Goal: Contribute content: Contribute content

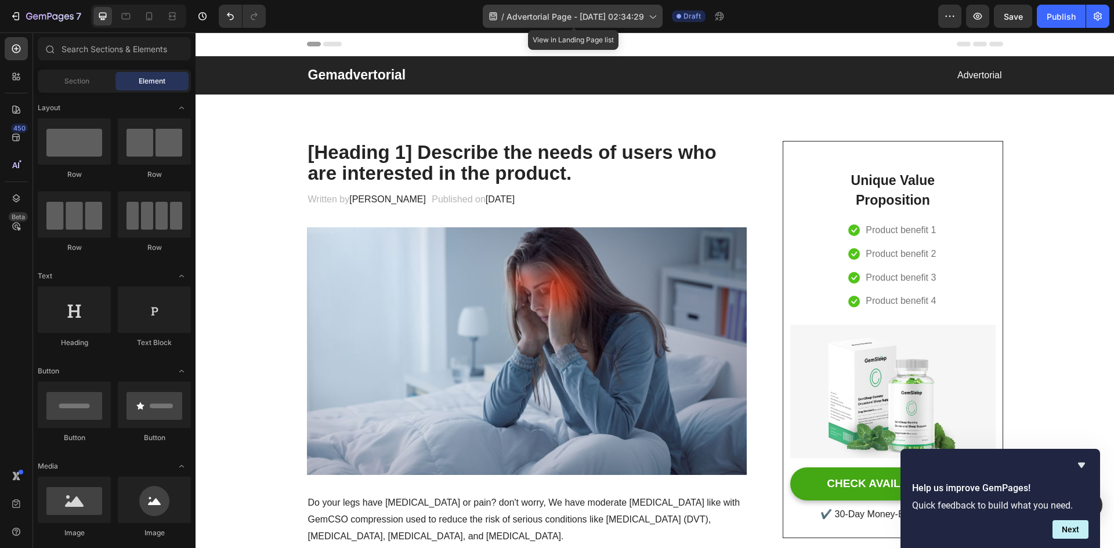
click at [626, 17] on span "Advertorial Page - [DATE] 02:34:29" at bounding box center [576, 16] width 138 height 12
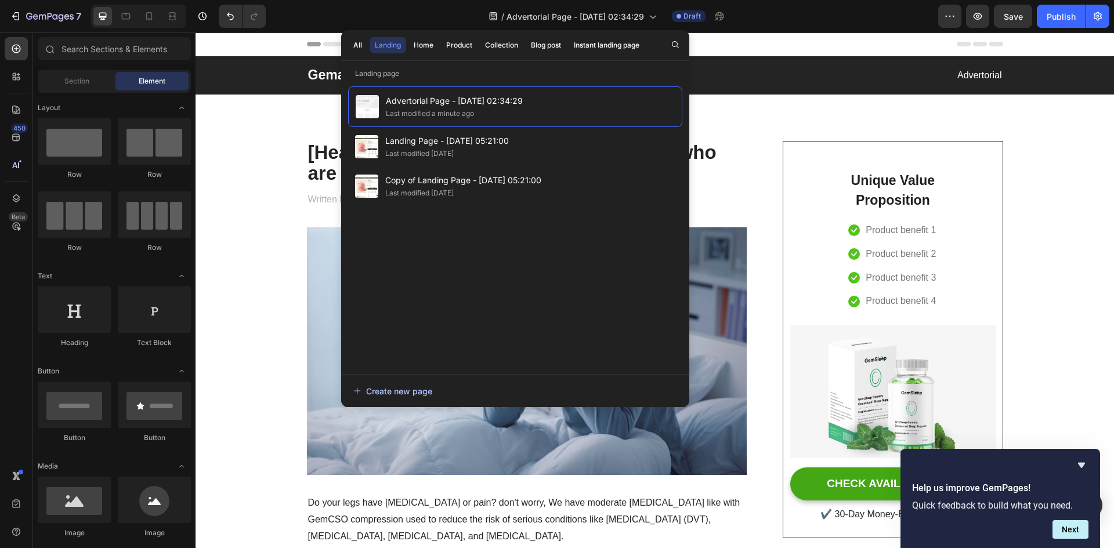
click at [409, 389] on div "Create new page" at bounding box center [392, 391] width 79 height 12
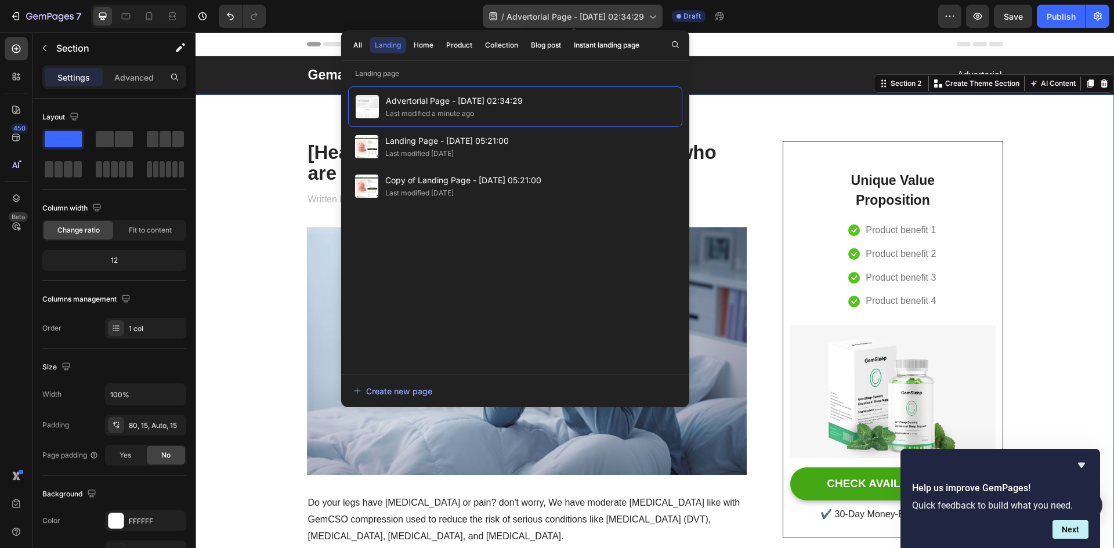
click at [553, 19] on span "Advertorial Page - [DATE] 02:34:29" at bounding box center [576, 16] width 138 height 12
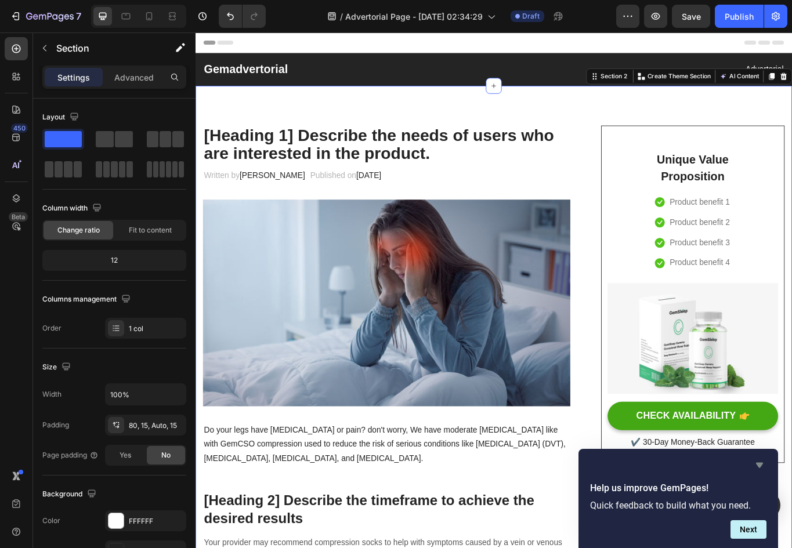
click at [759, 464] on icon "Hide survey" at bounding box center [759, 465] width 7 height 5
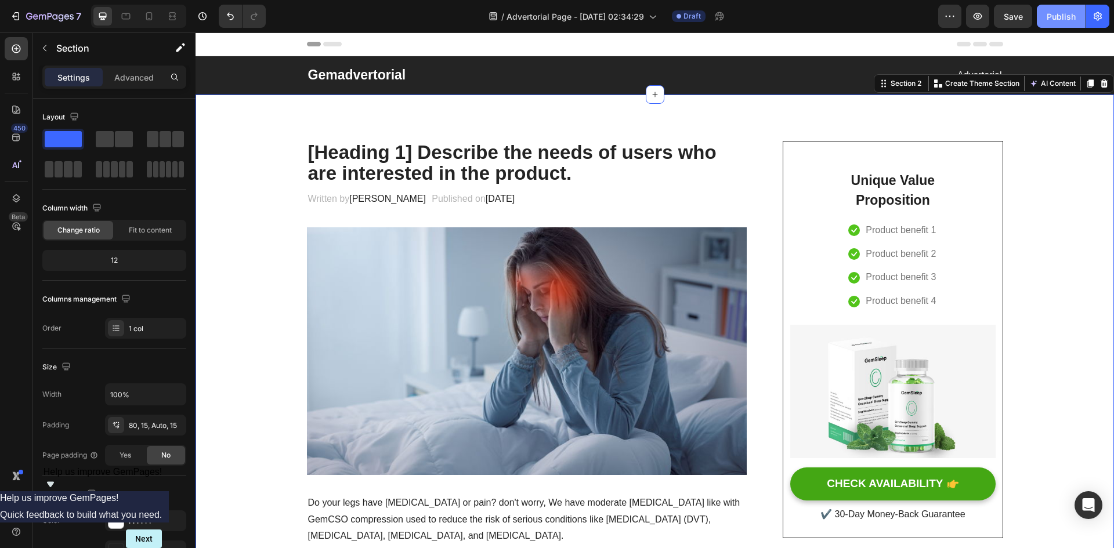
click at [1066, 16] on div "Publish" at bounding box center [1061, 16] width 29 height 12
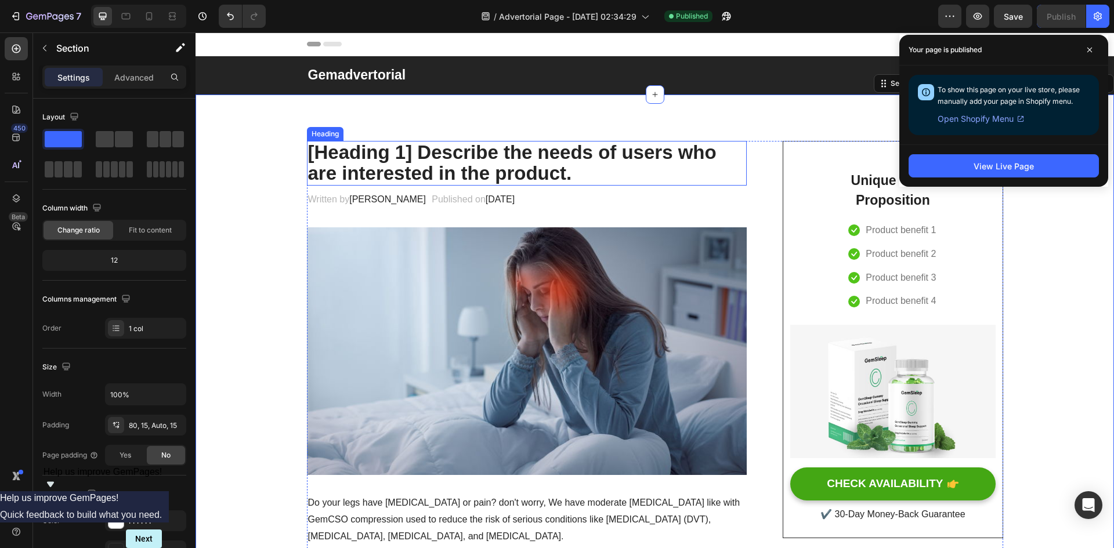
click at [564, 158] on p "[Heading 1] Describe the needs of users who are interested in the product." at bounding box center [527, 163] width 438 height 42
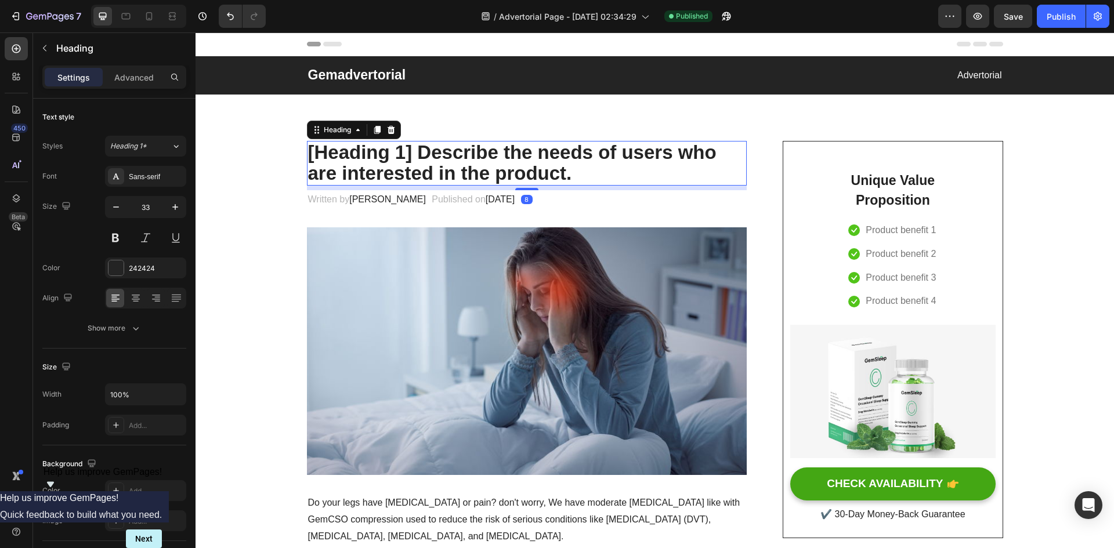
click at [564, 158] on p "[Heading 1] Describe the needs of users who are interested in the product." at bounding box center [527, 163] width 438 height 42
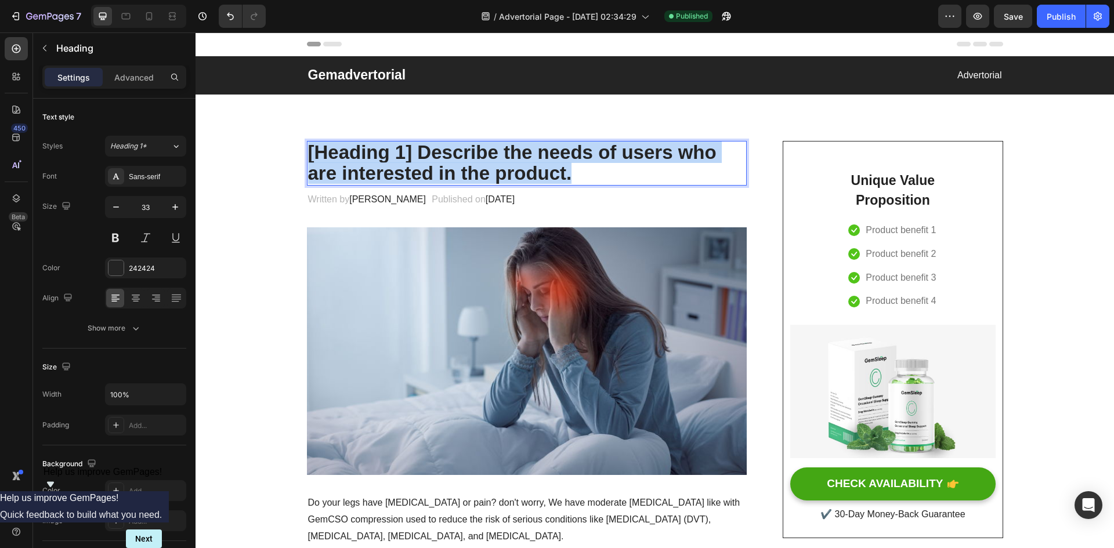
click at [564, 158] on p "[Heading 1] Describe the needs of users who are interested in the product." at bounding box center [527, 163] width 438 height 42
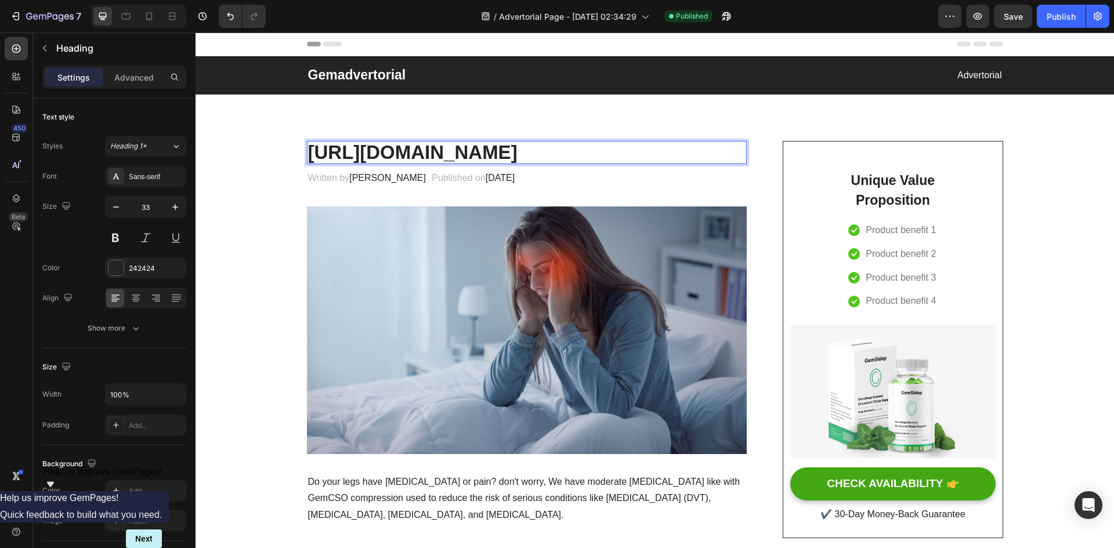
click at [555, 163] on p "https://lumiereskincosmetics.com/pages/advertorial-page-sep-29-02-34-29?_ab=0&k…" at bounding box center [527, 152] width 438 height 21
click at [554, 163] on p "https://lumiereskincosmetics.com/pages/advertorial-page-sep-29-02-34-29?_ab=0&k…" at bounding box center [527, 152] width 438 height 21
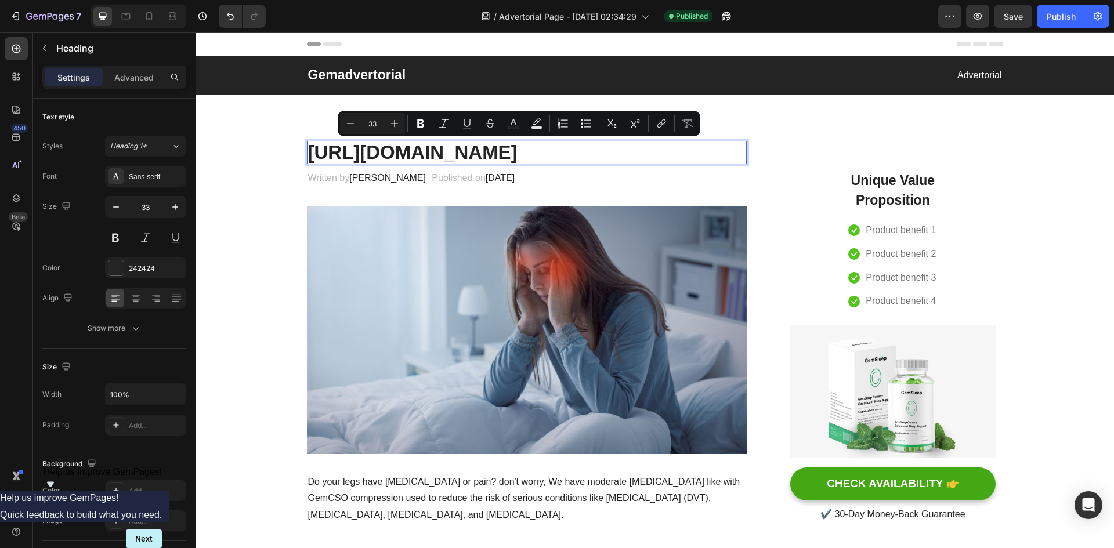
click at [554, 163] on p "https://lumiereskincosmetics.com/pages/advertorial-page-sep-29-02-34-29?_ab=0&k…" at bounding box center [527, 152] width 438 height 21
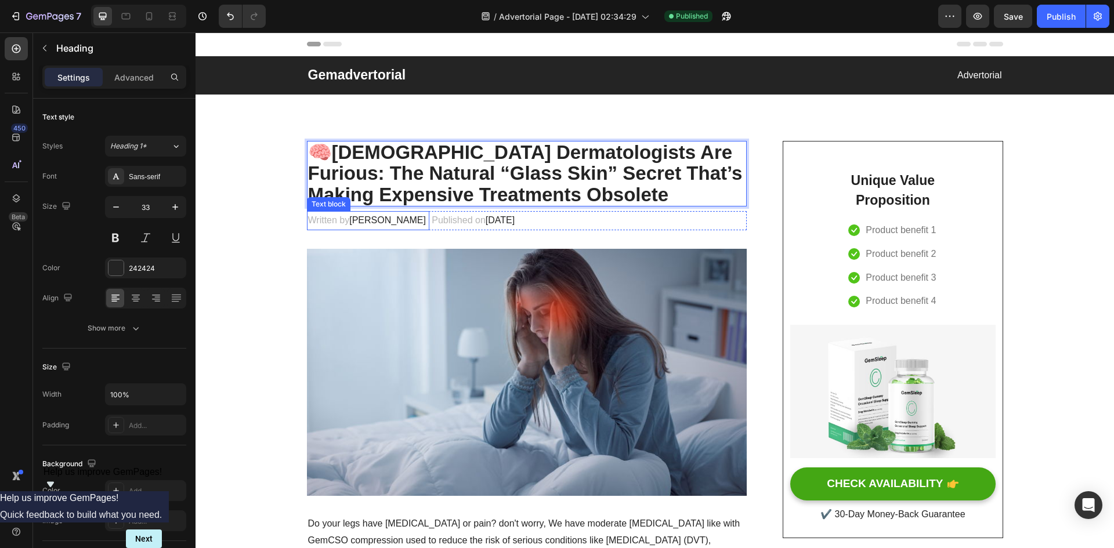
click at [381, 222] on span "[PERSON_NAME]" at bounding box center [387, 220] width 77 height 10
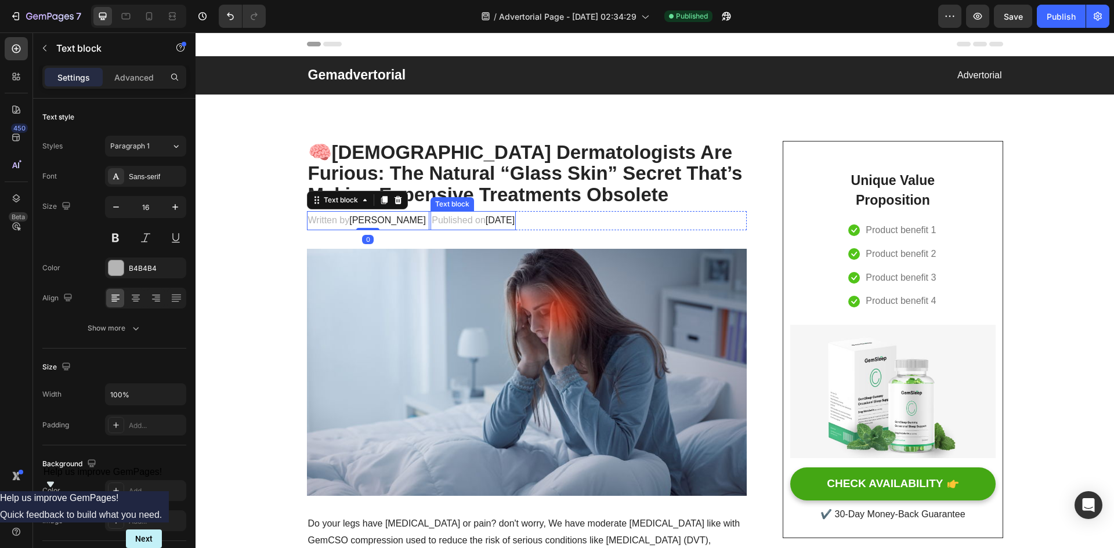
click at [486, 221] on span "February 28, 2023" at bounding box center [500, 220] width 29 height 10
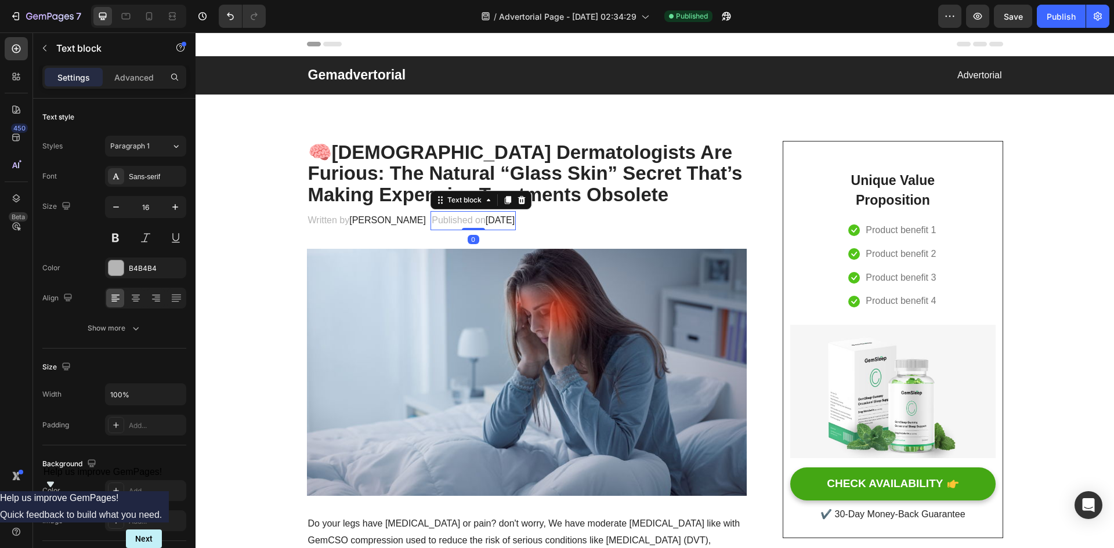
click at [515, 221] on span "February 28, 2023" at bounding box center [500, 220] width 29 height 10
click at [501, 219] on span "February 28, 2023" at bounding box center [500, 220] width 29 height 10
click at [233, 18] on icon "Undo/Redo" at bounding box center [231, 16] width 12 height 12
click at [233, 18] on icon "Undo/Redo" at bounding box center [230, 17] width 7 height 8
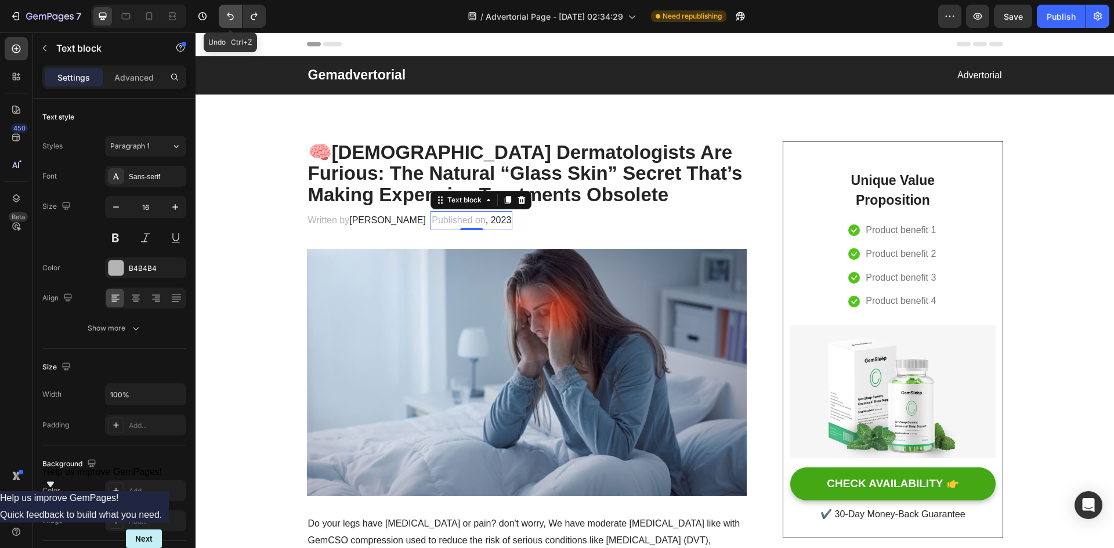
click at [233, 18] on icon "Undo/Redo" at bounding box center [230, 17] width 7 height 8
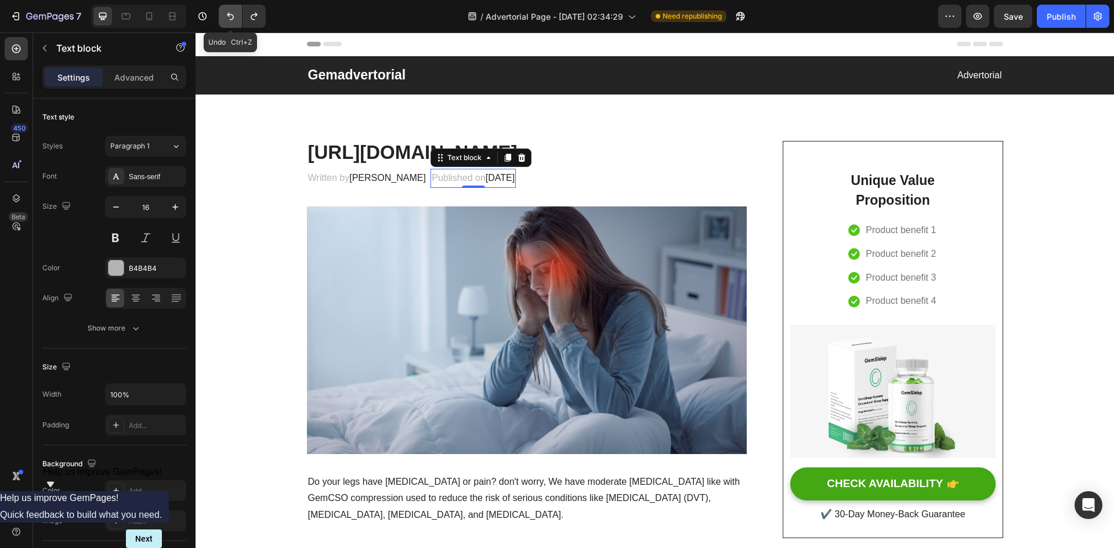
click at [233, 18] on icon "Undo/Redo" at bounding box center [230, 17] width 7 height 8
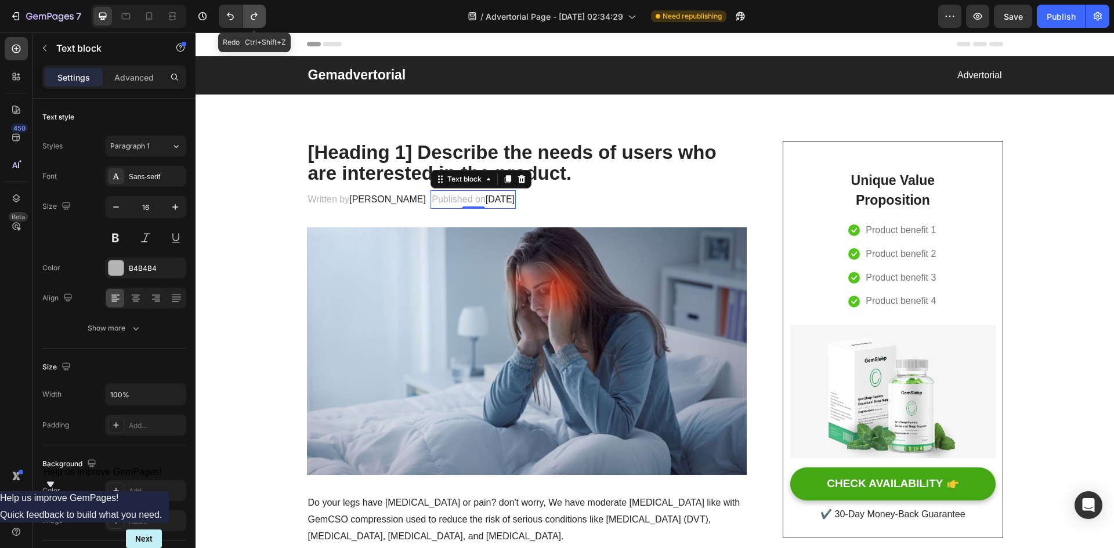
click at [254, 18] on icon "Undo/Redo" at bounding box center [254, 16] width 12 height 12
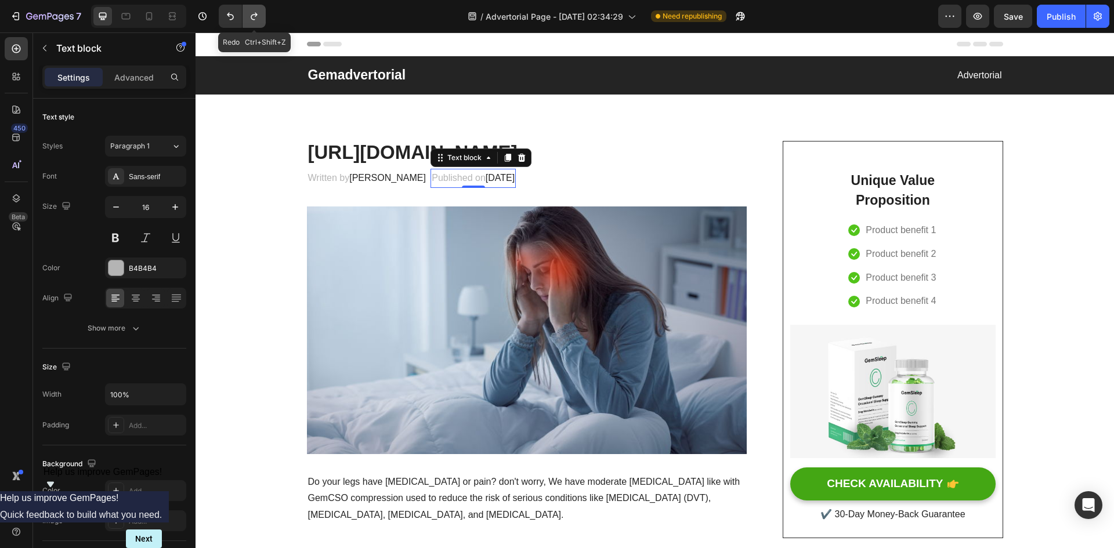
click at [254, 18] on icon "Undo/Redo" at bounding box center [254, 16] width 12 height 12
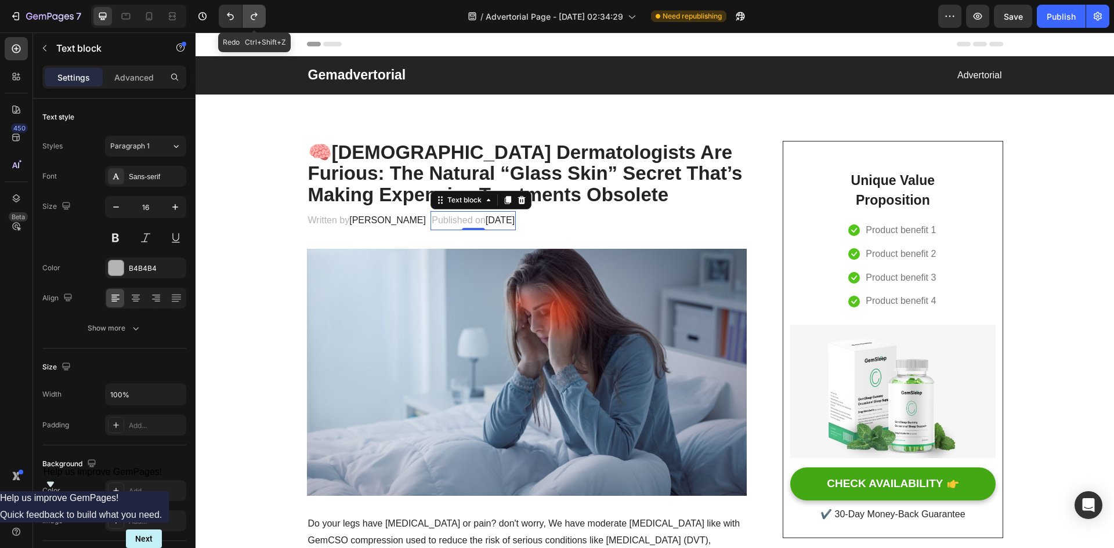
click at [254, 18] on icon "Undo/Redo" at bounding box center [254, 16] width 12 height 12
click at [486, 218] on span "F, 2023" at bounding box center [501, 220] width 30 height 10
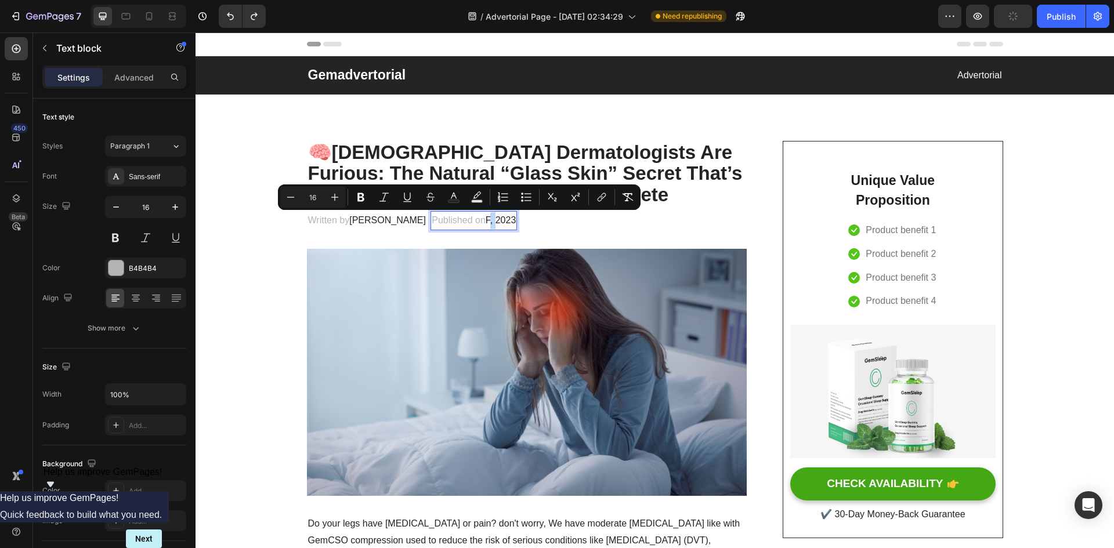
click at [486, 221] on span "F, 2023" at bounding box center [501, 220] width 30 height 10
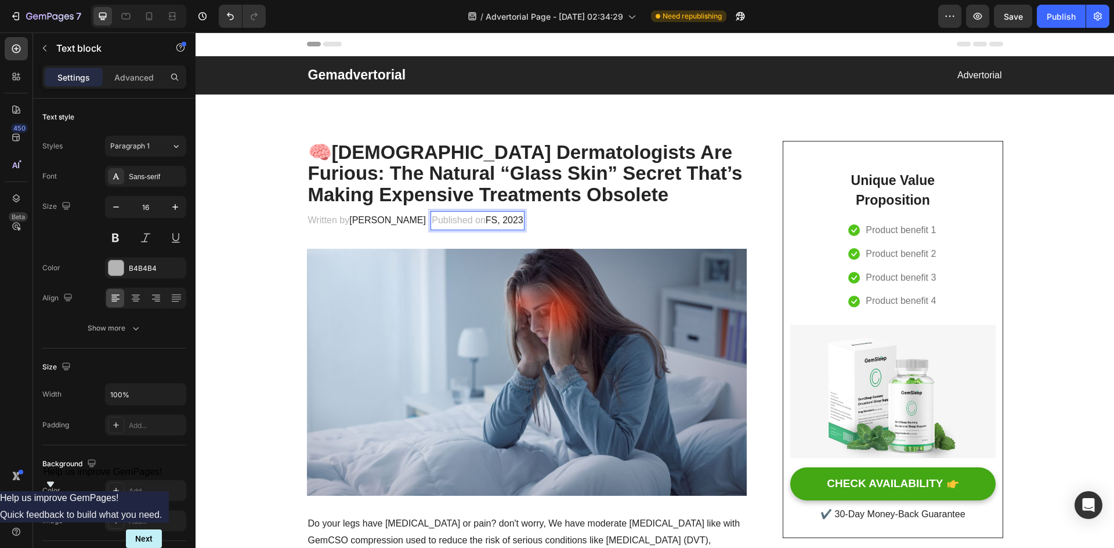
click at [486, 217] on span "FS, 2023" at bounding box center [505, 220] width 38 height 10
click at [486, 219] on span "S, 2023" at bounding box center [502, 220] width 32 height 10
click at [515, 221] on span "September 3, 2023" at bounding box center [500, 220] width 29 height 10
click at [536, 326] on img at bounding box center [527, 373] width 441 height 248
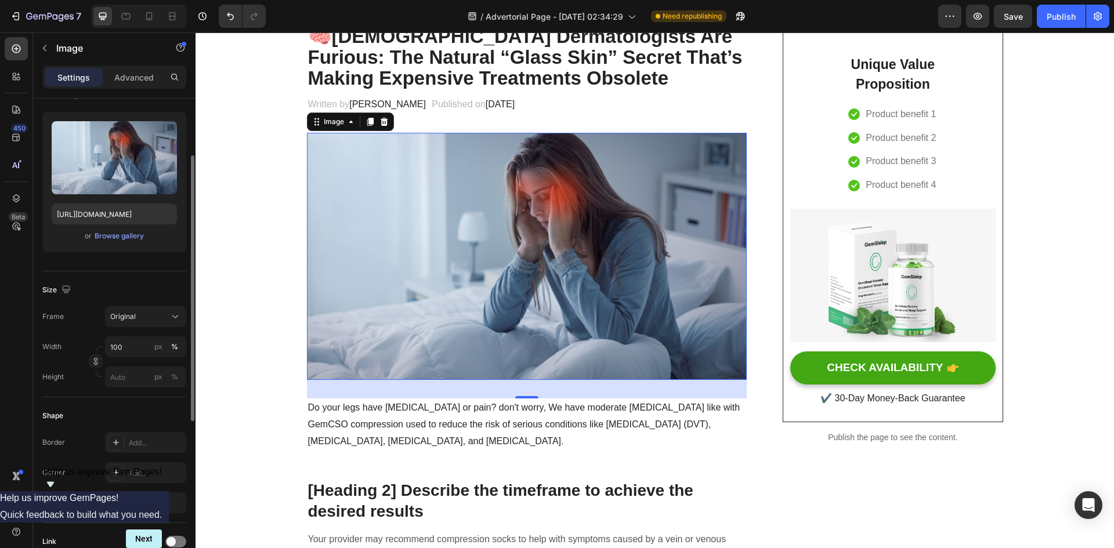
scroll to position [45, 0]
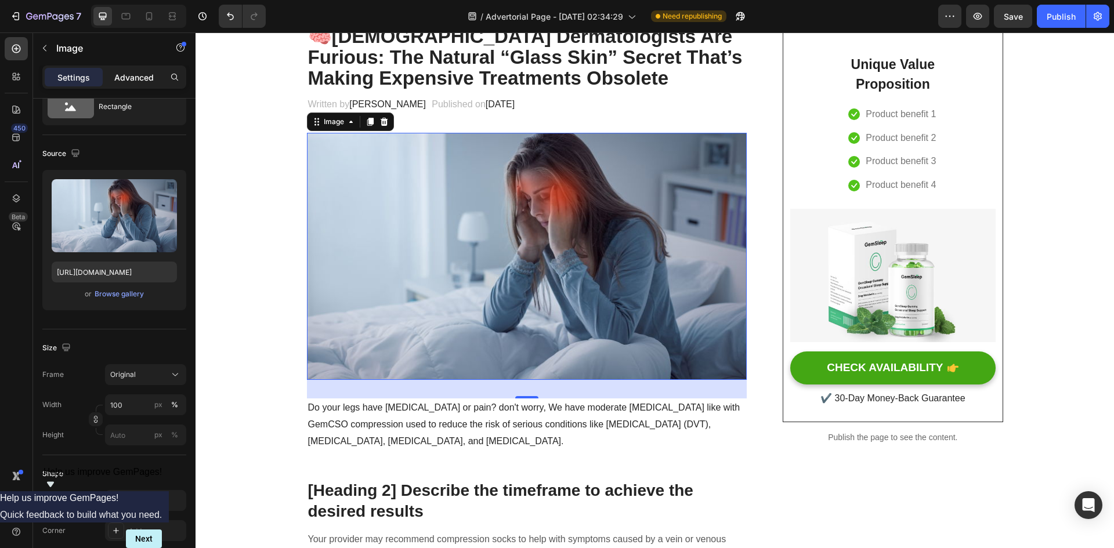
click at [122, 75] on p "Advanced" at bounding box center [133, 77] width 39 height 12
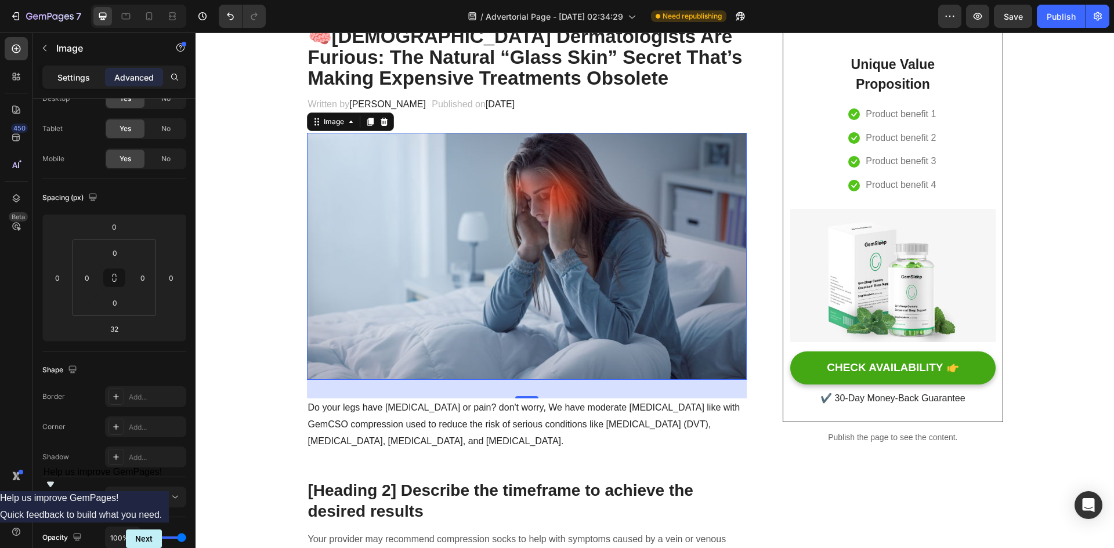
click at [80, 73] on p "Settings" at bounding box center [73, 77] width 33 height 12
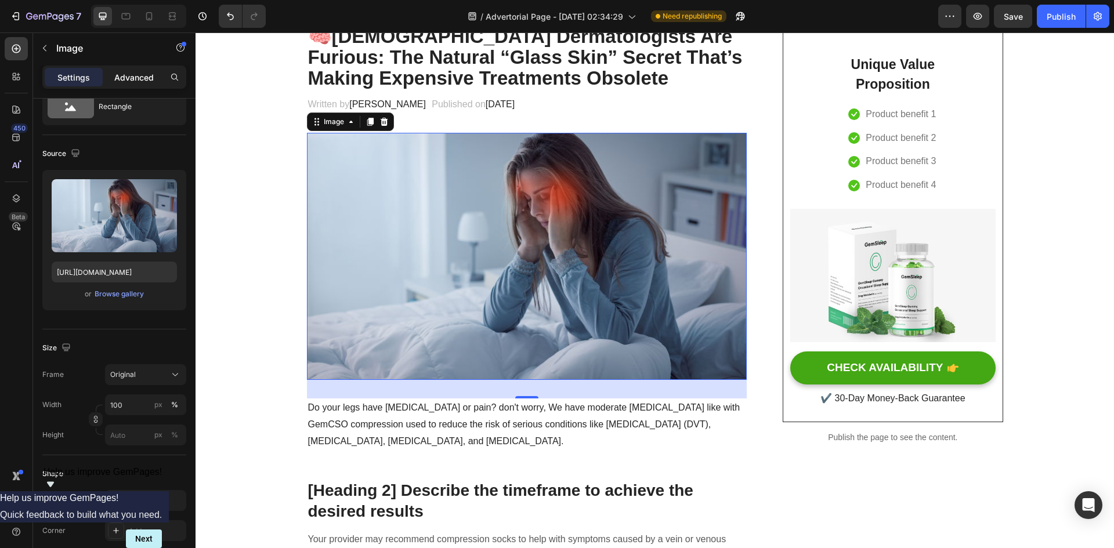
click at [117, 74] on p "Advanced" at bounding box center [133, 77] width 39 height 12
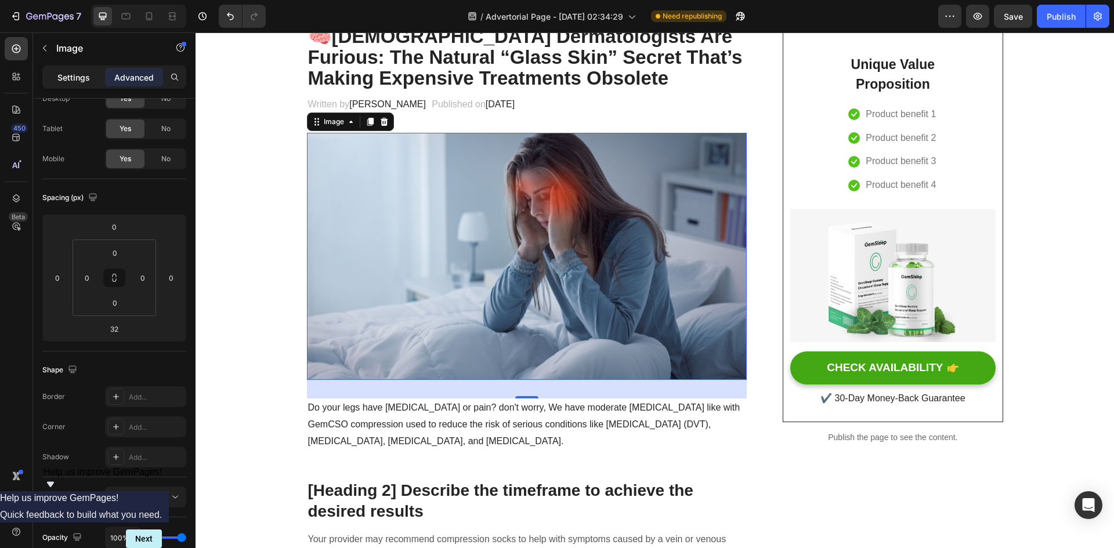
click at [83, 73] on p "Settings" at bounding box center [73, 77] width 33 height 12
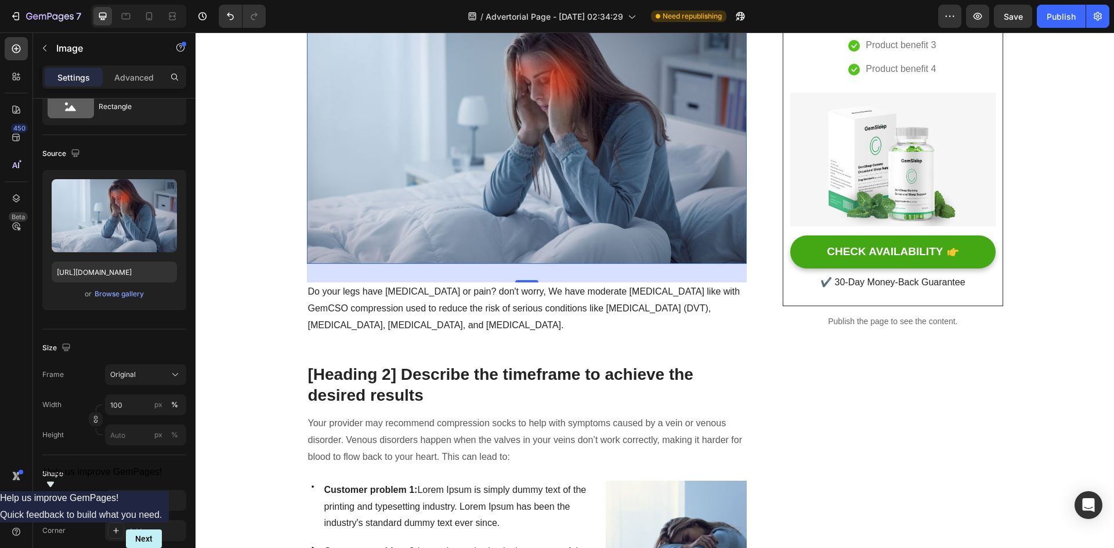
scroll to position [174, 0]
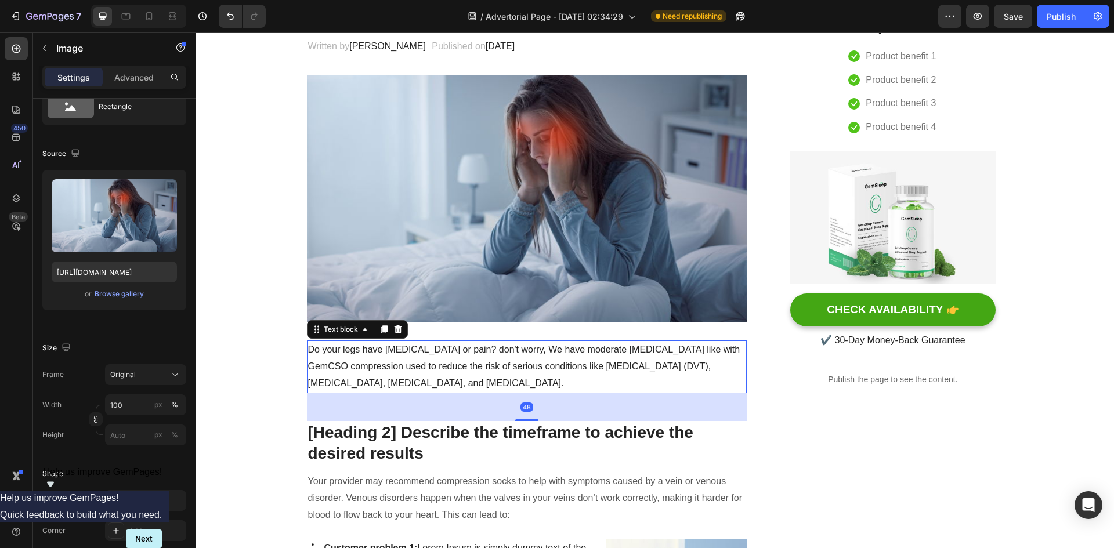
click at [503, 366] on p "Do your legs have varicose veins or pain? don't worry, We have moderate compres…" at bounding box center [527, 367] width 438 height 50
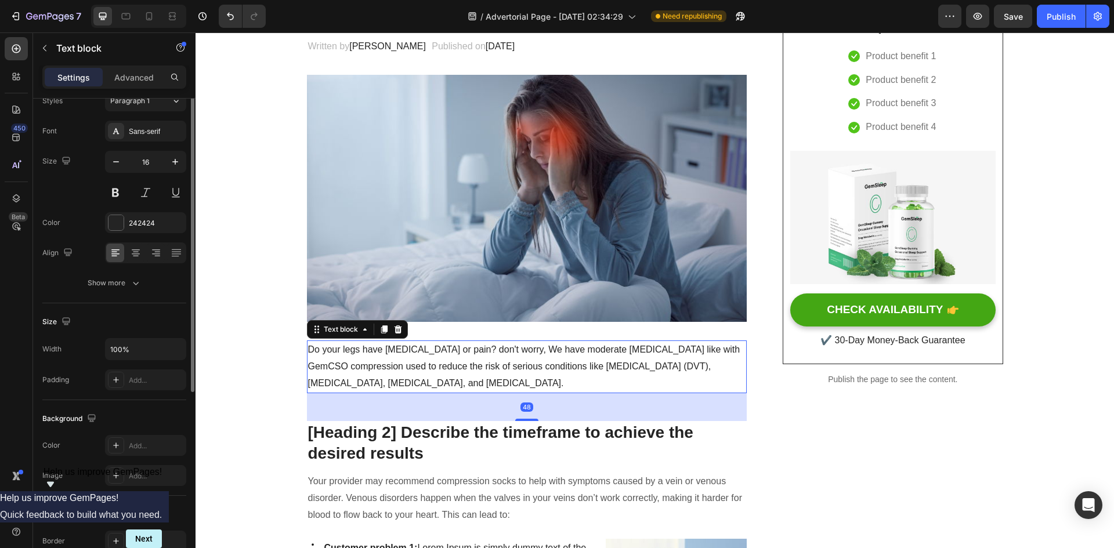
scroll to position [0, 0]
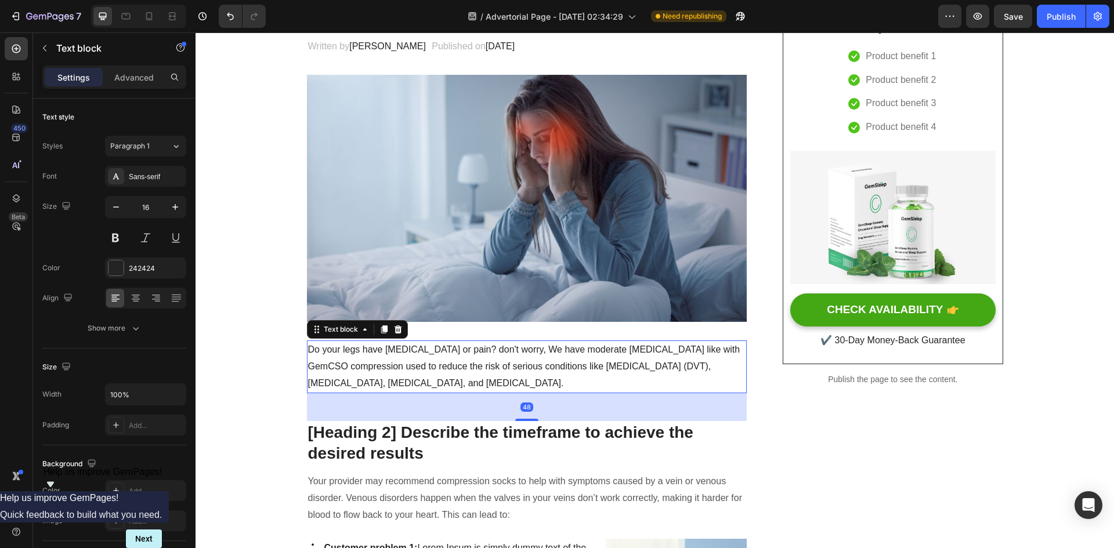
click at [501, 364] on p "Do your legs have varicose veins or pain? don't worry, We have moderate compres…" at bounding box center [527, 367] width 438 height 50
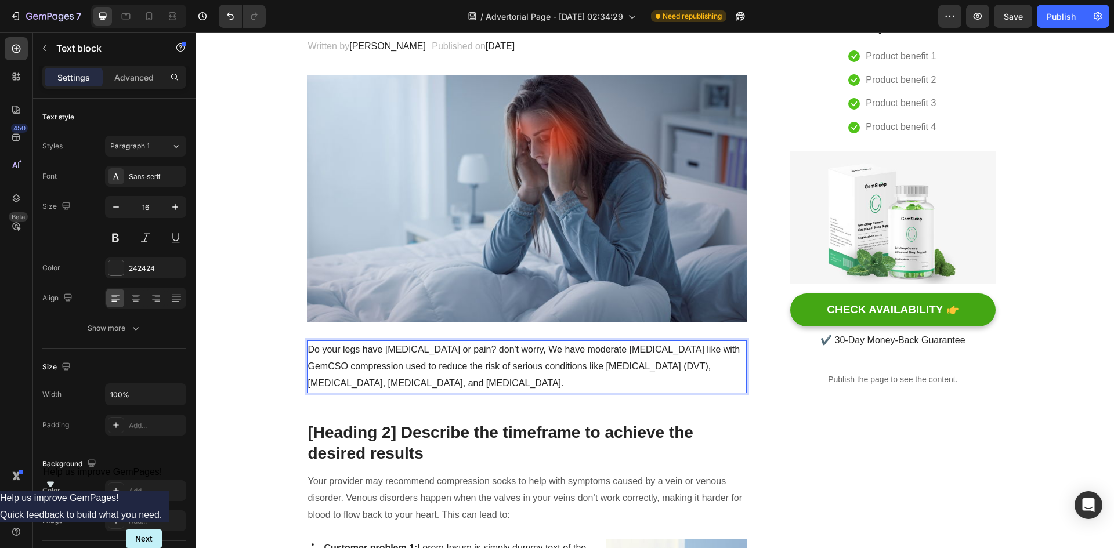
click at [501, 364] on p "Do your legs have varicose veins or pain? don't worry, We have moderate compres…" at bounding box center [527, 367] width 438 height 50
click at [501, 366] on p "Do your legs have varicose veins or pain? don't worry, We have moderate compres…" at bounding box center [527, 367] width 438 height 50
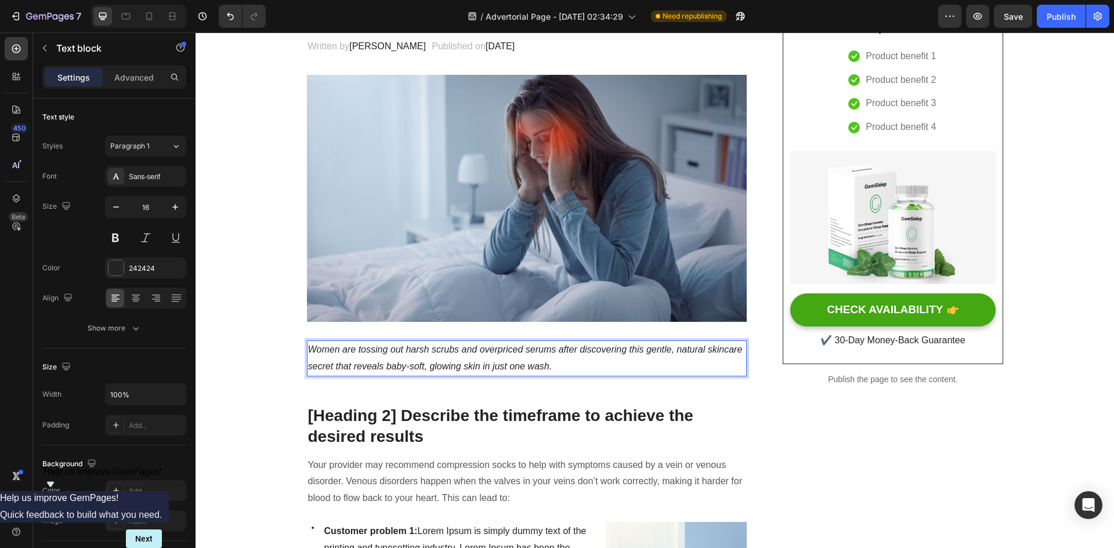
click at [591, 366] on p "Women are tossing out harsh scrubs and overpriced serums after discovering this…" at bounding box center [527, 359] width 438 height 34
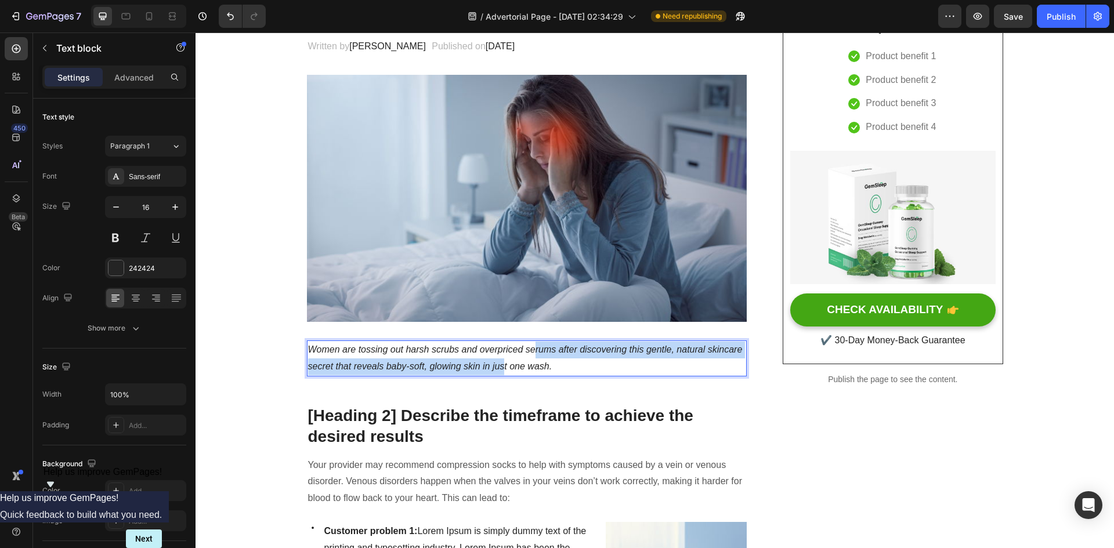
drag, startPoint x: 500, startPoint y: 364, endPoint x: 532, endPoint y: 355, distance: 34.0
click at [532, 355] on icon "Women are tossing out harsh scrubs and overpriced serums after discovering this…" at bounding box center [525, 358] width 435 height 27
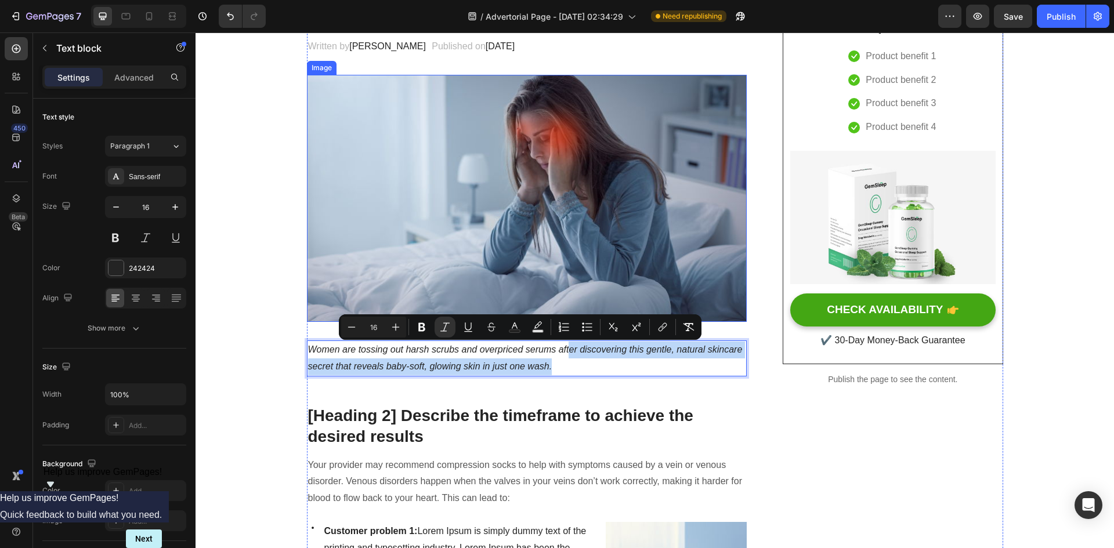
drag, startPoint x: 568, startPoint y: 371, endPoint x: 569, endPoint y: 341, distance: 30.2
click at [572, 366] on p "Women are tossing out harsh scrubs and overpriced serums after discovering this…" at bounding box center [527, 359] width 438 height 34
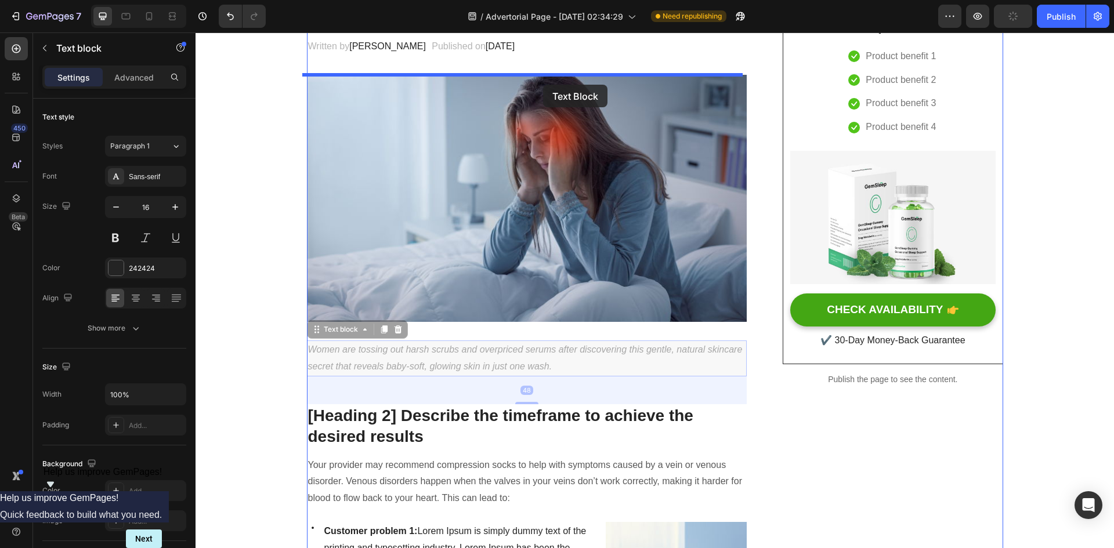
drag, startPoint x: 592, startPoint y: 351, endPoint x: 543, endPoint y: 85, distance: 270.8
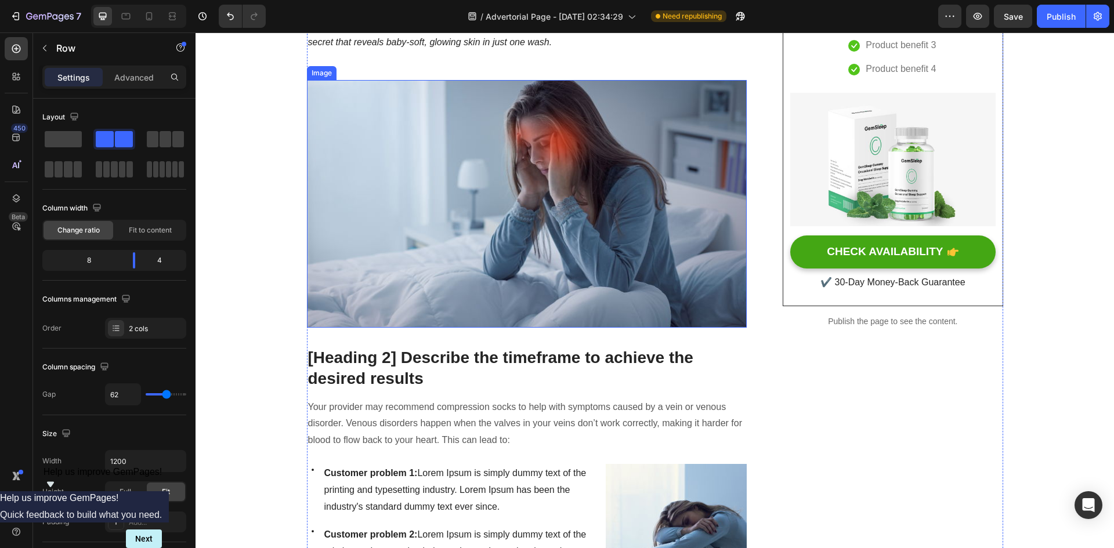
scroll to position [290, 0]
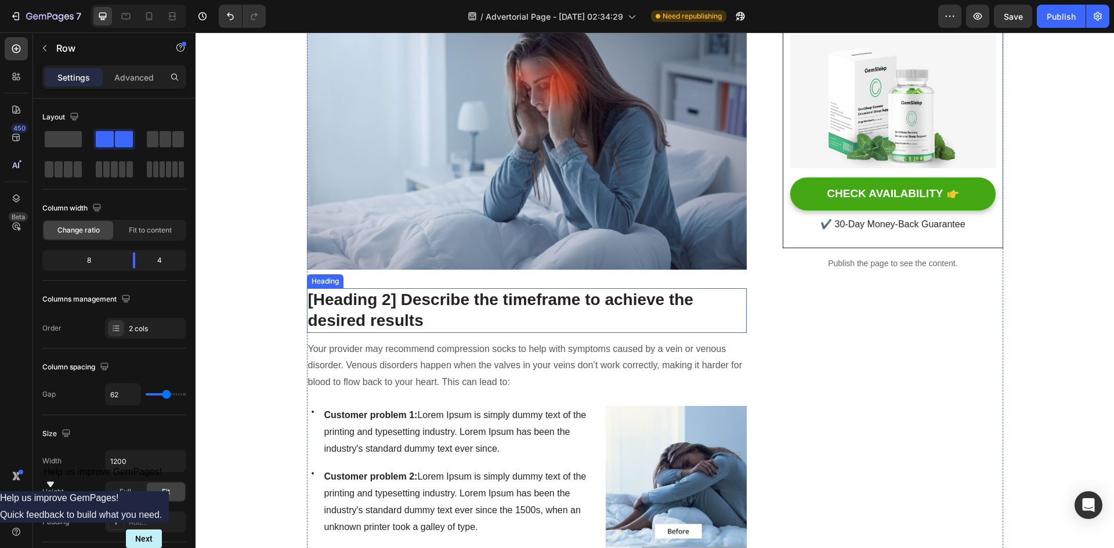
click at [526, 295] on p "[Heading 2] Describe the timeframe to achieve the desired results" at bounding box center [527, 311] width 438 height 42
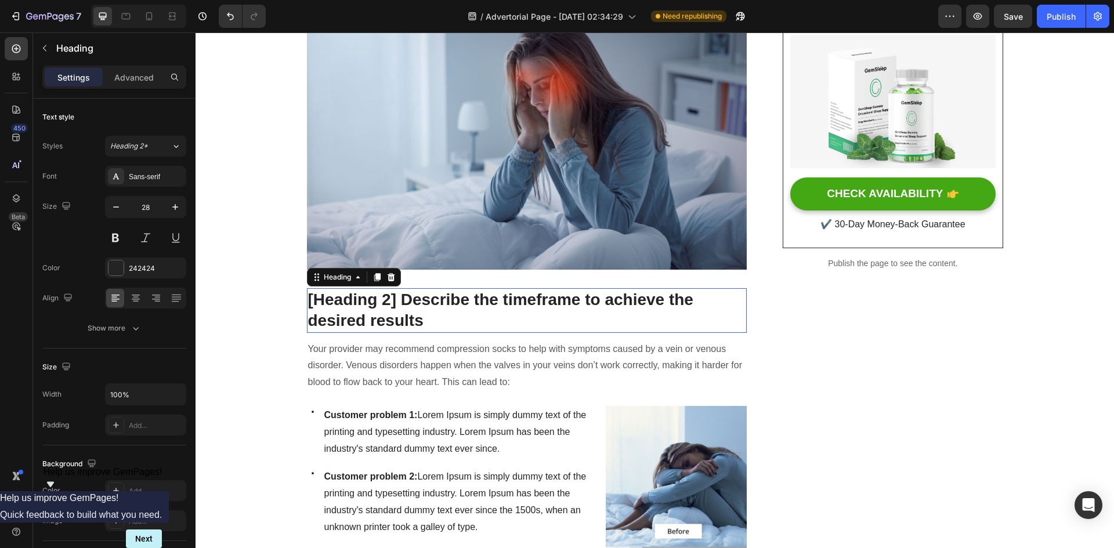
click at [526, 295] on p "[Heading 2] Describe the timeframe to achieve the desired results" at bounding box center [527, 311] width 438 height 42
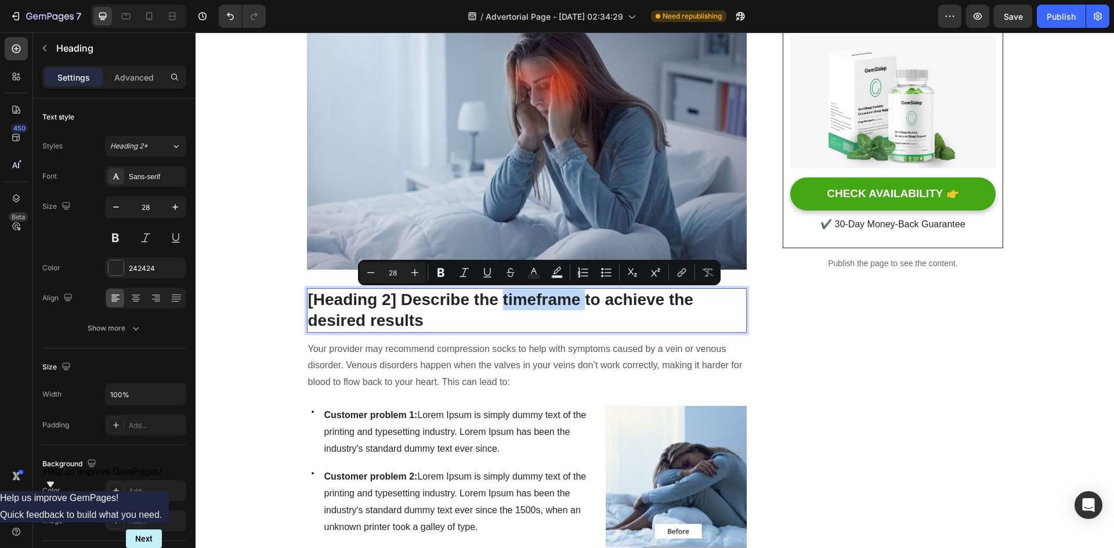
click at [511, 300] on p "[Heading 2] Describe the timeframe to achieve the desired results" at bounding box center [527, 311] width 438 height 42
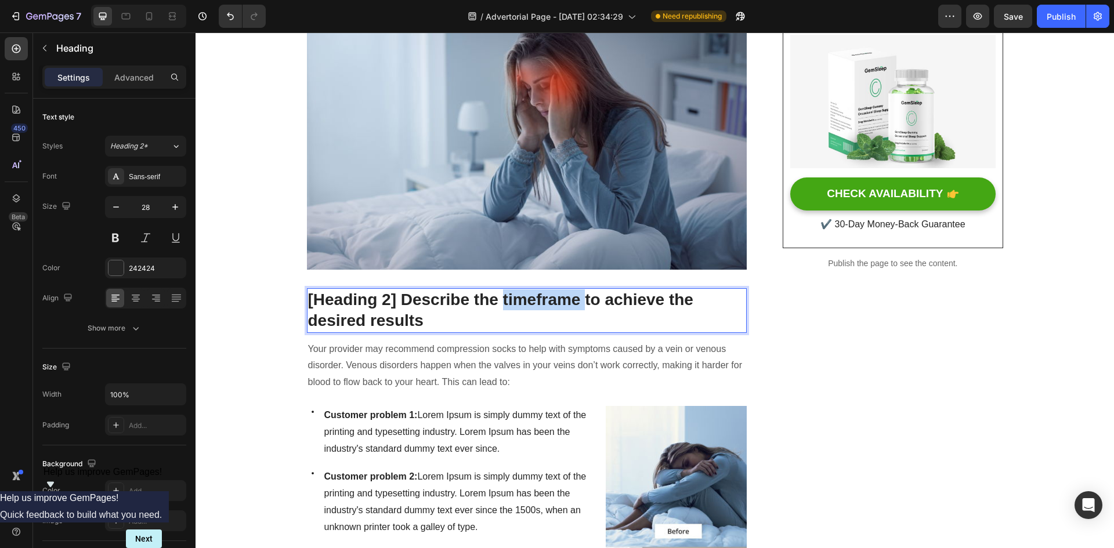
click at [511, 300] on p "[Heading 2] Describe the timeframe to achieve the desired results" at bounding box center [527, 311] width 438 height 42
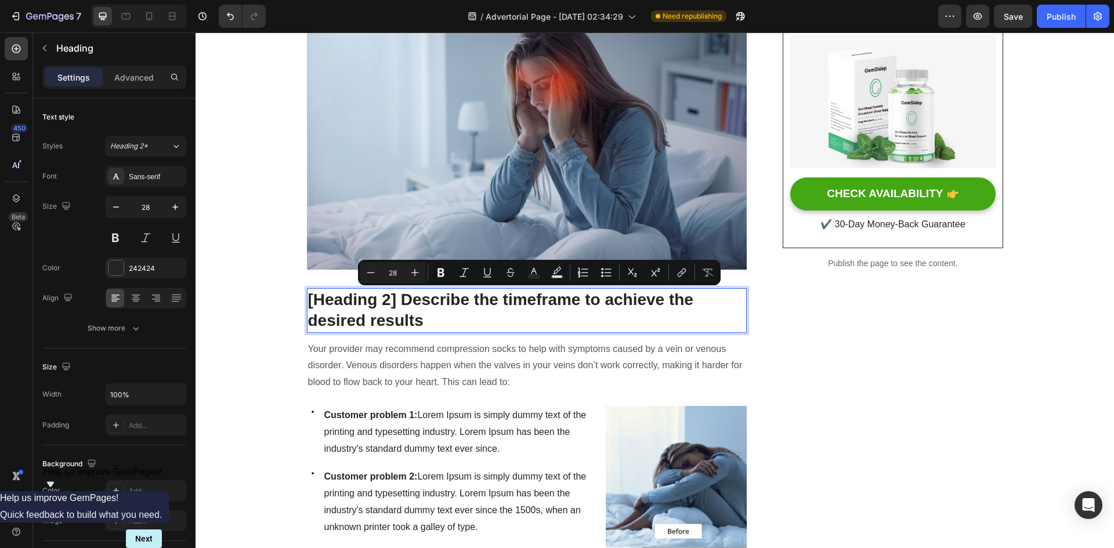
click at [476, 311] on p "[Heading 2] Describe the timeframe to achieve the desired results" at bounding box center [527, 311] width 438 height 42
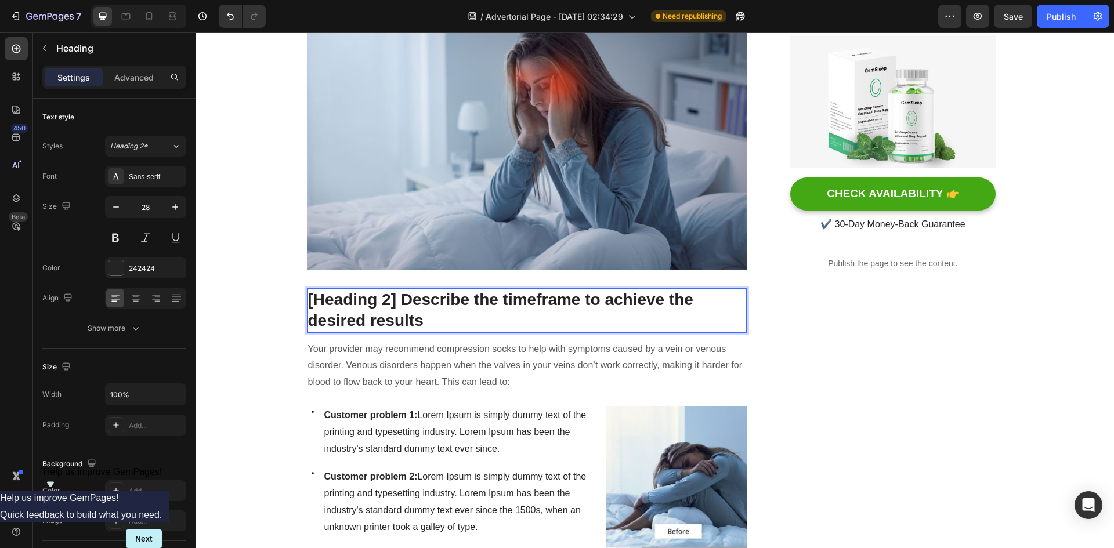
click at [476, 311] on p "[Heading 2] Describe the timeframe to achieve the desired results" at bounding box center [527, 311] width 438 height 42
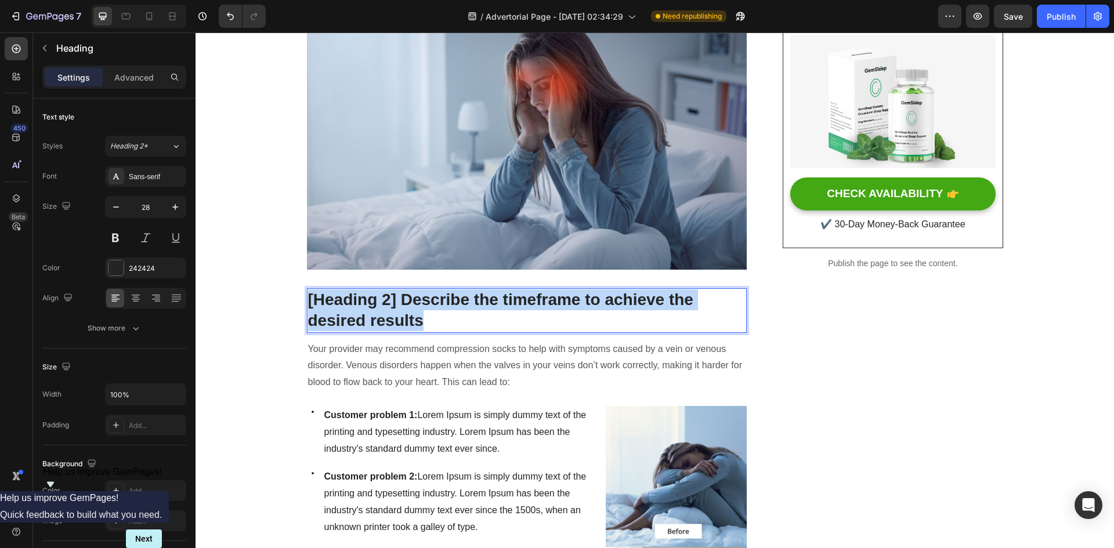
click at [476, 311] on p "[Heading 2] Describe the timeframe to achieve the desired results" at bounding box center [527, 311] width 438 height 42
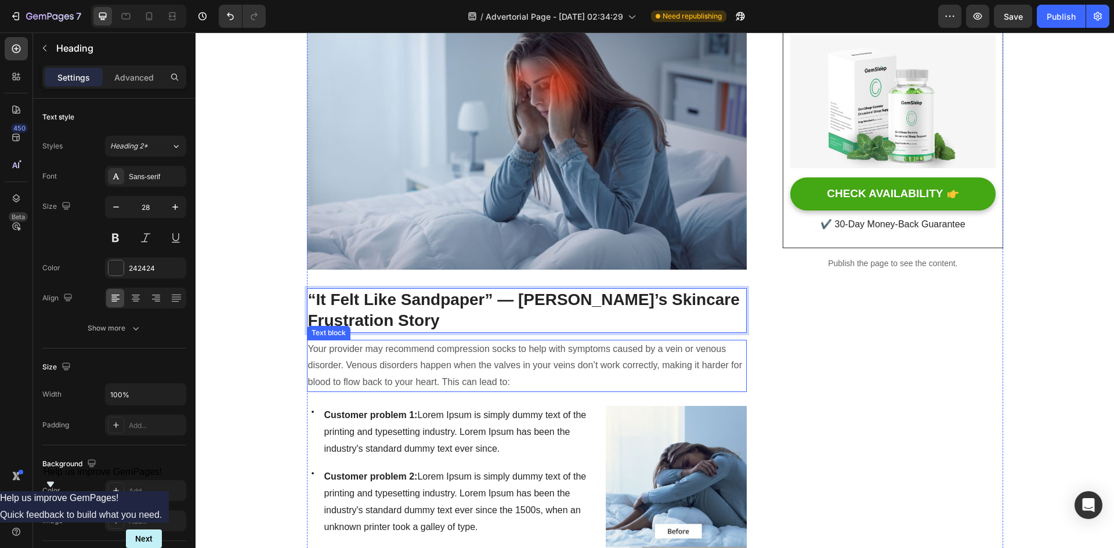
click at [486, 355] on p "Your provider may recommend compression socks to help with symptoms caused by a…" at bounding box center [527, 366] width 438 height 50
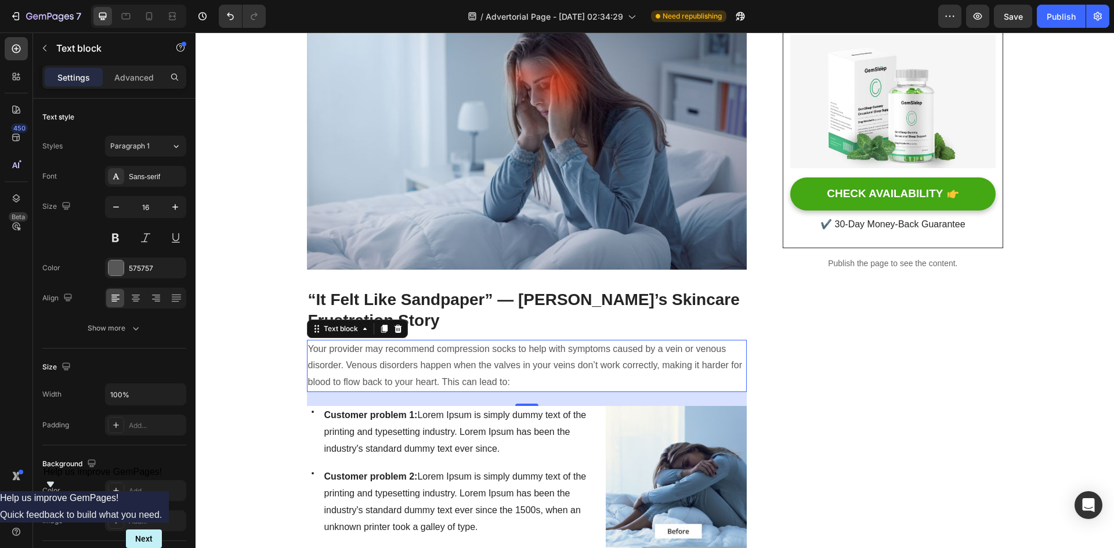
click at [453, 359] on p "Your provider may recommend compression socks to help with symptoms caused by a…" at bounding box center [527, 366] width 438 height 50
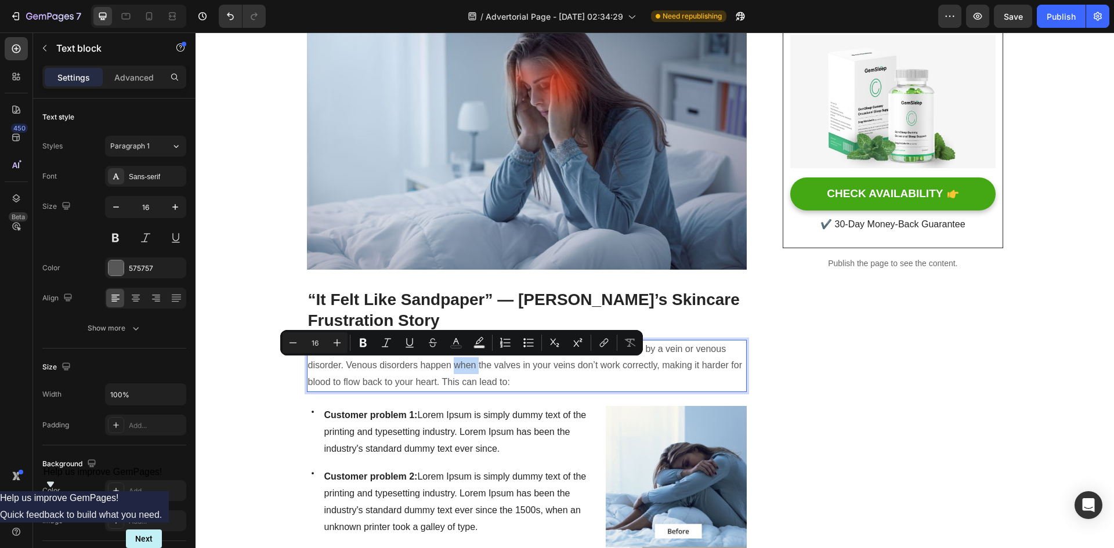
click at [456, 365] on p "Your provider may recommend compression socks to help with symptoms caused by a…" at bounding box center [527, 366] width 438 height 50
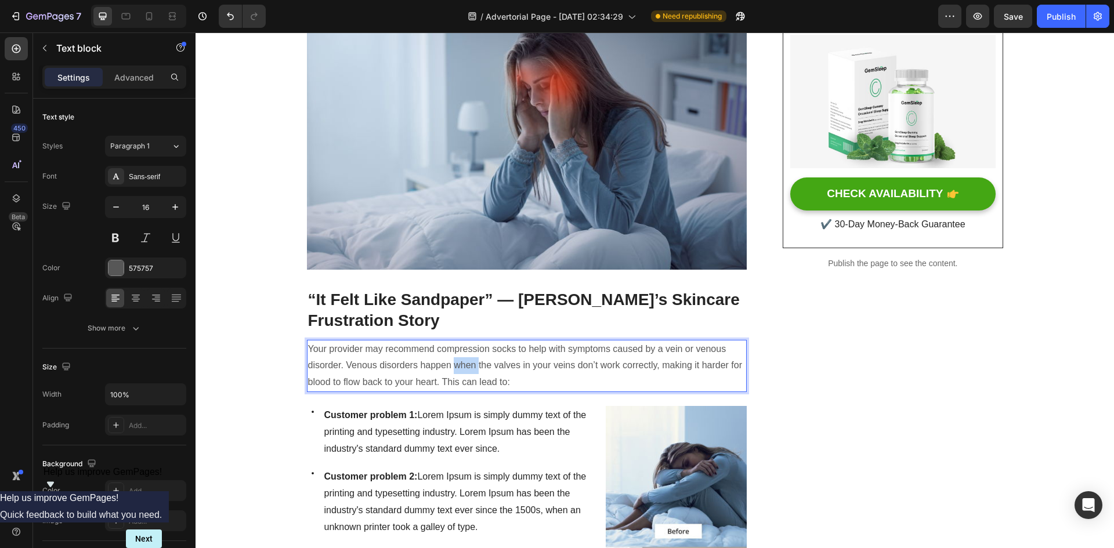
click at [456, 365] on p "Your provider may recommend compression socks to help with symptoms caused by a…" at bounding box center [527, 366] width 438 height 50
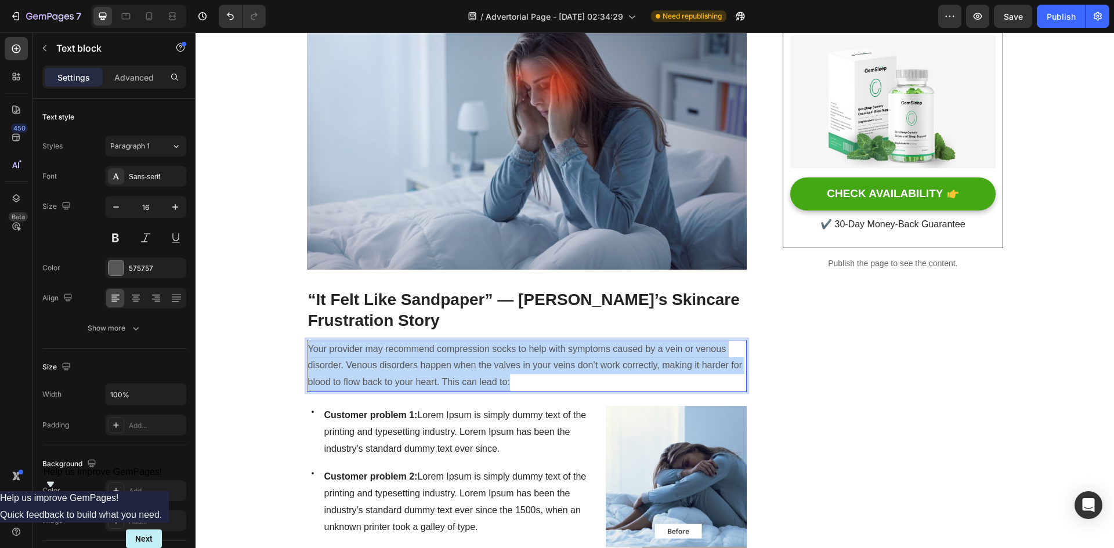
click at [456, 365] on p "Your provider may recommend compression socks to help with symptoms caused by a…" at bounding box center [527, 366] width 438 height 50
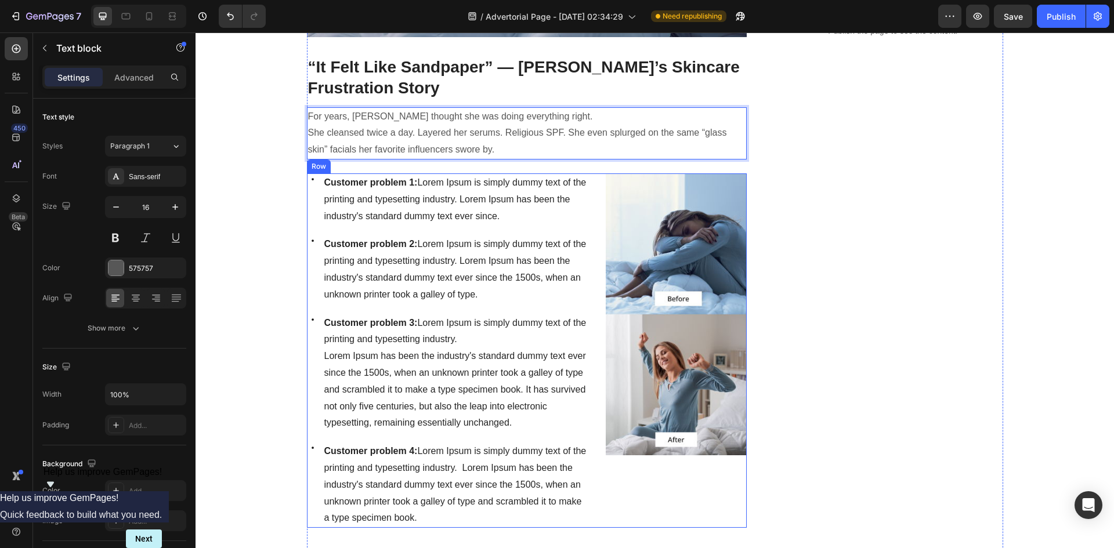
scroll to position [522, 0]
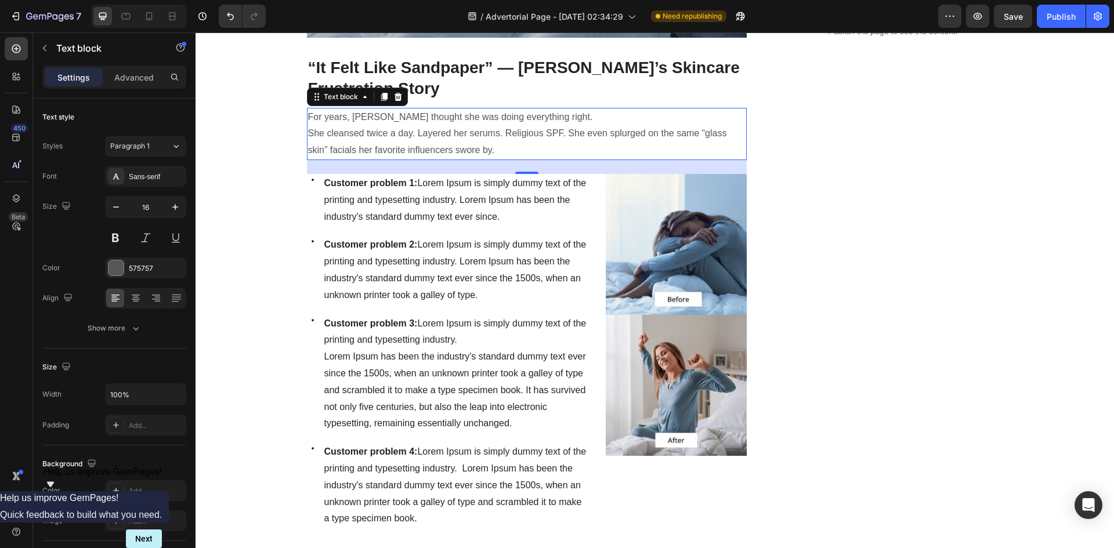
click at [0, 171] on div "450 Beta" at bounding box center [16, 291] width 33 height 516
click at [691, 259] on img at bounding box center [676, 315] width 141 height 282
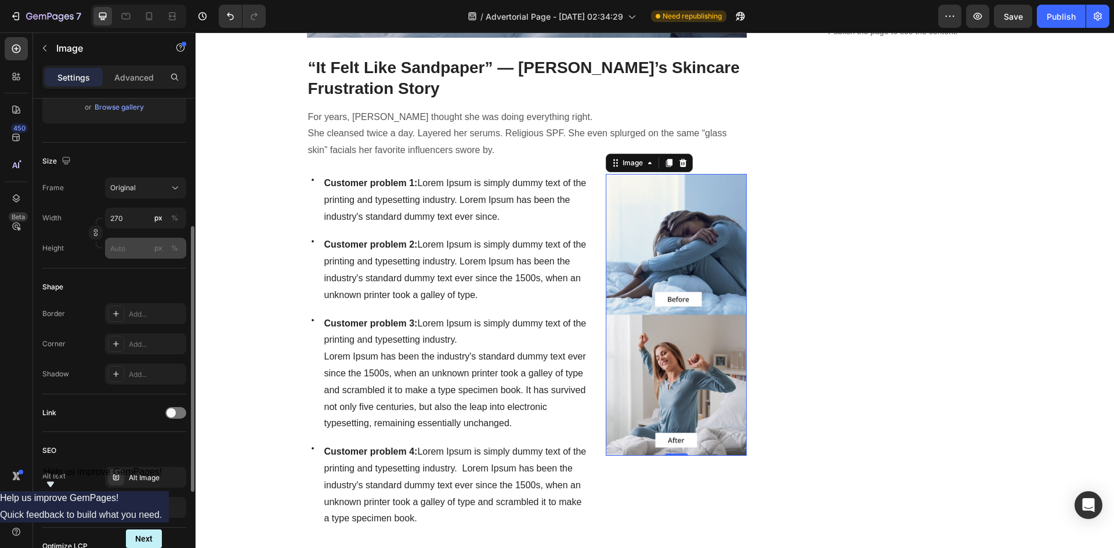
scroll to position [394, 0]
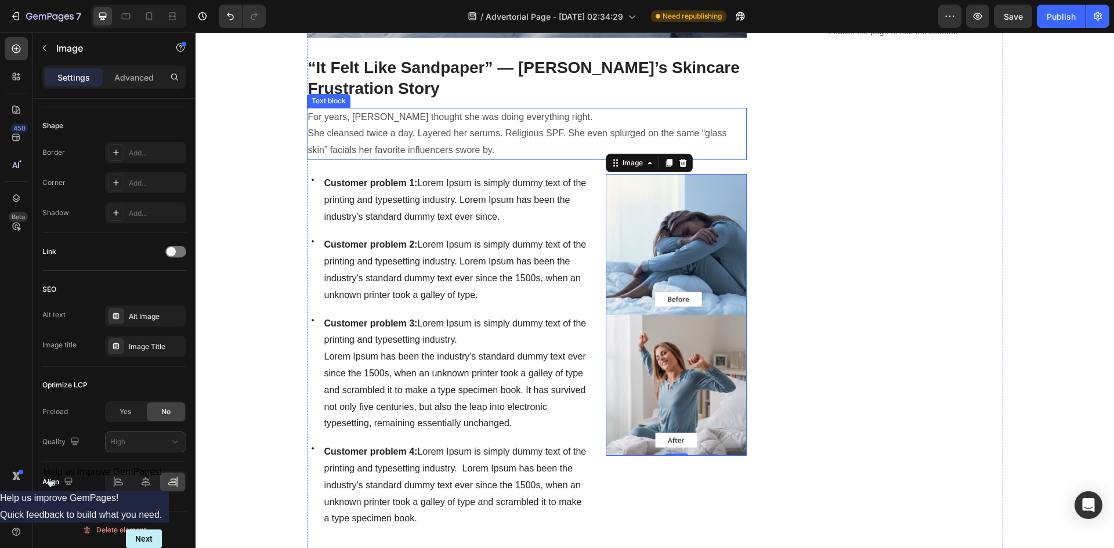
click at [483, 147] on p "For years, Sofia thought she was doing everything right. She cleansed twice a d…" at bounding box center [527, 134] width 438 height 50
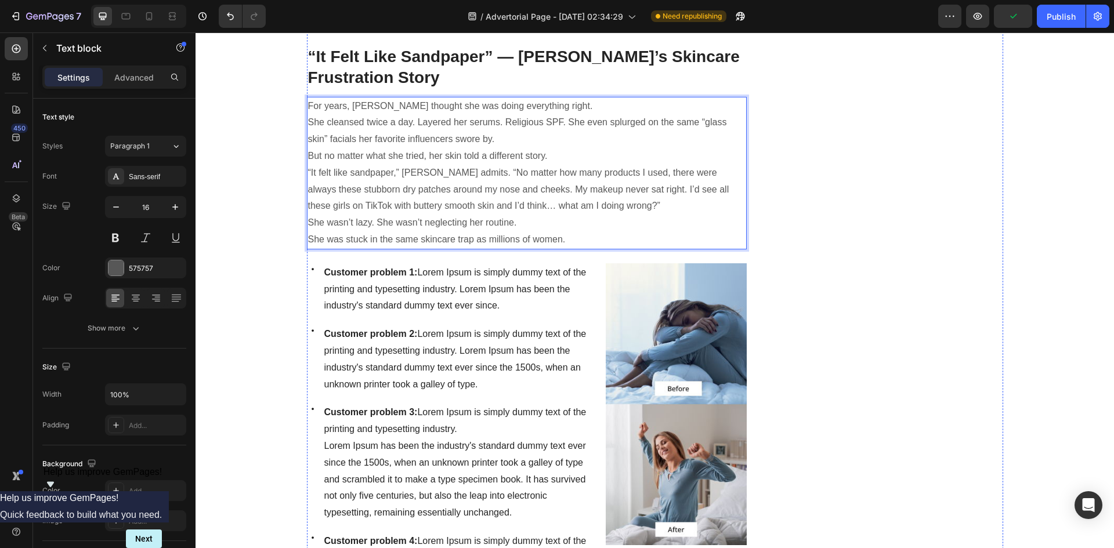
scroll to position [464, 0]
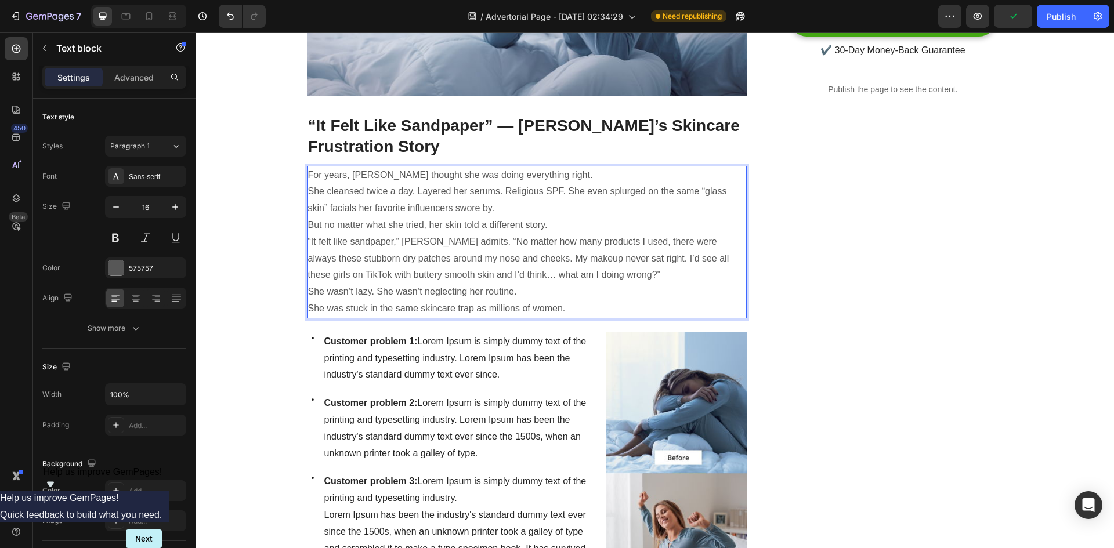
click at [308, 223] on p "But no matter what she tried, her skin told a different story." at bounding box center [527, 225] width 438 height 17
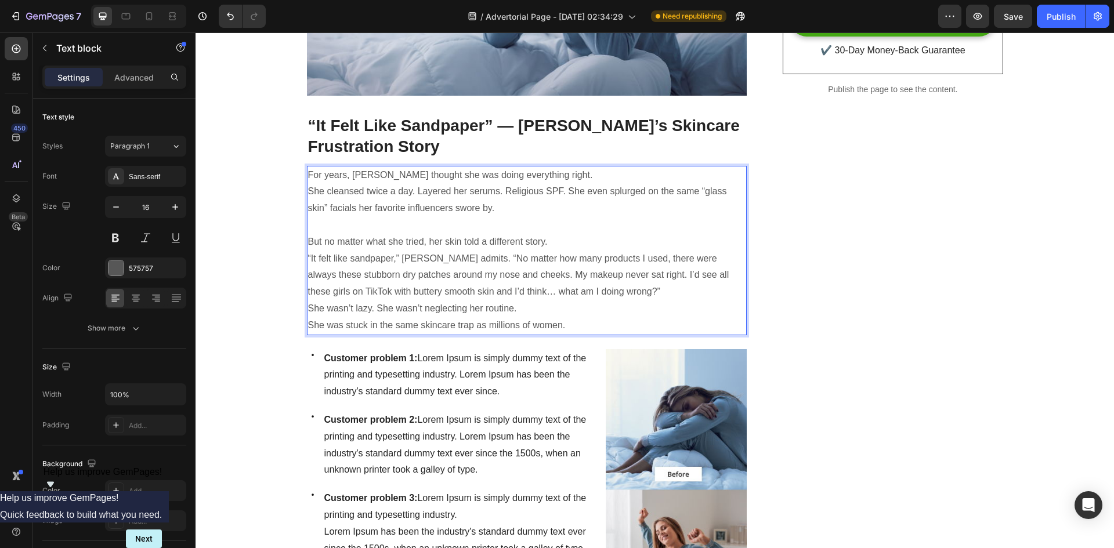
click at [308, 288] on p "“It felt like sandpaper,” [PERSON_NAME] admits. “No matter how many products I …" at bounding box center [527, 276] width 438 height 50
click at [308, 307] on p "She wasn’t lazy. She wasn’t neglecting her routine. She was stuck in the same s…" at bounding box center [527, 318] width 438 height 34
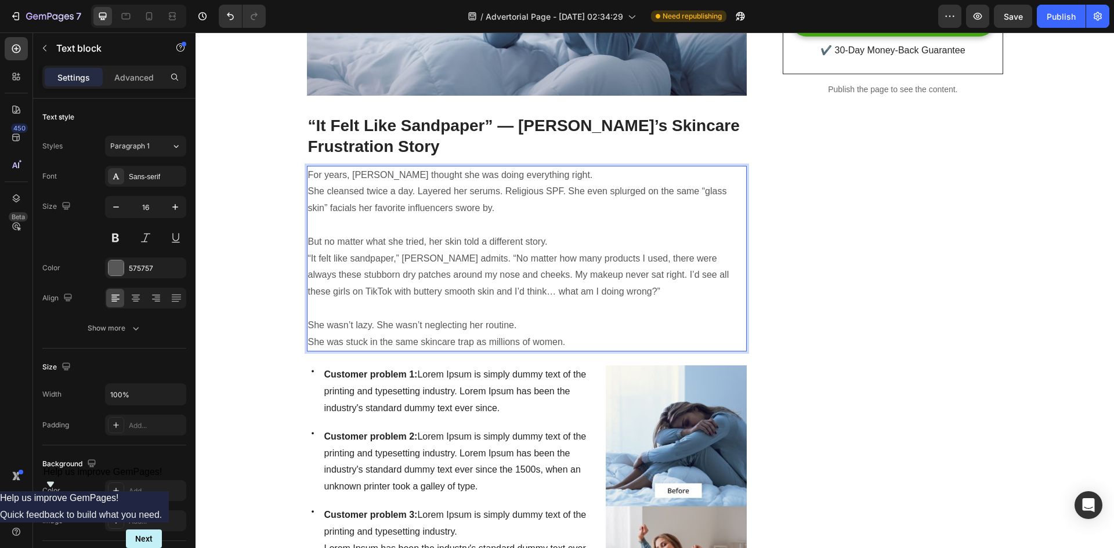
click at [608, 312] on p "Rich Text Editor. Editing area: main" at bounding box center [527, 309] width 438 height 17
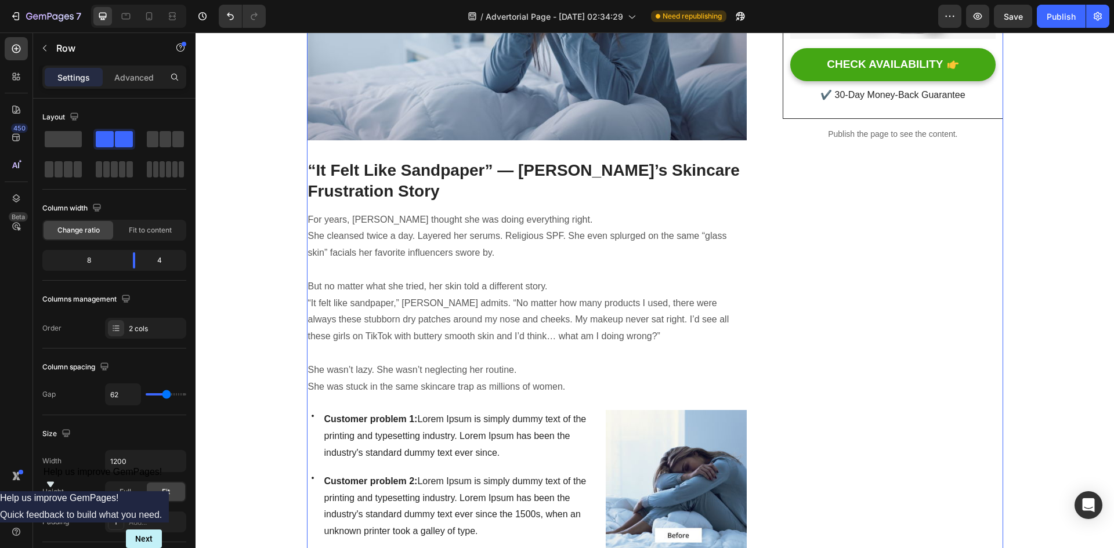
scroll to position [522, 0]
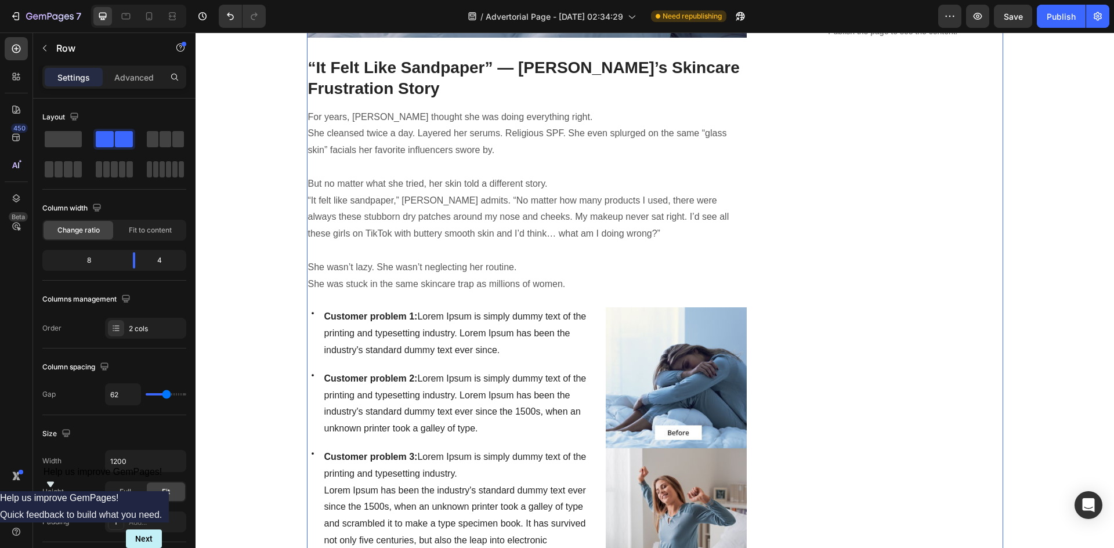
click at [509, 338] on span "Customer problem 1: Lorem Ipsum is simply dummy text of the printing and typese…" at bounding box center [455, 334] width 262 height 44
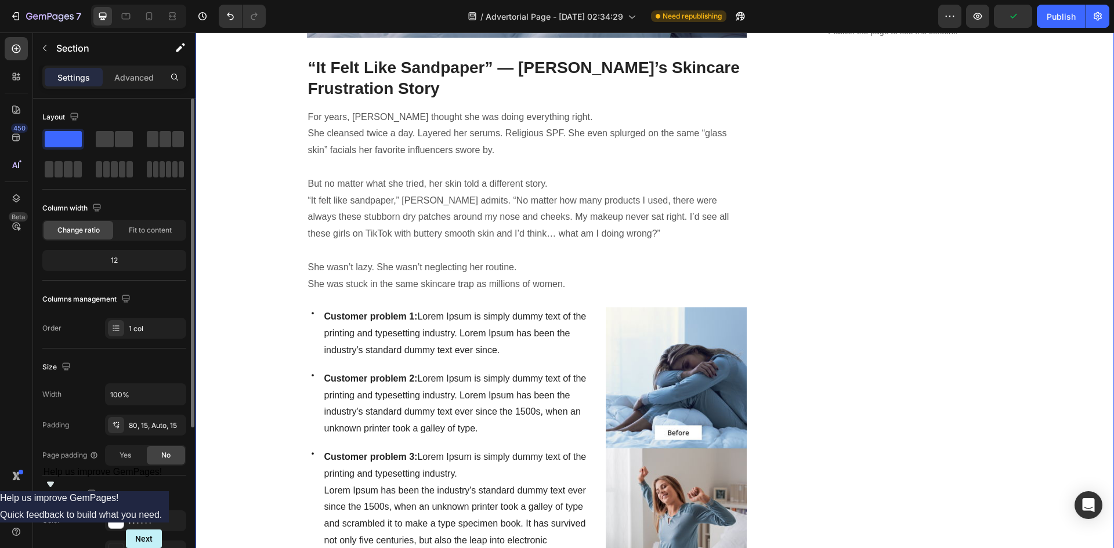
click at [68, 143] on span at bounding box center [63, 139] width 37 height 16
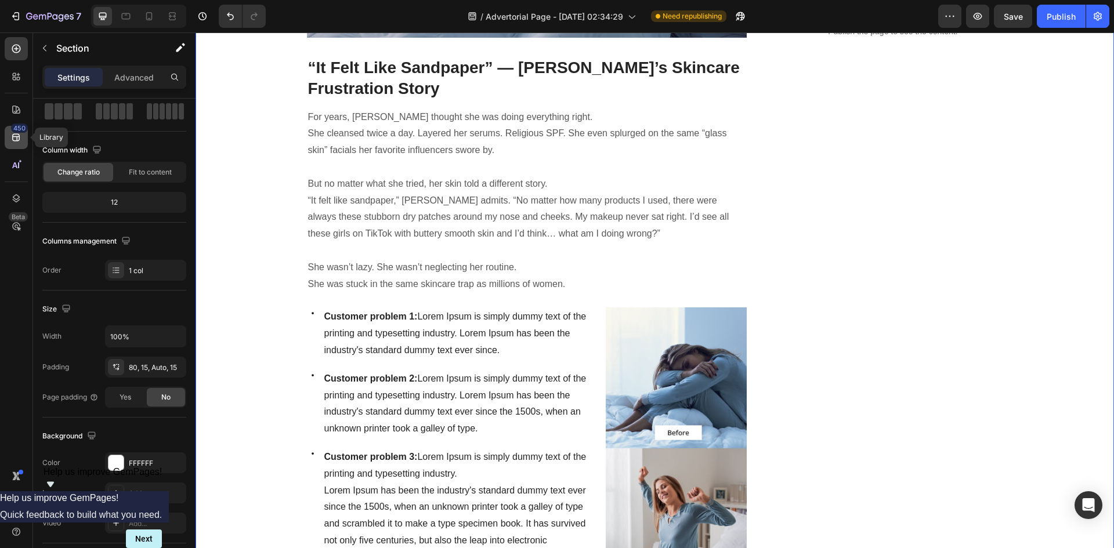
click at [23, 130] on div "450" at bounding box center [19, 128] width 17 height 9
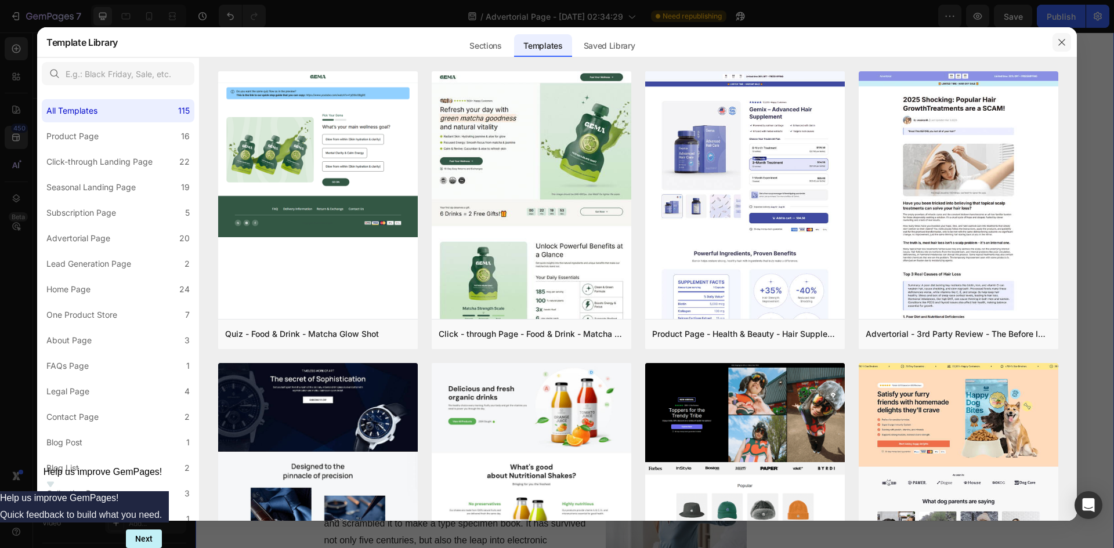
click at [1060, 43] on icon "button" at bounding box center [1061, 42] width 9 height 9
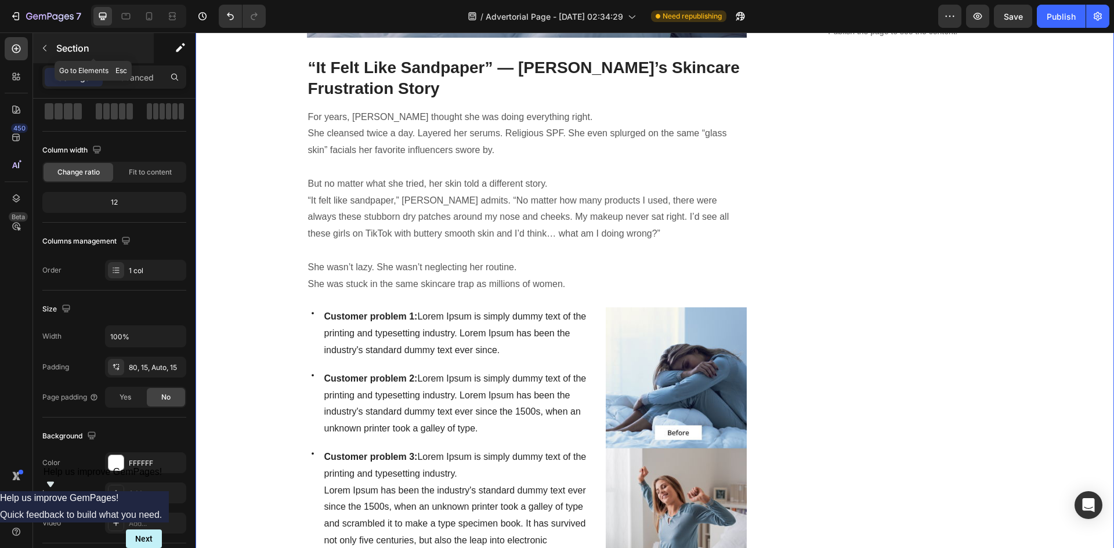
click at [49, 45] on button "button" at bounding box center [44, 48] width 19 height 19
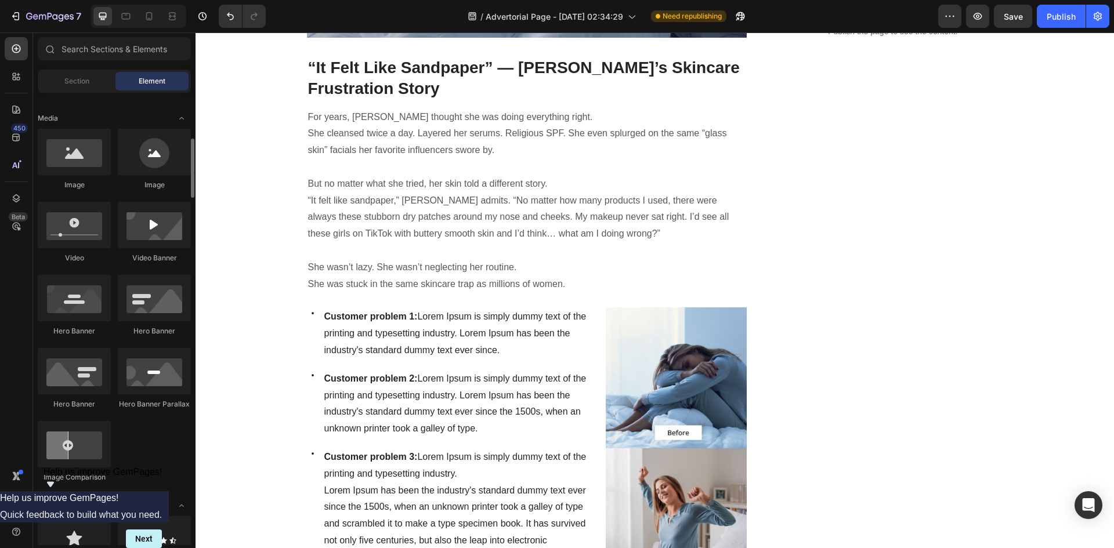
scroll to position [290, 0]
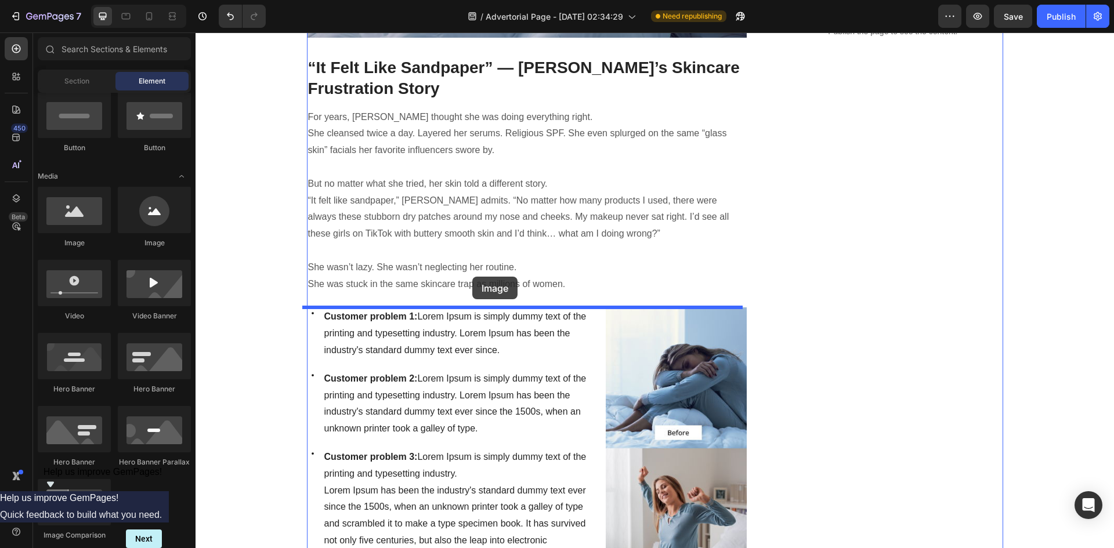
drag, startPoint x: 283, startPoint y: 243, endPoint x: 473, endPoint y: 284, distance: 194.3
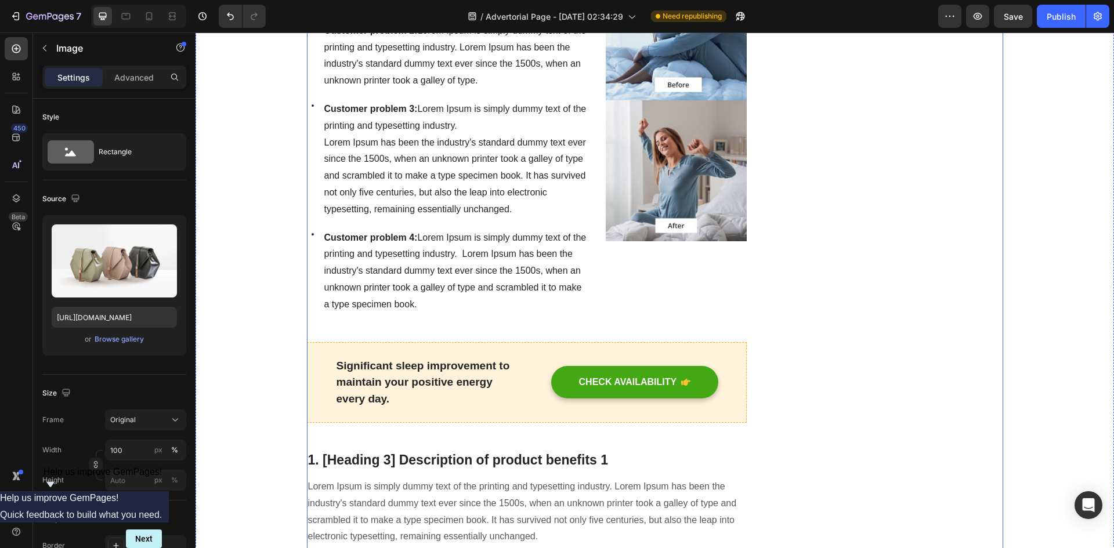
scroll to position [987, 0]
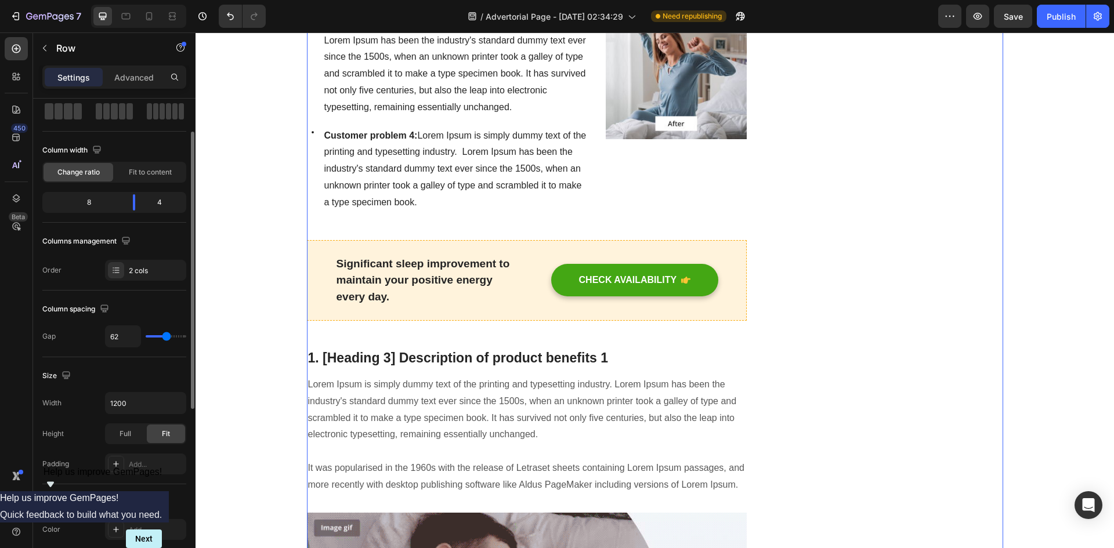
scroll to position [0, 0]
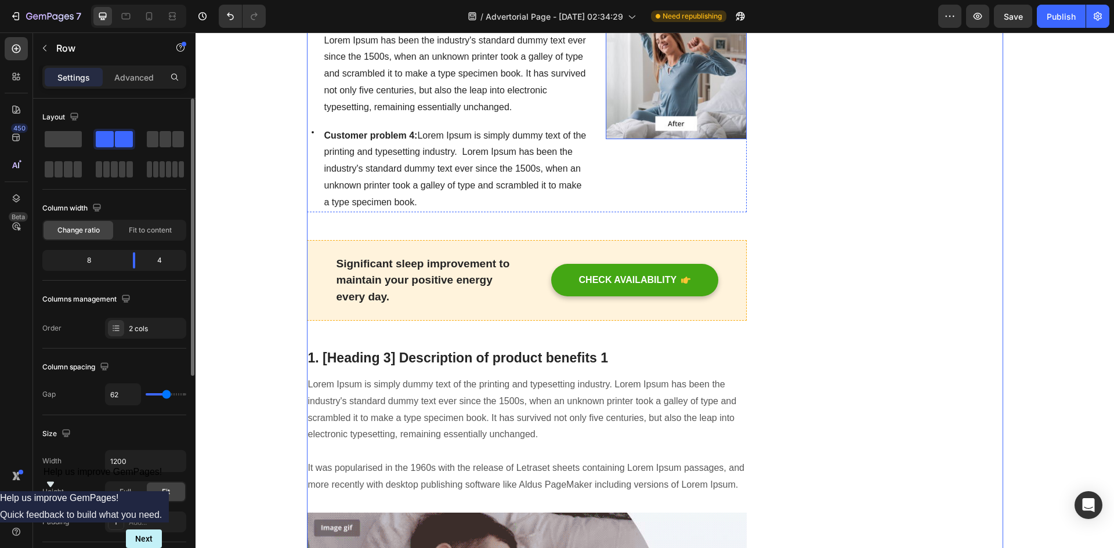
click at [455, 212] on div "Icon Customer problem 1: Lorem Ipsum is simply dummy text of the printing and t…" at bounding box center [448, 34] width 282 height 355
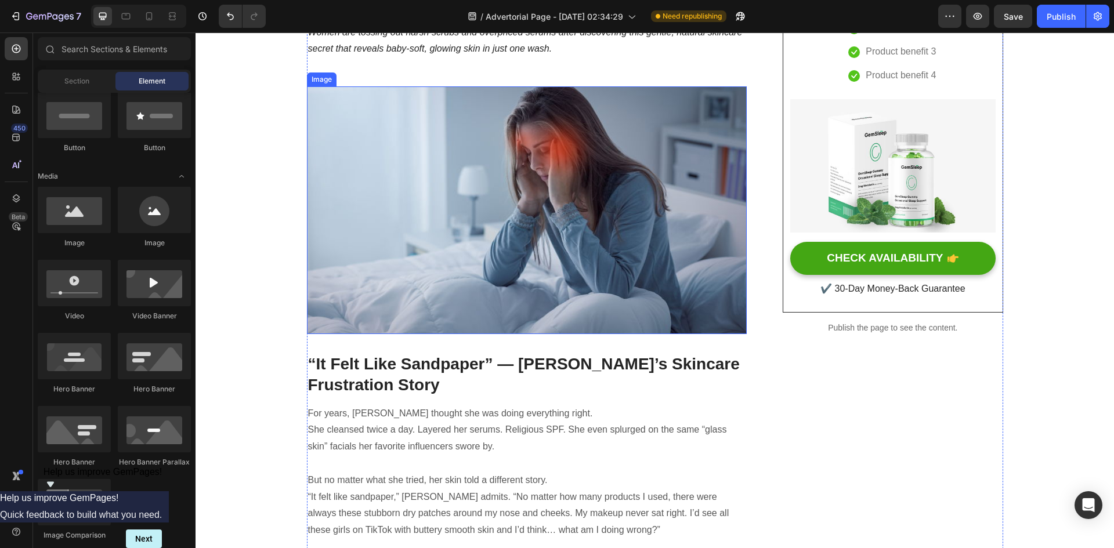
scroll to position [232, 0]
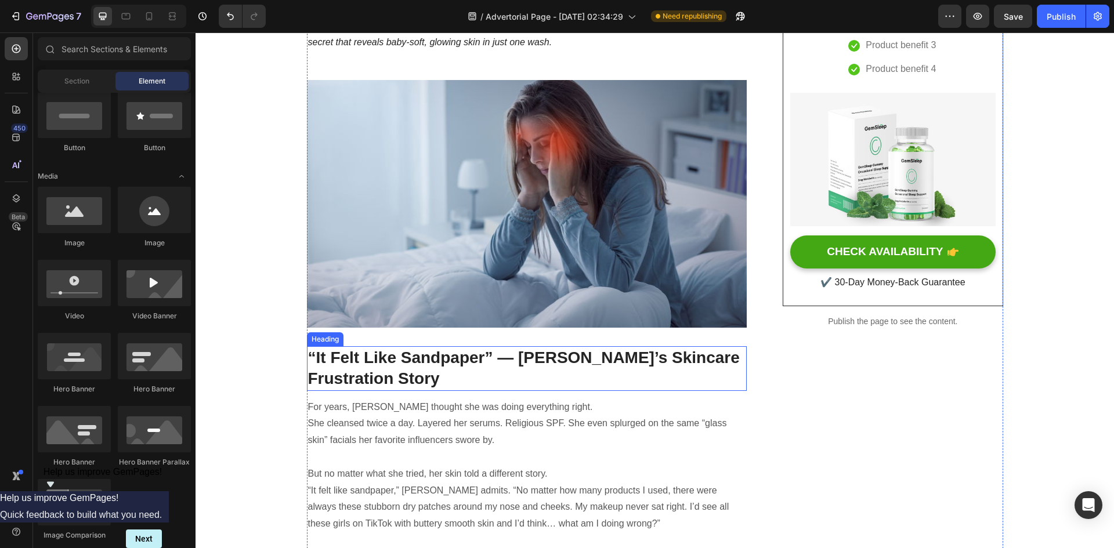
click at [308, 356] on p "“It Felt Like Sandpaper” — Sofia’s Skincare Frustration Story" at bounding box center [527, 369] width 438 height 42
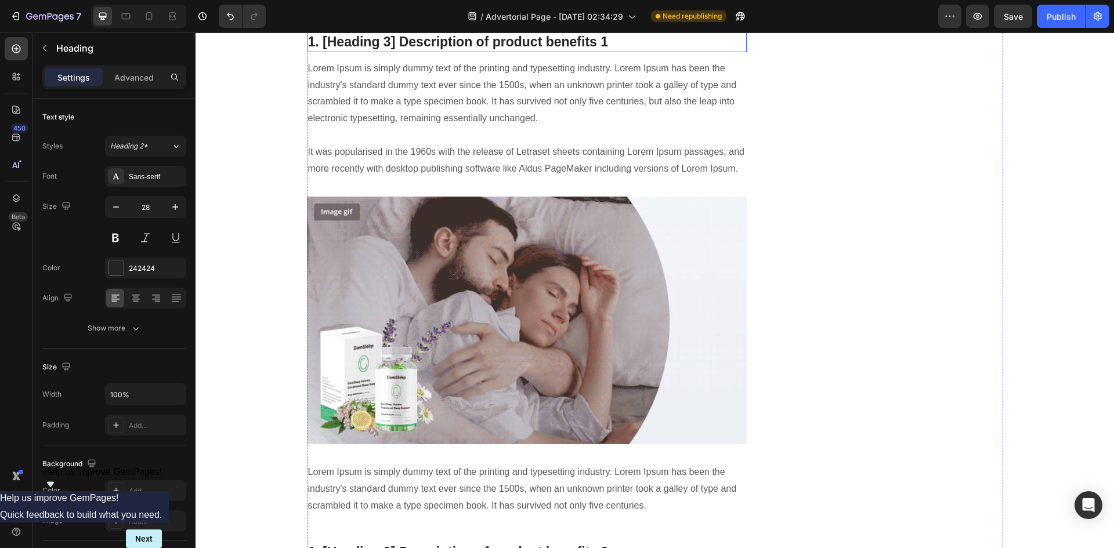
scroll to position [929, 0]
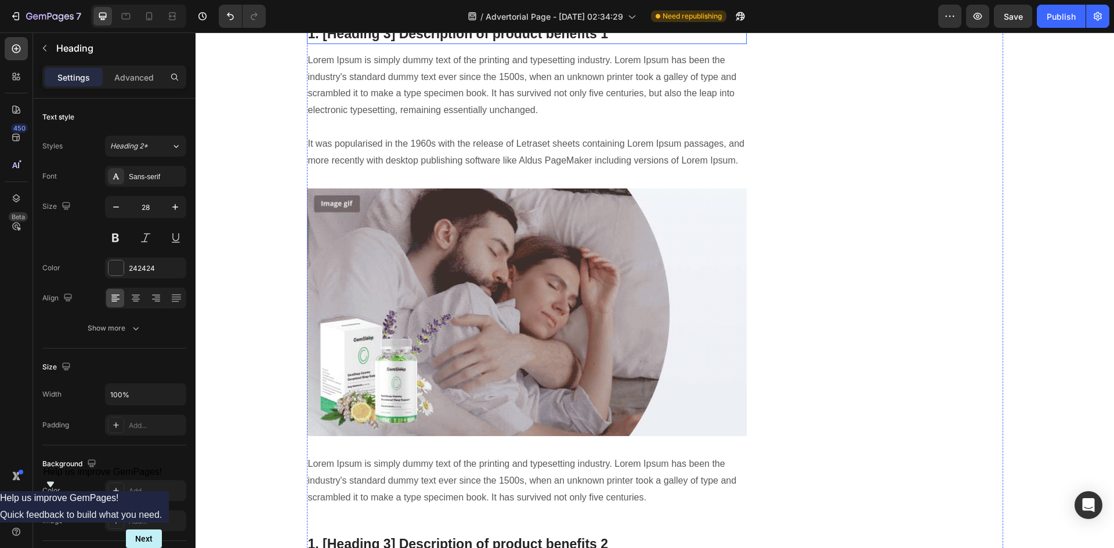
click at [535, 43] on p "1. [Heading 3] Description of product benefits 1" at bounding box center [527, 34] width 438 height 17
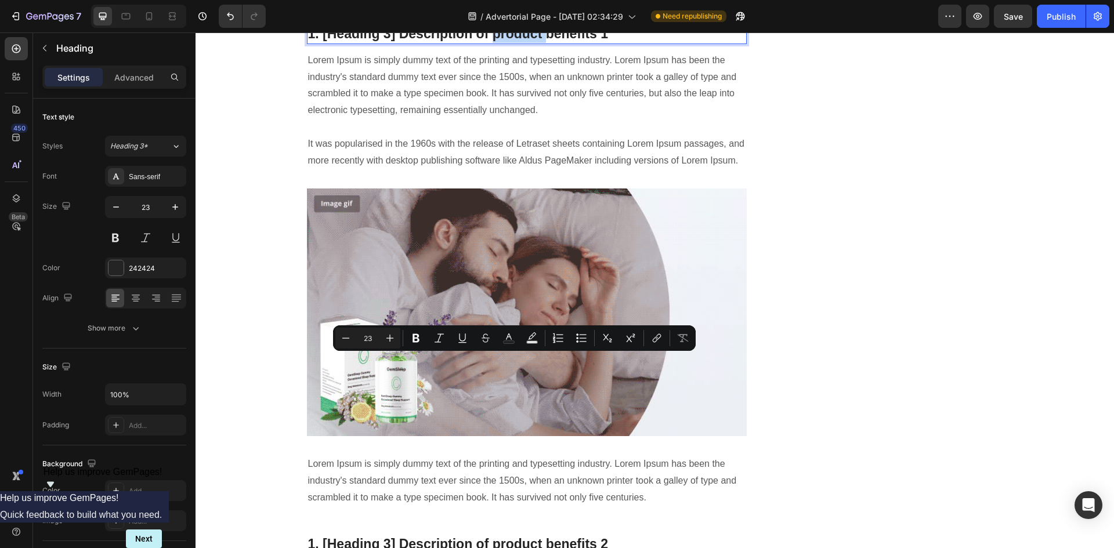
click at [543, 43] on p "1. [Heading 3] Description of product benefits 1" at bounding box center [527, 34] width 438 height 17
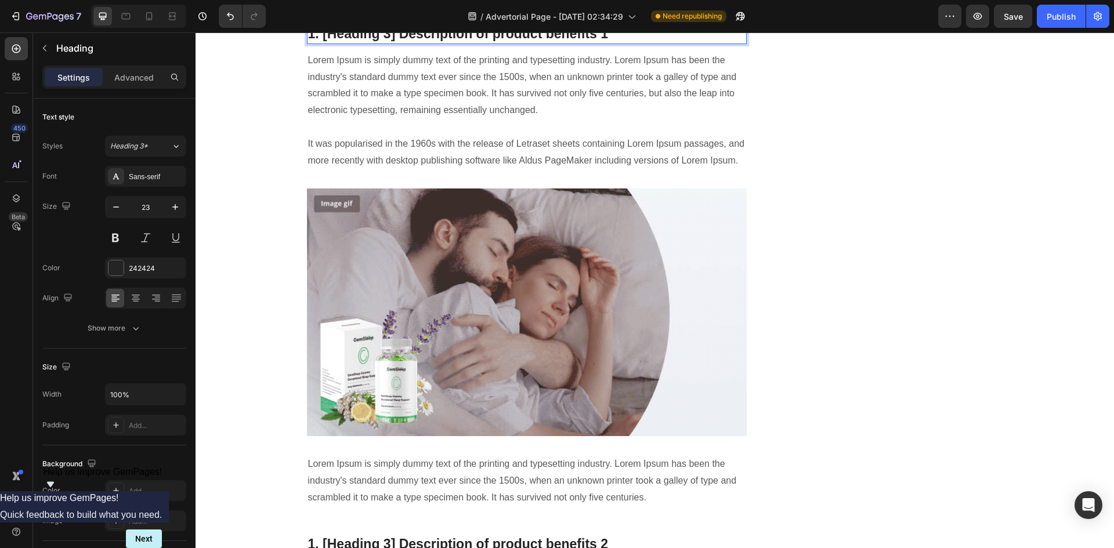
click at [565, 43] on p "1. [Heading 3] Description of product benefits 1" at bounding box center [527, 34] width 438 height 17
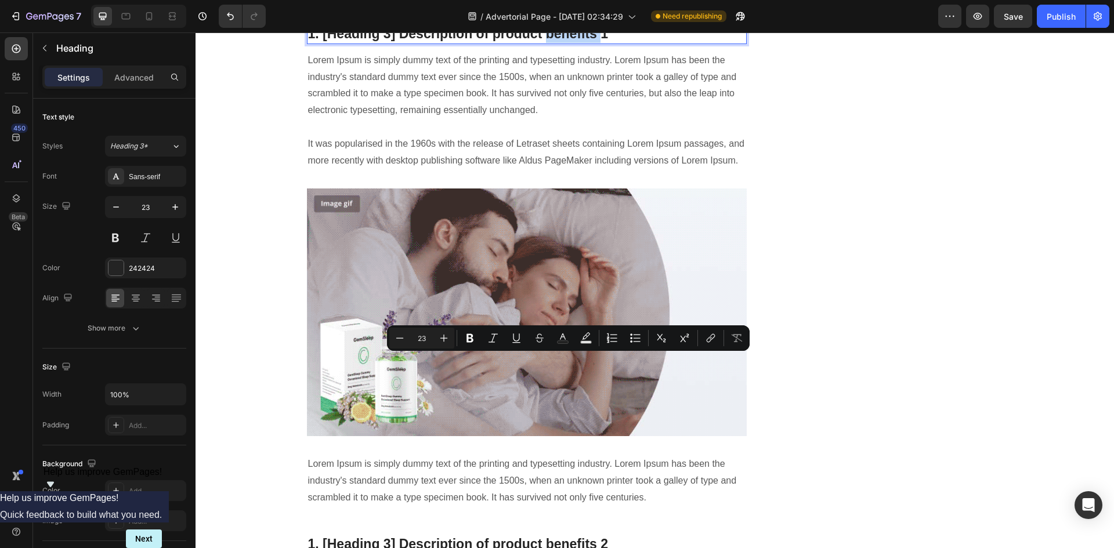
click at [591, 43] on p "1. [Heading 3] Description of product benefits 1" at bounding box center [527, 34] width 438 height 17
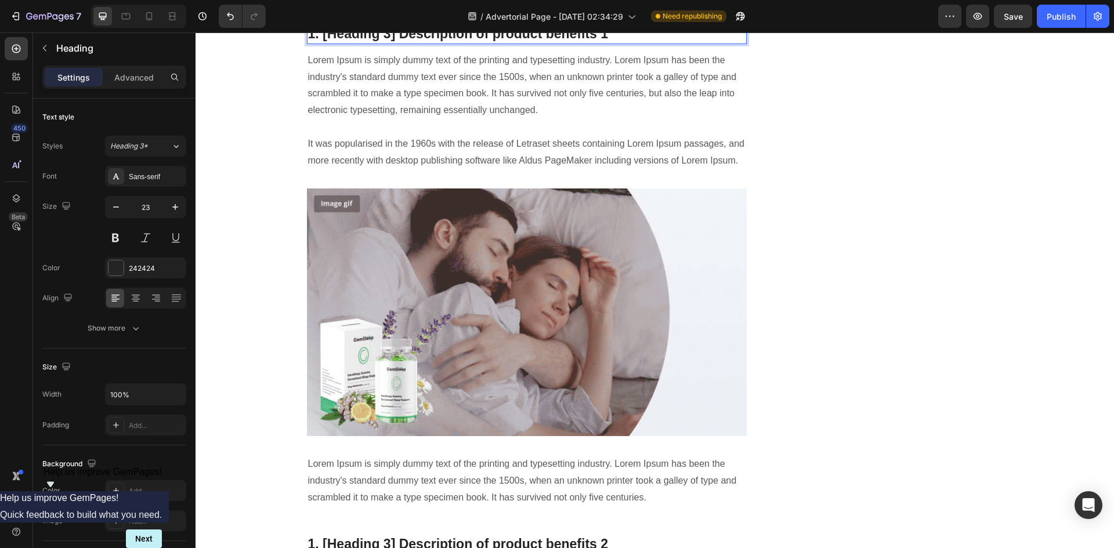
click at [603, 43] on p "1. [Heading 3] Description of product benefits 1" at bounding box center [527, 34] width 438 height 17
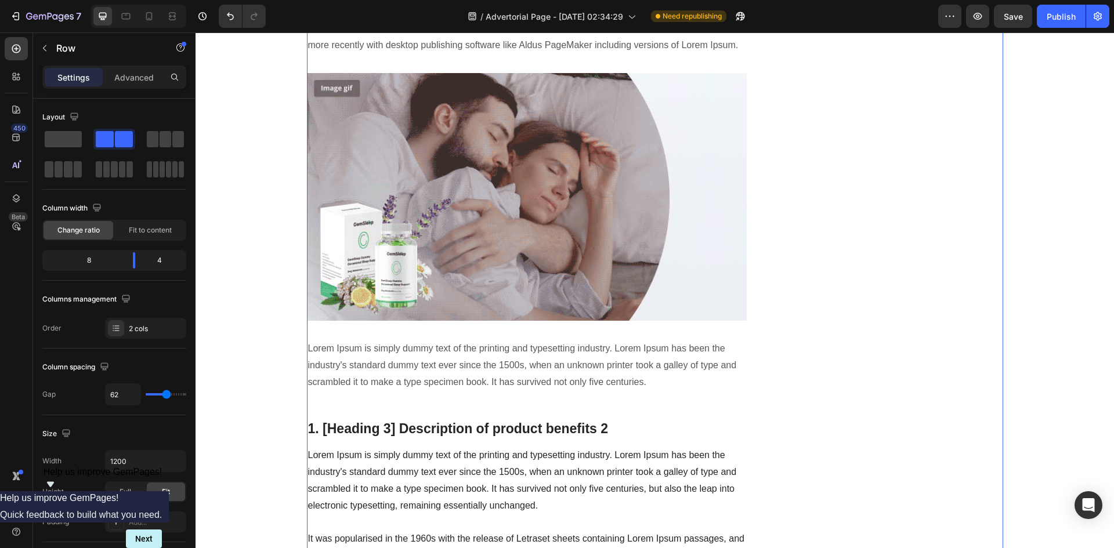
scroll to position [1045, 0]
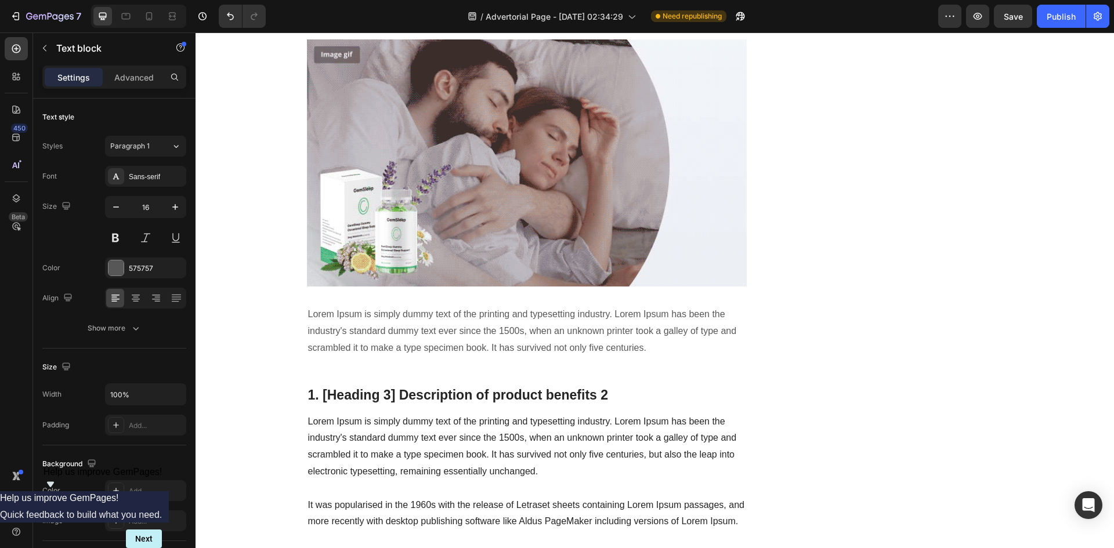
drag, startPoint x: 305, startPoint y: 323, endPoint x: 322, endPoint y: 324, distance: 16.9
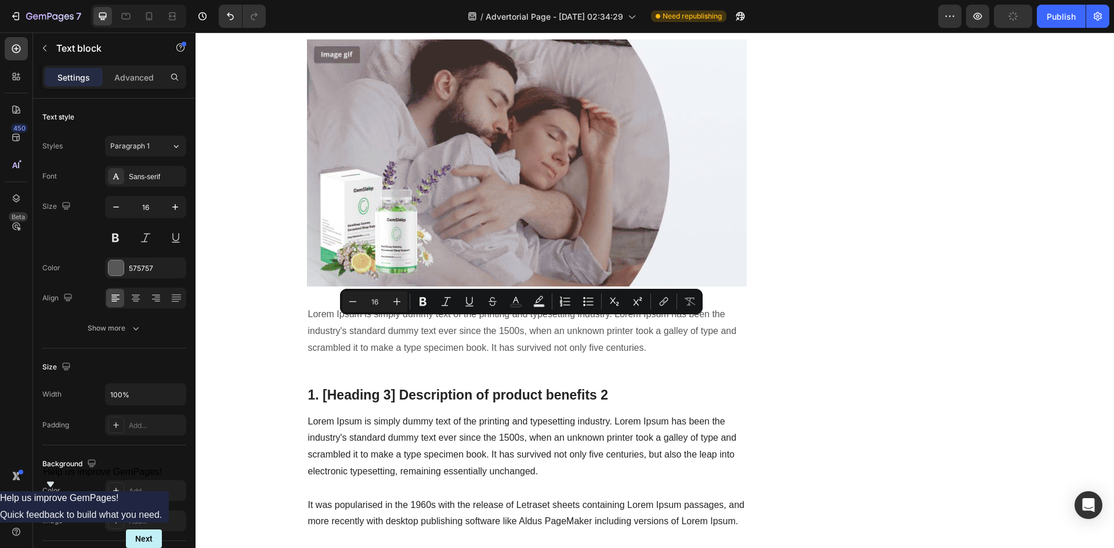
drag, startPoint x: 303, startPoint y: 324, endPoint x: 731, endPoint y: 341, distance: 428.7
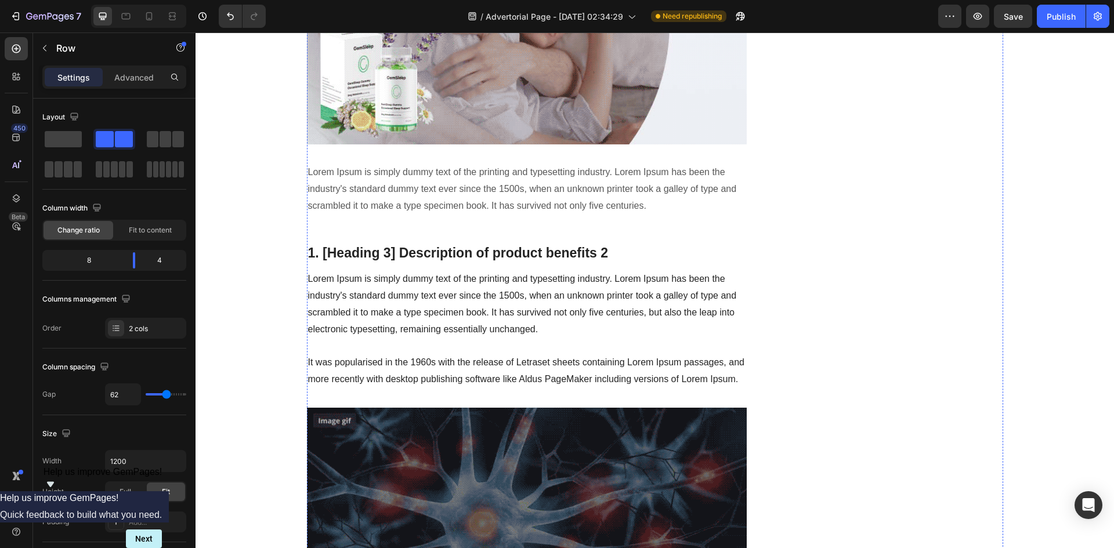
scroll to position [1277, 0]
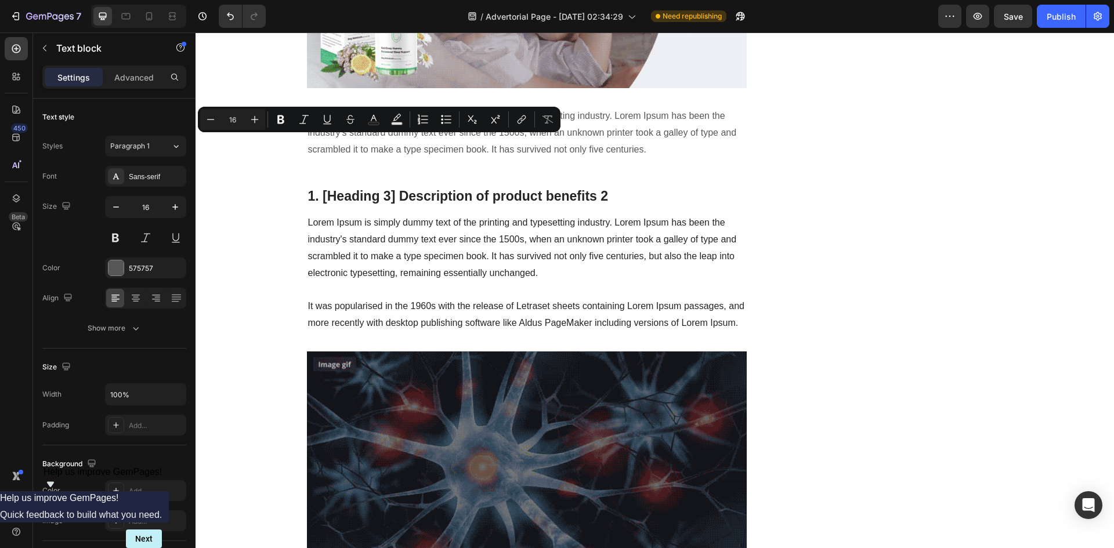
drag, startPoint x: 366, startPoint y: 143, endPoint x: 305, endPoint y: 145, distance: 61.0
click at [121, 228] on button at bounding box center [115, 238] width 21 height 21
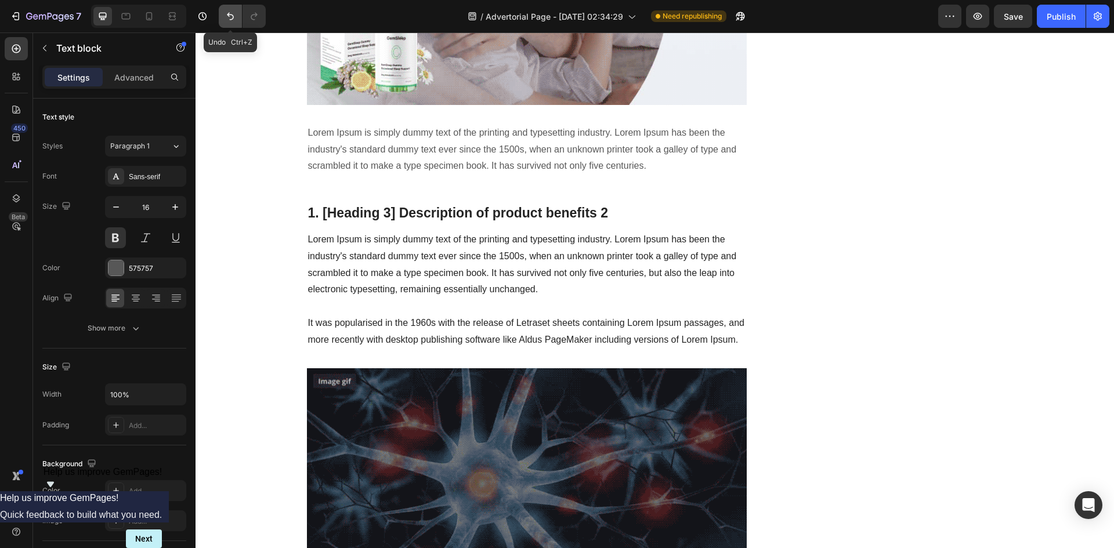
click at [231, 18] on icon "Undo/Redo" at bounding box center [231, 16] width 12 height 12
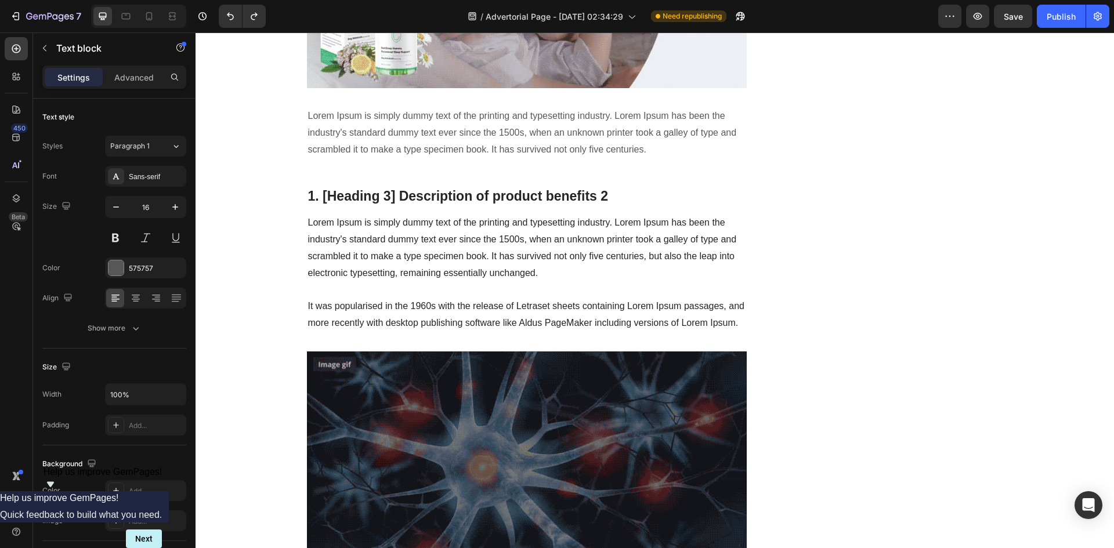
drag, startPoint x: 361, startPoint y: 142, endPoint x: 311, endPoint y: 142, distance: 49.9
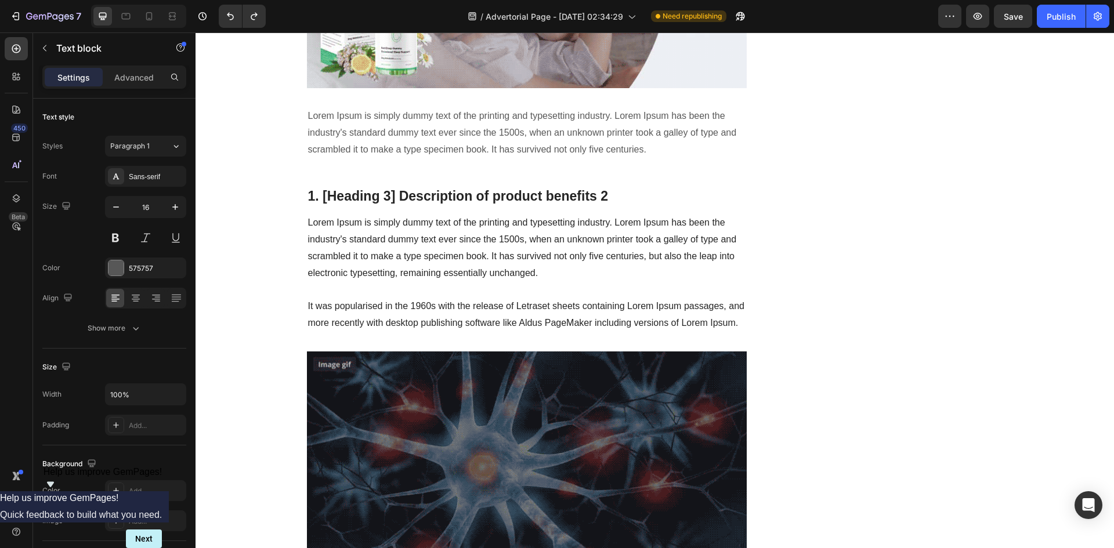
drag, startPoint x: 376, startPoint y: 141, endPoint x: 299, endPoint y: 141, distance: 77.2
click at [299, 141] on div "🧠 Korean Dermatologists Are Furious: The Natural “Glass Skin” Secret That’s Mak…" at bounding box center [654, 468] width 901 height 3209
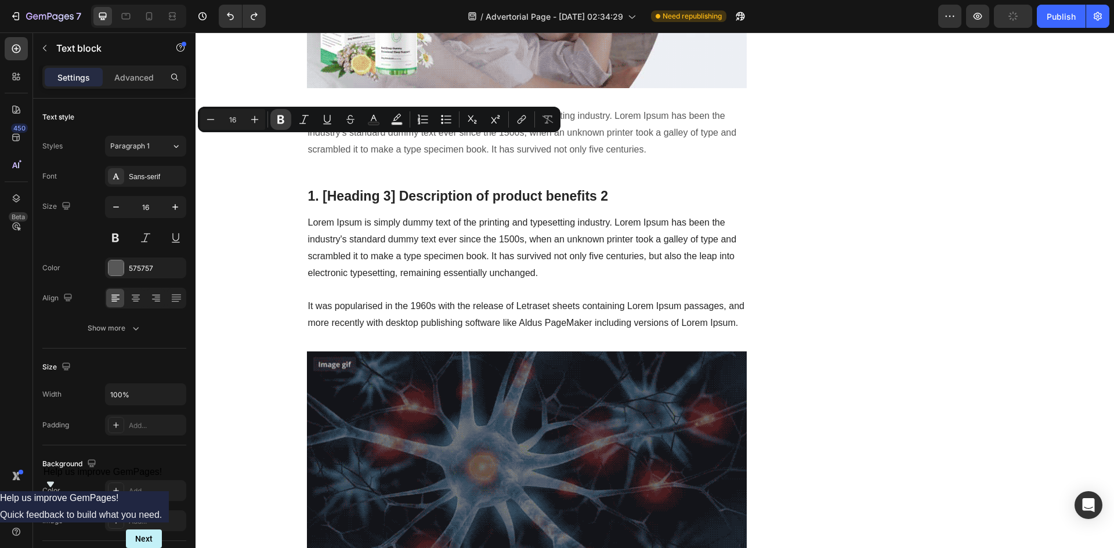
click at [284, 116] on icon "Editor contextual toolbar" at bounding box center [281, 120] width 12 height 12
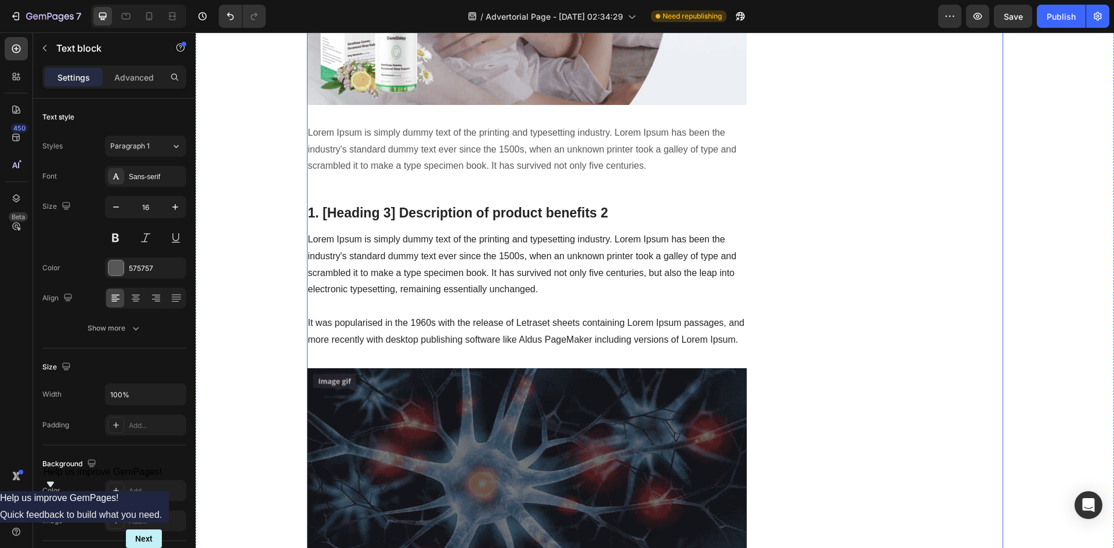
click at [806, 207] on div "Unique Value Proposition Heading Icon Product benefit 1 Text block Icon Product…" at bounding box center [893, 477] width 220 height 3226
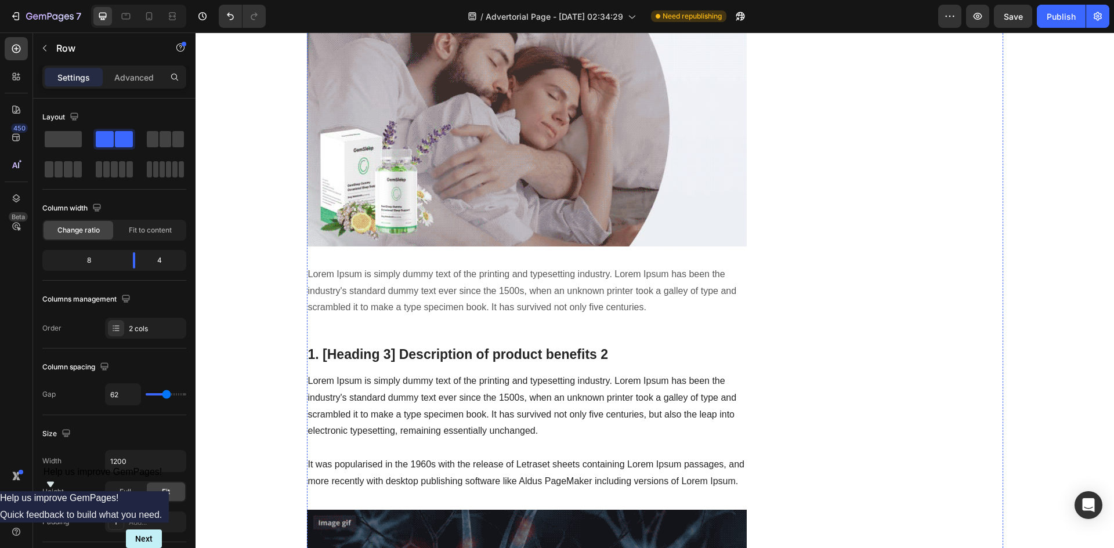
scroll to position [1103, 0]
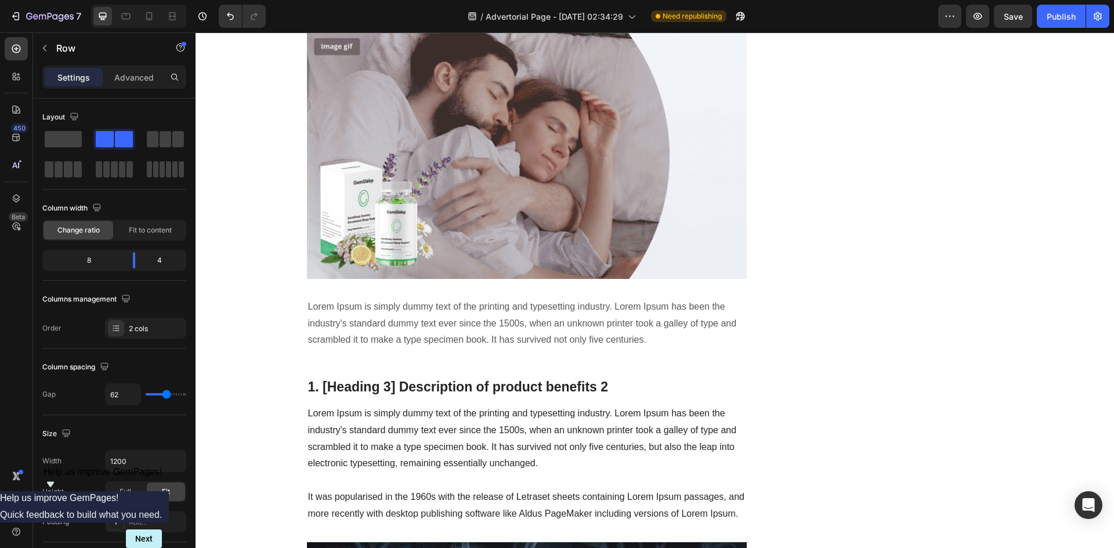
click at [376, 12] on p "The ugly truth:" at bounding box center [527, 3] width 438 height 17
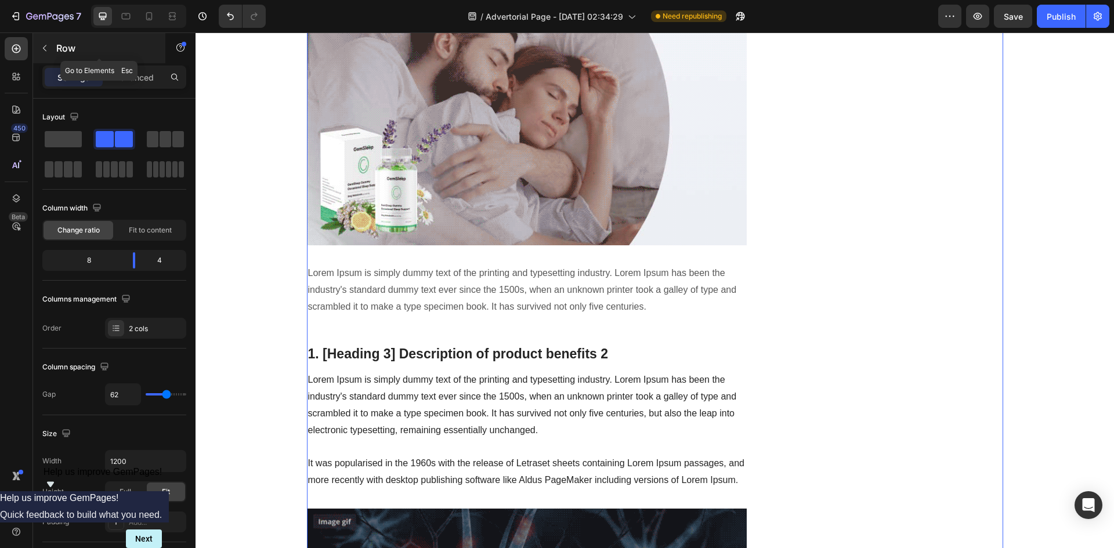
click at [42, 54] on button "button" at bounding box center [44, 48] width 19 height 19
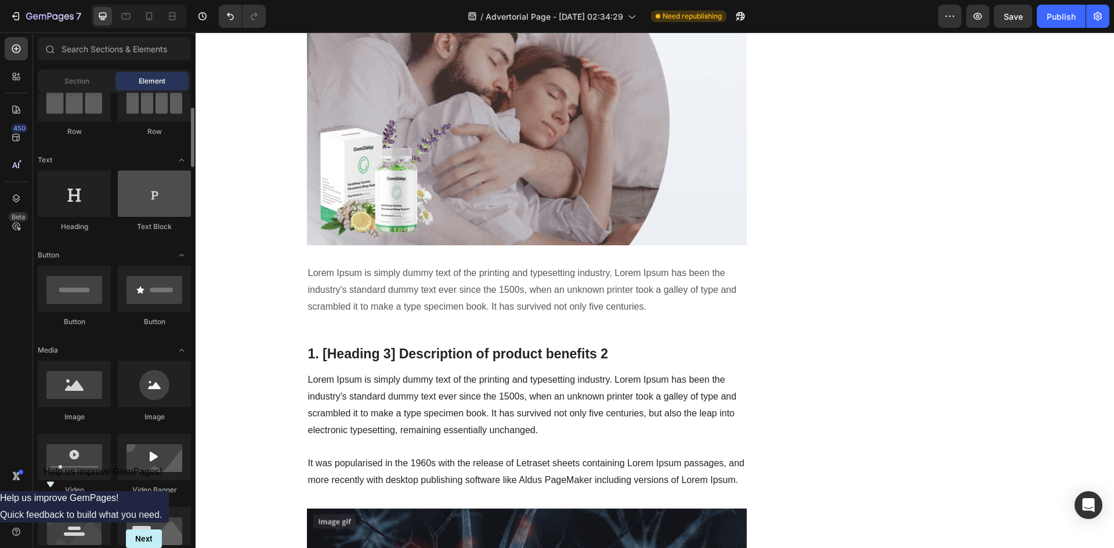
scroll to position [0, 0]
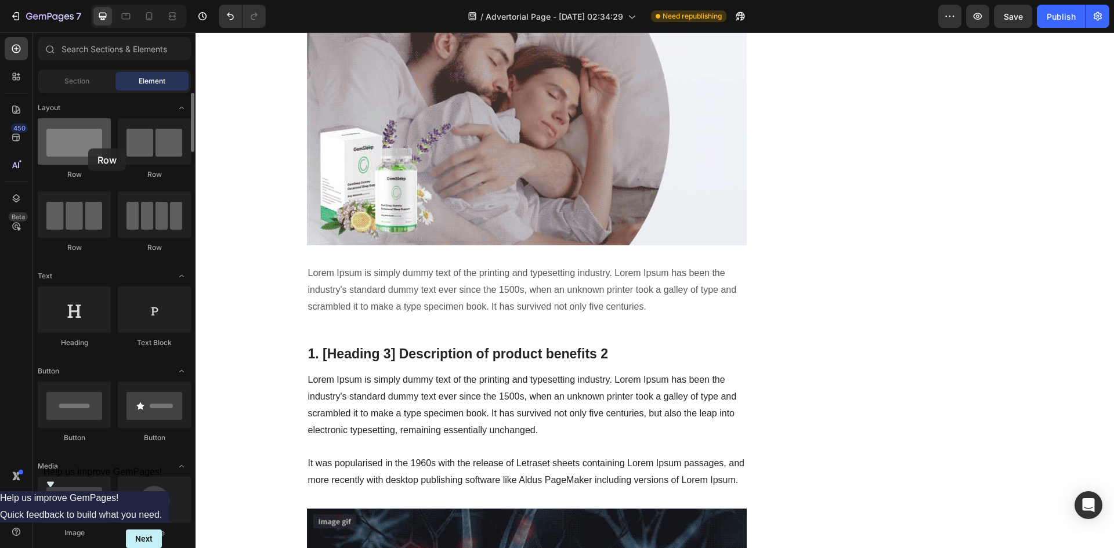
click at [88, 149] on div at bounding box center [74, 141] width 73 height 46
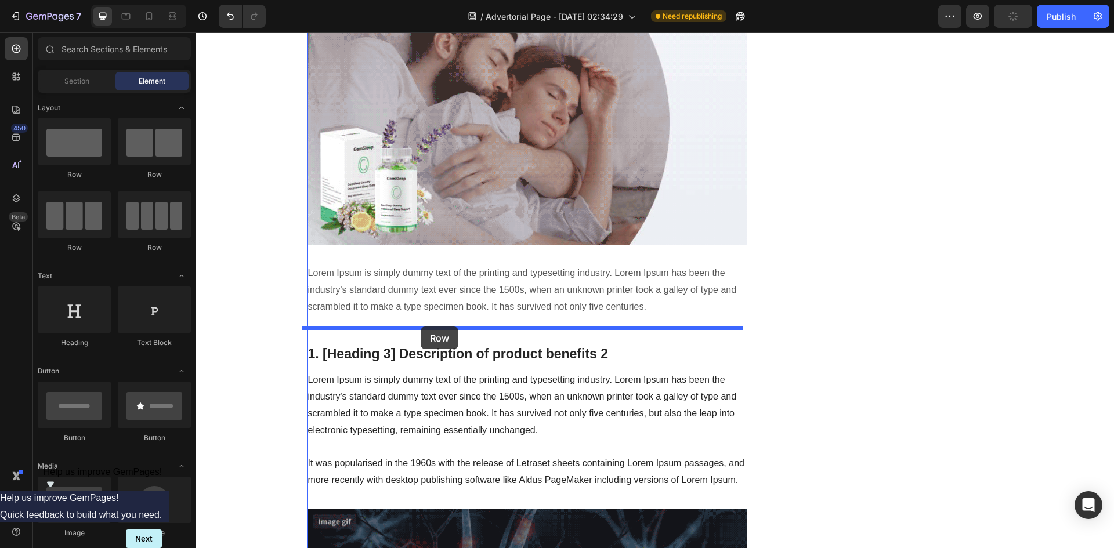
drag, startPoint x: 284, startPoint y: 181, endPoint x: 421, endPoint y: 327, distance: 200.0
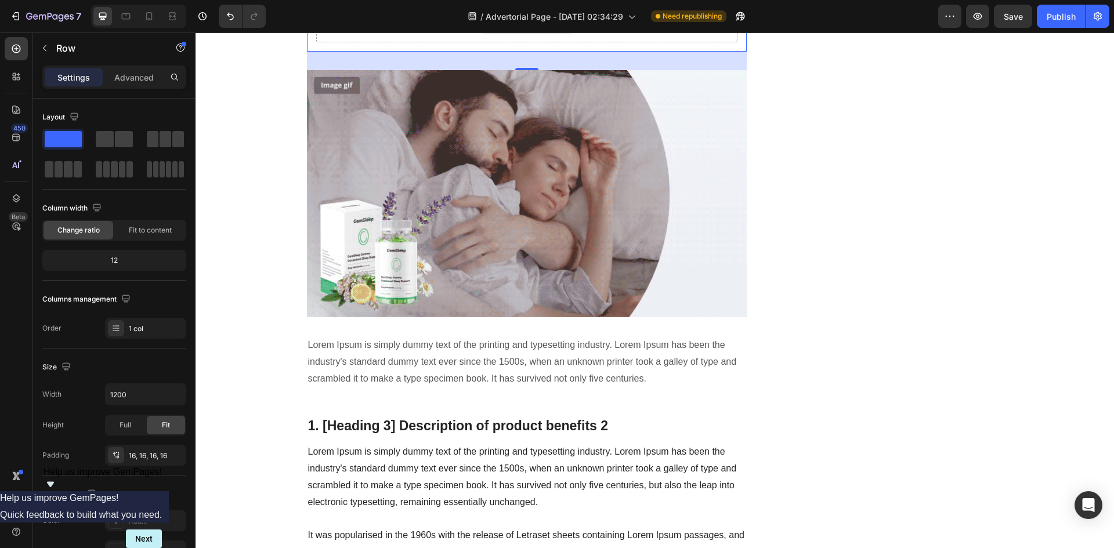
click at [630, 42] on div "Drop element here" at bounding box center [527, 25] width 422 height 35
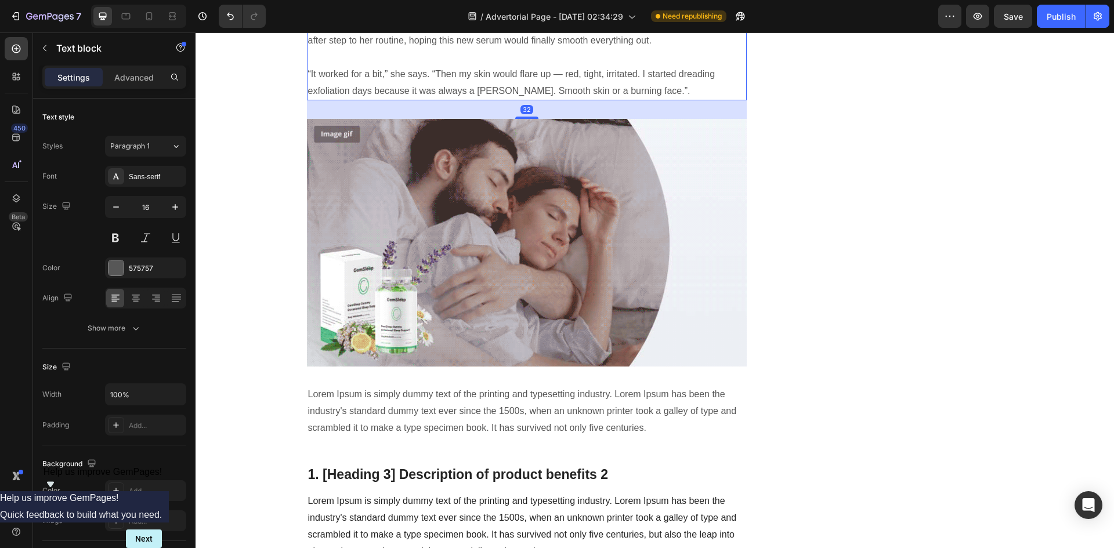
click at [515, 49] on p "Like many of us, Sofia believed that expensive = effective. When her texture go…" at bounding box center [527, 24] width 438 height 50
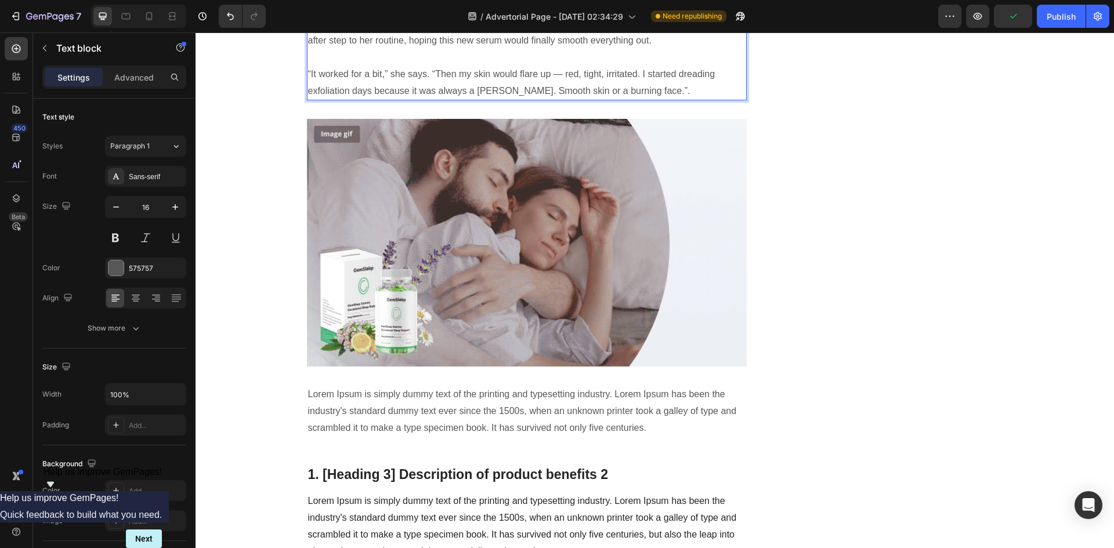
click at [512, 49] on p "Like many of us, Sofia believed that expensive = effective. When her texture go…" at bounding box center [527, 24] width 438 height 50
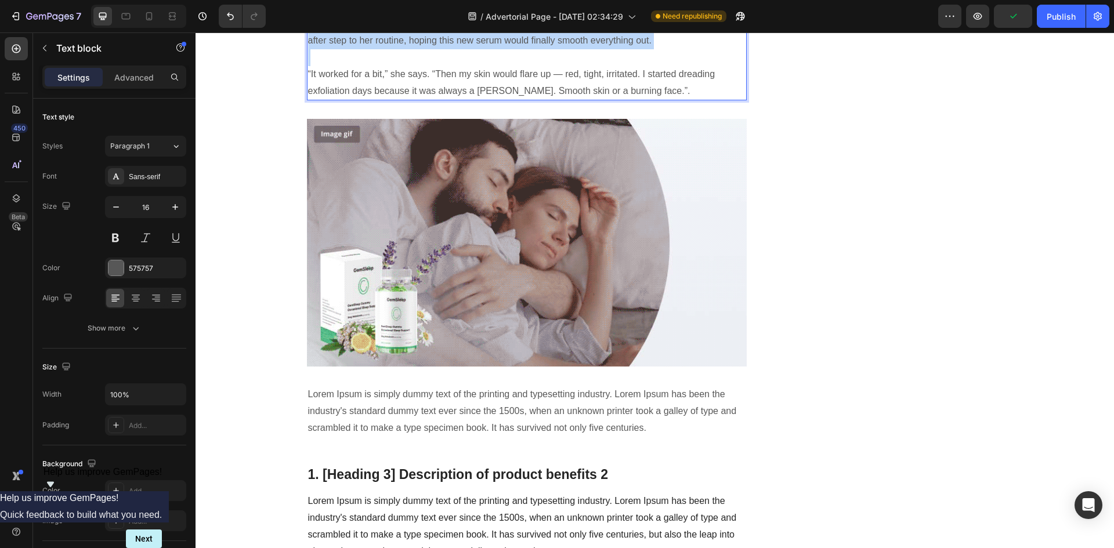
click at [512, 49] on p "Like many of us, Sofia believed that expensive = effective. When her texture go…" at bounding box center [527, 24] width 438 height 50
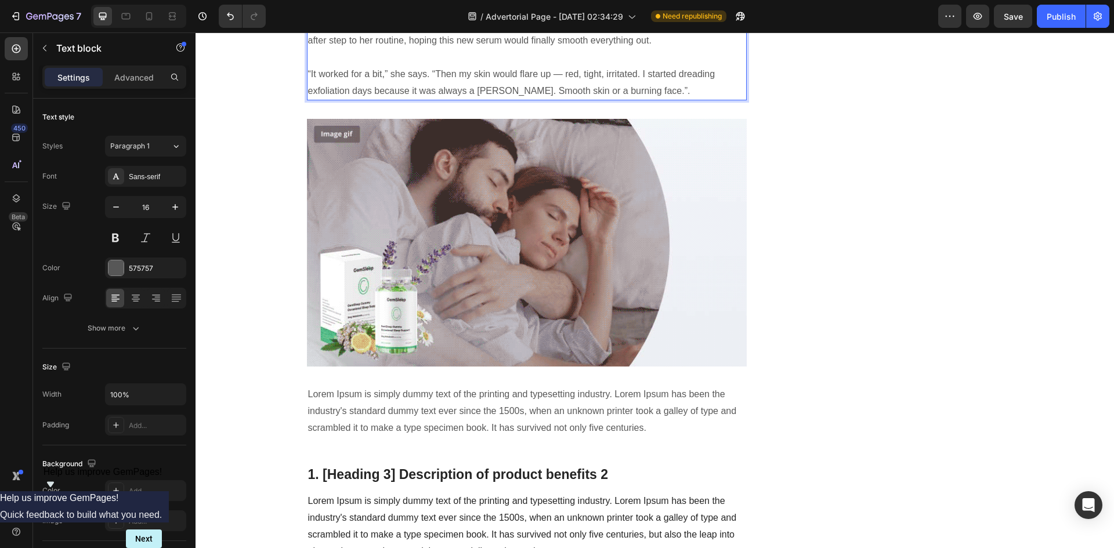
click at [516, 49] on p "Like many of us, Sofia believed that expensive = effective. When her texture go…" at bounding box center [527, 24] width 438 height 50
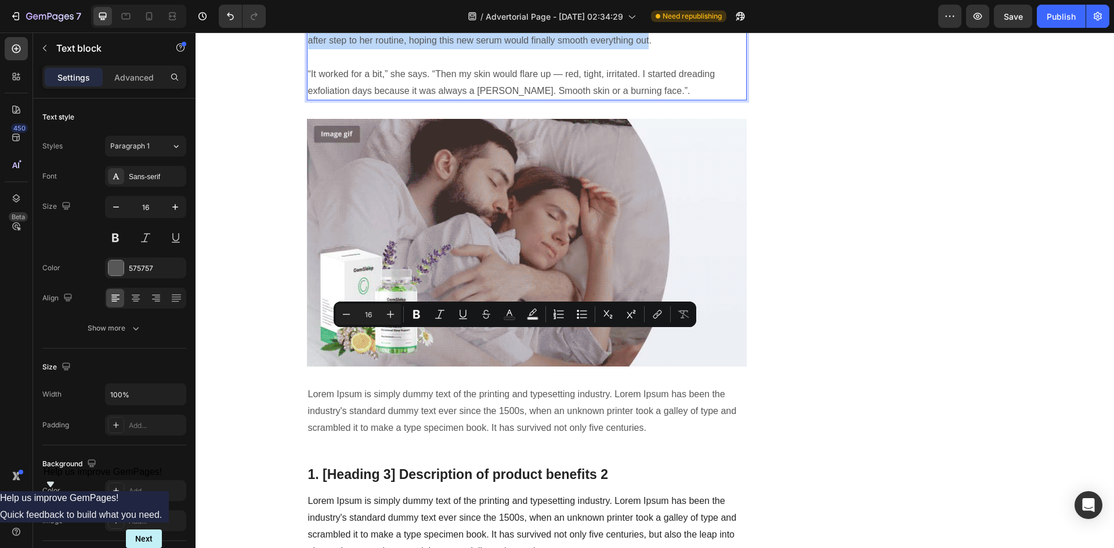
drag, startPoint x: 305, startPoint y: 338, endPoint x: 651, endPoint y: 364, distance: 346.9
click at [651, 49] on p "Like many of us, Sofia believed that expensive = effective. When her texture go…" at bounding box center [527, 24] width 438 height 50
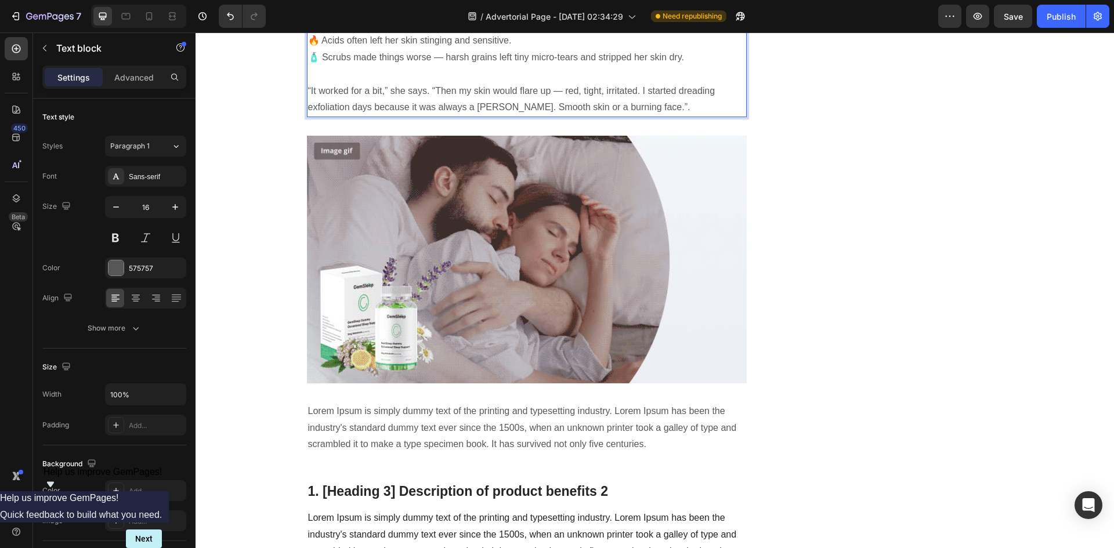
click at [613, 49] on p "🔥 Acids often left her skin stinging and sensitive." at bounding box center [527, 41] width 438 height 17
click at [485, 33] on p "💸 Clinic treatments were costing her hundreds a month." at bounding box center [527, 24] width 438 height 17
click at [308, 33] on p "💸 Clinic treatments were costing her hundreds a month." at bounding box center [527, 24] width 438 height 17
click at [654, 116] on p "“It worked for a bit,” she says. “Then my skin would flare up — red, tight, irr…" at bounding box center [527, 91] width 438 height 50
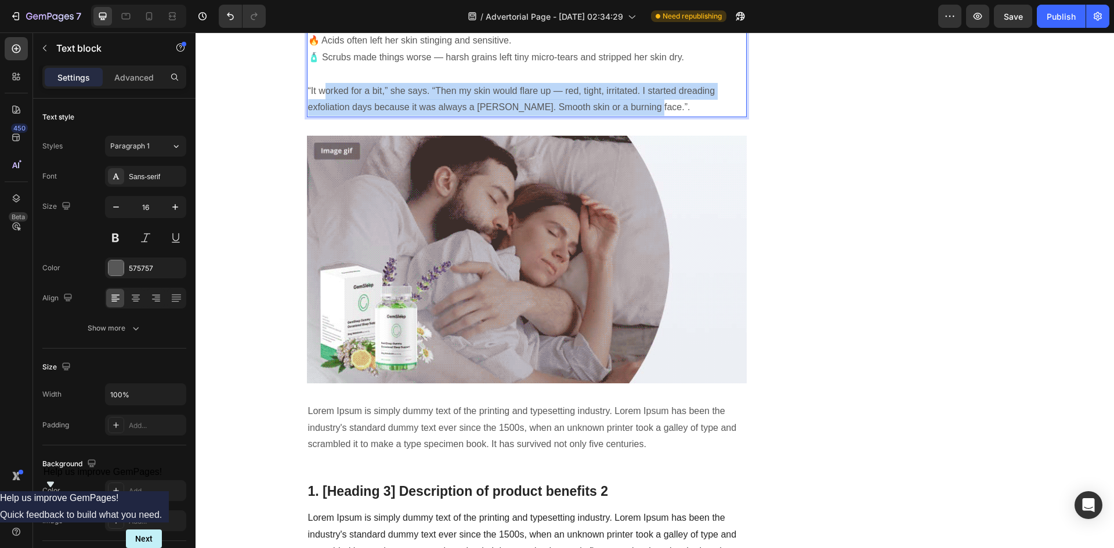
drag, startPoint x: 644, startPoint y: 437, endPoint x: 320, endPoint y: 423, distance: 323.6
click at [320, 116] on p "“It worked for a bit,” she says. “Then my skin would flare up — red, tight, irr…" at bounding box center [527, 91] width 438 height 50
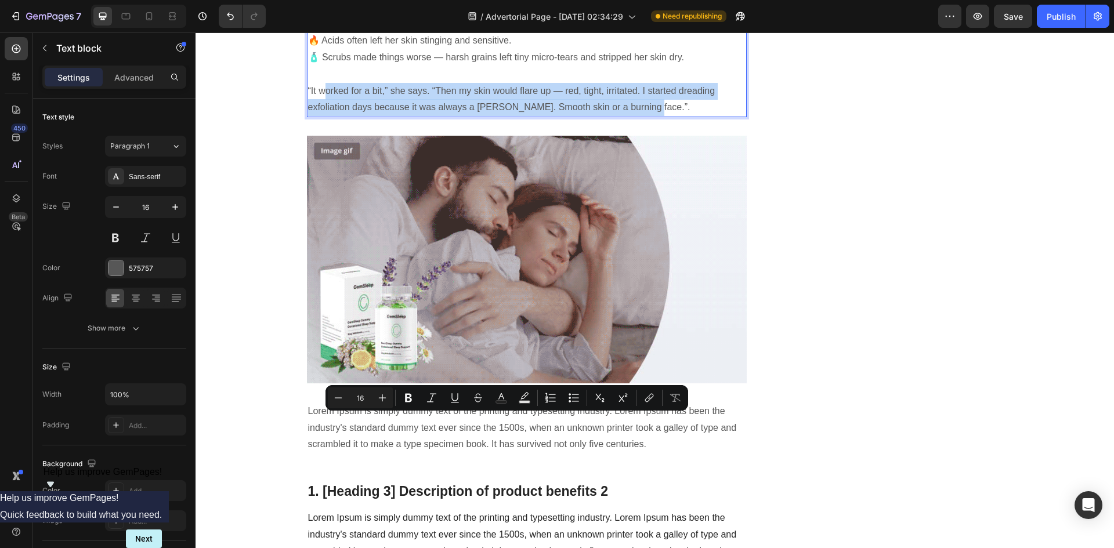
click at [670, 116] on p "“It worked for a bit,” she says. “Then my skin would flare up — red, tight, irr…" at bounding box center [527, 91] width 438 height 50
drag, startPoint x: 651, startPoint y: 435, endPoint x: 297, endPoint y: 423, distance: 354.2
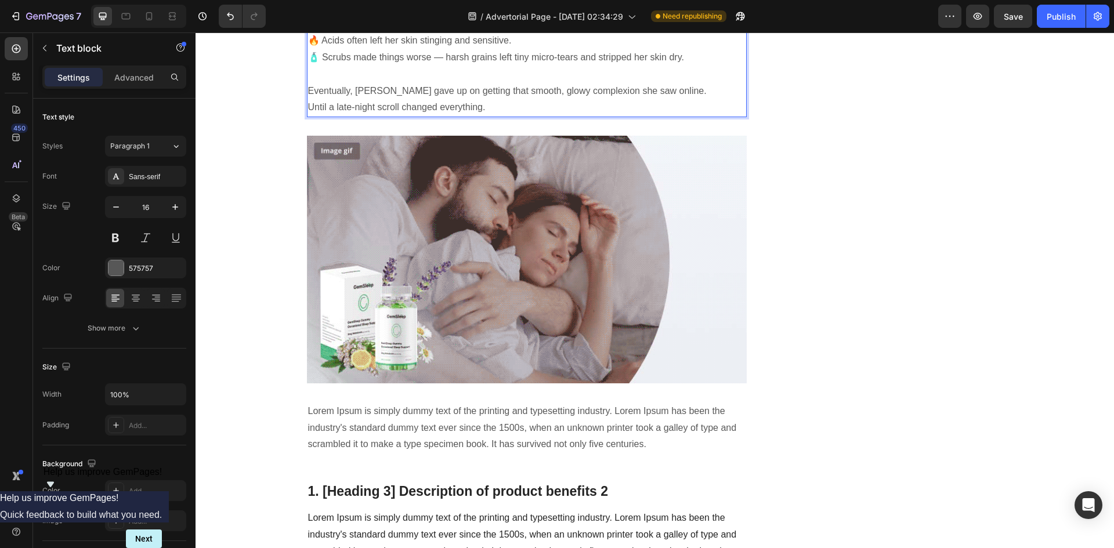
click at [618, 49] on p "🔥 Acids often left her skin stinging and sensitive." at bounding box center [527, 41] width 438 height 17
click at [317, 33] on p "💸 Clinic treatments were costing her hundreds a month." at bounding box center [527, 24] width 438 height 17
click at [326, 33] on p "💸 Clinic treatments were costing her hundreds a month." at bounding box center [527, 24] width 438 height 17
click at [125, 63] on div "Text block" at bounding box center [99, 48] width 132 height 30
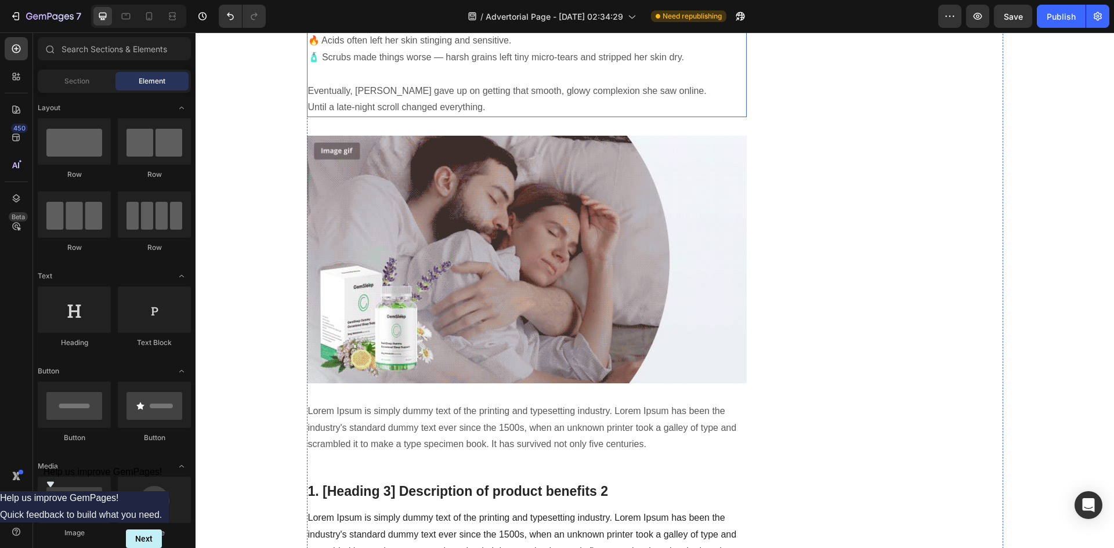
click at [356, 33] on p "💸 Clinic treatments were costing her hundreds a month." at bounding box center [527, 24] width 438 height 17
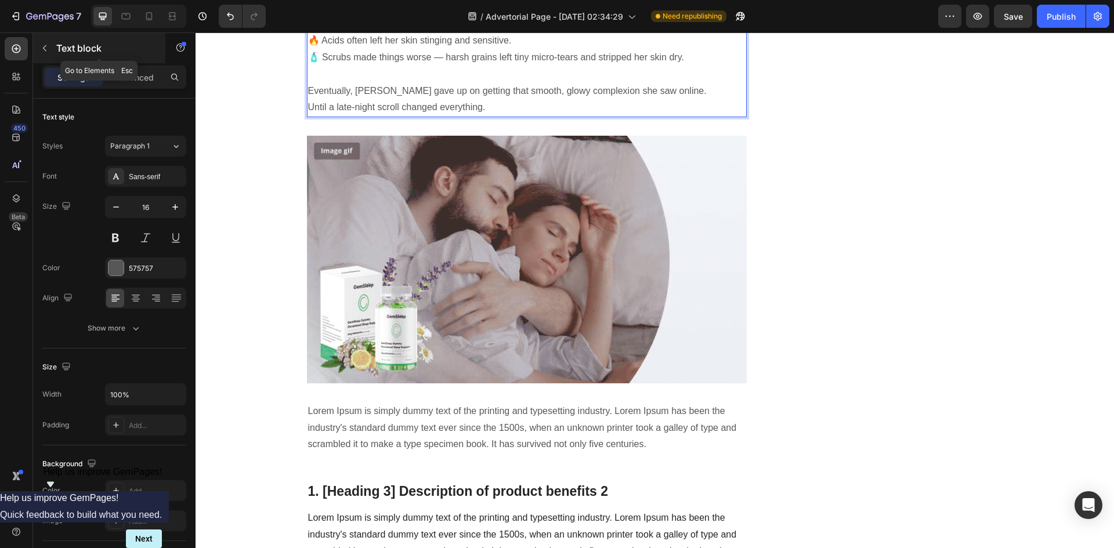
click at [57, 48] on p "Text block" at bounding box center [105, 48] width 99 height 14
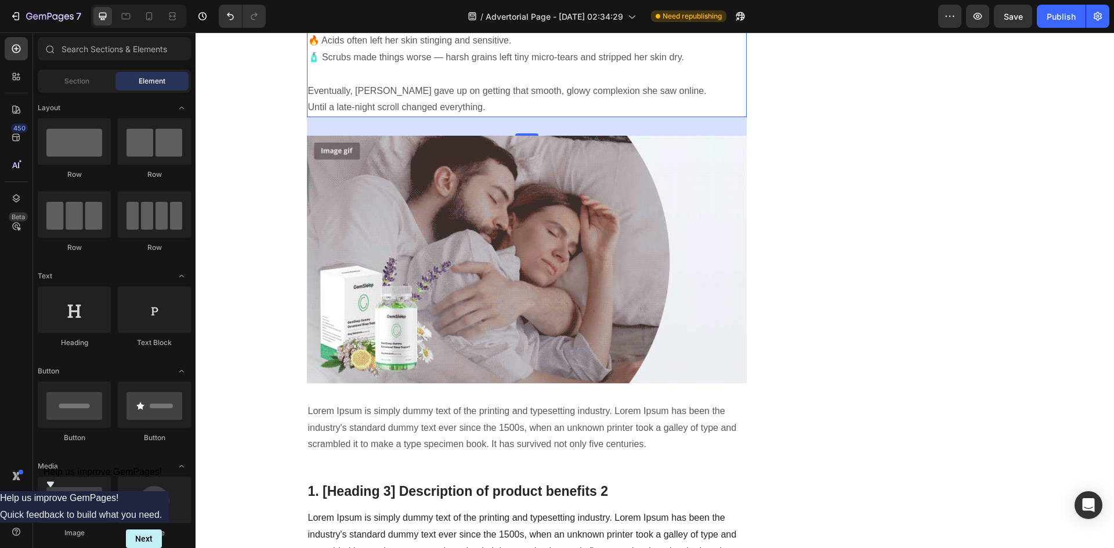
click at [434, 49] on p "🔥 Acids often left her skin stinging and sensitive." at bounding box center [527, 41] width 438 height 17
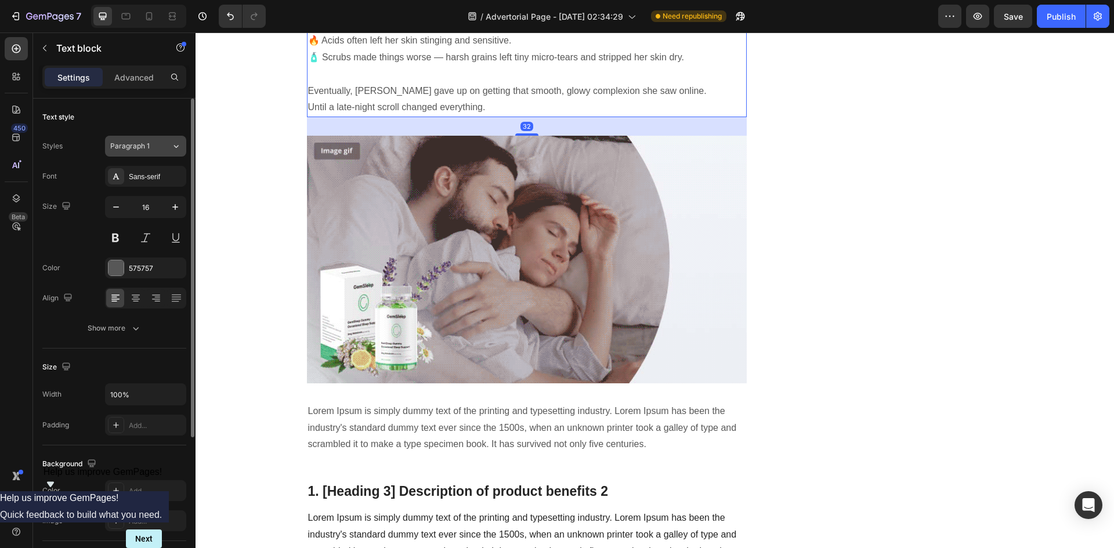
click at [160, 146] on div "Paragraph 1" at bounding box center [140, 146] width 61 height 10
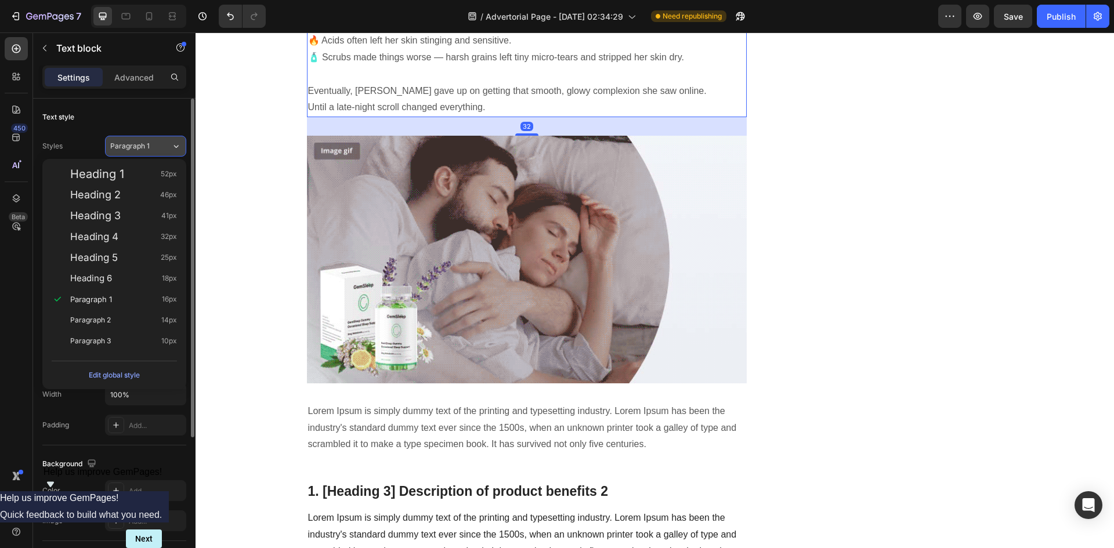
click at [160, 146] on div "Paragraph 1" at bounding box center [140, 146] width 61 height 10
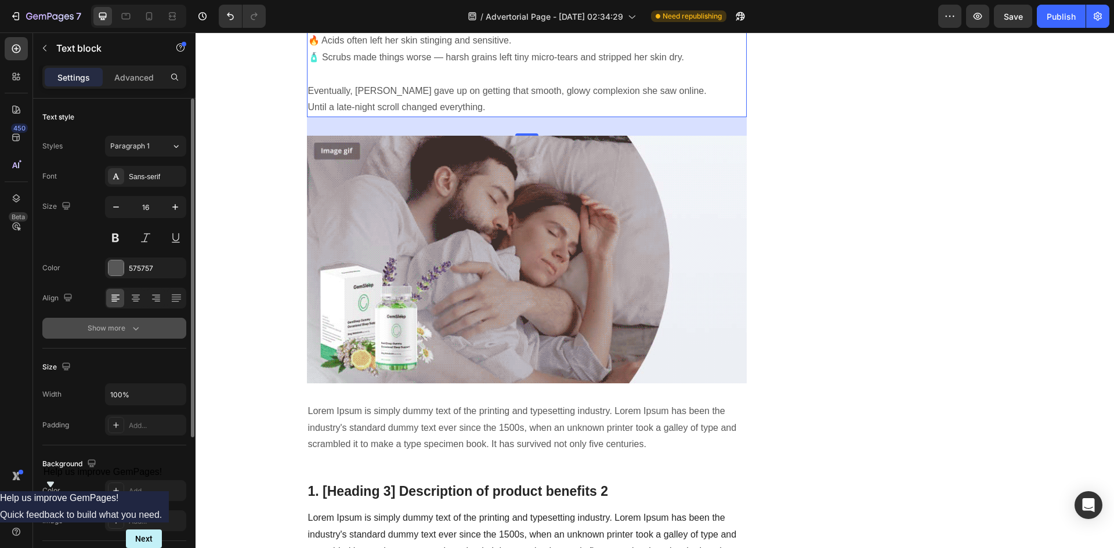
click at [142, 324] on button "Show more" at bounding box center [114, 328] width 144 height 21
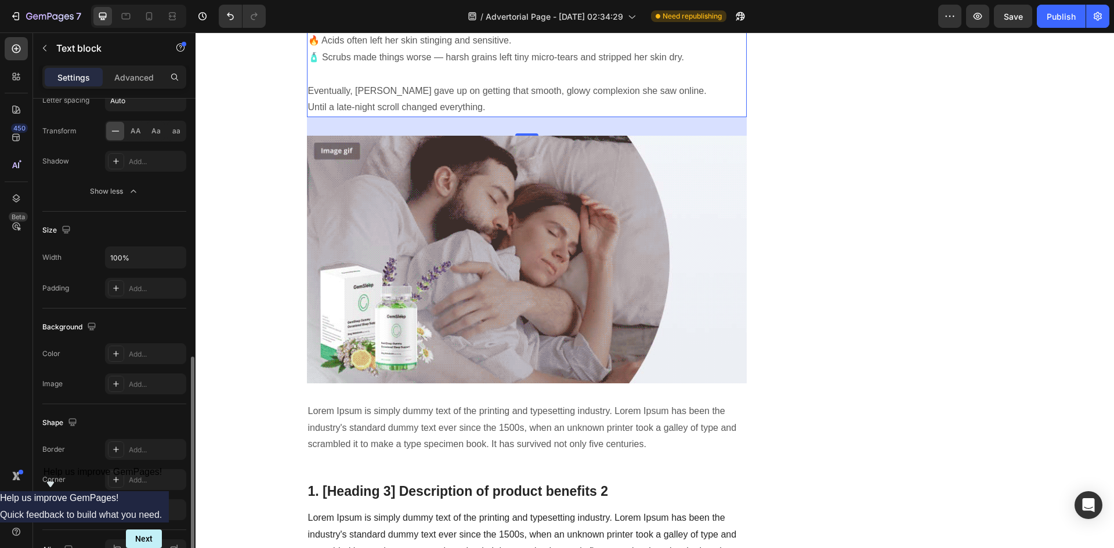
scroll to position [358, 0]
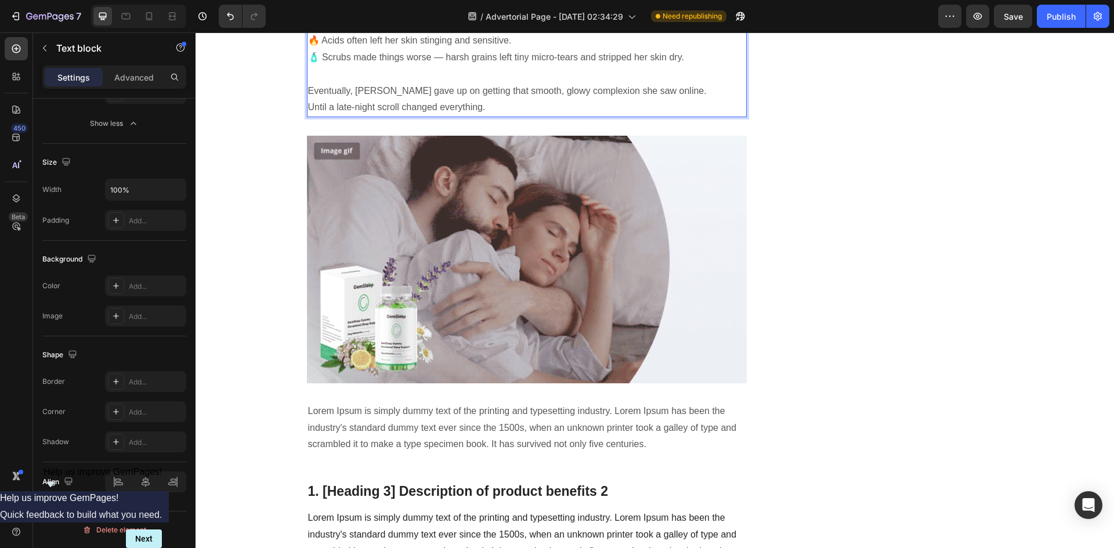
click at [539, 33] on p "💸 Clinic treatments were costing her hundreds a month." at bounding box center [527, 24] width 438 height 17
drag, startPoint x: 539, startPoint y: 356, endPoint x: 304, endPoint y: 358, distance: 235.1
click at [308, 33] on p "💸 Clinic treatments were costing her hundreds a month." at bounding box center [527, 24] width 438 height 17
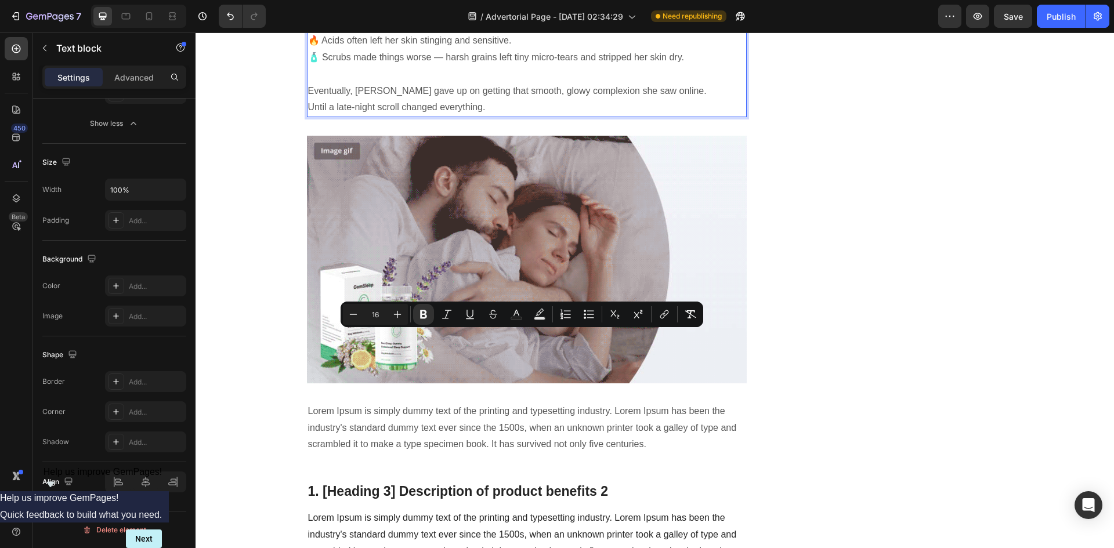
click at [539, 49] on p "🔥 Acids often left her skin stinging and sensitive." at bounding box center [527, 41] width 438 height 17
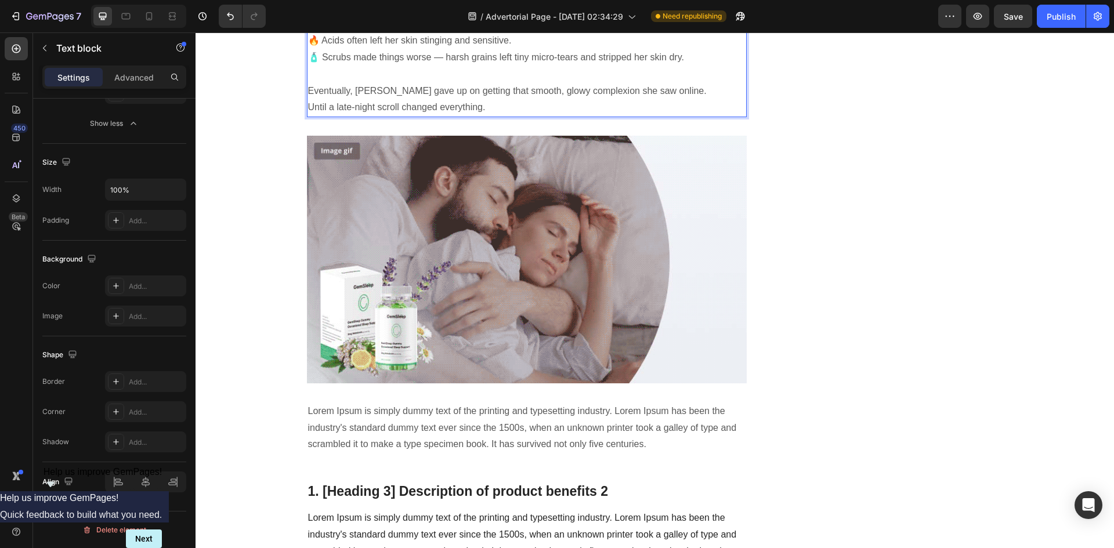
drag, startPoint x: 545, startPoint y: 355, endPoint x: 305, endPoint y: 353, distance: 240.3
click at [308, 33] on p "💸 Clinic treatments were costing her hundreds a month." at bounding box center [527, 24] width 438 height 17
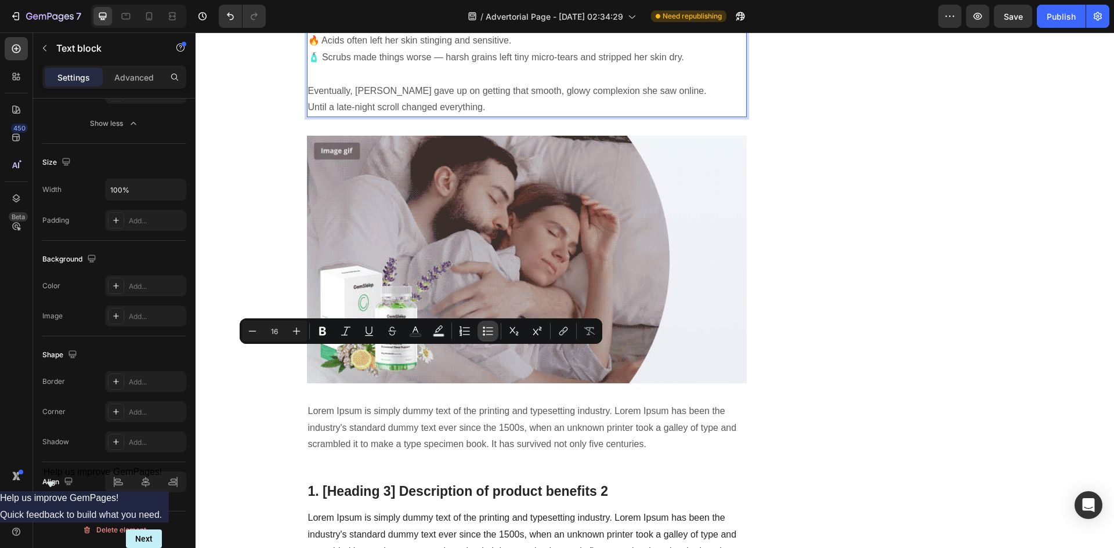
click at [482, 330] on button "Bulleted List" at bounding box center [488, 331] width 21 height 21
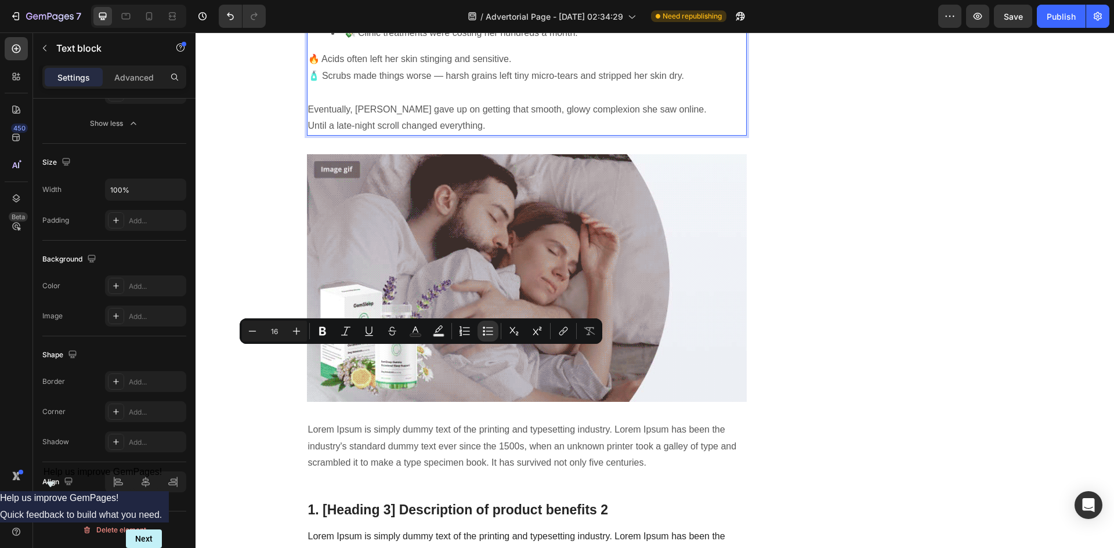
click at [548, 85] on p "🧴 Scrubs made things worse — harsh grains left tiny micro-tears and stripped he…" at bounding box center [527, 76] width 438 height 17
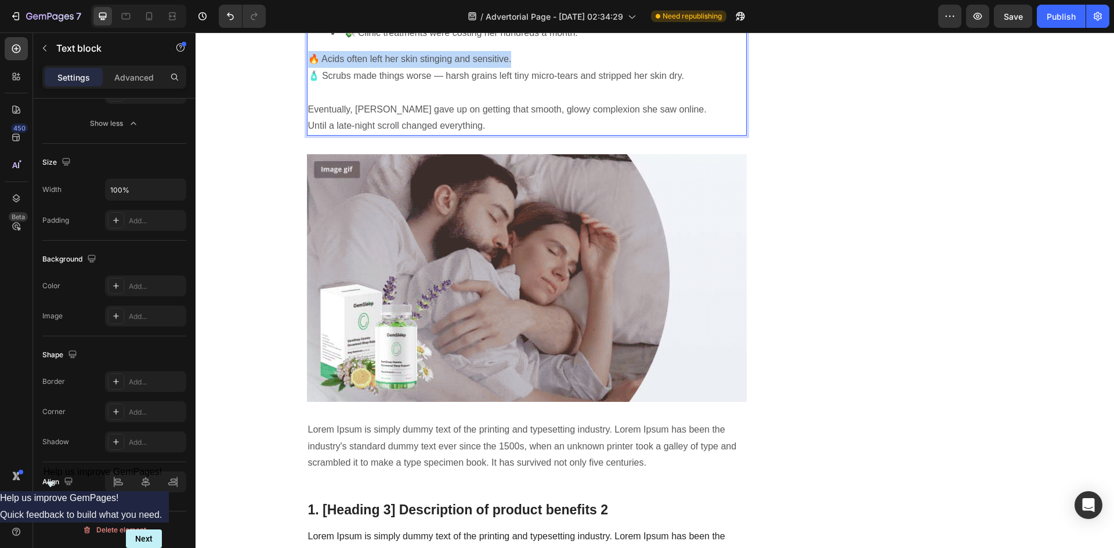
drag, startPoint x: 544, startPoint y: 386, endPoint x: 308, endPoint y: 387, distance: 236.8
click at [308, 68] on p "🔥 Acids often left her skin stinging and sensitive." at bounding box center [527, 59] width 438 height 17
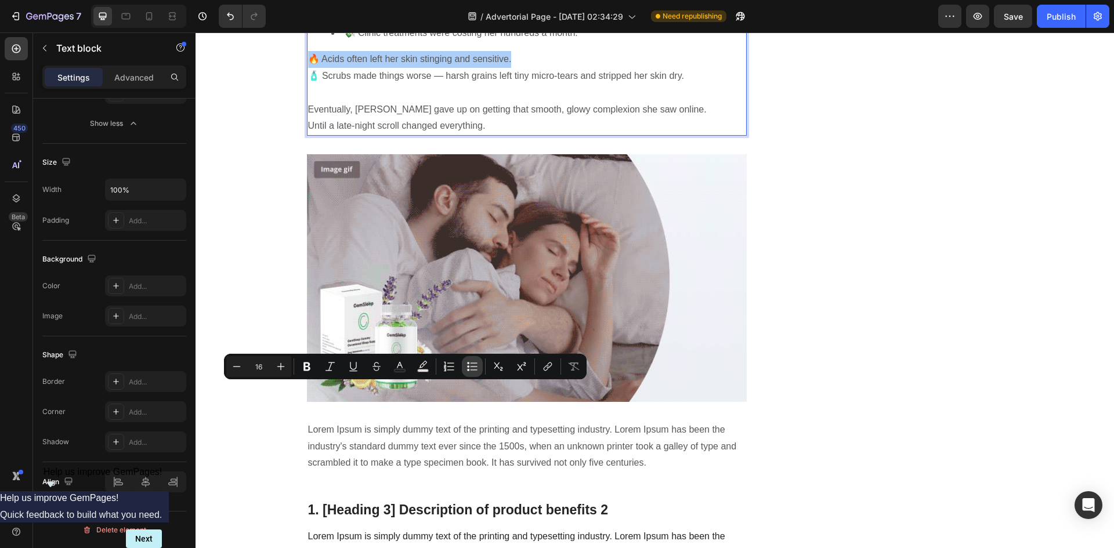
click at [472, 367] on icon "Editor contextual toolbar" at bounding box center [473, 367] width 12 height 12
click at [554, 136] on div "The ugly truth: 💸 Clinic treatments were costing her hundreds a month. 🔥 Acids …" at bounding box center [527, 67] width 441 height 138
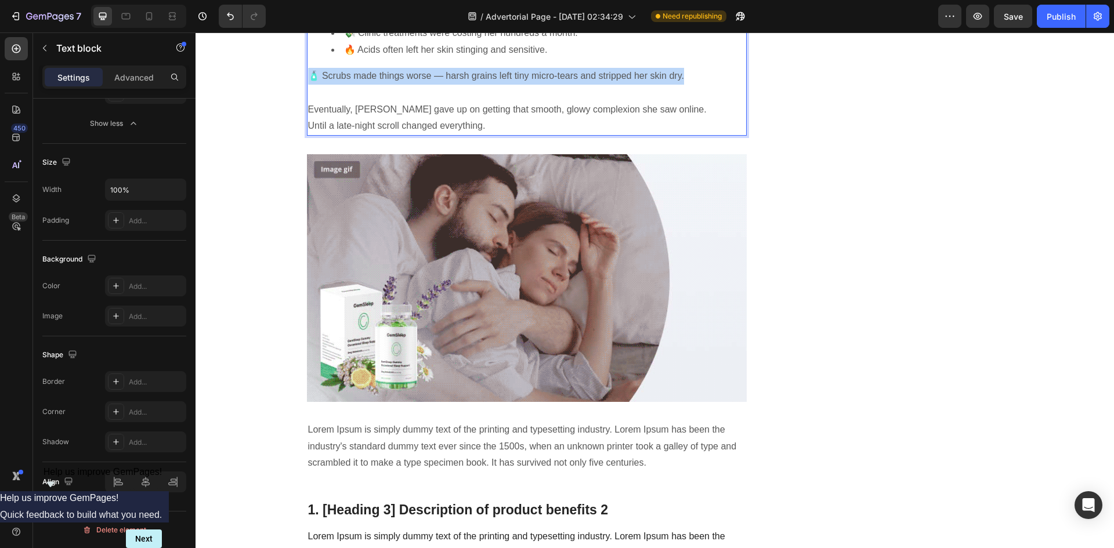
drag, startPoint x: 686, startPoint y: 406, endPoint x: 305, endPoint y: 397, distance: 381.4
click at [307, 136] on div "The ugly truth: 💸 Clinic treatments were costing her hundreds a month. 🔥 Acids …" at bounding box center [527, 67] width 441 height 138
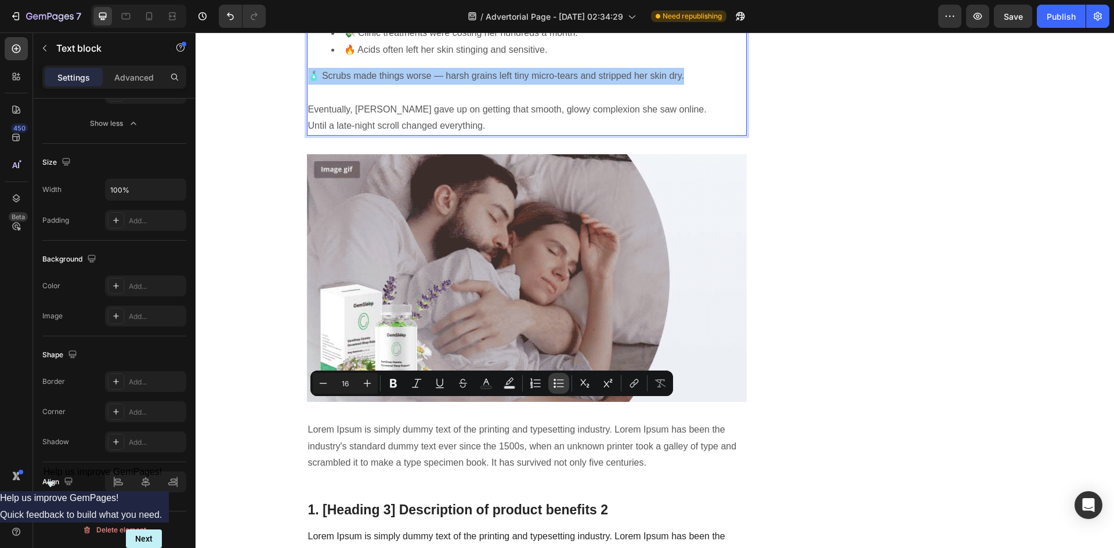
click at [555, 384] on icon "Editor contextual toolbar" at bounding box center [555, 383] width 2 height 2
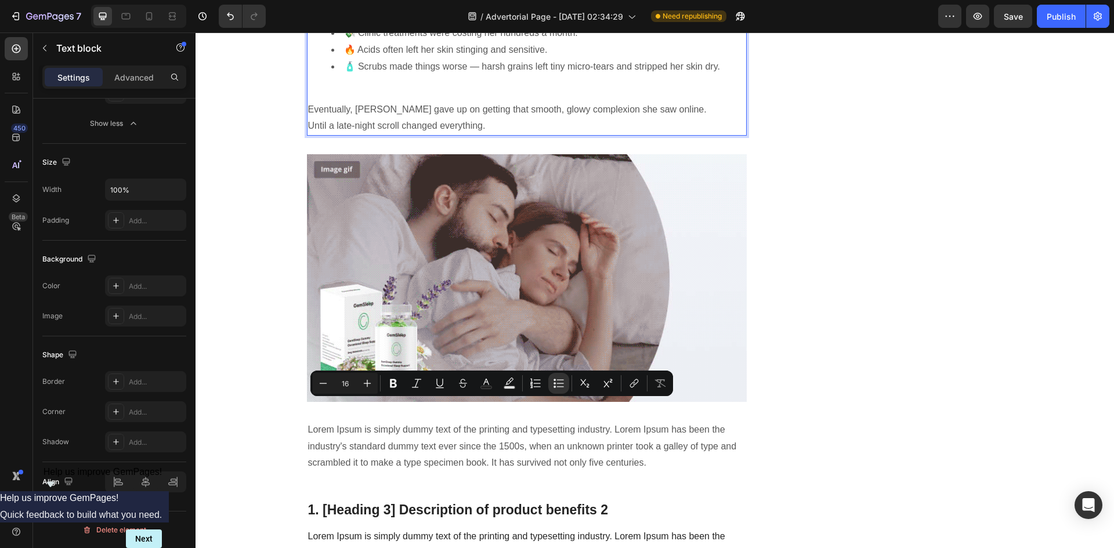
click at [622, 135] on p "Eventually, Sofia gave up on getting that smooth, glowy complexion she saw onli…" at bounding box center [527, 110] width 438 height 50
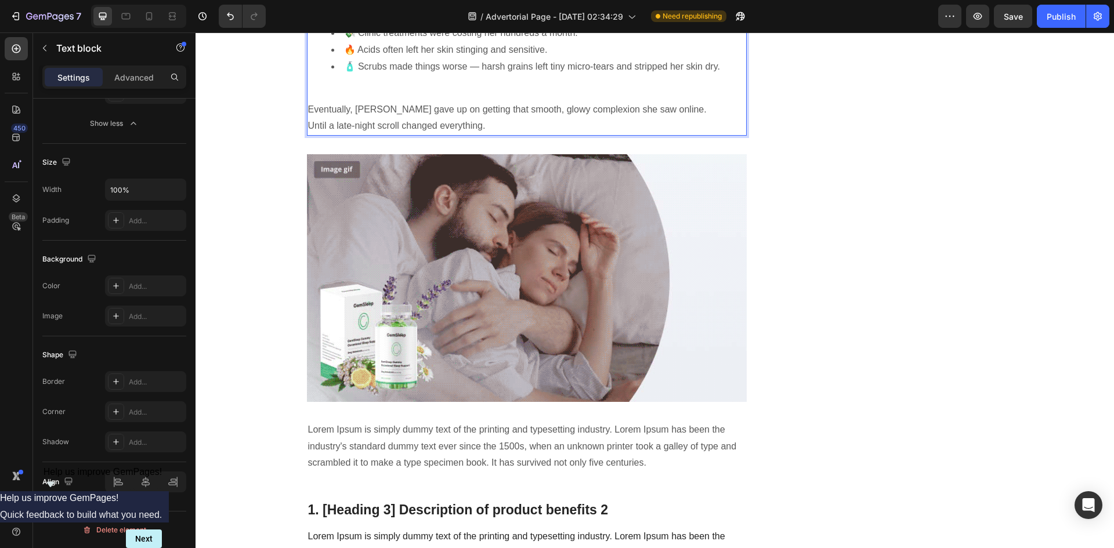
click at [356, 42] on li "💸 Clinic treatments were costing her hundreds a month." at bounding box center [538, 33] width 415 height 17
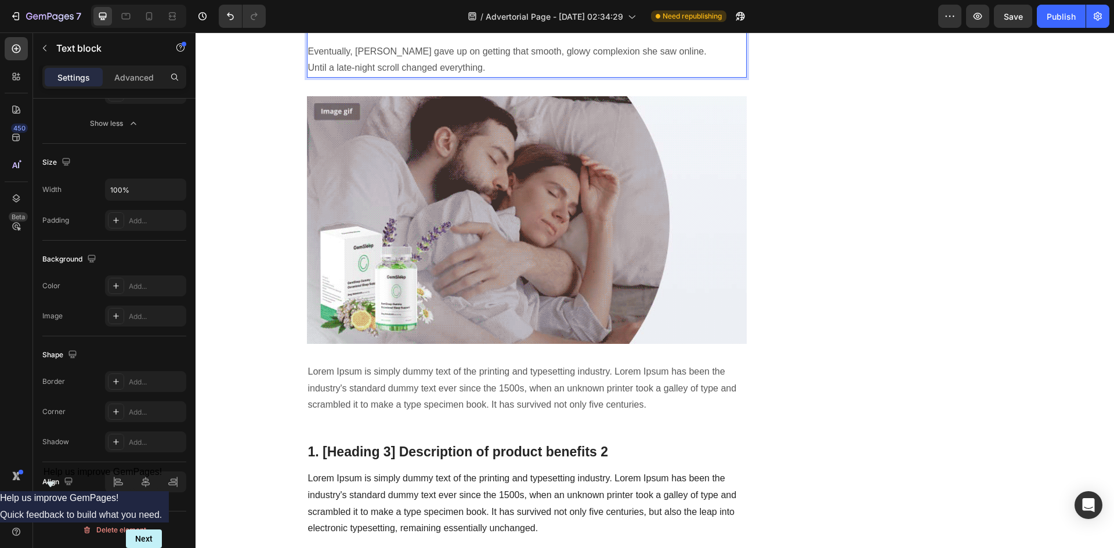
click at [395, 77] on p "Eventually, Sofia gave up on getting that smooth, glowy complexion she saw onli…" at bounding box center [527, 52] width 438 height 50
click at [369, 77] on p "Eventually, Sofia gave up on getting that smooth, glowy complexion she saw onli…" at bounding box center [527, 52] width 438 height 50
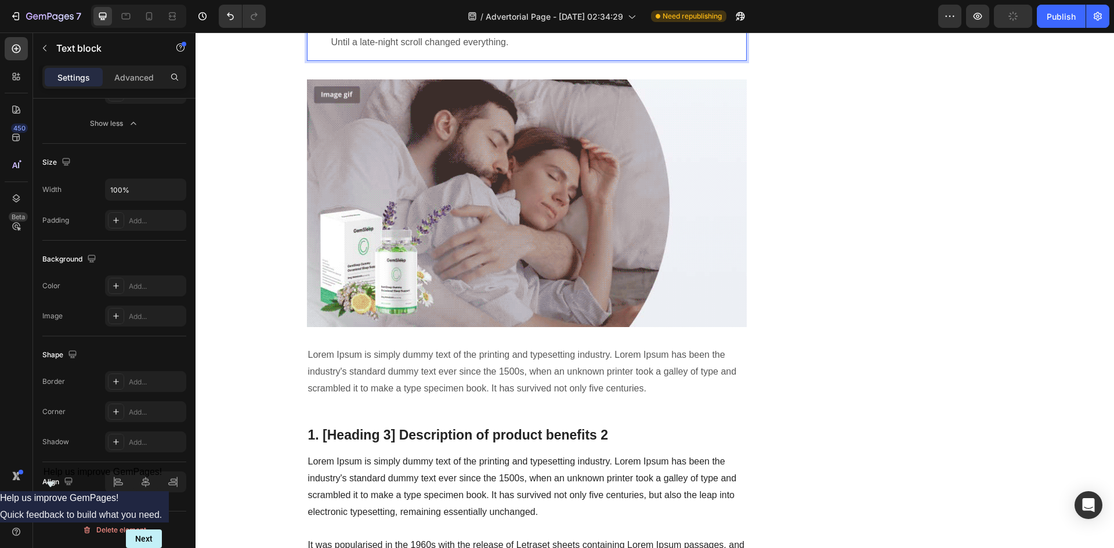
click at [662, 50] on li "🧴 Scrubs made things worse — harsh grains left tiny micro-tears and stripped he…" at bounding box center [538, 26] width 415 height 50
click at [721, 50] on li "🧴 Scrubs made things worse — harsh grains left tiny micro-tears and stripped he…" at bounding box center [538, 26] width 415 height 50
click at [331, 50] on li "🧴 Scrubs made things worse — harsh grains left tiny micro-tears and stripped he…" at bounding box center [538, 26] width 415 height 50
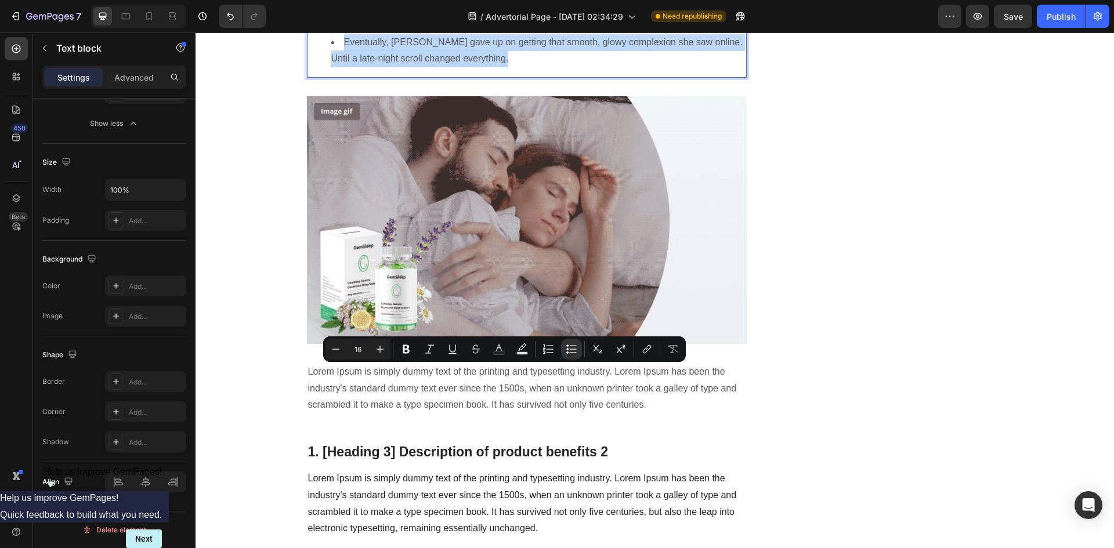
drag, startPoint x: 324, startPoint y: 373, endPoint x: 530, endPoint y: 398, distance: 207.5
click at [530, 67] on ul "💸 Clinic treatments were costing her hundreds a month. 🔥 Acids often left her s…" at bounding box center [527, 17] width 438 height 100
click at [572, 351] on icon "Editor contextual toolbar" at bounding box center [572, 350] width 12 height 12
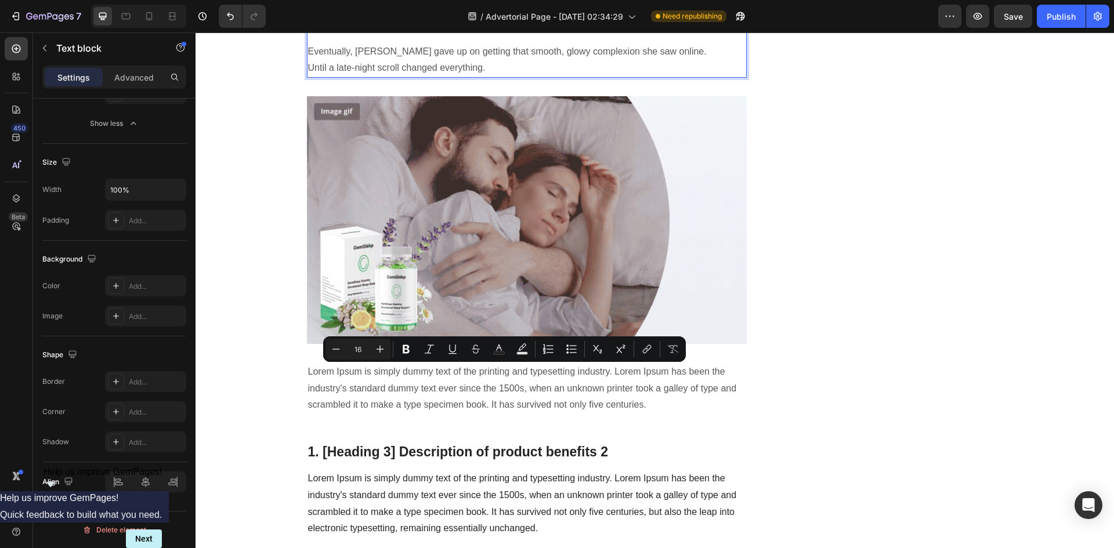
click at [514, 77] on p "Eventually, Sofia gave up on getting that smooth, glowy complexion she saw onli…" at bounding box center [527, 61] width 438 height 34
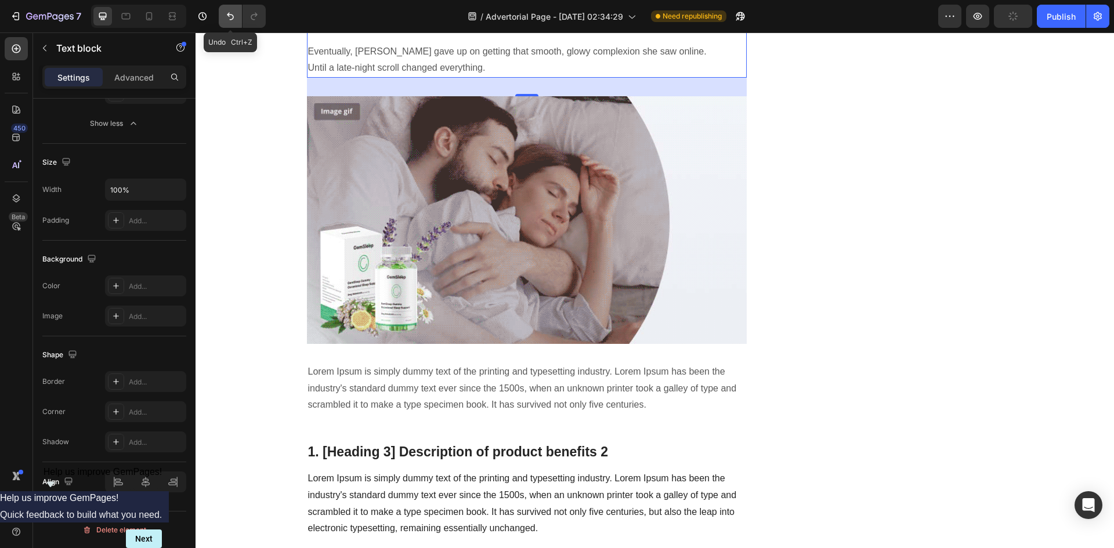
click at [230, 16] on icon "Undo/Redo" at bounding box center [231, 16] width 12 height 12
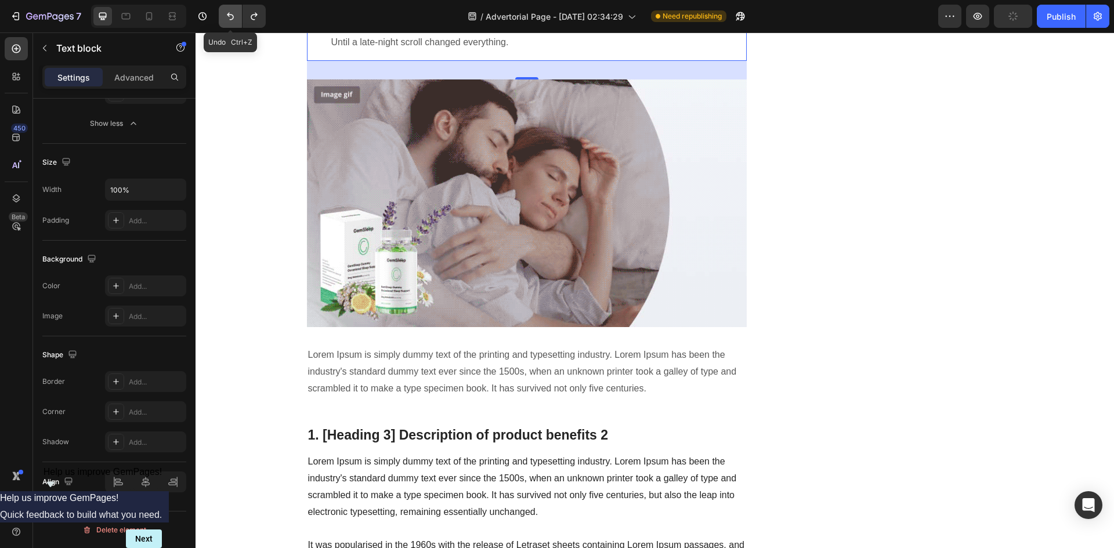
click at [230, 16] on icon "Undo/Redo" at bounding box center [231, 16] width 12 height 12
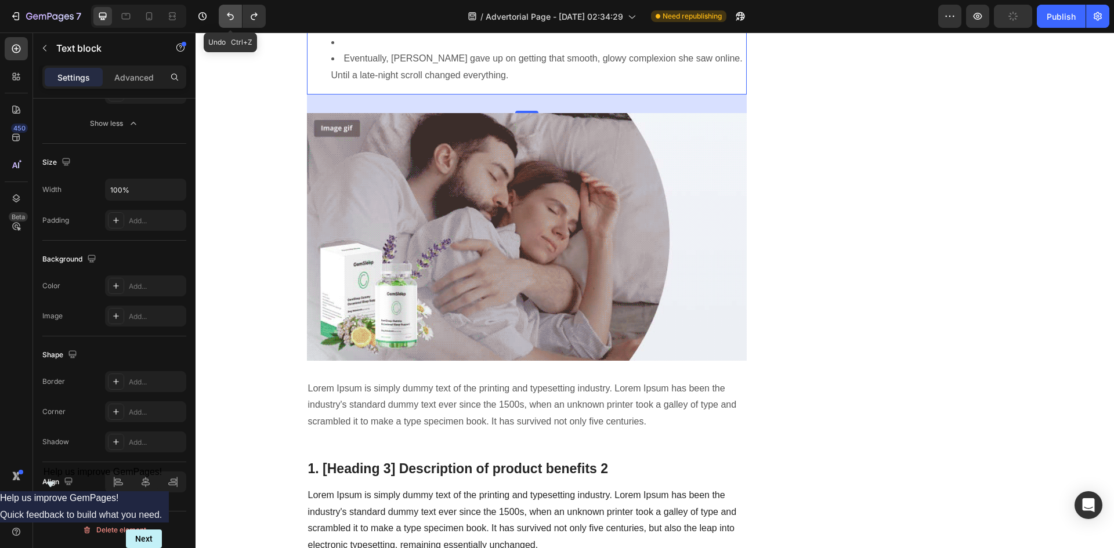
click at [230, 16] on icon "Undo/Redo" at bounding box center [231, 16] width 12 height 12
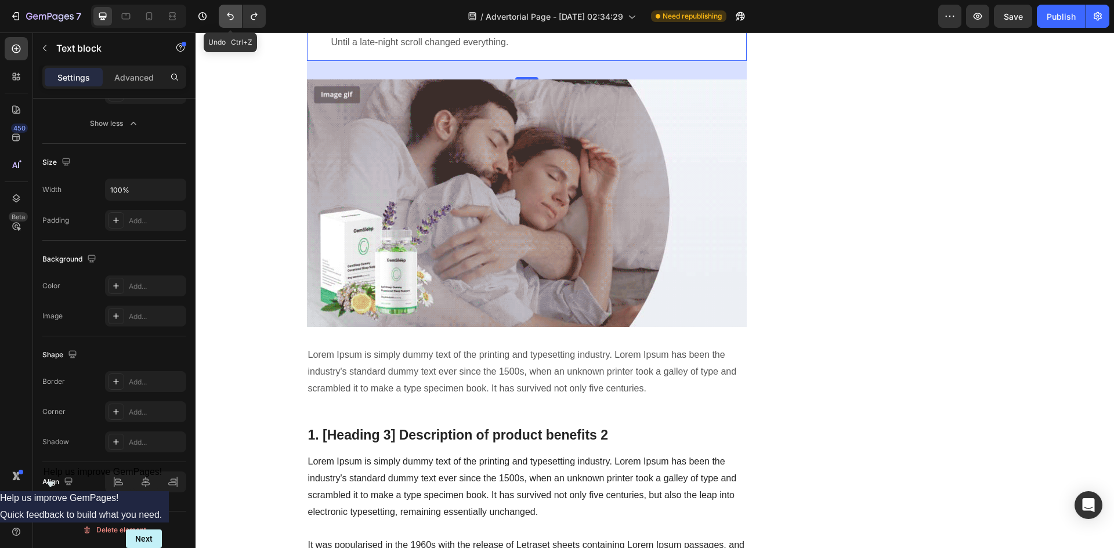
click at [230, 16] on icon "Undo/Redo" at bounding box center [231, 16] width 12 height 12
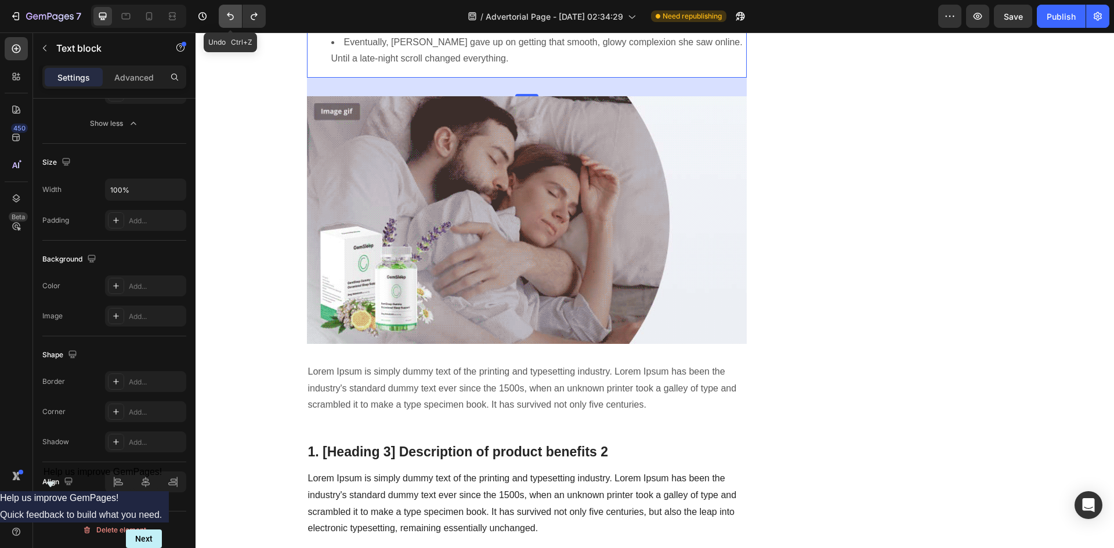
click at [230, 16] on icon "Undo/Redo" at bounding box center [231, 16] width 12 height 12
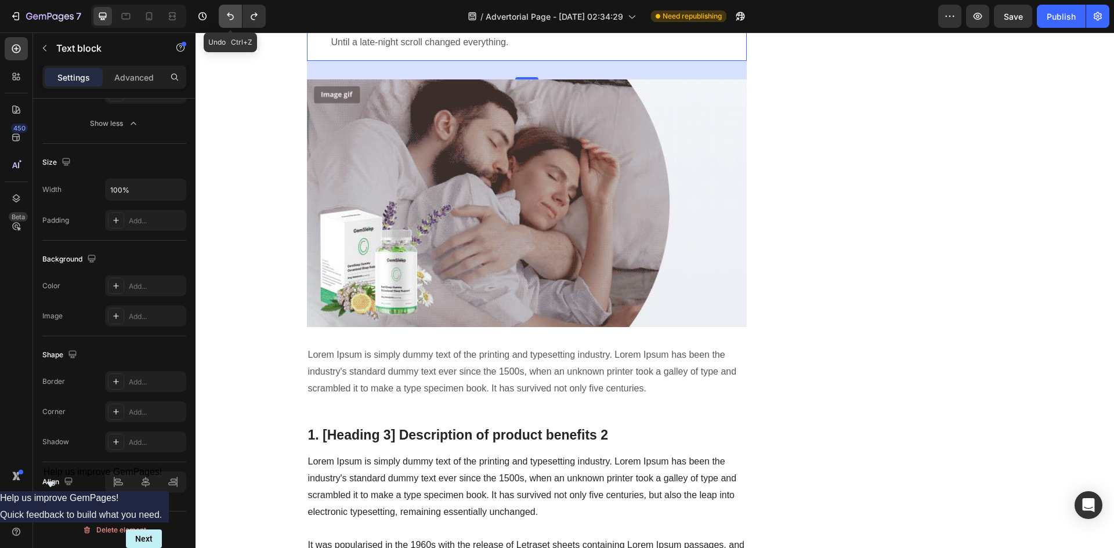
click at [230, 16] on icon "Undo/Redo" at bounding box center [231, 16] width 12 height 12
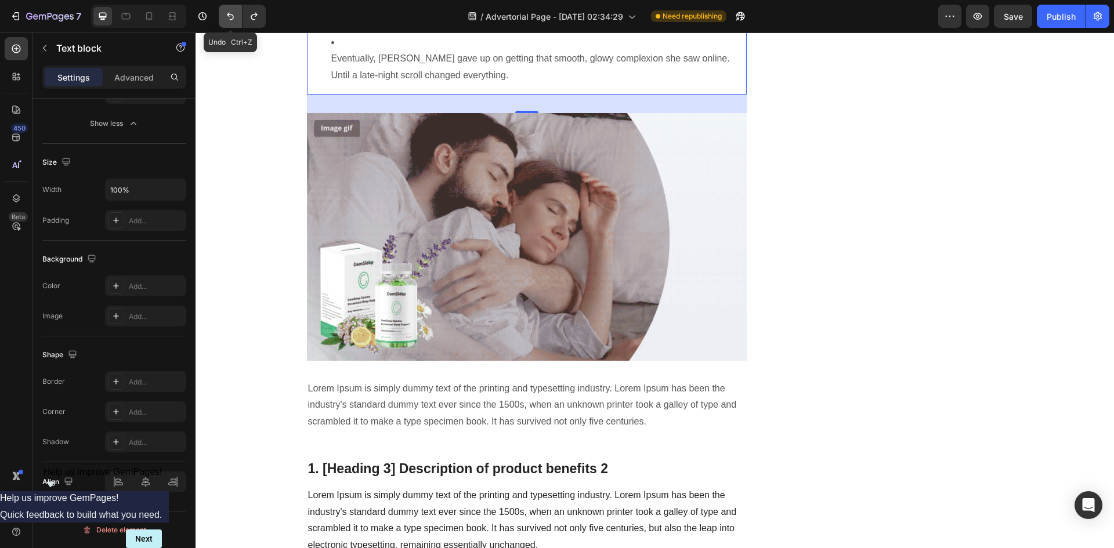
click at [230, 16] on icon "Undo/Redo" at bounding box center [231, 16] width 12 height 12
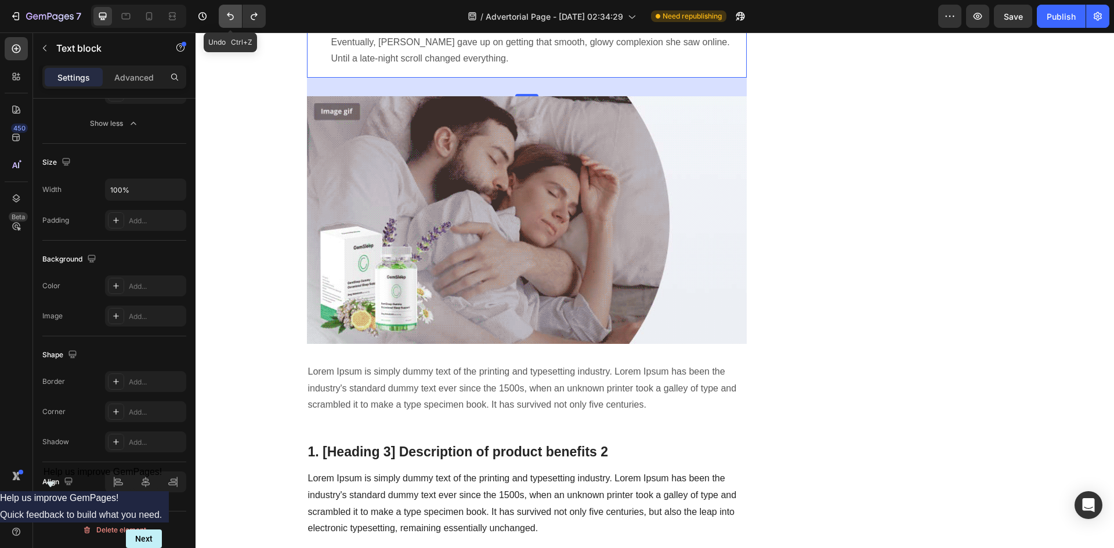
click at [230, 16] on icon "Undo/Redo" at bounding box center [231, 16] width 12 height 12
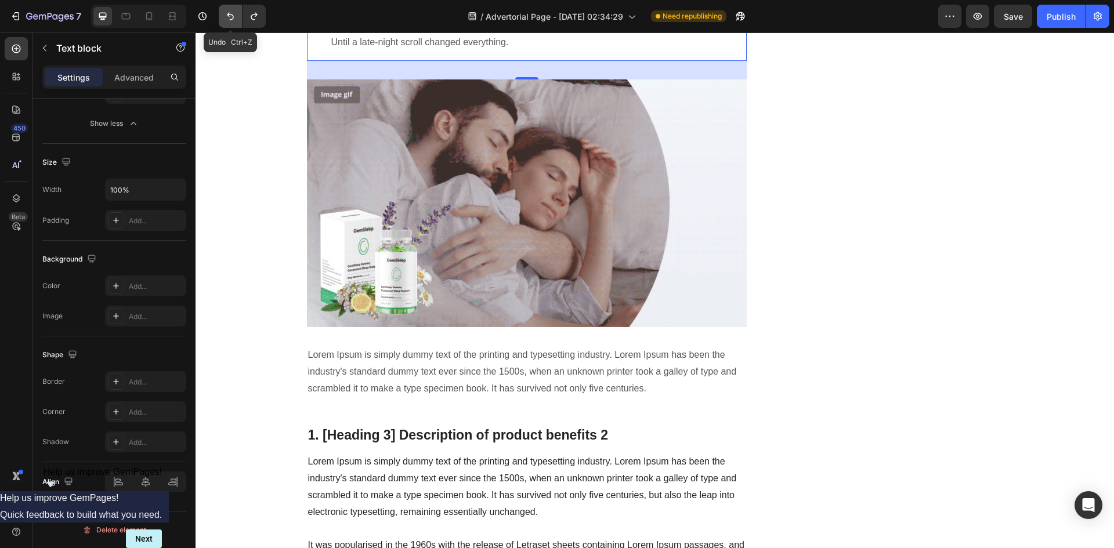
click at [230, 16] on icon "Undo/Redo" at bounding box center [231, 16] width 12 height 12
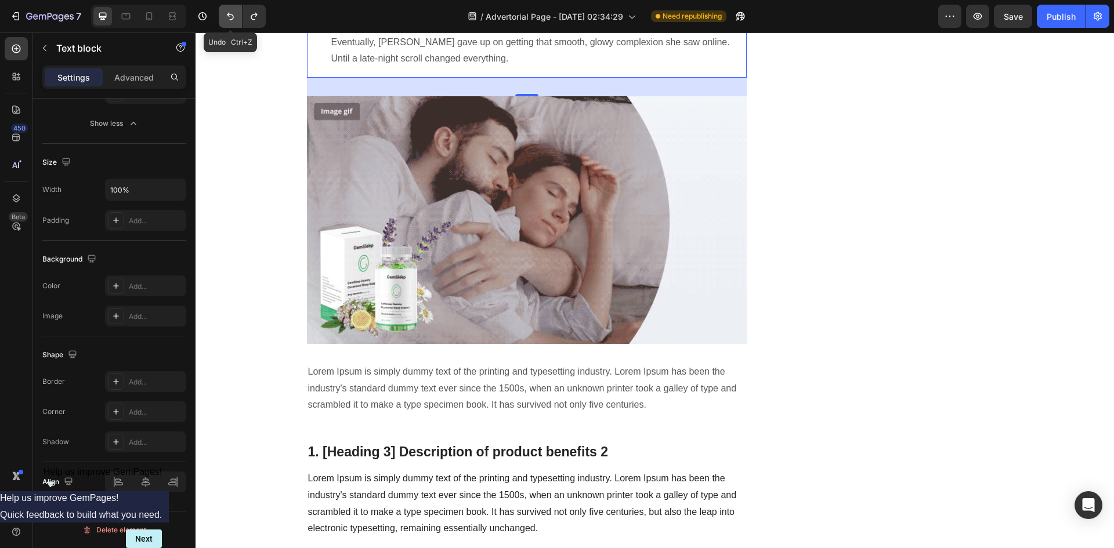
click at [230, 16] on icon "Undo/Redo" at bounding box center [231, 16] width 12 height 12
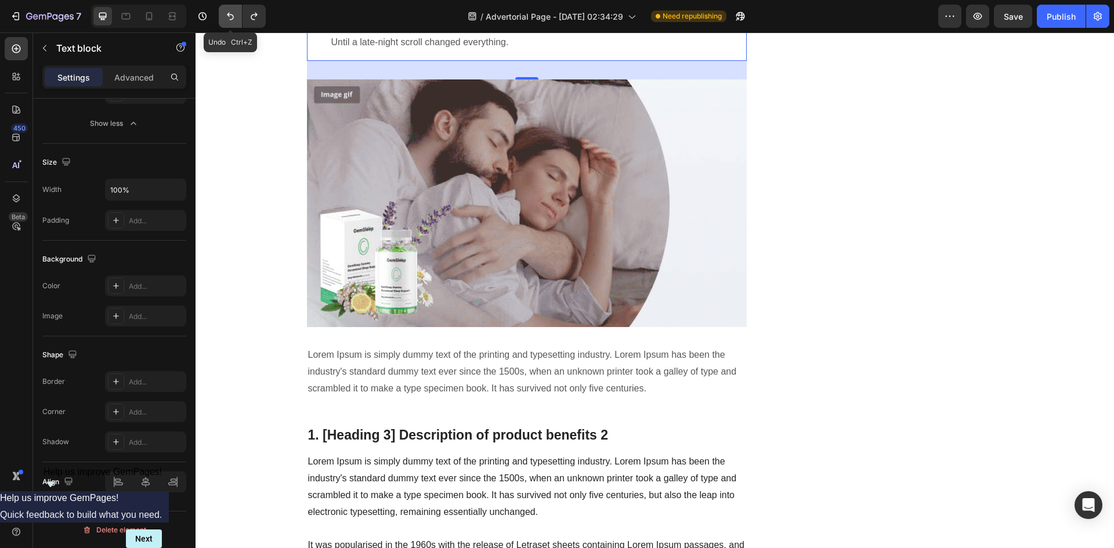
click at [230, 16] on icon "Undo/Redo" at bounding box center [231, 16] width 12 height 12
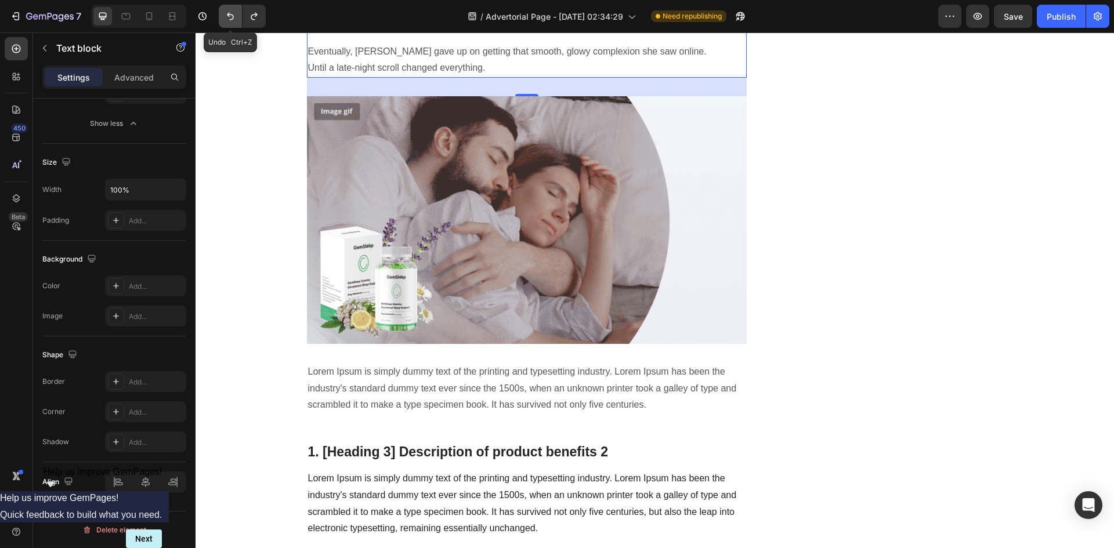
click at [230, 16] on icon "Undo/Redo" at bounding box center [231, 16] width 12 height 12
click at [253, 13] on icon "Undo/Redo" at bounding box center [254, 16] width 12 height 12
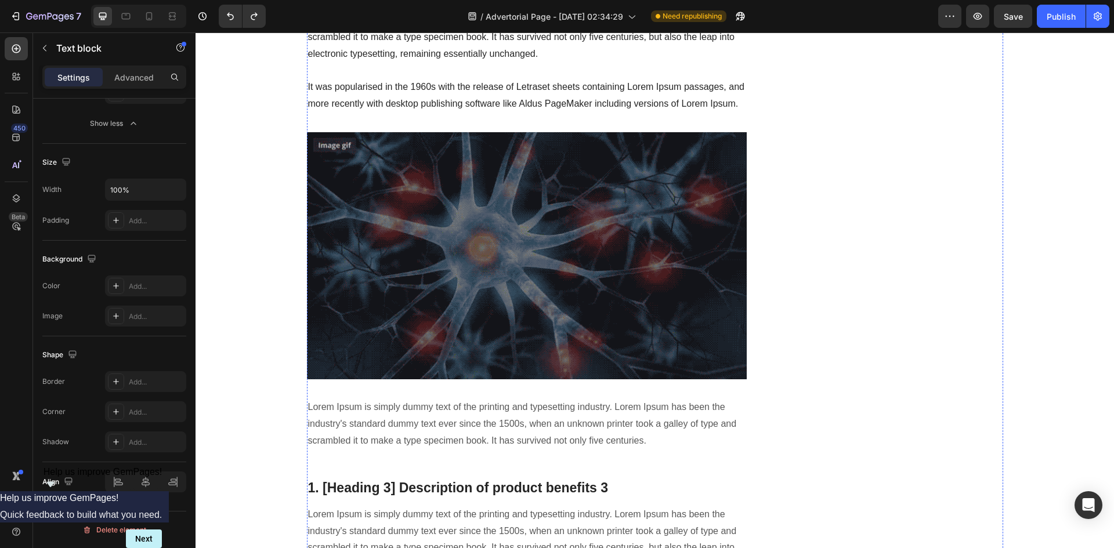
scroll to position [1625, 0]
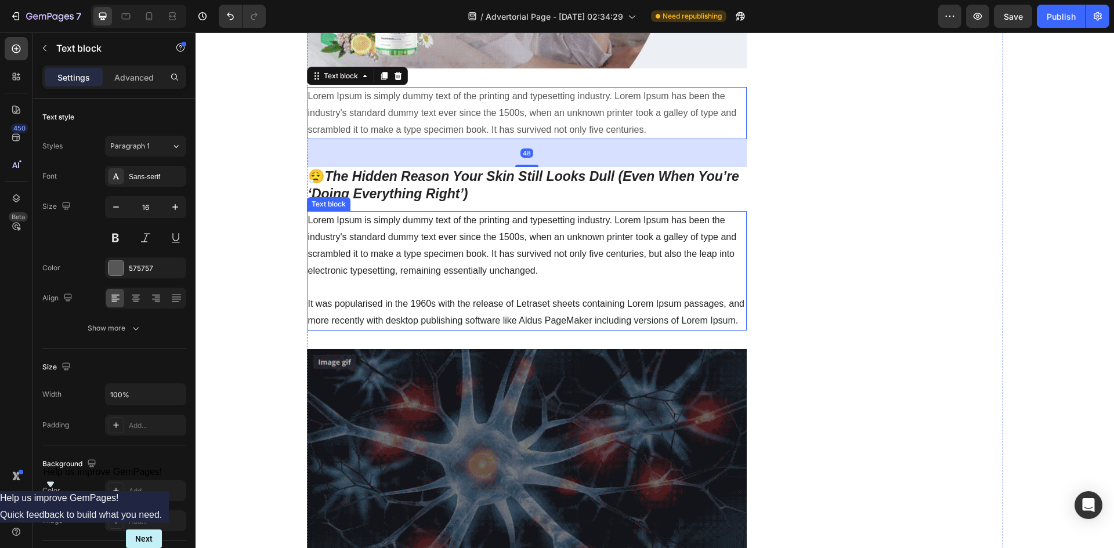
scroll to position [1393, 0]
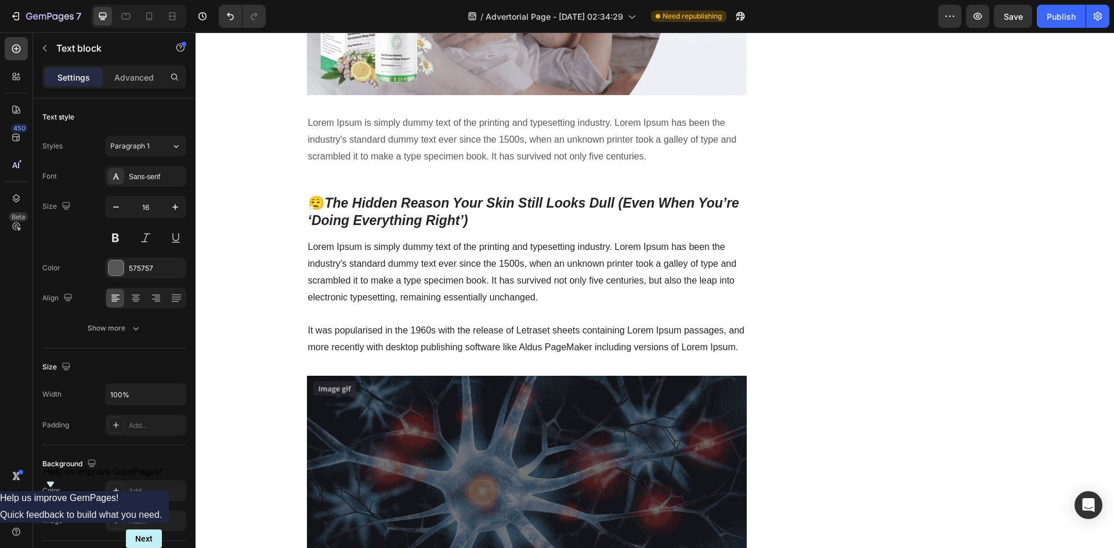
drag, startPoint x: 329, startPoint y: 124, endPoint x: 553, endPoint y: 151, distance: 225.7
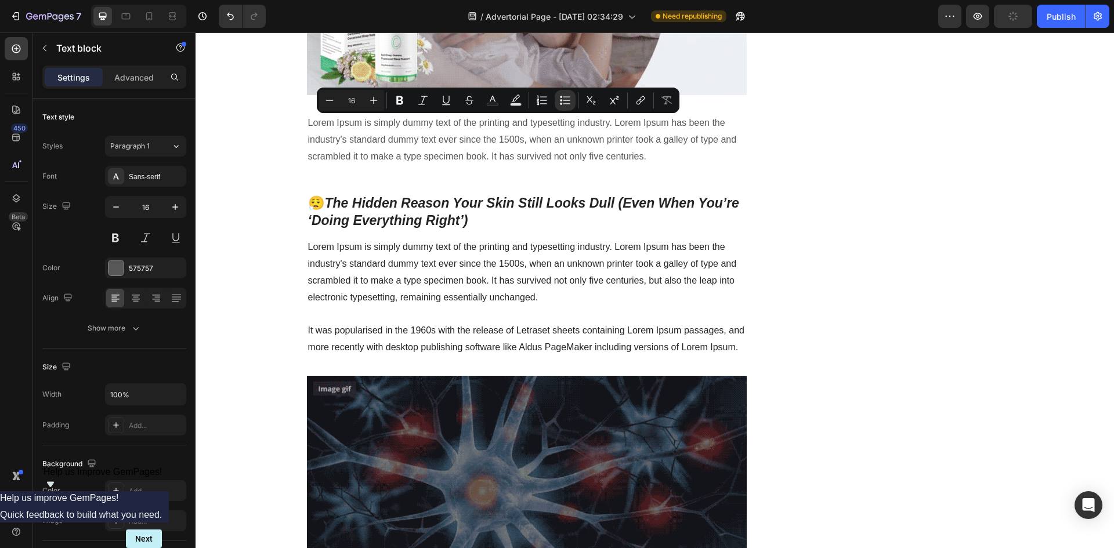
copy li "Eventually, Sofia gave up on getting that smooth, glowy complexion she saw onli…"
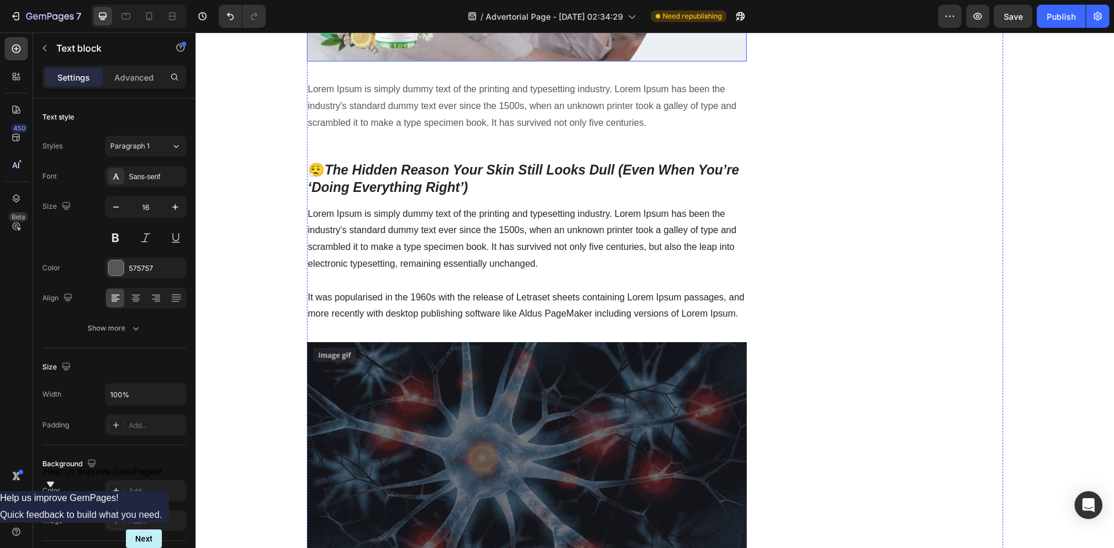
click at [424, 131] on p "Lorem Ipsum is simply dummy text of the printing and typesetting industry. Lore…" at bounding box center [527, 106] width 438 height 50
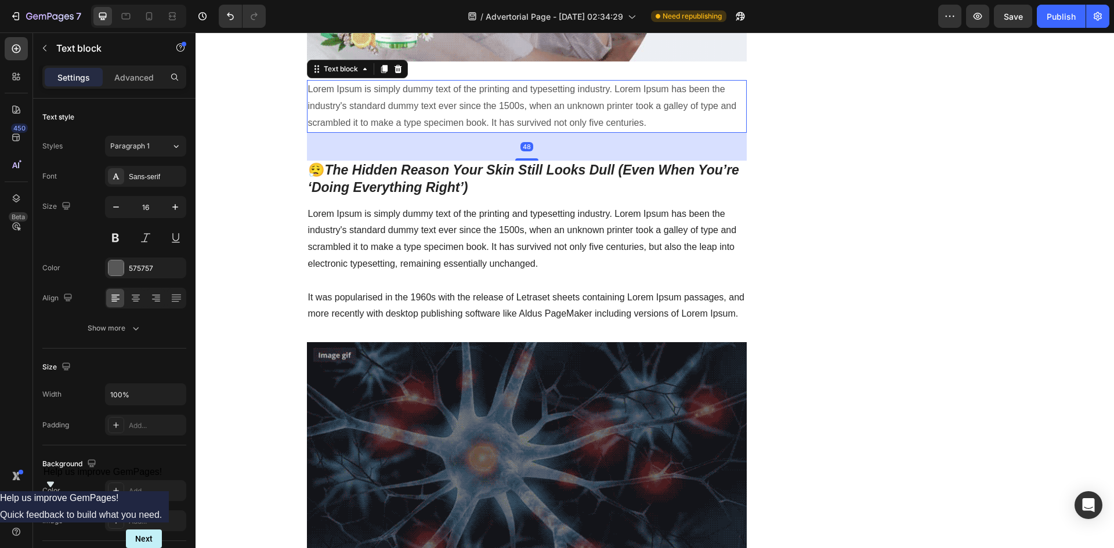
click at [423, 131] on p "Lorem Ipsum is simply dummy text of the printing and typesetting industry. Lore…" at bounding box center [527, 106] width 438 height 50
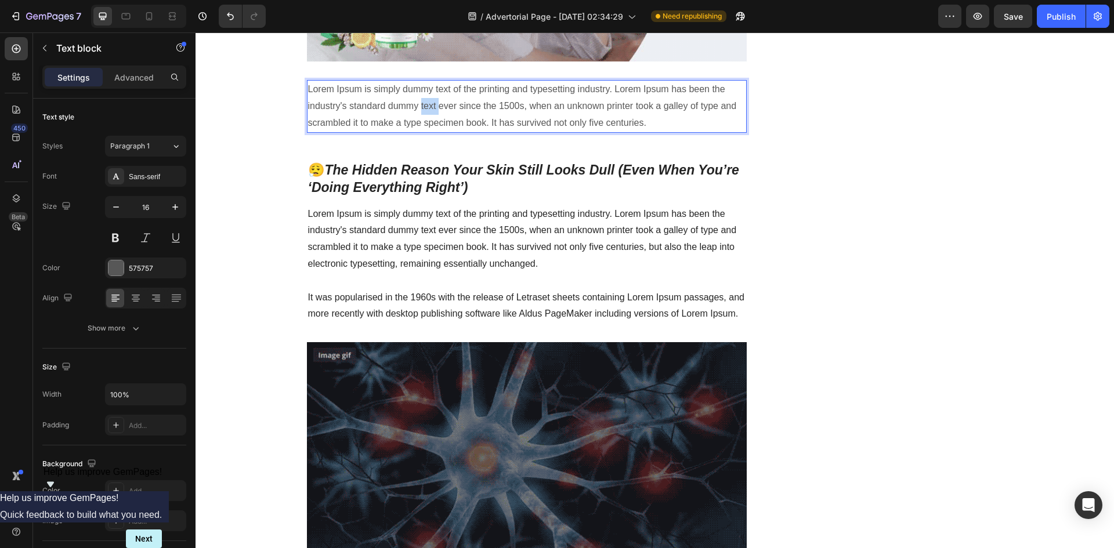
click at [423, 131] on p "Lorem Ipsum is simply dummy text of the printing and typesetting industry. Lore…" at bounding box center [527, 106] width 438 height 50
click at [434, 131] on p "Lorem Ipsum is simply dummy text of the printing and typesetting industry. Lore…" at bounding box center [527, 106] width 438 height 50
click at [436, 131] on p "Lorem Ipsum is simply dummy text of the printing and typesetting industry. Lore…" at bounding box center [527, 106] width 438 height 50
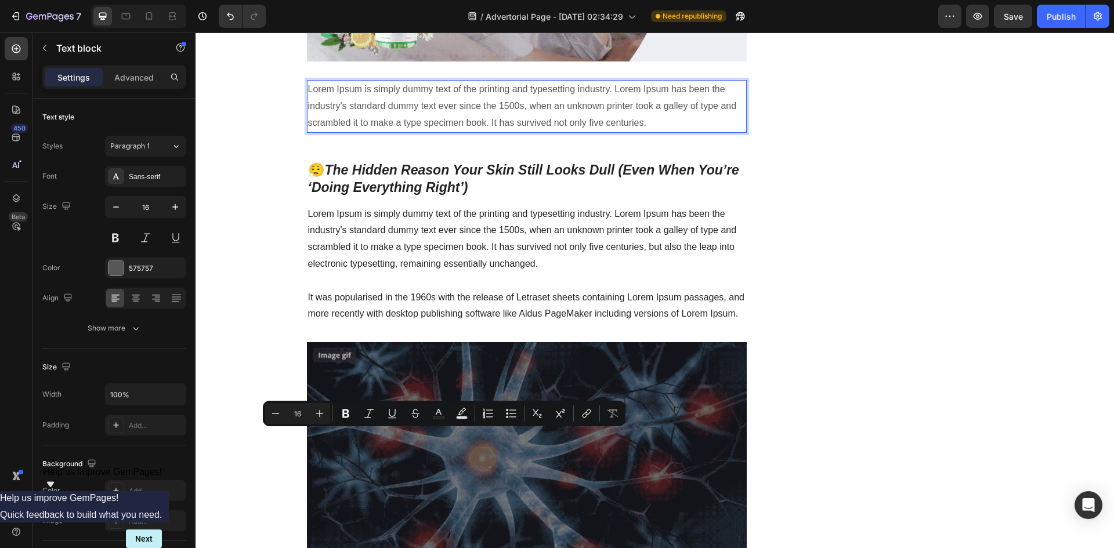
click at [491, 131] on p "Lorem Ipsum is simply dummy text of the printing and typesetting industry. Lore…" at bounding box center [527, 106] width 438 height 50
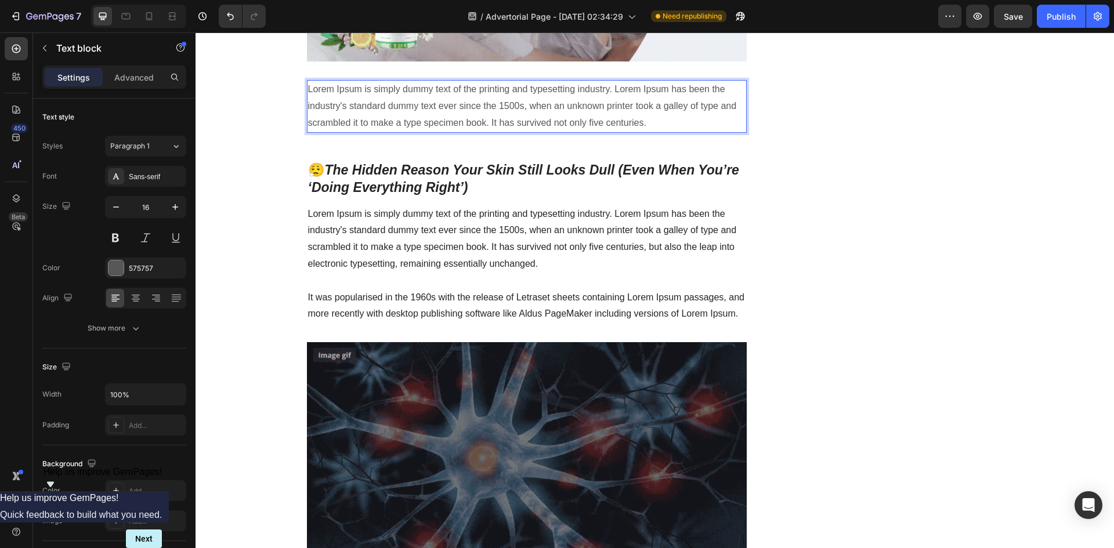
click at [649, 131] on p "Lorem Ipsum is simply dummy text of the printing and typesetting industry. Lore…" at bounding box center [527, 106] width 438 height 50
click at [642, 131] on p "Lorem Ipsum is simply dummy text of the printing and typesetting industry. Lore…" at bounding box center [527, 106] width 438 height 50
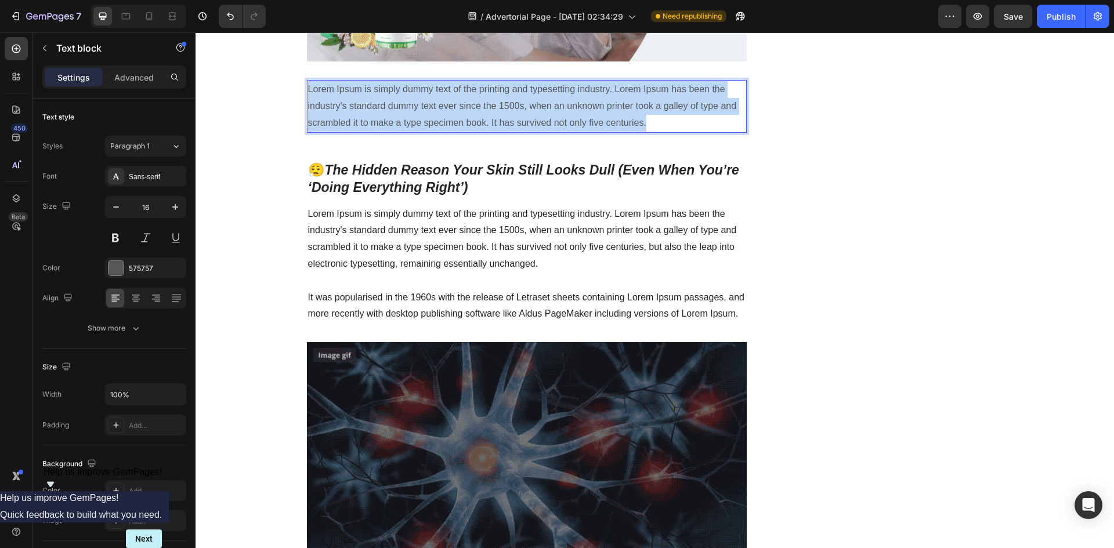
click at [642, 131] on p "Lorem Ipsum is simply dummy text of the printing and typesetting industry. Lore…" at bounding box center [527, 106] width 438 height 50
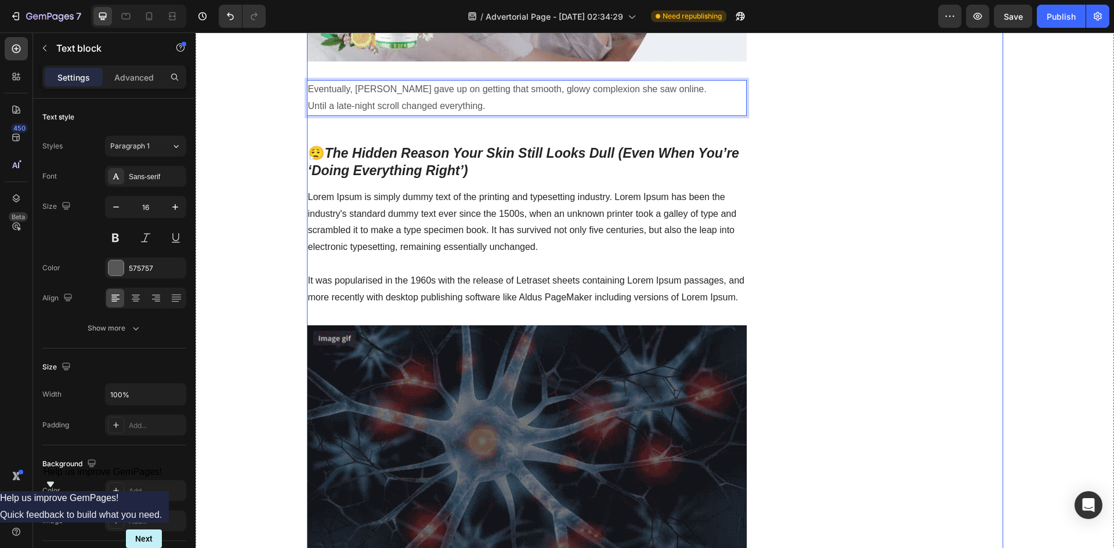
click at [758, 416] on div "🧠 Korean Dermatologists Are Furious: The Natural “Glass Skin” Secret That’s Mak…" at bounding box center [655, 397] width 696 height 3299
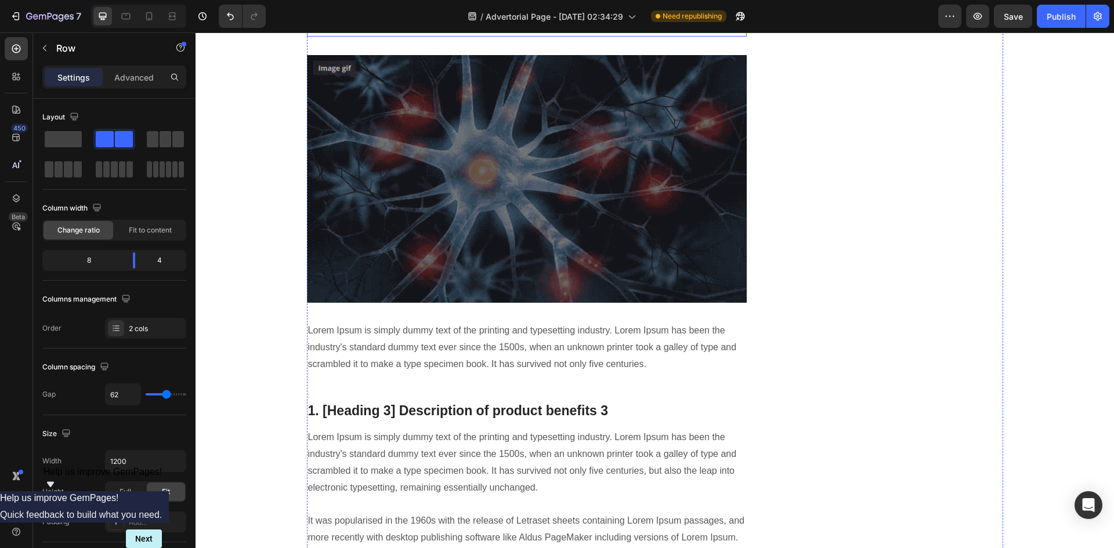
scroll to position [1683, 0]
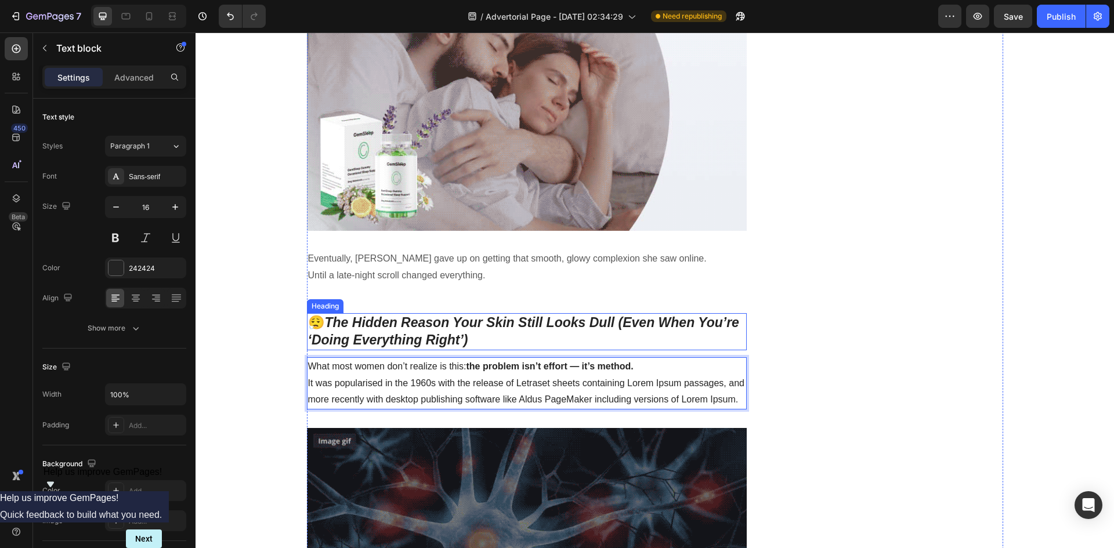
scroll to position [1219, 0]
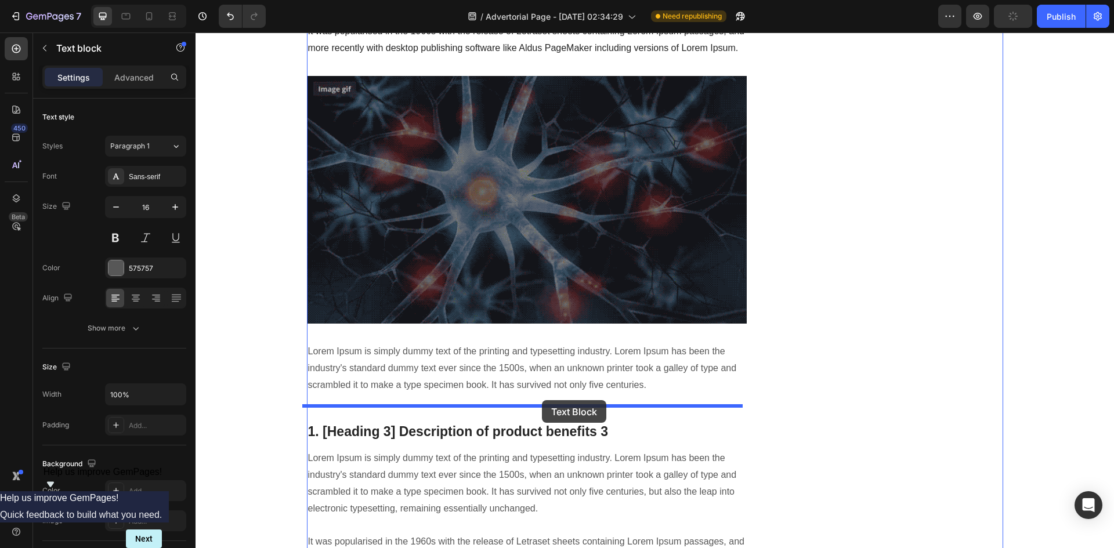
scroll to position [1683, 0]
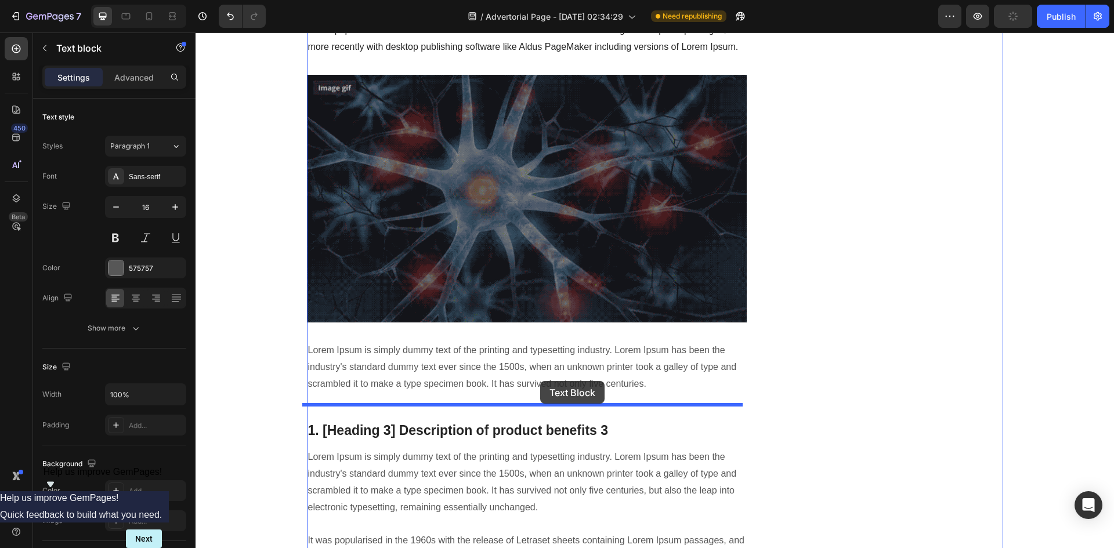
drag, startPoint x: 483, startPoint y: 193, endPoint x: 540, endPoint y: 381, distance: 197.0
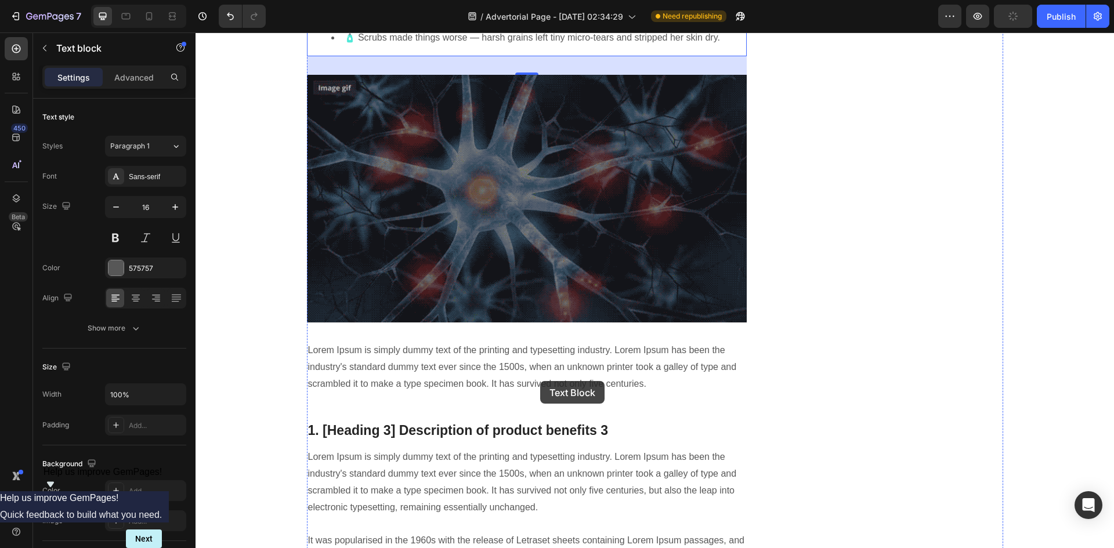
scroll to position [1577, 0]
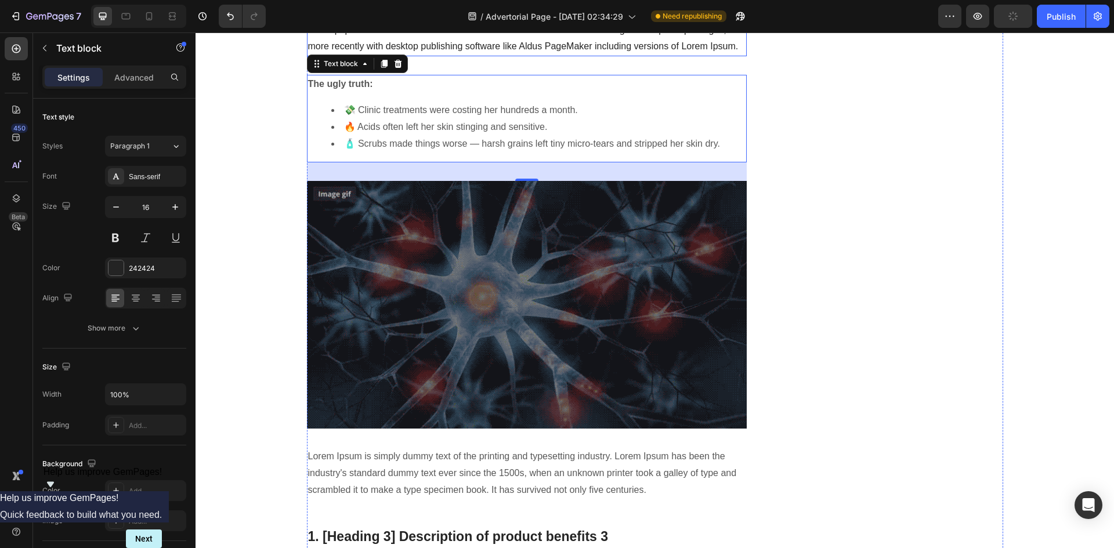
click at [537, 55] on p "What most women don’t realize is this: the problem isn’t effort — it’s method. …" at bounding box center [527, 30] width 438 height 50
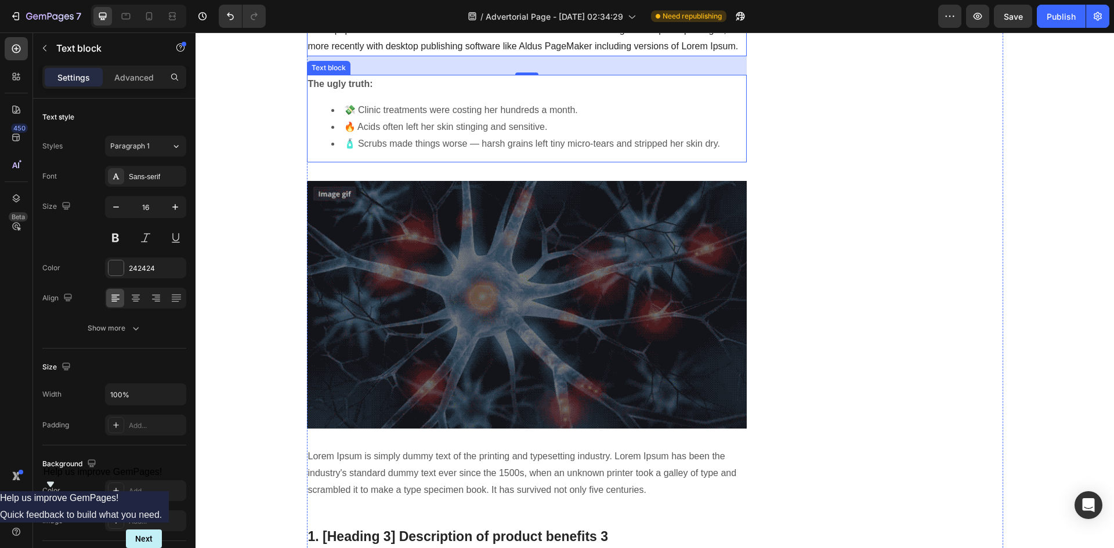
click at [364, 89] on strong "The ugly truth:" at bounding box center [340, 84] width 65 height 10
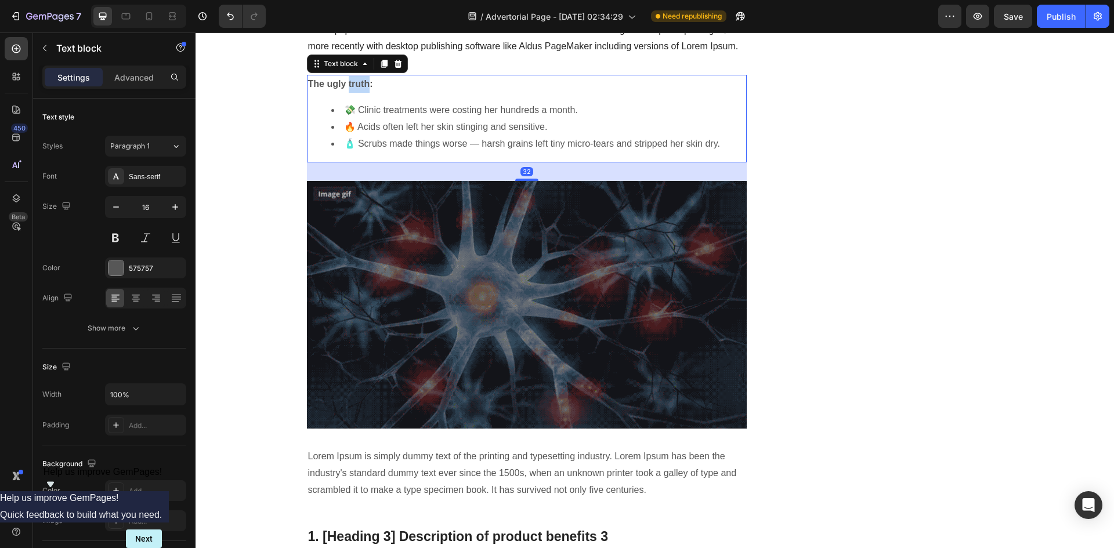
click at [357, 89] on strong "The ugly truth:" at bounding box center [340, 84] width 65 height 10
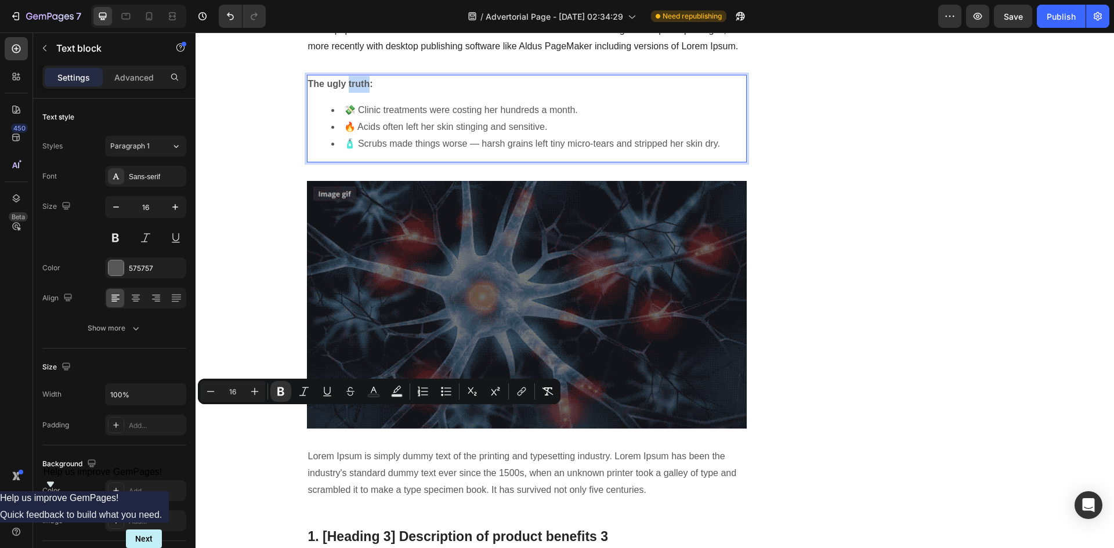
click at [361, 89] on strong "The ugly truth:" at bounding box center [340, 84] width 65 height 10
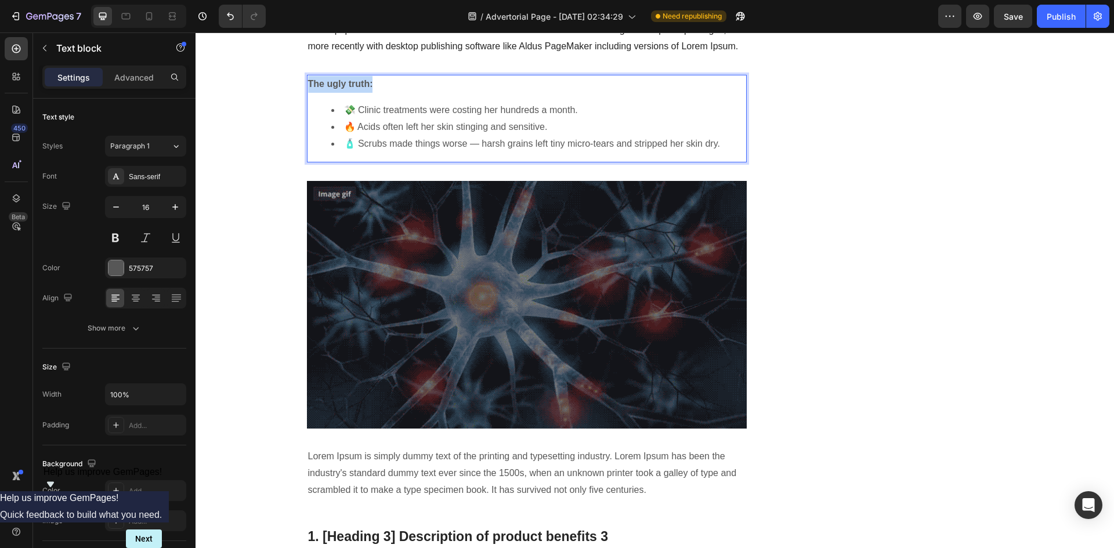
drag, startPoint x: 373, startPoint y: 415, endPoint x: 298, endPoint y: 413, distance: 75.5
click at [298, 413] on div "🧠 Korean Dermatologists Are Furious: The Natural “Glass Skin” Secret That’s Mak…" at bounding box center [654, 357] width 901 height 3586
click at [570, 93] on p "Most exfoliation routines fall into one of two extremes:" at bounding box center [527, 84] width 438 height 17
click at [578, 163] on div "Most exfoliation routines fall into one of two extremes: 💸 Clinic treatments we…" at bounding box center [527, 119] width 441 height 88
click at [360, 55] on p "What most women don’t realize is this: the problem isn’t effort — it’s method. …" at bounding box center [527, 30] width 438 height 50
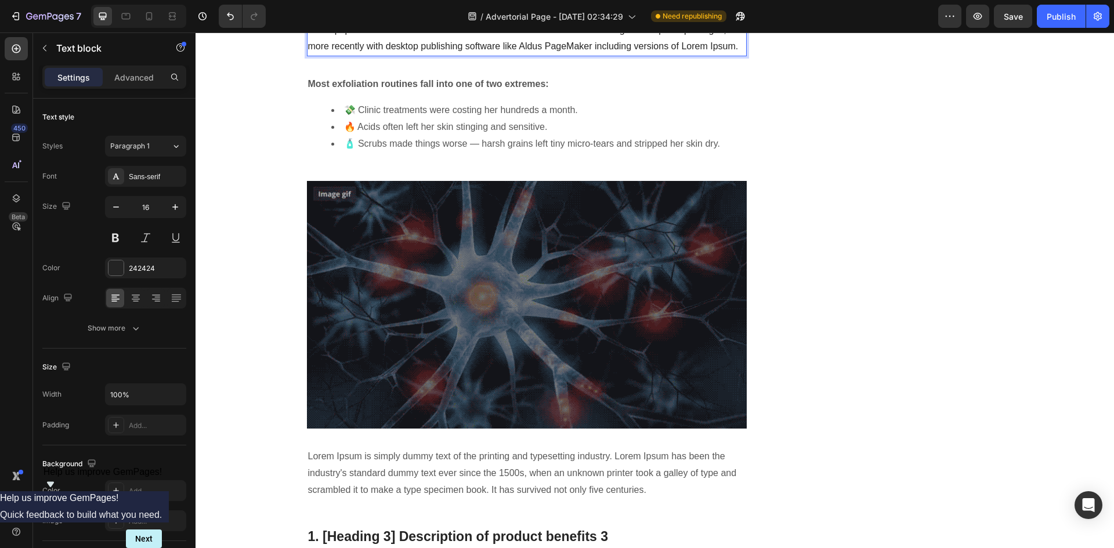
click at [308, 55] on p "What most women don’t realize is this: the problem isn’t effort — it’s method. …" at bounding box center [527, 30] width 438 height 50
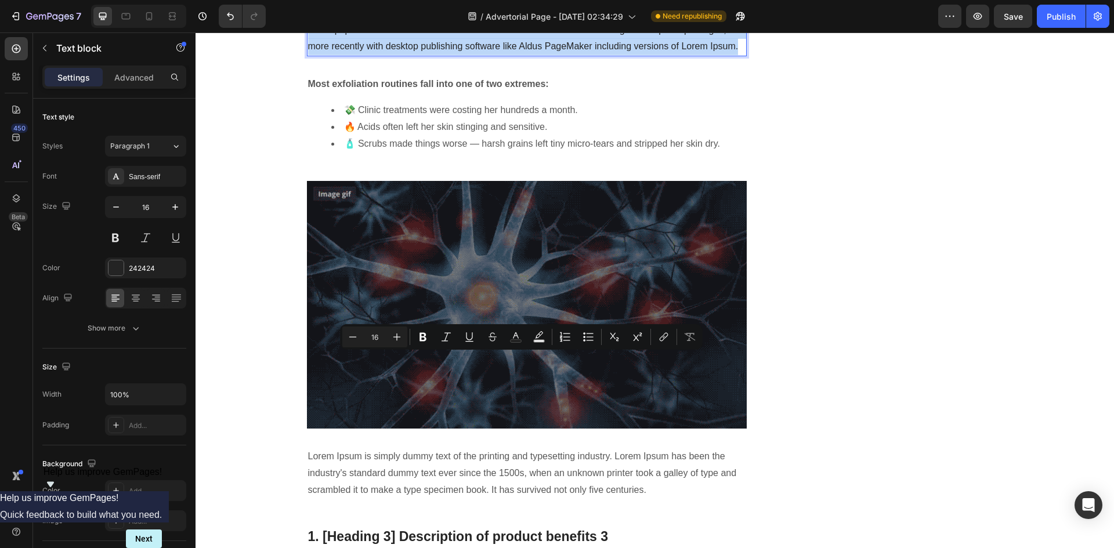
drag, startPoint x: 304, startPoint y: 358, endPoint x: 730, endPoint y: 378, distance: 425.9
click at [730, 55] on p "What most women don’t realize is this: the problem isn’t effort — it’s method. …" at bounding box center [527, 30] width 438 height 50
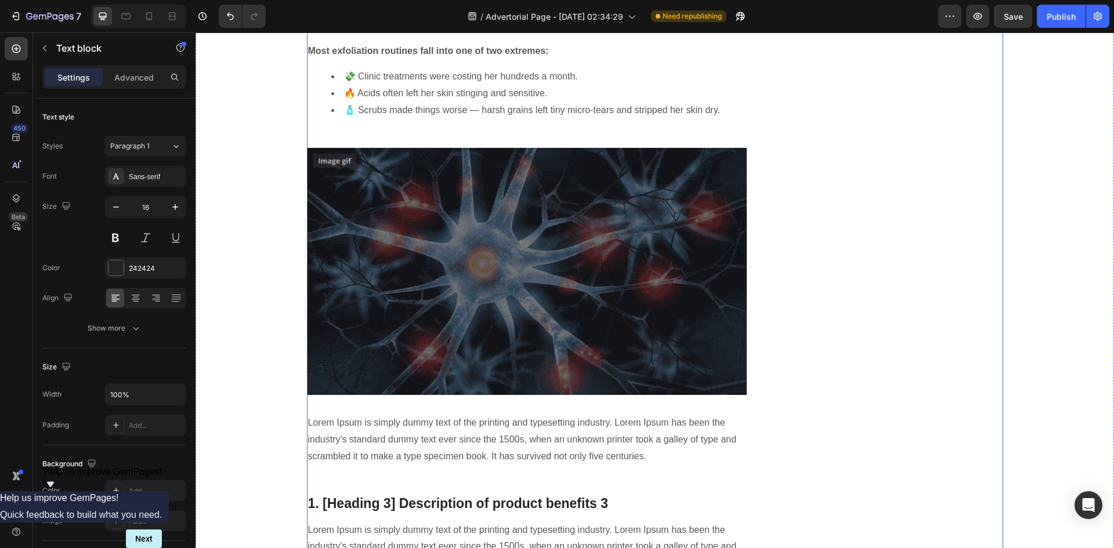
click at [764, 377] on div "🧠 Korean Dermatologists Are Furious: The Natural “Glass Skin” Secret That’s Mak…" at bounding box center [655, 340] width 696 height 3553
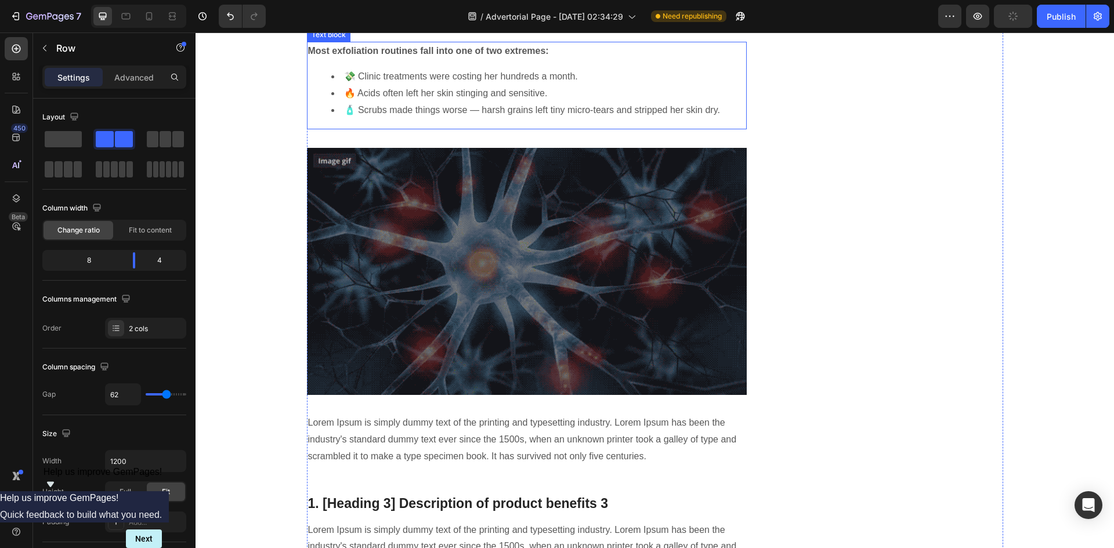
click at [524, 60] on p "Most exfoliation routines fall into one of two extremes:" at bounding box center [527, 51] width 438 height 17
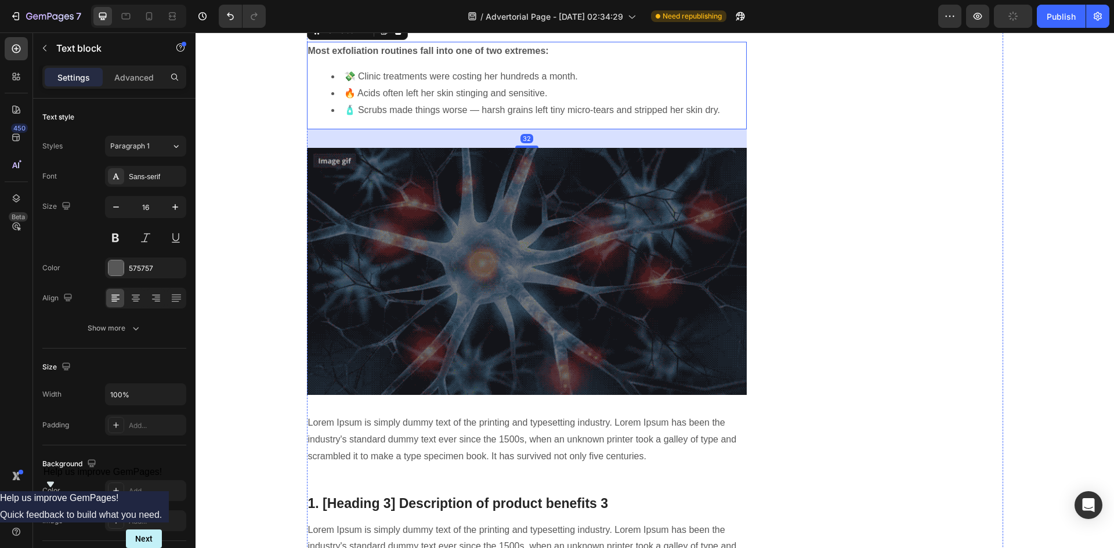
click at [539, 18] on strong "the problem isn’t effort — it’s method." at bounding box center [550, 13] width 167 height 10
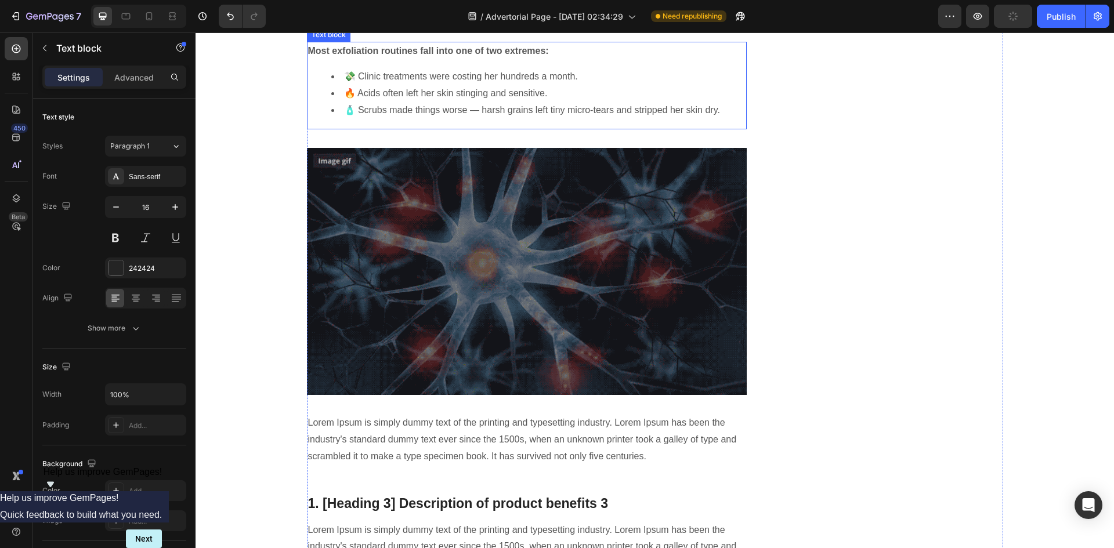
drag, startPoint x: 539, startPoint y: 343, endPoint x: 527, endPoint y: 382, distance: 41.1
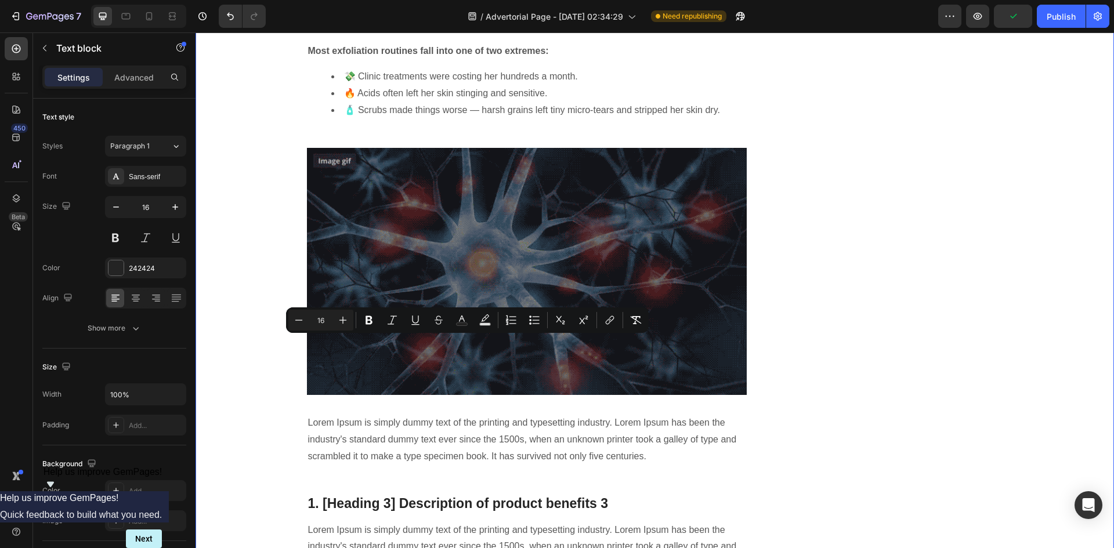
drag, startPoint x: 639, startPoint y: 344, endPoint x: 247, endPoint y: 342, distance: 392.3
click at [247, 342] on div "🧠 Korean Dermatologists Are Furious: The Natural “Glass Skin” Secret That’s Mak…" at bounding box center [654, 340] width 901 height 3553
copy p "What most women don’t realize is this: the problem isn’t effort — it’s method."
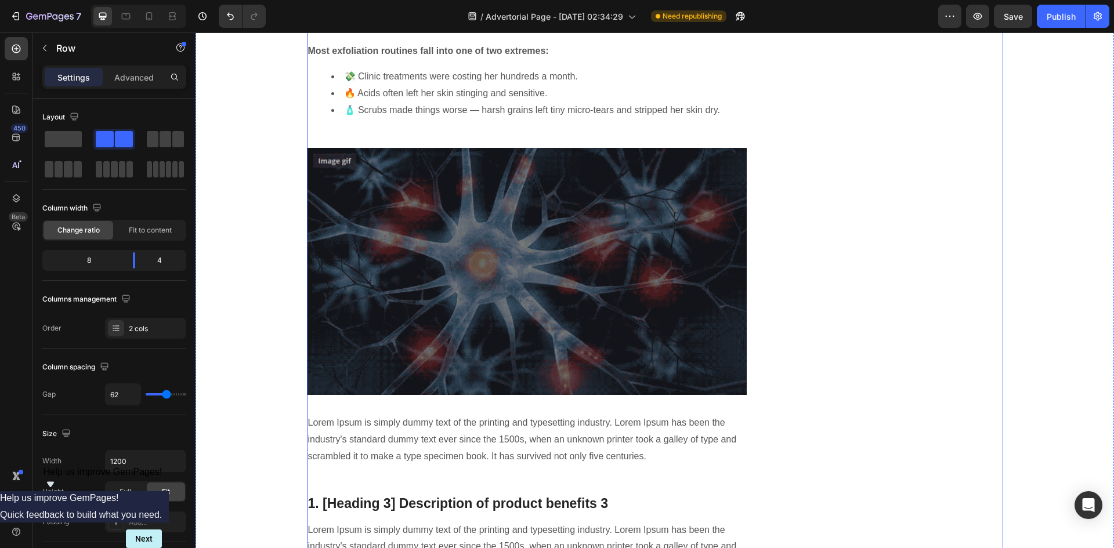
click at [774, 357] on div "🧠 Korean Dermatologists Are Furious: The Natural “Glass Skin” Secret That’s Mak…" at bounding box center [655, 340] width 696 height 3553
click at [586, 23] on div "Rich Text Editor. Editing area: main" at bounding box center [527, 13] width 441 height 19
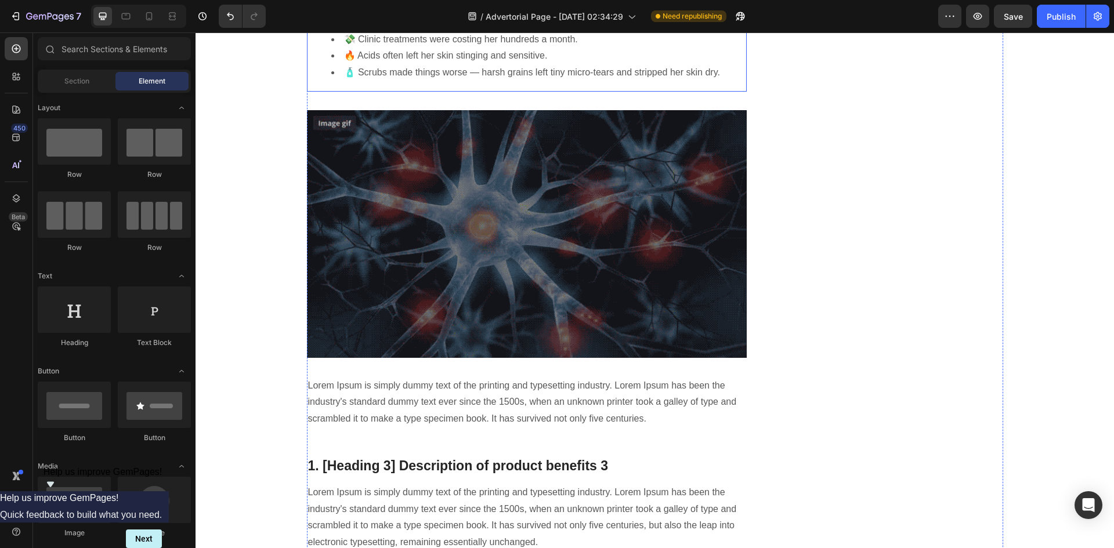
click at [319, 18] on strong "Most exfoliation routines fall into one of two extremes:" at bounding box center [428, 13] width 241 height 10
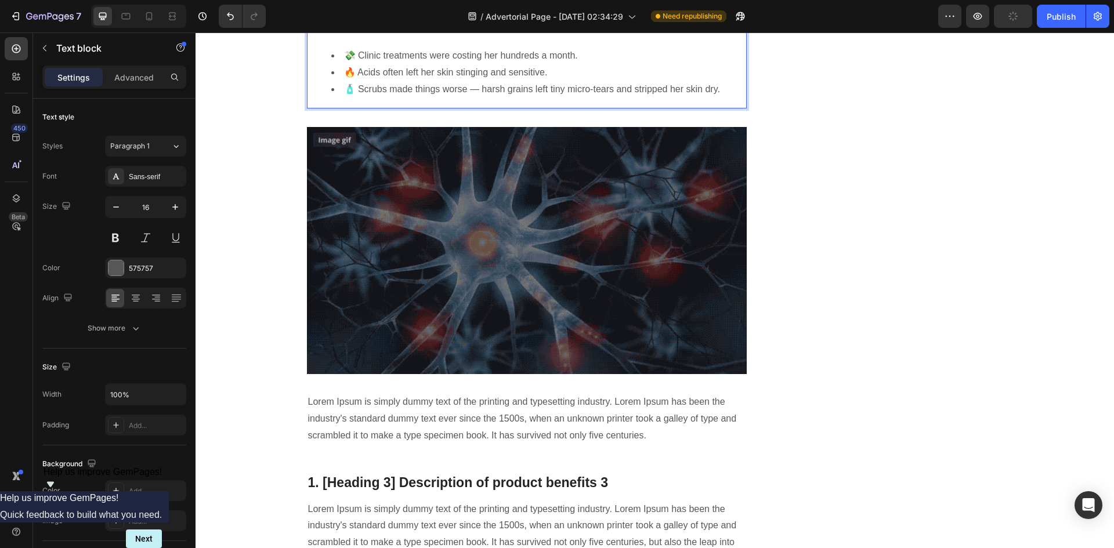
click at [344, 39] on p "Most exfoliation routines fall into one of two extremes:" at bounding box center [527, 30] width 438 height 17
click at [340, 109] on div "What most women don’t realize is this: the problem isn’t effort — it’s method. …" at bounding box center [527, 56] width 441 height 104
click at [326, 109] on div "What most women don’t realize is this: the problem isn’t effort — it’s method. …" at bounding box center [527, 56] width 441 height 104
click at [317, 98] on ul "💸 Clinic treatments were costing her hundreds a month. 🔥 Acids often left her s…" at bounding box center [527, 73] width 438 height 50
click at [322, 98] on ul "💸 Clinic treatments were costing her hundreds a month. 🔥 Acids often left her s…" at bounding box center [527, 73] width 438 height 50
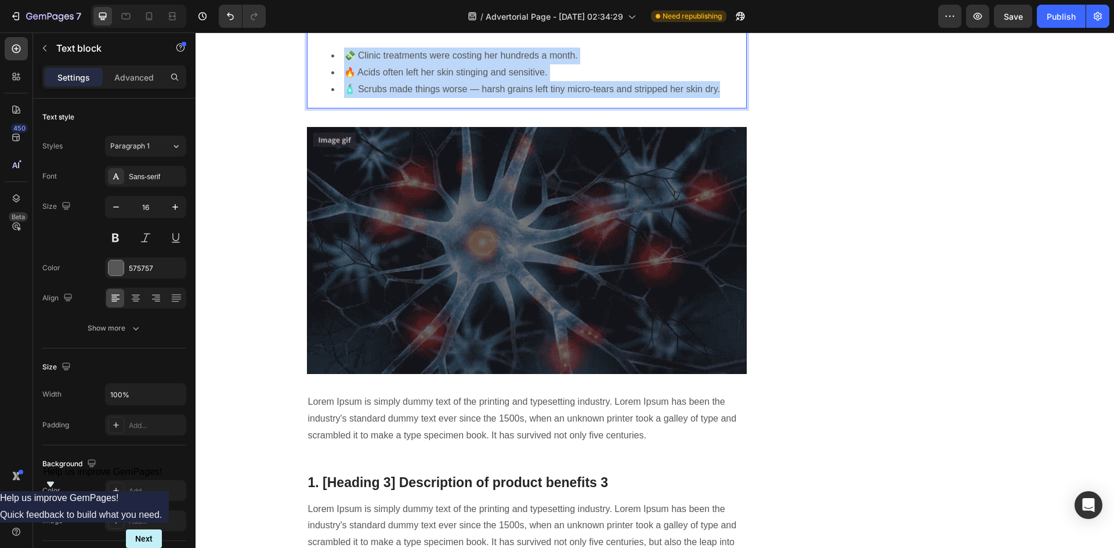
drag, startPoint x: 342, startPoint y: 383, endPoint x: 719, endPoint y: 415, distance: 378.6
click at [719, 98] on ul "💸 Clinic treatments were costing her hundreds a month. 🔥 Acids often left her s…" at bounding box center [527, 73] width 438 height 50
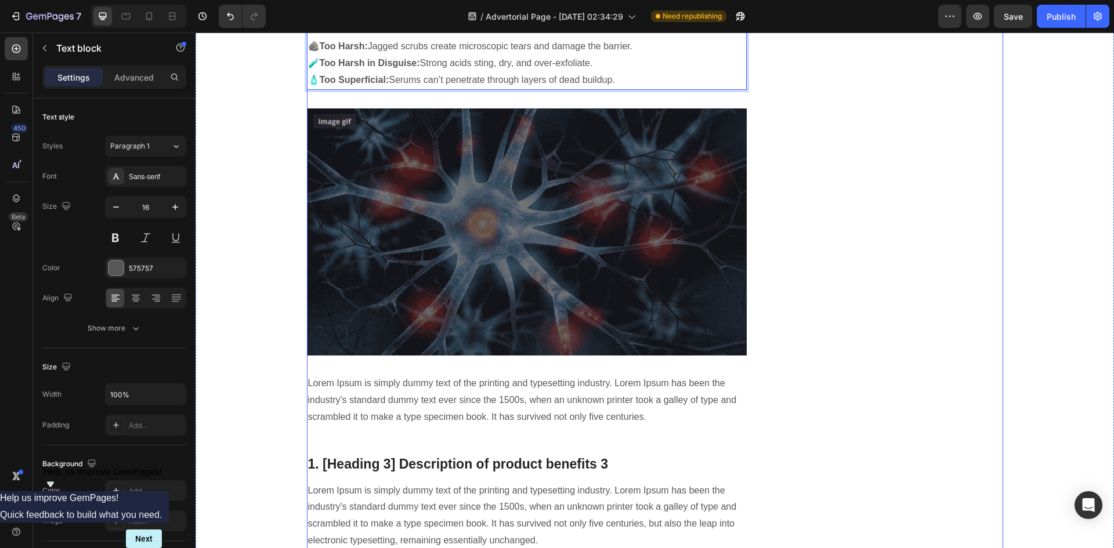
click at [764, 391] on div "🧠 Korean Dermatologists Are Furious: The Natural “Glass Skin” Secret That’s Mak…" at bounding box center [655, 321] width 696 height 3514
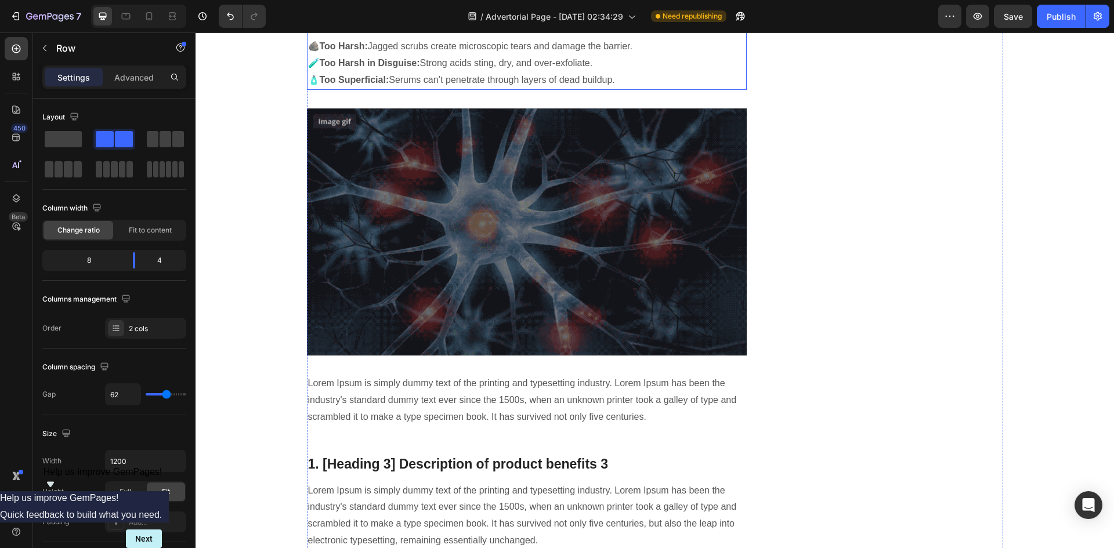
click at [568, 55] on p "🪨 Too Harsh: Jagged scrubs create microscopic tears and damage the barrier." at bounding box center [527, 46] width 438 height 17
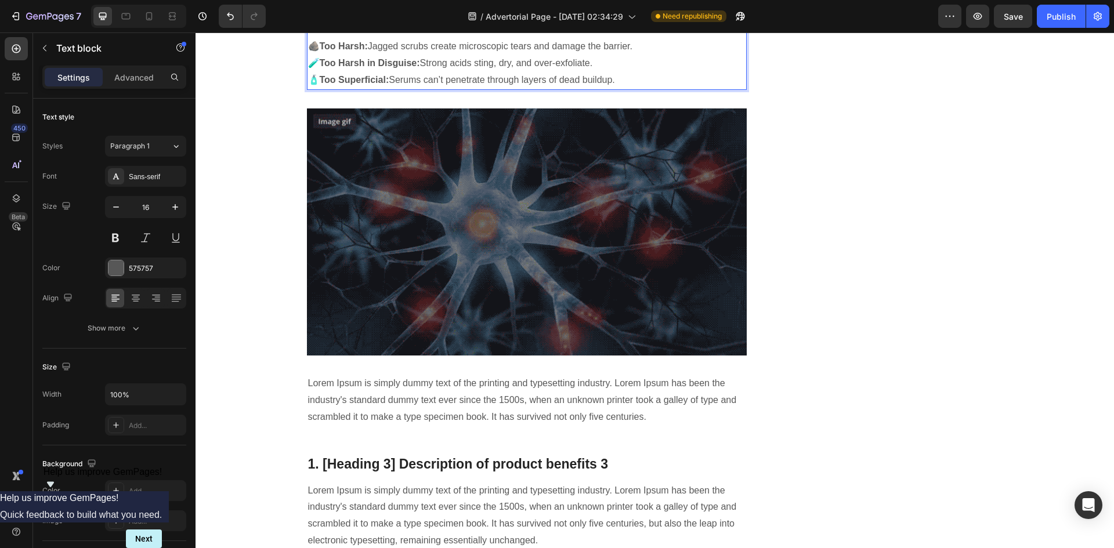
click at [625, 55] on p "🪨 Too Harsh: Jagged scrubs create microscopic tears and damage the barrier." at bounding box center [527, 46] width 438 height 17
click at [633, 55] on p "🪨 Too Harsh: Jagged scrubs create microscopic tears and damage the barrier." at bounding box center [527, 46] width 438 height 17
drag, startPoint x: 638, startPoint y: 375, endPoint x: 504, endPoint y: 385, distance: 133.9
click at [504, 55] on p "🪨 Too Harsh: Jagged scrubs create microscopic tears and damage the barrier." at bounding box center [527, 46] width 438 height 17
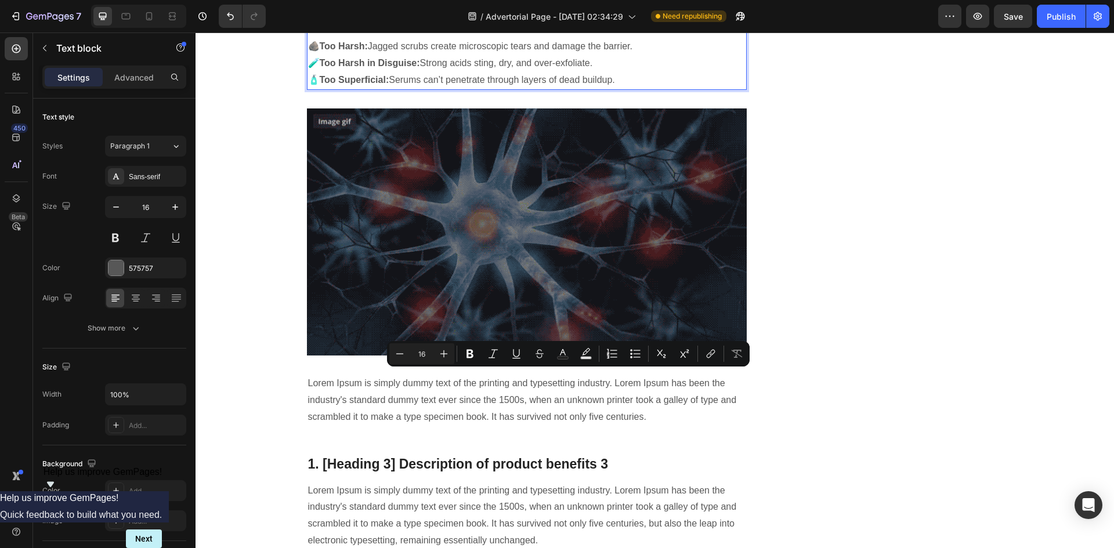
click at [405, 72] on p "🧪 Too Harsh in Disguise: Strong acids sting, dry, and over-exfoliate." at bounding box center [527, 63] width 438 height 17
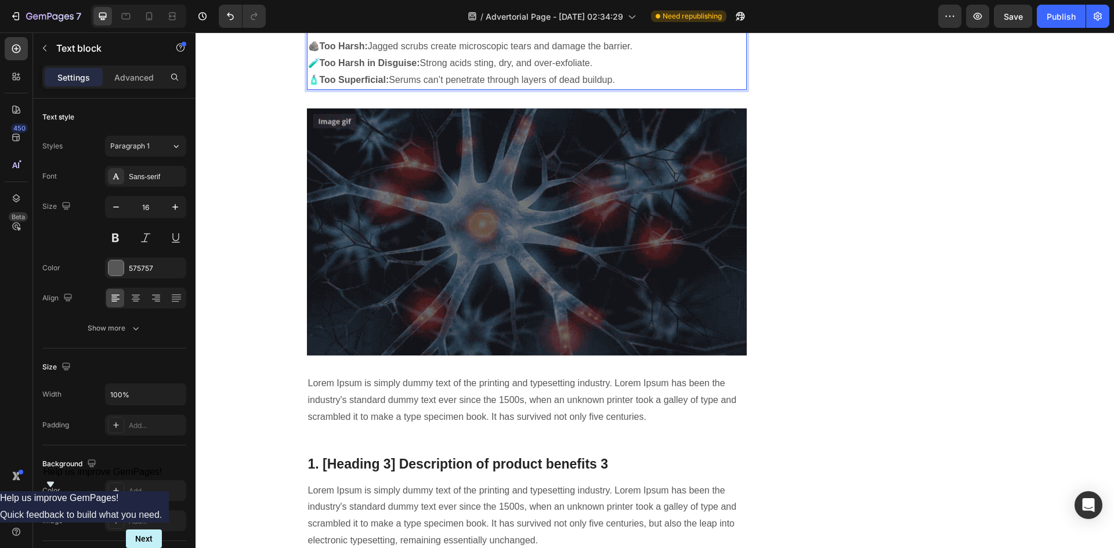
drag, startPoint x: 305, startPoint y: 377, endPoint x: 623, endPoint y: 404, distance: 319.2
click at [623, 90] on div "What most women don’t realize is this: the problem isn’t effort — it’s method. …" at bounding box center [527, 47] width 441 height 86
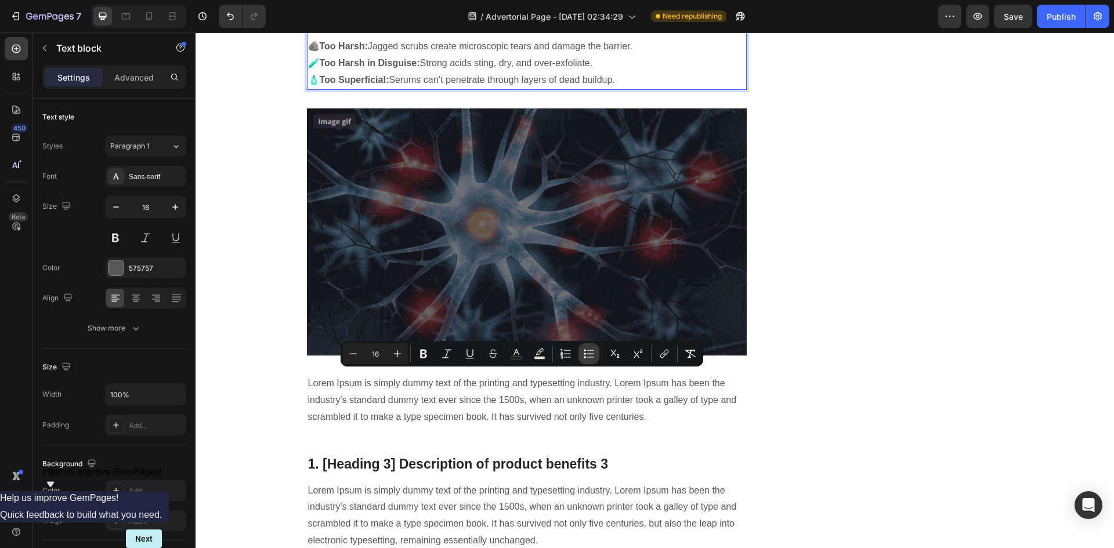
click at [584, 355] on icon "Editor contextual toolbar" at bounding box center [589, 354] width 12 height 12
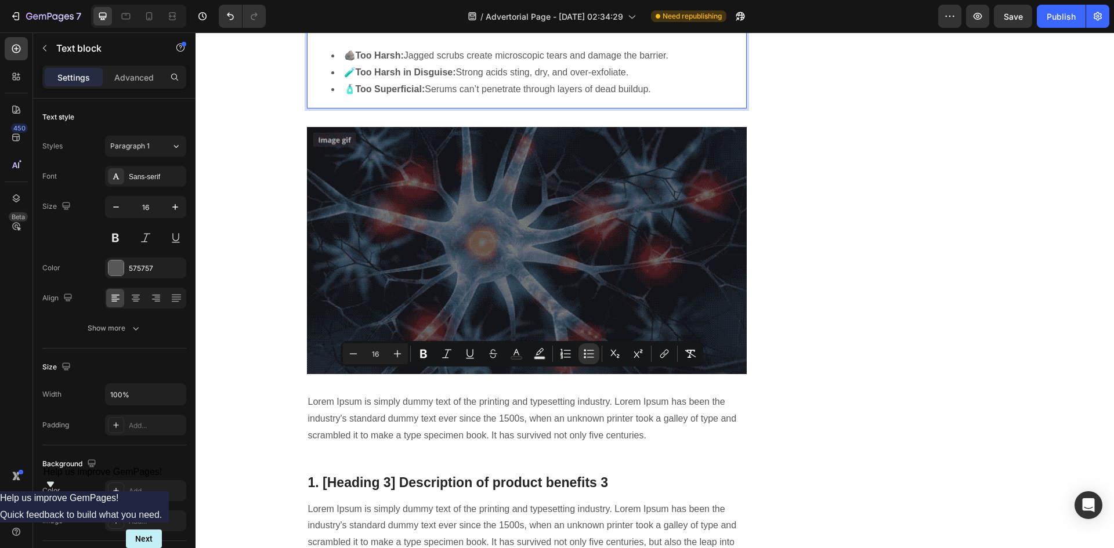
click at [749, 372] on div "🧠 Korean Dermatologists Are Furious: The Natural “Glass Skin” Secret That’s Mak…" at bounding box center [655, 330] width 696 height 3532
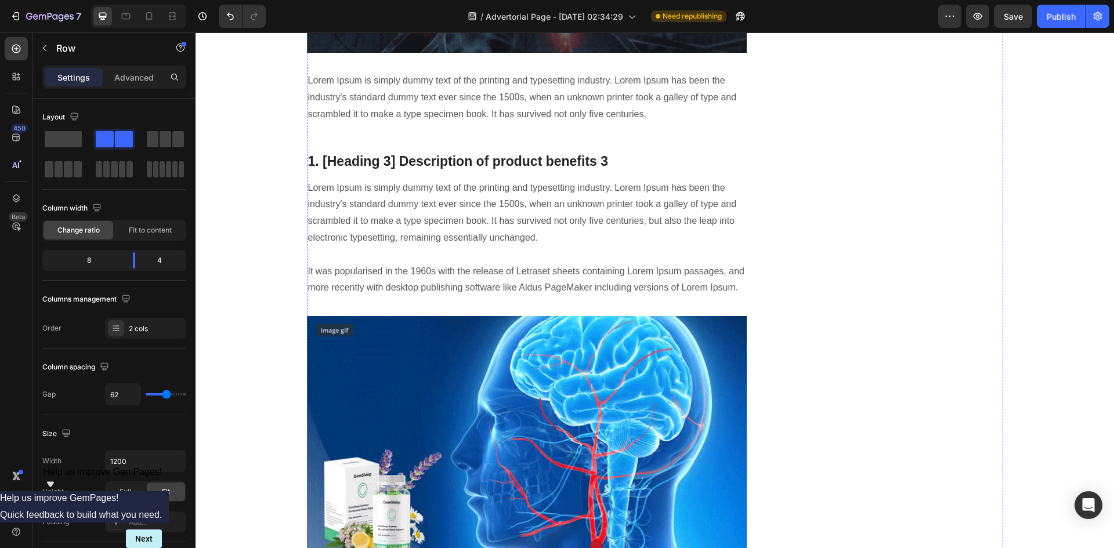
scroll to position [1925, 0]
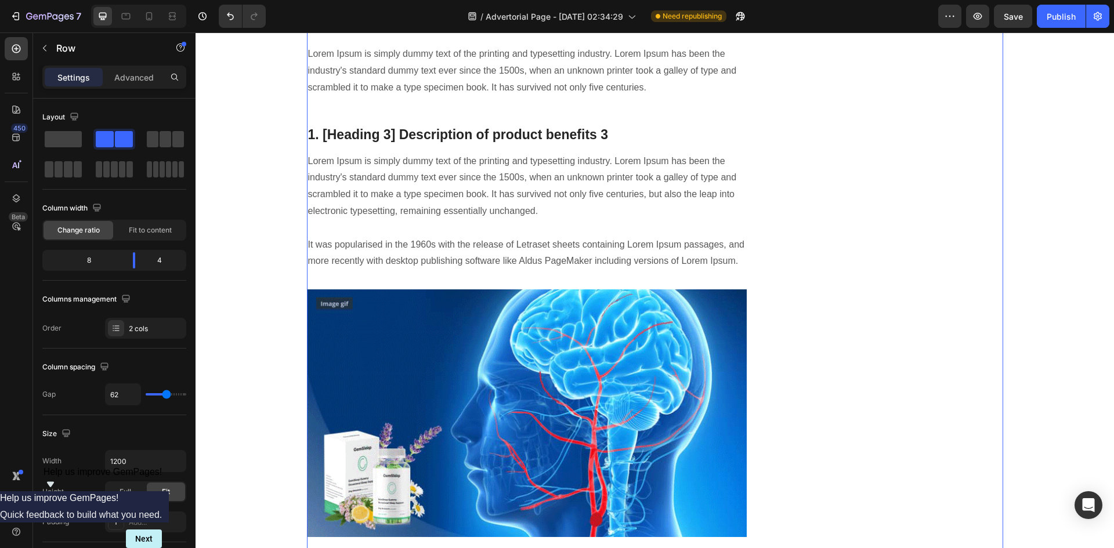
click at [483, 96] on p "Lorem Ipsum is simply dummy text of the printing and typesetting industry. Lore…" at bounding box center [527, 71] width 438 height 50
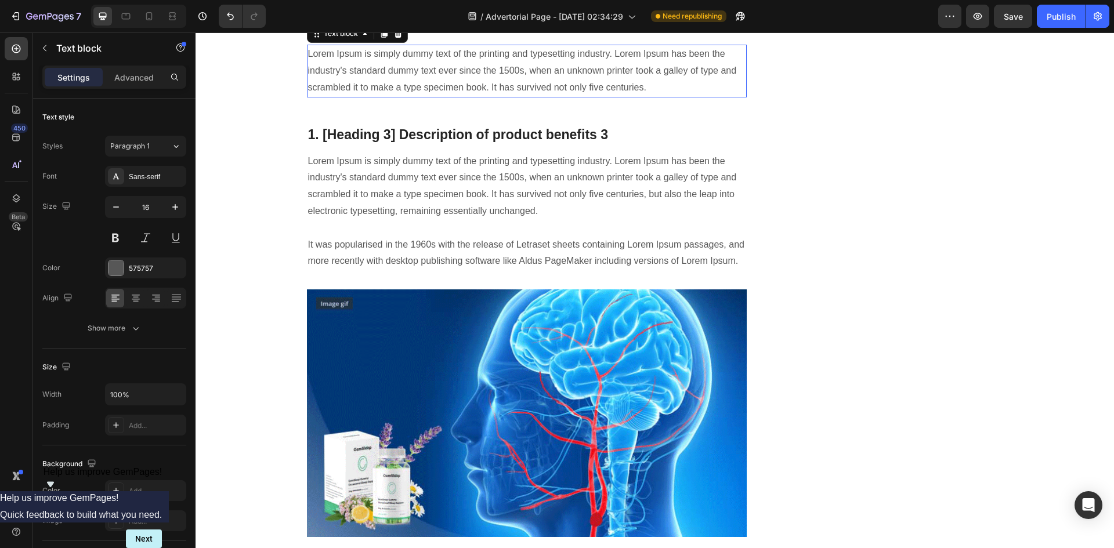
click at [483, 96] on p "Lorem Ipsum is simply dummy text of the printing and typesetting industry. Lore…" at bounding box center [527, 71] width 438 height 50
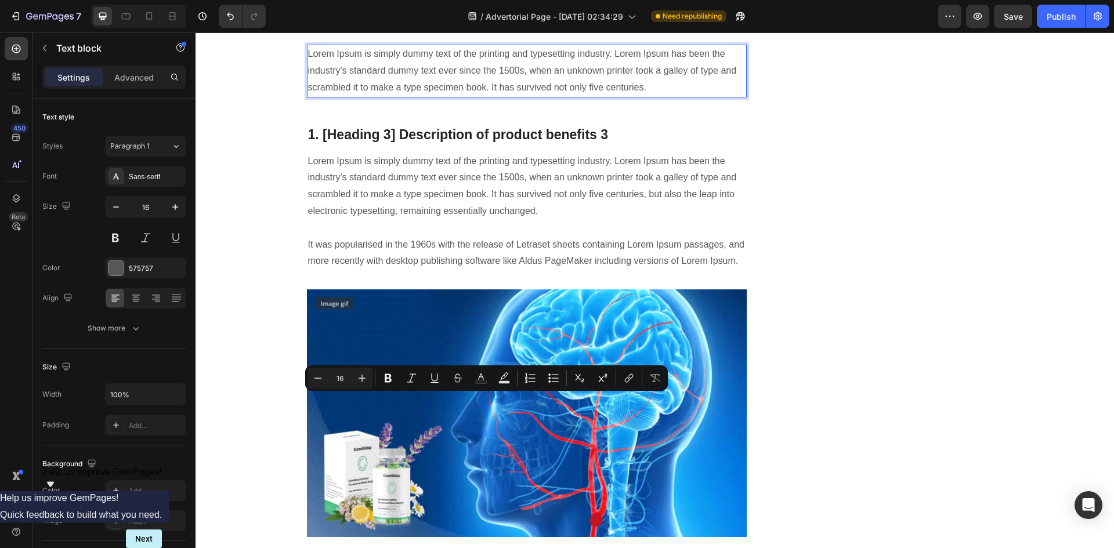
click at [645, 96] on p "Lorem Ipsum is simply dummy text of the printing and typesetting industry. Lore…" at bounding box center [527, 71] width 438 height 50
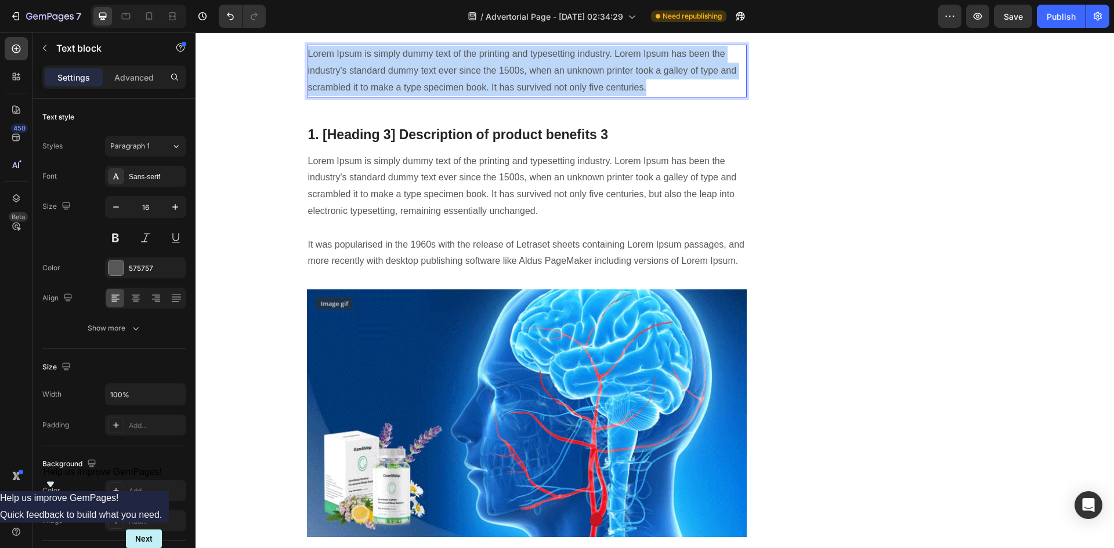
drag, startPoint x: 645, startPoint y: 418, endPoint x: 306, endPoint y: 384, distance: 341.3
click at [308, 96] on p "Lorem Ipsum is simply dummy text of the printing and typesetting industry. Lore…" at bounding box center [527, 71] width 438 height 50
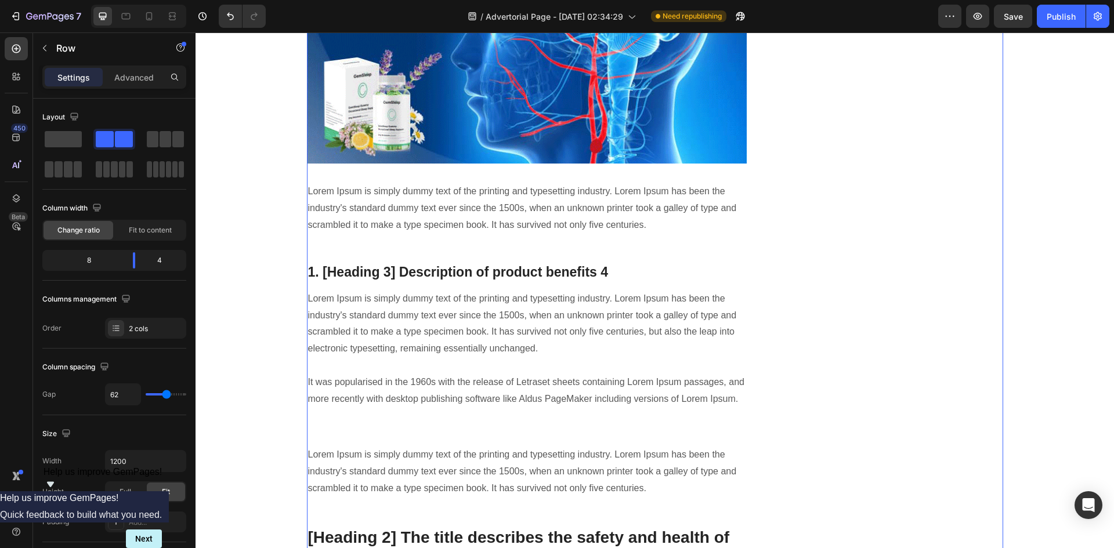
scroll to position [2331, 0]
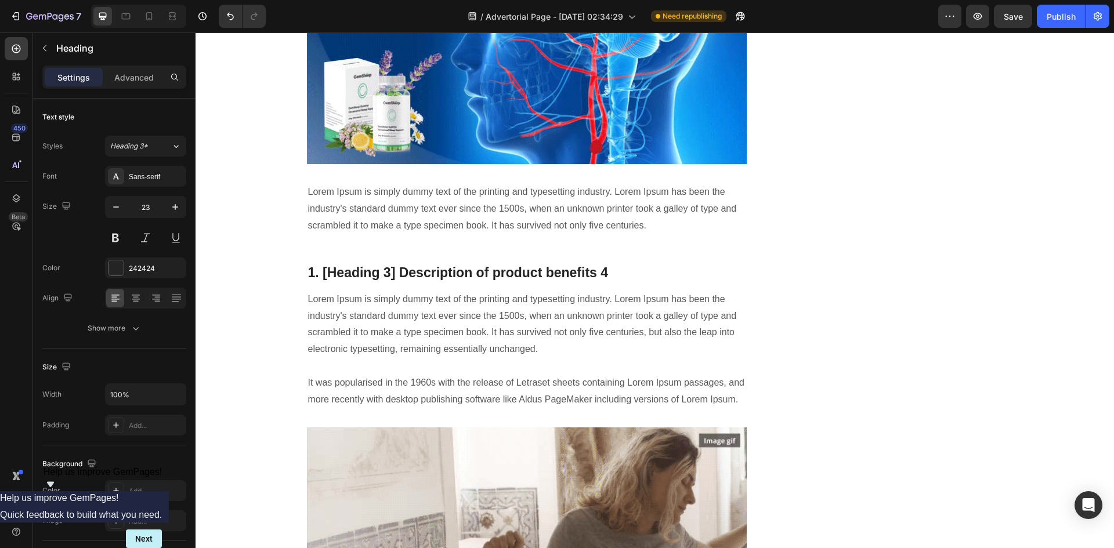
drag, startPoint x: 606, startPoint y: 89, endPoint x: 298, endPoint y: 82, distance: 308.3
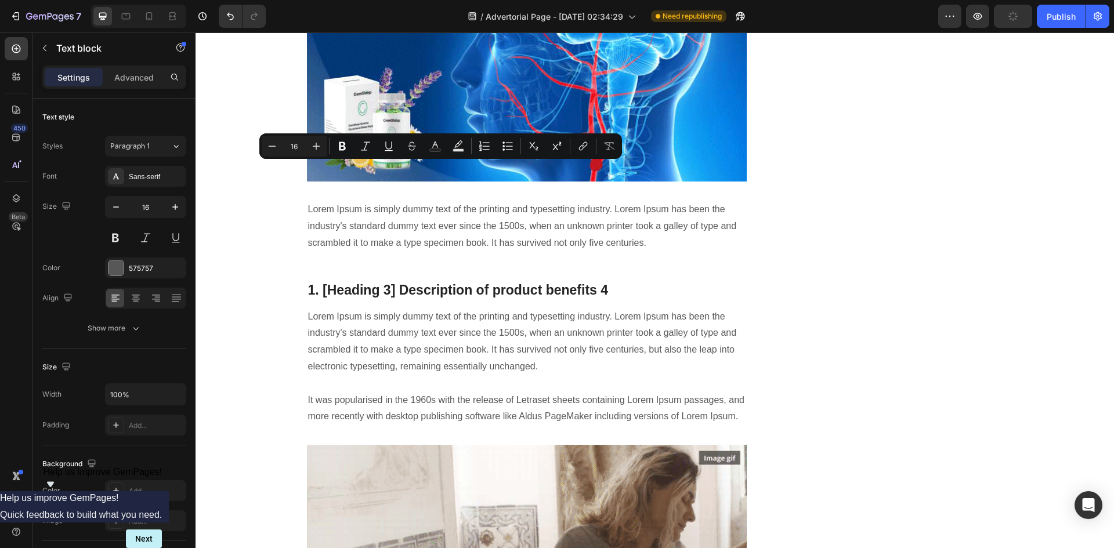
click at [378, 156] on div "Minus 16 Plus Bold Italic Underline Strikethrough Text Color Text Background Co…" at bounding box center [441, 146] width 358 height 21
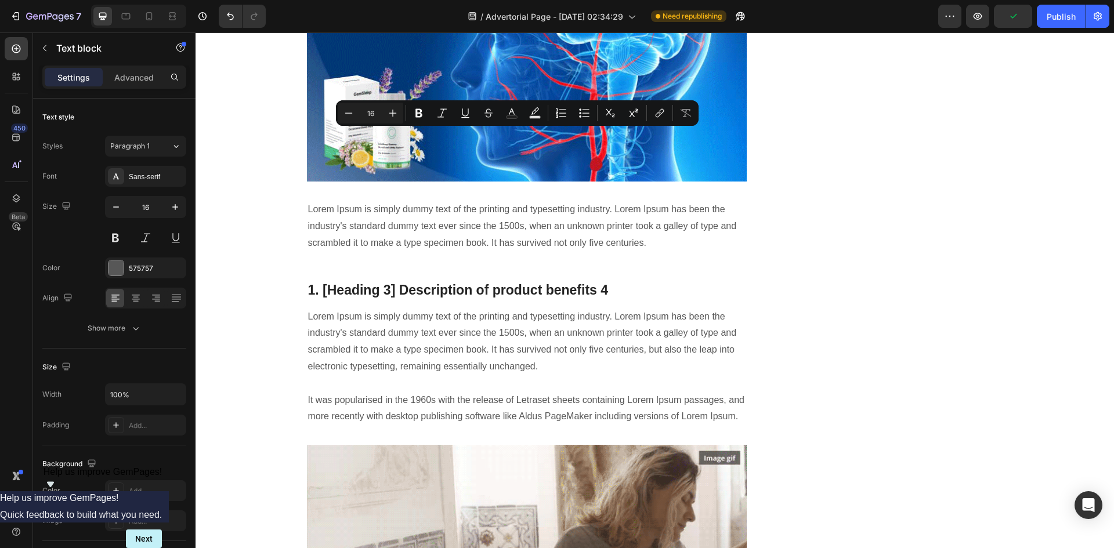
drag, startPoint x: 305, startPoint y: 135, endPoint x: 739, endPoint y: 236, distance: 446.3
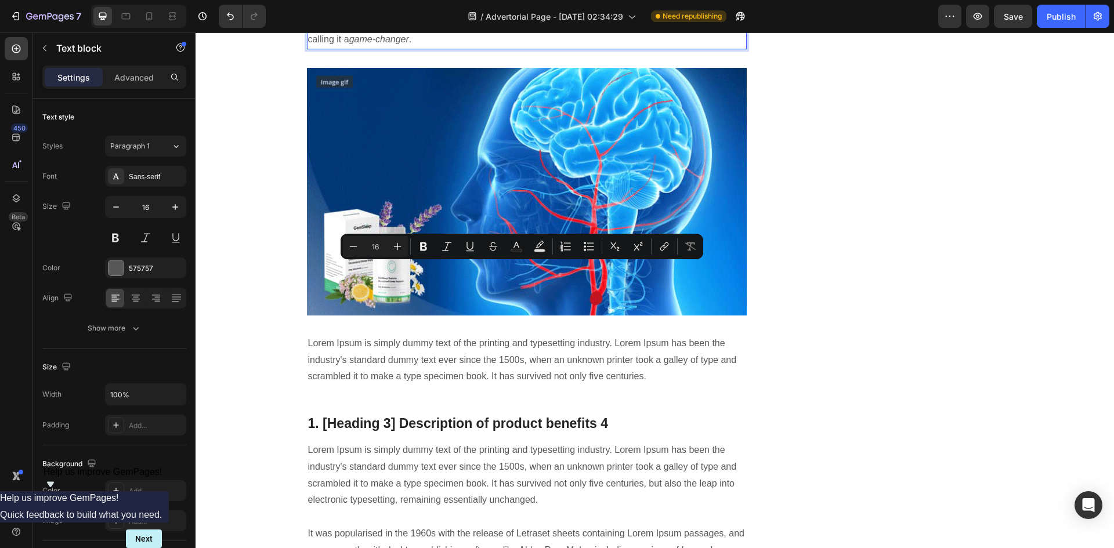
drag, startPoint x: 302, startPoint y: 270, endPoint x: 426, endPoint y: 301, distance: 127.5
click at [587, 244] on icon "Editor contextual toolbar" at bounding box center [589, 247] width 12 height 12
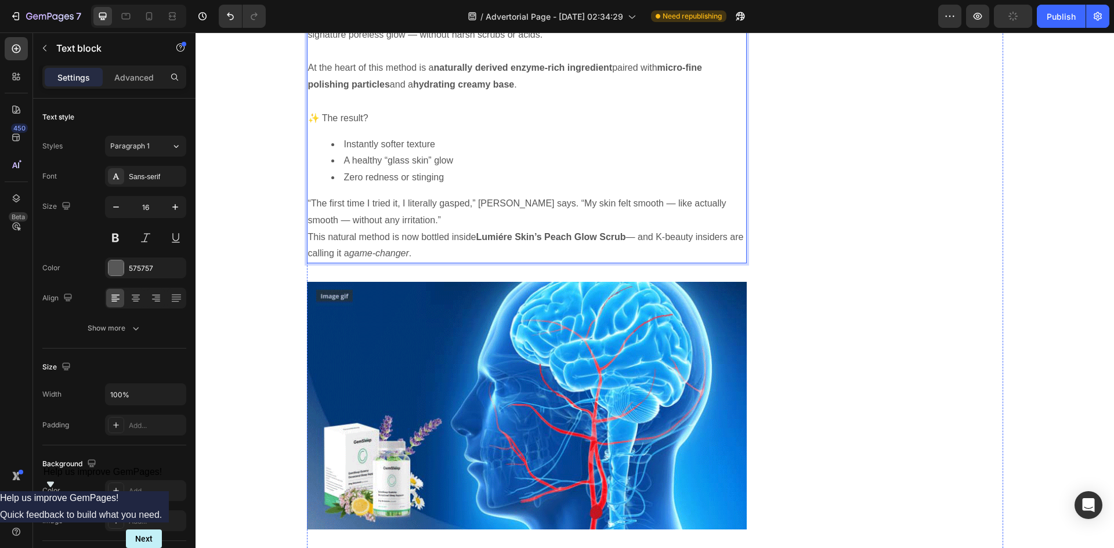
scroll to position [2273, 0]
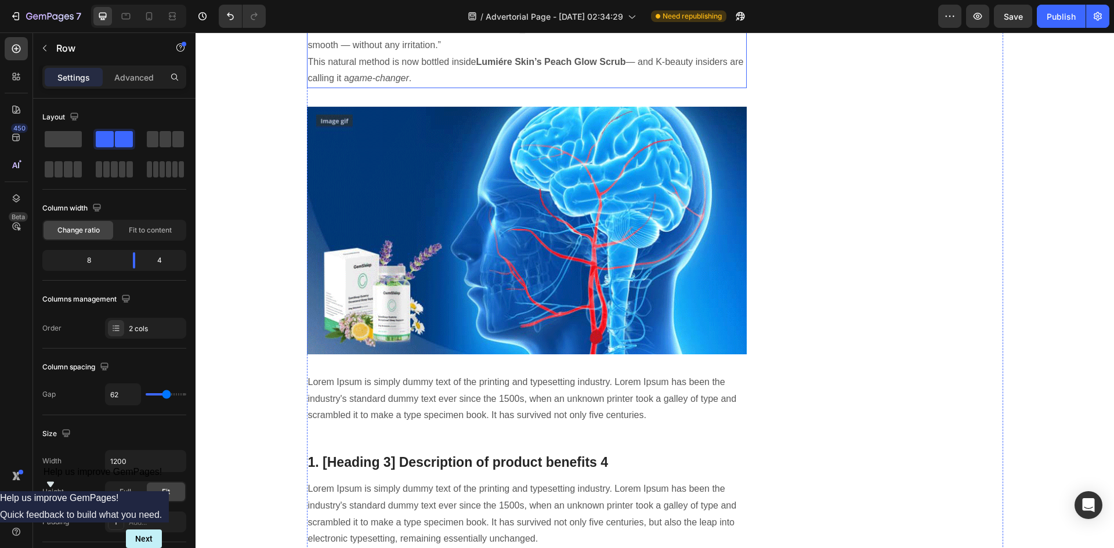
scroll to position [2331, 0]
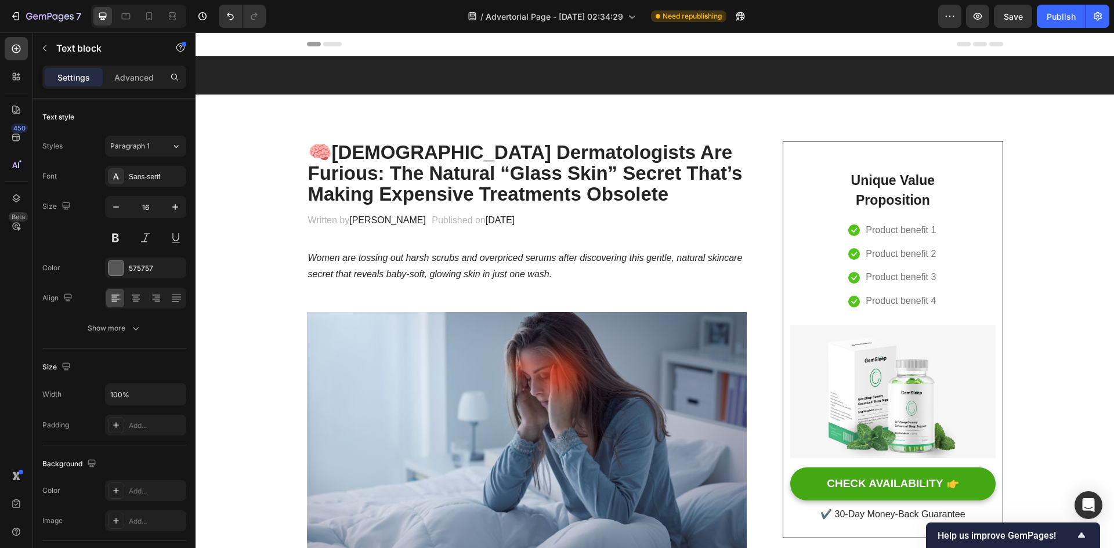
scroll to position [2331, 0]
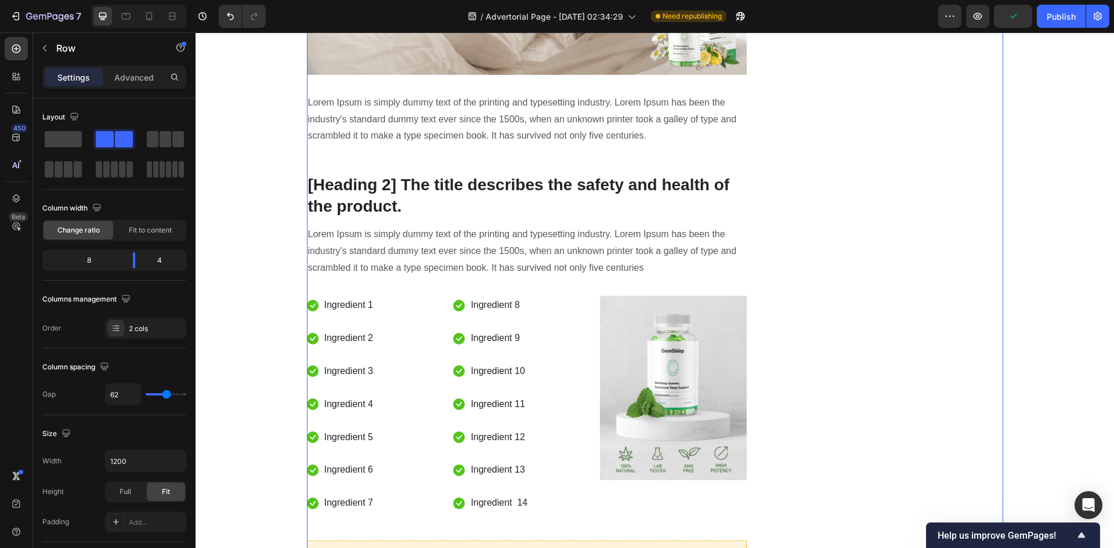
scroll to position [2680, 0]
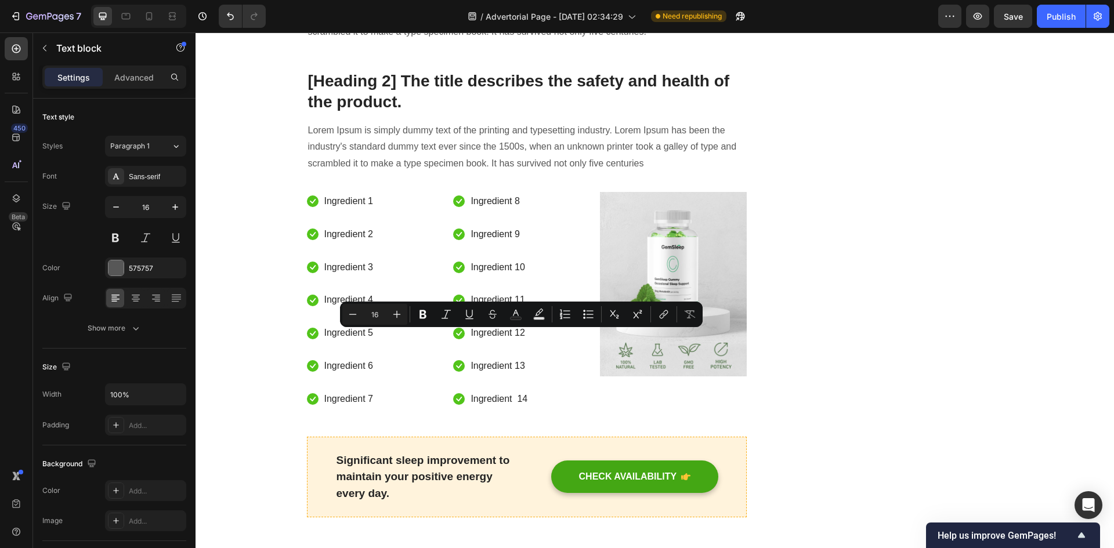
drag, startPoint x: 305, startPoint y: 336, endPoint x: 739, endPoint y: 439, distance: 446.7
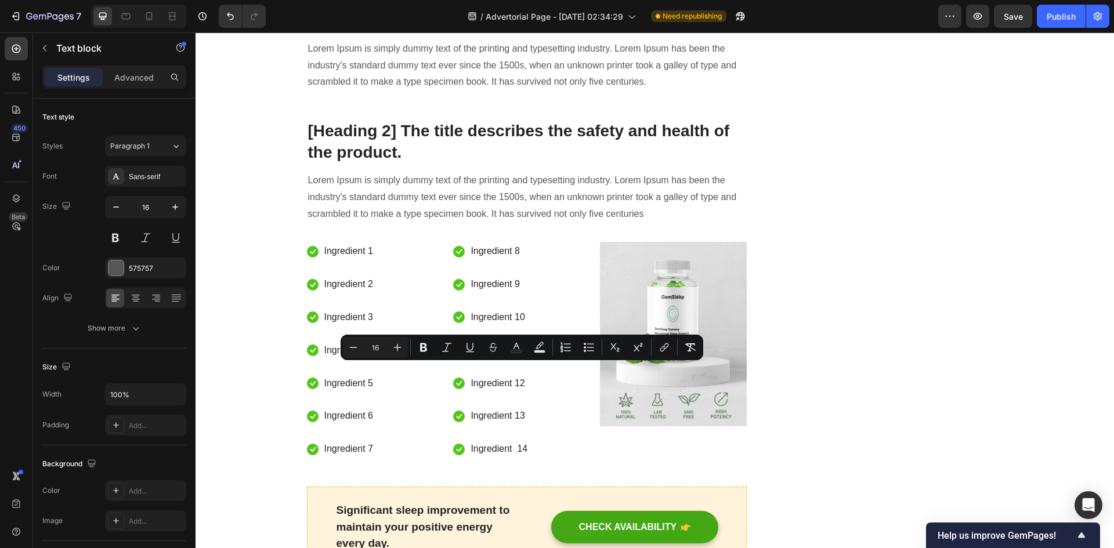
drag, startPoint x: 305, startPoint y: 368, endPoint x: 622, endPoint y: 404, distance: 319.5
click at [584, 349] on icon "Editor contextual toolbar" at bounding box center [589, 348] width 12 height 12
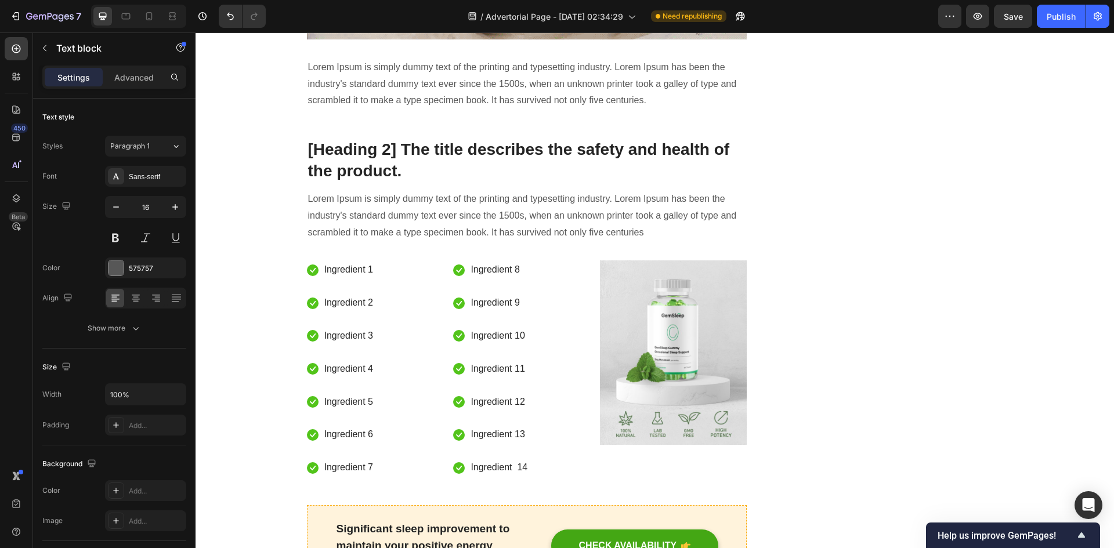
scroll to position [2738, 0]
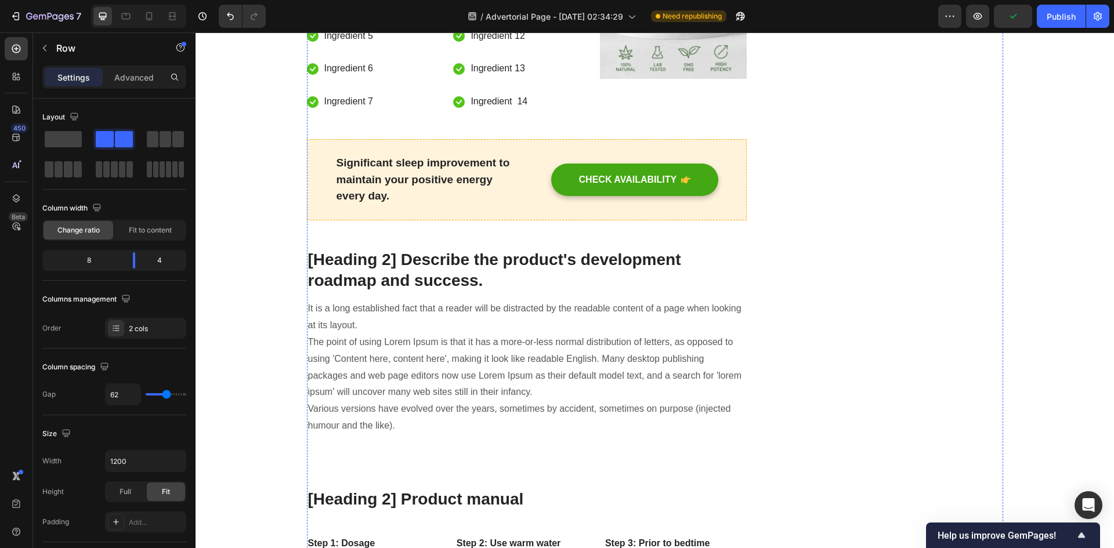
scroll to position [3144, 0]
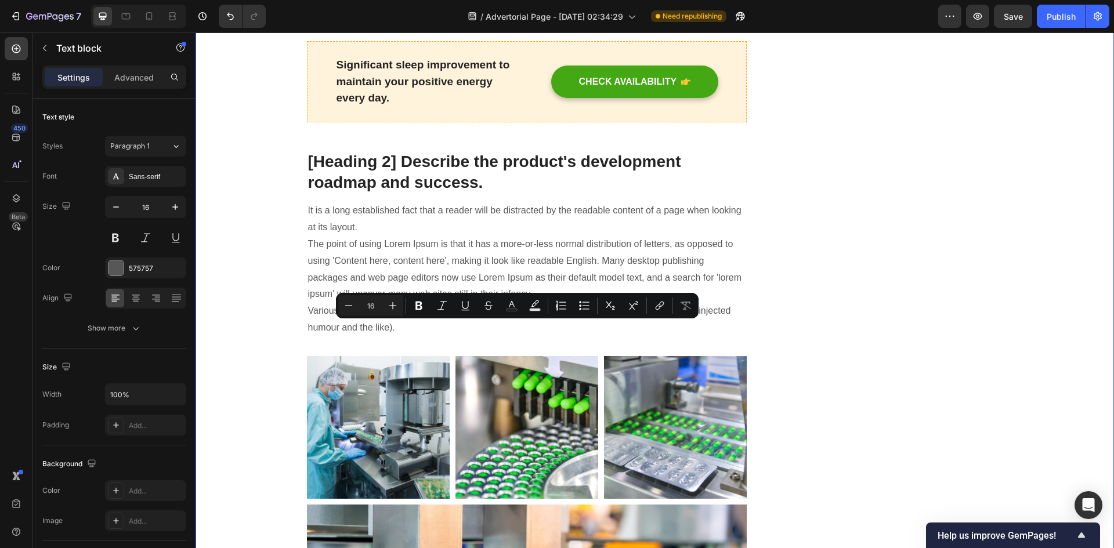
drag, startPoint x: 649, startPoint y: 362, endPoint x: 277, endPoint y: 330, distance: 372.8
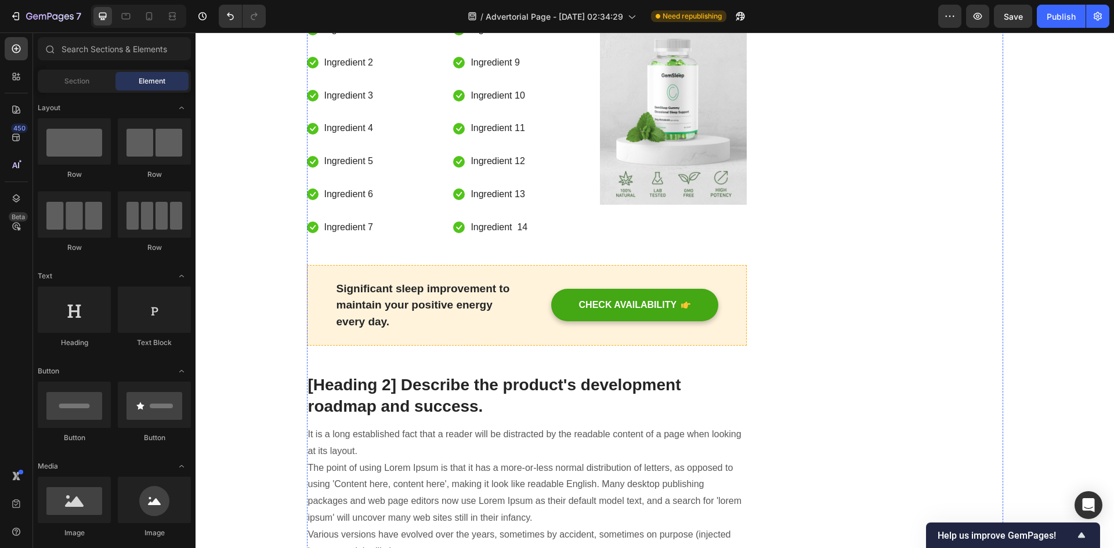
scroll to position [2958, 0]
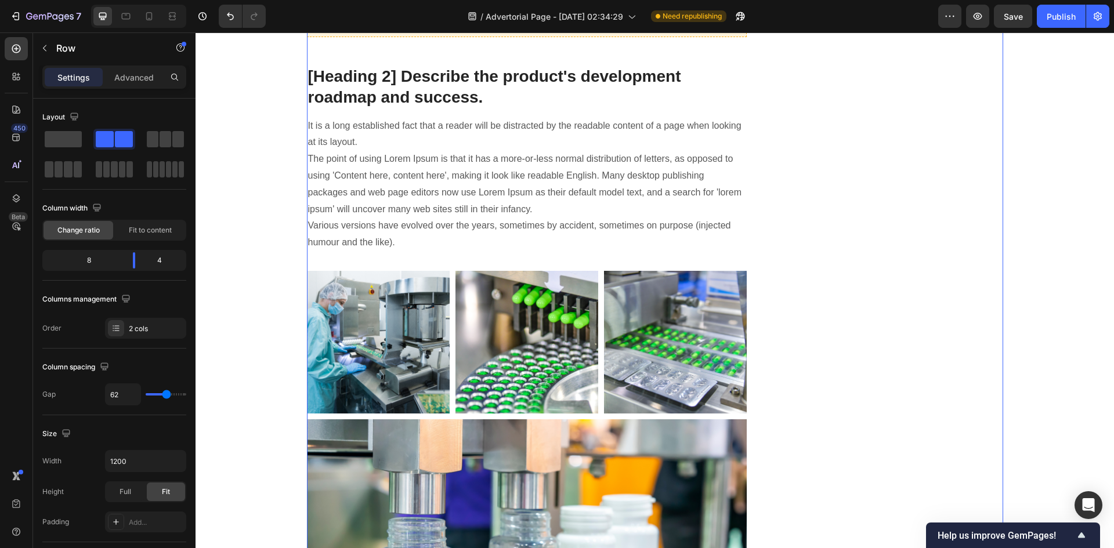
scroll to position [3190, 0]
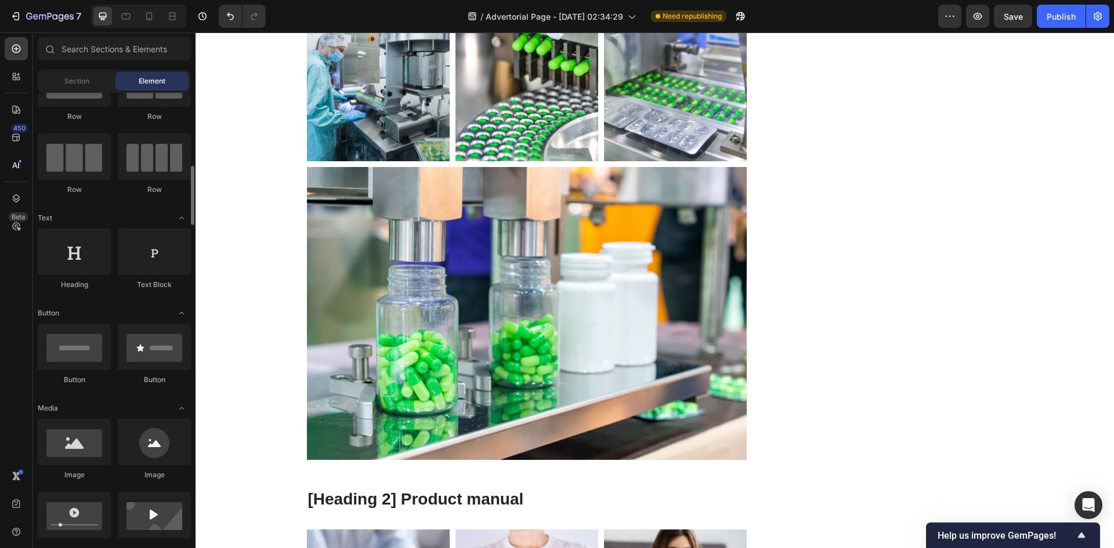
scroll to position [116, 0]
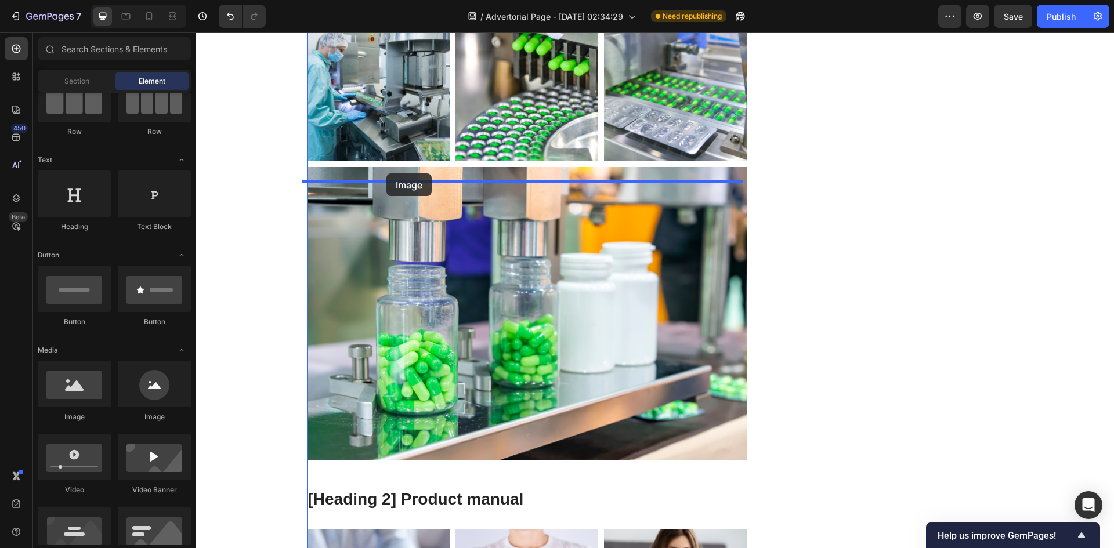
drag, startPoint x: 269, startPoint y: 416, endPoint x: 389, endPoint y: 179, distance: 266.0
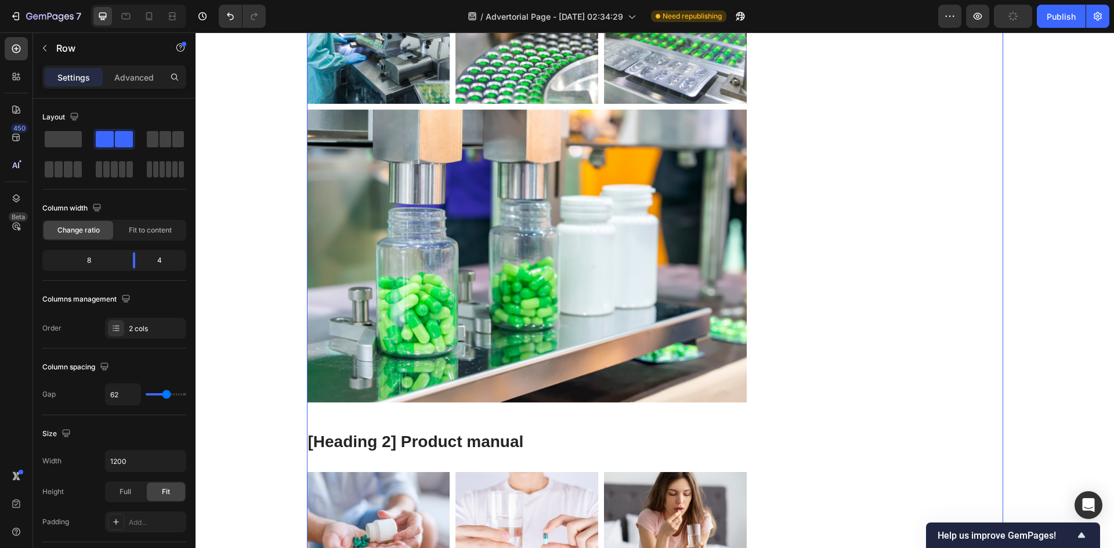
scroll to position [3655, 0]
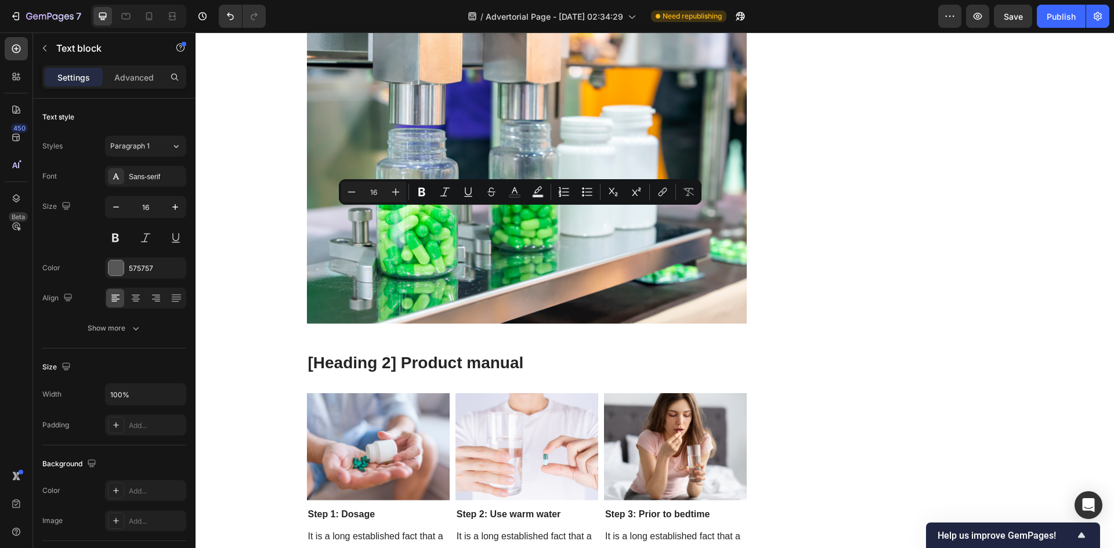
drag, startPoint x: 304, startPoint y: 213, endPoint x: 463, endPoint y: 329, distance: 196.9
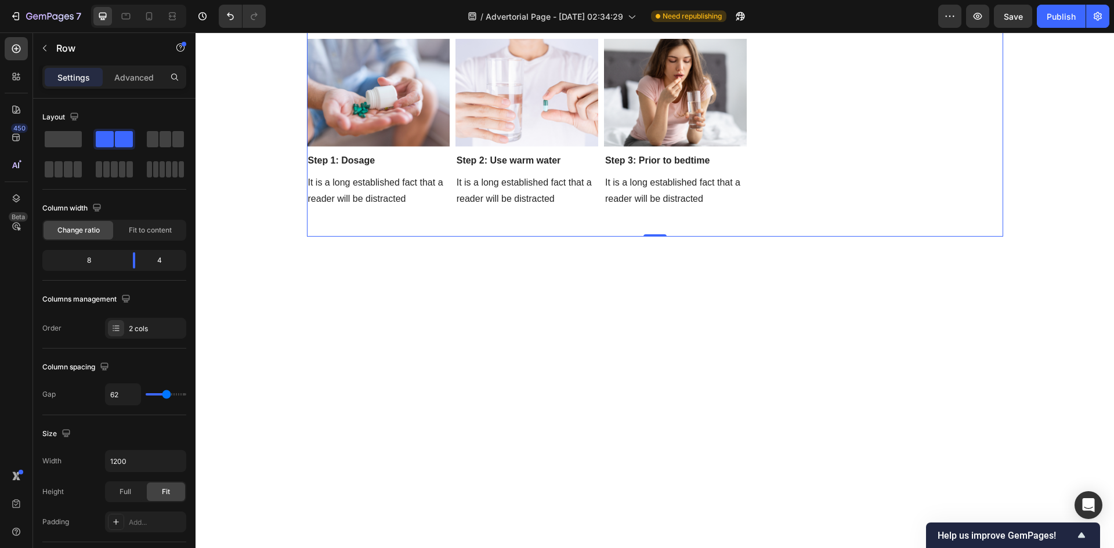
scroll to position [4003, 0]
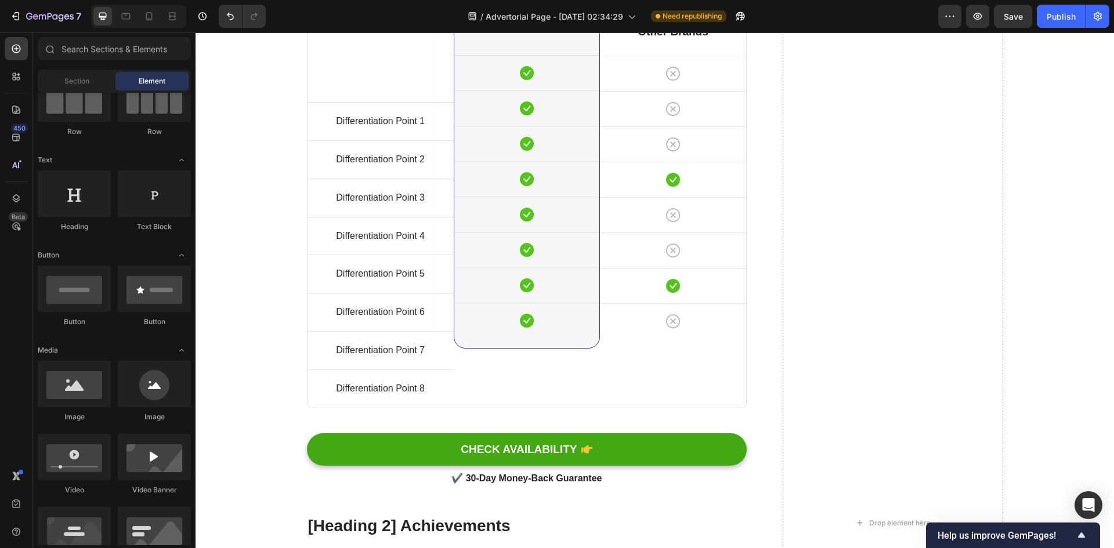
scroll to position [3887, 0]
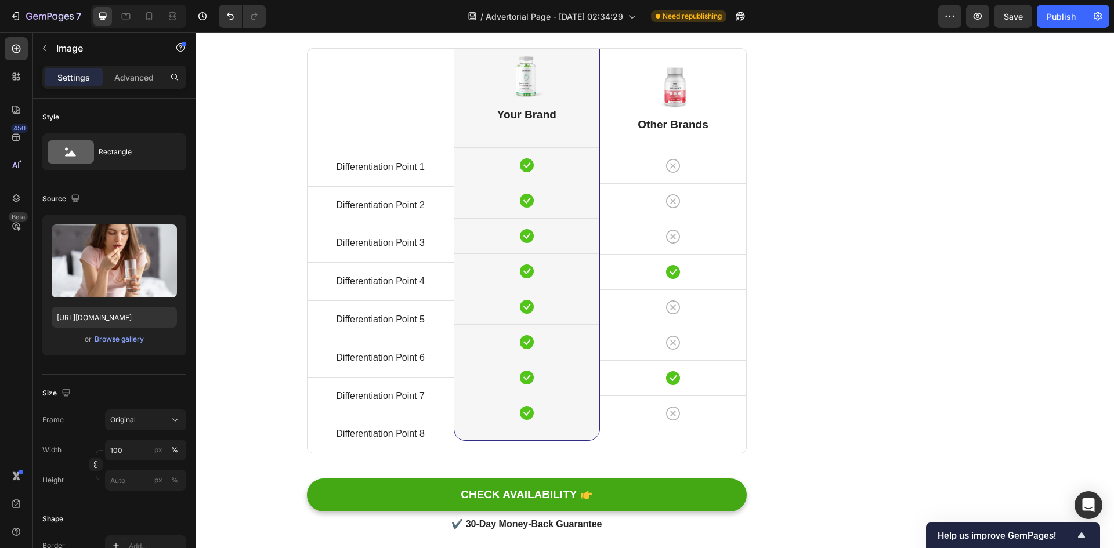
scroll to position [3829, 0]
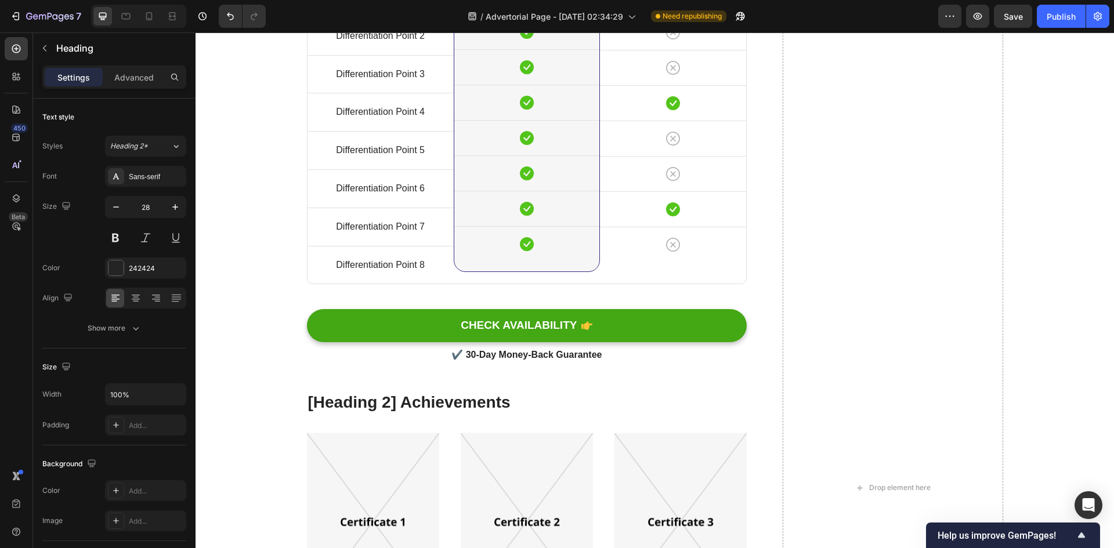
click at [628, 327] on div "⚔️ Why This Beats the Old Stuff You’ve Been Using Heading 32 Title Line Differe…" at bounding box center [527, 488] width 441 height 1331
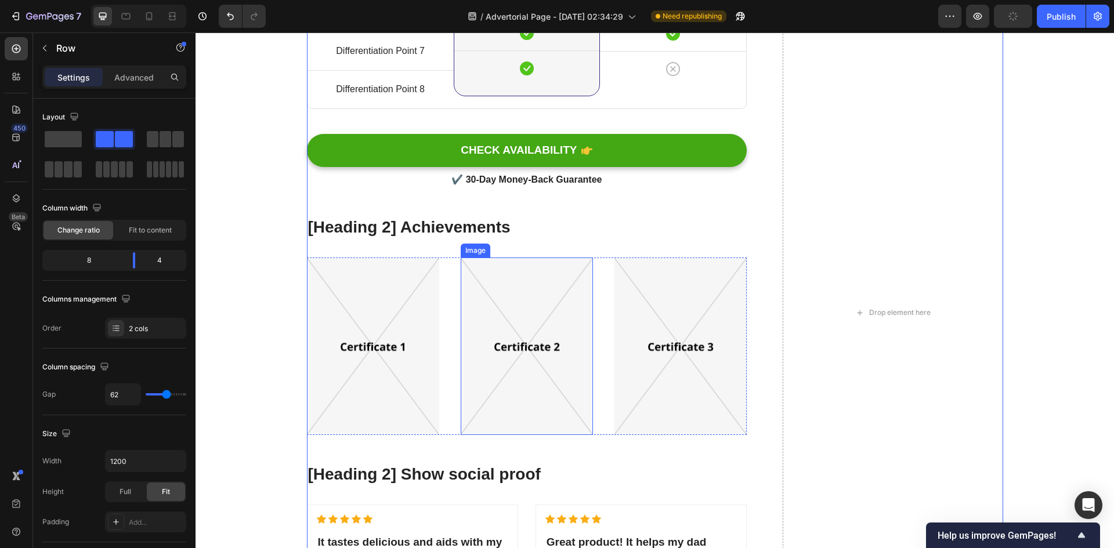
scroll to position [4467, 0]
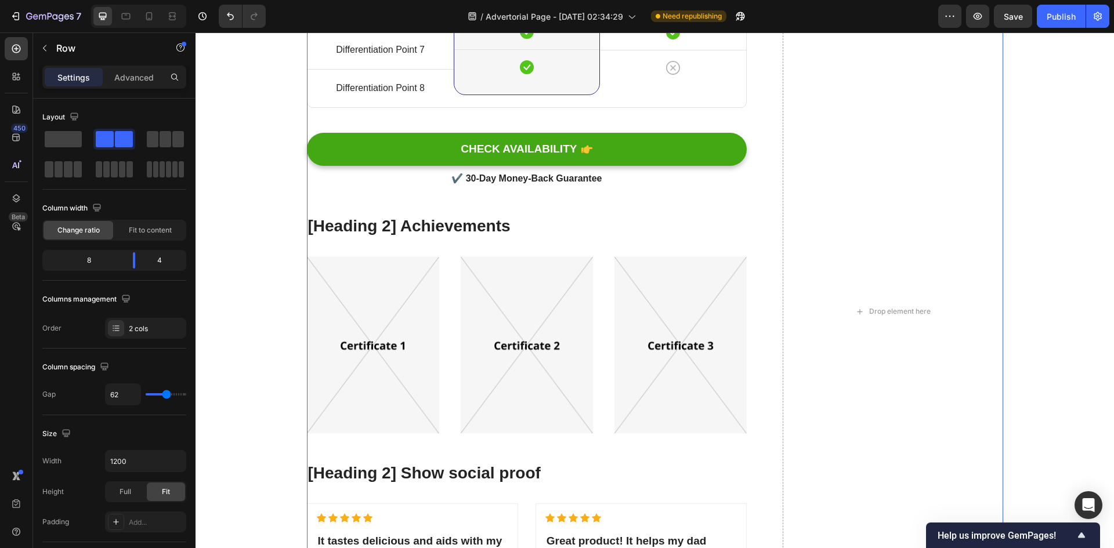
click at [403, 222] on p "[Heading 2] Achievements" at bounding box center [527, 226] width 438 height 21
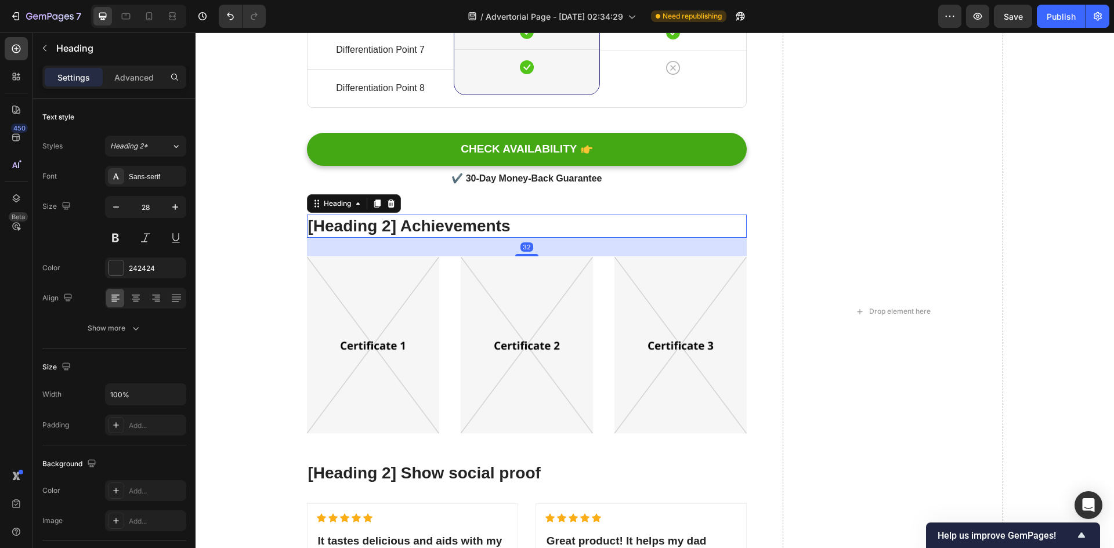
click at [403, 222] on p "[Heading 2] Achievements" at bounding box center [527, 226] width 438 height 21
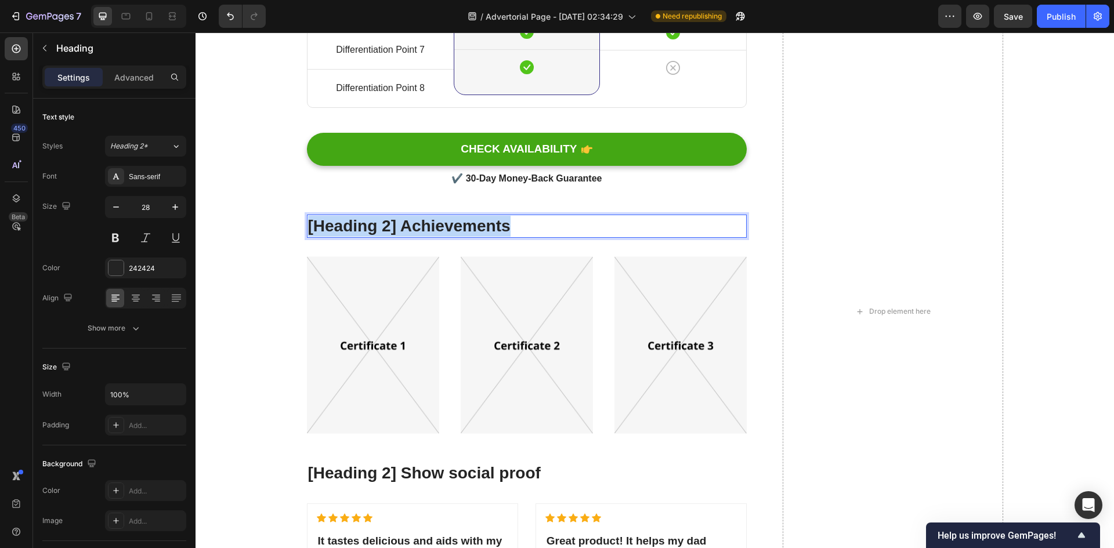
click at [403, 222] on p "[Heading 2] Achievements" at bounding box center [527, 226] width 438 height 21
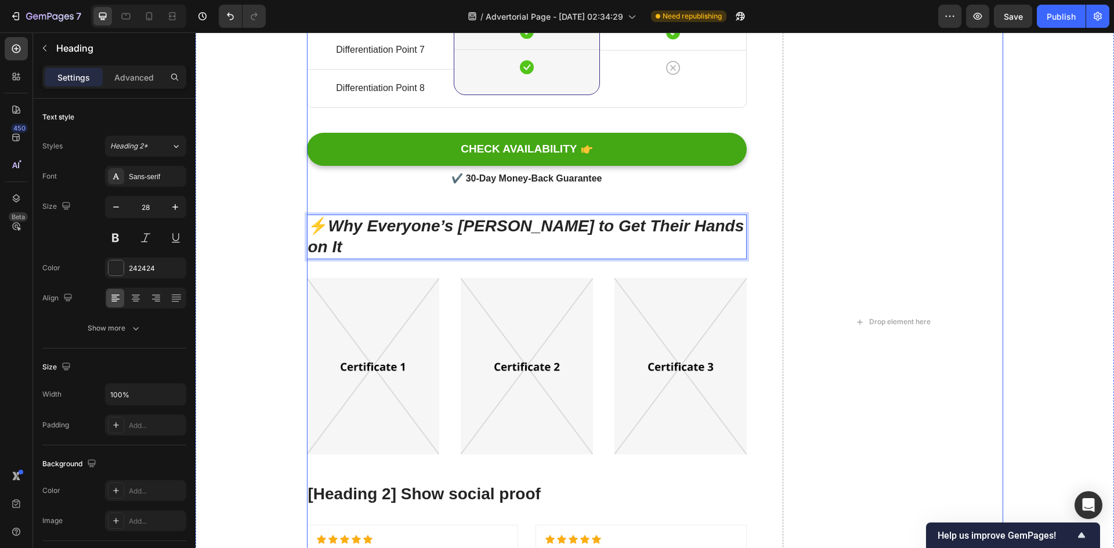
click at [447, 256] on div "⚔️ Why This Beats the Old Stuff You’ve Been Using Heading Title Line Differenti…" at bounding box center [527, 322] width 441 height 1352
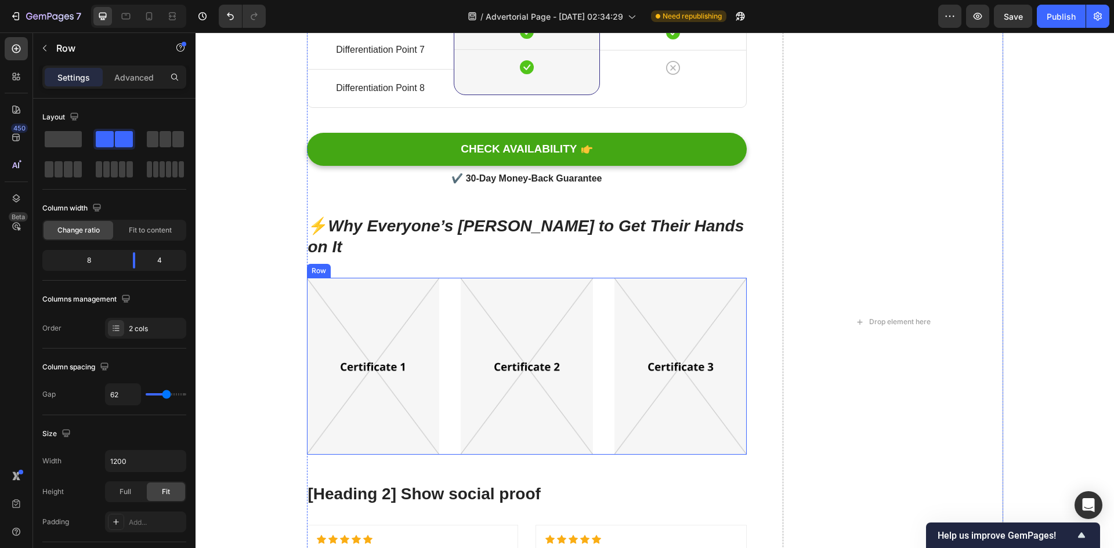
click at [449, 278] on div "Image Image Image Row" at bounding box center [527, 367] width 441 height 178
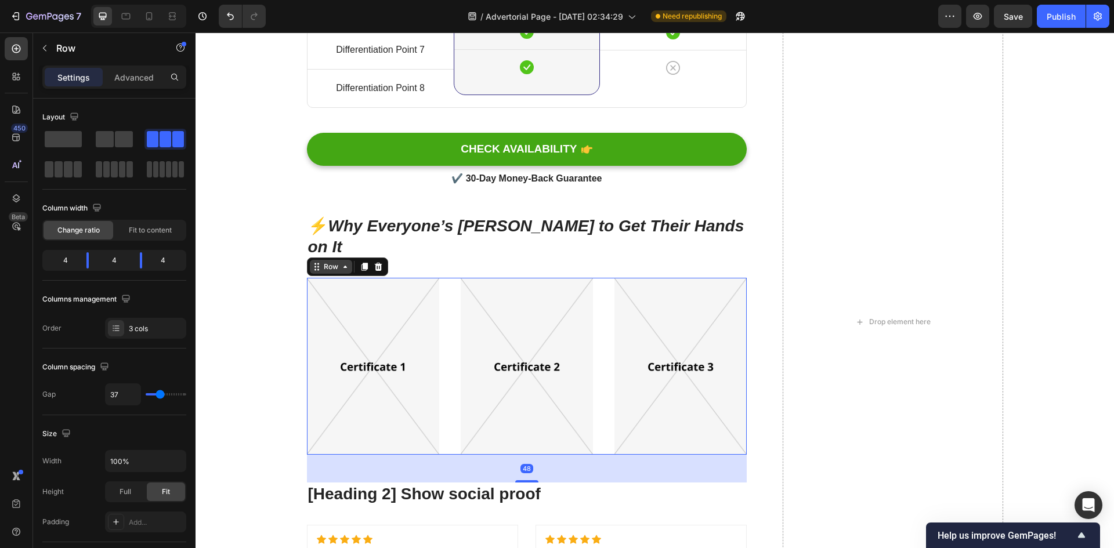
click at [332, 262] on div "Row" at bounding box center [331, 267] width 19 height 10
click at [330, 262] on div "Row" at bounding box center [331, 267] width 19 height 10
click at [41, 41] on button "button" at bounding box center [44, 48] width 19 height 19
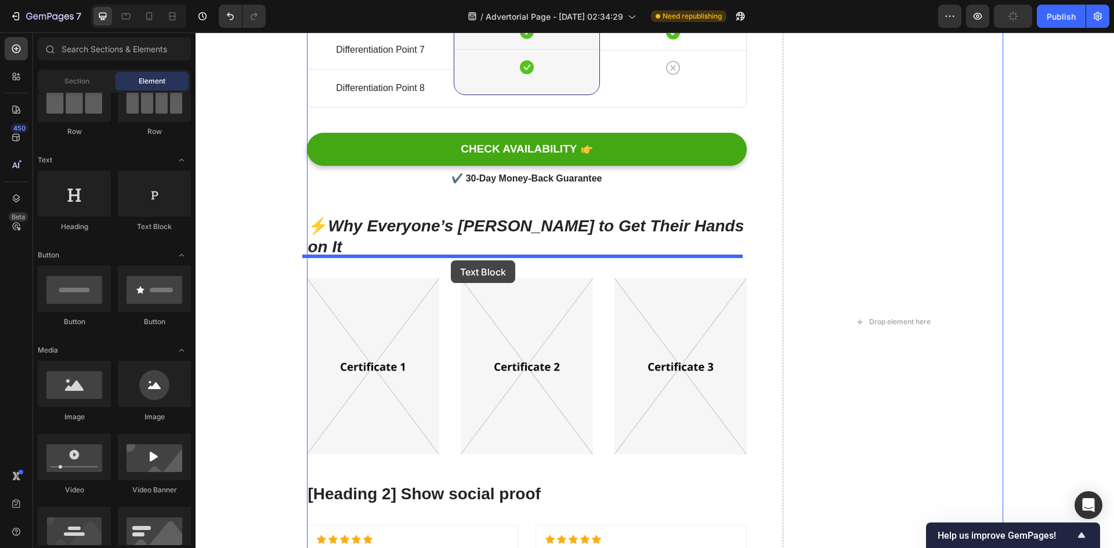
drag, startPoint x: 341, startPoint y: 244, endPoint x: 451, endPoint y: 261, distance: 111.6
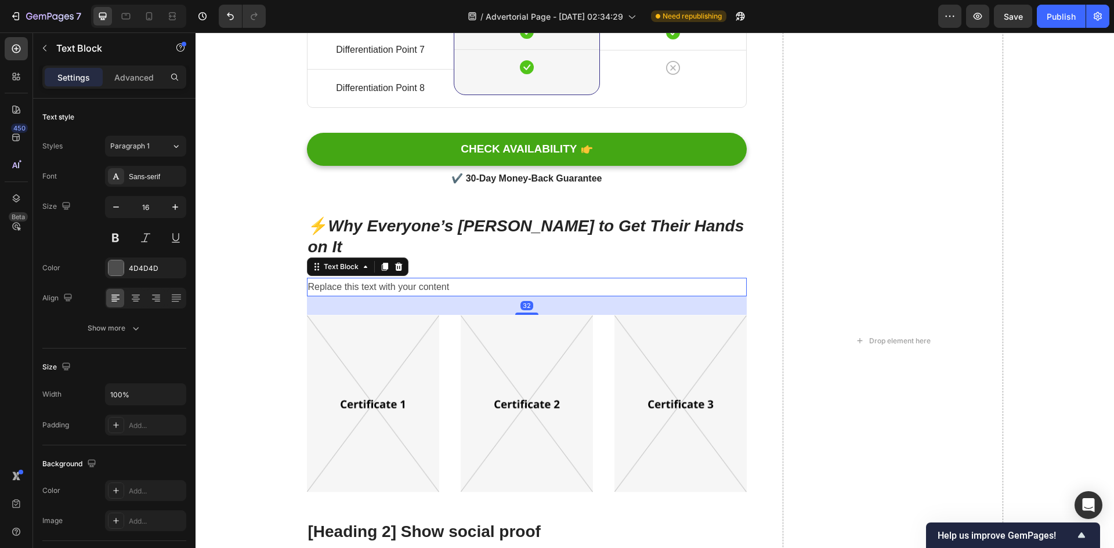
click at [463, 278] on div "Replace this text with your content" at bounding box center [527, 287] width 441 height 19
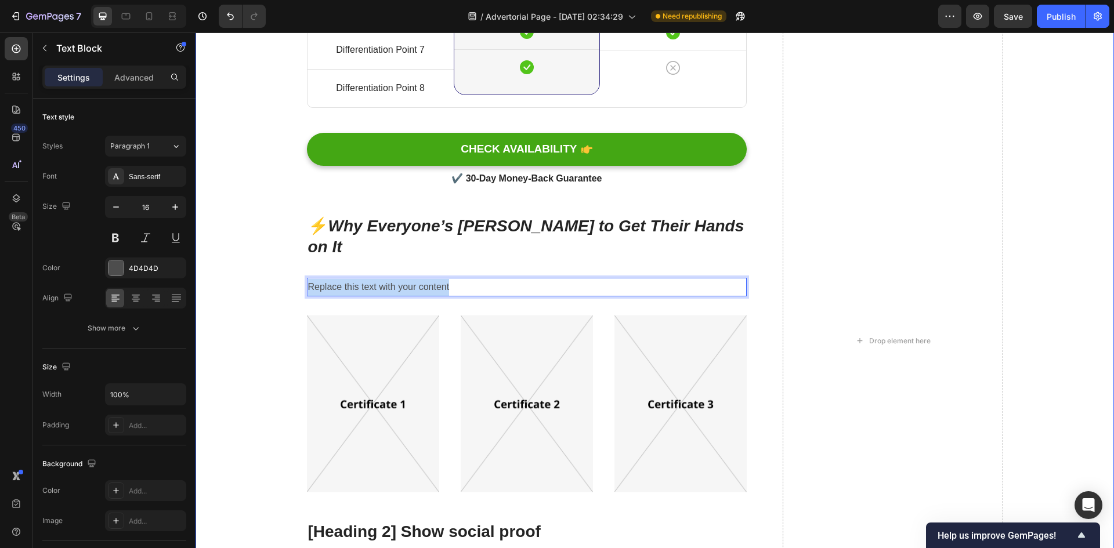
drag, startPoint x: 452, startPoint y: 263, endPoint x: 284, endPoint y: 266, distance: 167.7
click at [284, 266] on div "⚔️ Why This Beats the Old Stuff You’ve Been Using Heading Title Line Differenti…" at bounding box center [654, 355] width 901 height 1418
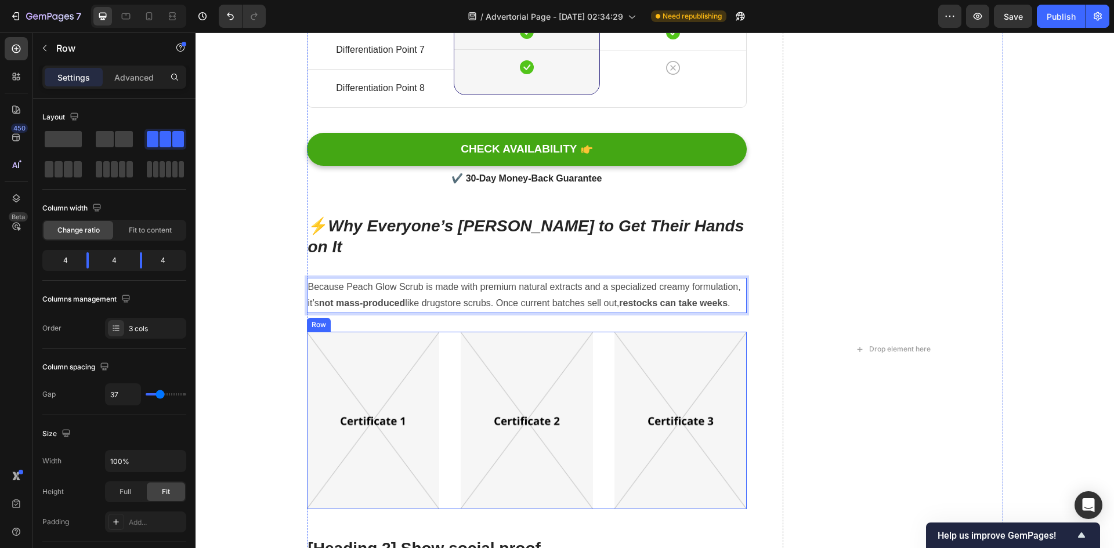
click at [452, 351] on div "Image Image Image Row" at bounding box center [527, 421] width 441 height 178
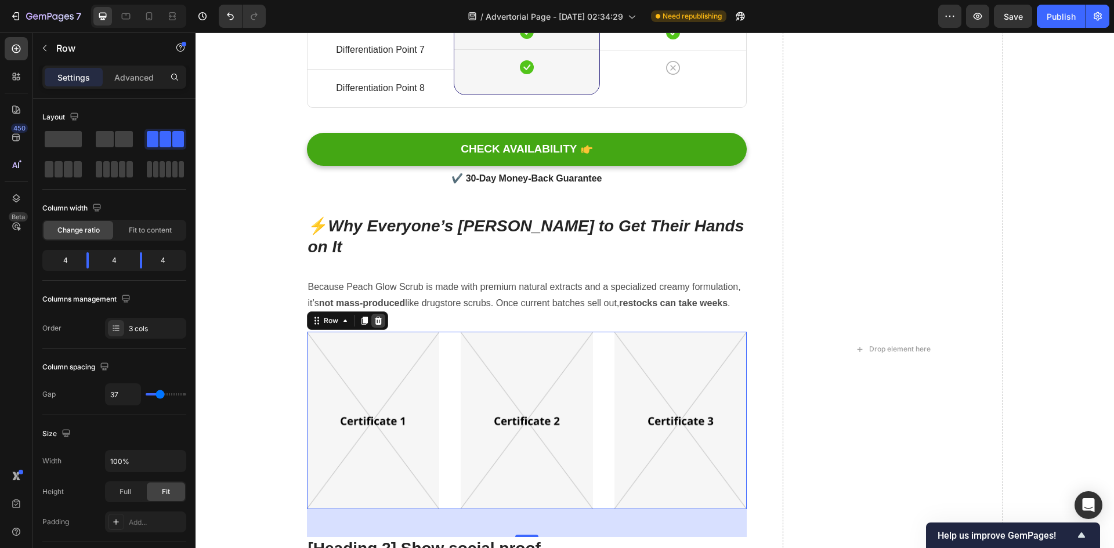
click at [376, 316] on icon at bounding box center [378, 320] width 9 height 9
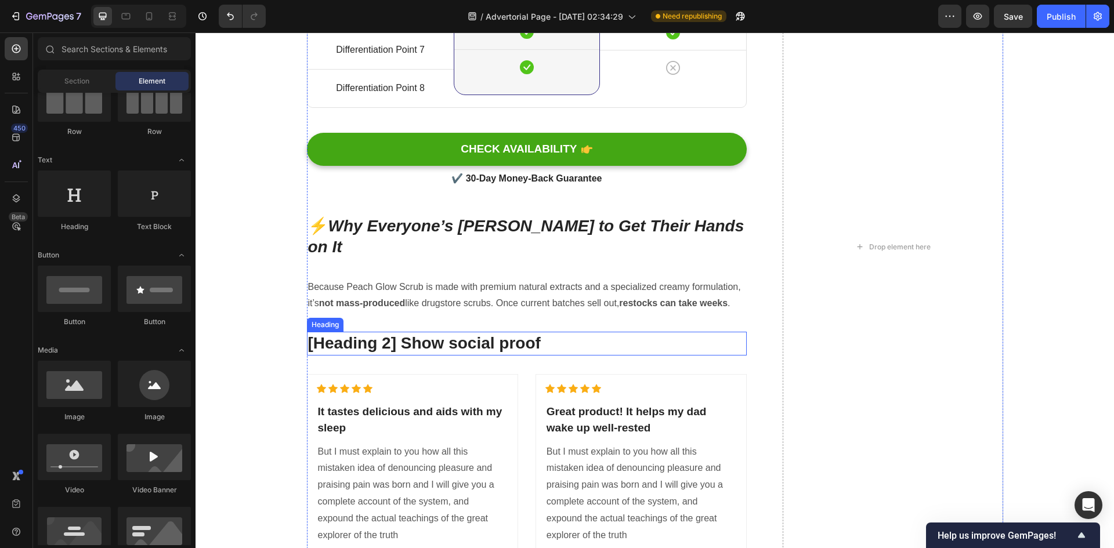
click at [499, 333] on p "[Heading 2] Show social proof" at bounding box center [527, 343] width 438 height 21
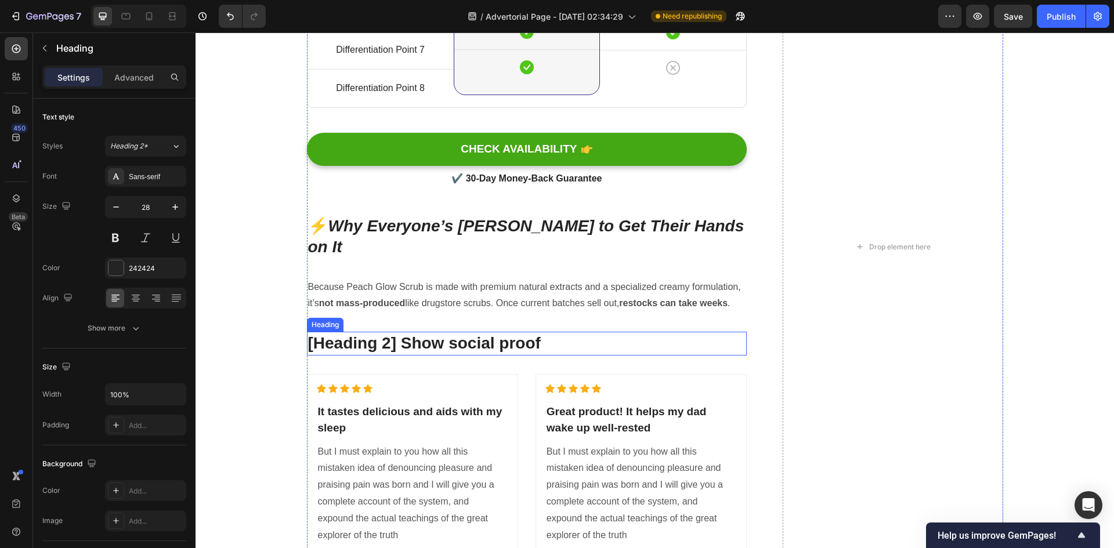
click at [499, 333] on p "[Heading 2] Show social proof" at bounding box center [527, 343] width 438 height 21
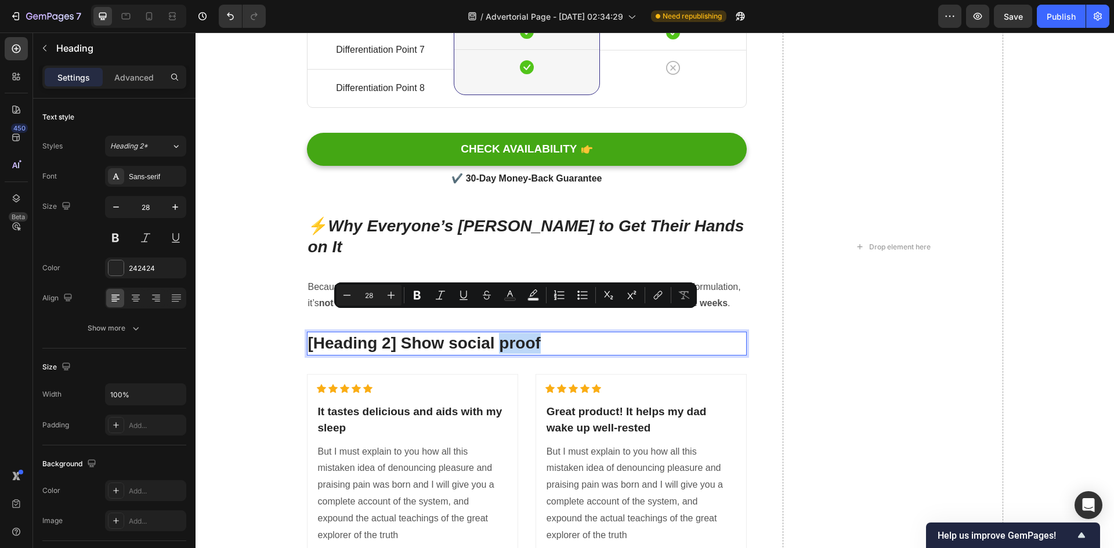
click at [503, 333] on p "[Heading 2] Show social proof" at bounding box center [527, 343] width 438 height 21
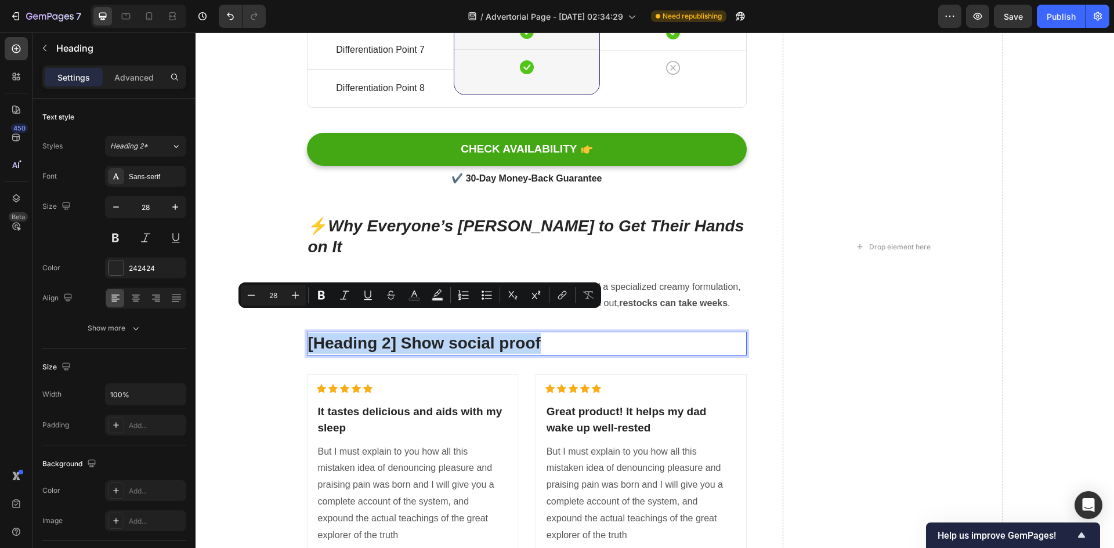
drag, startPoint x: 540, startPoint y: 323, endPoint x: 305, endPoint y: 320, distance: 234.5
click at [308, 333] on p "[Heading 2] Show social proof" at bounding box center [527, 343] width 438 height 21
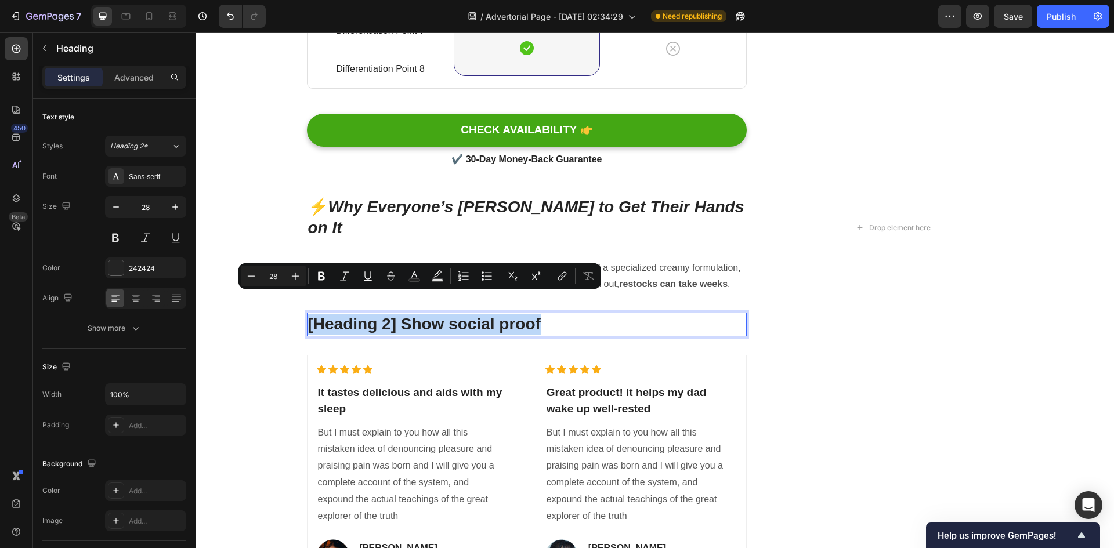
scroll to position [4409, 0]
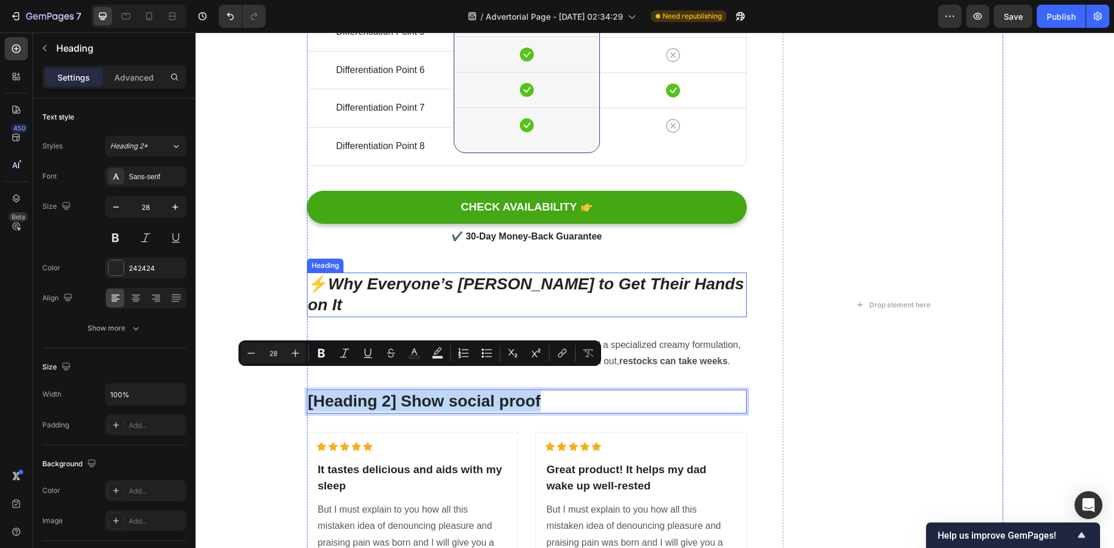
click at [655, 286] on icon "Why Everyone’s [PERSON_NAME] to Get Their Hands on It" at bounding box center [526, 294] width 436 height 39
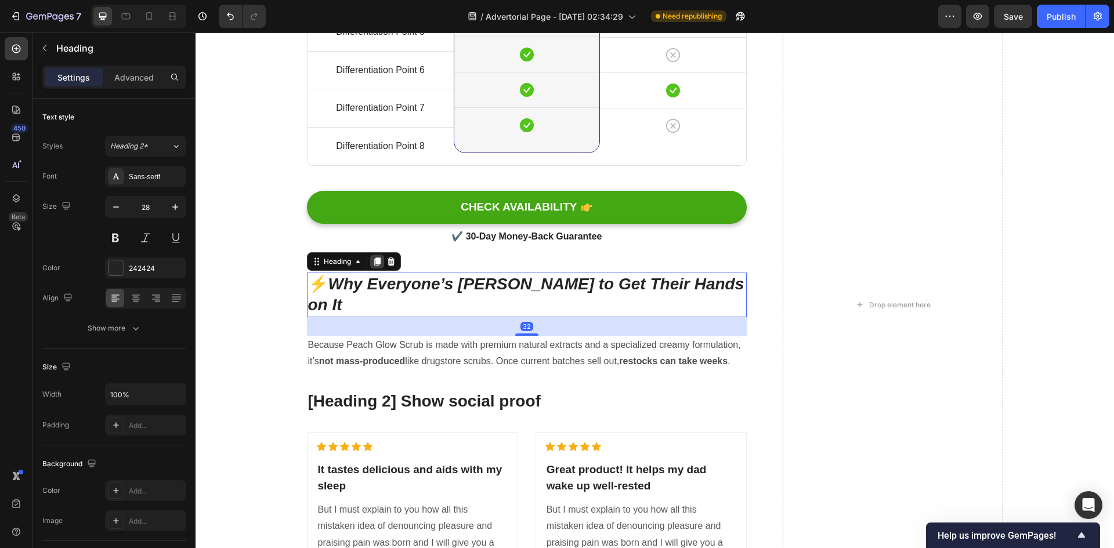
click at [373, 257] on icon at bounding box center [377, 261] width 9 height 9
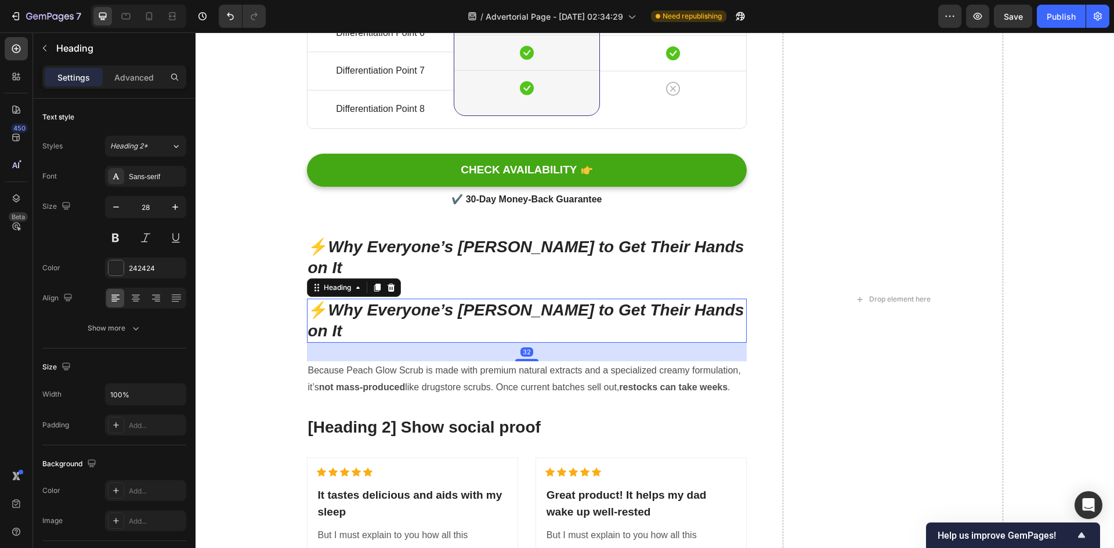
scroll to position [4467, 0]
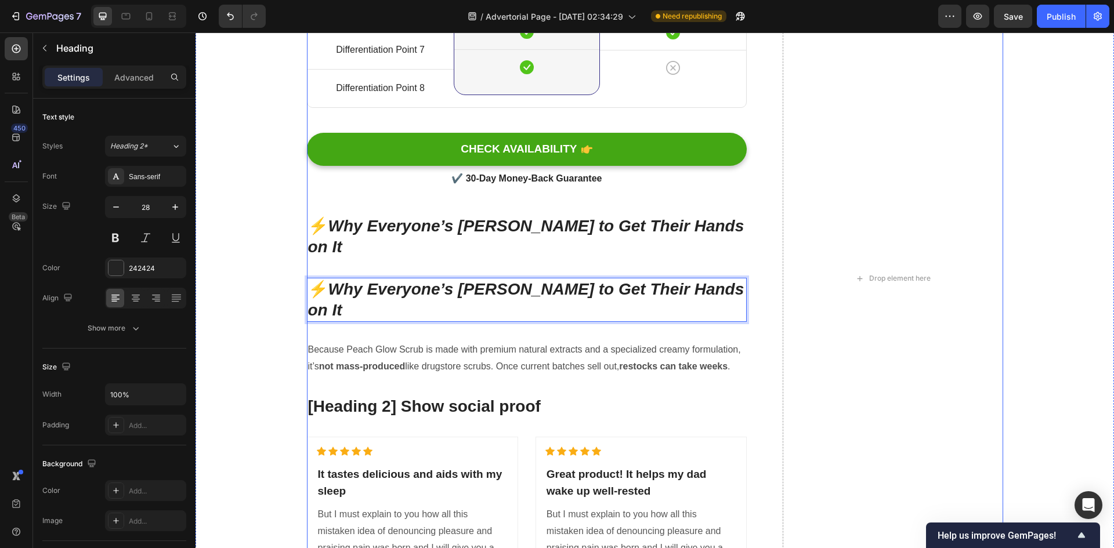
drag, startPoint x: 519, startPoint y: 265, endPoint x: 513, endPoint y: 346, distance: 81.5
click at [583, 336] on div "⚔️ Why This Beats the Old Stuff You’ve Been Using Heading Title Line Differenti…" at bounding box center [527, 278] width 441 height 1265
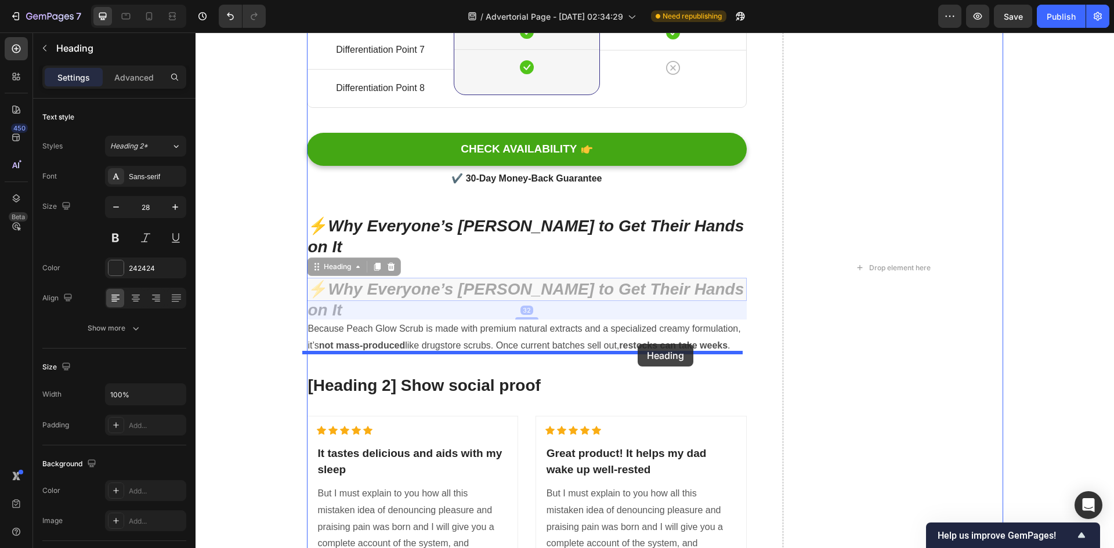
drag, startPoint x: 650, startPoint y: 265, endPoint x: 638, endPoint y: 344, distance: 79.9
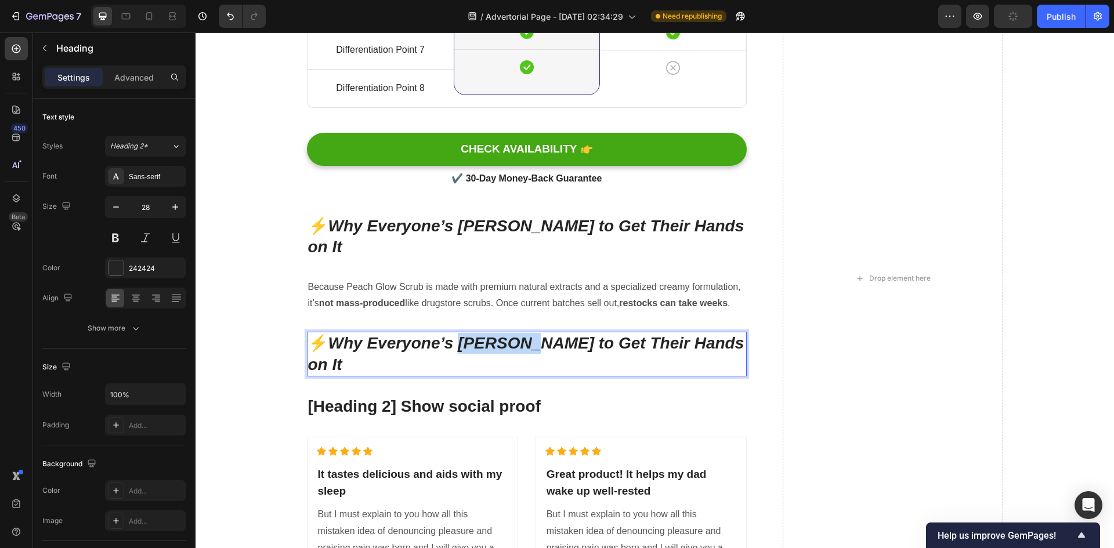
click at [512, 334] on icon "Why Everyone’s [PERSON_NAME] to Get Their Hands on It" at bounding box center [526, 353] width 436 height 39
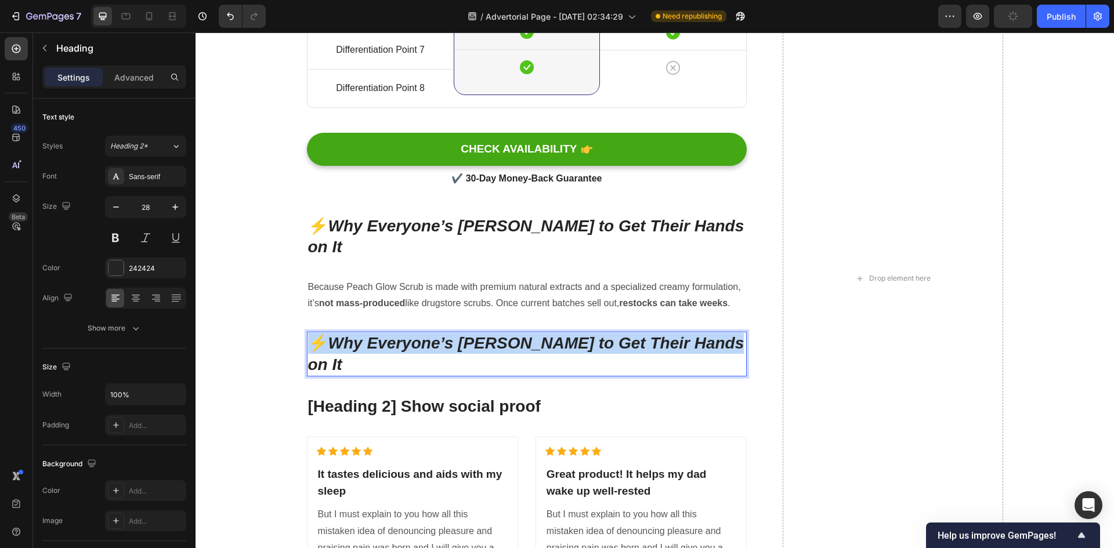
click at [512, 334] on icon "Why Everyone’s [PERSON_NAME] to Get Their Hands on It" at bounding box center [526, 353] width 436 height 39
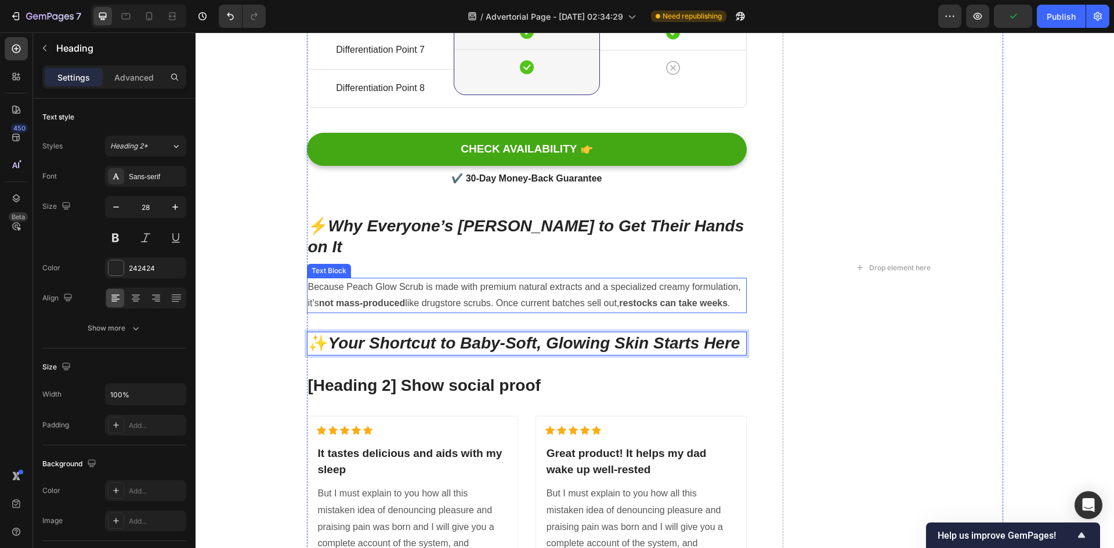
click at [343, 279] on p "Because Peach Glow Scrub is made with premium natural extracts and a specialize…" at bounding box center [527, 296] width 438 height 34
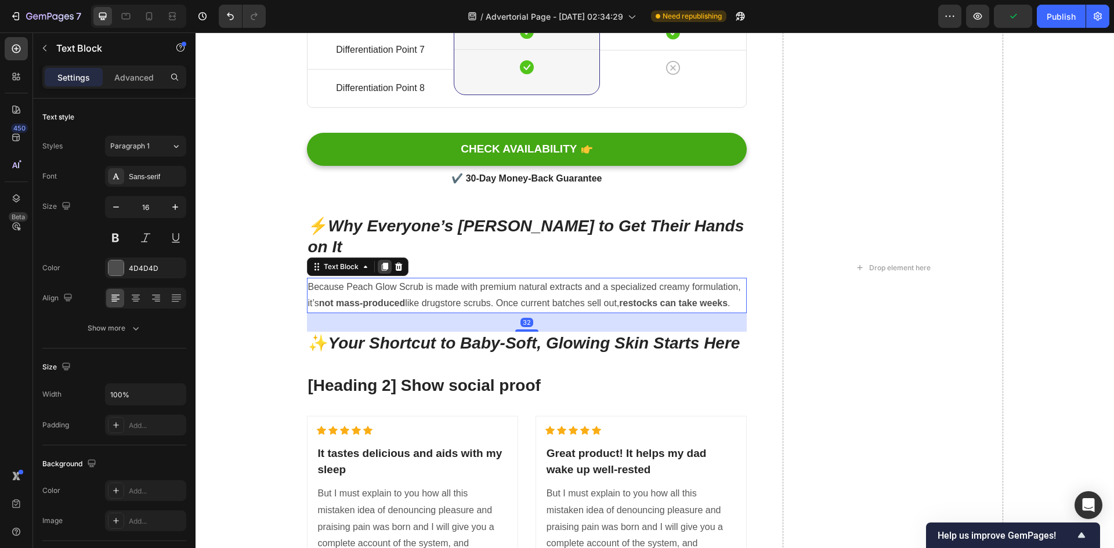
click at [380, 262] on icon at bounding box center [384, 266] width 9 height 9
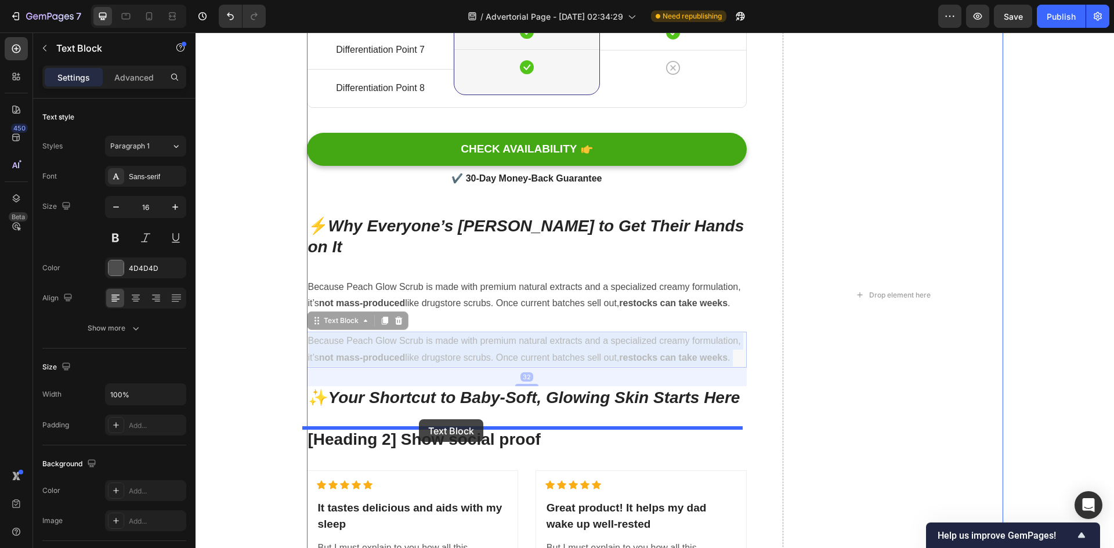
drag, startPoint x: 416, startPoint y: 321, endPoint x: 419, endPoint y: 420, distance: 98.7
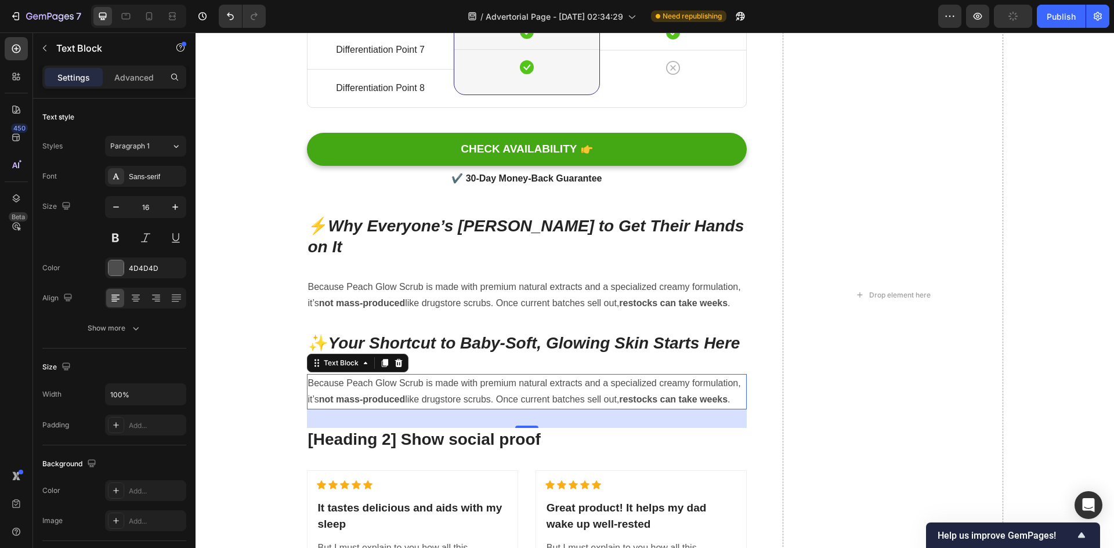
click at [490, 390] on p "Because Peach Glow Scrub is made with premium natural extracts and a specialize…" at bounding box center [527, 393] width 438 height 34
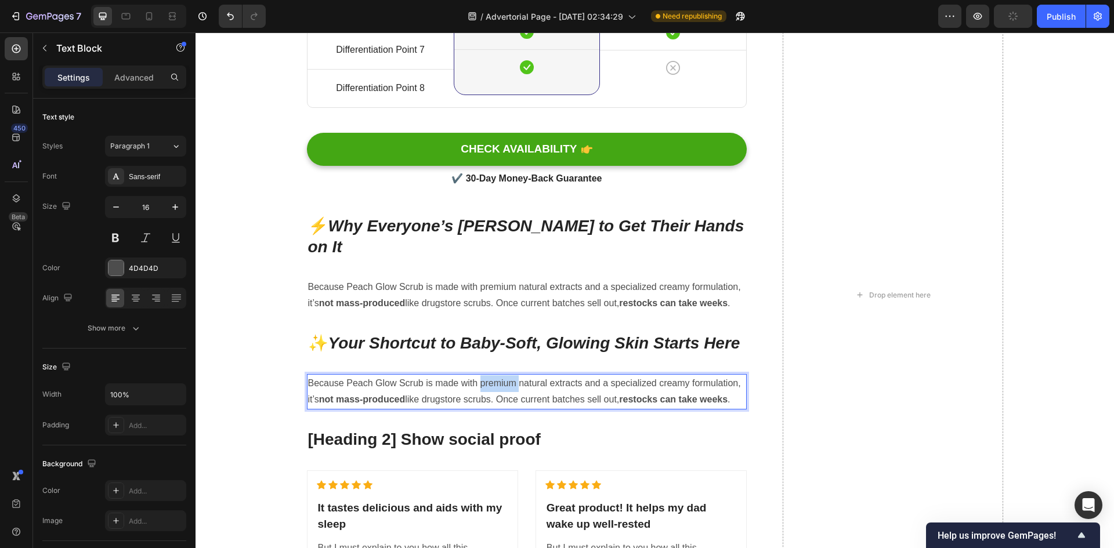
click at [490, 390] on p "Because Peach Glow Scrub is made with premium natural extracts and a specialize…" at bounding box center [527, 393] width 438 height 34
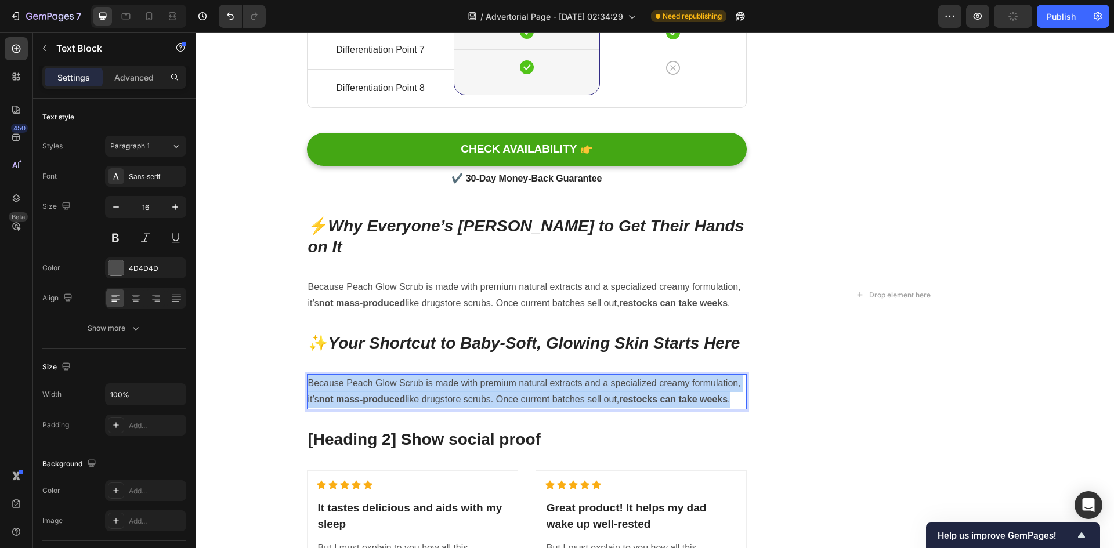
click at [490, 390] on p "Because Peach Glow Scrub is made with premium natural extracts and a specialize…" at bounding box center [527, 393] width 438 height 34
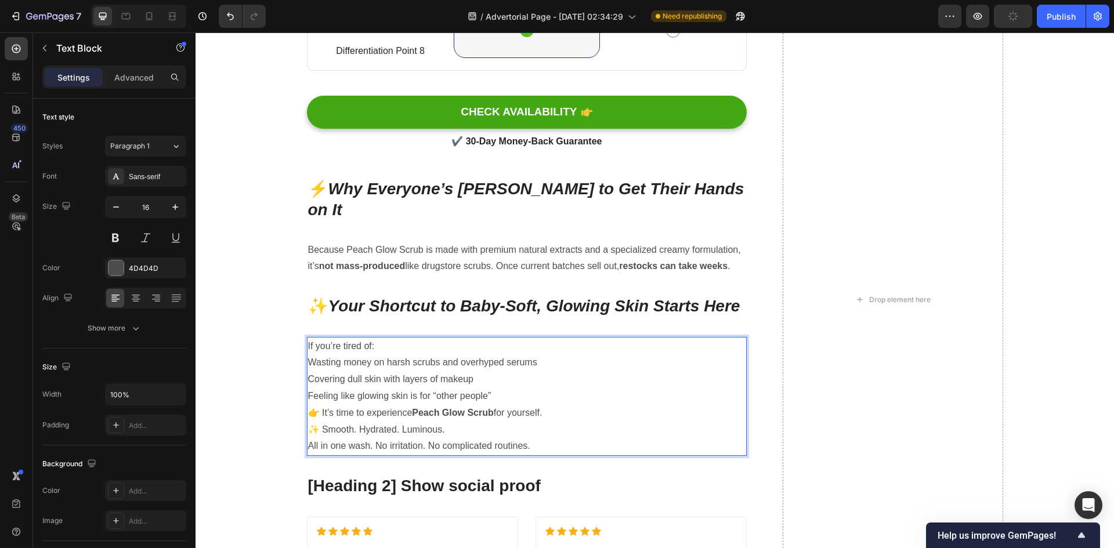
scroll to position [4525, 0]
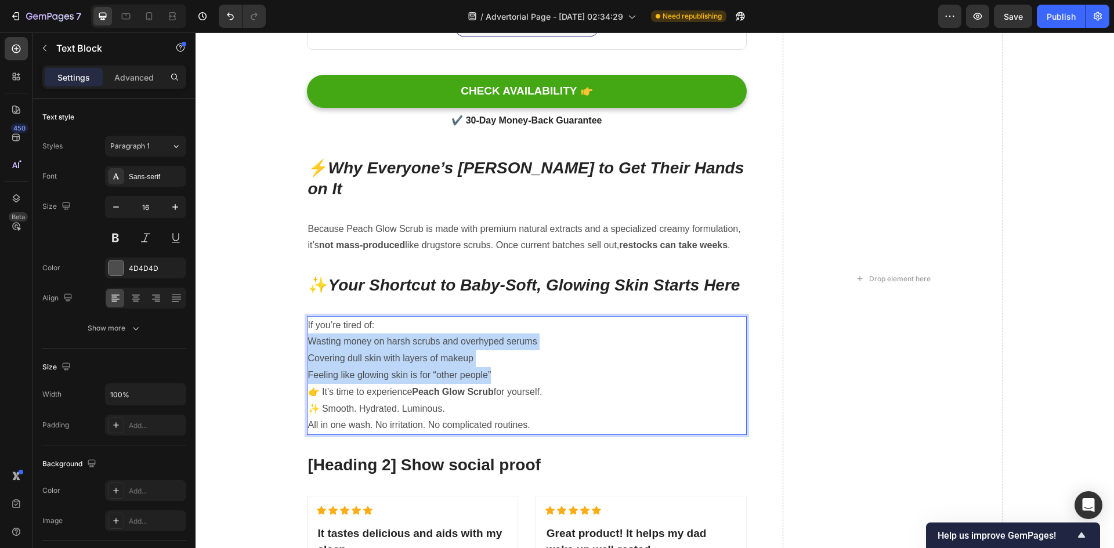
drag, startPoint x: 305, startPoint y: 341, endPoint x: 497, endPoint y: 376, distance: 195.3
click at [497, 376] on div "If you’re tired of: Wasting money on harsh scrubs and overhyped serums Covering…" at bounding box center [527, 376] width 441 height 120
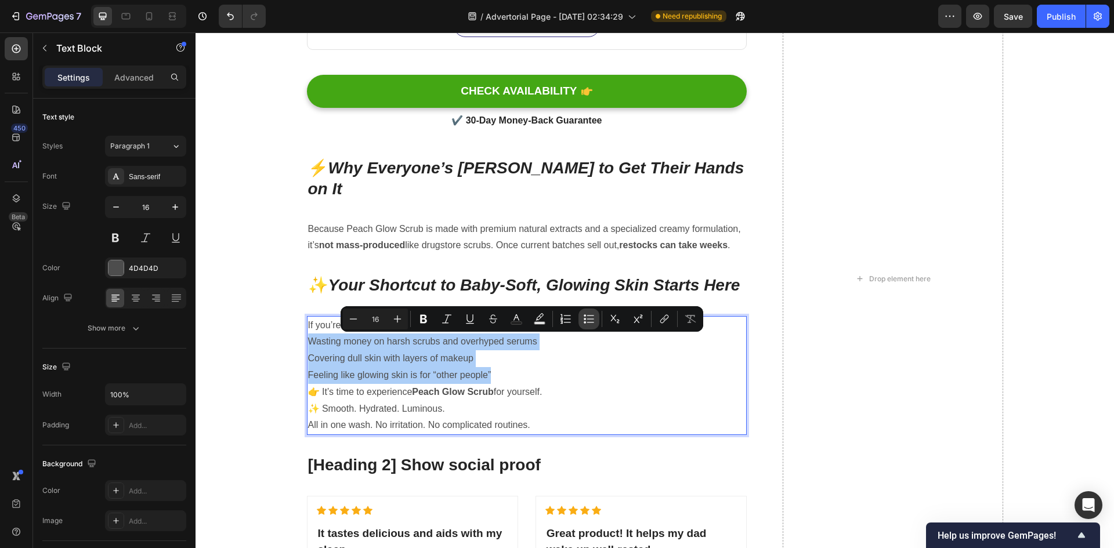
click at [583, 320] on button "Bulleted List" at bounding box center [589, 319] width 21 height 21
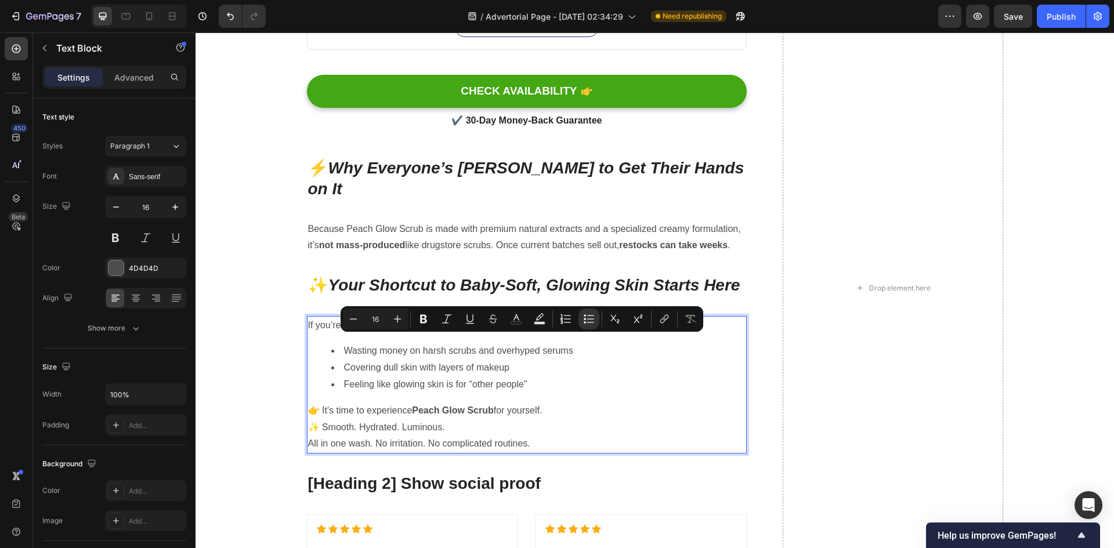
click at [592, 378] on li "Feeling like glowing skin is for “other people”" at bounding box center [538, 385] width 415 height 17
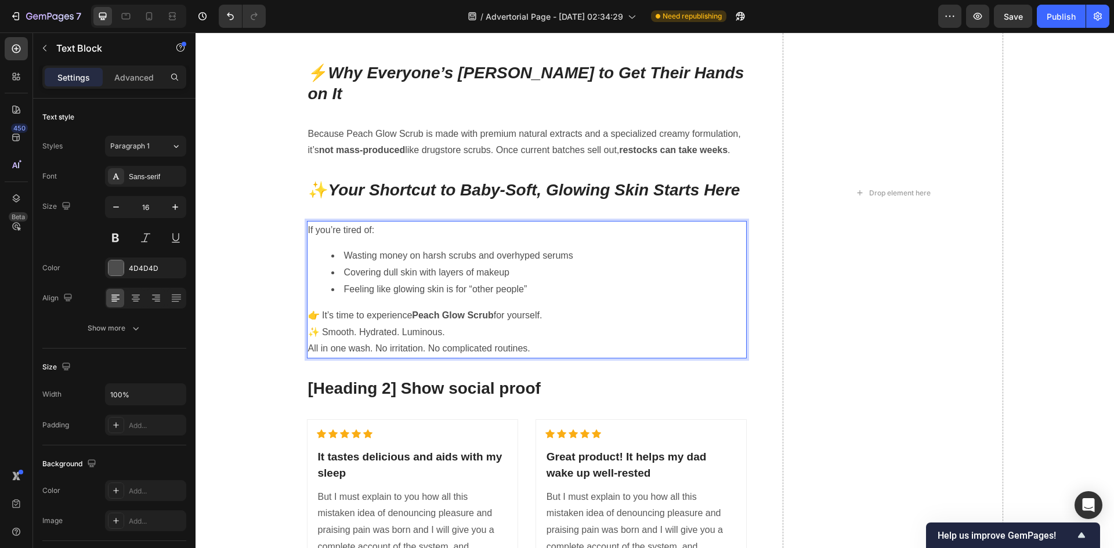
scroll to position [4641, 0]
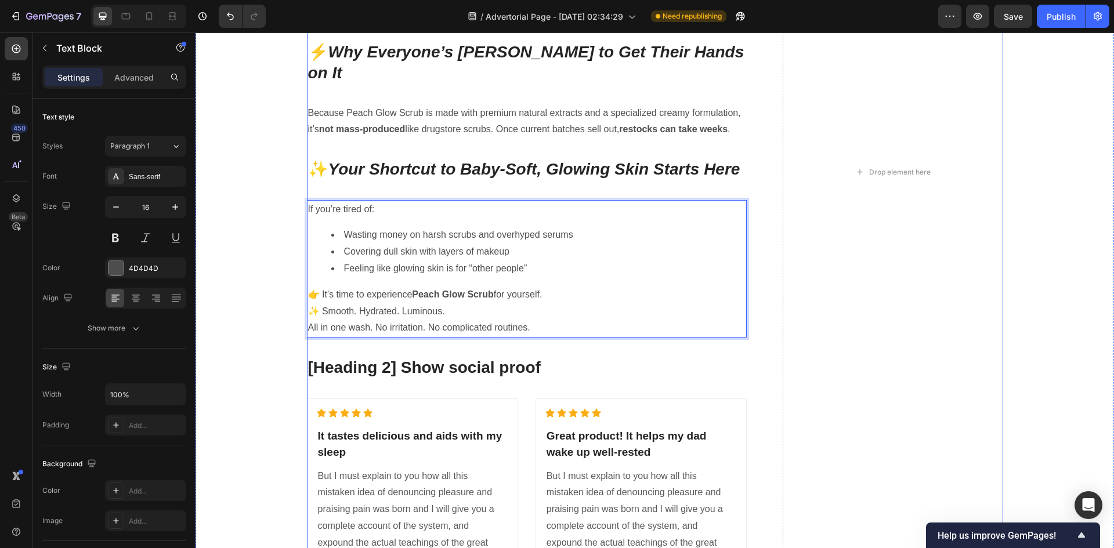
click at [569, 345] on div "⚔️ Why This Beats the Old Stuff You’ve Been Using Heading Title Line Differenti…" at bounding box center [527, 172] width 441 height 1400
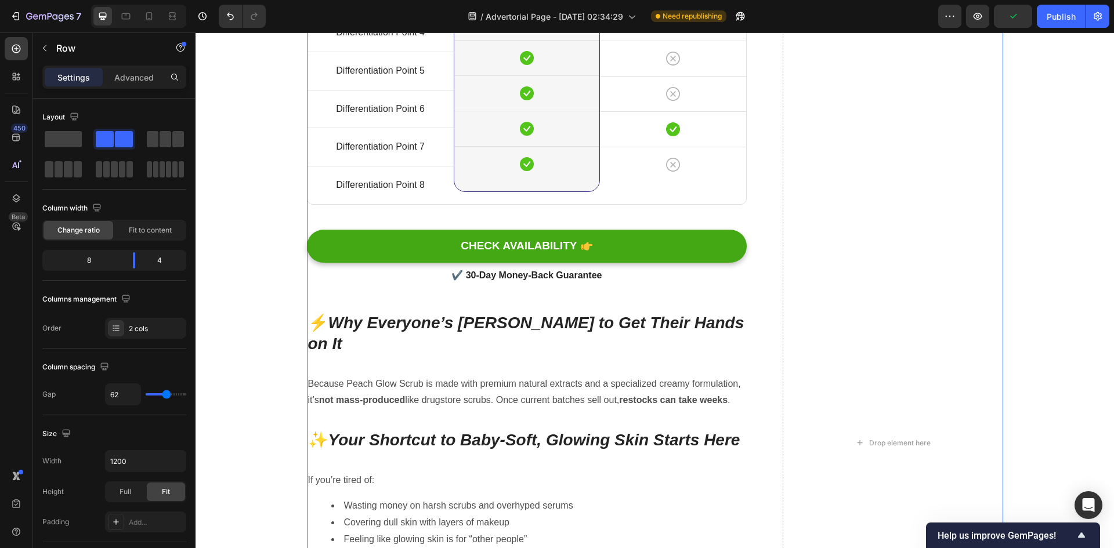
scroll to position [4177, 0]
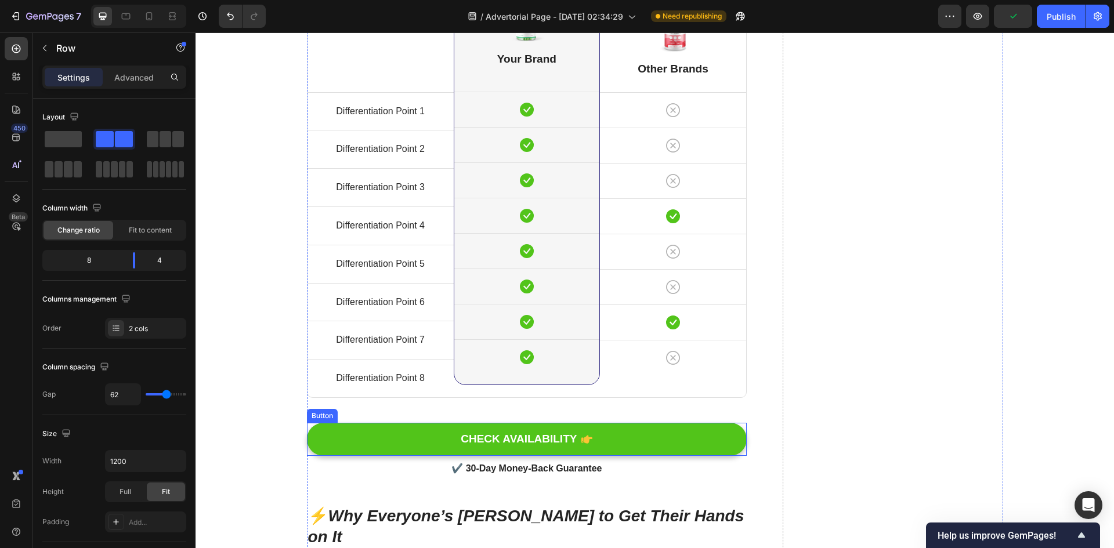
click at [629, 436] on button "CHECK AVAILABILITY" at bounding box center [527, 439] width 441 height 33
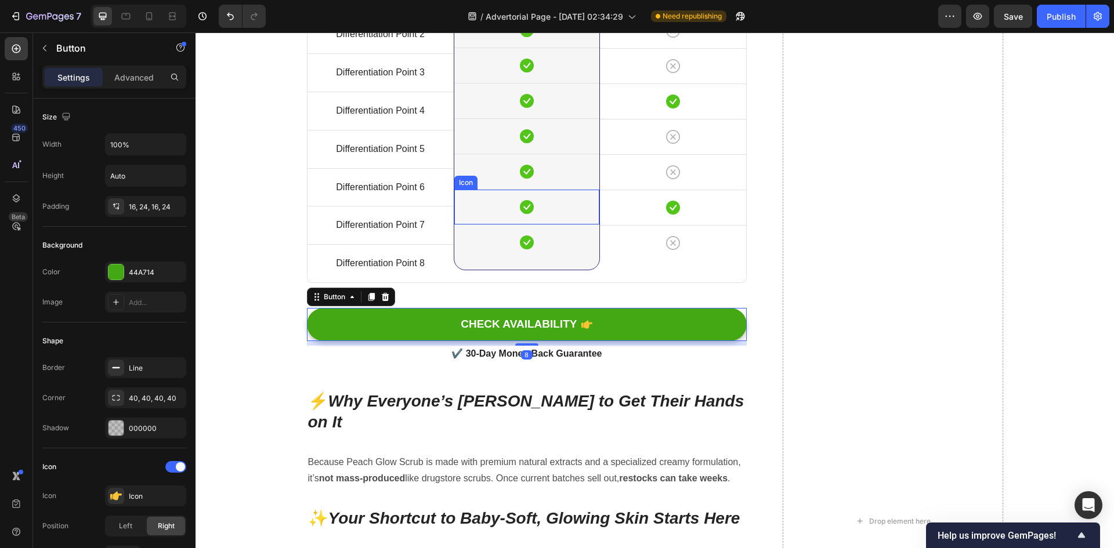
scroll to position [4293, 0]
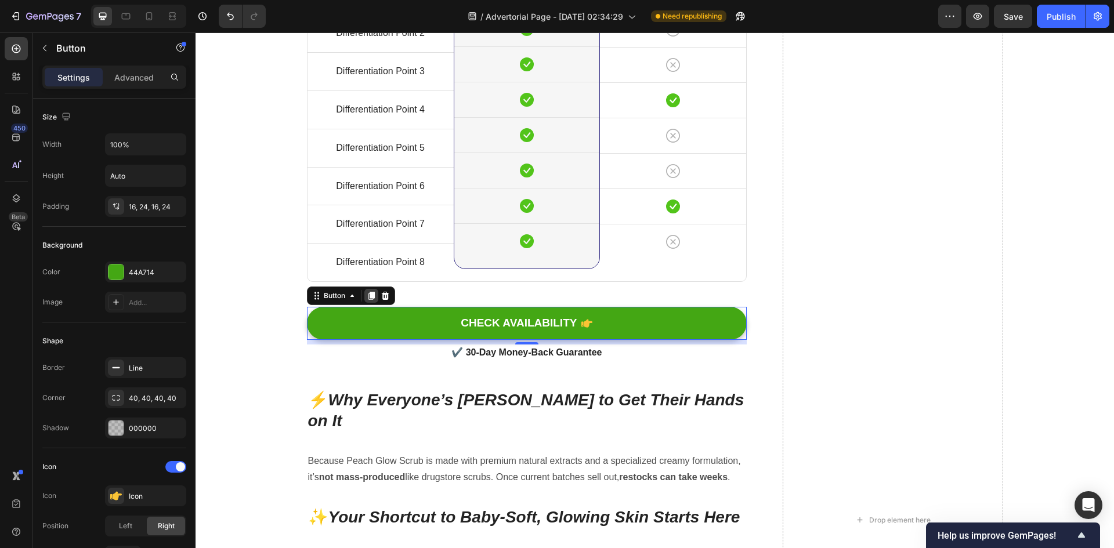
click at [367, 290] on div at bounding box center [371, 296] width 14 height 14
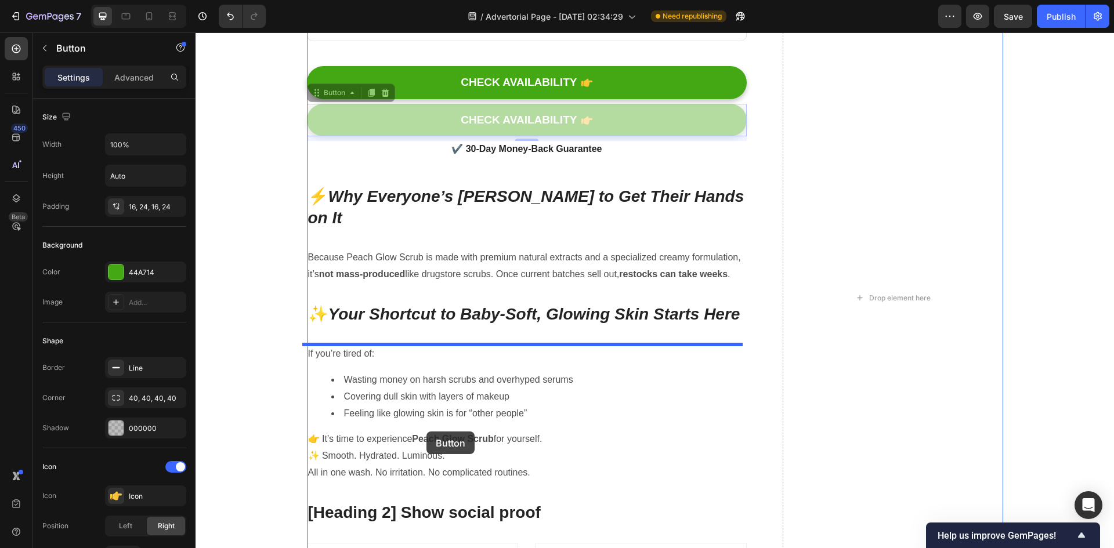
scroll to position [4641, 0]
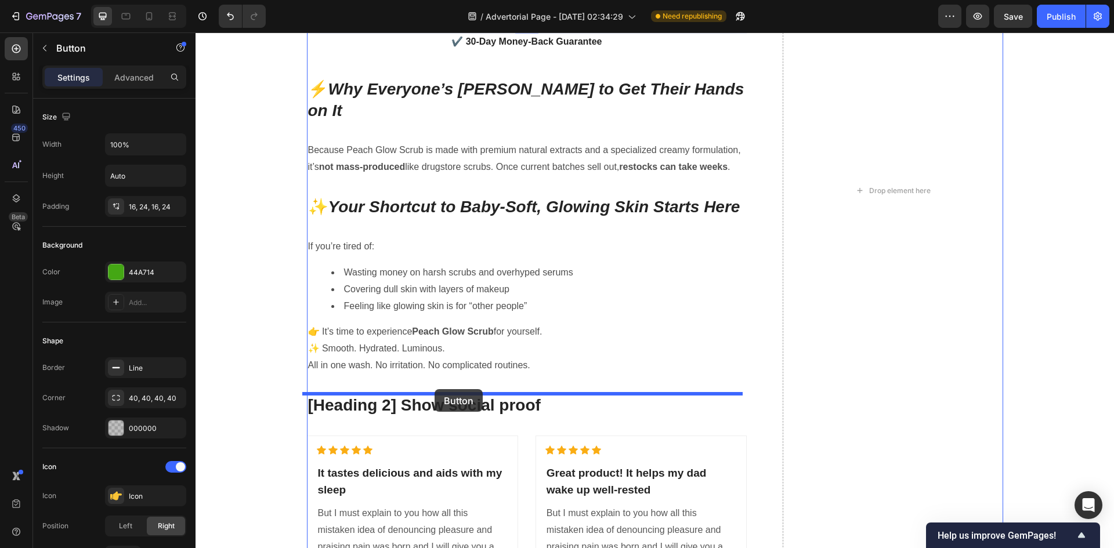
drag, startPoint x: 427, startPoint y: 185, endPoint x: 435, endPoint y: 389, distance: 205.0
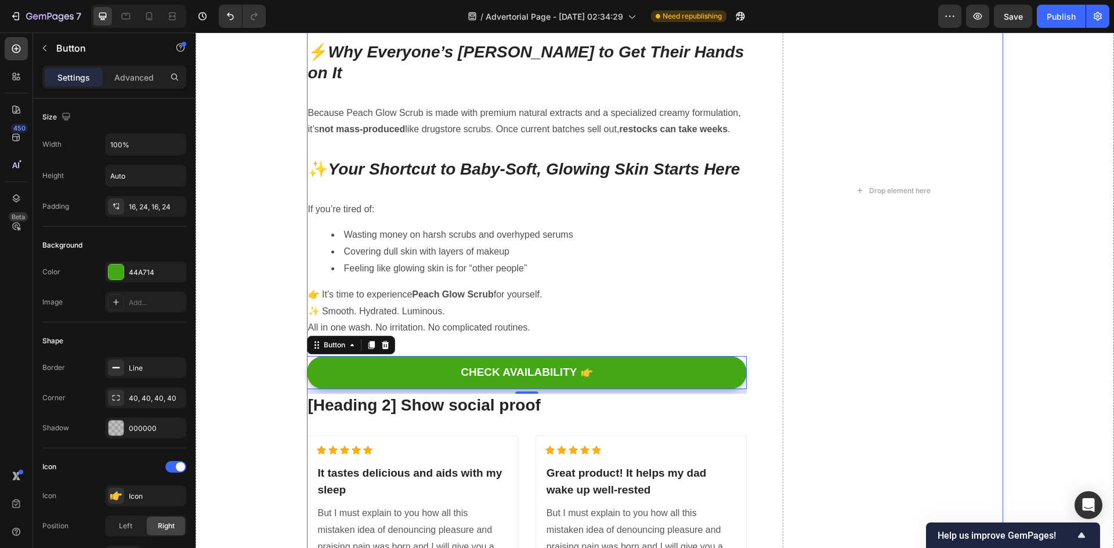
scroll to position [4604, 0]
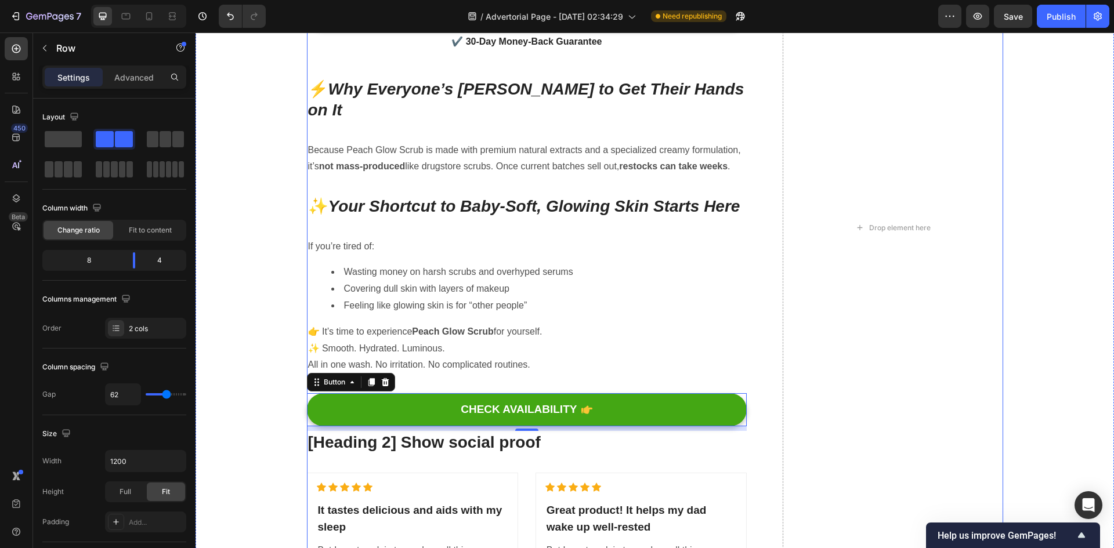
click at [752, 359] on div "⚔️ Why This Beats the Old Stuff You’ve Been Using Heading Title Line Differenti…" at bounding box center [655, 228] width 696 height 1438
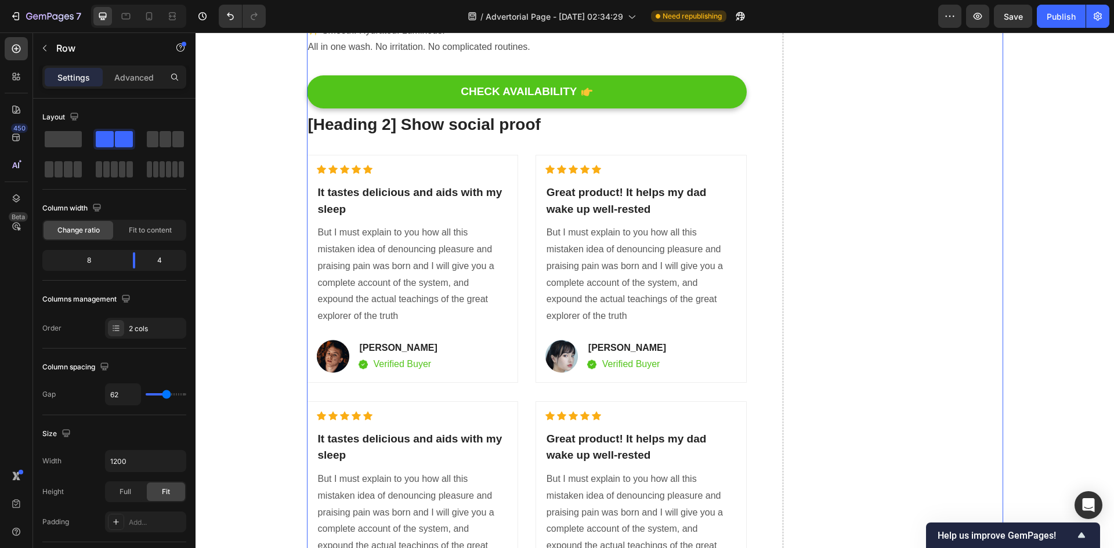
scroll to position [4894, 0]
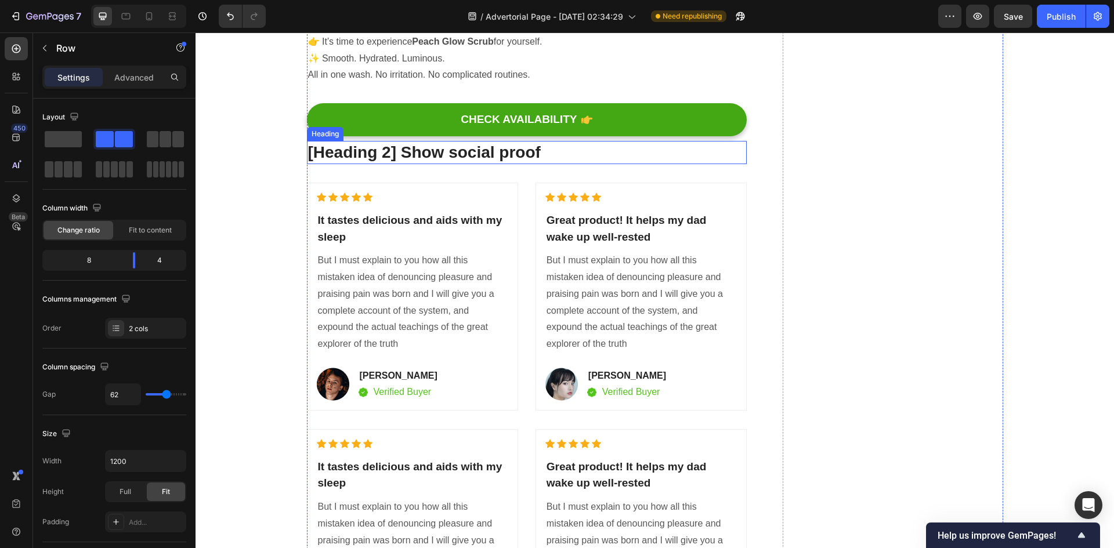
click at [408, 153] on p "[Heading 2] Show social proof" at bounding box center [527, 152] width 438 height 21
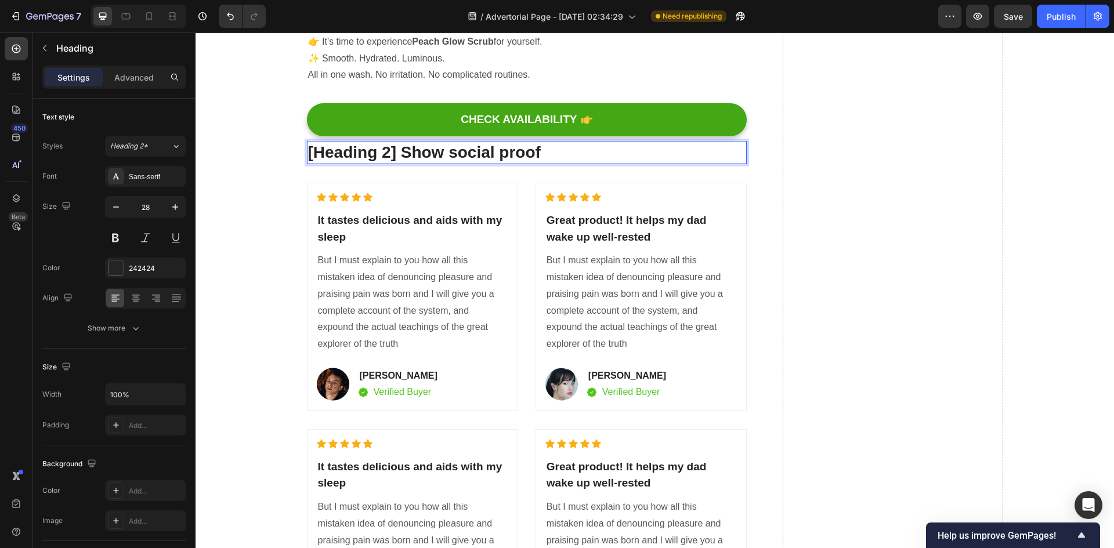
click at [408, 153] on p "[Heading 2] Show social proof" at bounding box center [527, 152] width 438 height 21
click at [439, 223] on p "It tastes delicious and aids with my sleep" at bounding box center [412, 228] width 189 height 33
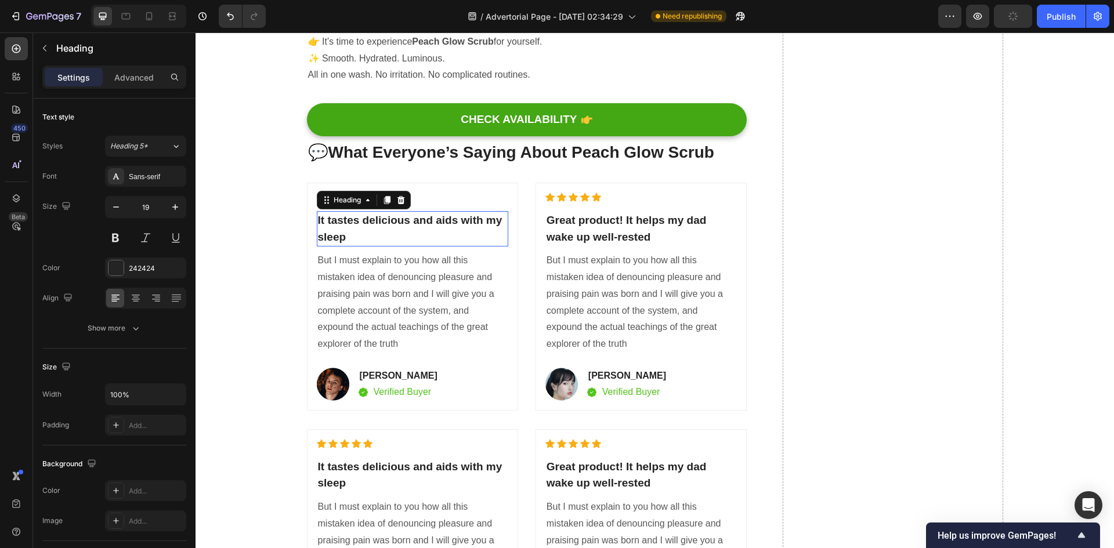
click at [439, 223] on p "It tastes delicious and aids with my sleep" at bounding box center [412, 228] width 189 height 33
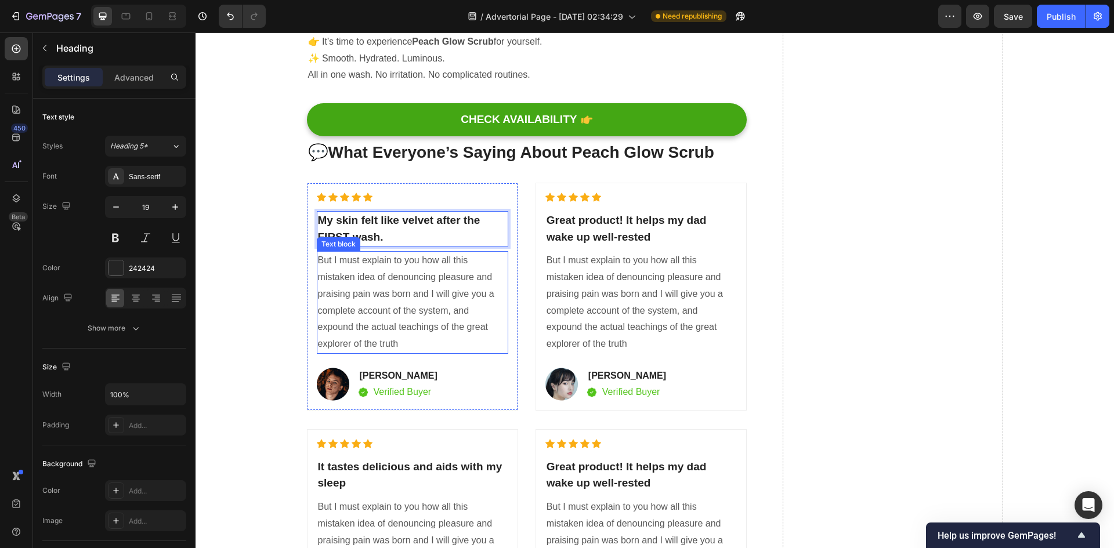
click at [392, 305] on p "But I must explain to you how all this mistaken idea of denouncing pleasure and…" at bounding box center [412, 302] width 189 height 100
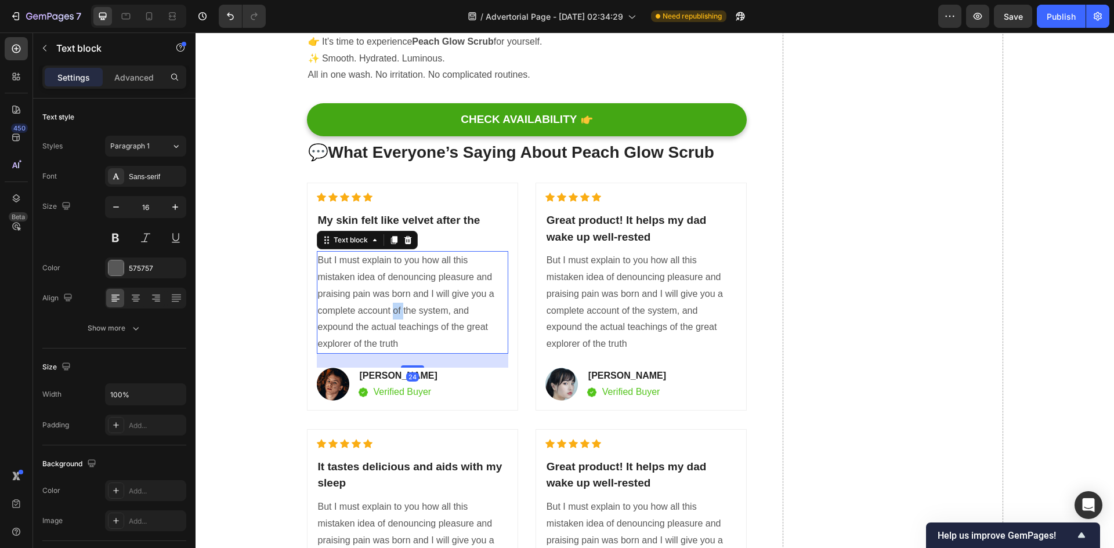
click at [392, 305] on p "But I must explain to you how all this mistaken idea of denouncing pleasure and…" at bounding box center [412, 302] width 189 height 100
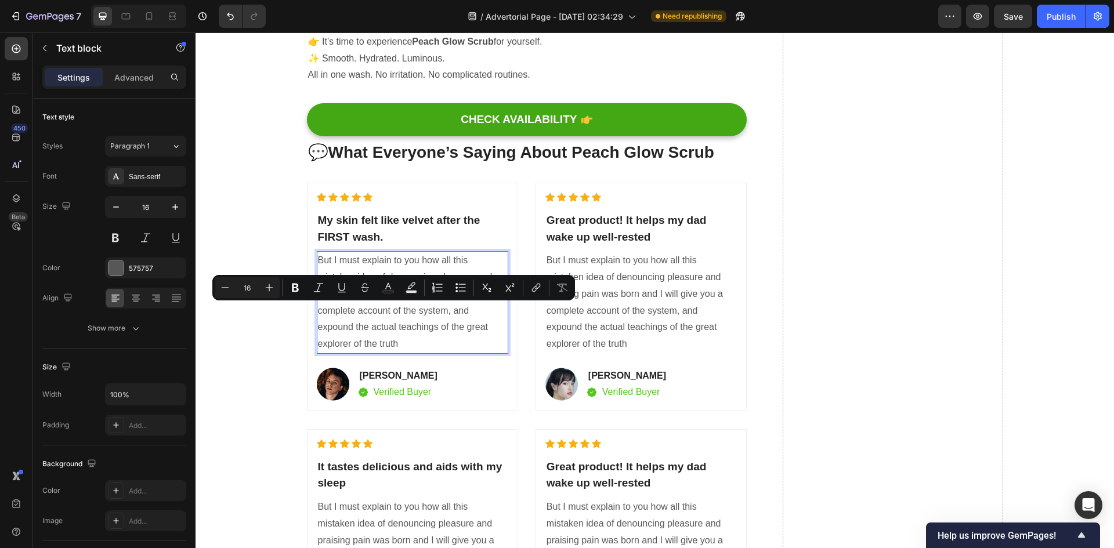
click at [392, 320] on p "But I must explain to you how all this mistaken idea of denouncing pleasure and…" at bounding box center [412, 302] width 189 height 100
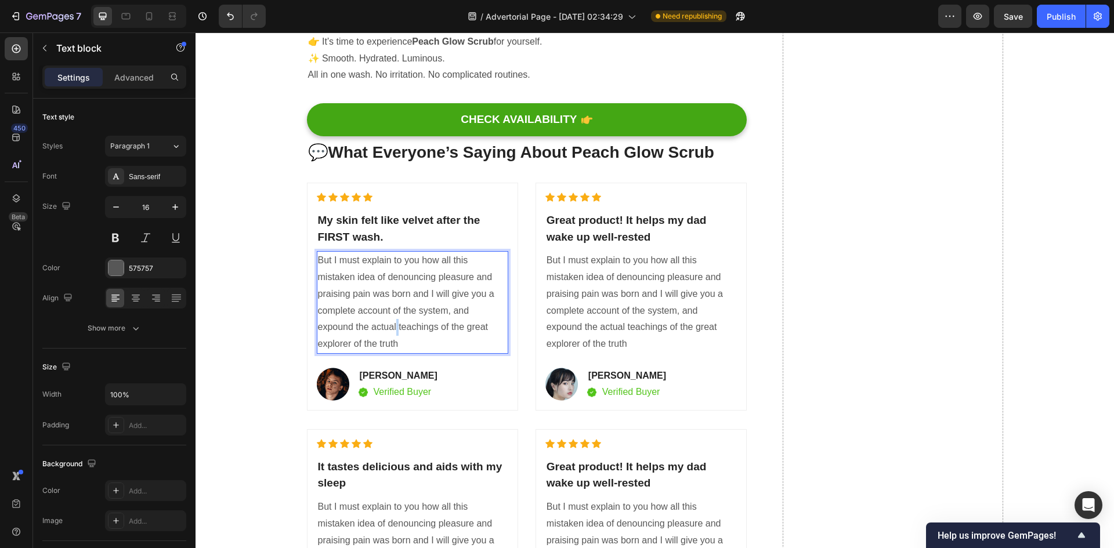
click at [392, 320] on p "But I must explain to you how all this mistaken idea of denouncing pleasure and…" at bounding box center [412, 302] width 189 height 100
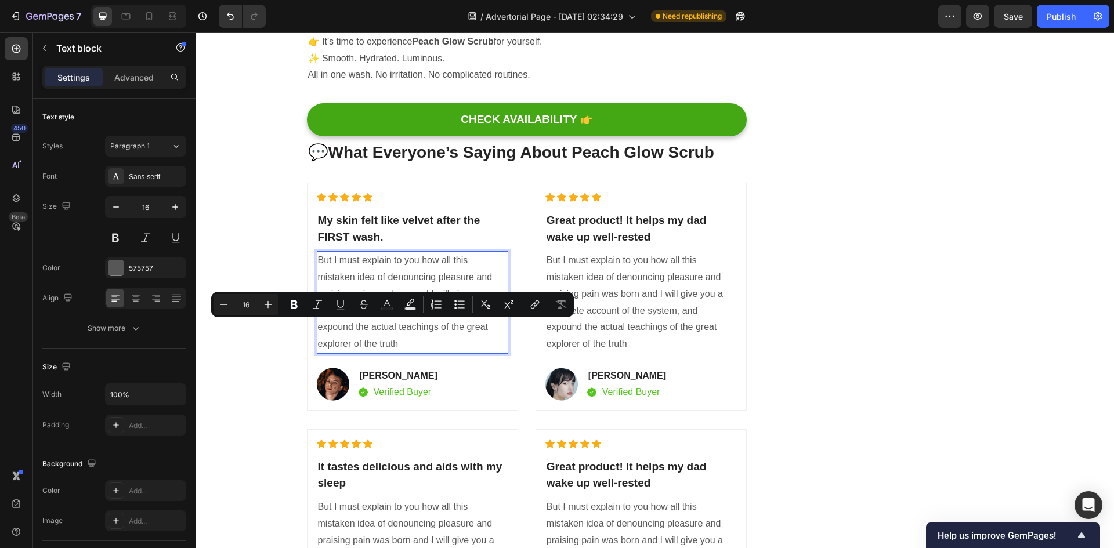
click at [400, 345] on p "But I must explain to you how all this mistaken idea of denouncing pleasure and…" at bounding box center [412, 302] width 189 height 100
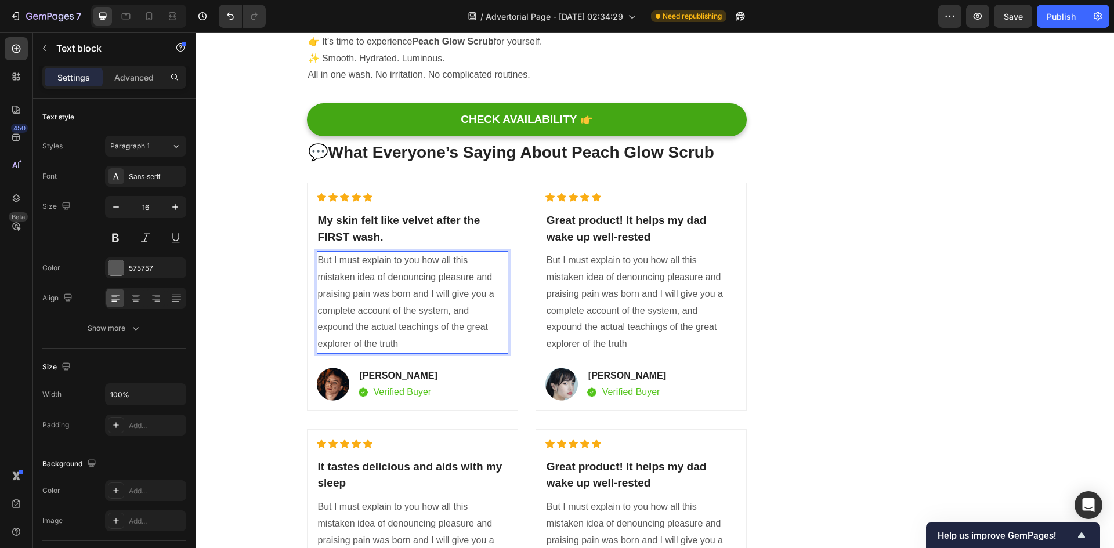
click at [400, 345] on p "But I must explain to you how all this mistaken idea of denouncing pleasure and…" at bounding box center [412, 302] width 189 height 100
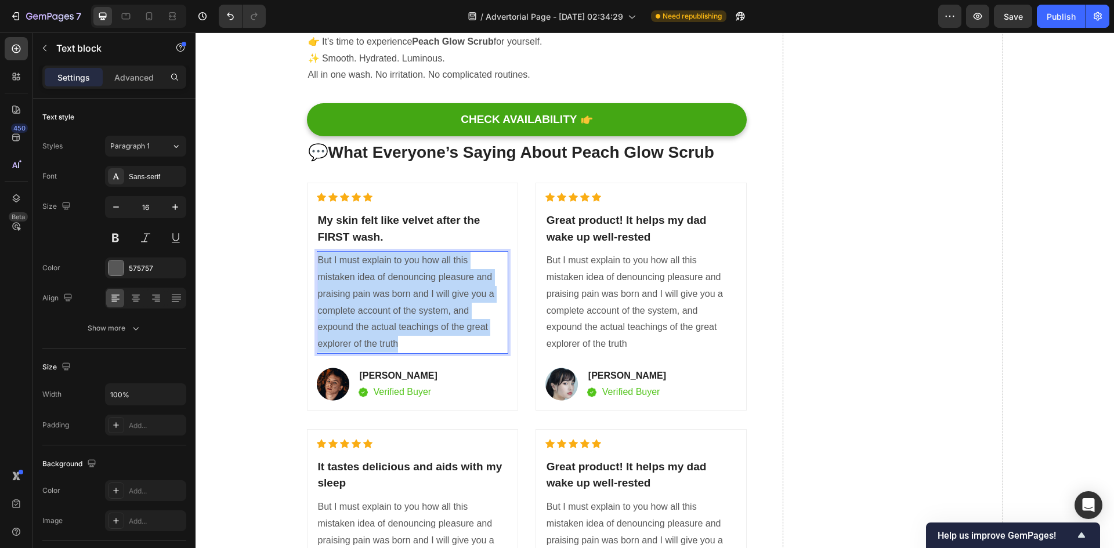
click at [400, 345] on p "But I must explain to you how all this mistaken idea of denouncing pleasure and…" at bounding box center [412, 302] width 189 height 100
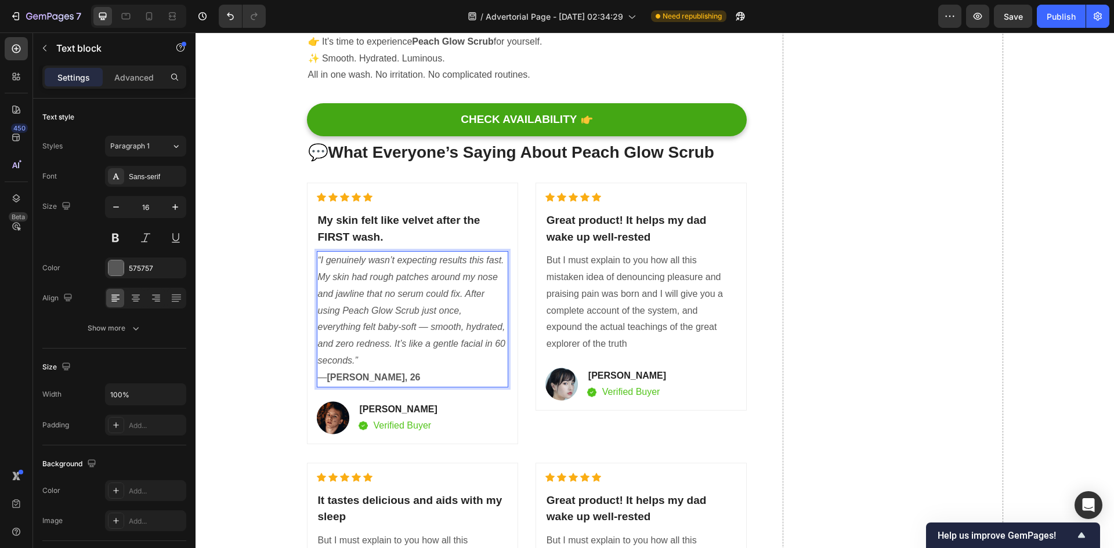
click at [393, 377] on p "“I genuinely wasn’t expecting results this fast. My skin had rough patches arou…" at bounding box center [412, 318] width 189 height 133
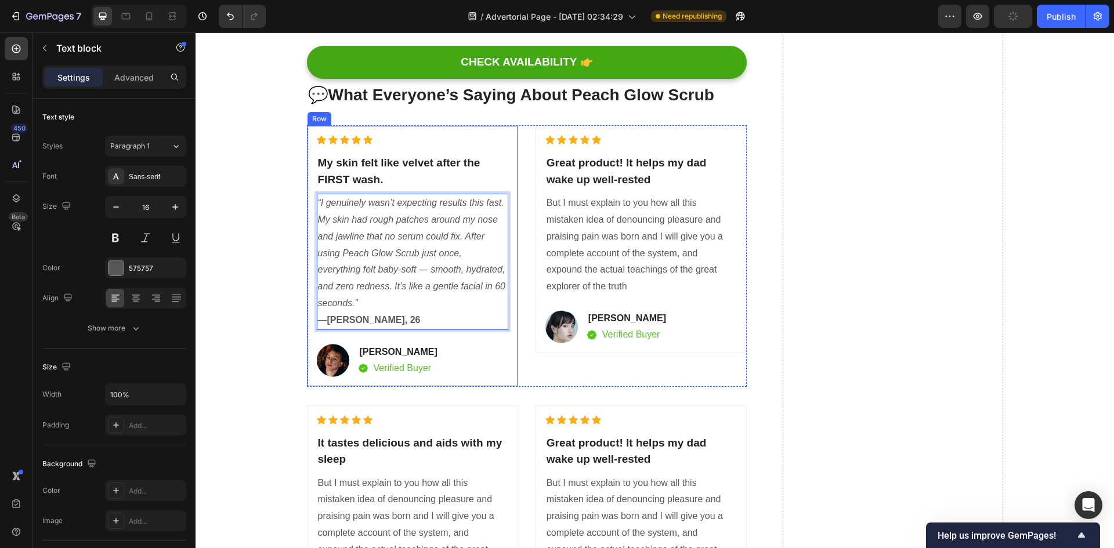
scroll to position [4952, 0]
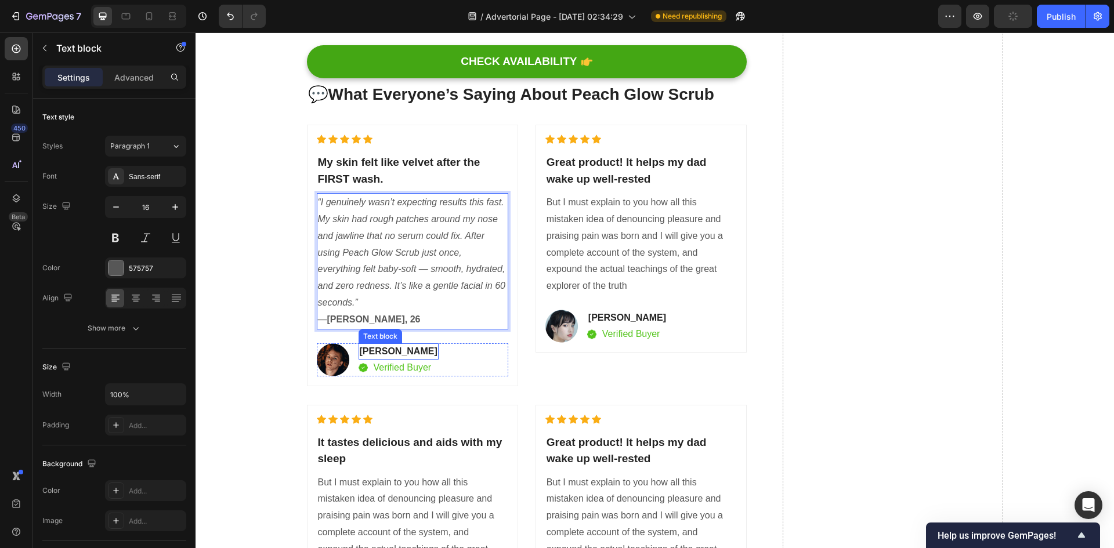
click at [396, 348] on p "David Alaba" at bounding box center [399, 352] width 78 height 14
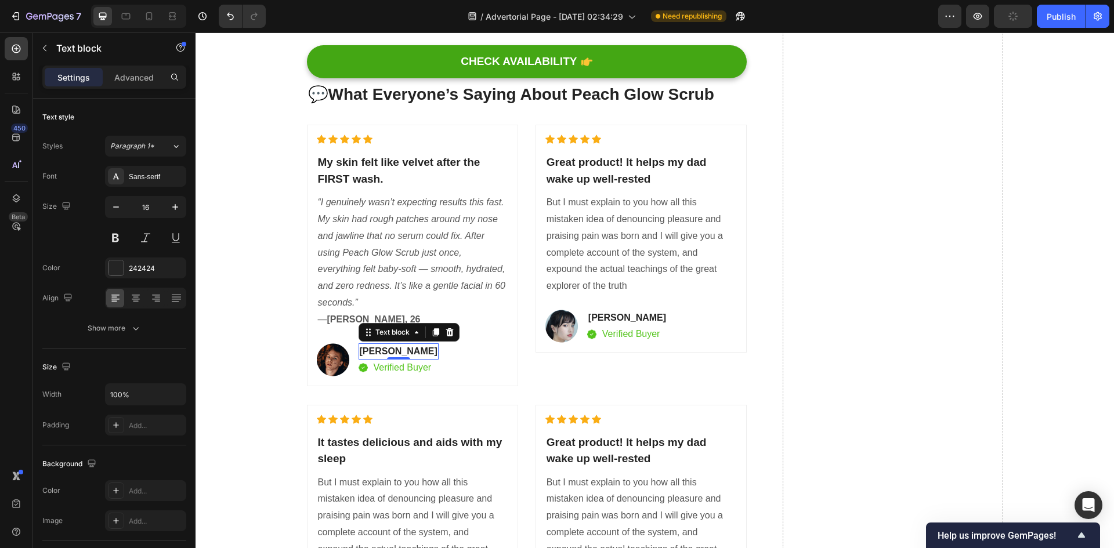
click at [396, 348] on p "David Alaba" at bounding box center [399, 352] width 78 height 14
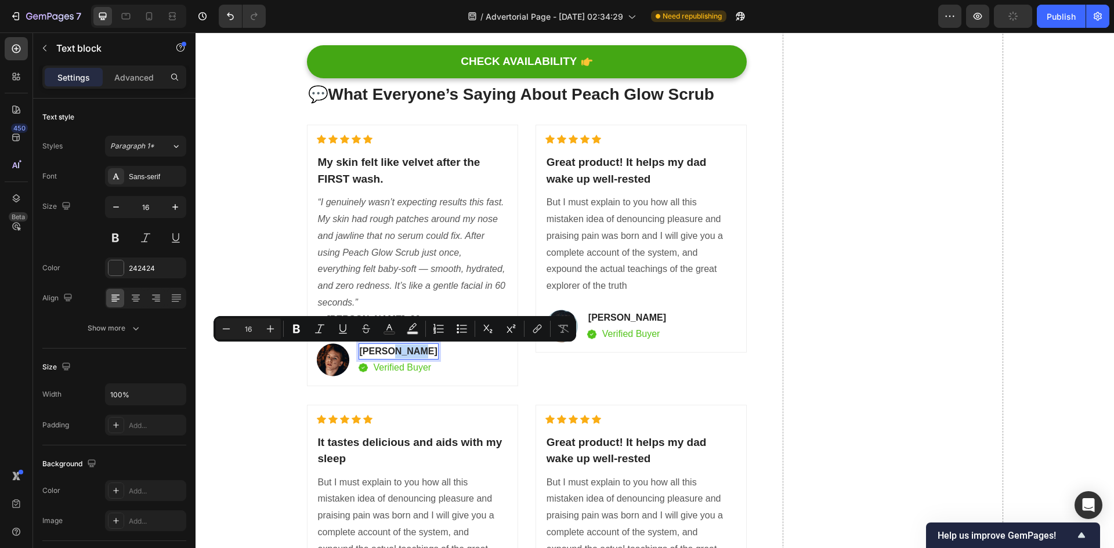
click at [403, 351] on p "David Alaba" at bounding box center [399, 352] width 78 height 14
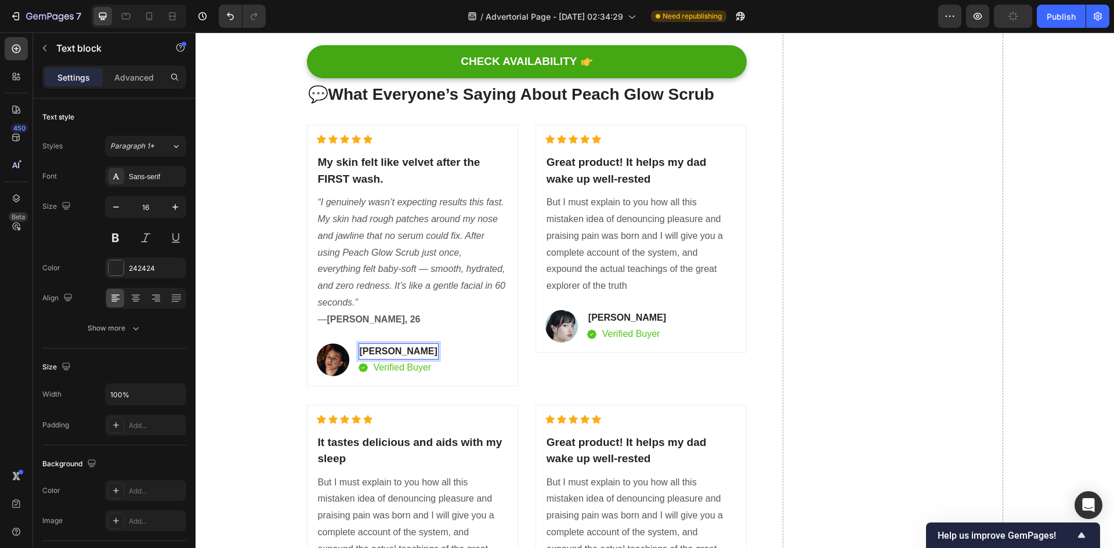
click at [406, 350] on p "David Alaba" at bounding box center [399, 352] width 78 height 14
drag, startPoint x: 406, startPoint y: 350, endPoint x: 358, endPoint y: 349, distance: 48.2
click at [360, 349] on p "David Alaba" at bounding box center [399, 352] width 78 height 14
click at [362, 316] on strong "[PERSON_NAME], 26" at bounding box center [373, 320] width 93 height 10
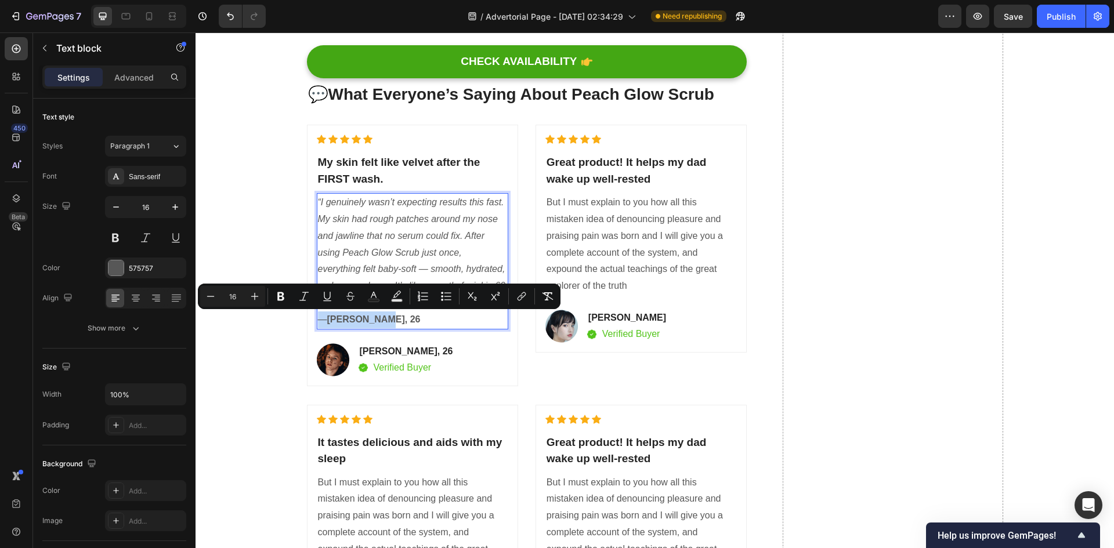
drag, startPoint x: 382, startPoint y: 321, endPoint x: 311, endPoint y: 321, distance: 71.4
click at [311, 321] on div "Icon Icon Icon Icon Icon Icon List Hoz My skin felt like velvet after the FIRST…" at bounding box center [412, 255] width 211 height 261
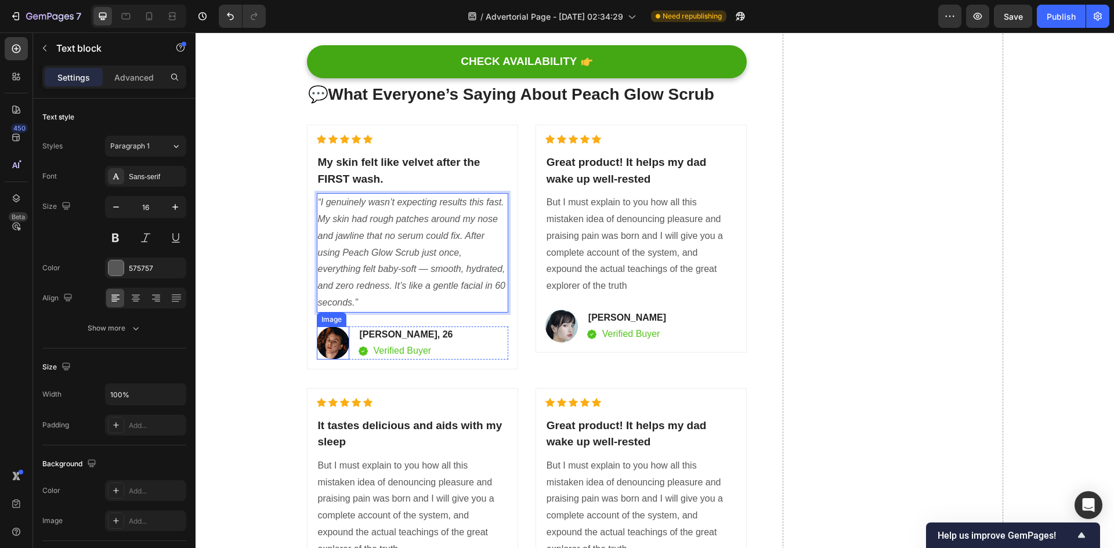
click at [331, 337] on img at bounding box center [333, 343] width 33 height 33
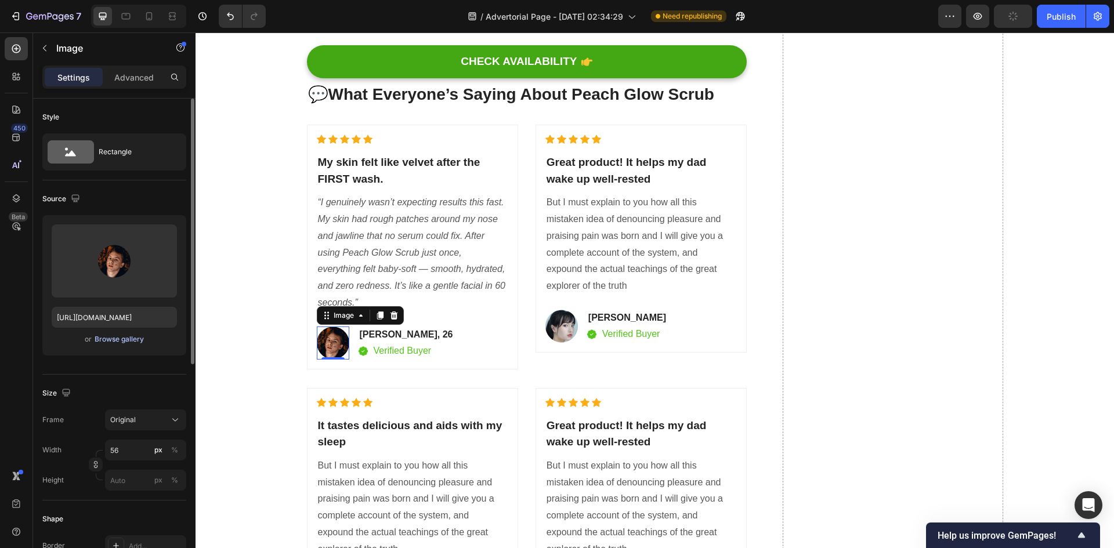
click at [135, 339] on div "Browse gallery" at bounding box center [119, 339] width 49 height 10
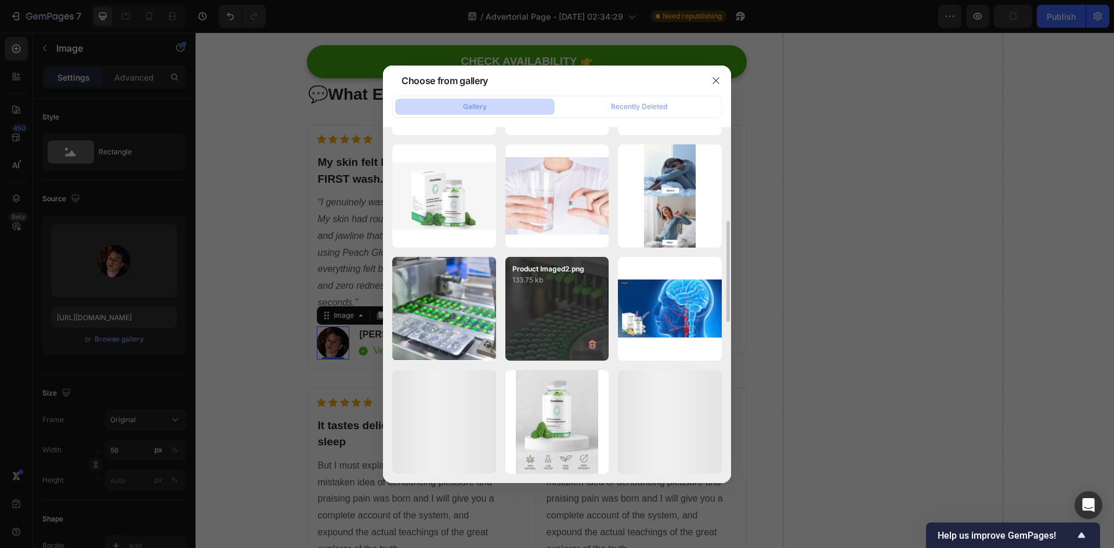
scroll to position [0, 0]
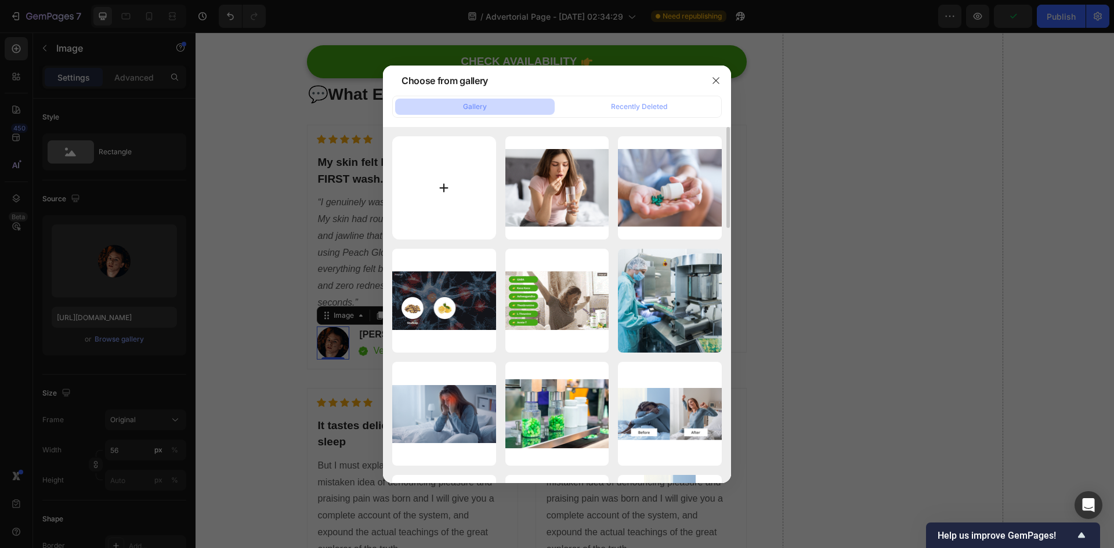
click at [447, 186] on input "file" at bounding box center [444, 188] width 104 height 104
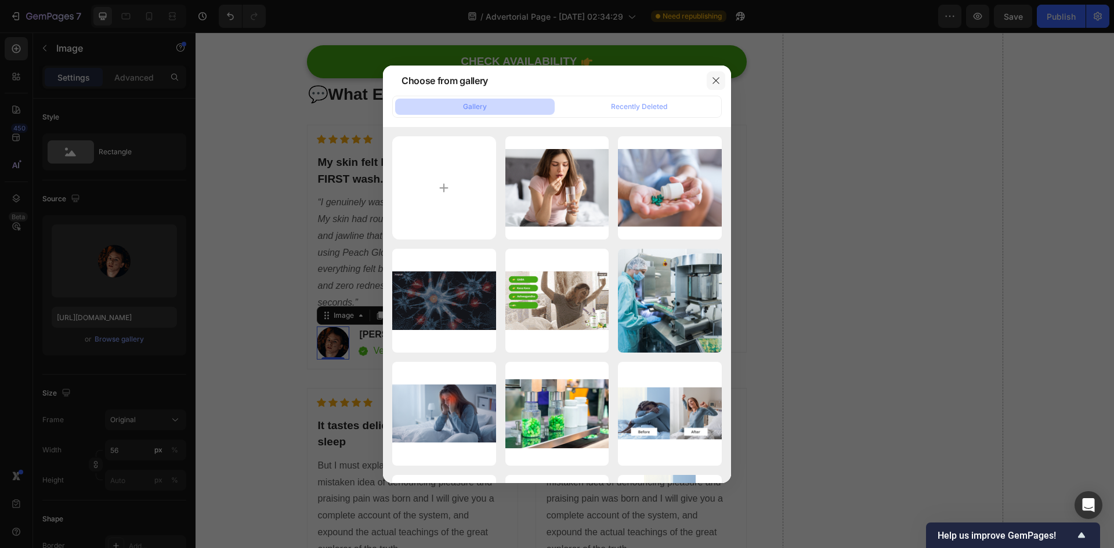
click at [710, 74] on button "button" at bounding box center [716, 80] width 19 height 19
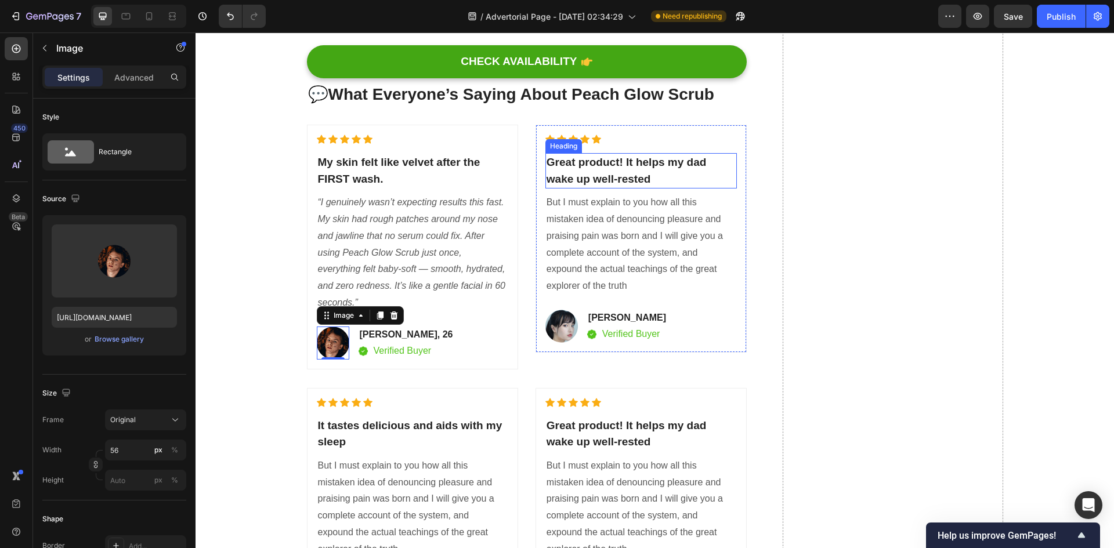
click at [601, 165] on p "Great product! It helps my dad wake up well-rested" at bounding box center [641, 170] width 189 height 33
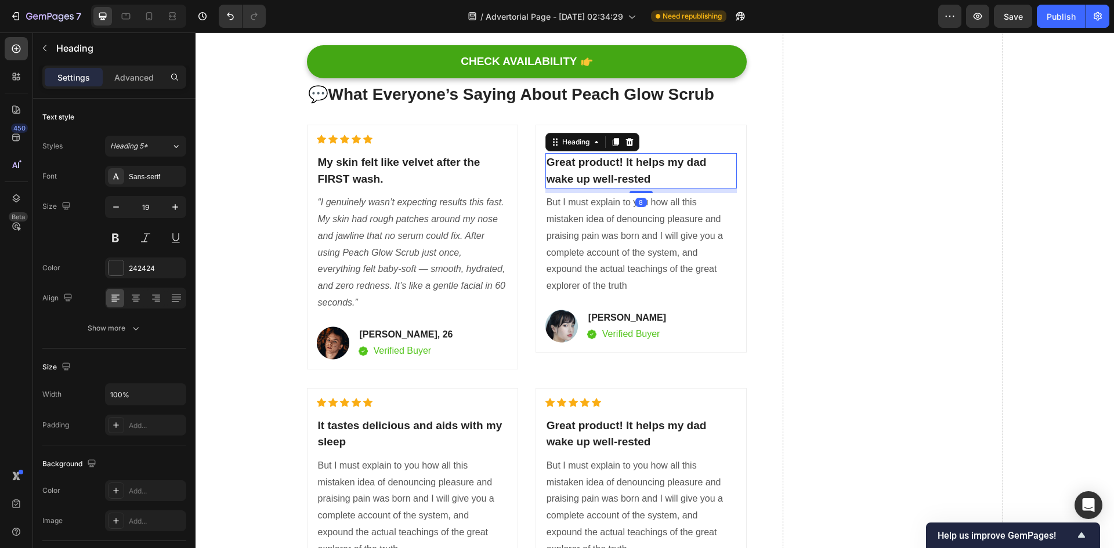
click at [601, 165] on p "Great product! It helps my dad wake up well-rested" at bounding box center [641, 170] width 189 height 33
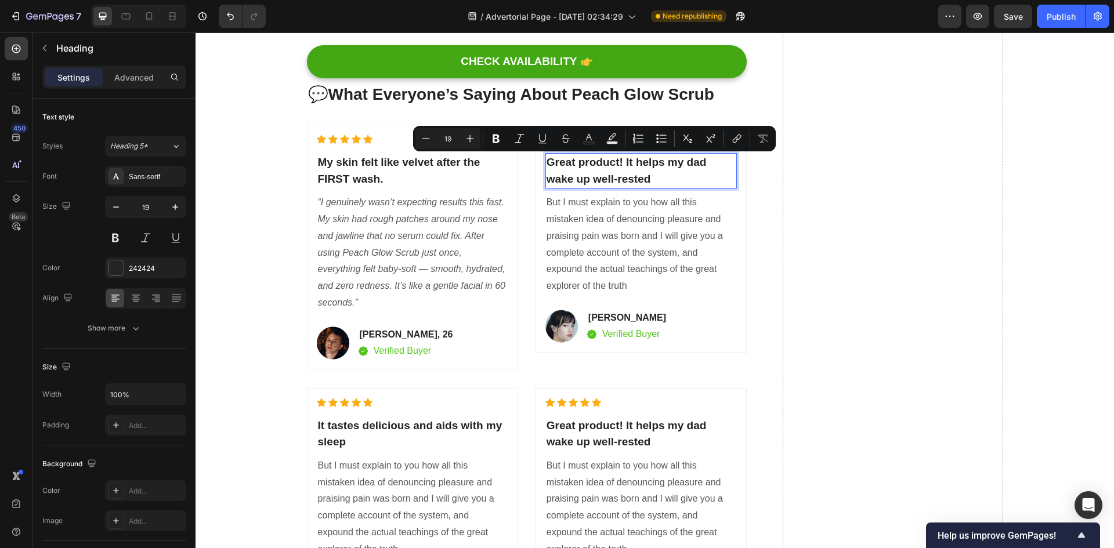
click at [609, 173] on p "Great product! It helps my dad wake up well-rested" at bounding box center [641, 170] width 189 height 33
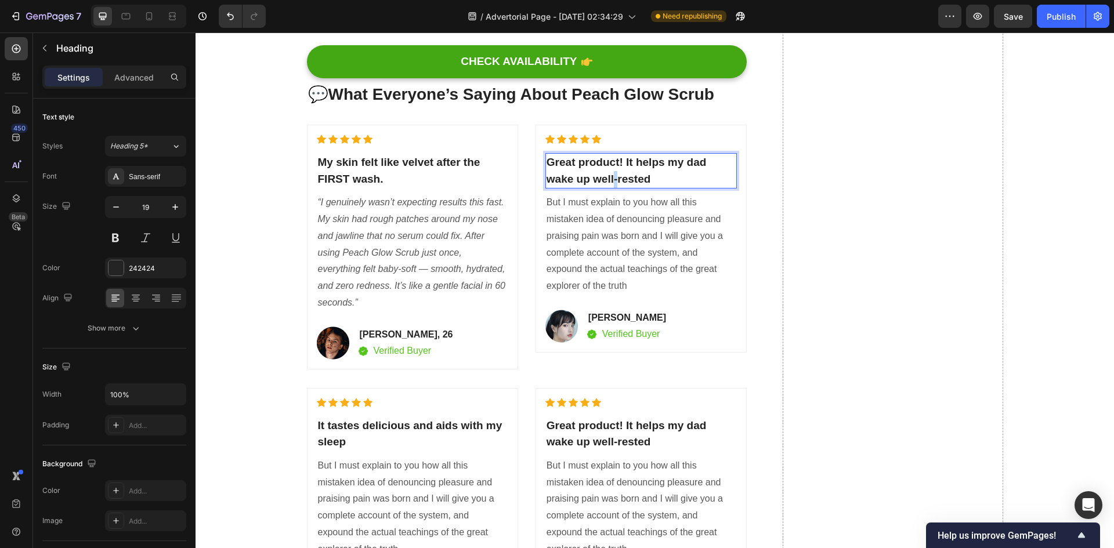
click at [609, 173] on p "Great product! It helps my dad wake up well-rested" at bounding box center [641, 170] width 189 height 33
click at [417, 183] on p "My skin felt like velvet after the FIRST wash." at bounding box center [412, 170] width 189 height 33
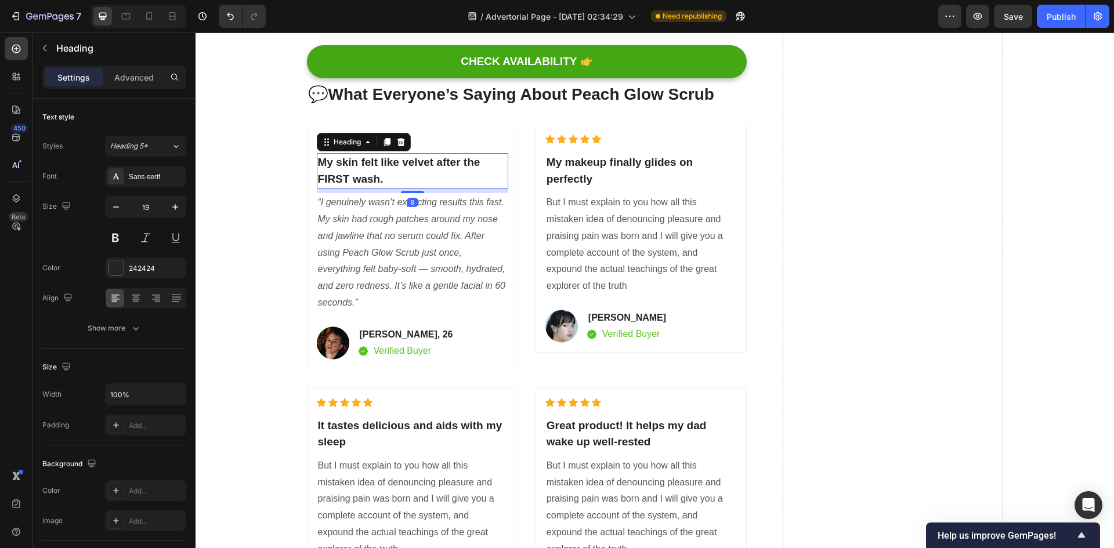
click at [417, 183] on p "My skin felt like velvet after the FIRST wash." at bounding box center [412, 170] width 189 height 33
click at [610, 223] on p "But I must explain to you how all this mistaken idea of denouncing pleasure and…" at bounding box center [641, 244] width 189 height 100
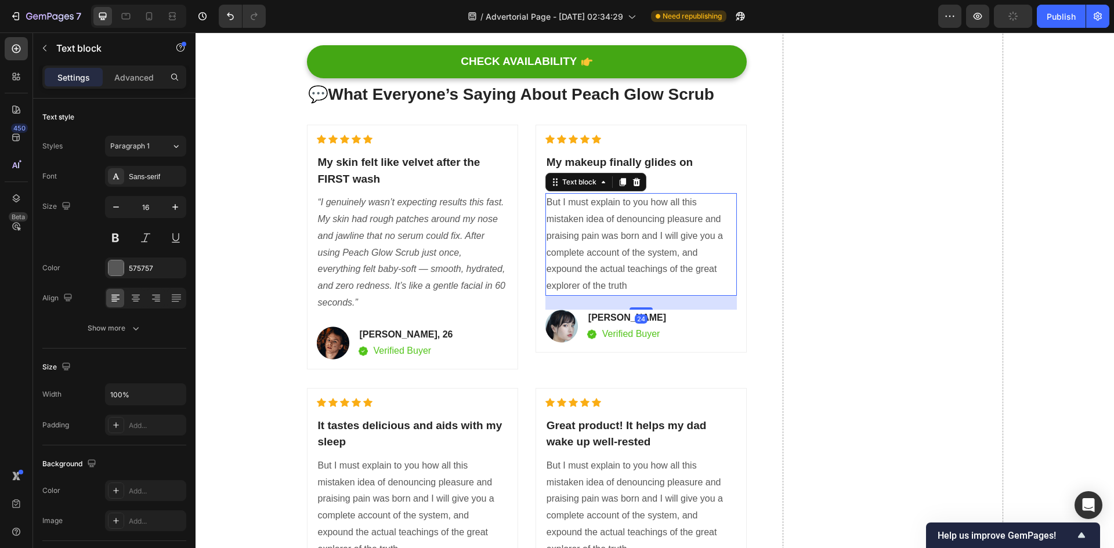
click at [610, 223] on p "But I must explain to you how all this mistaken idea of denouncing pleasure and…" at bounding box center [641, 244] width 189 height 100
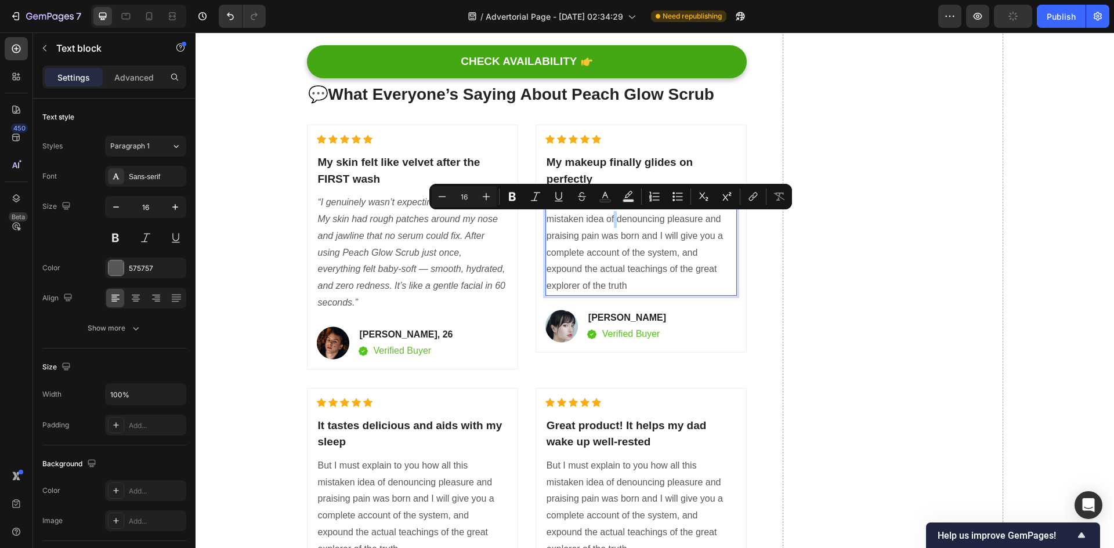
click at [610, 223] on p "But I must explain to you how all this mistaken idea of denouncing pleasure and…" at bounding box center [641, 244] width 189 height 100
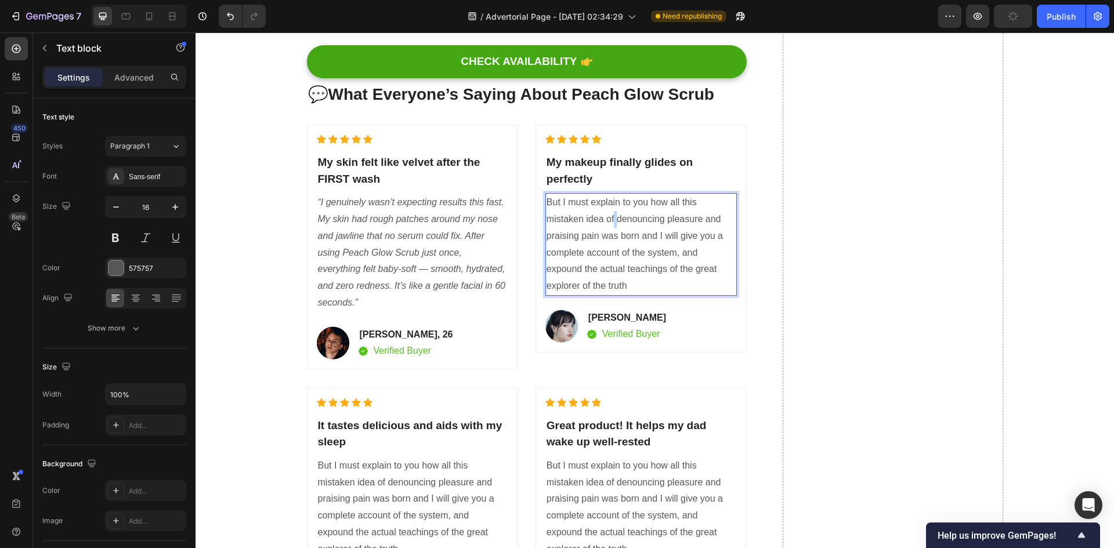
click at [610, 223] on p "But I must explain to you how all this mistaken idea of denouncing pleasure and…" at bounding box center [641, 244] width 189 height 100
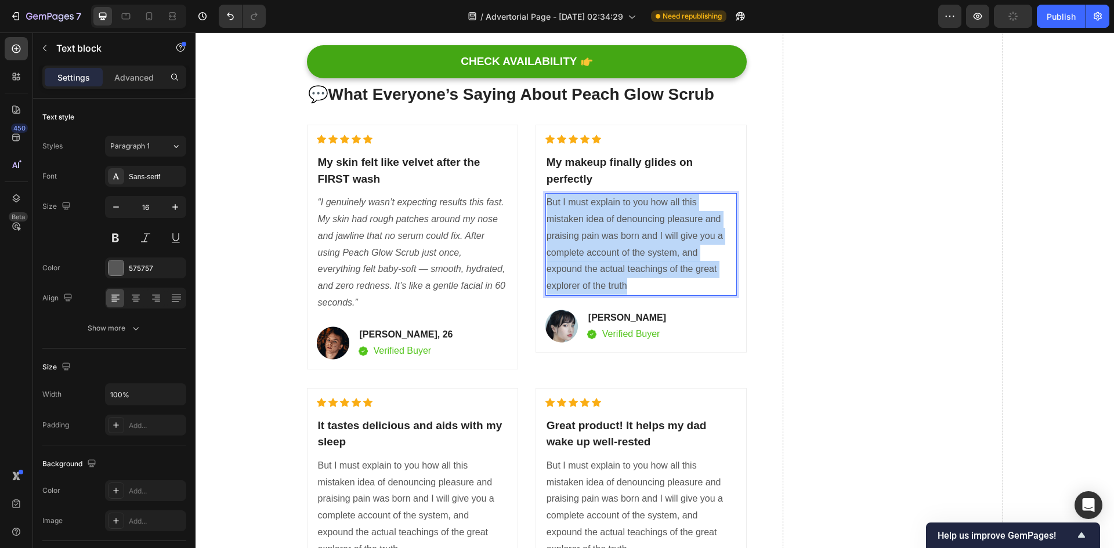
click at [610, 223] on p "But I must explain to you how all this mistaken idea of denouncing pleasure and…" at bounding box center [641, 244] width 189 height 100
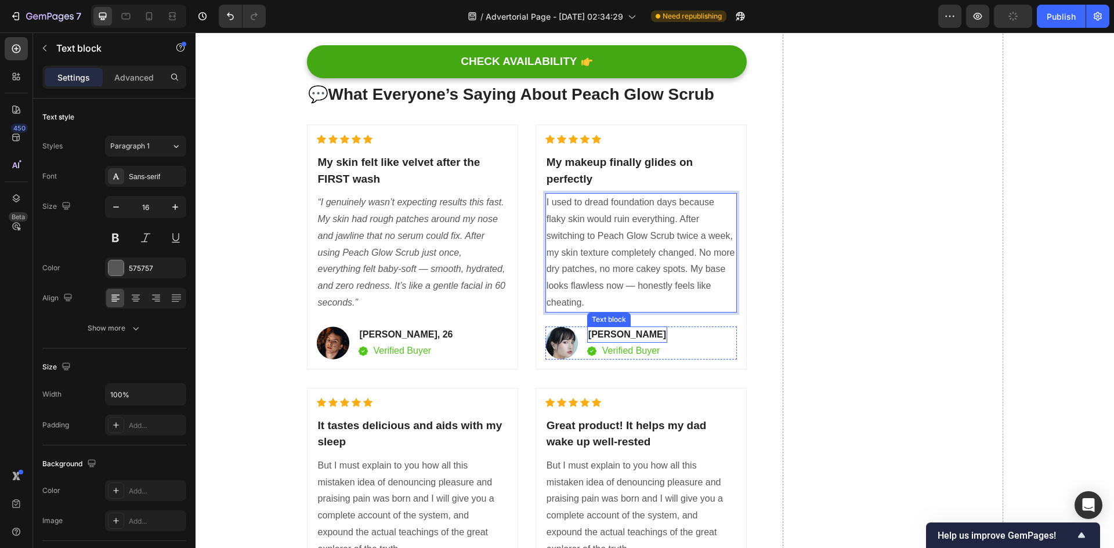
click at [632, 334] on p "Serena Gon" at bounding box center [628, 335] width 78 height 14
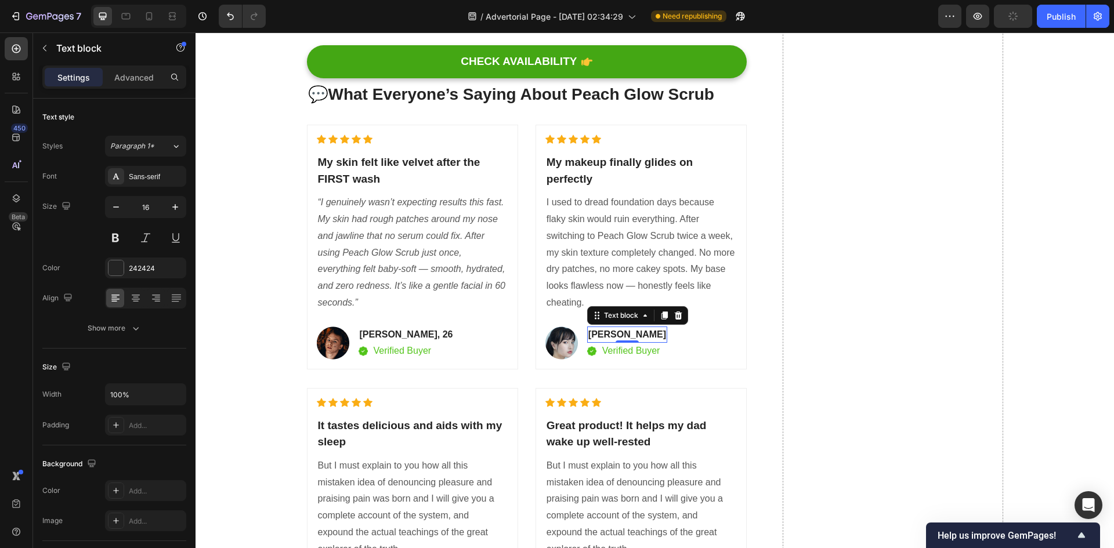
click at [631, 335] on p "Serena Gon" at bounding box center [628, 335] width 78 height 14
drag, startPoint x: 641, startPoint y: 335, endPoint x: 586, endPoint y: 334, distance: 54.6
click at [589, 334] on p "Serena Gon" at bounding box center [628, 335] width 78 height 14
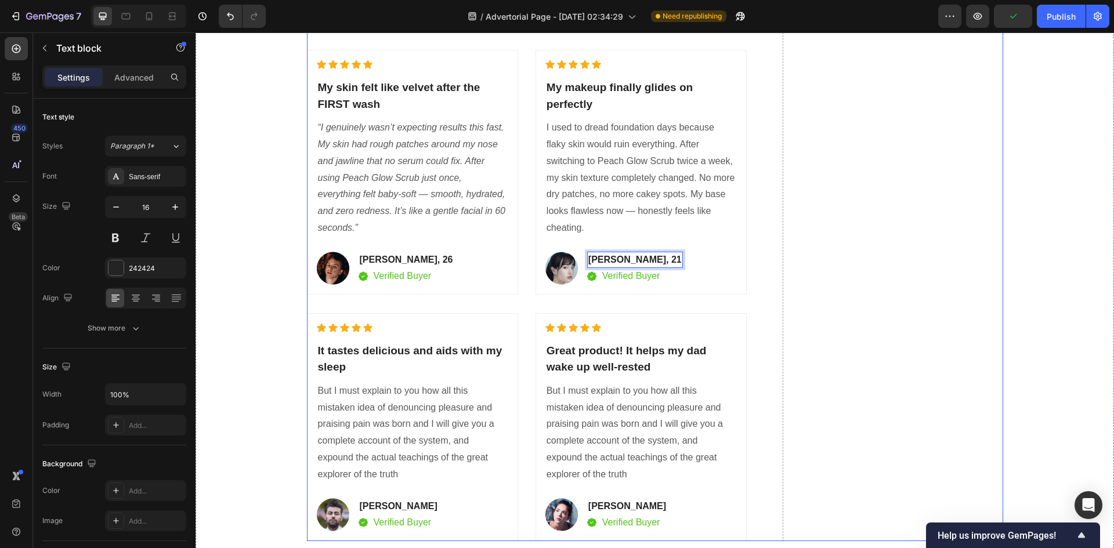
scroll to position [5185, 0]
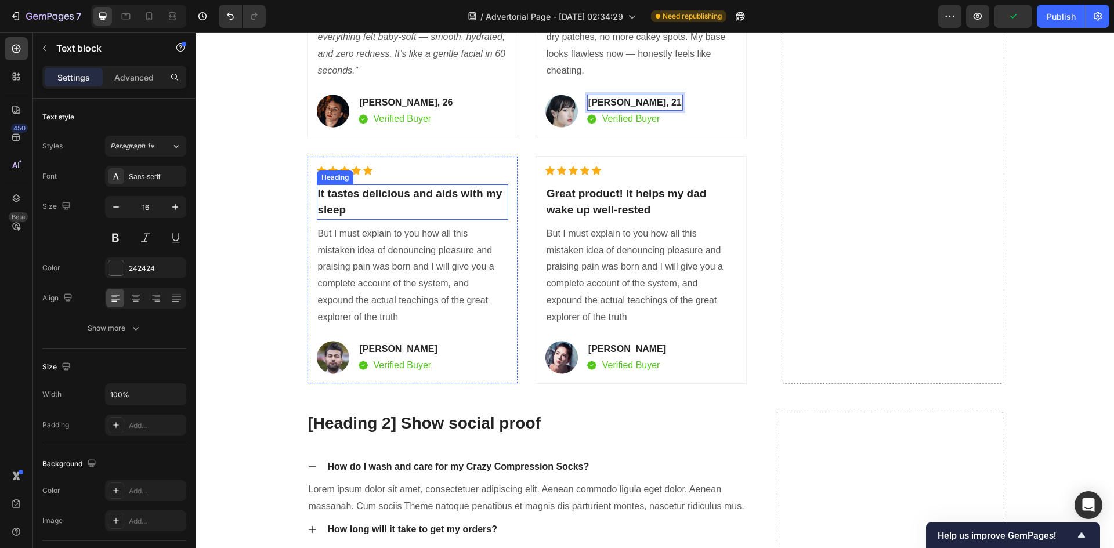
click at [395, 196] on p "It tastes delicious and aids with my sleep" at bounding box center [412, 202] width 189 height 33
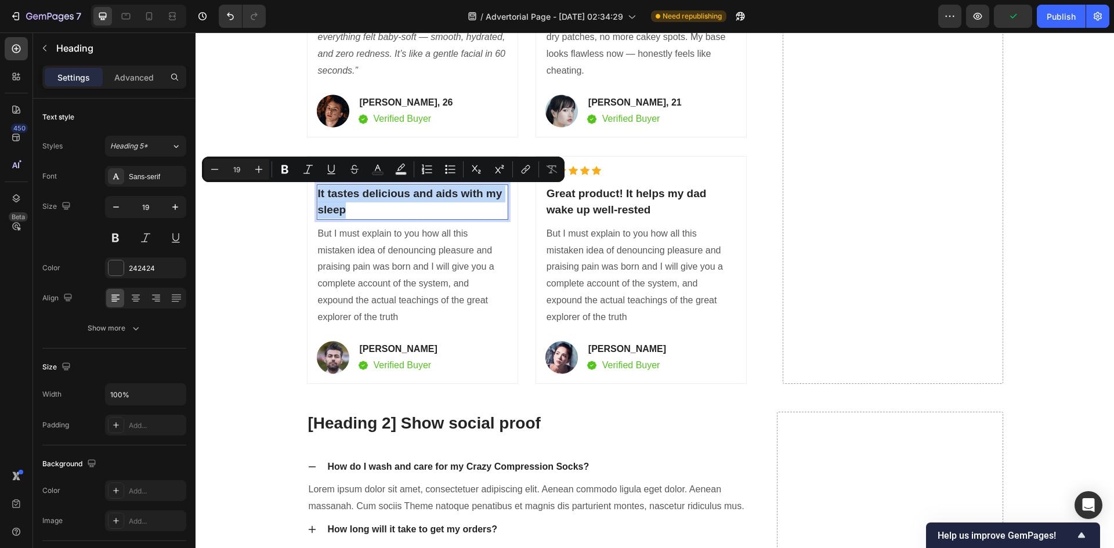
click at [395, 196] on p "It tastes delicious and aids with my sleep" at bounding box center [412, 202] width 189 height 33
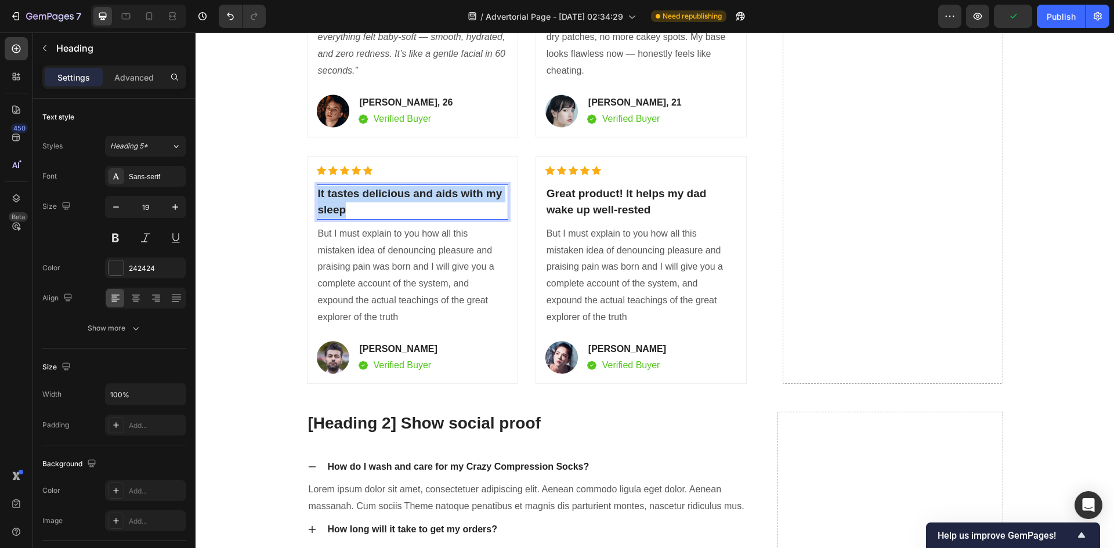
click at [395, 196] on p "It tastes delicious and aids with my sleep" at bounding box center [412, 202] width 189 height 33
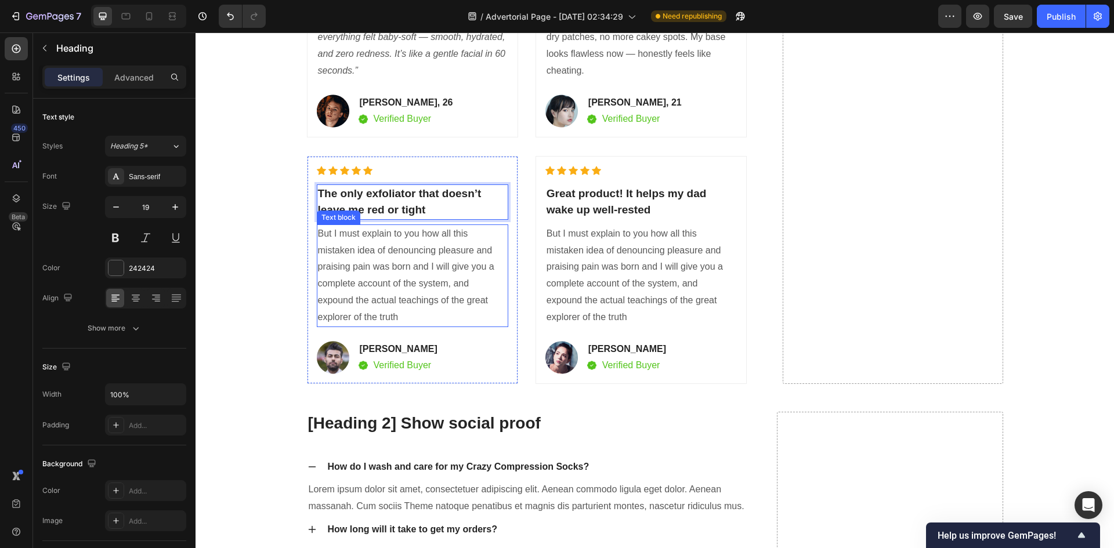
click at [411, 291] on p "But I must explain to you how all this mistaken idea of denouncing pleasure and…" at bounding box center [412, 276] width 189 height 100
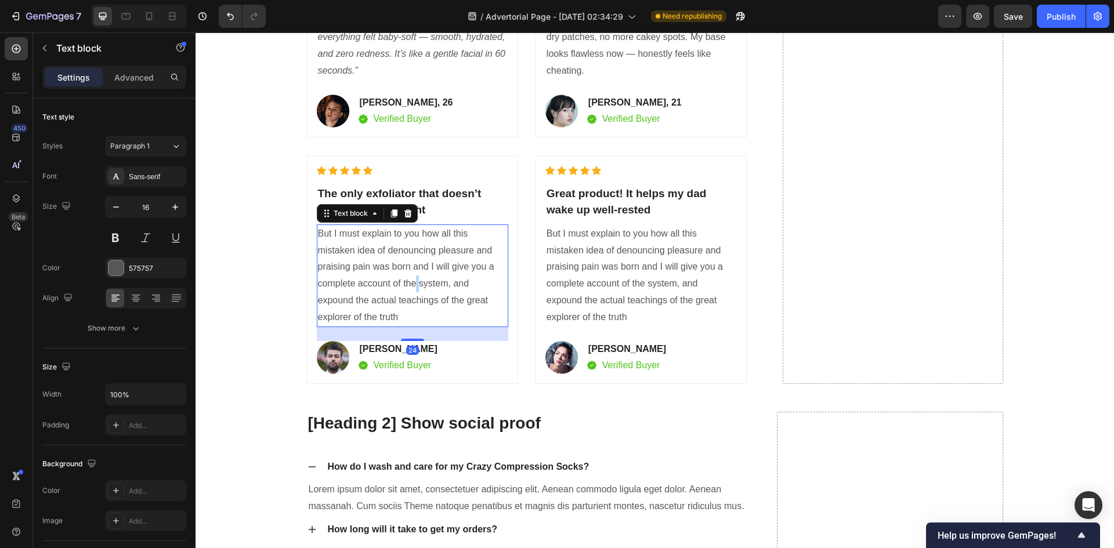
click at [411, 291] on p "But I must explain to you how all this mistaken idea of denouncing pleasure and…" at bounding box center [412, 276] width 189 height 100
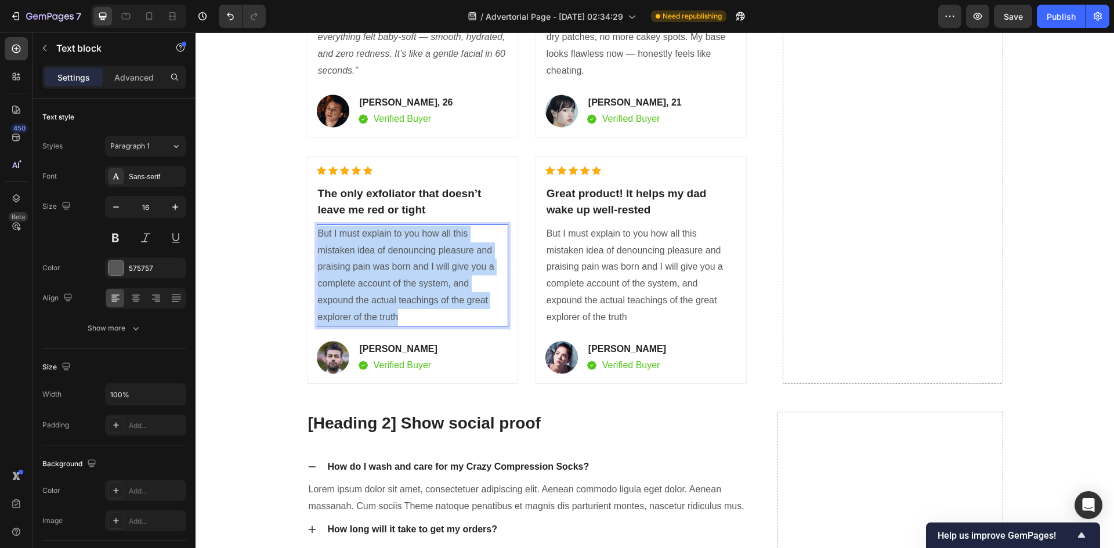
click at [411, 291] on p "But I must explain to you how all this mistaken idea of denouncing pleasure and…" at bounding box center [412, 276] width 189 height 100
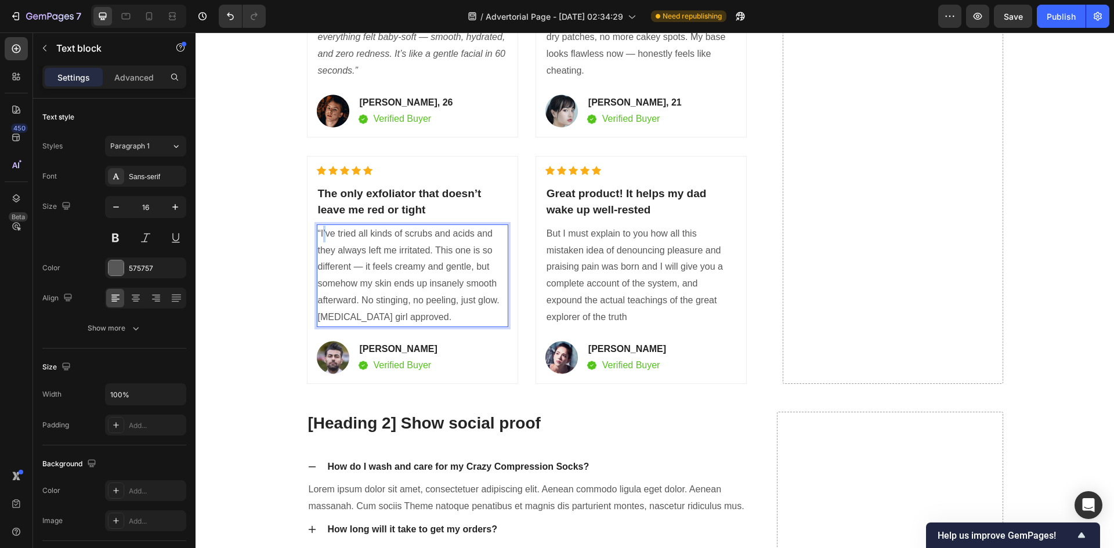
click at [318, 234] on p "“I’ve tried all kinds of scrubs and acids and they always left me irritated. Th…" at bounding box center [412, 276] width 189 height 100
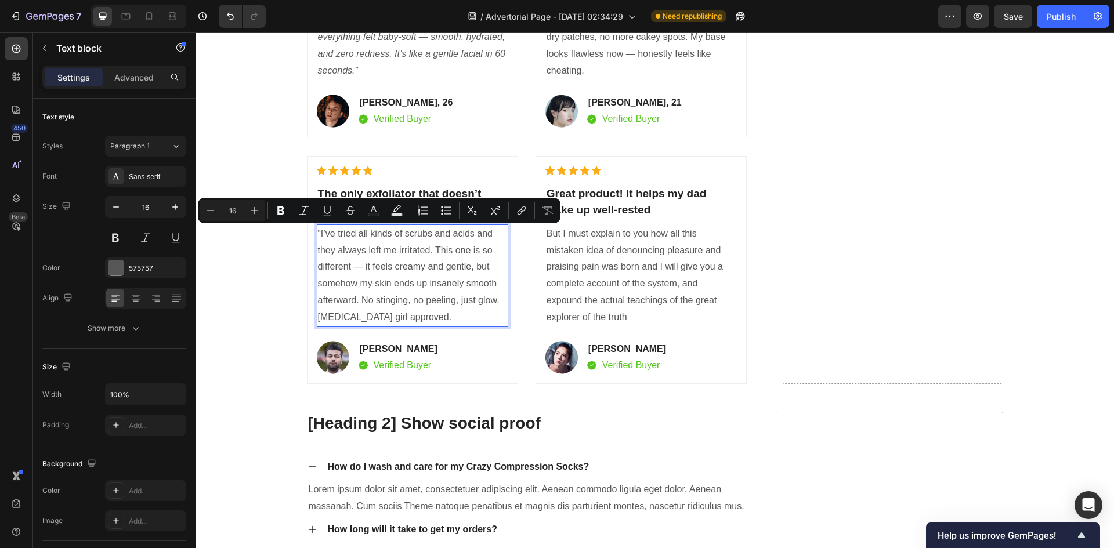
click at [318, 234] on p "“I’ve tried all kinds of scrubs and acids and they always left me irritated. Th…" at bounding box center [412, 276] width 189 height 100
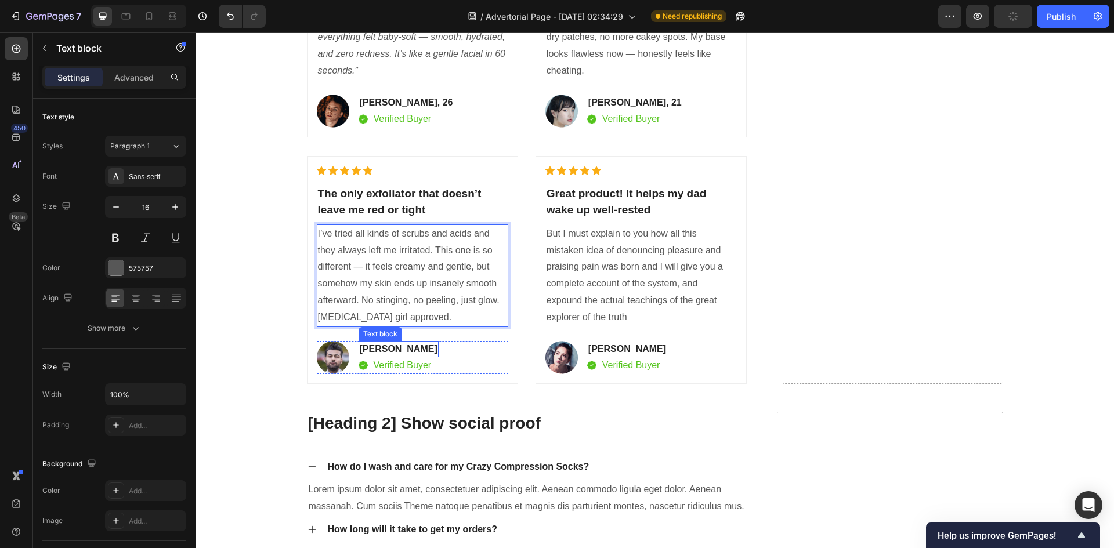
click at [396, 349] on p "Rayul Mike" at bounding box center [399, 349] width 78 height 14
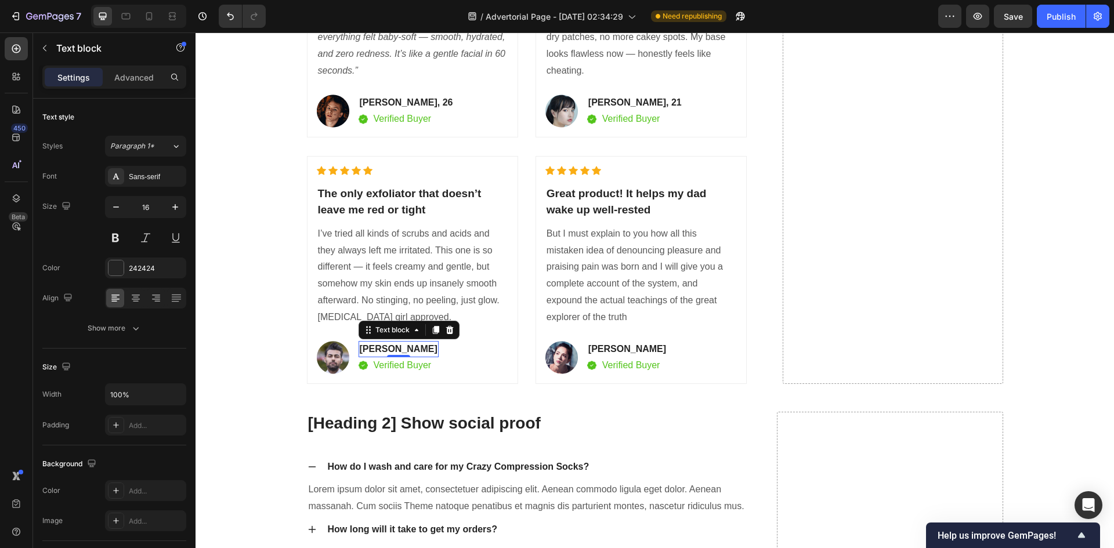
click at [411, 348] on p "Rayul Mike" at bounding box center [399, 349] width 78 height 14
click at [607, 200] on p "Great product! It helps my dad wake up well-rested" at bounding box center [641, 202] width 189 height 33
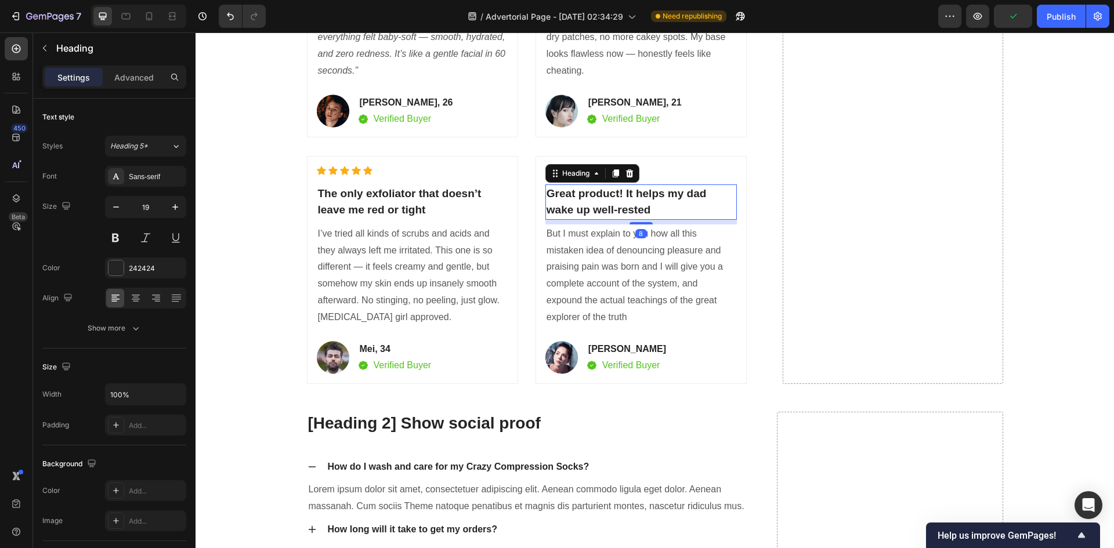
click at [607, 200] on p "Great product! It helps my dad wake up well-rested" at bounding box center [641, 202] width 189 height 33
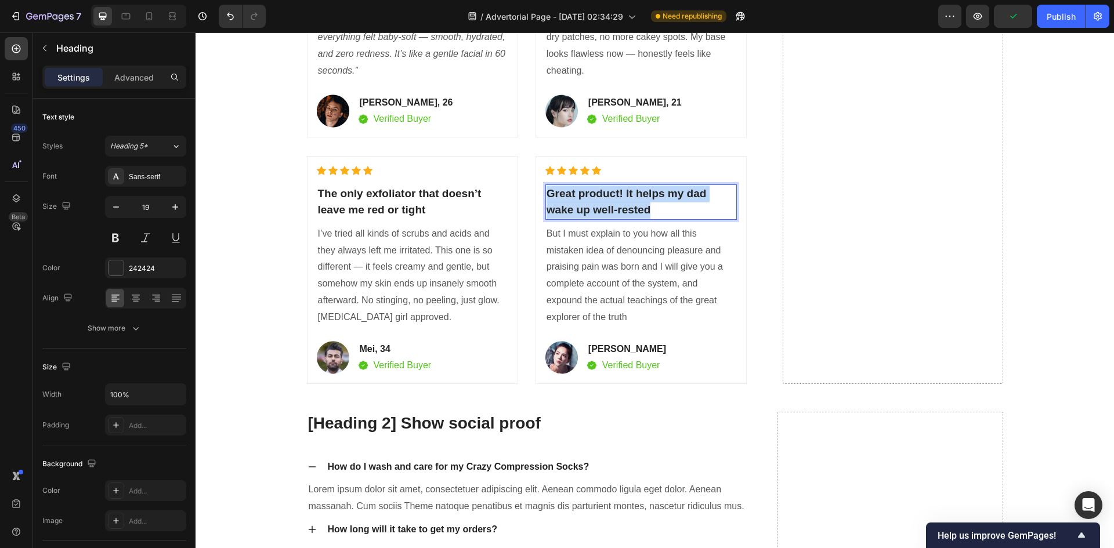
click at [607, 200] on p "Great product! It helps my dad wake up well-rested" at bounding box center [641, 202] width 189 height 33
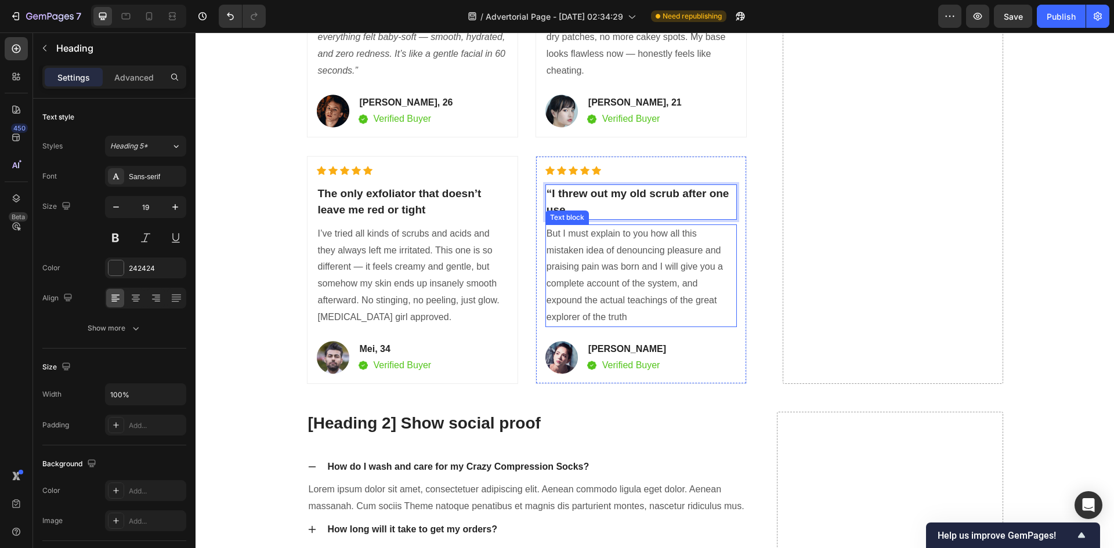
click at [620, 294] on p "But I must explain to you how all this mistaken idea of denouncing pleasure and…" at bounding box center [641, 276] width 189 height 100
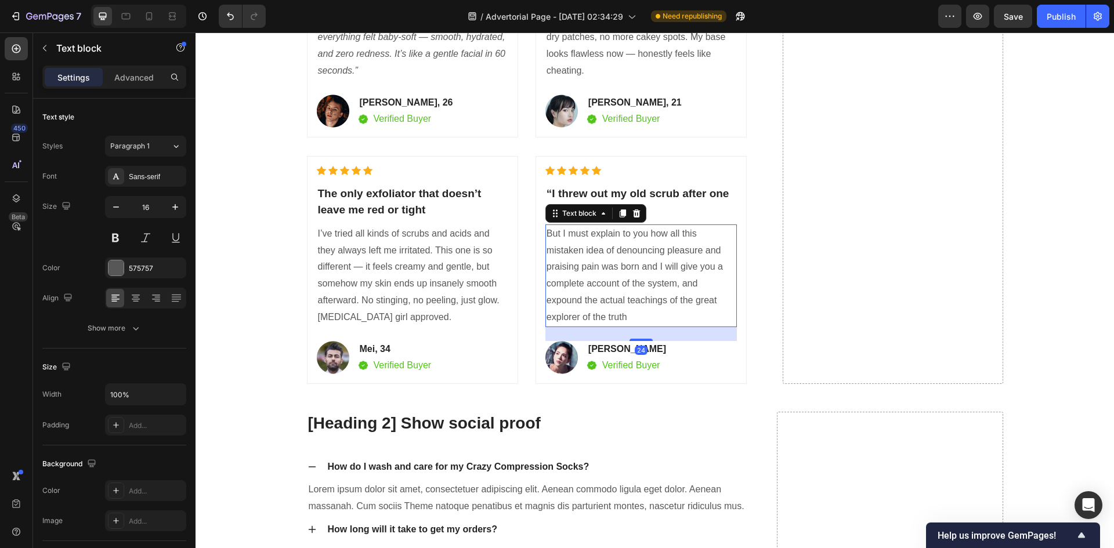
click at [620, 294] on p "But I must explain to you how all this mistaken idea of denouncing pleasure and…" at bounding box center [641, 276] width 189 height 100
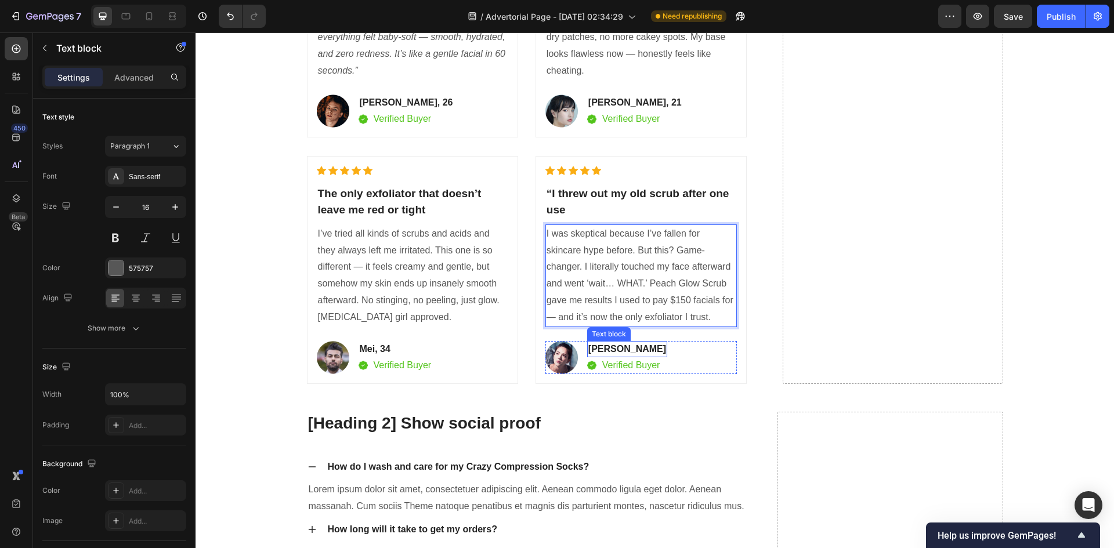
click at [631, 349] on p "Anna Chirstin" at bounding box center [628, 349] width 78 height 14
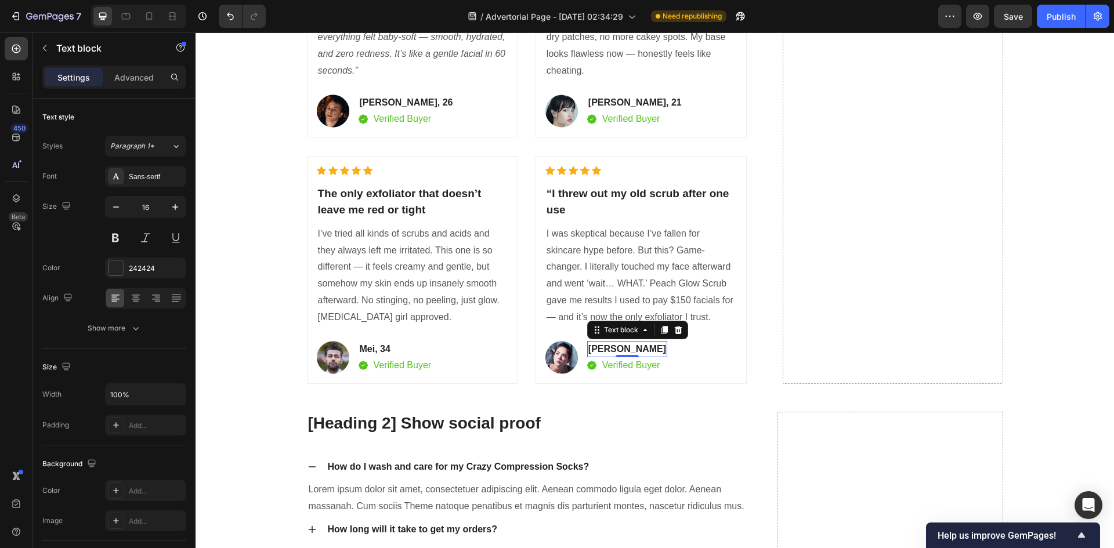
click at [631, 349] on p "Anna Chirstin" at bounding box center [628, 349] width 78 height 14
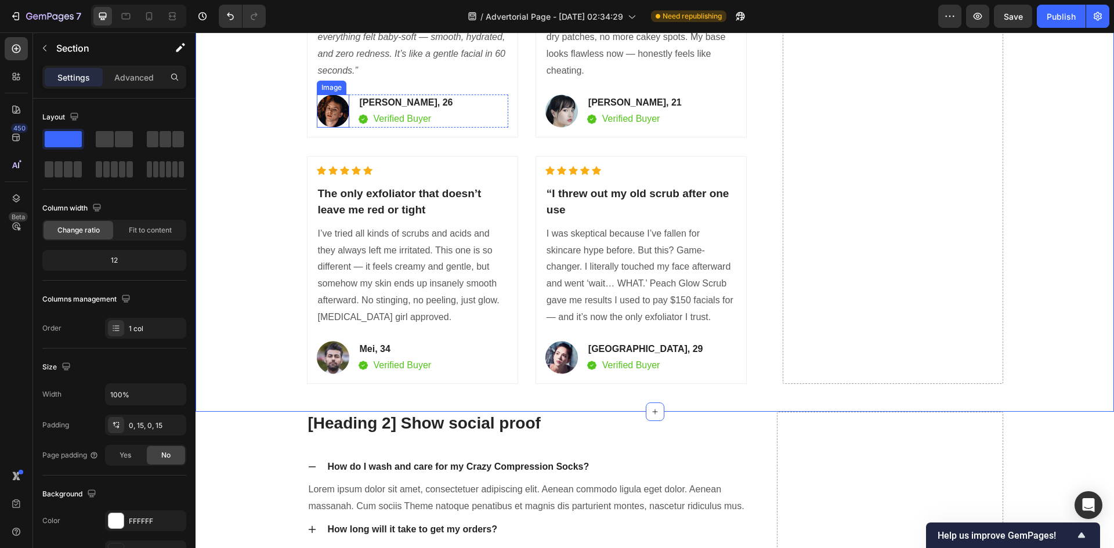
click at [328, 115] on img at bounding box center [333, 111] width 33 height 33
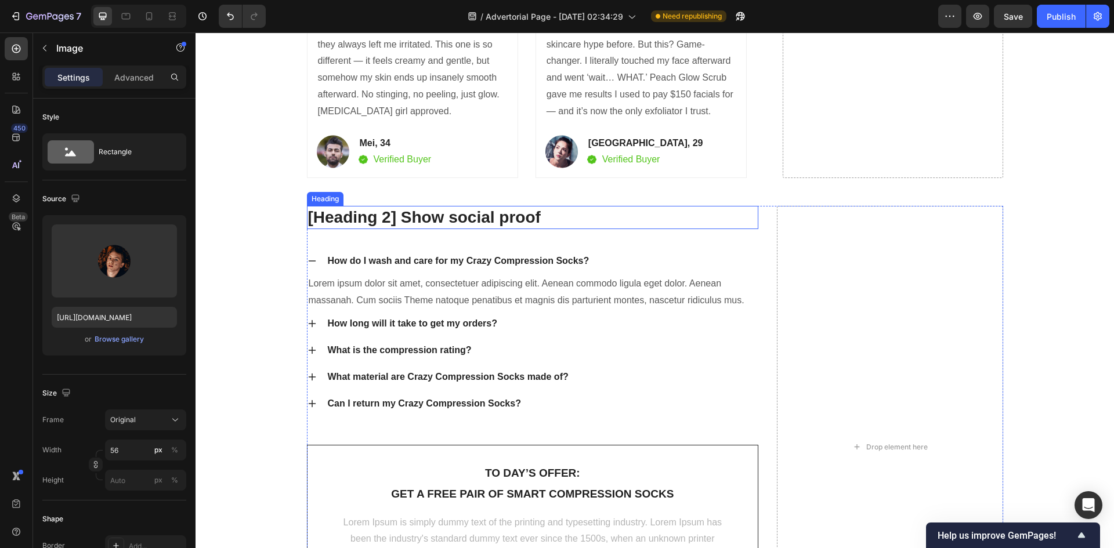
scroll to position [5417, 0]
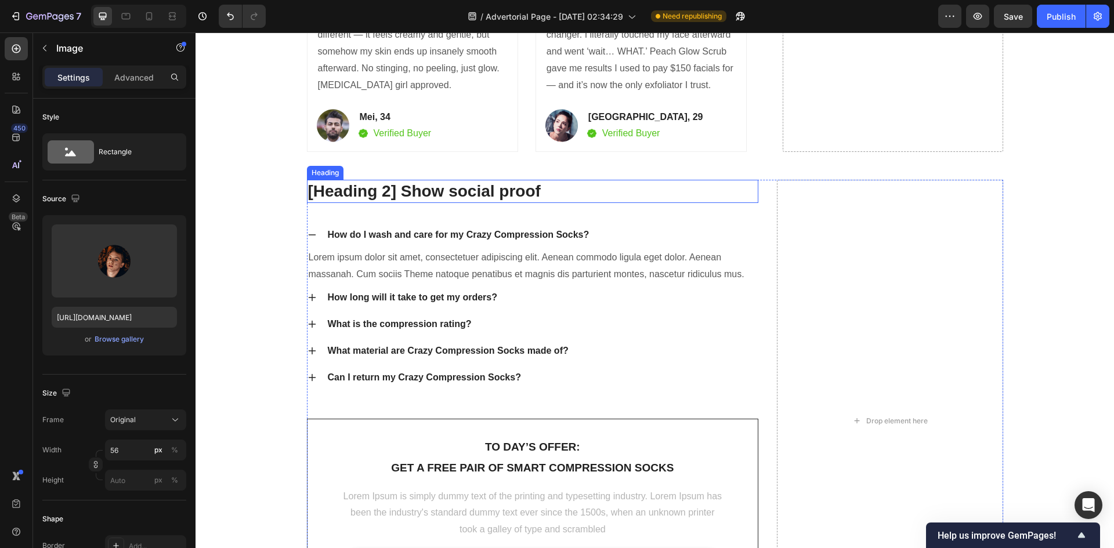
click at [432, 193] on p "[Heading 2] Show social proof" at bounding box center [533, 191] width 450 height 21
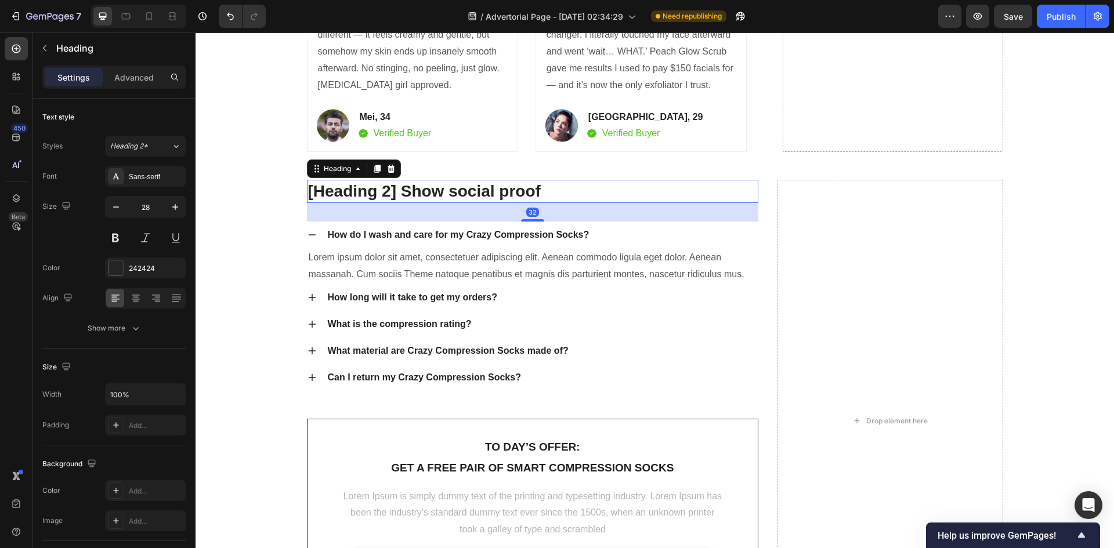
click at [432, 193] on p "[Heading 2] Show social proof" at bounding box center [533, 191] width 450 height 21
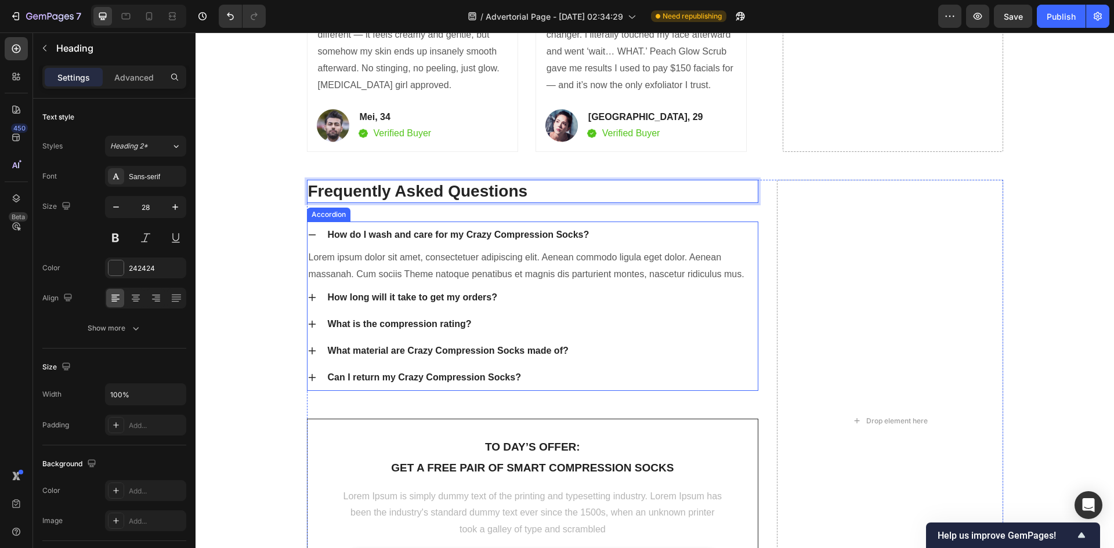
click at [450, 230] on div "How do I wash and care for my Crazy Compression Socks?" at bounding box center [458, 234] width 265 height 17
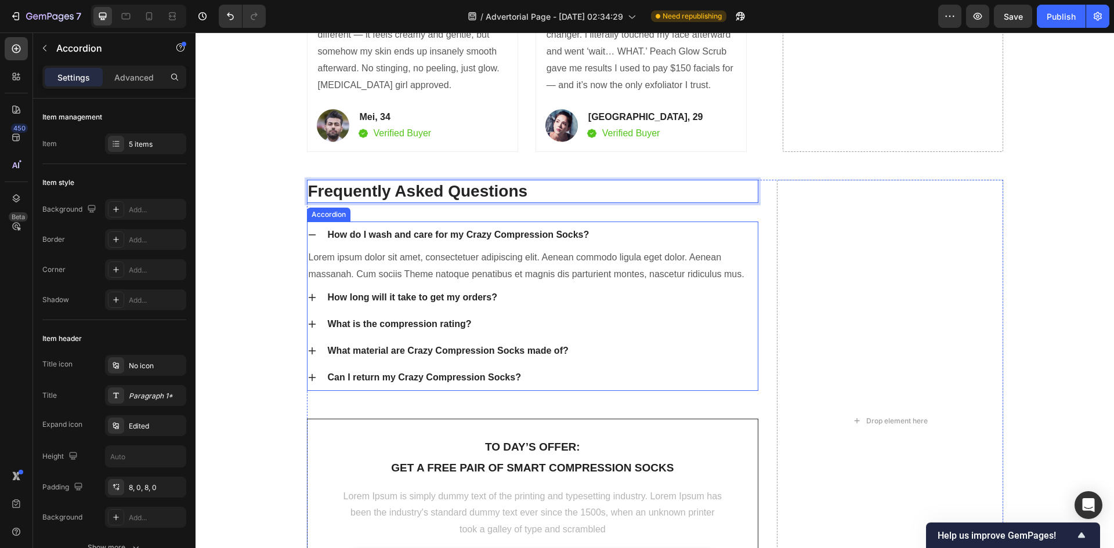
click at [450, 230] on div "How do I wash and care for my Crazy Compression Socks?" at bounding box center [458, 234] width 265 height 17
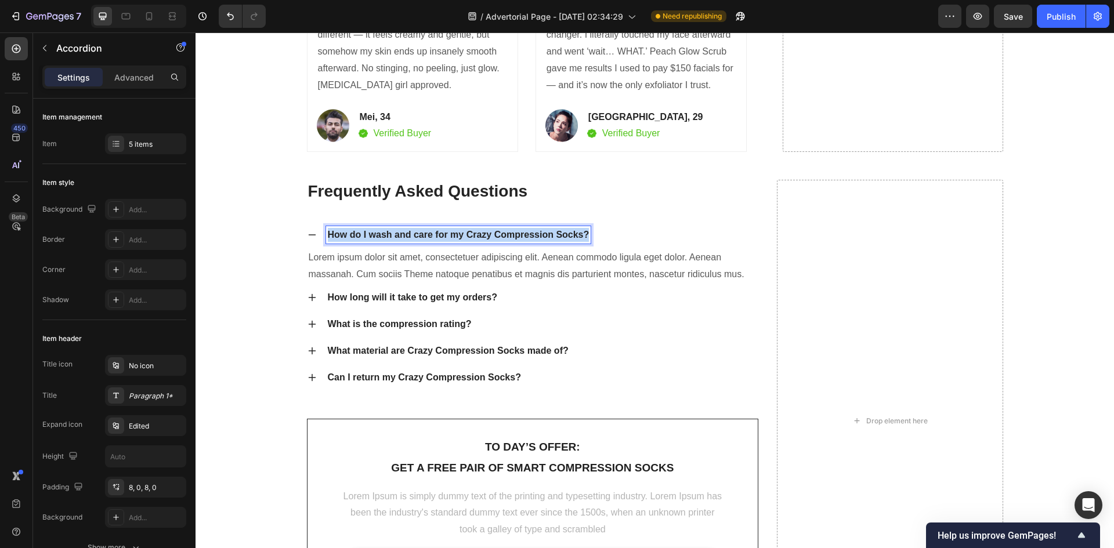
click at [450, 230] on p "How do I wash and care for my Crazy Compression Socks?" at bounding box center [459, 235] width 262 height 14
click at [436, 261] on p "Lorem ipsum dolor sit amet, consectetuer adipiscing elit. Aenean commodo ligula…" at bounding box center [533, 267] width 449 height 34
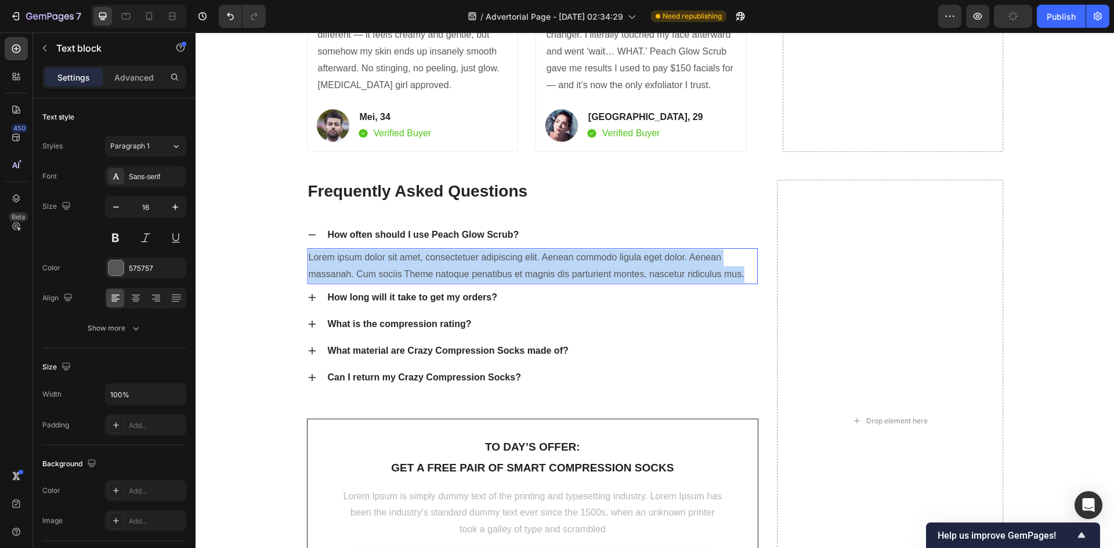
click at [436, 261] on p "Lorem ipsum dolor sit amet, consectetuer adipiscing elit. Aenean commodo ligula…" at bounding box center [533, 267] width 449 height 34
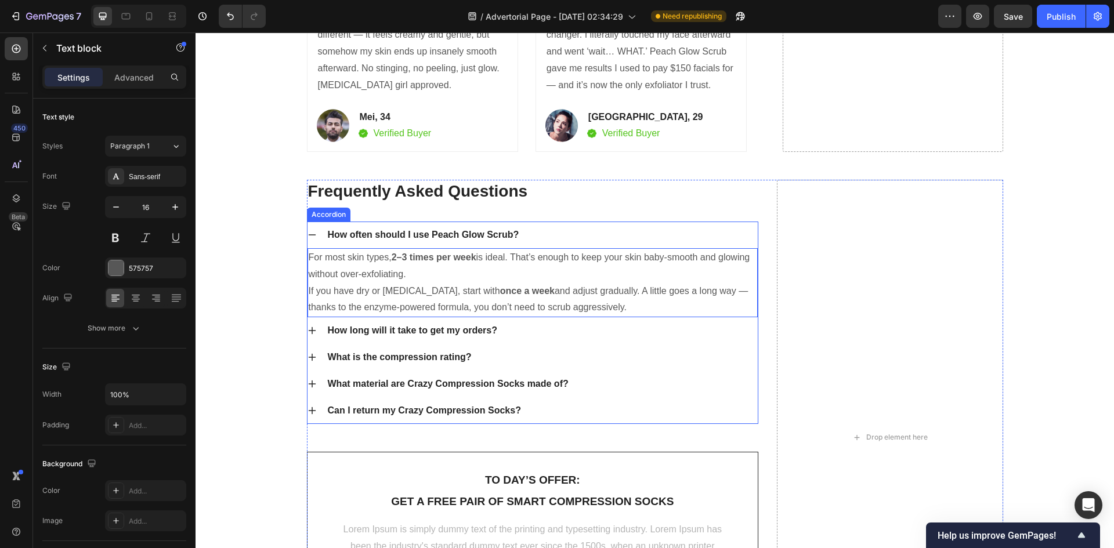
click at [308, 334] on icon at bounding box center [312, 330] width 9 height 9
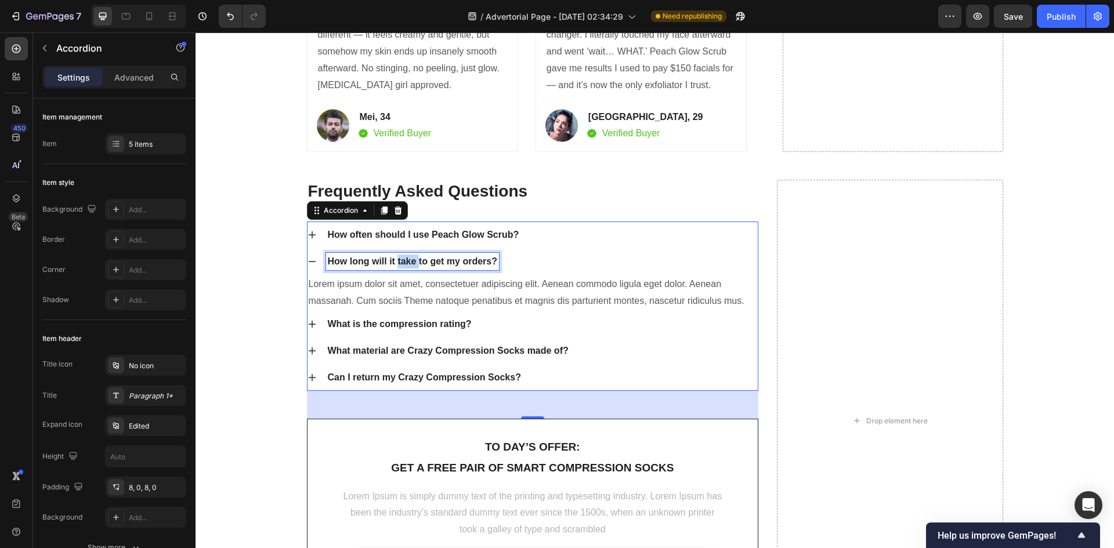
click at [406, 263] on p "How long will it take to get my orders?" at bounding box center [412, 262] width 169 height 14
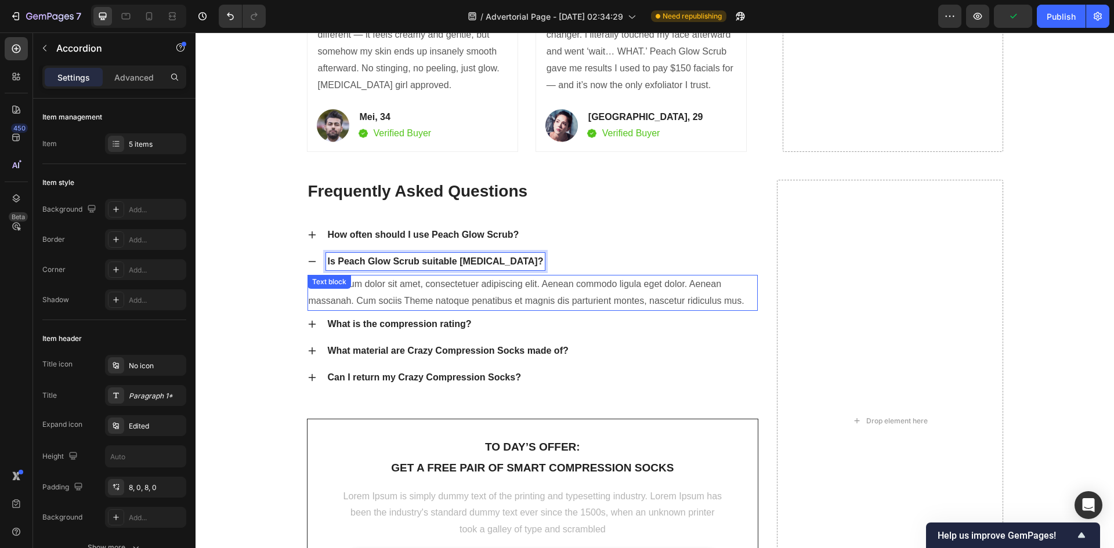
click at [411, 284] on p "Lorem ipsum dolor sit amet, consectetuer adipiscing elit. Aenean commodo ligula…" at bounding box center [533, 293] width 449 height 34
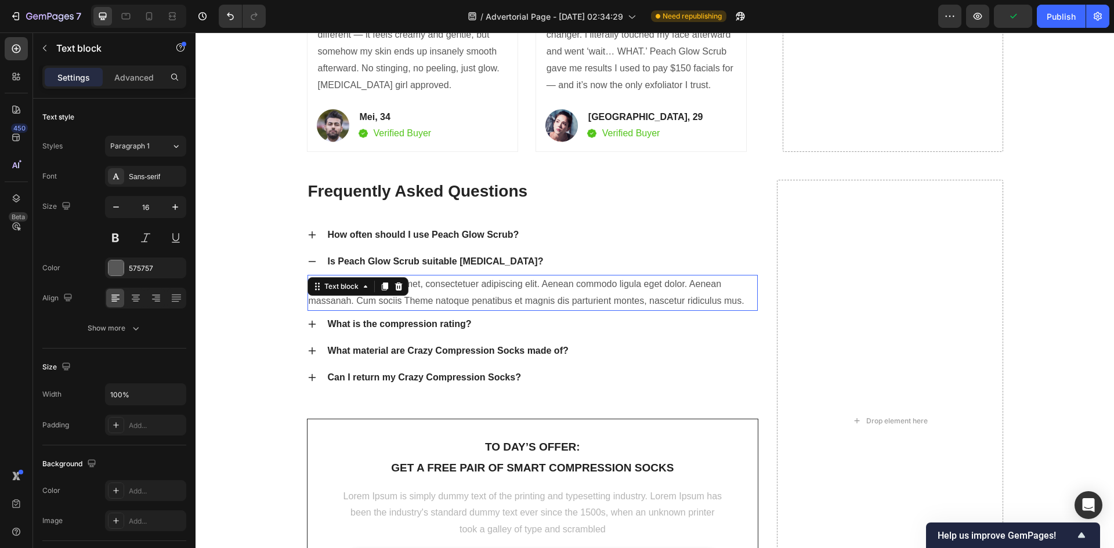
click at [411, 284] on p "Lorem ipsum dolor sit amet, consectetuer adipiscing elit. Aenean commodo ligula…" at bounding box center [533, 293] width 449 height 34
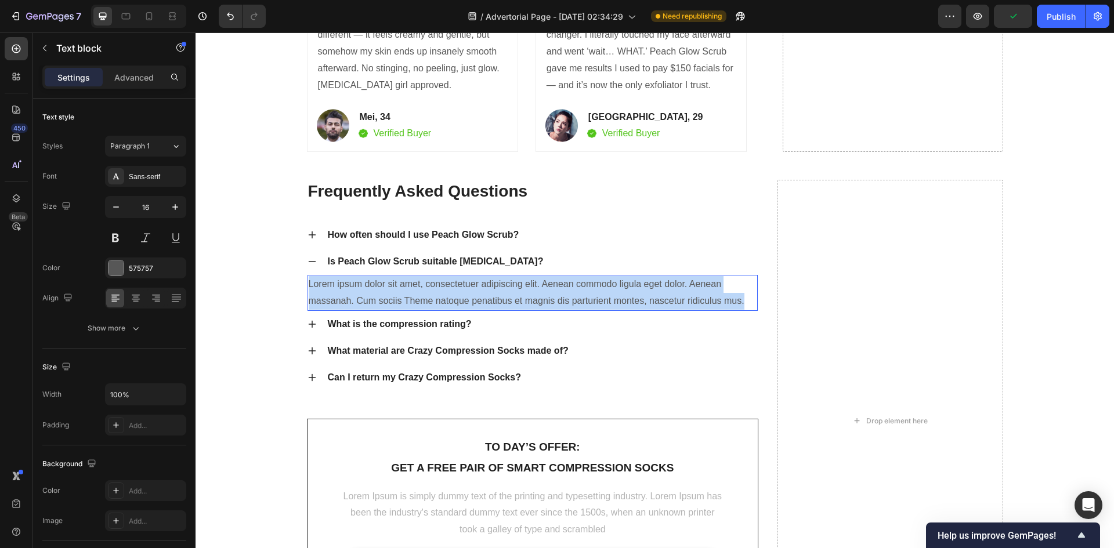
click at [411, 284] on p "Lorem ipsum dolor sit amet, consectetuer adipiscing elit. Aenean commodo ligula…" at bounding box center [533, 293] width 449 height 34
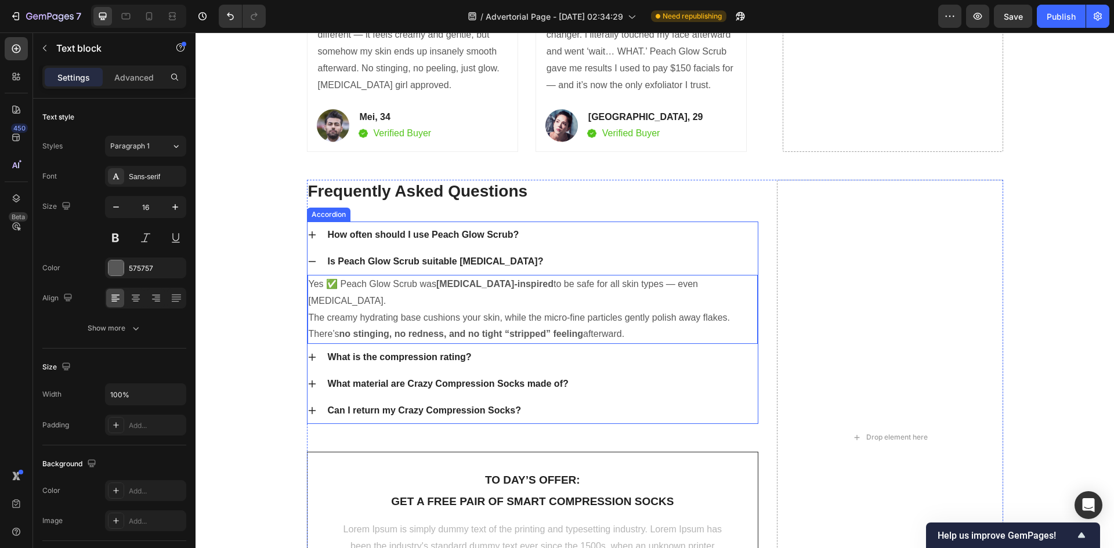
click at [436, 351] on p "What is the compression rating?" at bounding box center [400, 358] width 144 height 14
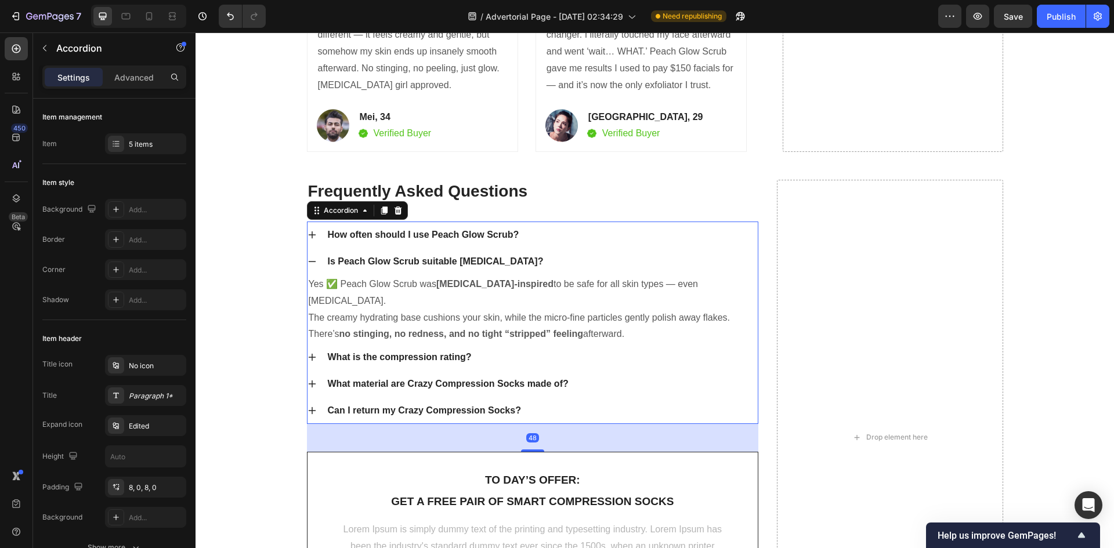
click at [309, 353] on icon at bounding box center [312, 357] width 9 height 9
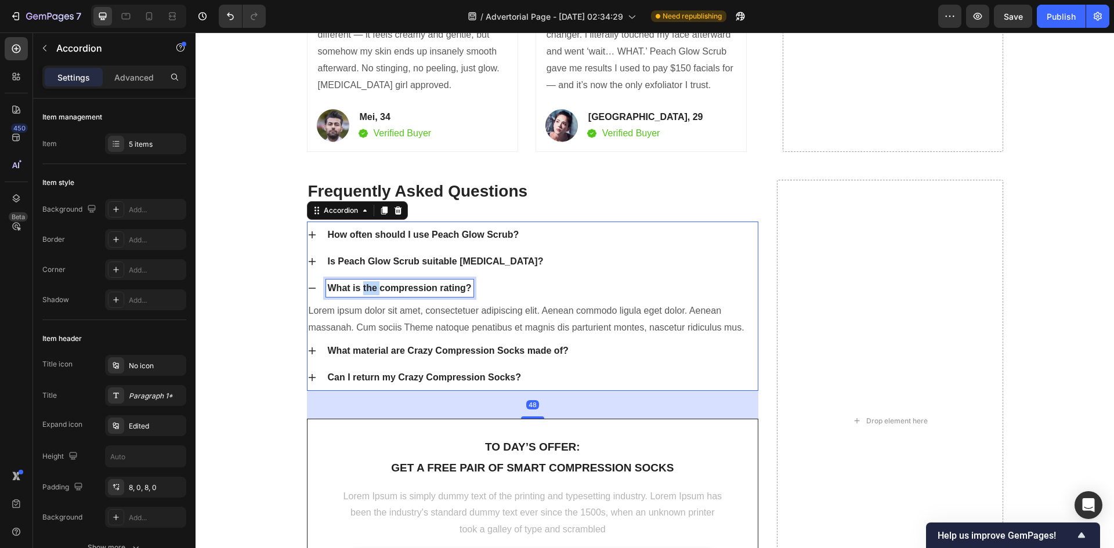
click at [368, 286] on p "What is the compression rating?" at bounding box center [400, 288] width 144 height 14
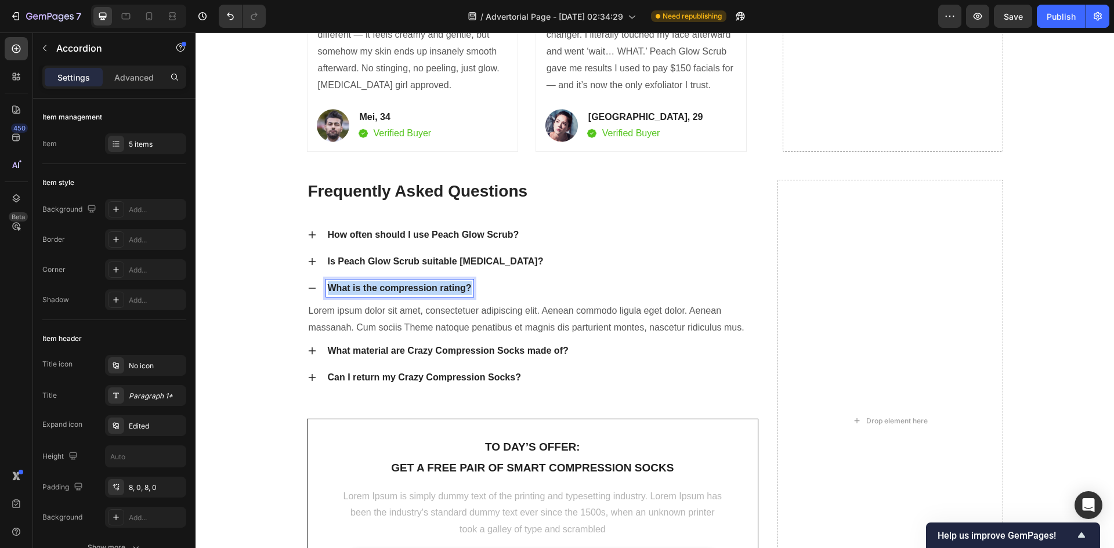
click at [368, 286] on p "What is the compression rating?" at bounding box center [400, 288] width 144 height 14
click at [378, 319] on p "Lorem ipsum dolor sit amet, consectetuer adipiscing elit. Aenean commodo ligula…" at bounding box center [533, 320] width 449 height 34
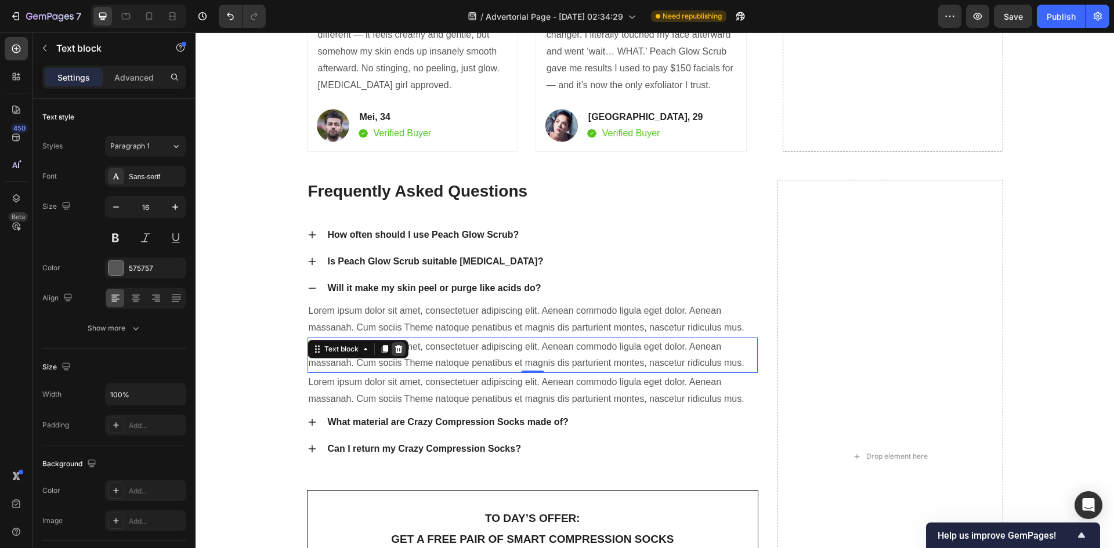
click at [394, 351] on icon at bounding box center [398, 349] width 9 height 9
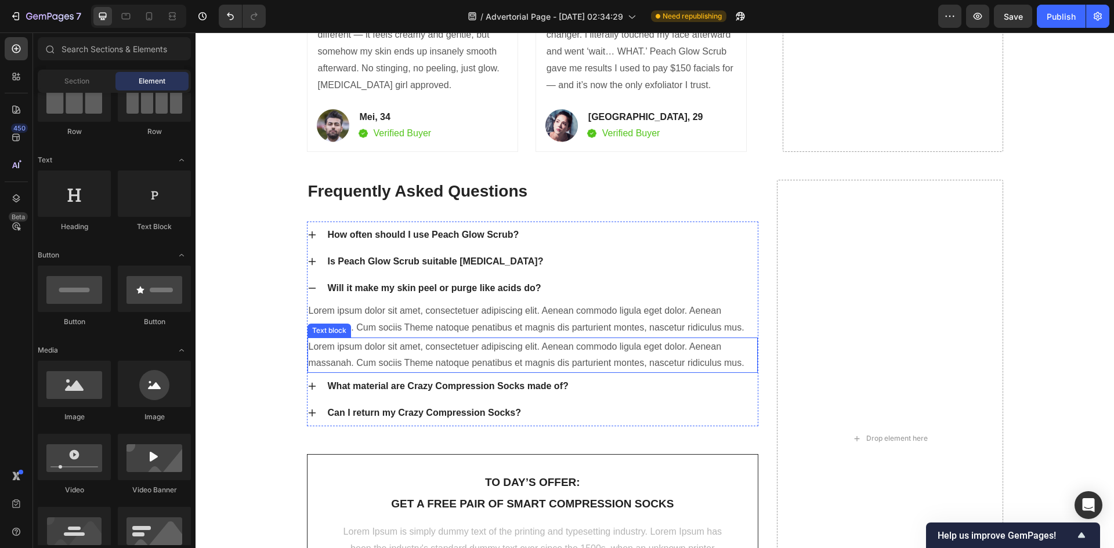
click at [391, 347] on div "Lorem ipsum dolor sit amet, consectetuer adipiscing elit. Aenean commodo ligula…" at bounding box center [533, 356] width 451 height 36
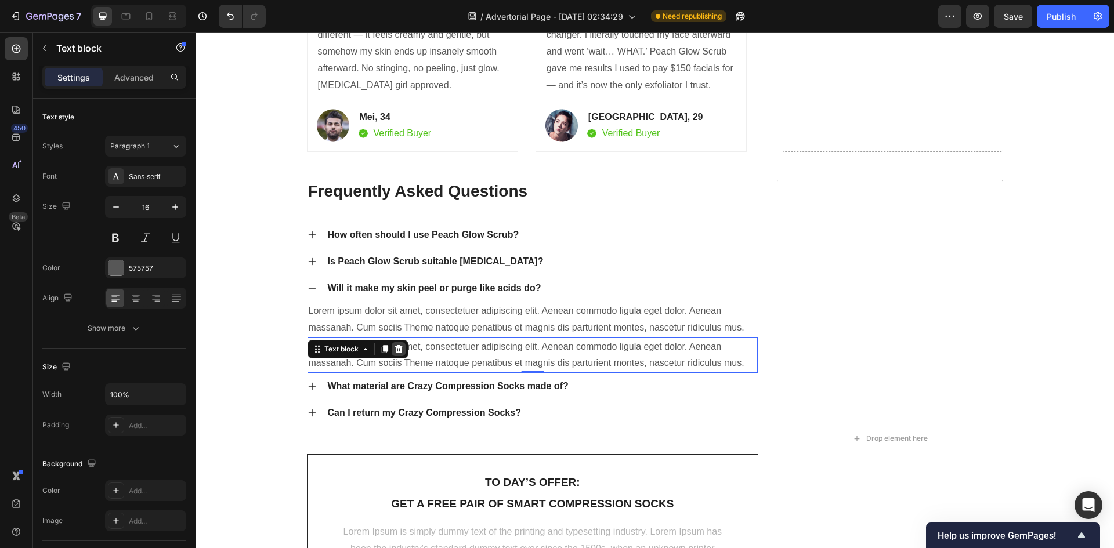
click at [398, 345] on icon at bounding box center [398, 349] width 9 height 9
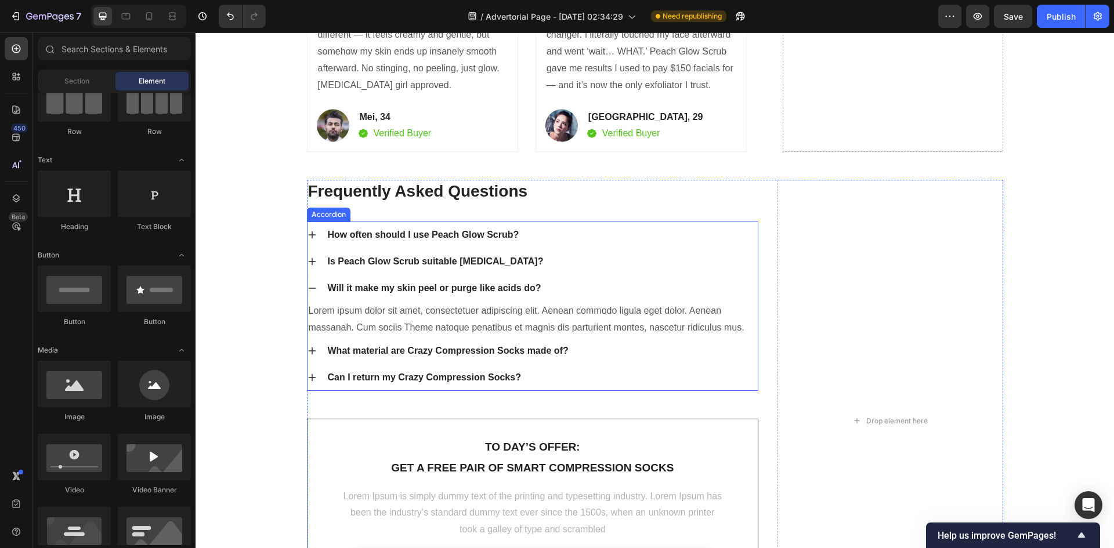
click at [402, 317] on p "Lorem ipsum dolor sit amet, consectetuer adipiscing elit. Aenean commodo ligula…" at bounding box center [533, 320] width 449 height 34
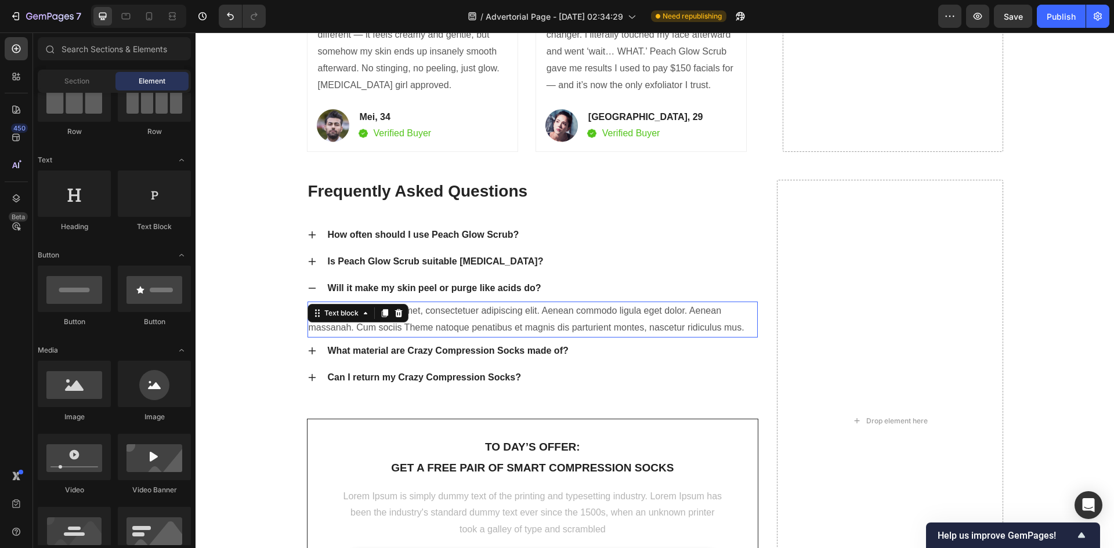
click at [402, 317] on div "Text block" at bounding box center [358, 313] width 101 height 19
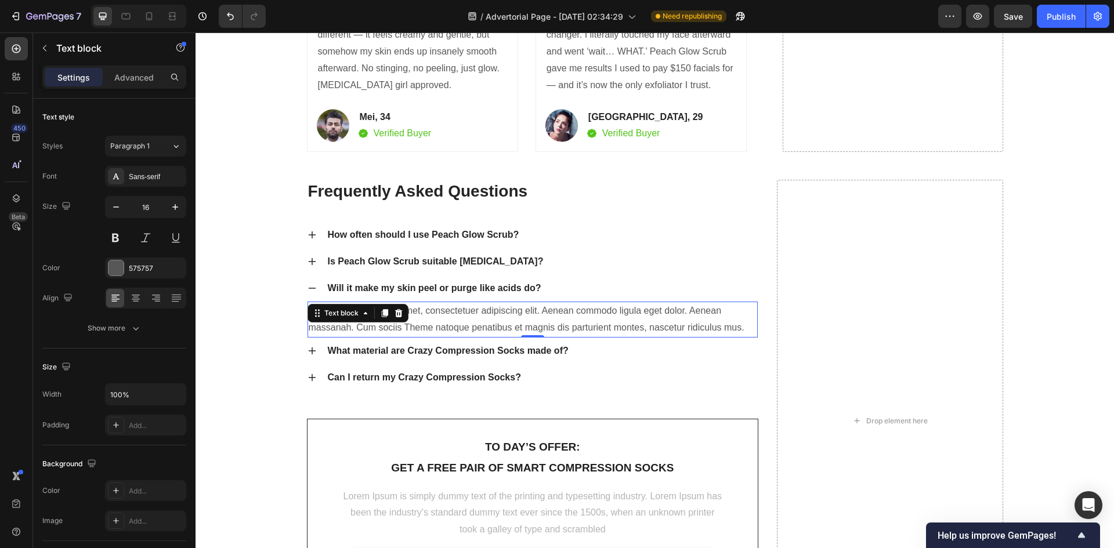
click at [437, 320] on p "Lorem ipsum dolor sit amet, consectetuer adipiscing elit. Aenean commodo ligula…" at bounding box center [533, 320] width 449 height 34
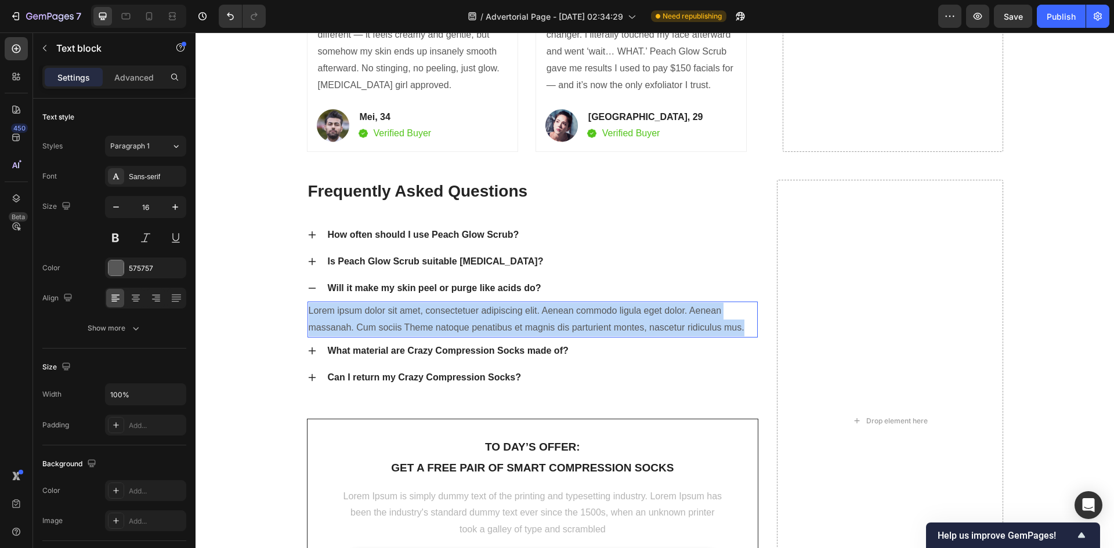
click at [437, 320] on p "Lorem ipsum dolor sit amet, consectetuer adipiscing elit. Aenean commodo ligula…" at bounding box center [533, 320] width 449 height 34
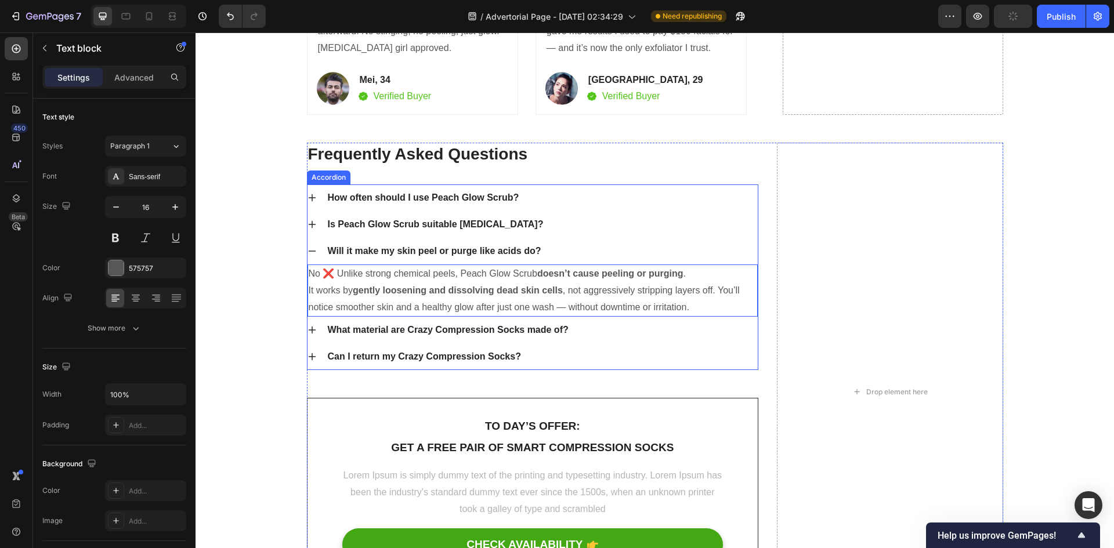
scroll to position [5475, 0]
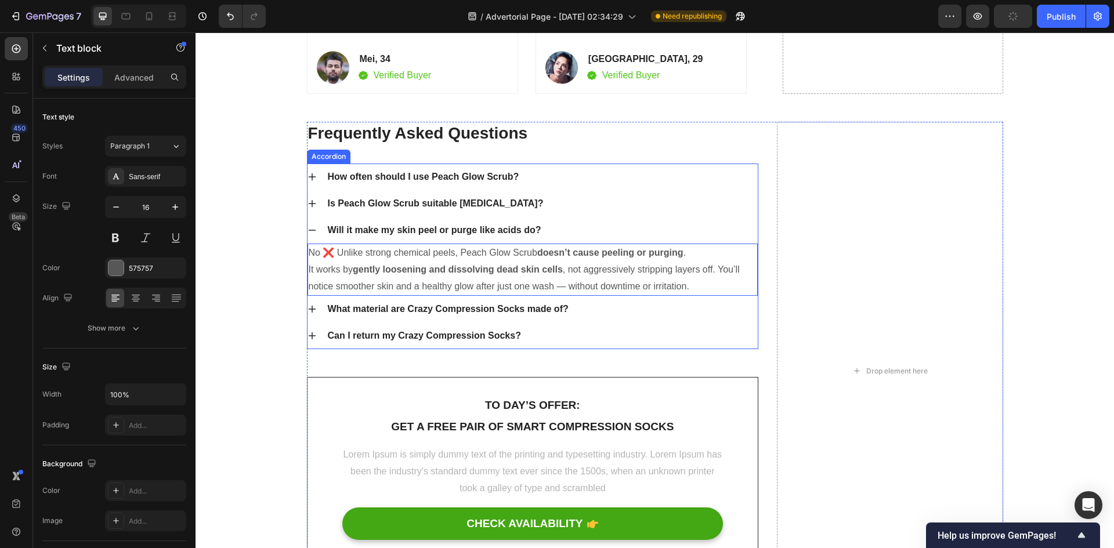
click at [405, 305] on p "What material are Crazy Compression Socks made of?" at bounding box center [448, 309] width 241 height 14
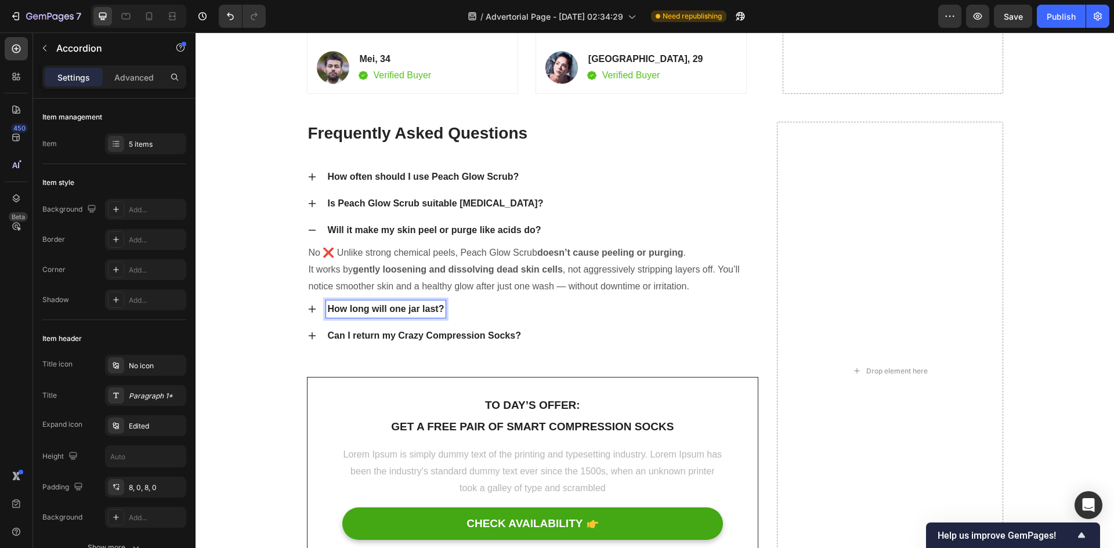
click at [436, 307] on p "How long will one jar last?" at bounding box center [386, 309] width 117 height 14
click at [309, 308] on icon at bounding box center [312, 309] width 9 height 9
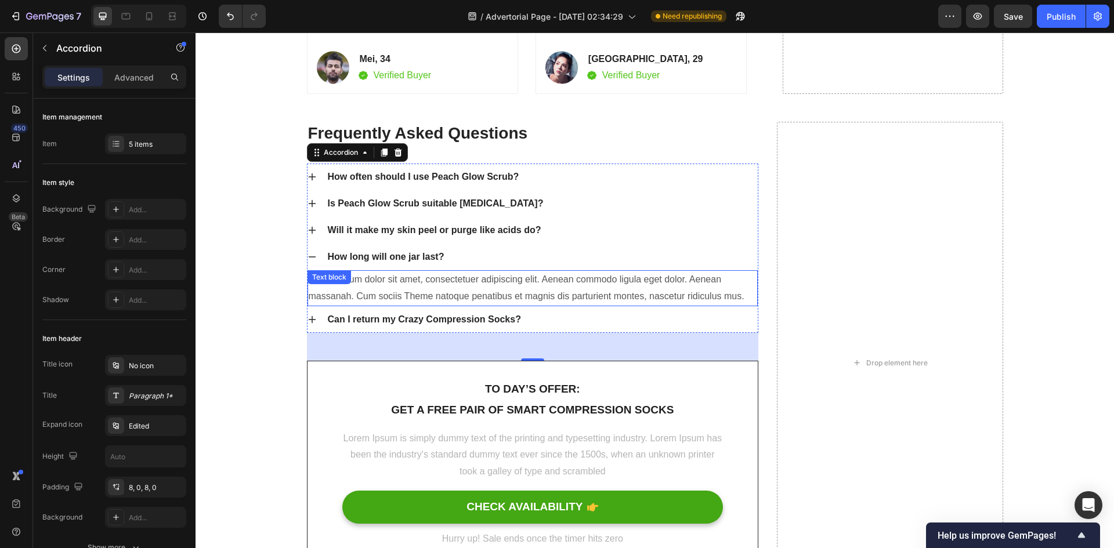
click at [408, 286] on p "Lorem ipsum dolor sit amet, consectetuer adipiscing elit. Aenean commodo ligula…" at bounding box center [533, 289] width 449 height 34
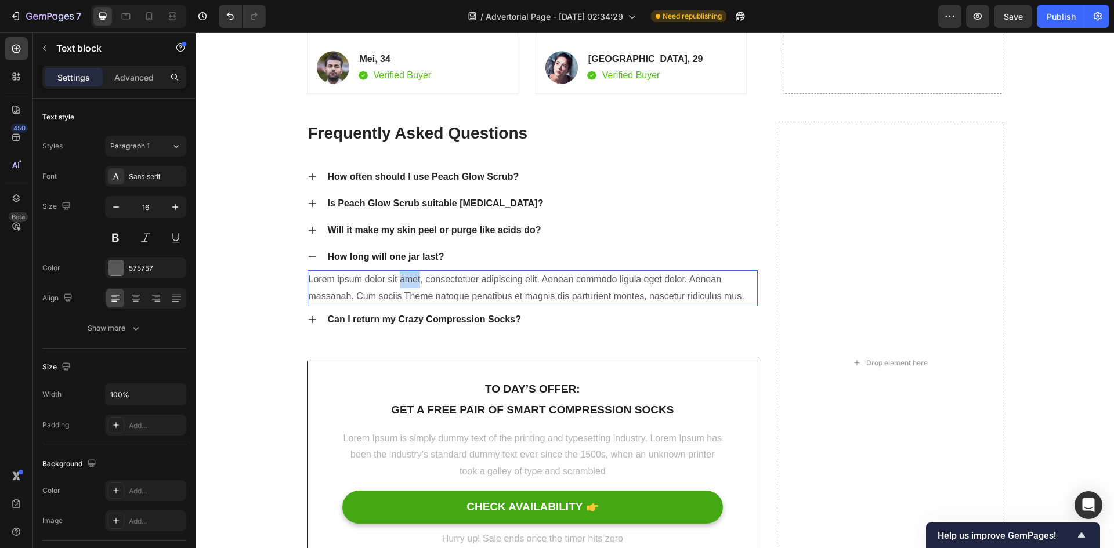
click at [408, 286] on p "Lorem ipsum dolor sit amet, consectetuer adipiscing elit. Aenean commodo ligula…" at bounding box center [533, 289] width 449 height 34
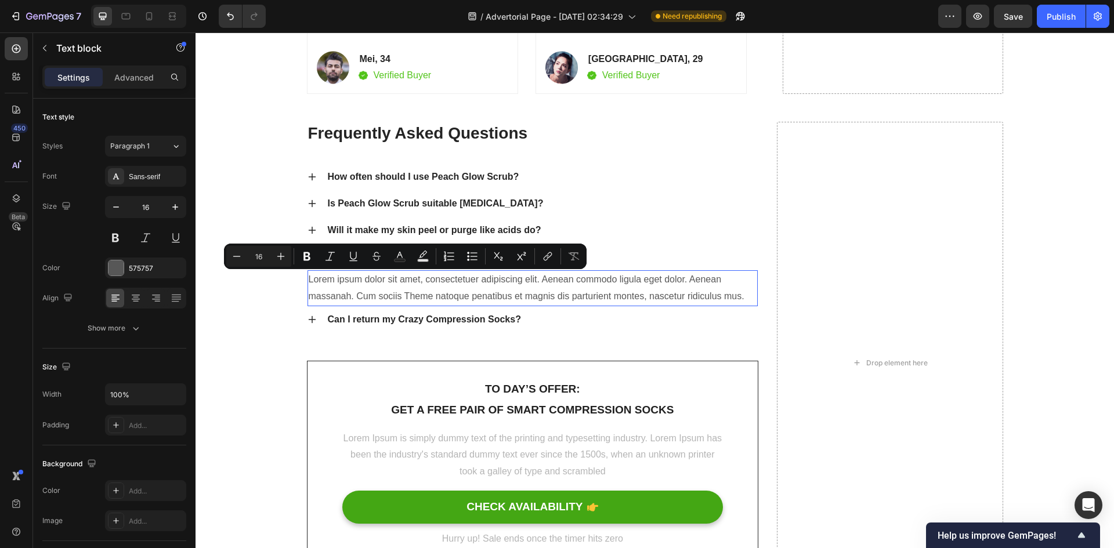
click at [409, 289] on p "Lorem ipsum dolor sit amet, consectetuer adipiscing elit. Aenean commodo ligula…" at bounding box center [533, 289] width 449 height 34
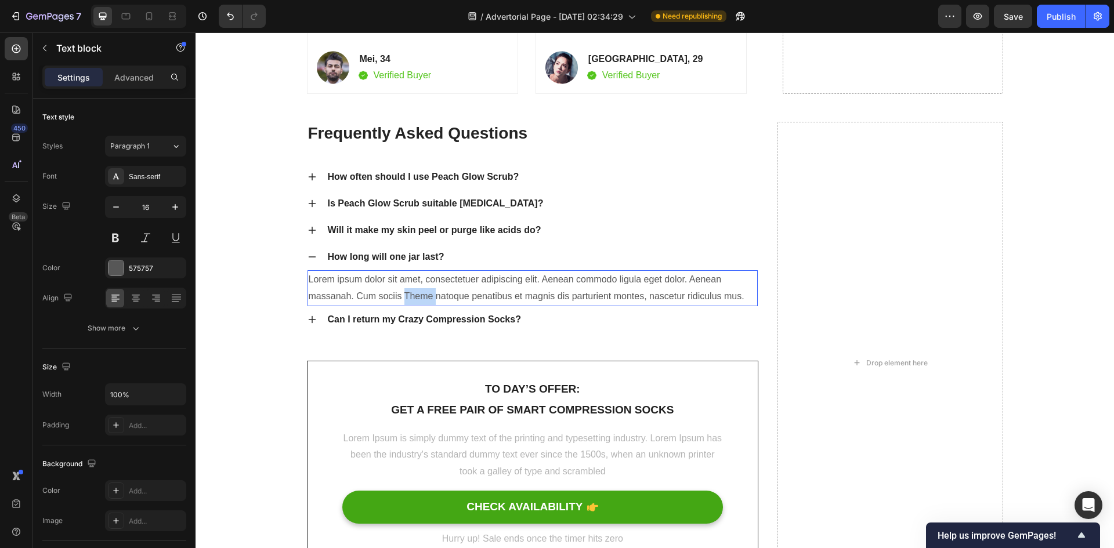
click at [409, 289] on p "Lorem ipsum dolor sit amet, consectetuer adipiscing elit. Aenean commodo ligula…" at bounding box center [533, 289] width 449 height 34
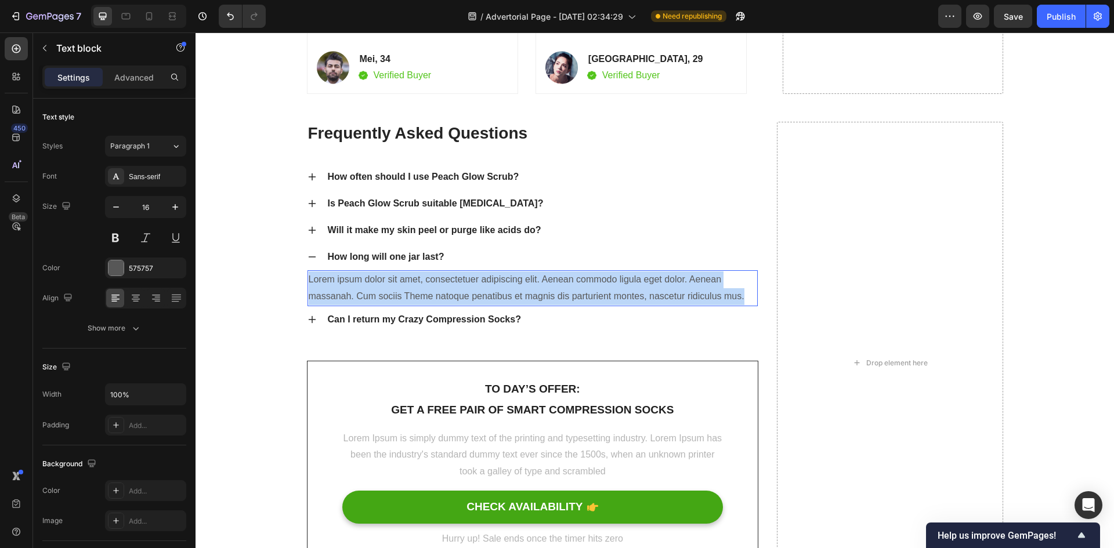
click at [409, 289] on p "Lorem ipsum dolor sit amet, consectetuer adipiscing elit. Aenean commodo ligula…" at bounding box center [533, 289] width 449 height 34
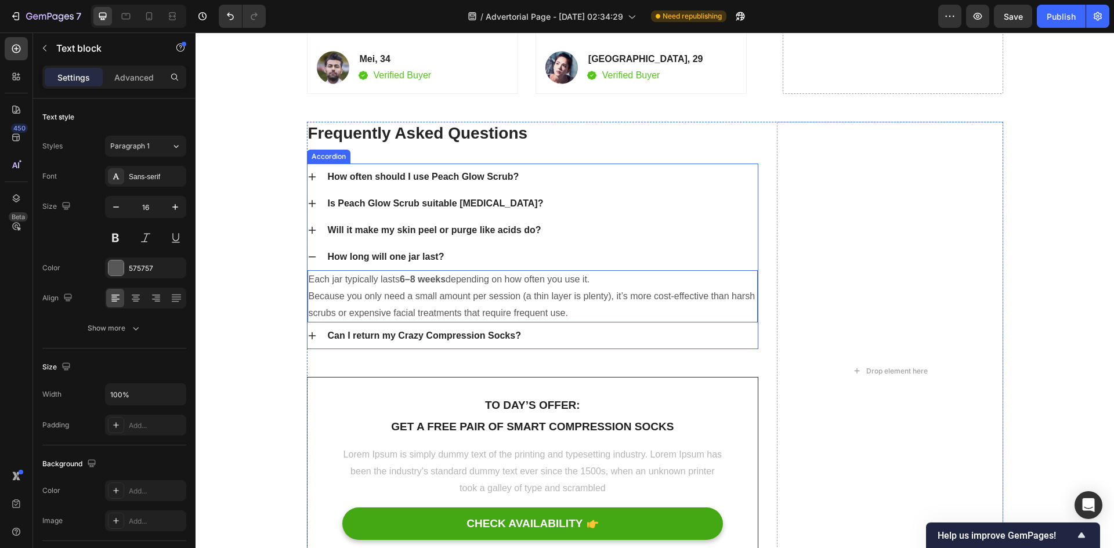
click at [312, 258] on icon at bounding box center [312, 256] width 9 height 9
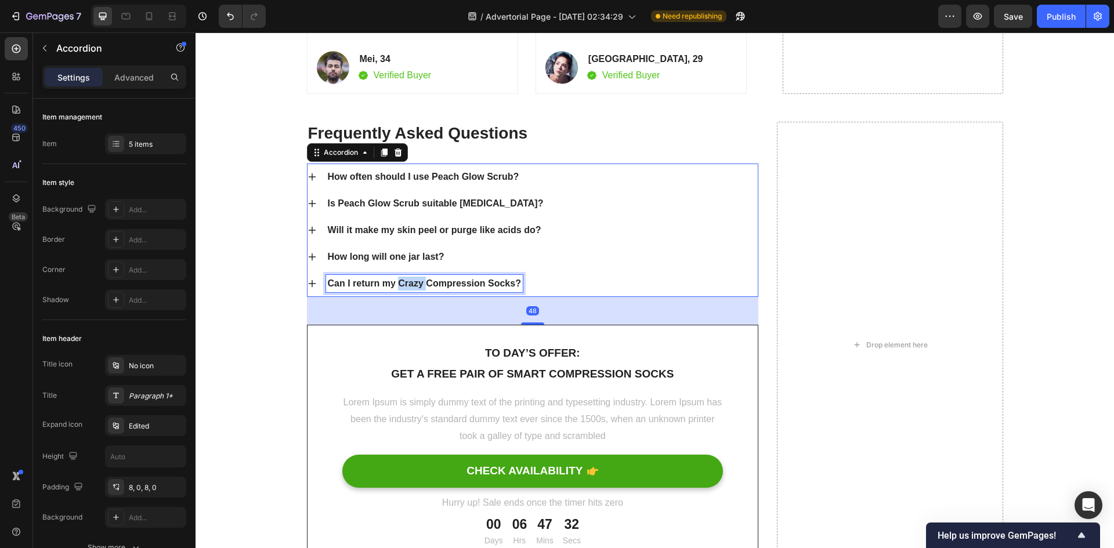
click at [397, 284] on p "Can I return my Crazy Compression Socks?" at bounding box center [424, 284] width 193 height 14
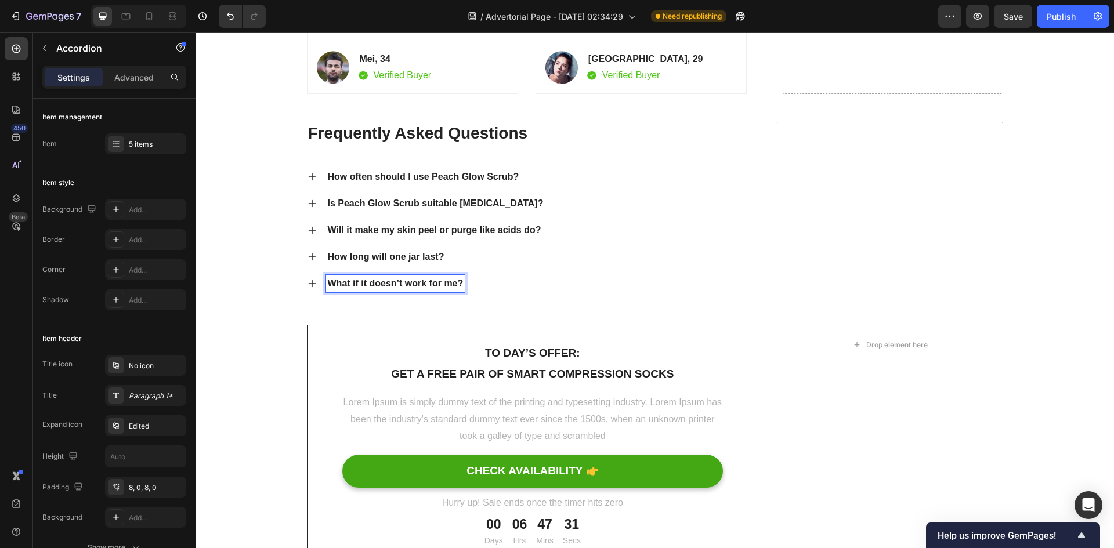
click at [311, 283] on icon at bounding box center [312, 283] width 9 height 9
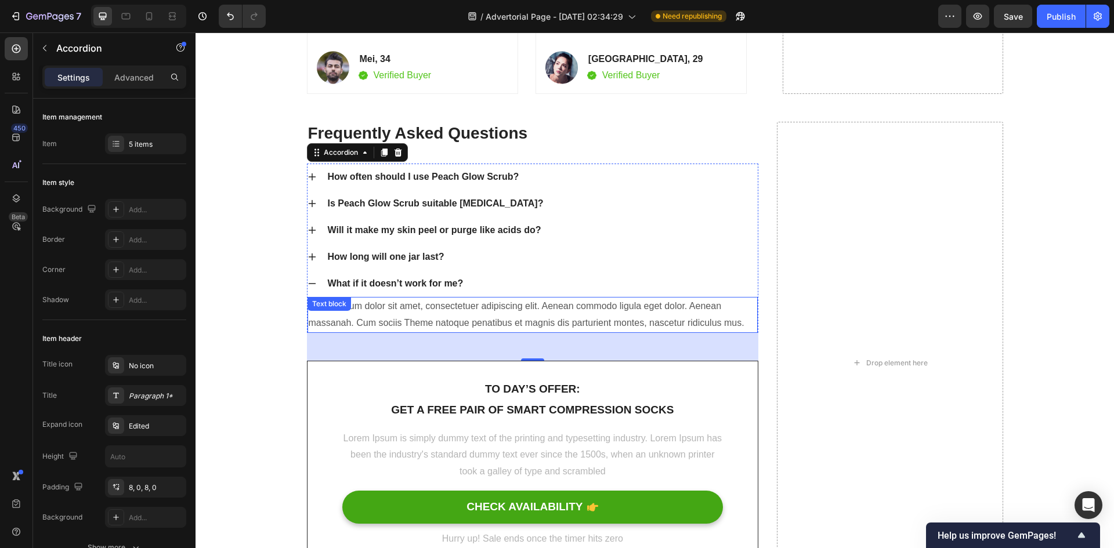
click at [453, 316] on p "Lorem ipsum dolor sit amet, consectetuer adipiscing elit. Aenean commodo ligula…" at bounding box center [533, 315] width 449 height 34
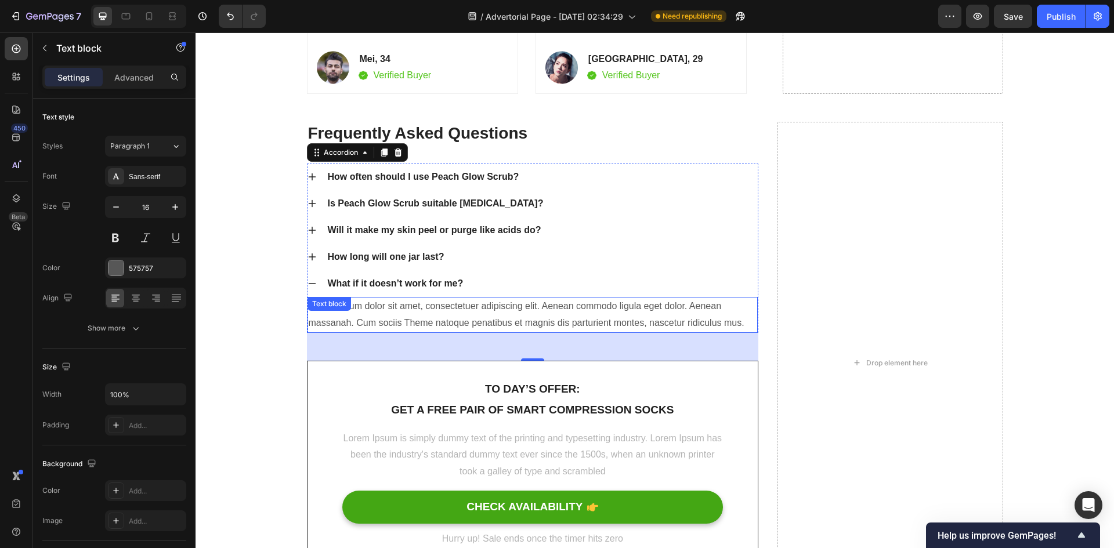
click at [453, 316] on p "Lorem ipsum dolor sit amet, consectetuer adipiscing elit. Aenean commodo ligula…" at bounding box center [533, 315] width 449 height 34
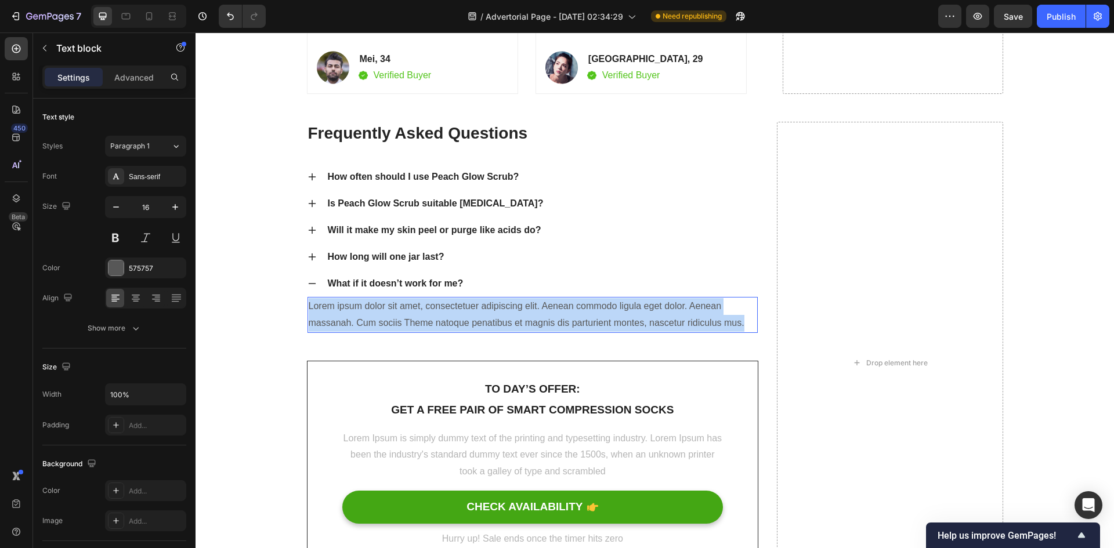
click at [453, 316] on p "Lorem ipsum dolor sit amet, consectetuer adipiscing elit. Aenean commodo ligula…" at bounding box center [533, 315] width 449 height 34
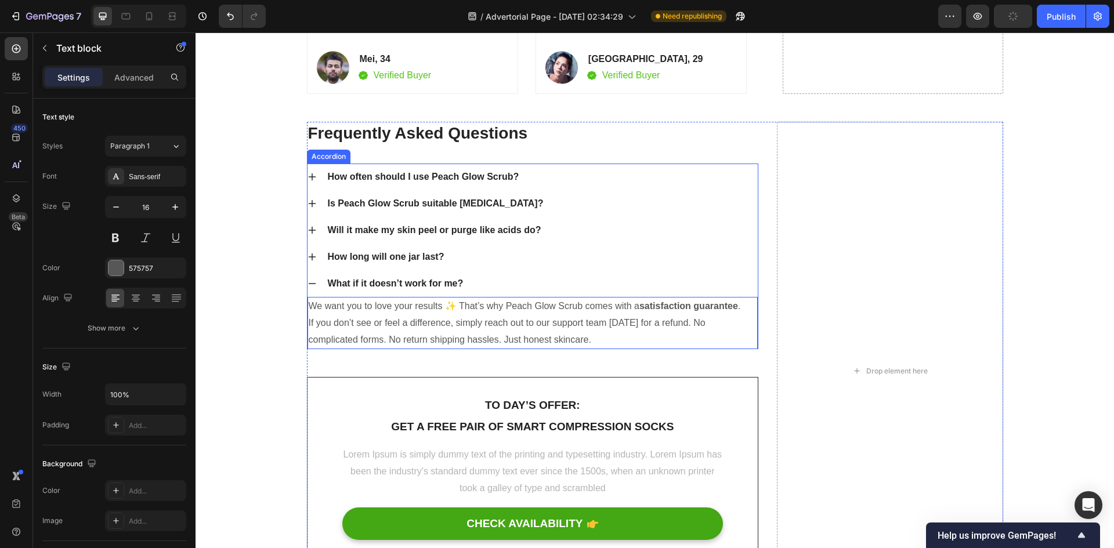
click at [544, 270] on div "What if it doesn’t work for me?" at bounding box center [533, 283] width 451 height 27
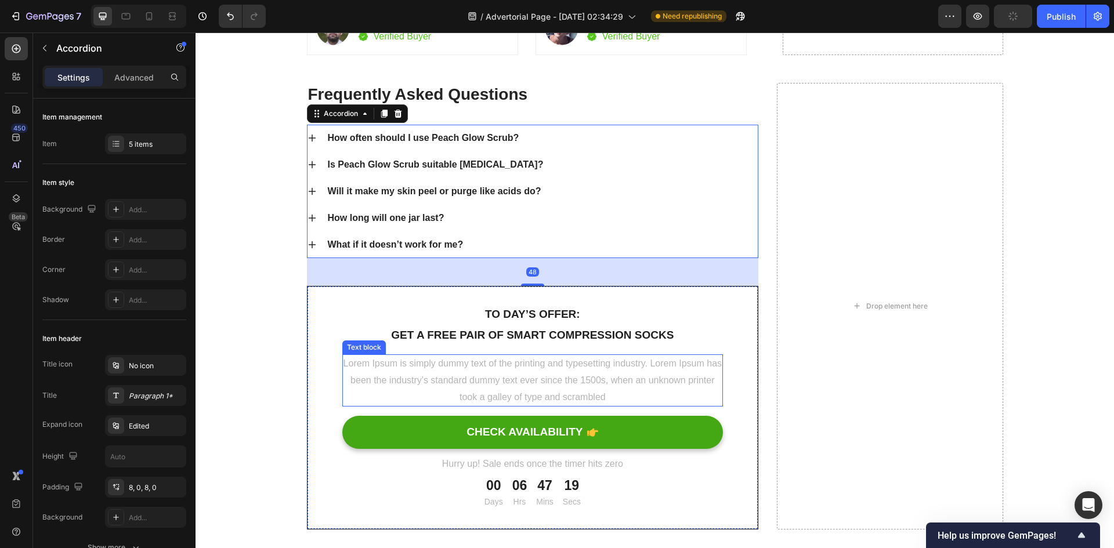
scroll to position [5591, 0]
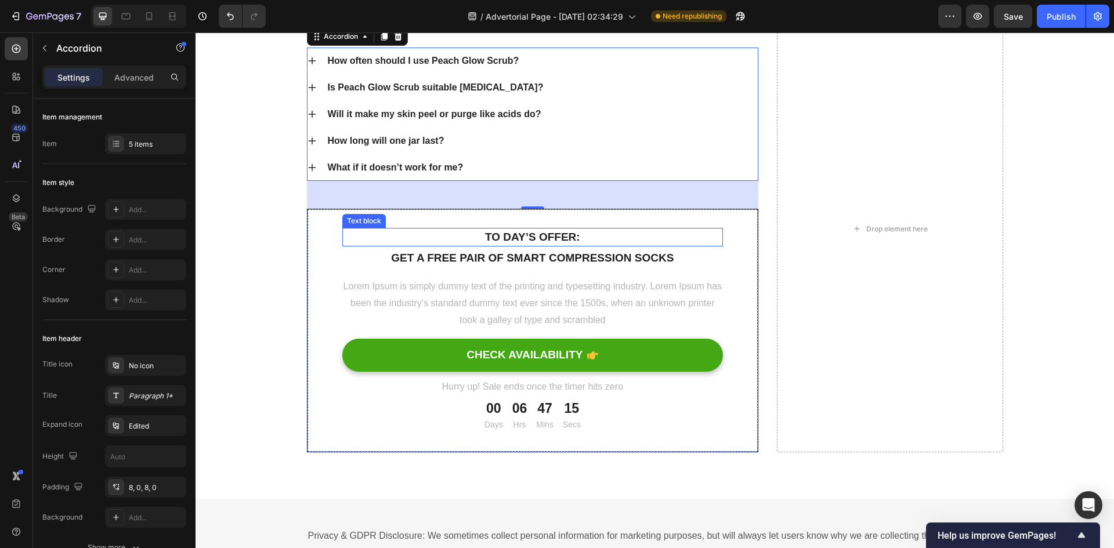
click at [502, 236] on p "To day’s offer:" at bounding box center [533, 237] width 379 height 17
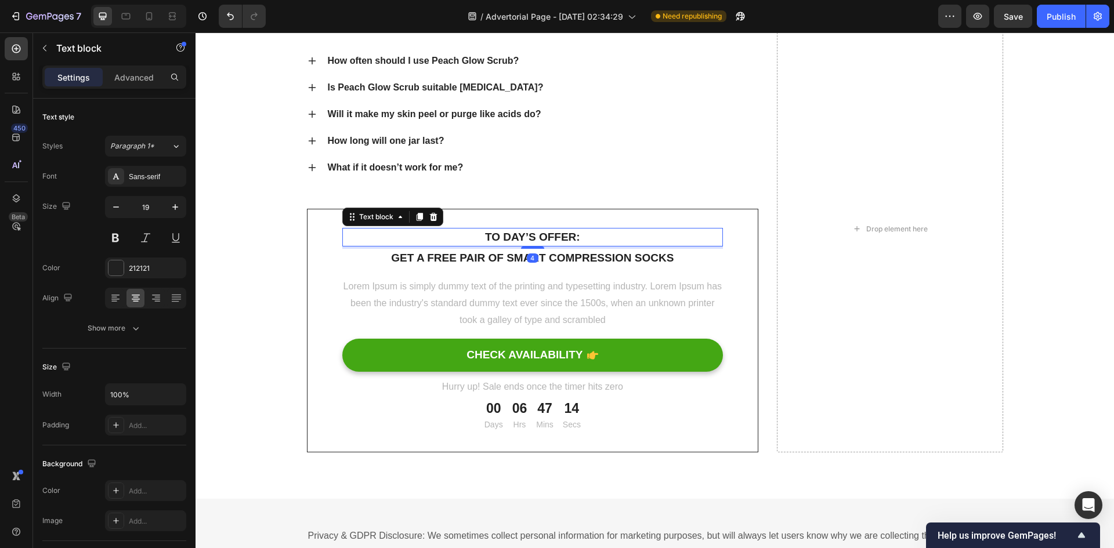
click at [499, 236] on p "To day’s offer:" at bounding box center [533, 237] width 379 height 17
click at [601, 257] on p "Get a free pair of smart compression socks" at bounding box center [533, 258] width 379 height 17
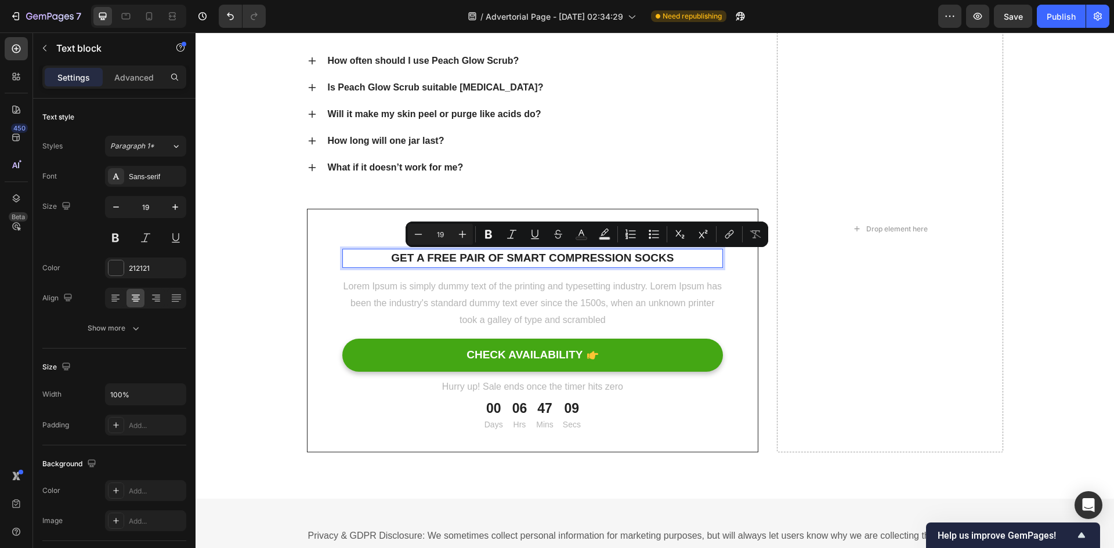
click at [688, 261] on p "Get a free pair of smart compression socks" at bounding box center [533, 258] width 379 height 17
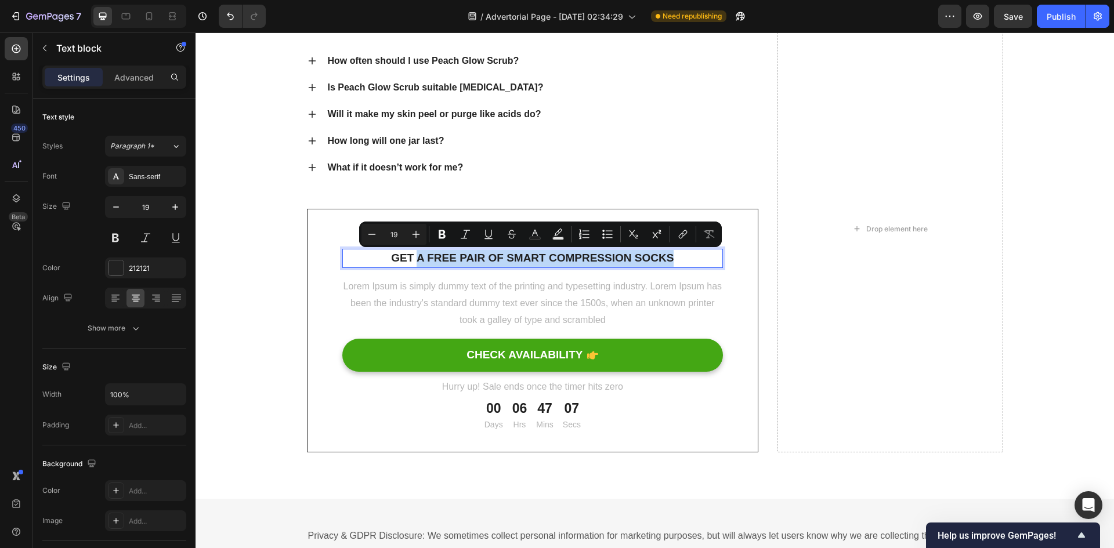
drag, startPoint x: 687, startPoint y: 259, endPoint x: 412, endPoint y: 254, distance: 274.6
click at [412, 254] on p "Get a free pair of smart compression socks" at bounding box center [533, 258] width 379 height 17
click at [501, 285] on p "Lorem Ipsum is simply dummy text of the printing and typesetting industry. Lore…" at bounding box center [533, 304] width 379 height 50
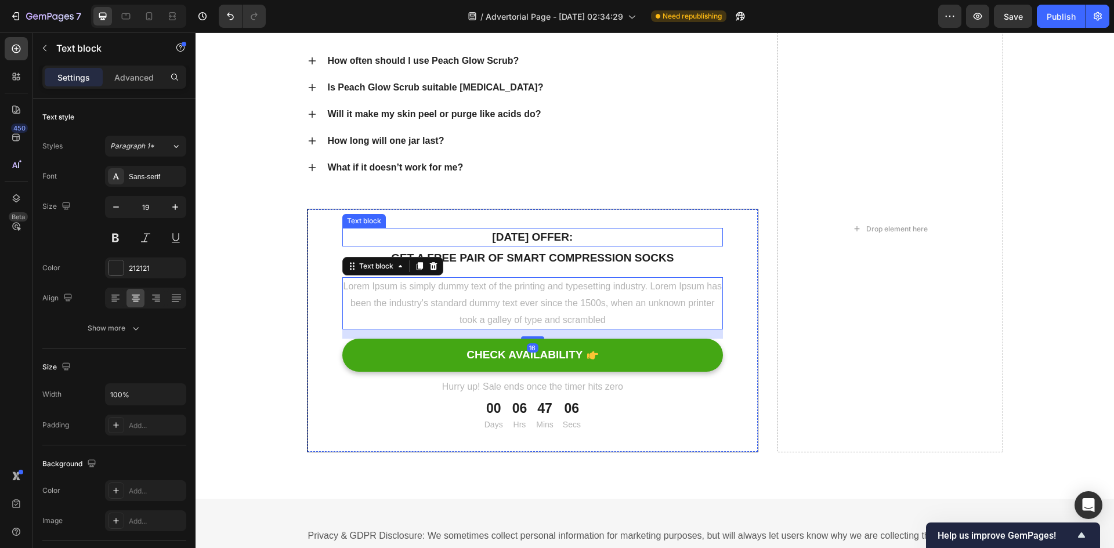
click at [673, 234] on p "[DATE] offer:" at bounding box center [533, 237] width 379 height 17
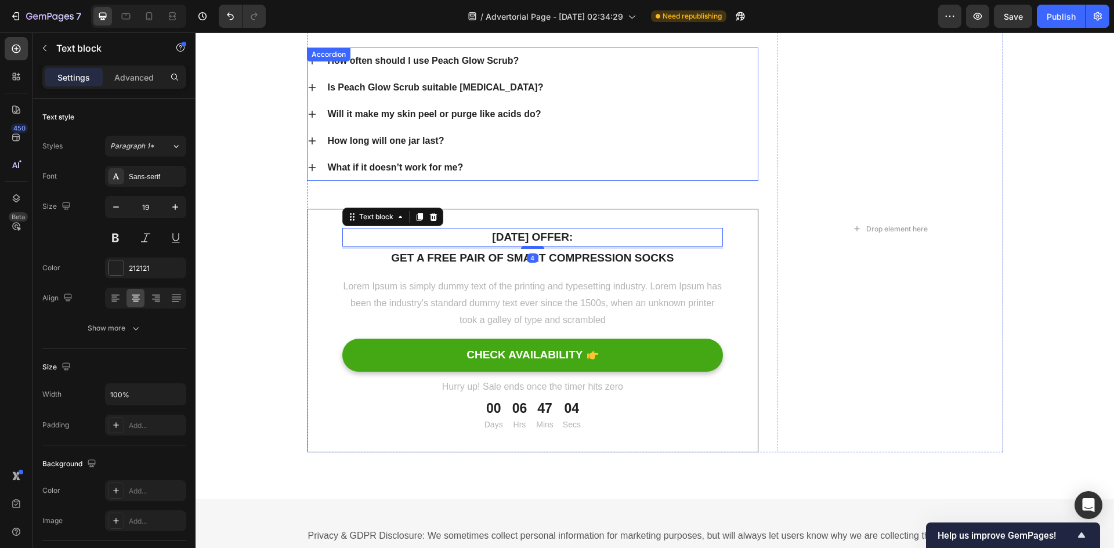
click at [735, 178] on div "What if it doesn’t work for me?" at bounding box center [533, 167] width 451 height 27
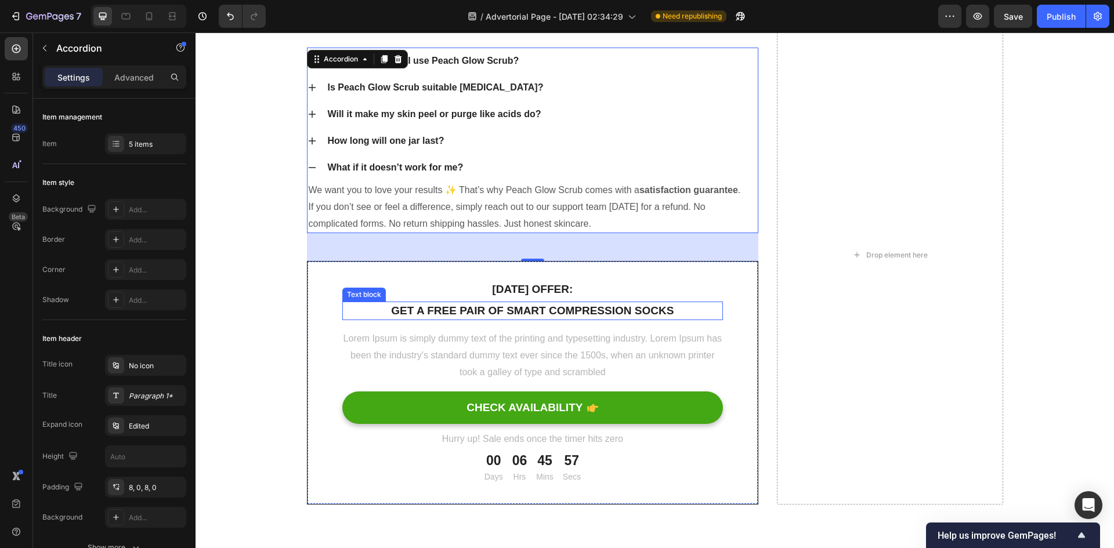
click at [559, 308] on p "Get a free pair of smart compression socks" at bounding box center [533, 311] width 379 height 17
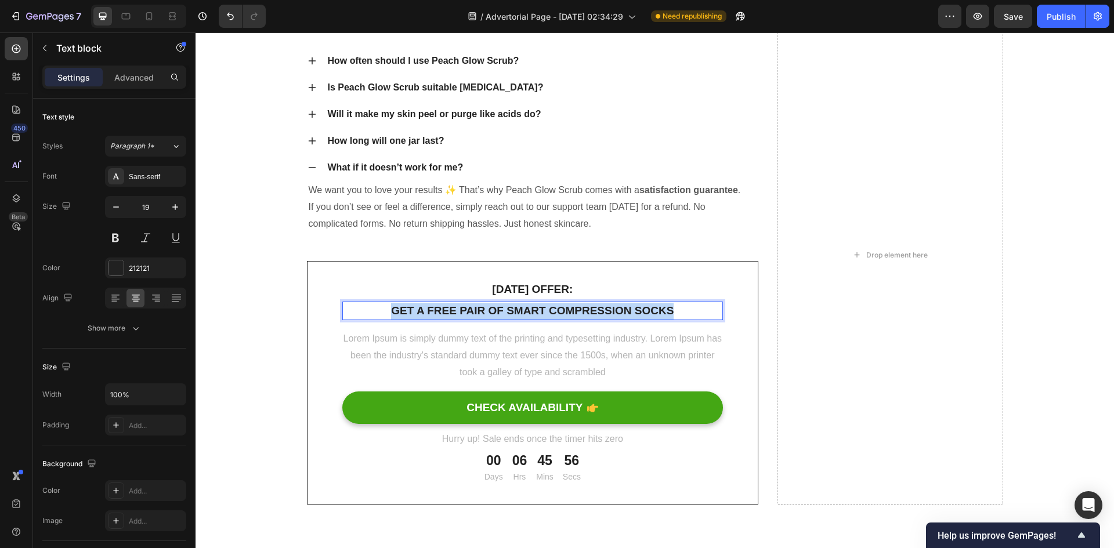
click at [559, 308] on p "Get a free pair of smart compression socks" at bounding box center [533, 311] width 379 height 17
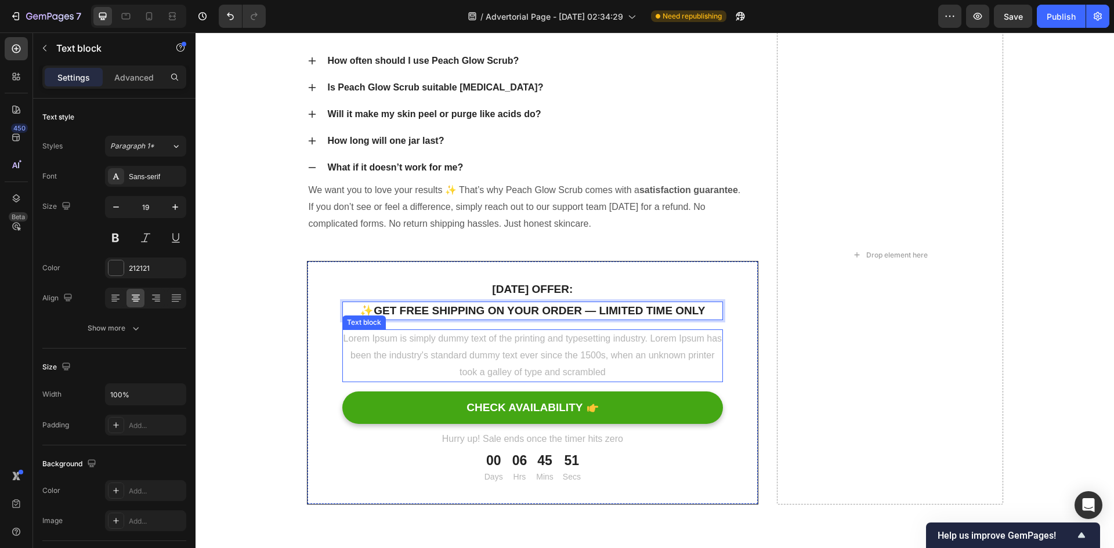
click at [536, 351] on p "Lorem Ipsum is simply dummy text of the printing and typesetting industry. Lore…" at bounding box center [533, 356] width 379 height 50
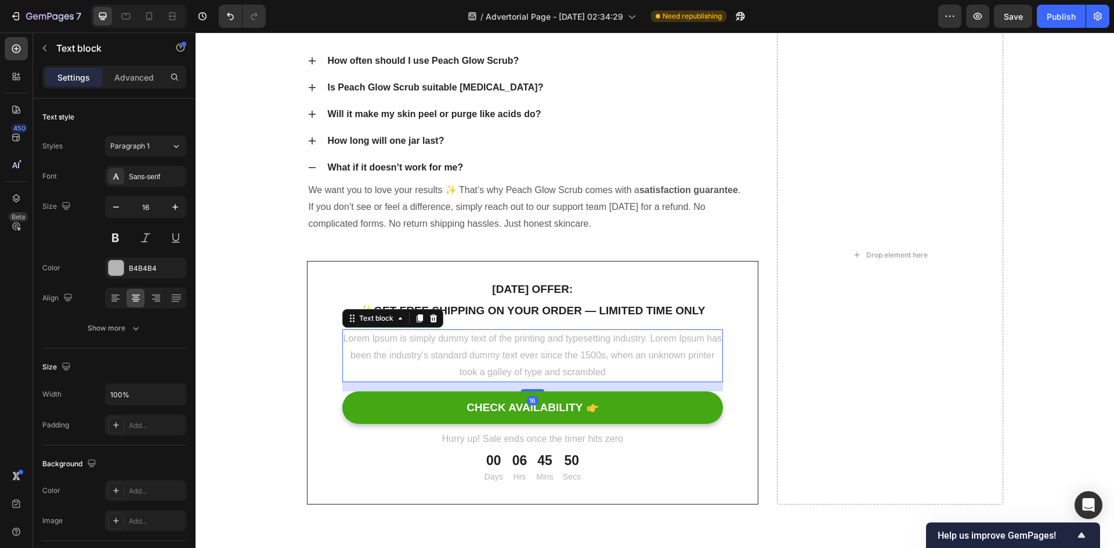
click at [536, 351] on p "Lorem Ipsum is simply dummy text of the printing and typesetting industry. Lore…" at bounding box center [533, 356] width 379 height 50
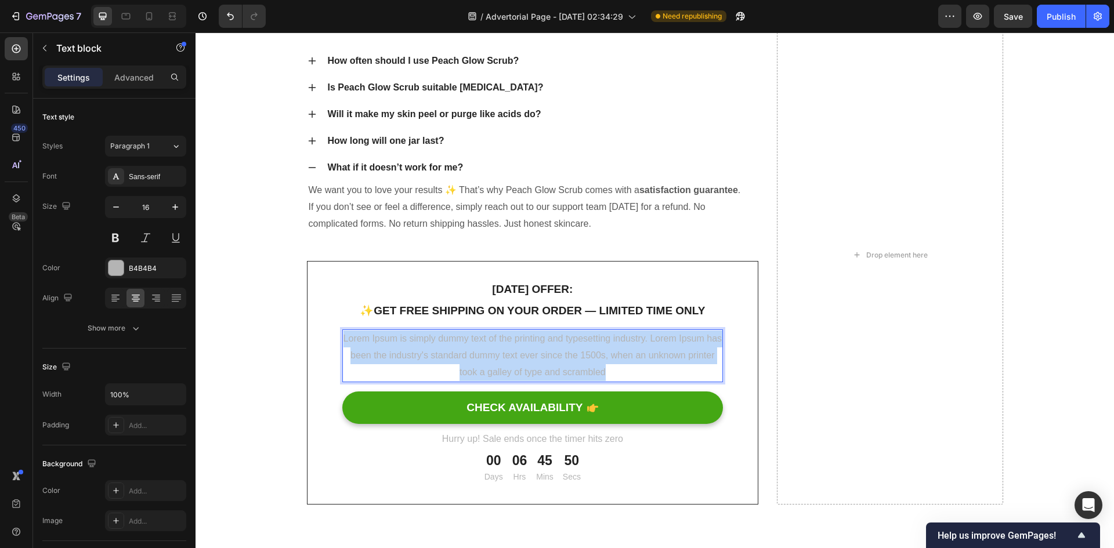
click at [536, 351] on p "Lorem Ipsum is simply dummy text of the printing and typesetting industry. Lore…" at bounding box center [533, 356] width 379 height 50
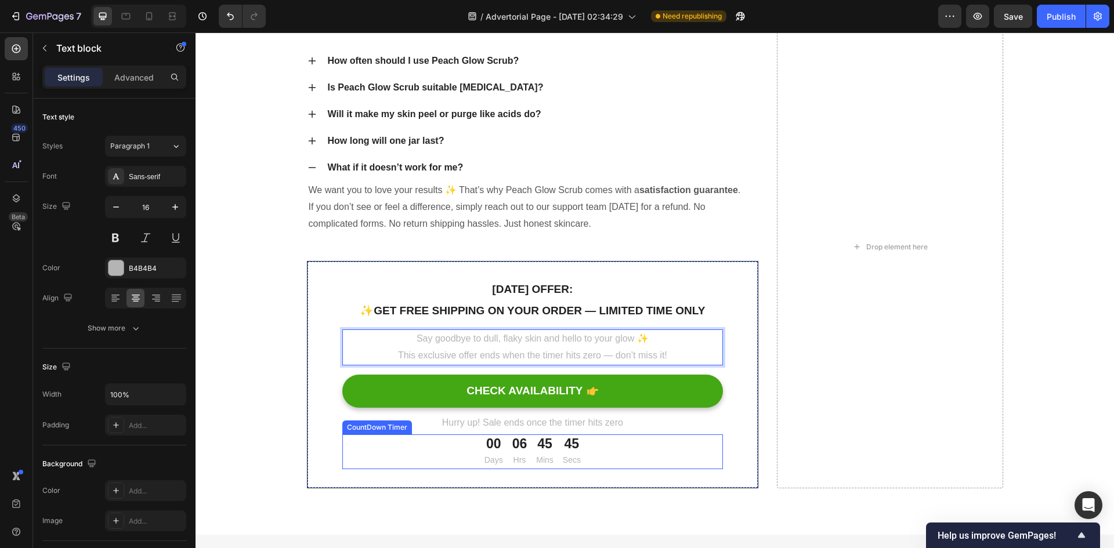
click at [536, 454] on p "Mins" at bounding box center [544, 460] width 17 height 15
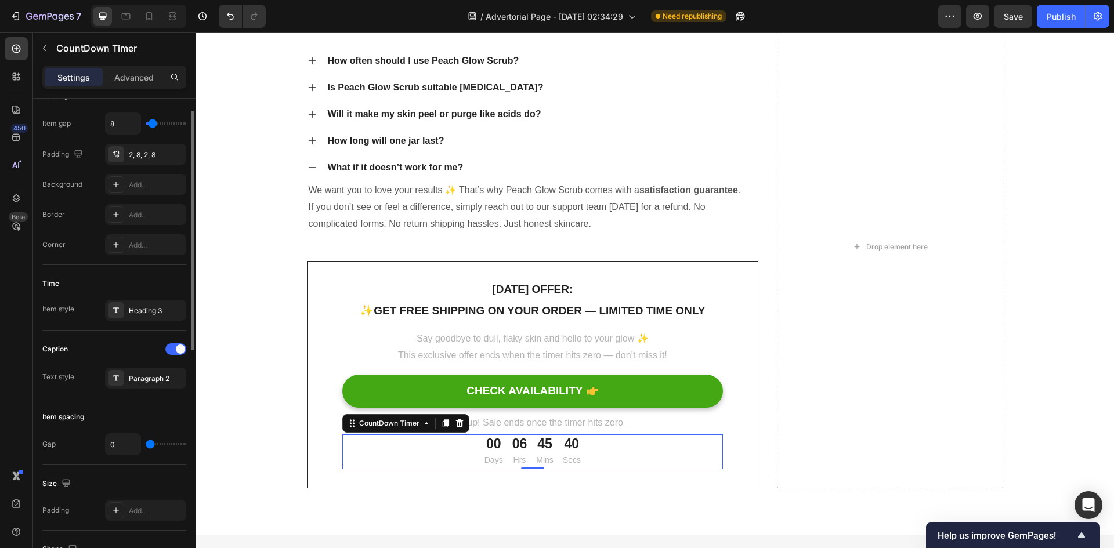
scroll to position [0, 0]
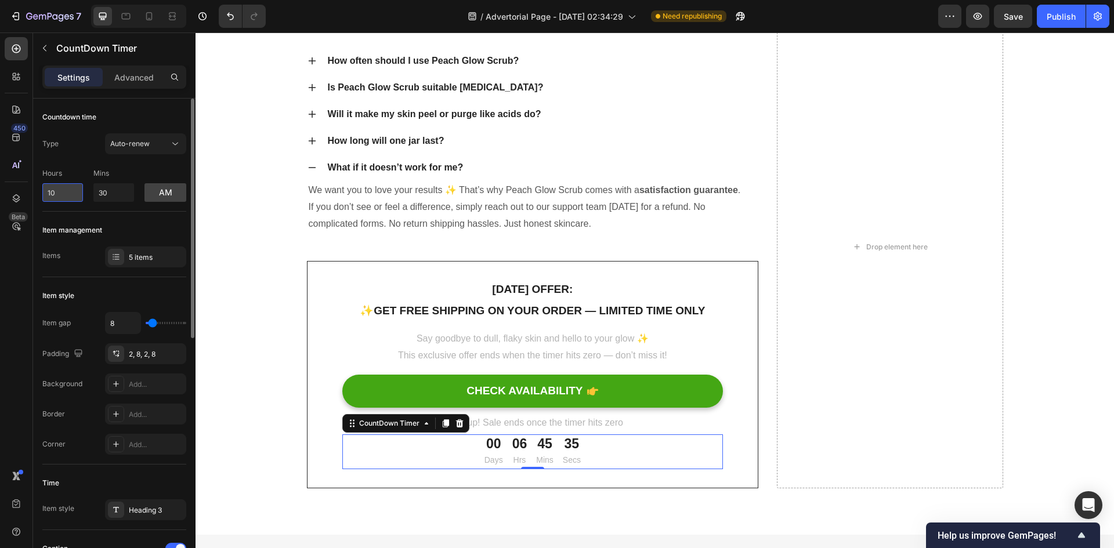
click at [51, 193] on input "10" at bounding box center [62, 192] width 41 height 19
type input "0"
click at [118, 190] on input "30" at bounding box center [113, 192] width 41 height 19
type input "3"
type input "0"
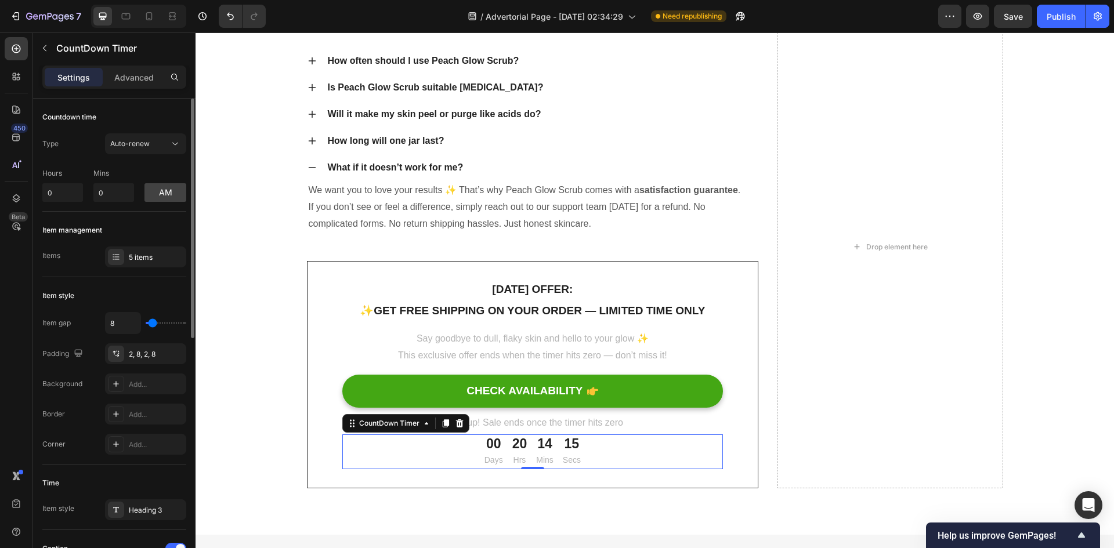
click at [157, 228] on div "Item management" at bounding box center [114, 230] width 144 height 19
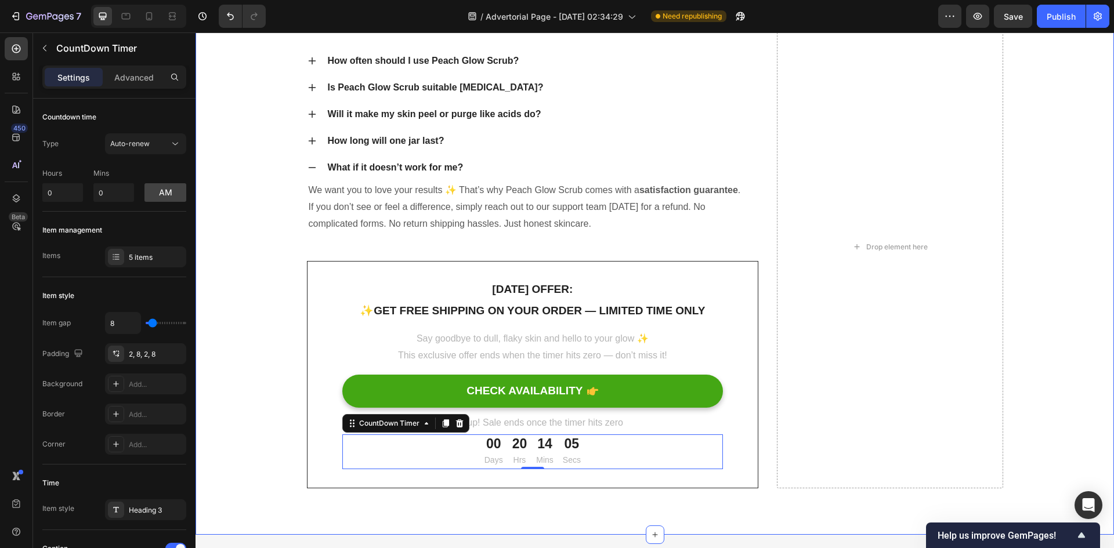
click at [271, 294] on div "Frequently Asked Questions Heading How often should I use Peach Glow Scrub? Is …" at bounding box center [654, 247] width 901 height 483
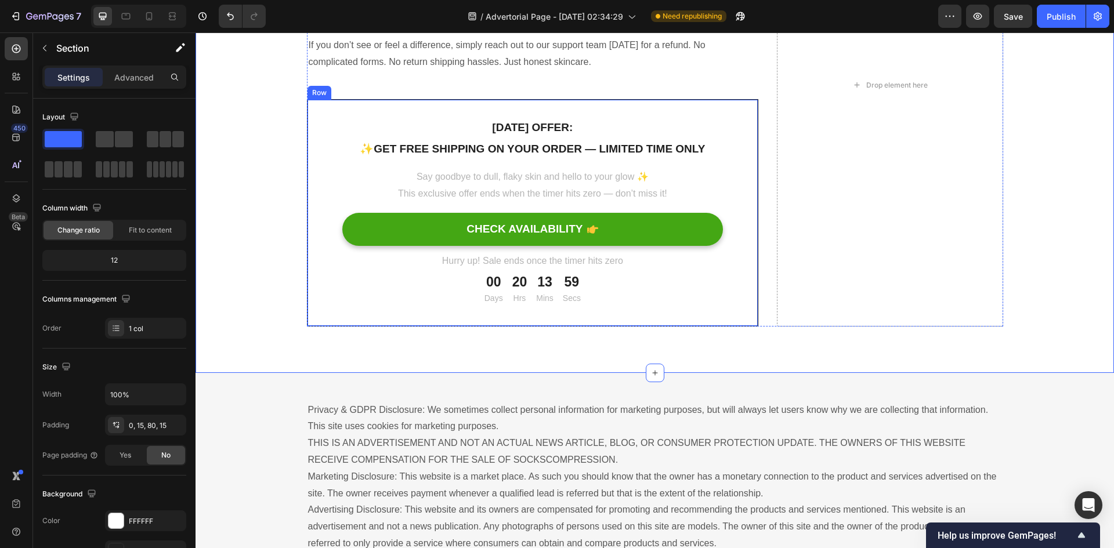
scroll to position [5881, 0]
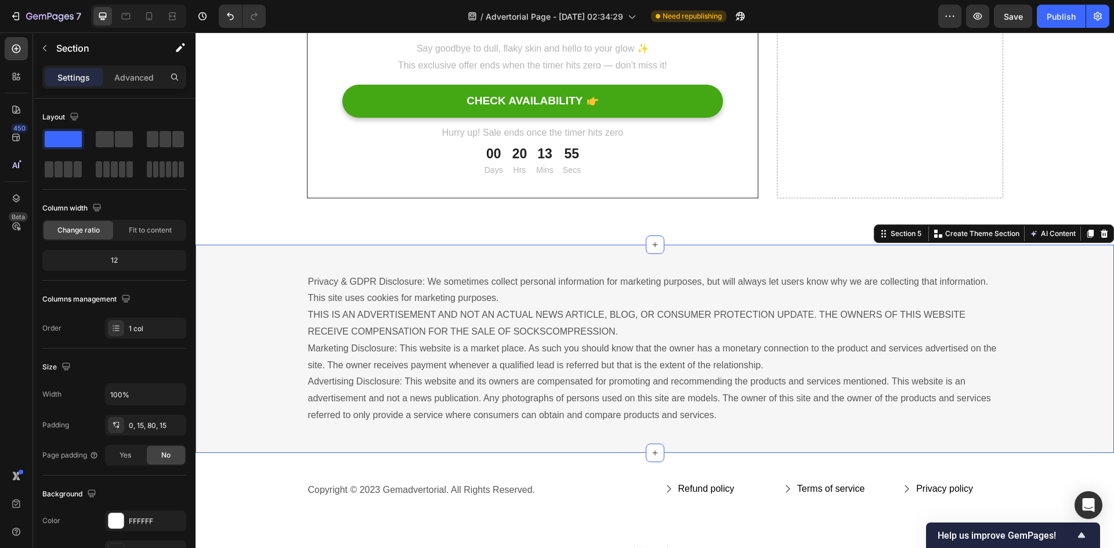
click at [1026, 327] on div "Privacy & GDPR Disclosure: We sometimes collect personal information for market…" at bounding box center [655, 349] width 919 height 153
click at [1100, 230] on div at bounding box center [1105, 234] width 14 height 14
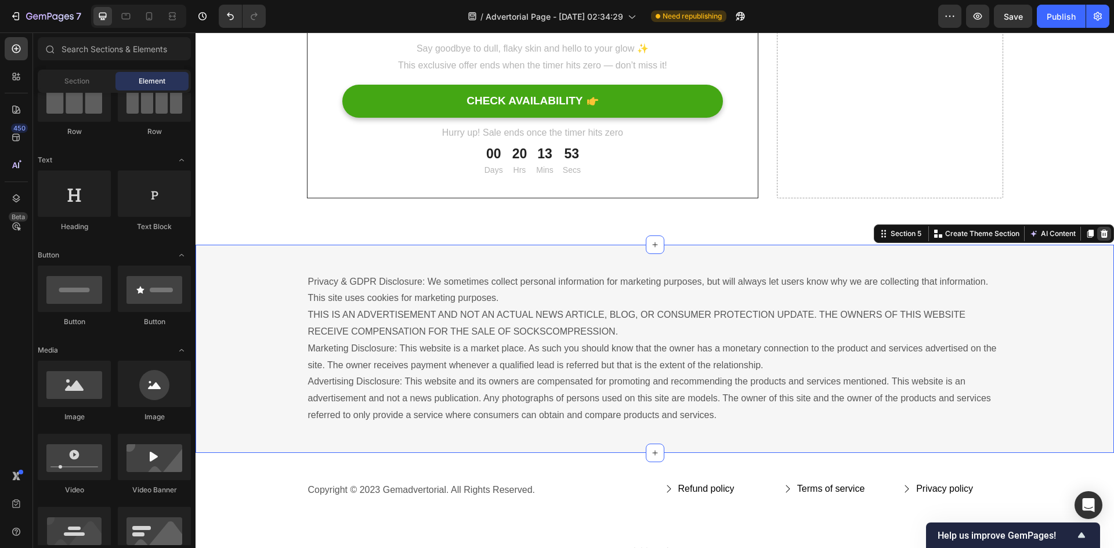
scroll to position [5819, 0]
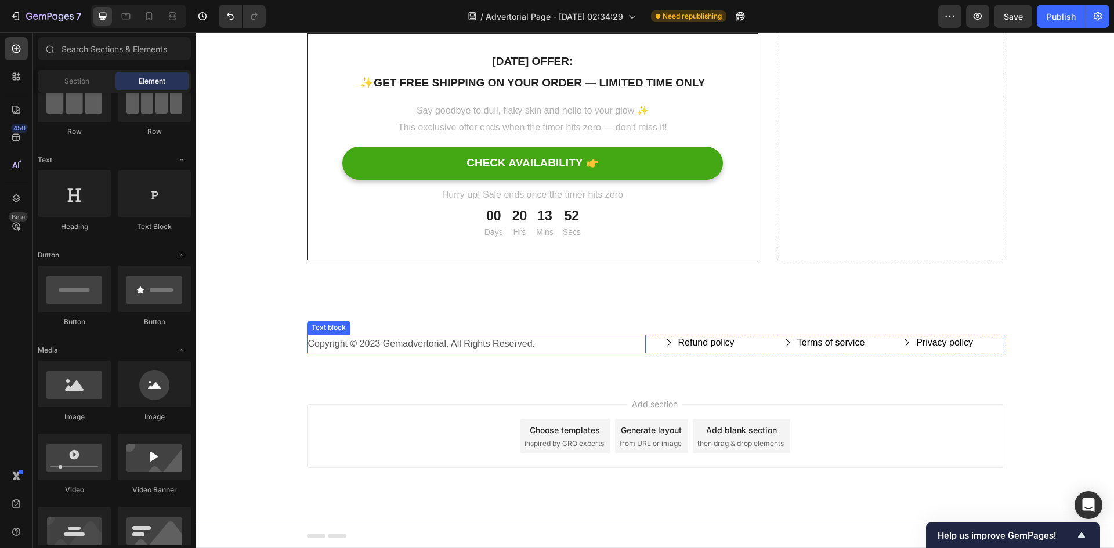
click at [505, 341] on p "Copyright © 2023 Gemadvertorial. All Rights Reserved." at bounding box center [476, 344] width 337 height 17
click at [530, 342] on p "Copyright © 2023 Gemadvertorial. All Rights Reserved." at bounding box center [476, 344] width 337 height 17
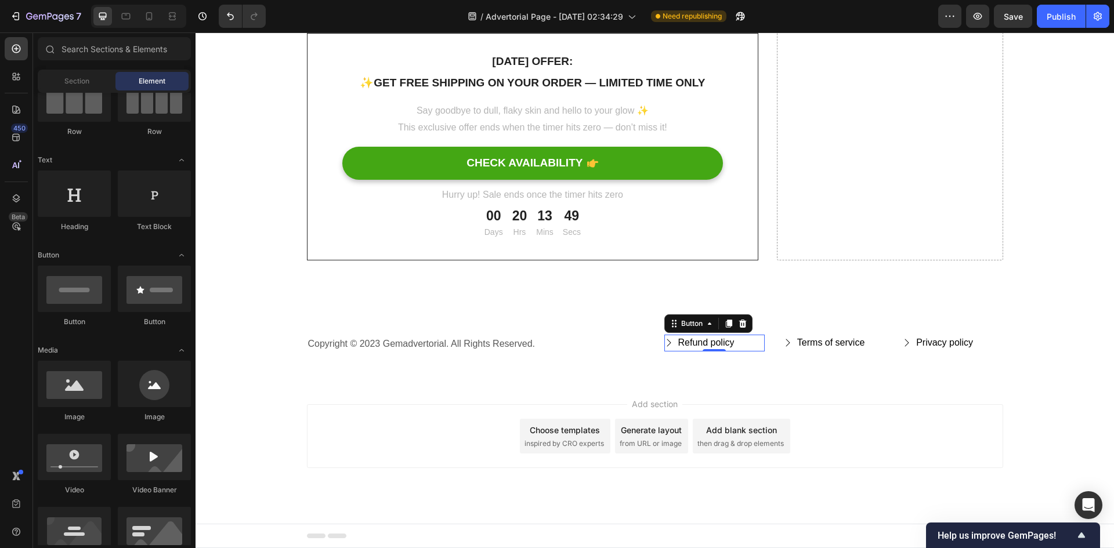
click at [668, 341] on icon "Refund policy" at bounding box center [669, 342] width 9 height 9
click at [665, 341] on icon "Refund policy" at bounding box center [669, 342] width 9 height 9
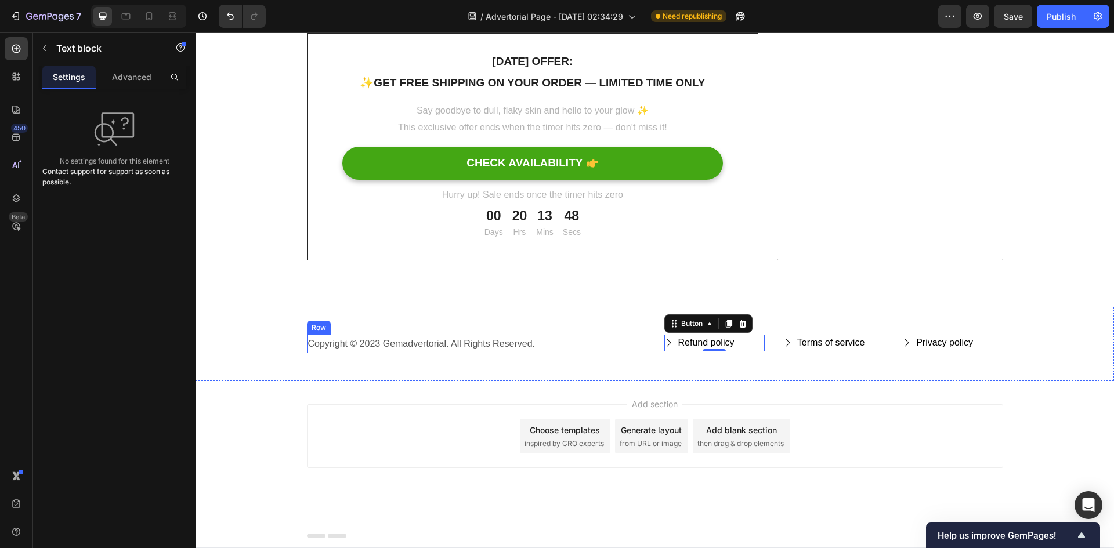
click at [558, 345] on p "Copyright © 2023 Gemadvertorial. All Rights Reserved." at bounding box center [476, 344] width 337 height 17
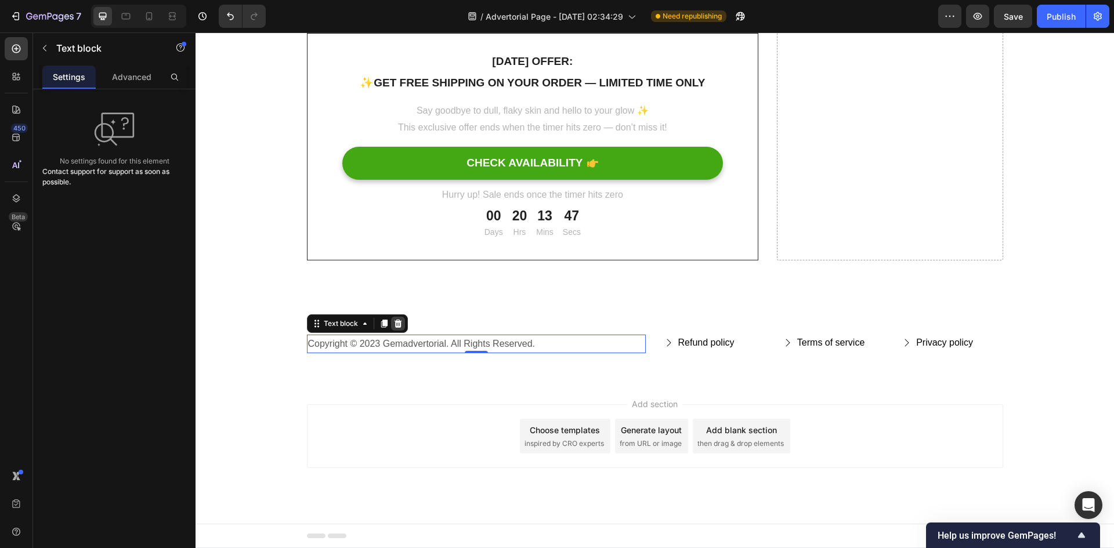
click at [395, 328] on div at bounding box center [398, 324] width 14 height 14
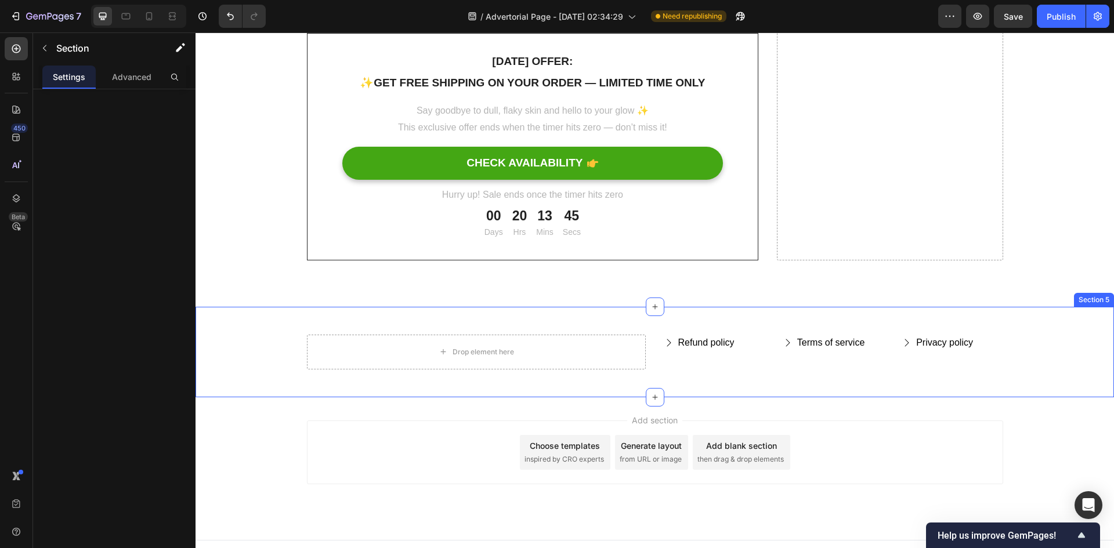
click at [628, 380] on div "Drop element here Refund policy Button Terms of service Button Privacy policy B…" at bounding box center [655, 352] width 919 height 91
click at [1100, 292] on icon at bounding box center [1104, 295] width 9 height 9
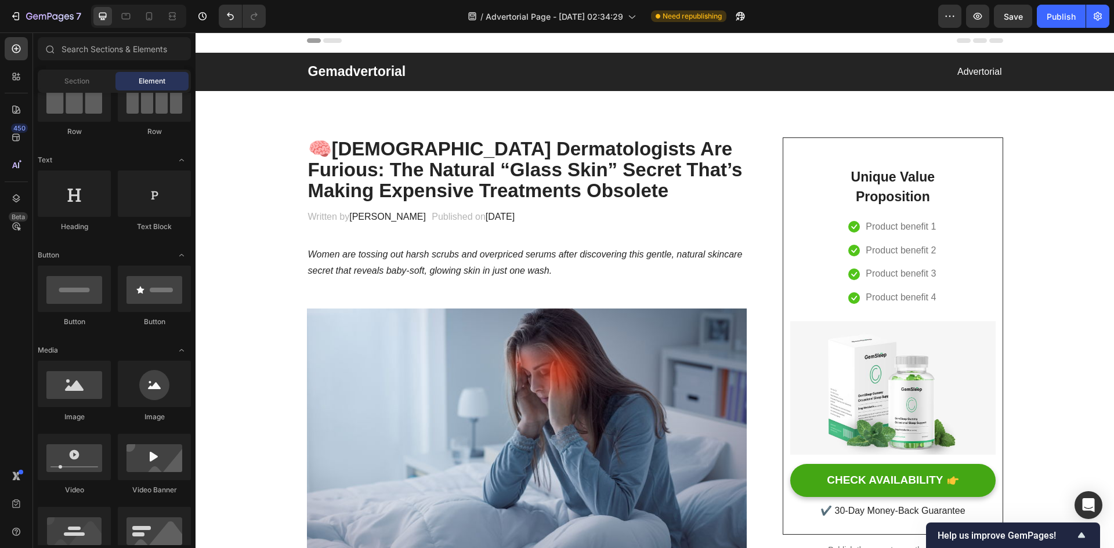
scroll to position [0, 0]
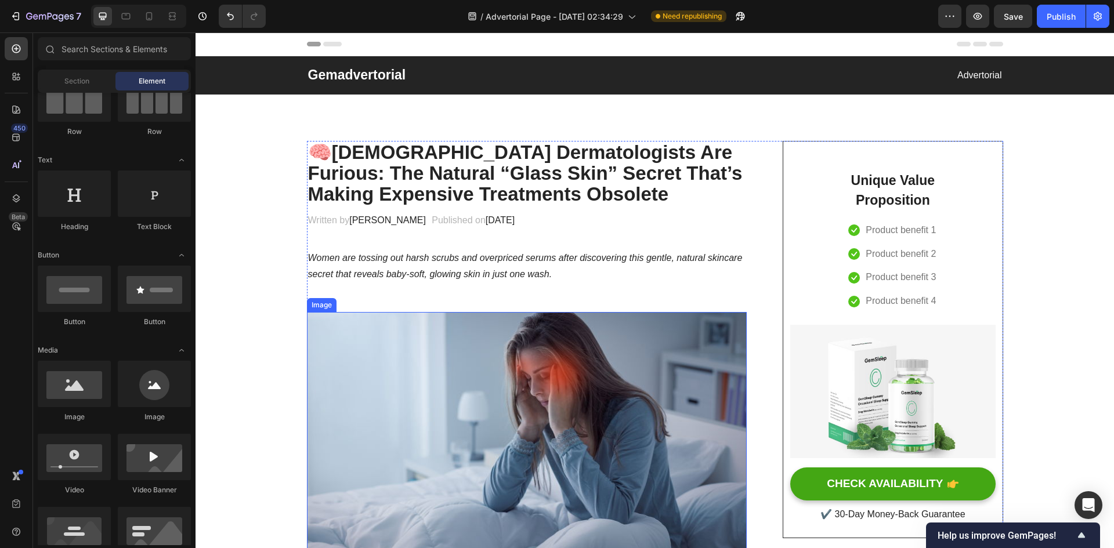
click at [543, 381] on img at bounding box center [527, 436] width 441 height 248
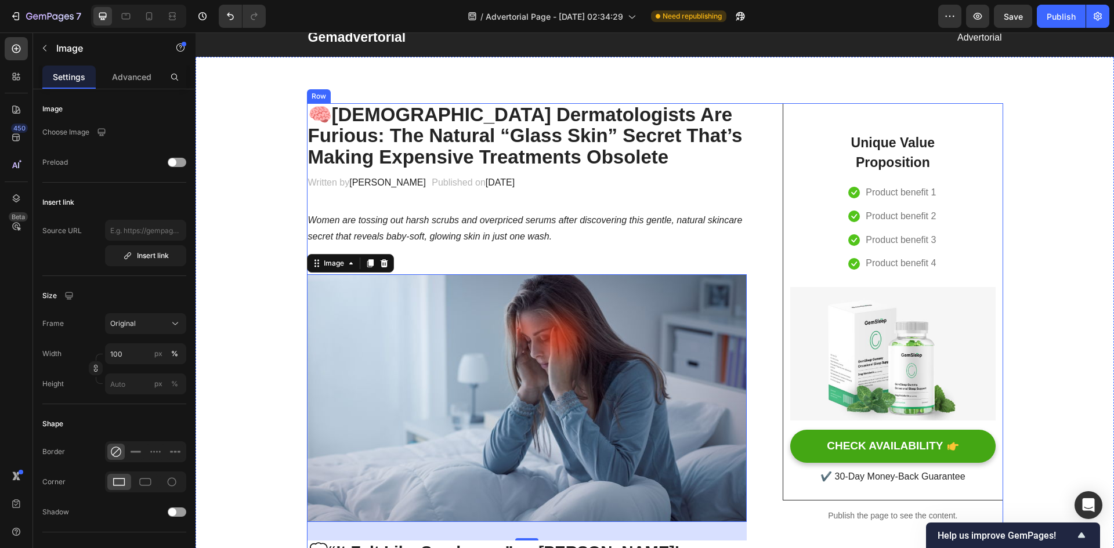
scroll to position [58, 0]
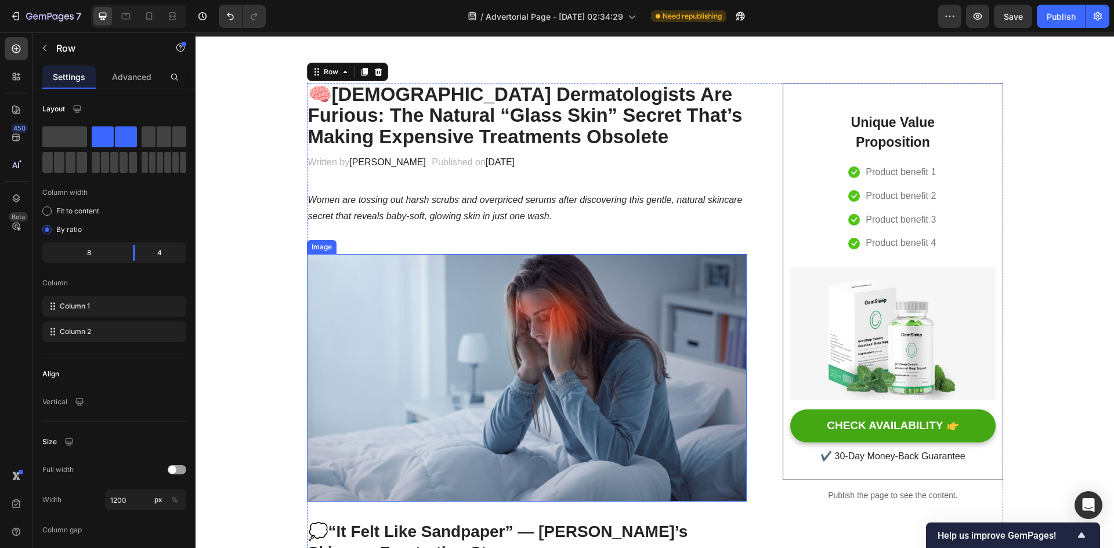
click at [520, 342] on img at bounding box center [527, 378] width 441 height 248
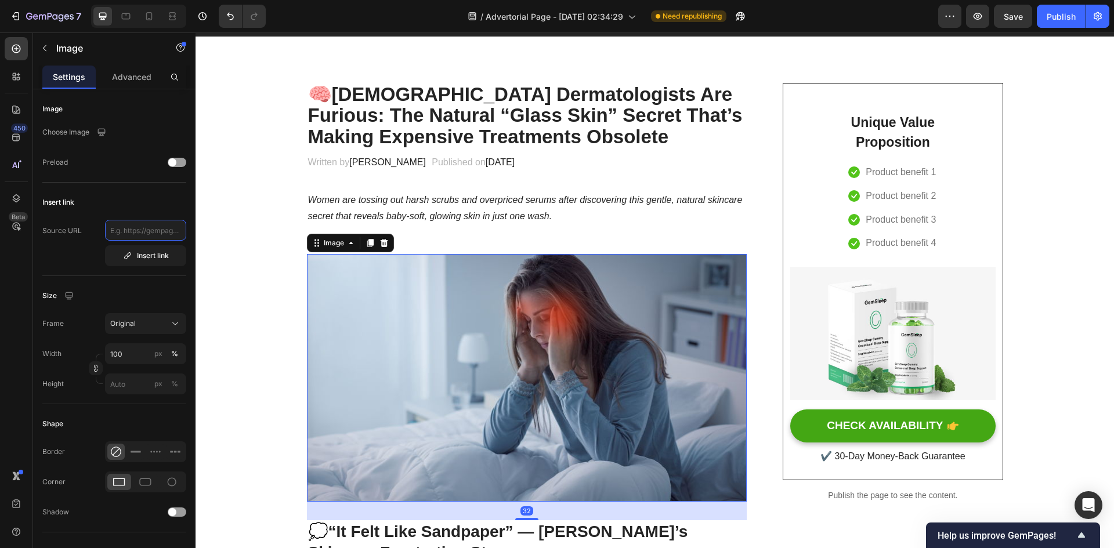
click at [148, 233] on input "text" at bounding box center [145, 230] width 81 height 21
click at [53, 46] on button "button" at bounding box center [44, 48] width 19 height 19
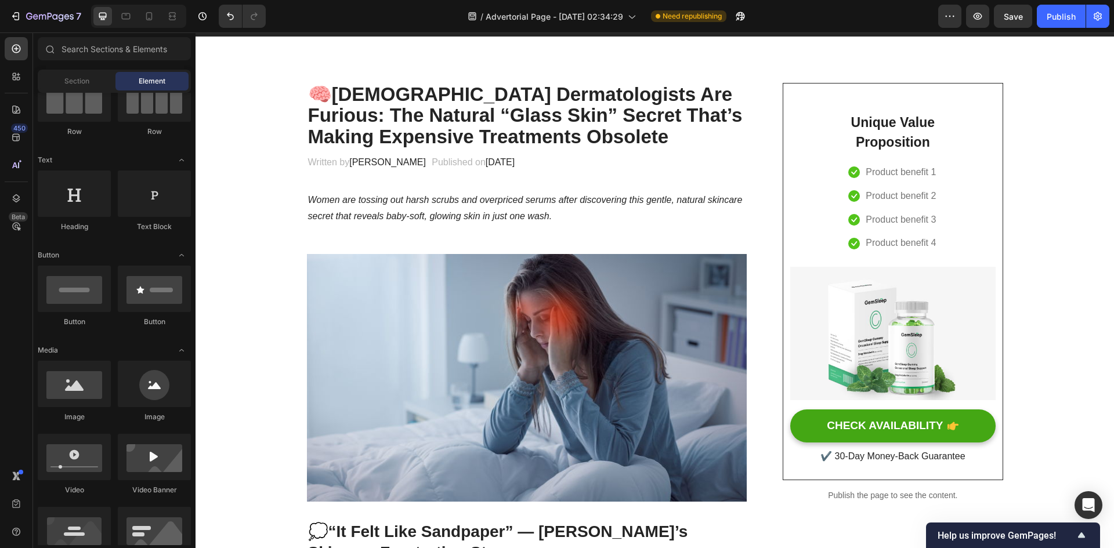
click at [405, 326] on img at bounding box center [527, 378] width 441 height 248
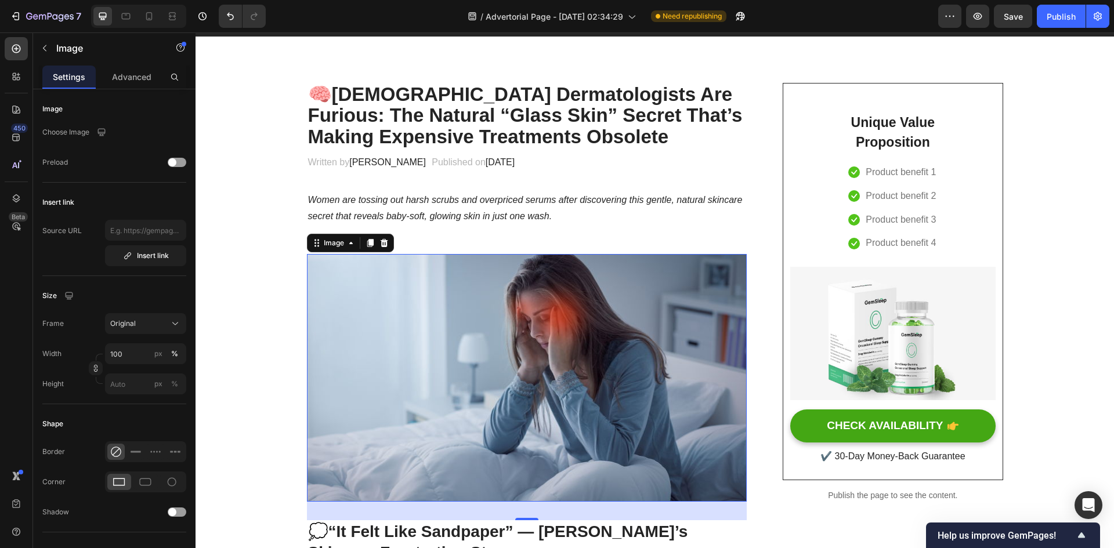
click at [443, 338] on img at bounding box center [527, 378] width 441 height 248
click at [387, 295] on img at bounding box center [527, 378] width 441 height 248
click at [120, 85] on div "Advanced" at bounding box center [131, 77] width 53 height 23
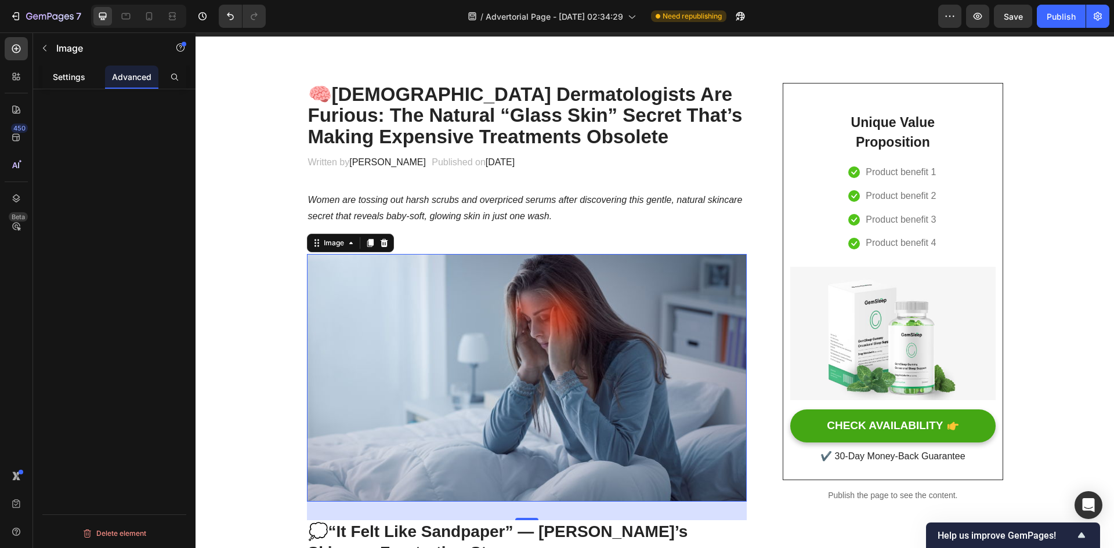
click at [82, 73] on p "Settings" at bounding box center [69, 77] width 33 height 12
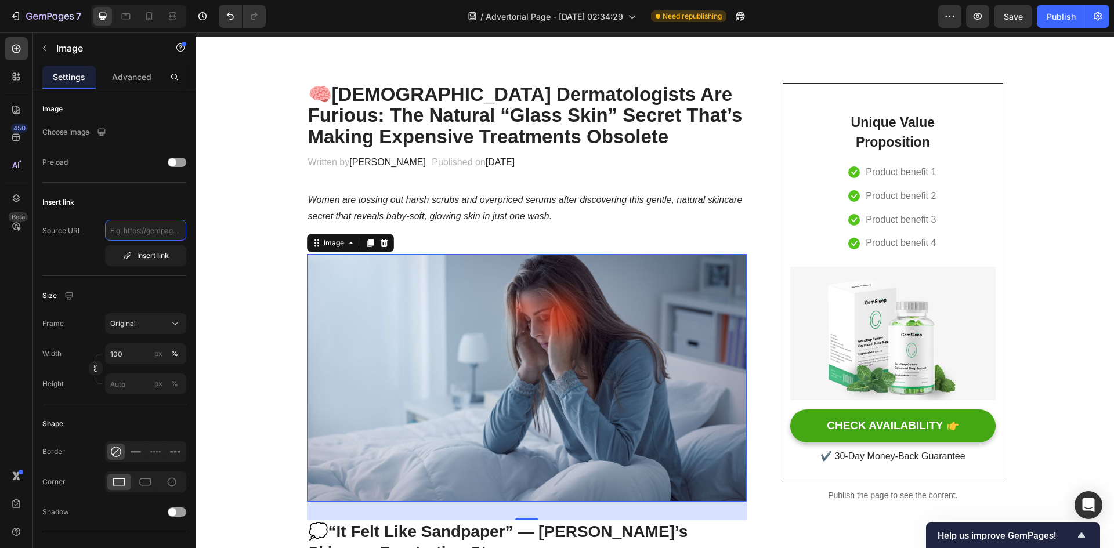
click at [127, 232] on input "text" at bounding box center [145, 230] width 81 height 21
click at [142, 255] on div "Insert link" at bounding box center [146, 256] width 46 height 10
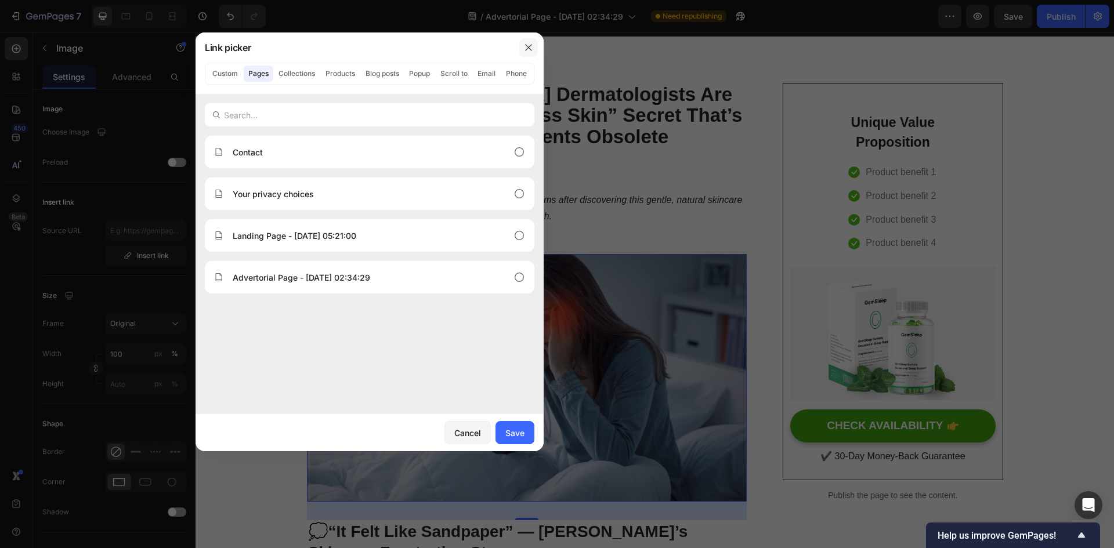
click at [530, 48] on icon "button" at bounding box center [528, 47] width 9 height 9
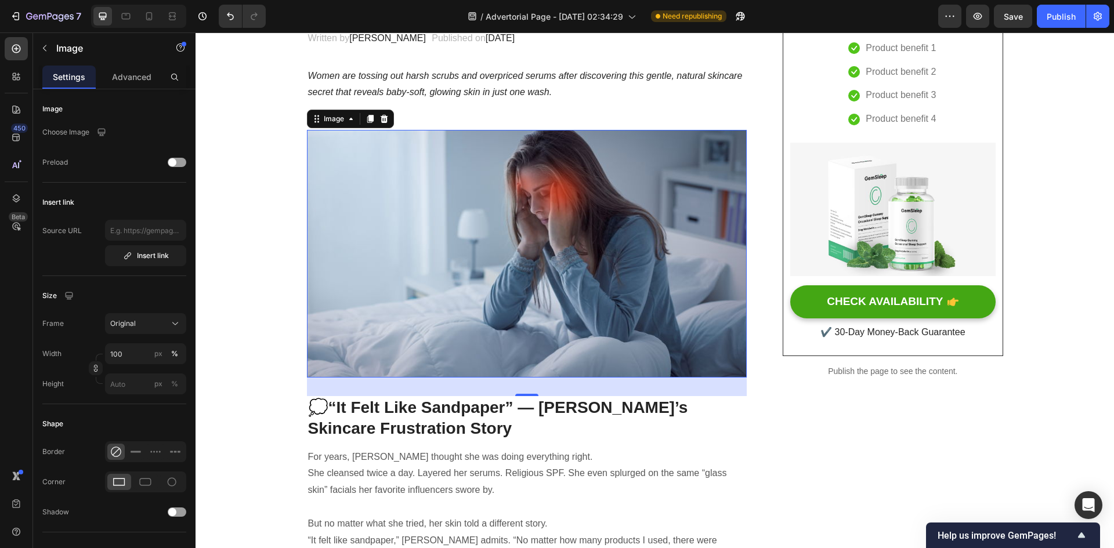
scroll to position [174, 0]
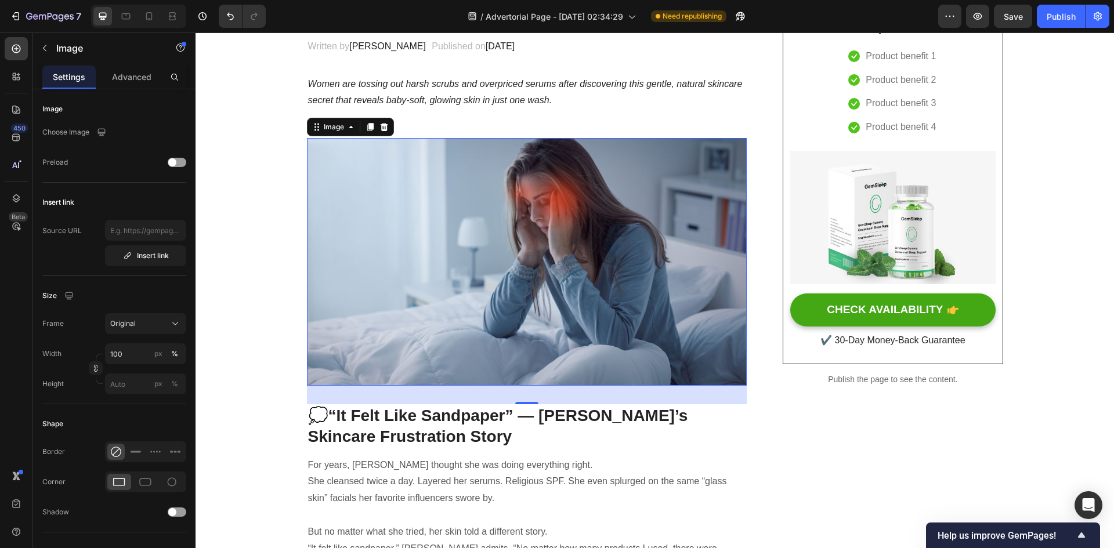
click at [416, 236] on img at bounding box center [527, 262] width 441 height 248
click at [52, 50] on button "button" at bounding box center [44, 48] width 19 height 19
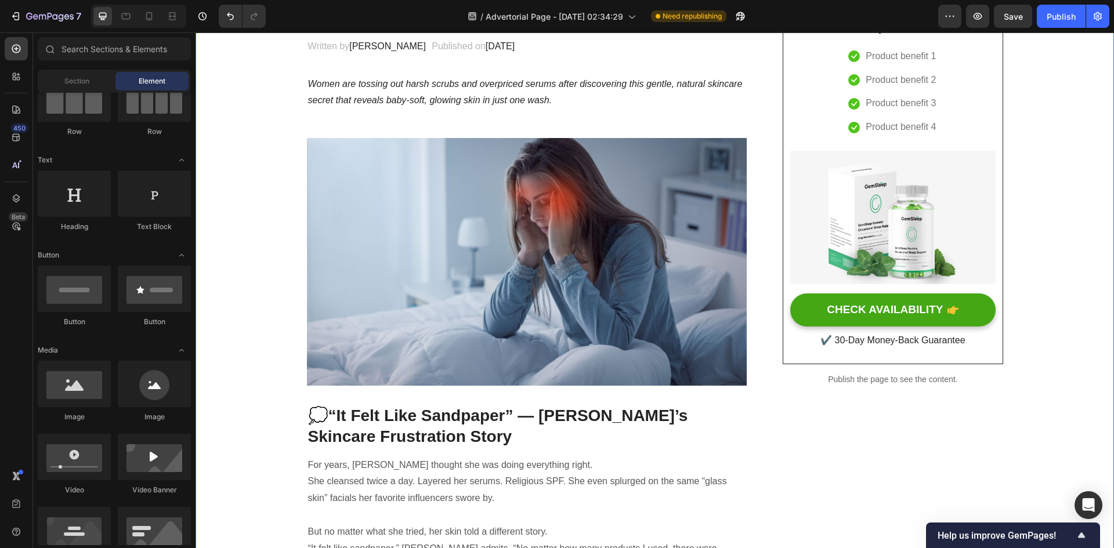
click at [348, 219] on img at bounding box center [527, 262] width 441 height 248
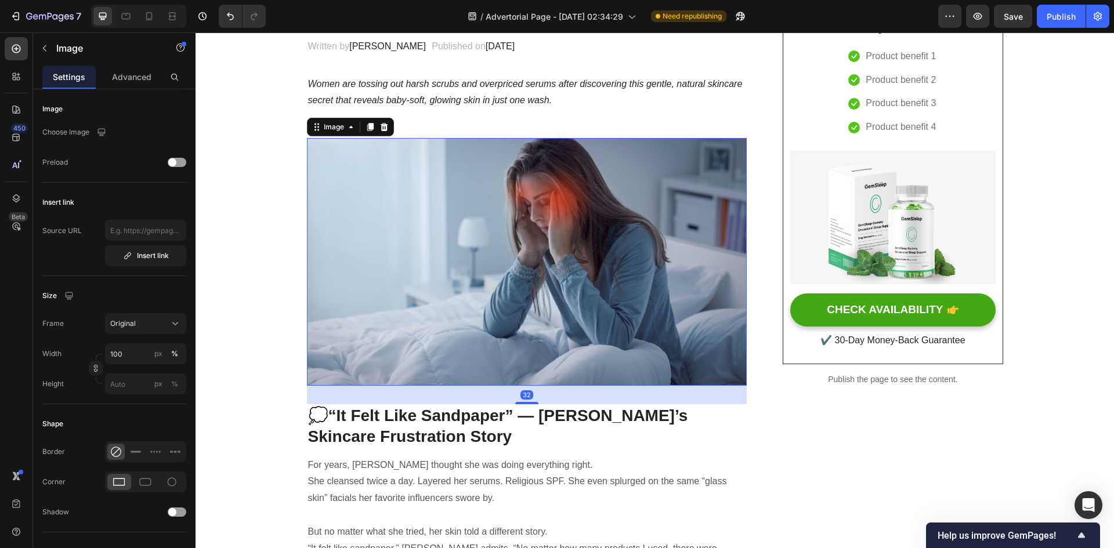
click at [82, 133] on p "Choose Image" at bounding box center [65, 132] width 47 height 10
click at [105, 138] on icon "button" at bounding box center [102, 133] width 12 height 12
click at [118, 125] on div "Choose Image" at bounding box center [114, 132] width 144 height 21
click at [151, 233] on input "text" at bounding box center [145, 230] width 81 height 21
click at [157, 222] on input "text" at bounding box center [145, 230] width 81 height 21
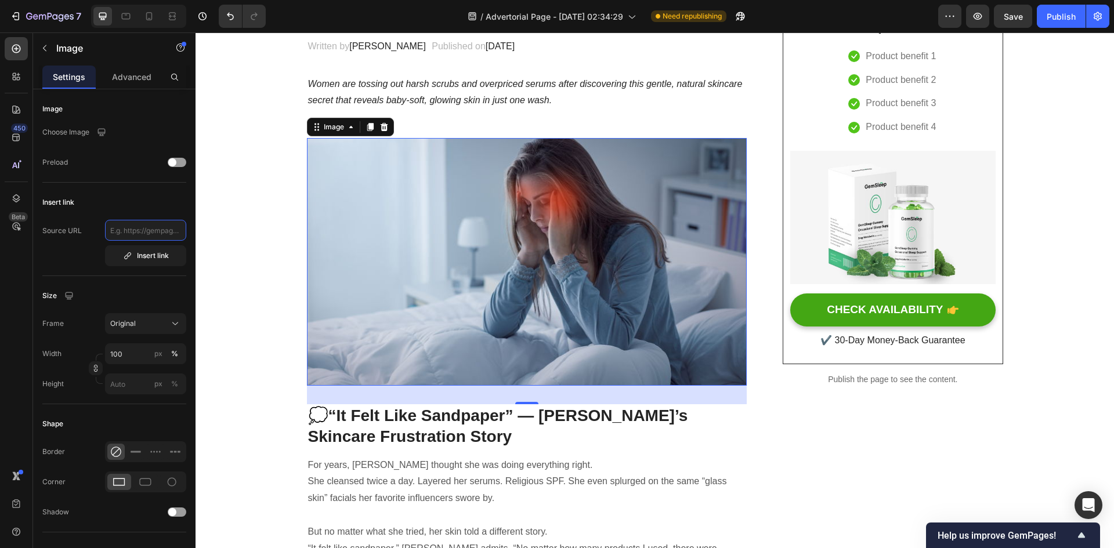
paste input "https://chatgpt.com/s/m_68d99472a2188191902d7596e8656b71"
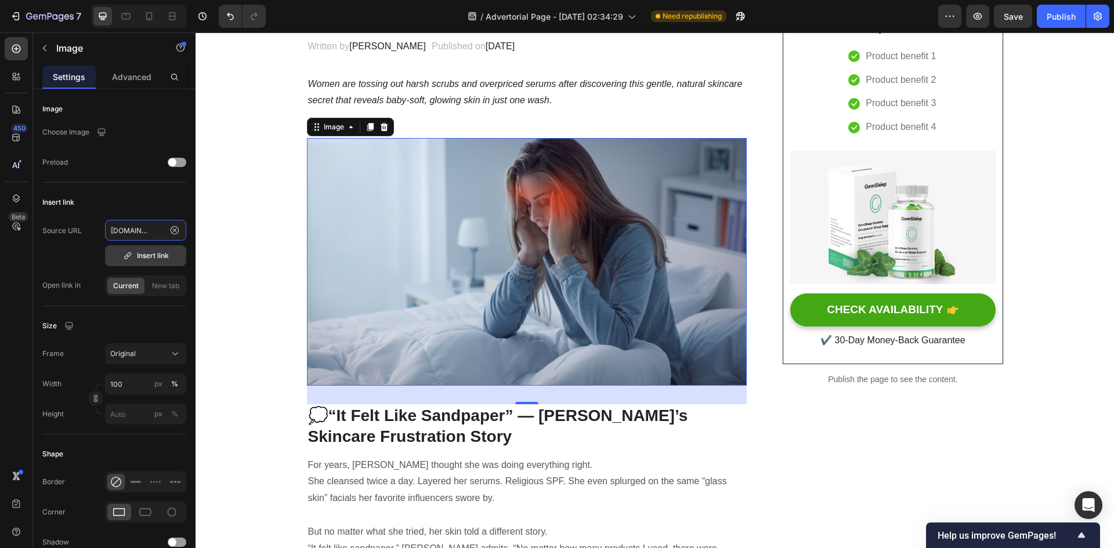
type input "https://chatgpt.com/s/m_68d99472a2188191902d7596e8656b71"
click at [163, 252] on div "Insert link" at bounding box center [146, 256] width 46 height 10
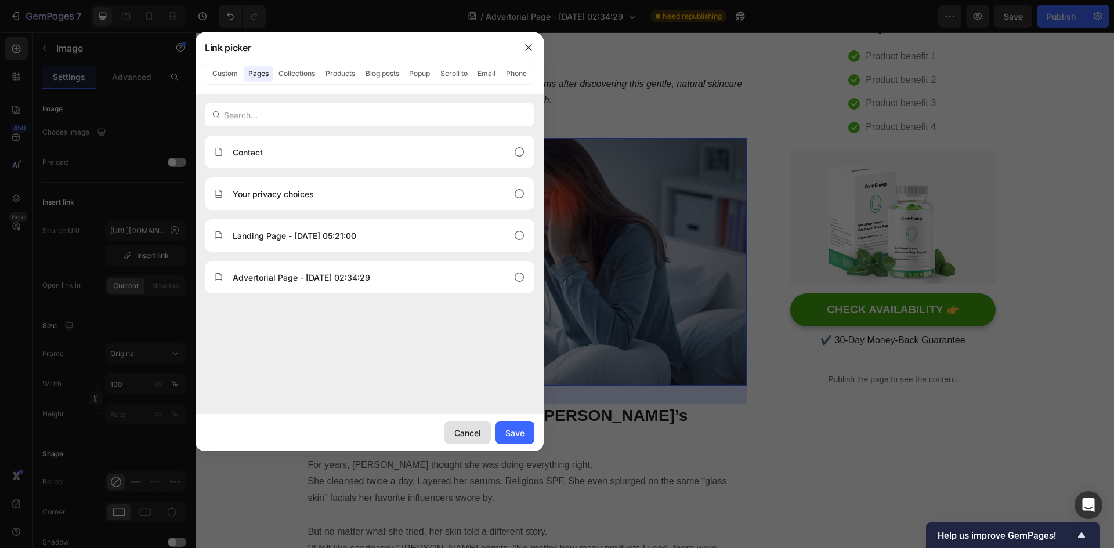
click at [469, 429] on div "Cancel" at bounding box center [467, 433] width 27 height 12
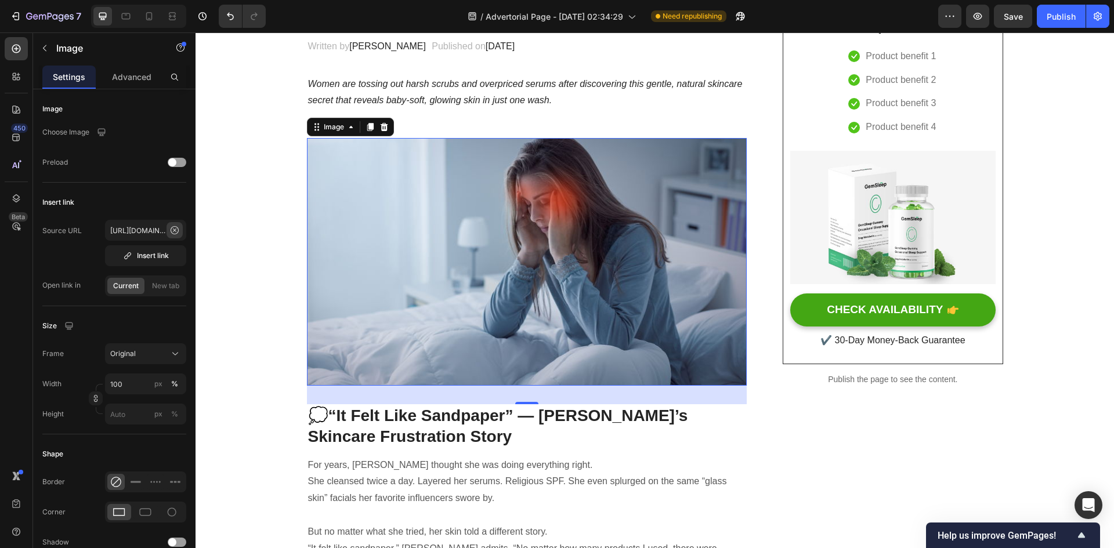
click at [172, 234] on icon at bounding box center [174, 230] width 9 height 9
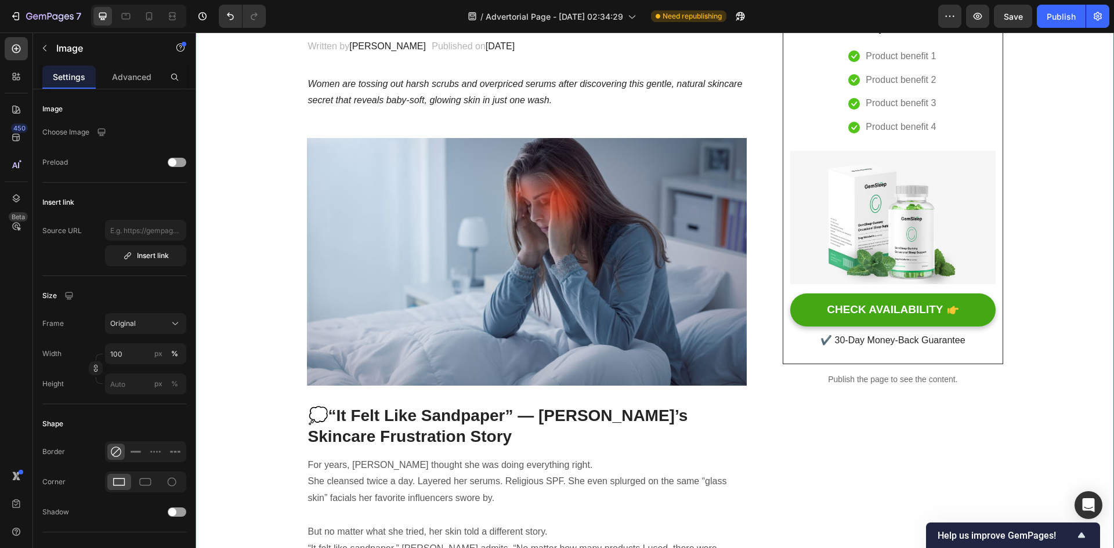
click at [407, 221] on img at bounding box center [527, 262] width 441 height 248
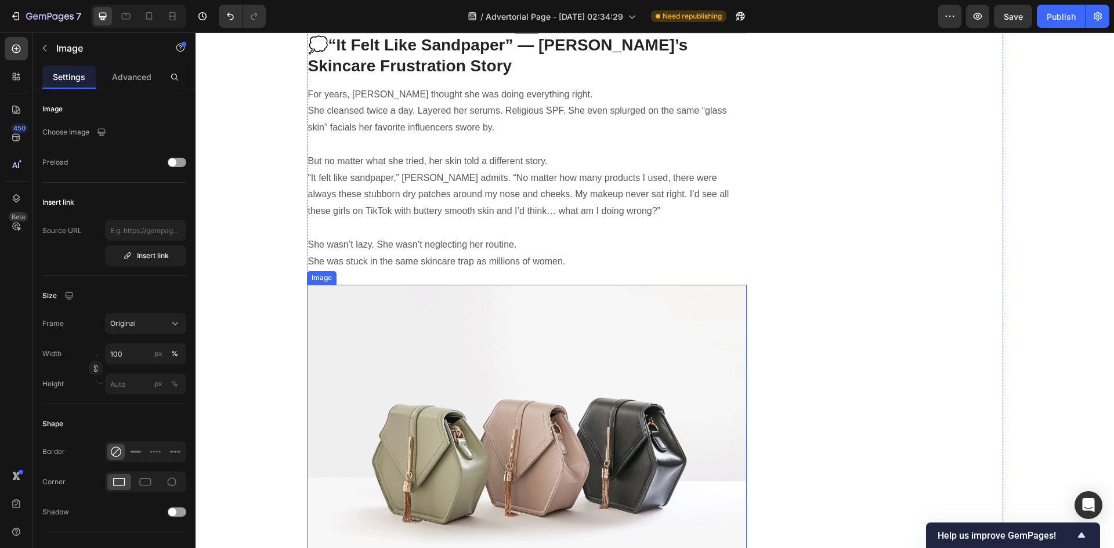
scroll to position [696, 0]
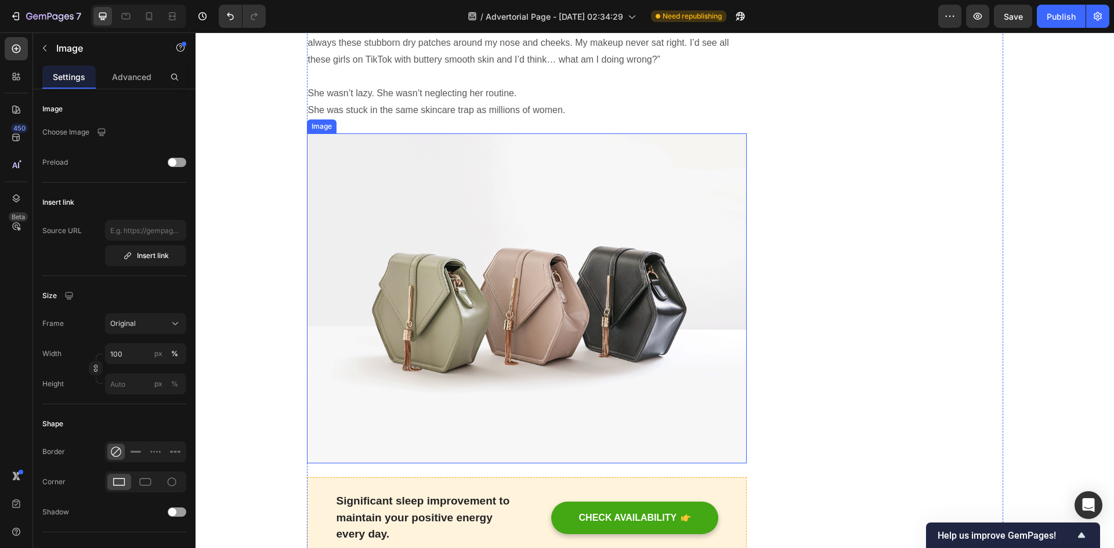
click at [500, 374] on img at bounding box center [527, 298] width 441 height 330
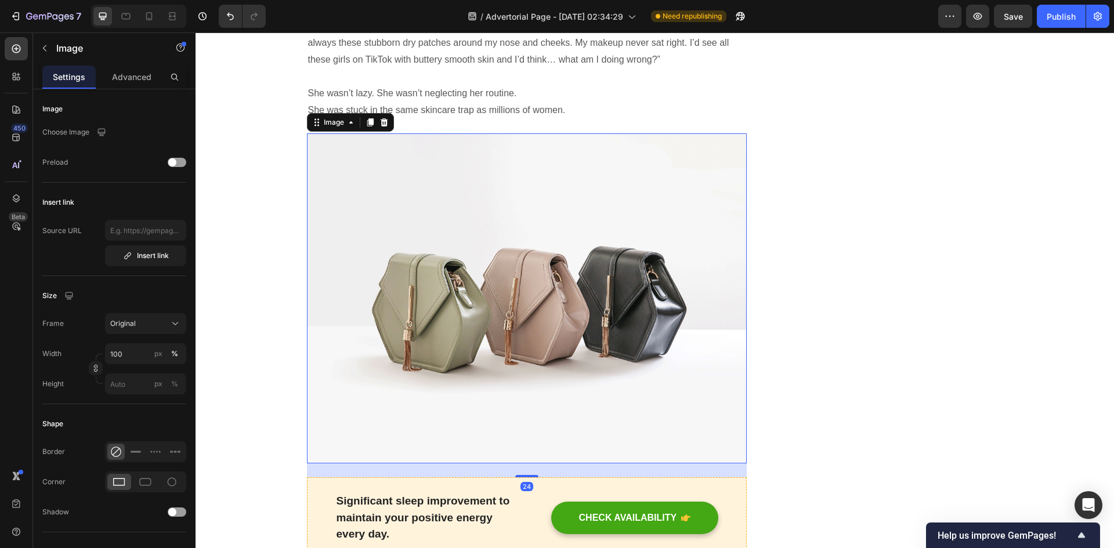
click at [493, 341] on img at bounding box center [527, 298] width 441 height 330
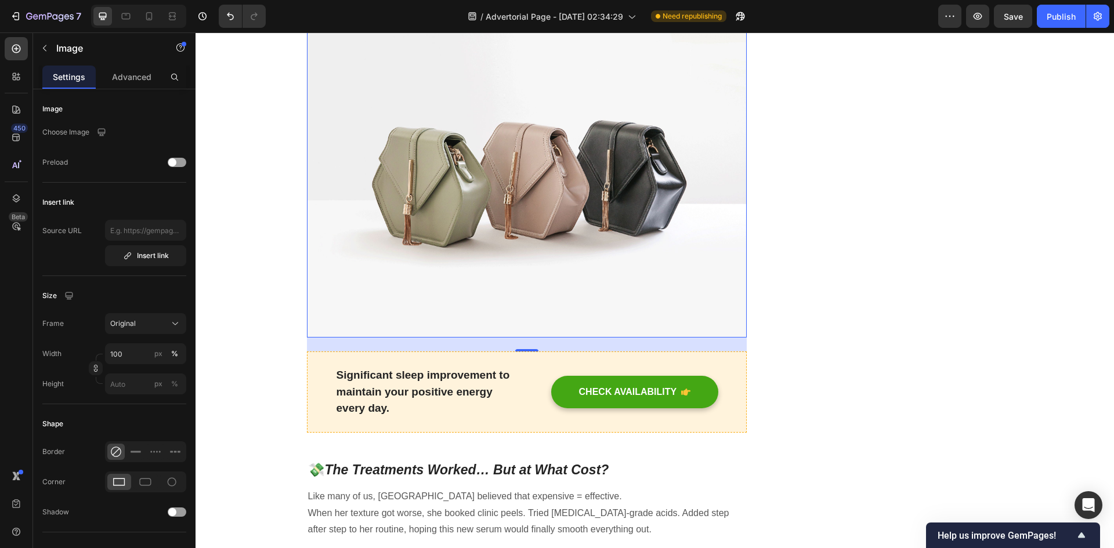
scroll to position [929, 0]
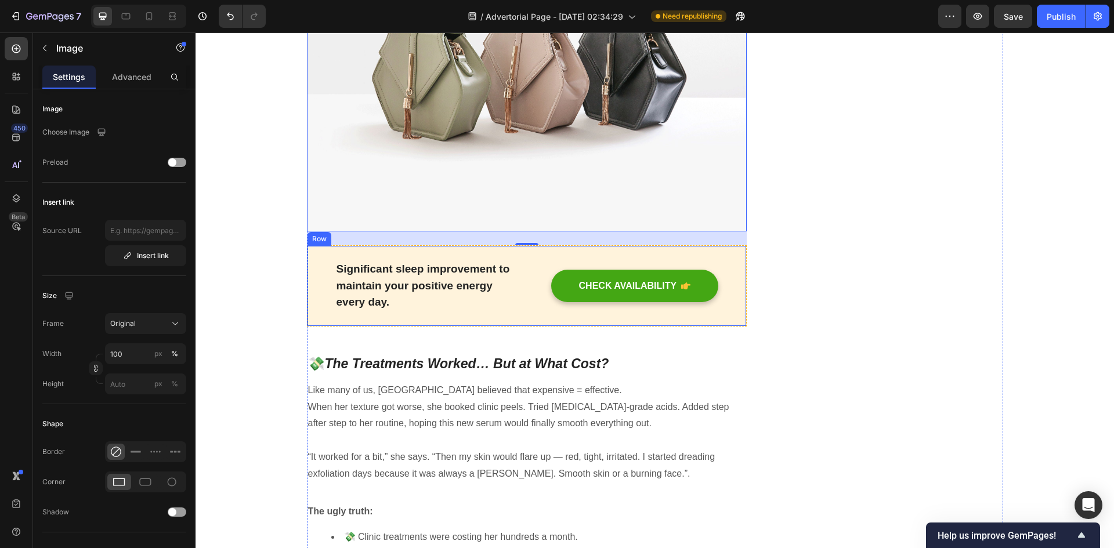
click at [510, 325] on div "Significant sleep improvement to maintain your positive energy every day. Text …" at bounding box center [527, 286] width 441 height 81
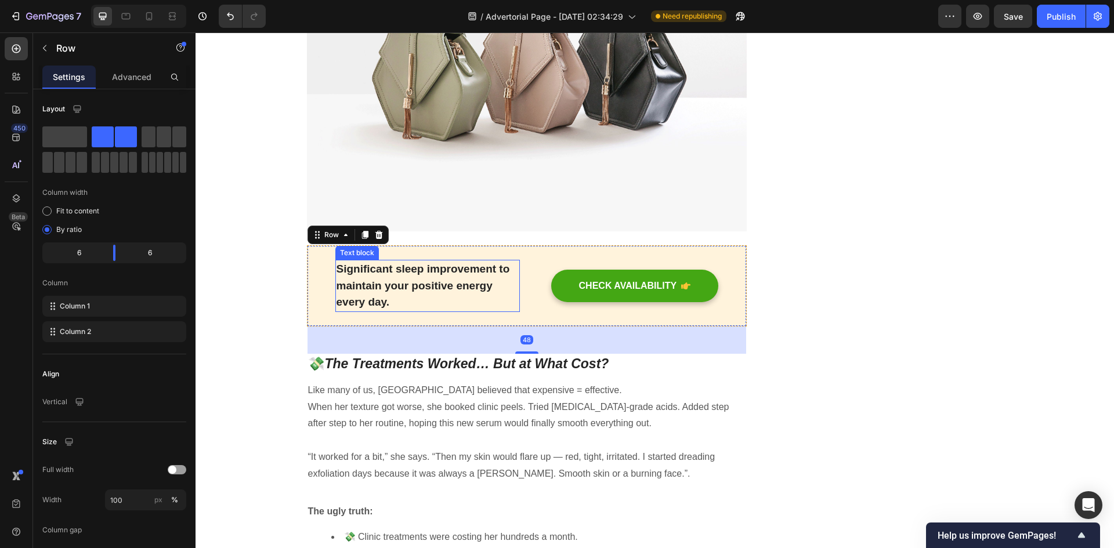
click at [497, 305] on p "Significant sleep improvement to maintain your positive energy every day." at bounding box center [428, 286] width 182 height 50
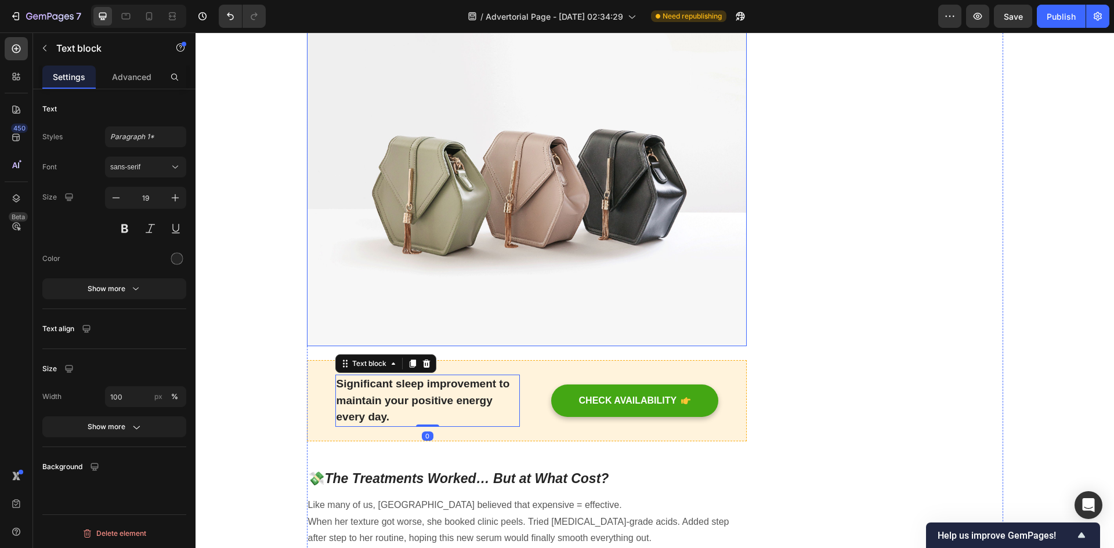
scroll to position [813, 0]
click at [529, 286] on img at bounding box center [527, 182] width 441 height 330
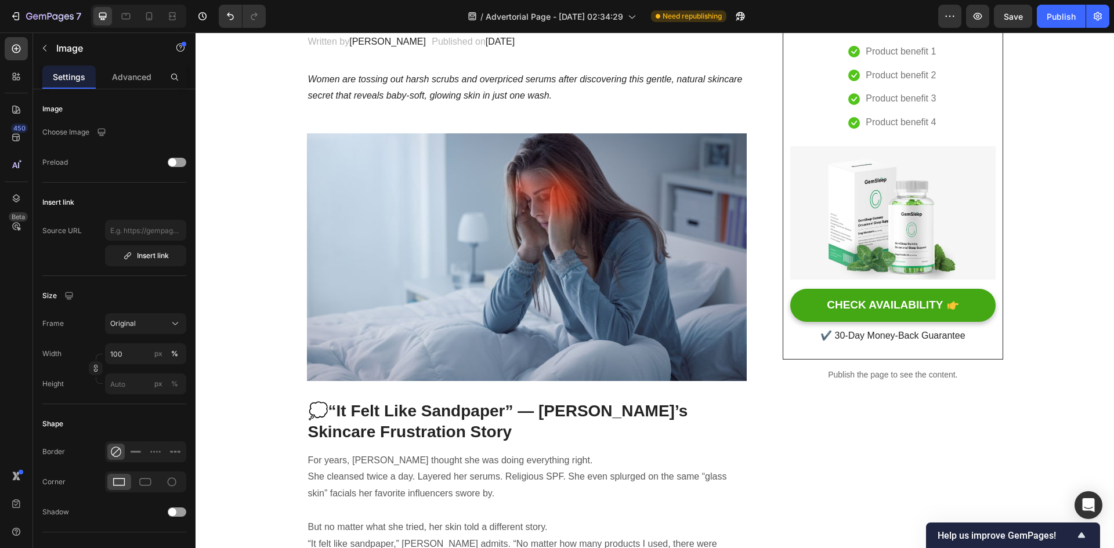
scroll to position [174, 0]
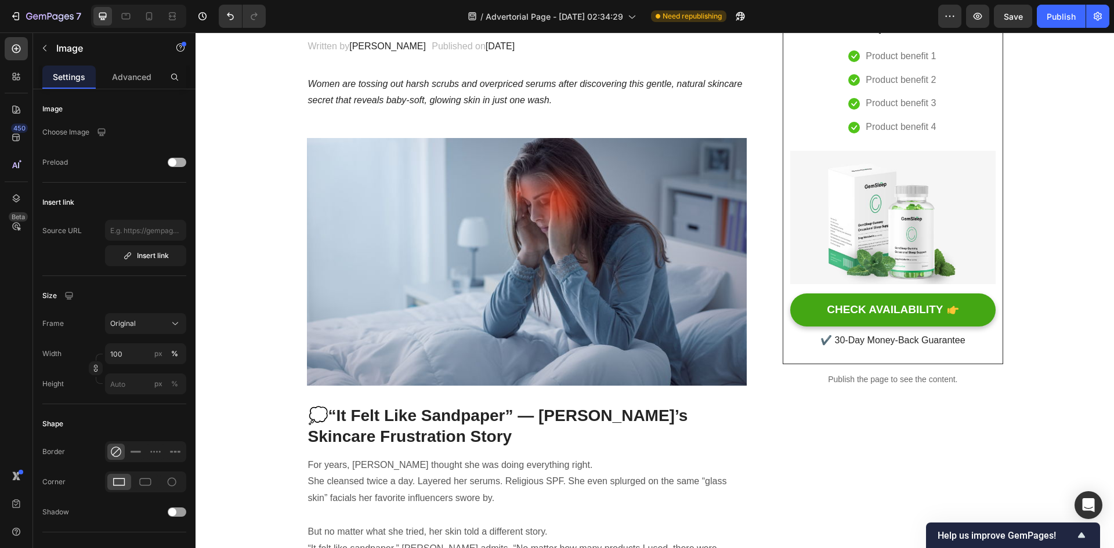
click at [169, 159] on span at bounding box center [172, 162] width 8 height 8
click at [177, 160] on div at bounding box center [177, 162] width 19 height 9
click at [367, 248] on img at bounding box center [527, 262] width 441 height 248
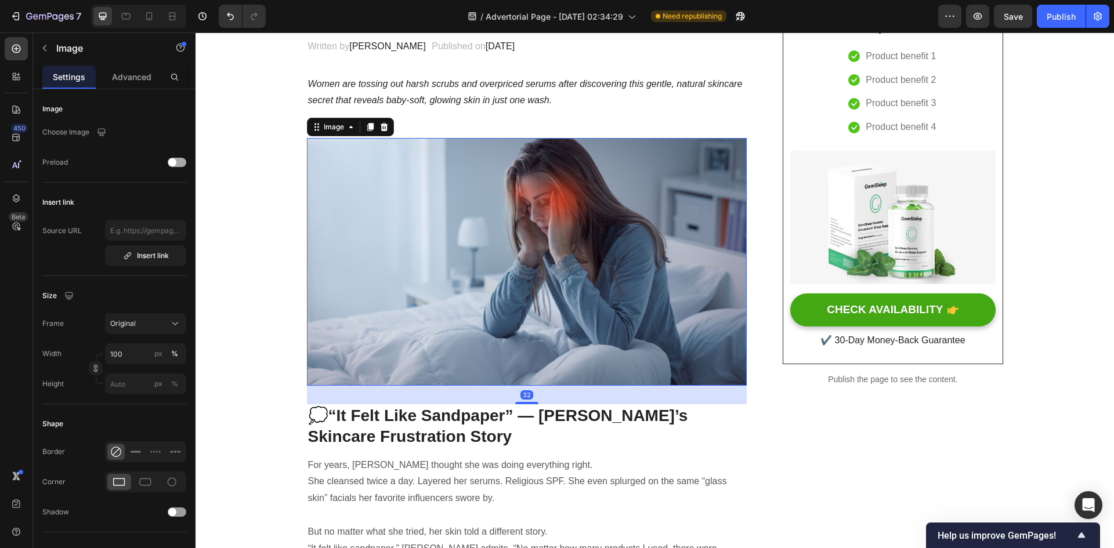
click at [367, 248] on img at bounding box center [527, 262] width 441 height 248
click at [55, 55] on div "Image" at bounding box center [99, 48] width 132 height 30
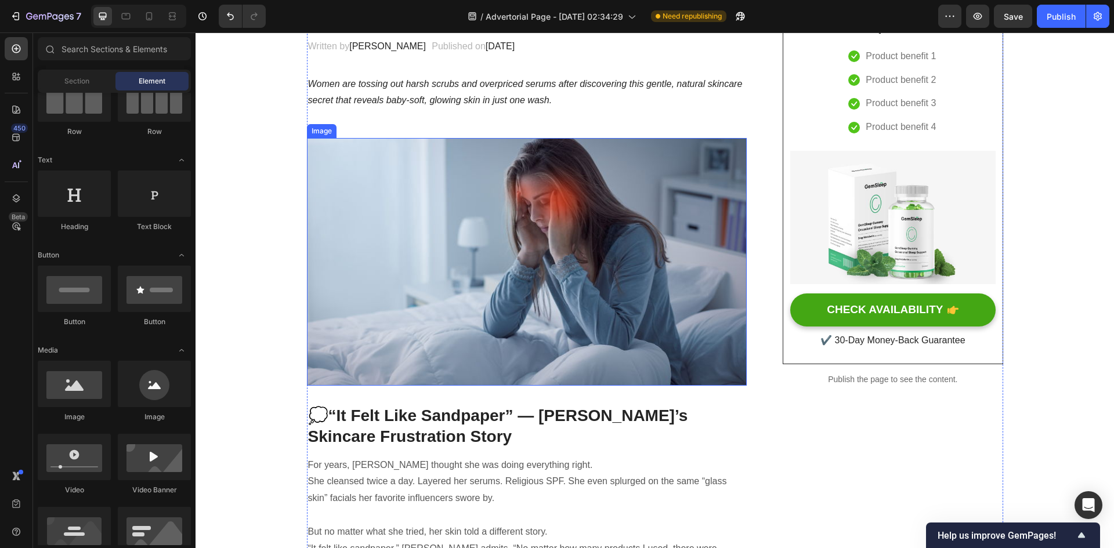
click at [459, 284] on img at bounding box center [527, 262] width 441 height 248
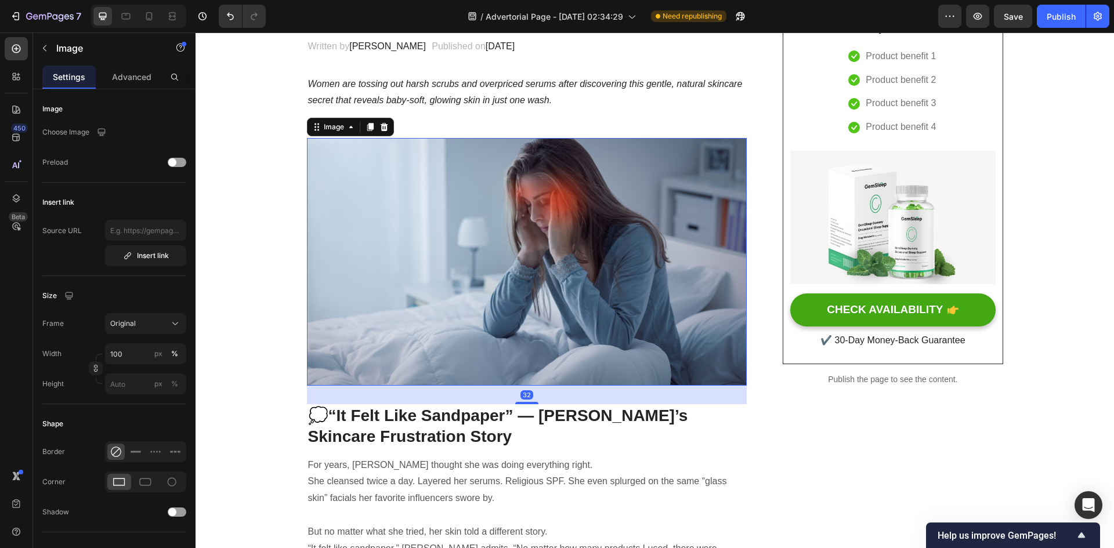
click at [398, 261] on img at bounding box center [527, 262] width 441 height 248
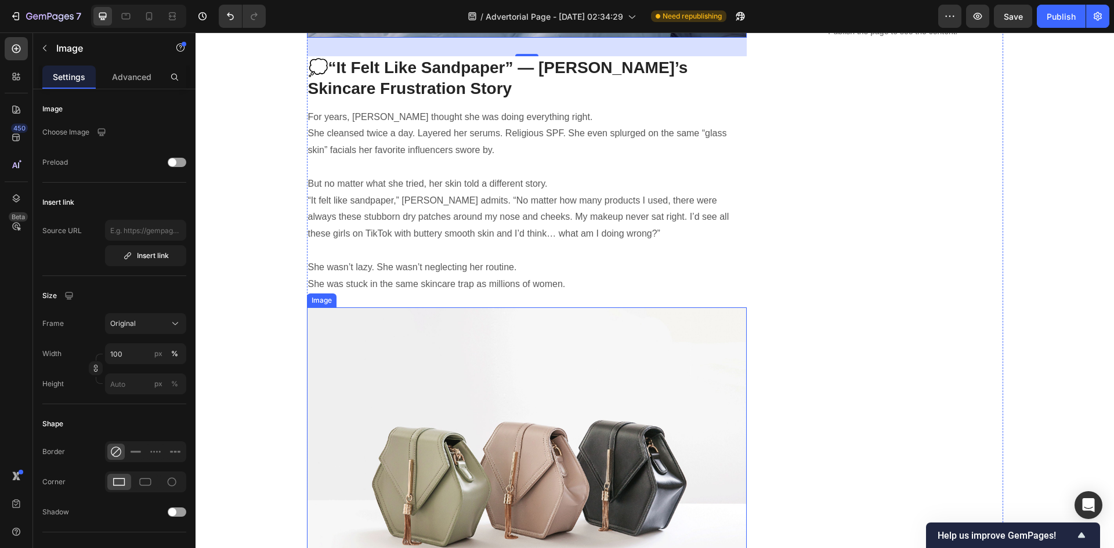
scroll to position [755, 0]
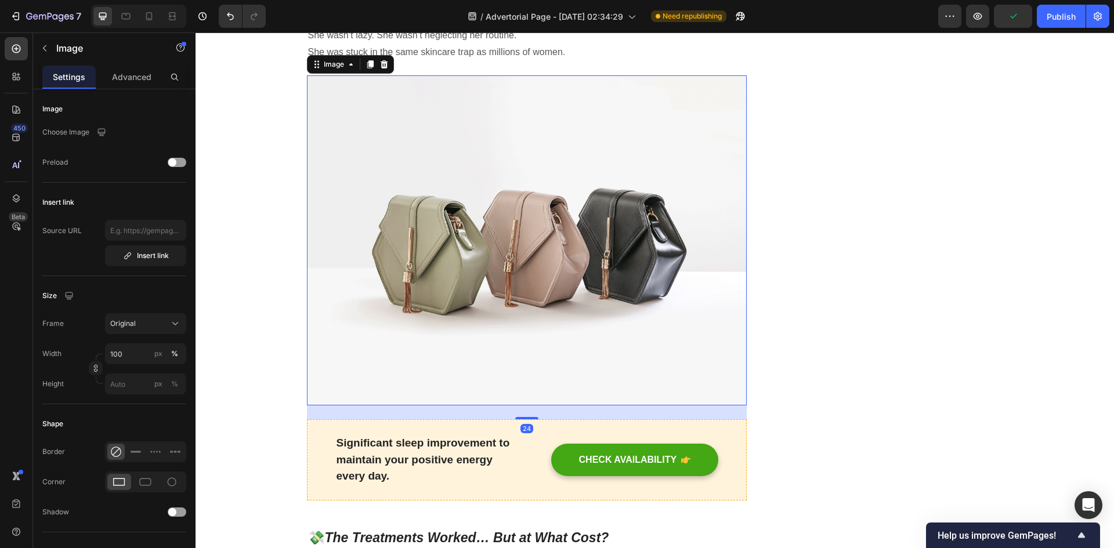
click at [465, 338] on img at bounding box center [527, 240] width 441 height 330
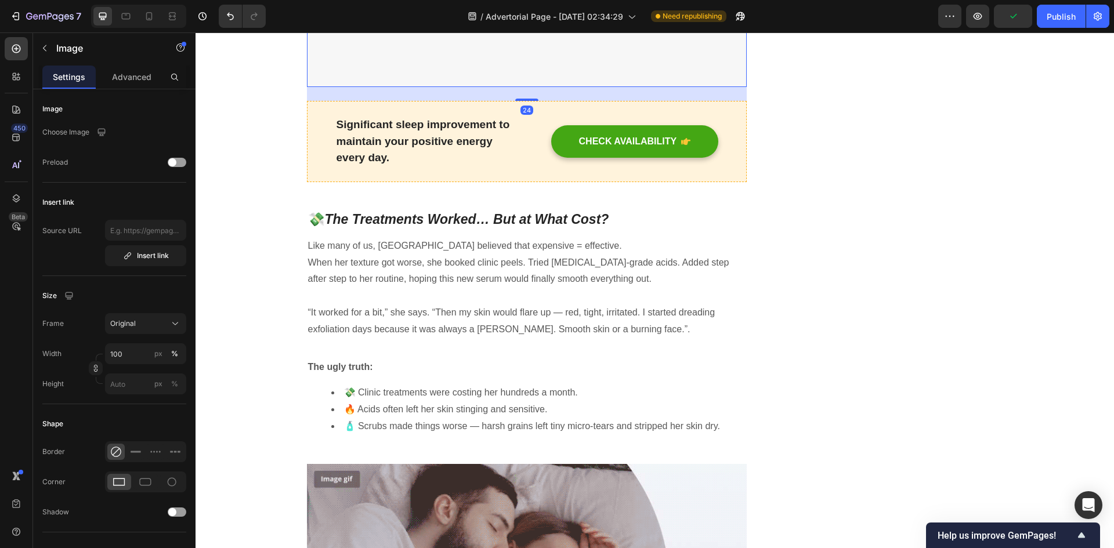
scroll to position [1277, 0]
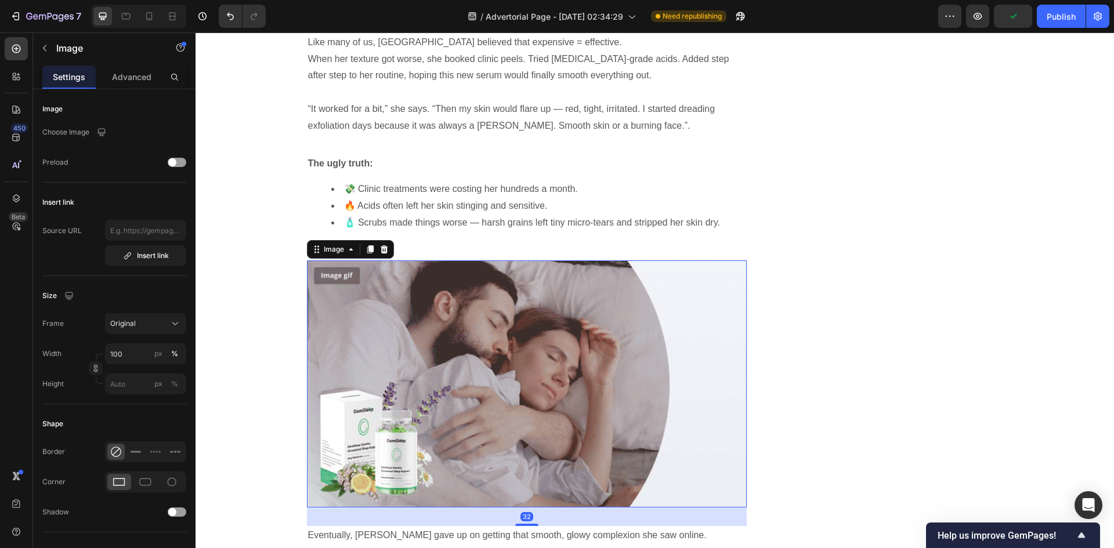
click at [414, 337] on img at bounding box center [527, 385] width 441 height 248
click at [336, 248] on div "Image" at bounding box center [334, 249] width 25 height 10
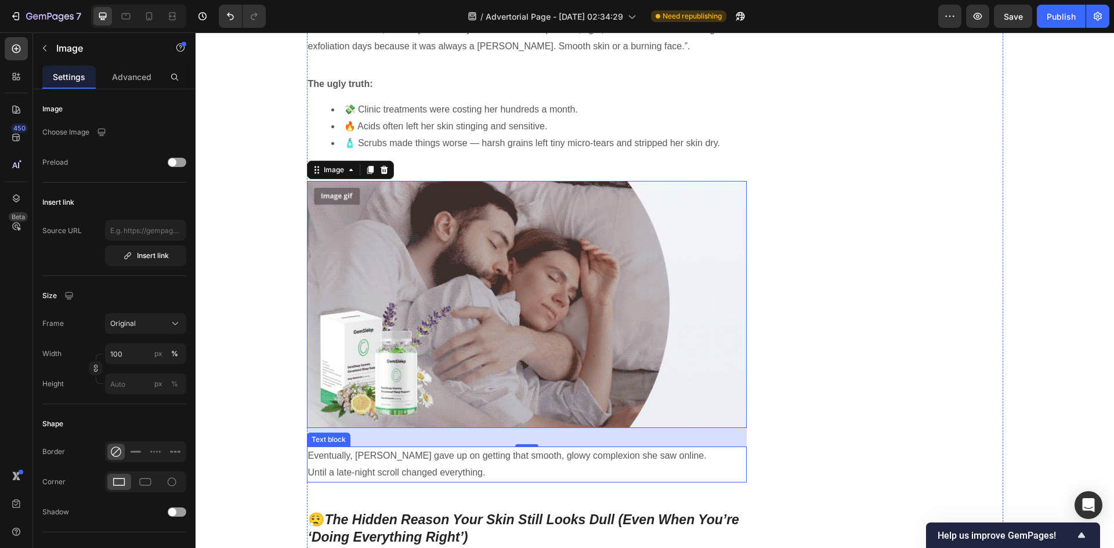
scroll to position [1451, 0]
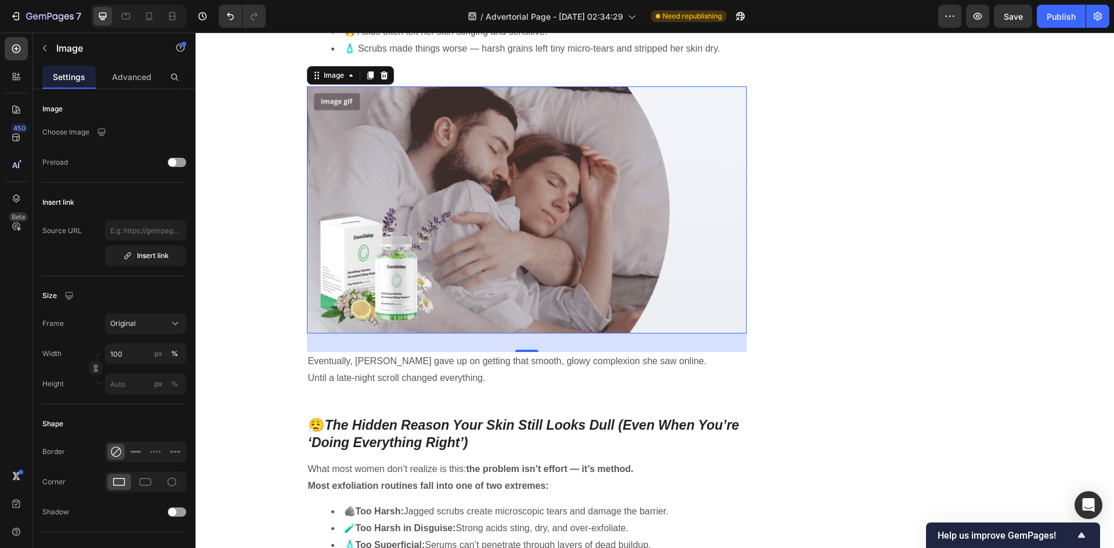
click at [507, 290] on img at bounding box center [527, 210] width 441 height 248
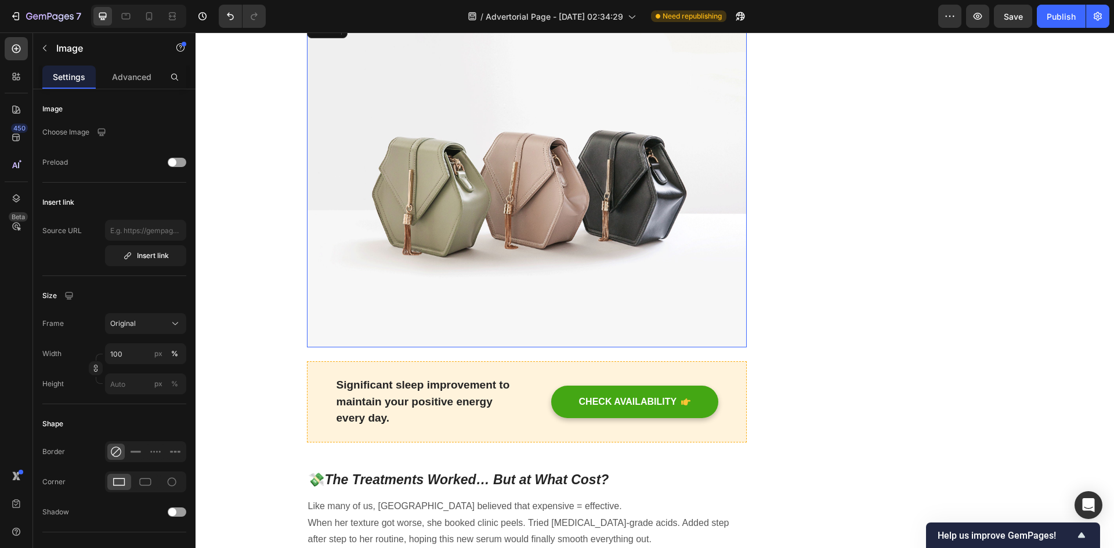
click at [416, 227] on img at bounding box center [527, 182] width 441 height 330
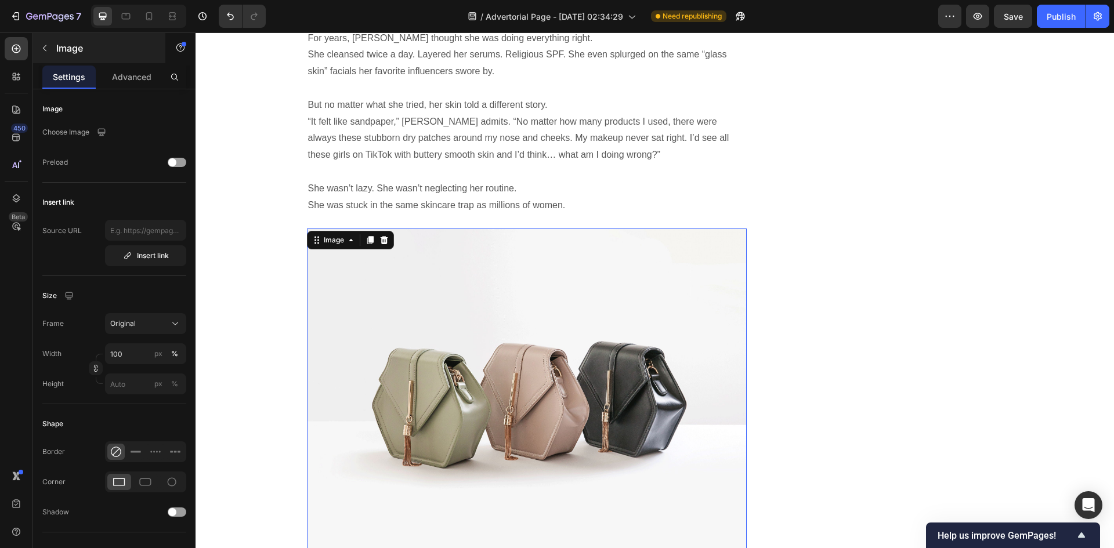
scroll to position [580, 0]
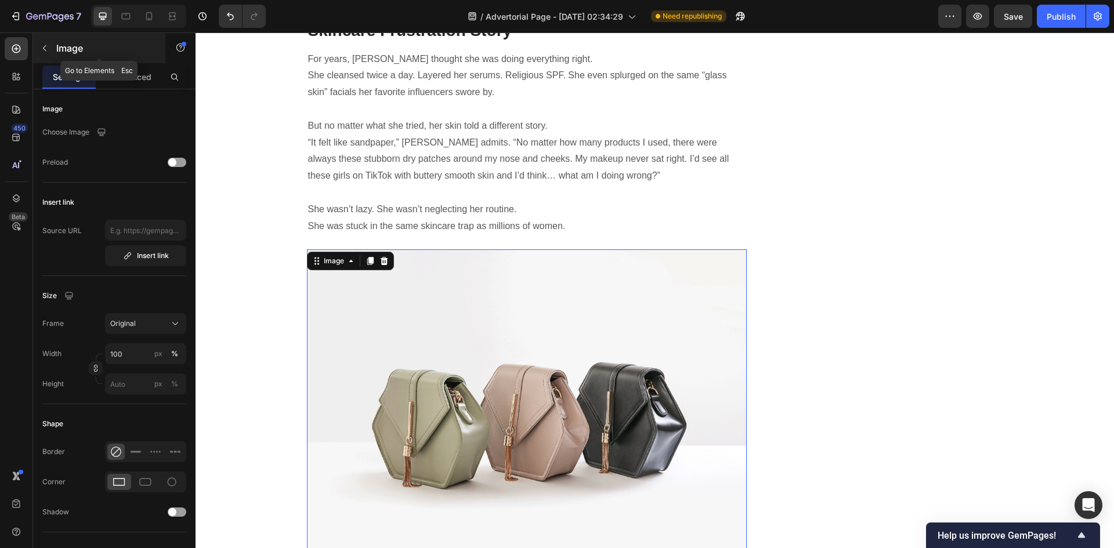
click at [46, 48] on icon "button" at bounding box center [44, 48] width 9 height 9
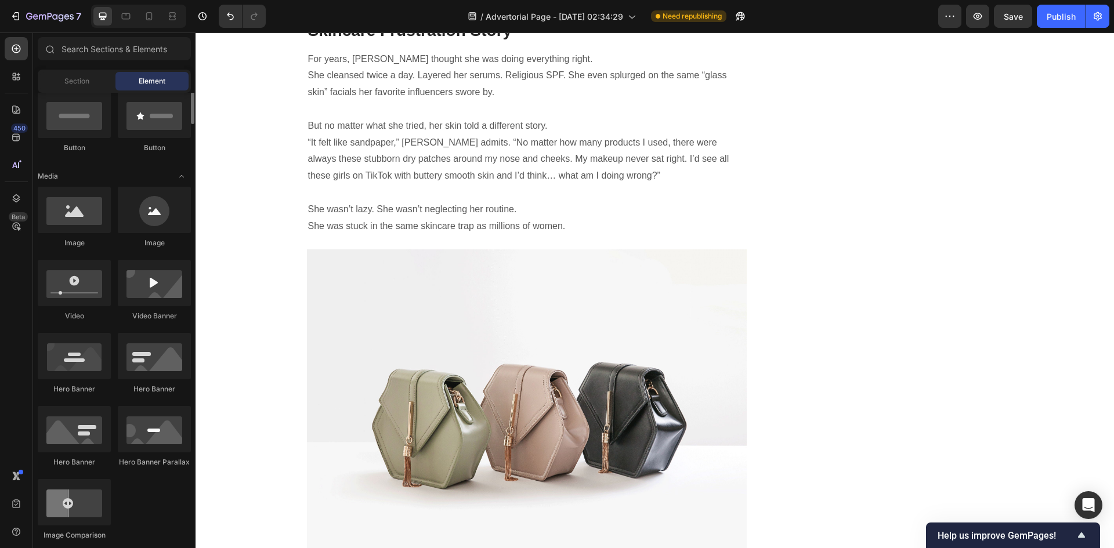
scroll to position [232, 0]
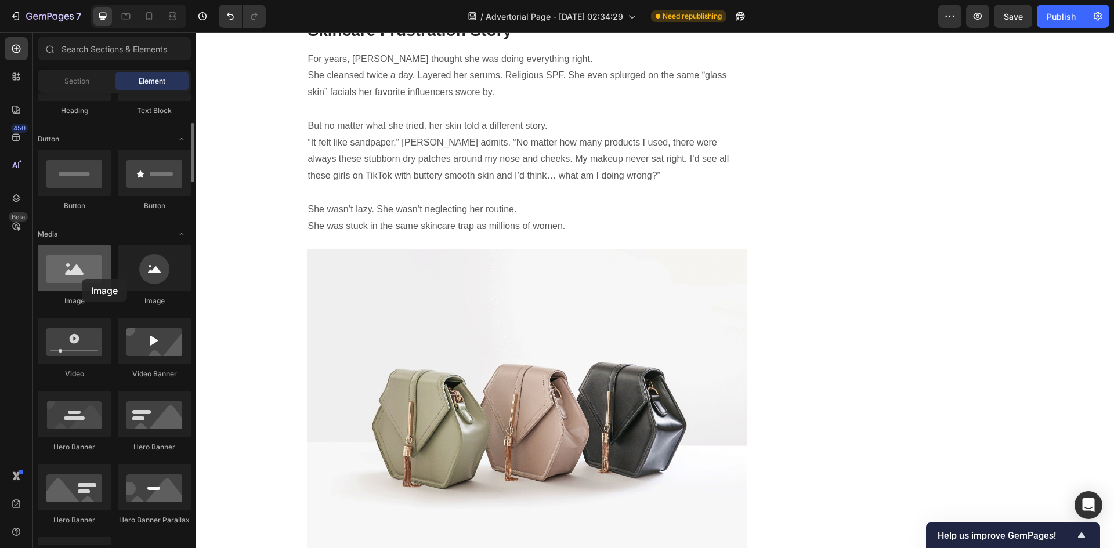
click at [82, 279] on div at bounding box center [74, 268] width 73 height 46
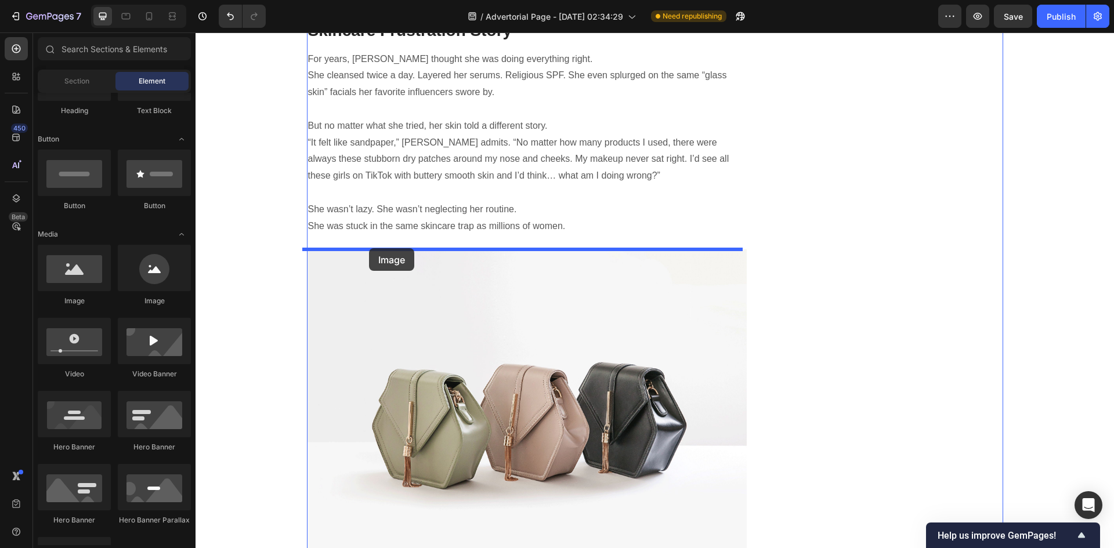
drag, startPoint x: 277, startPoint y: 312, endPoint x: 369, endPoint y: 248, distance: 111.4
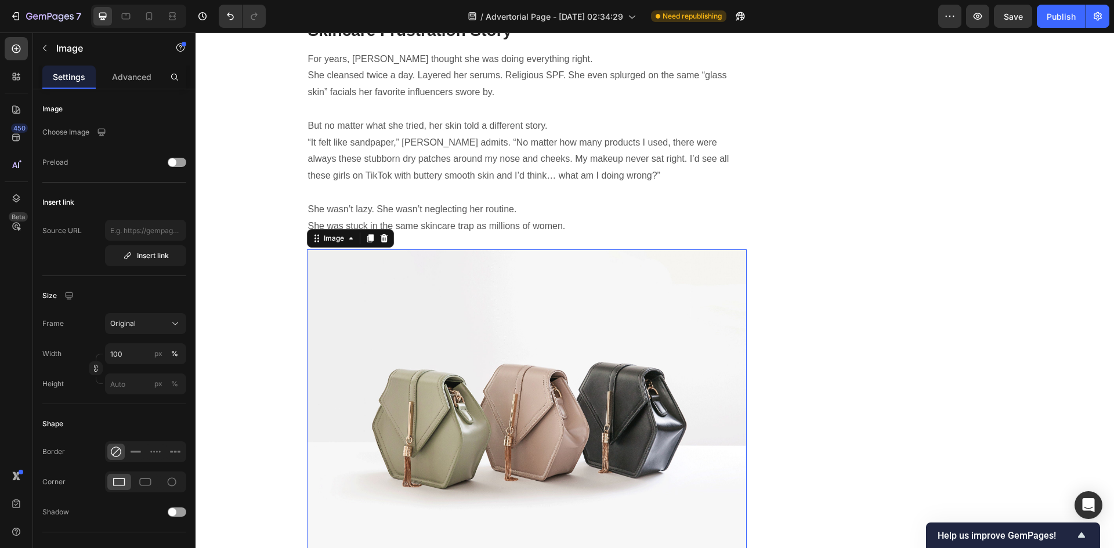
click at [78, 132] on p "Choose Image" at bounding box center [65, 132] width 47 height 10
click at [142, 137] on div "Choose Image" at bounding box center [114, 132] width 144 height 21
click at [103, 132] on icon "button" at bounding box center [102, 133] width 12 height 12
click at [167, 330] on button "Original" at bounding box center [145, 323] width 81 height 21
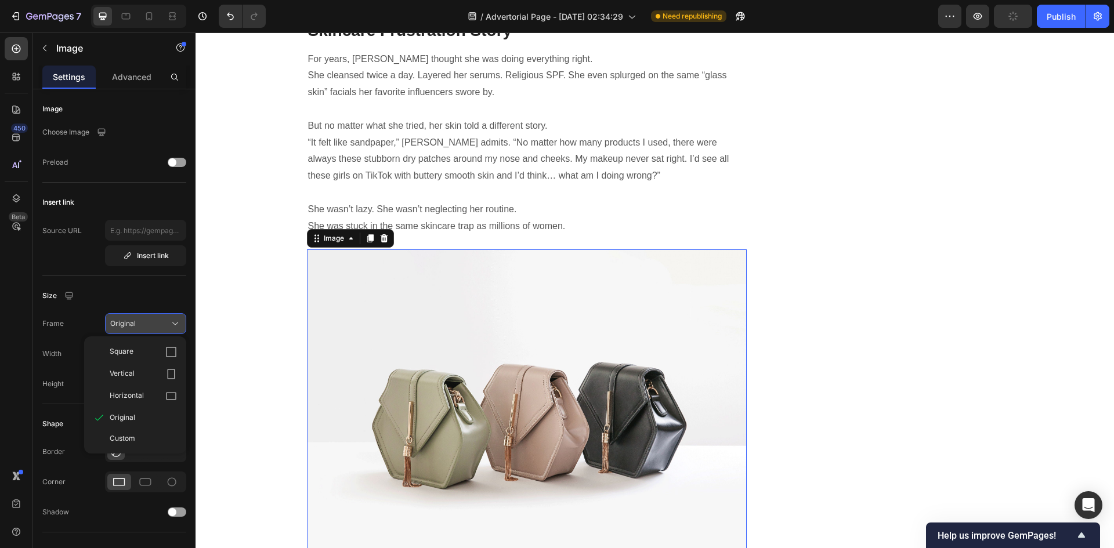
click at [165, 326] on div "Original" at bounding box center [138, 324] width 57 height 10
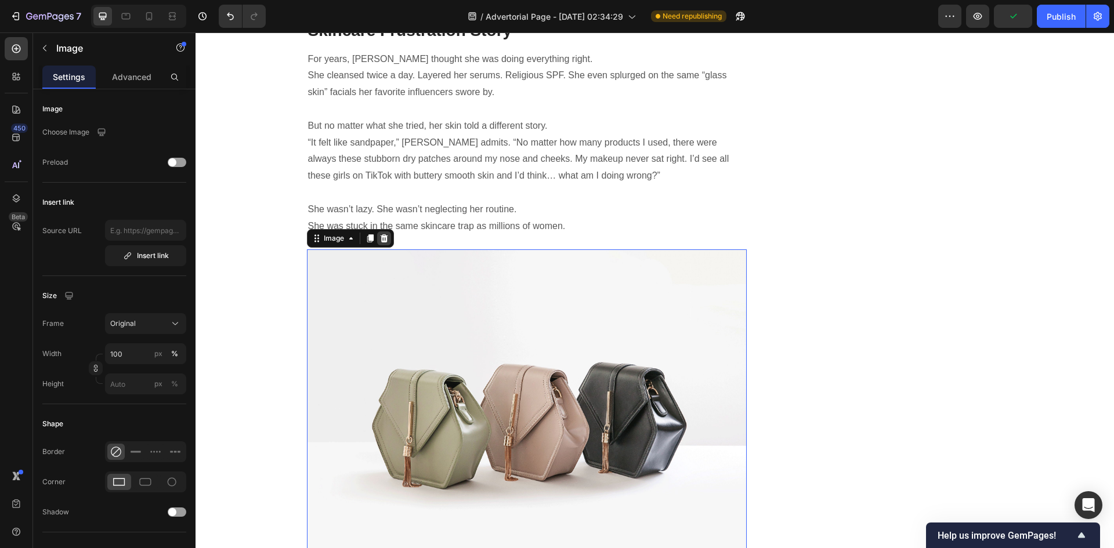
click at [380, 237] on icon at bounding box center [384, 238] width 8 height 8
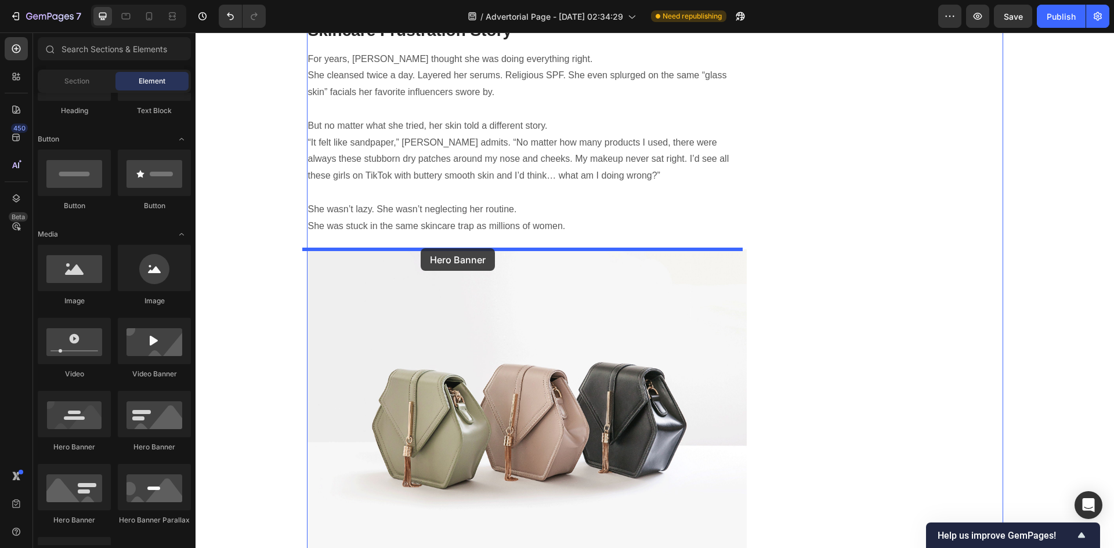
drag, startPoint x: 276, startPoint y: 447, endPoint x: 421, endPoint y: 248, distance: 245.9
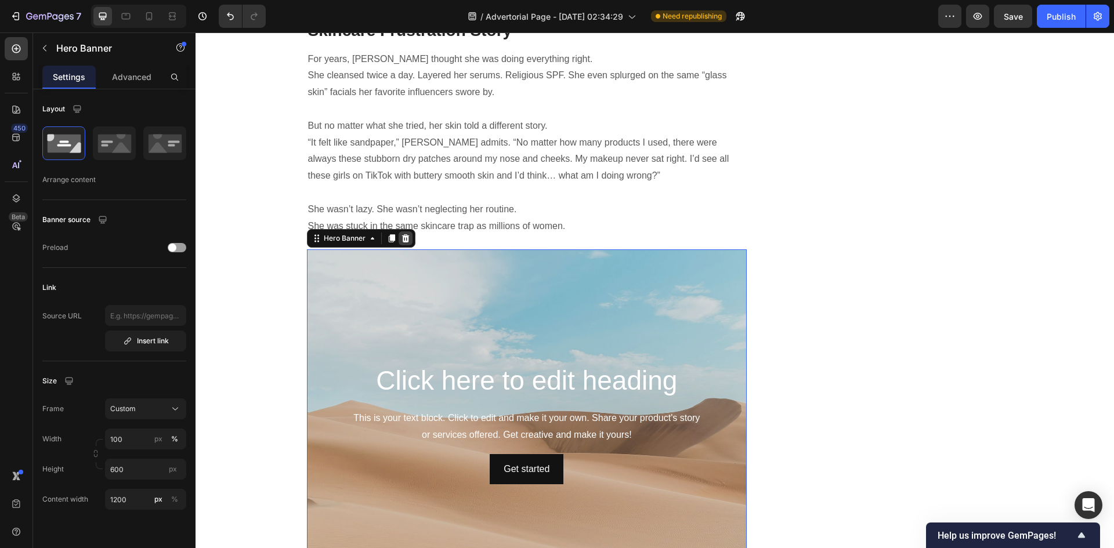
click at [403, 238] on icon at bounding box center [406, 238] width 8 height 8
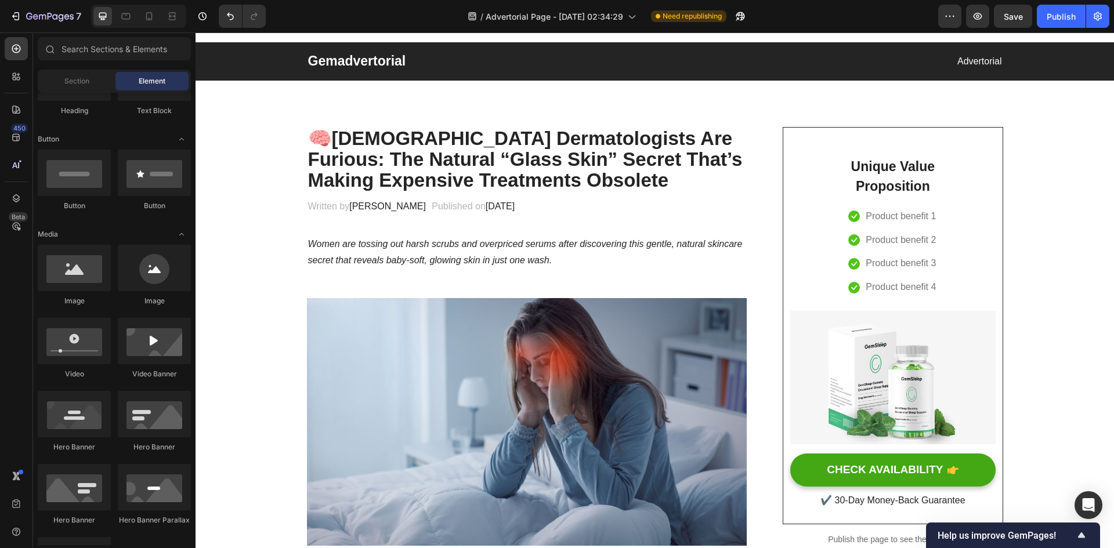
scroll to position [0, 0]
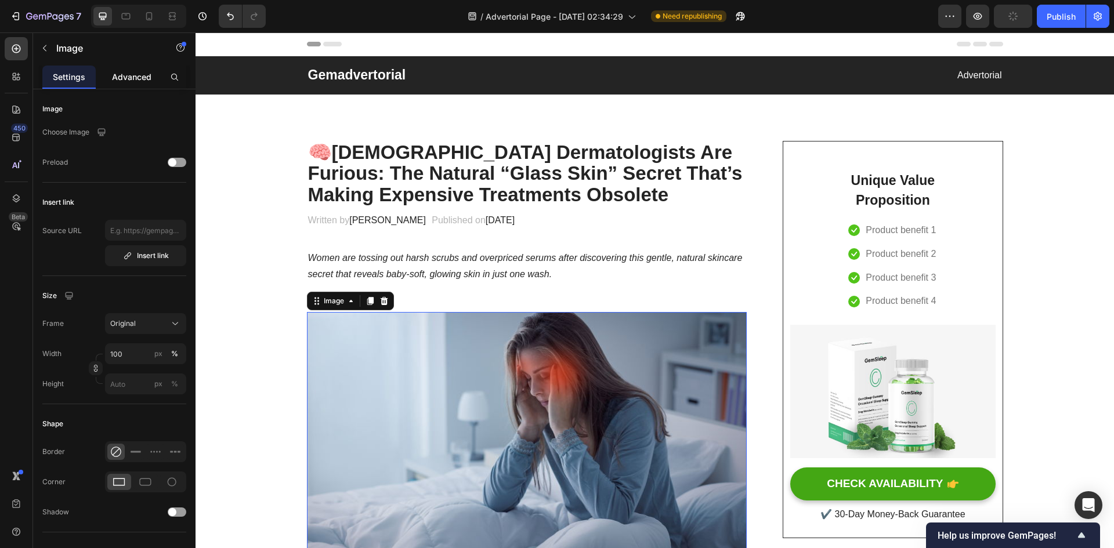
click at [135, 74] on p "Advanced" at bounding box center [131, 77] width 39 height 12
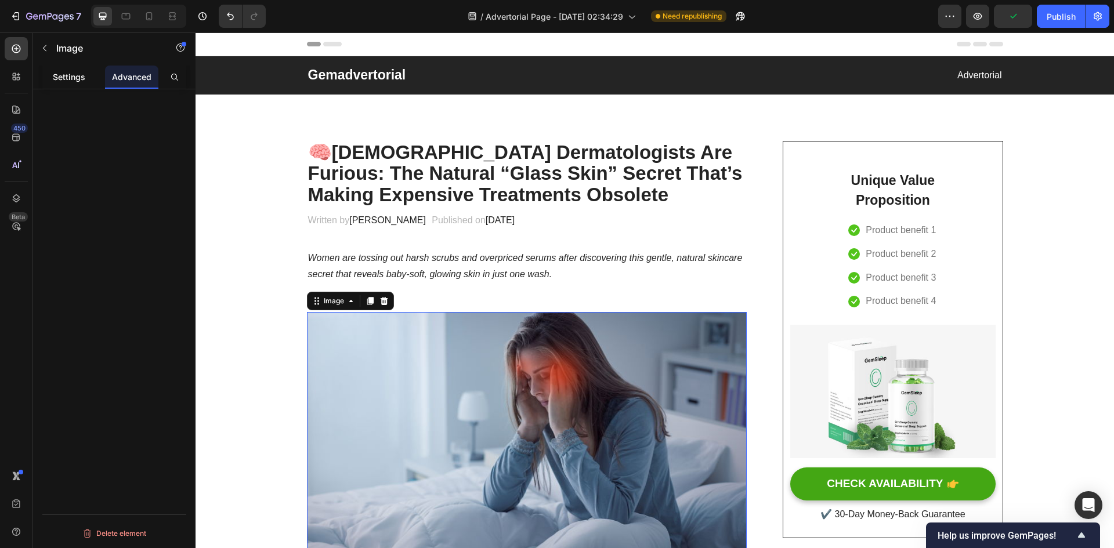
click at [82, 77] on p "Settings" at bounding box center [69, 77] width 33 height 12
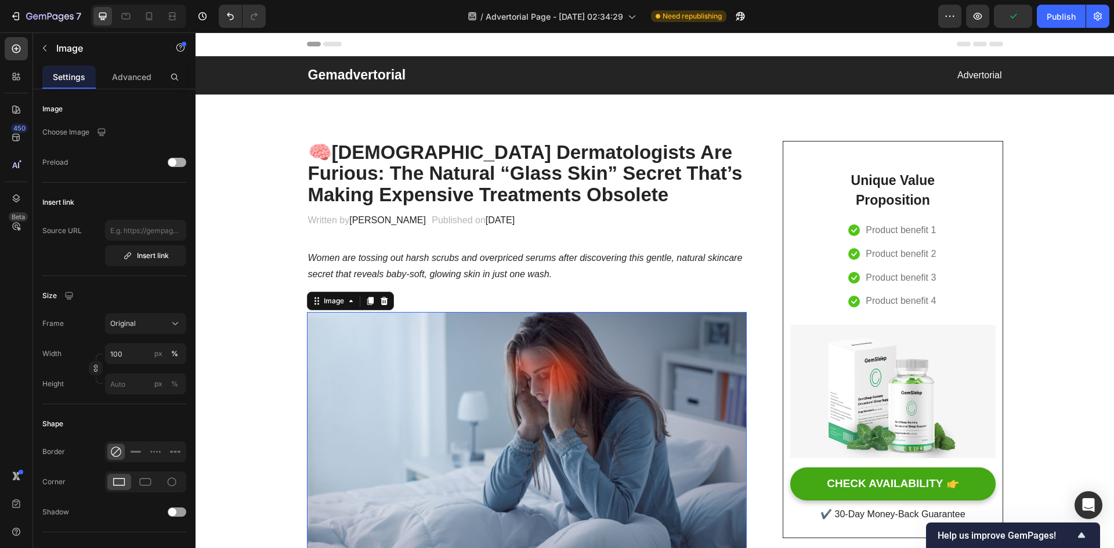
click at [180, 163] on div at bounding box center [177, 162] width 19 height 9
click at [180, 163] on span at bounding box center [182, 162] width 8 height 8
click at [378, 76] on p "Gemadvertorial" at bounding box center [481, 75] width 346 height 17
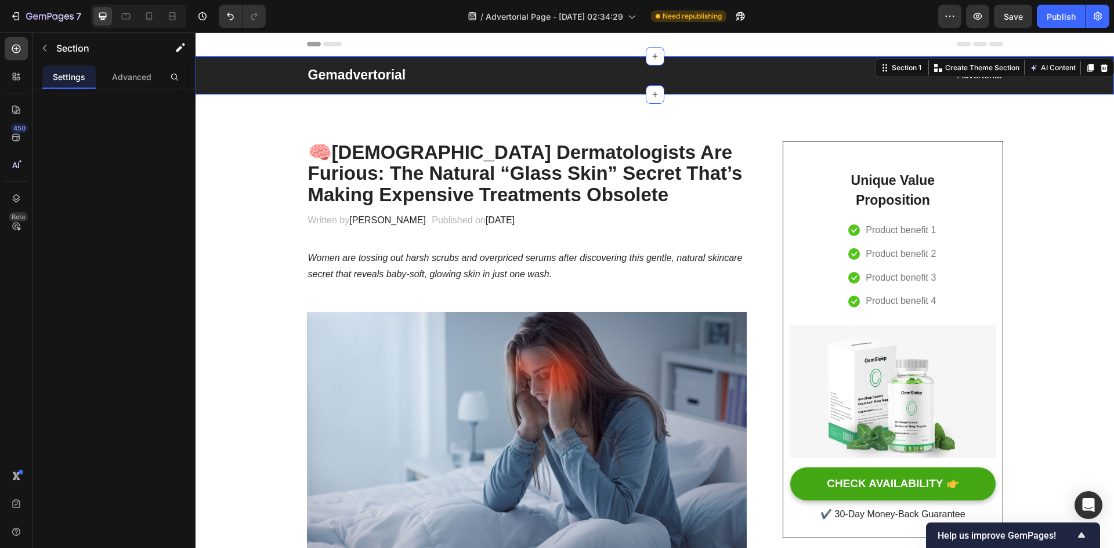
click at [691, 86] on div "Gemadvertorial Heading Advertorial Text block Row Section 1 You can create reus…" at bounding box center [655, 75] width 919 height 38
click at [1101, 64] on div at bounding box center [1105, 68] width 14 height 14
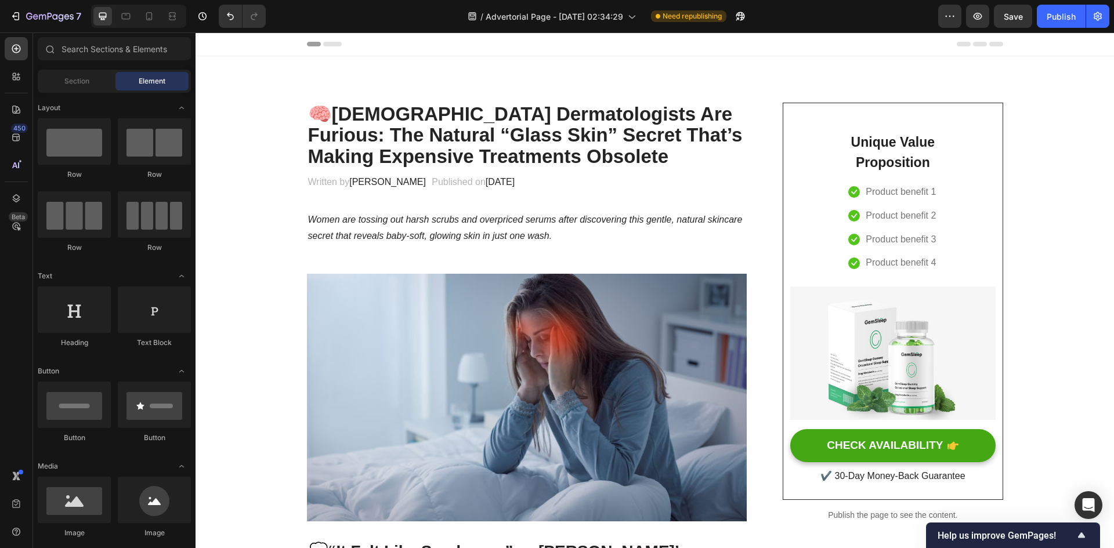
click at [458, 43] on div "Header" at bounding box center [655, 44] width 696 height 23
click at [222, 45] on span "Header" at bounding box center [231, 44] width 26 height 12
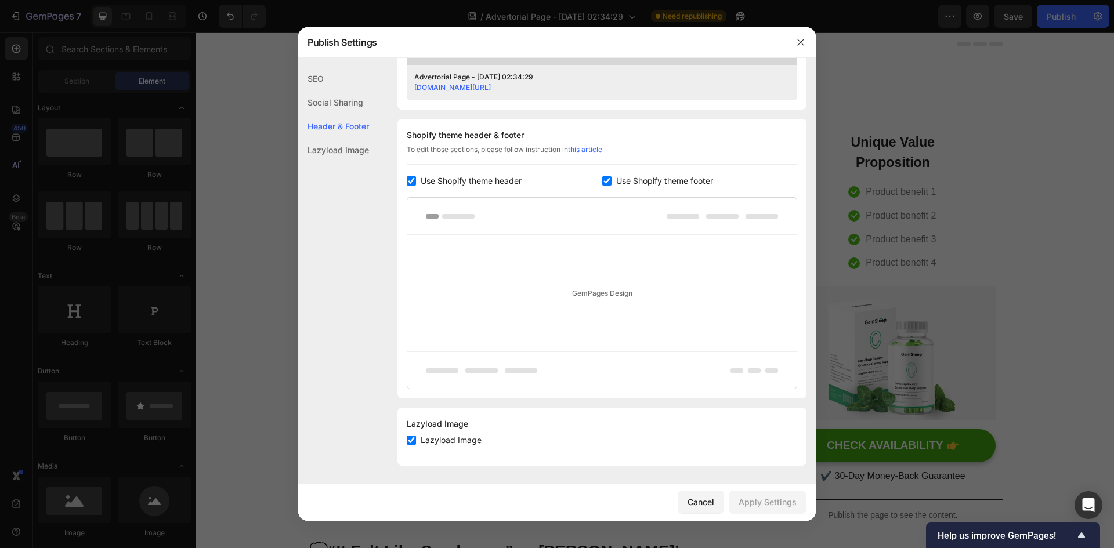
scroll to position [494, 0]
click at [250, 56] on div at bounding box center [557, 274] width 1114 height 548
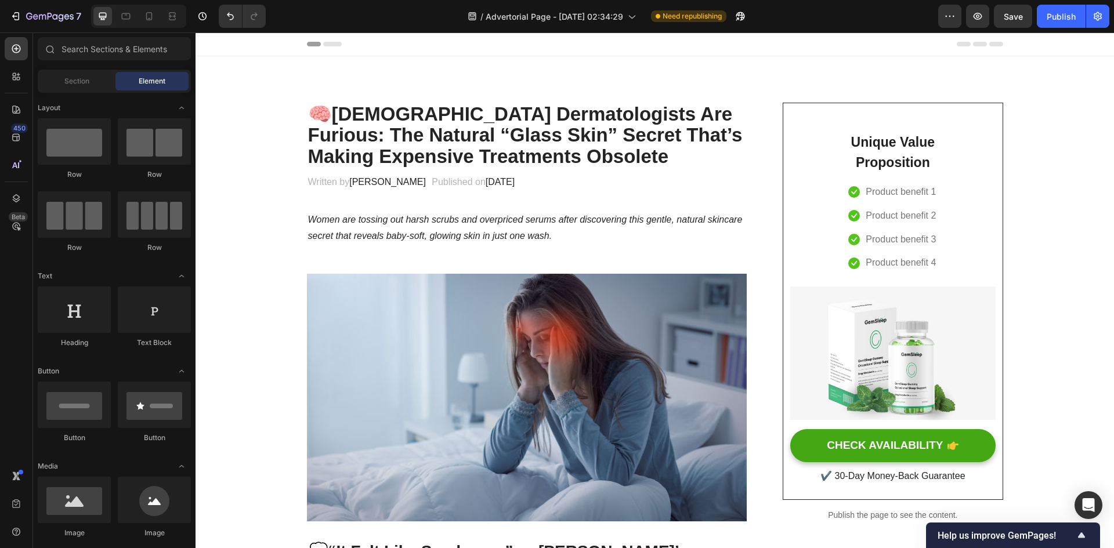
click at [219, 41] on span "Header" at bounding box center [231, 44] width 26 height 12
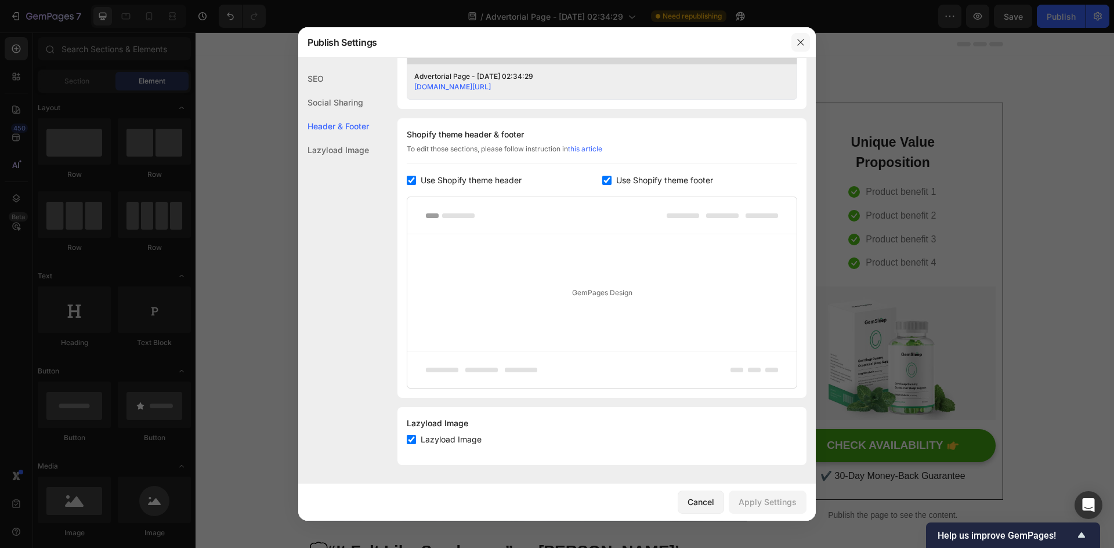
click at [800, 44] on icon "button" at bounding box center [800, 42] width 9 height 9
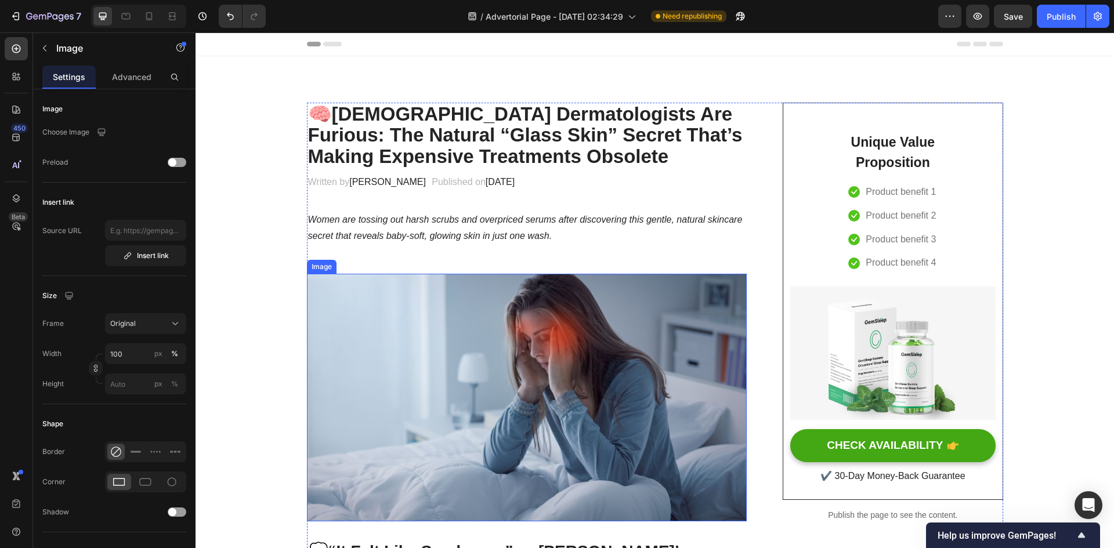
click at [517, 403] on img at bounding box center [527, 398] width 441 height 248
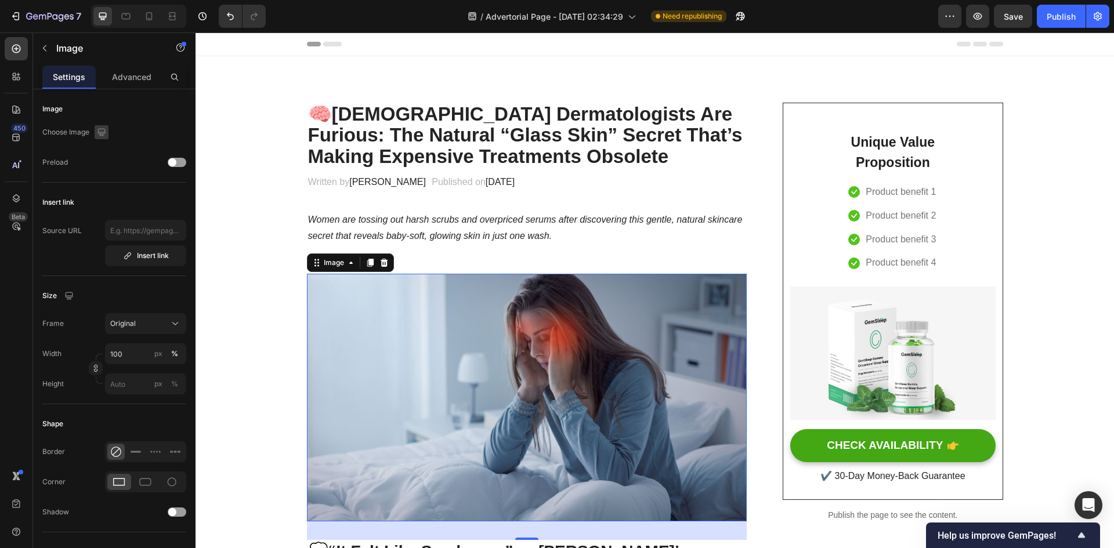
click at [103, 133] on icon "button" at bounding box center [102, 132] width 8 height 8
click at [75, 132] on p "Choose Image" at bounding box center [65, 132] width 47 height 10
click at [150, 131] on div "Choose Image" at bounding box center [114, 132] width 144 height 21
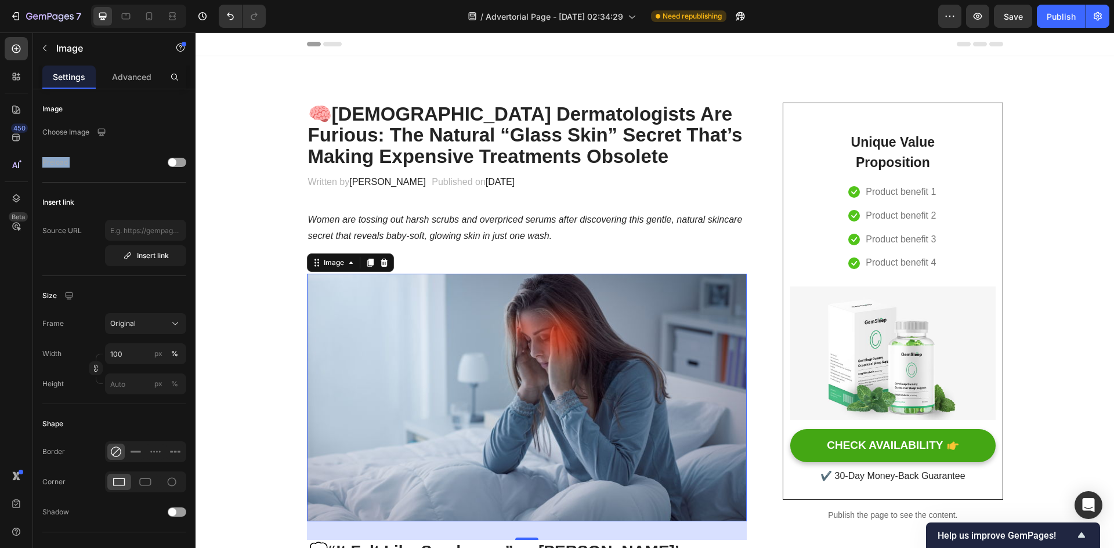
click at [150, 131] on div "Choose Image" at bounding box center [114, 132] width 144 height 21
click at [1062, 13] on div "Publish" at bounding box center [1061, 16] width 29 height 12
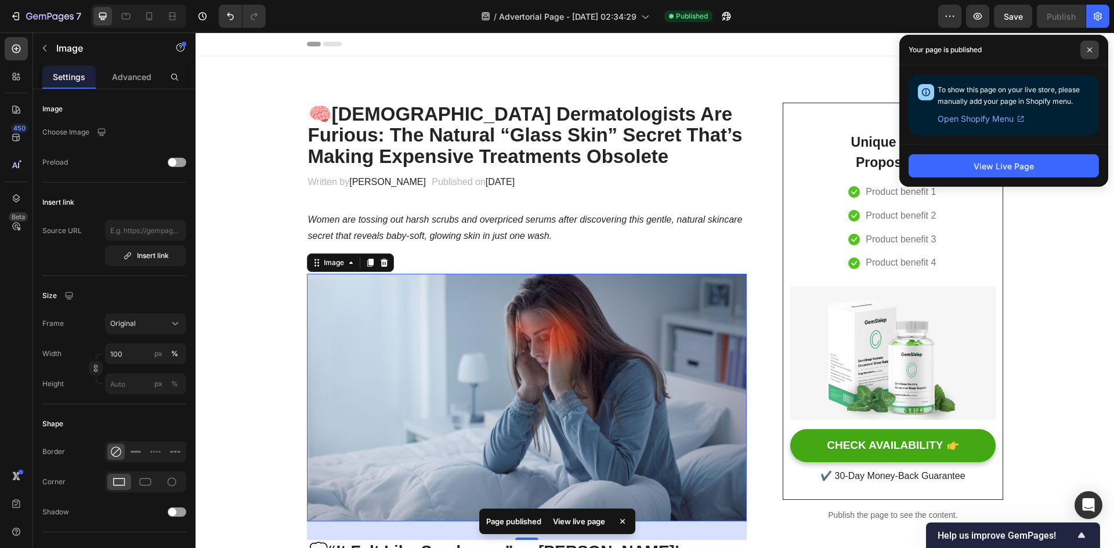
click at [1091, 54] on span at bounding box center [1090, 50] width 19 height 19
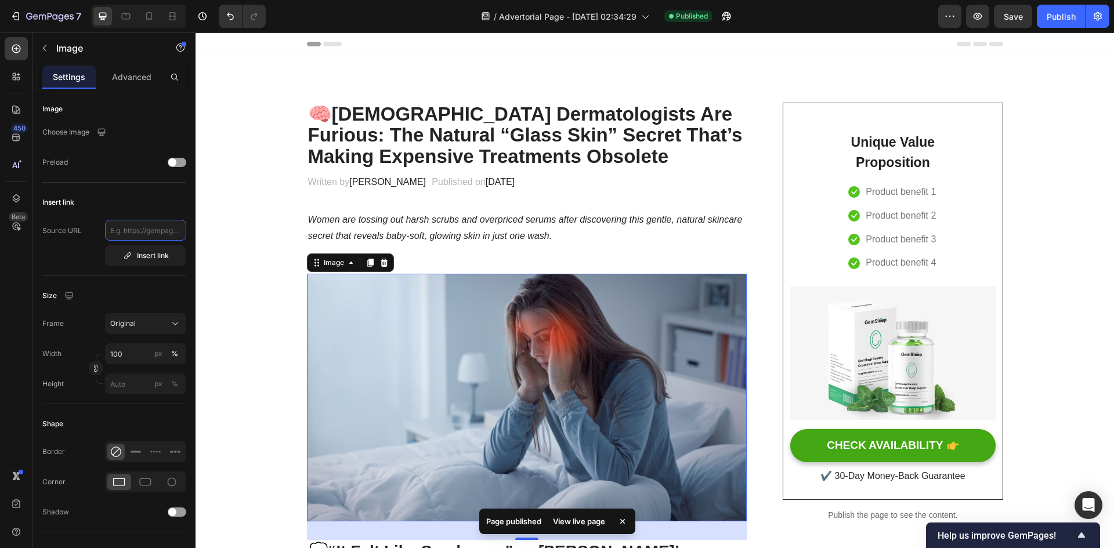
click at [134, 230] on input "text" at bounding box center [145, 230] width 81 height 21
click at [127, 226] on input "text" at bounding box center [145, 230] width 81 height 21
paste input "https://chatgpt.com/s/m_68d99472a2188191902d7596e8656b71"
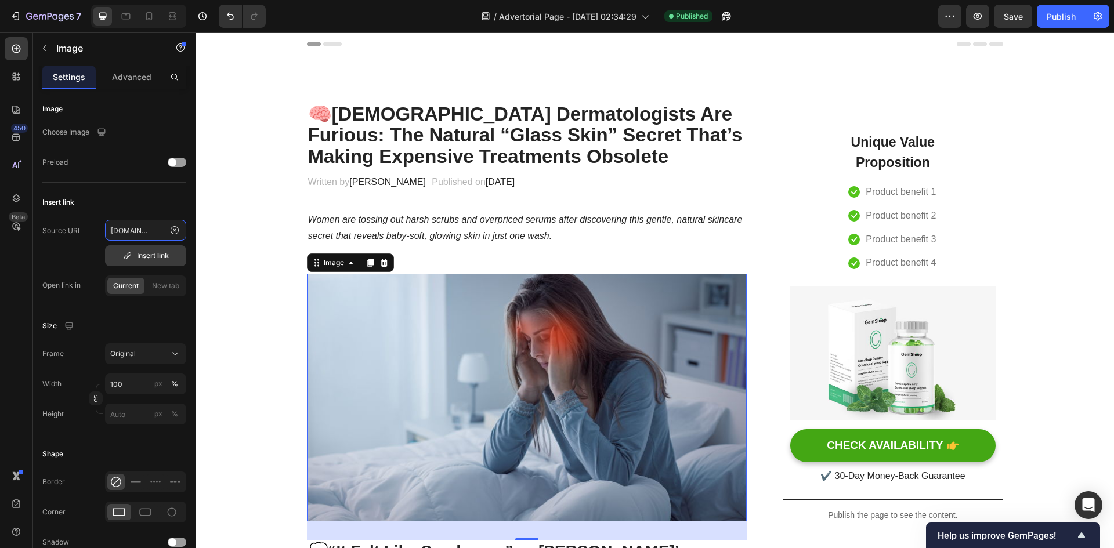
type input "https://chatgpt.com/s/m_68d99472a2188191902d7596e8656b71"
click at [157, 257] on div "Insert link" at bounding box center [146, 256] width 46 height 10
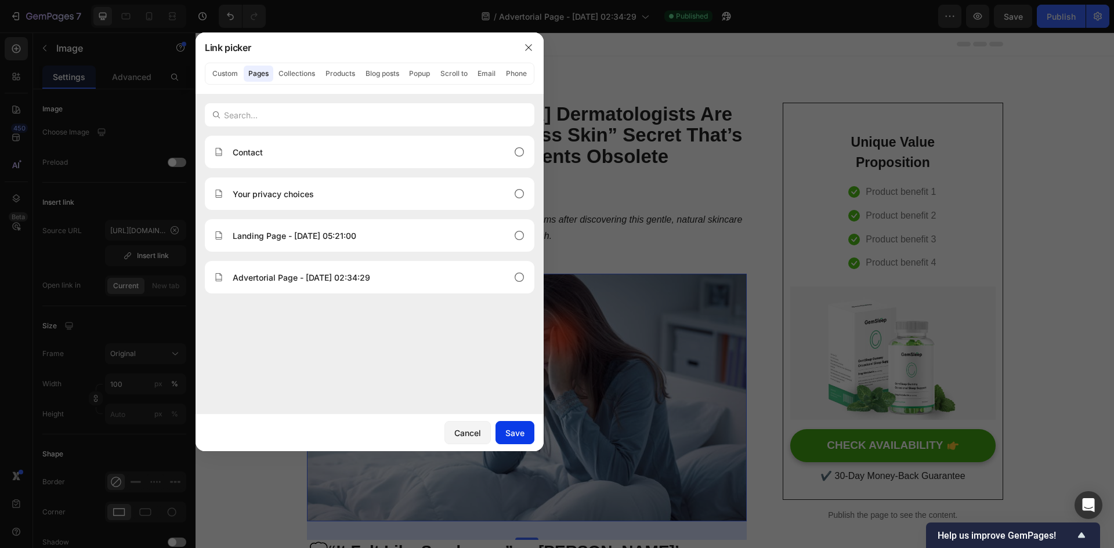
click at [518, 432] on div "Save" at bounding box center [515, 433] width 19 height 12
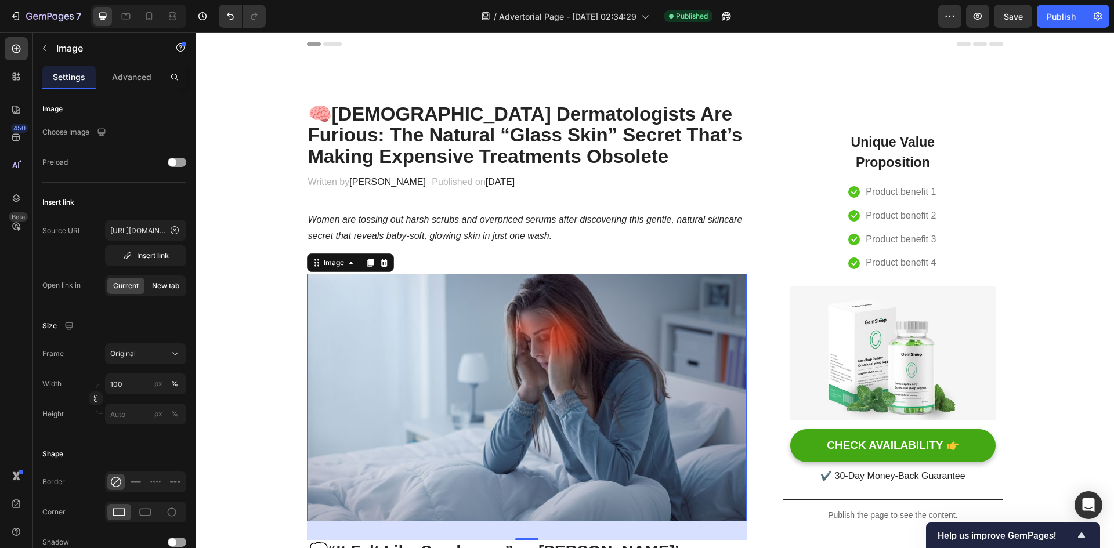
click at [155, 281] on span "New tab" at bounding box center [165, 286] width 27 height 10
click at [128, 282] on span "Current" at bounding box center [126, 286] width 26 height 10
click at [147, 251] on div "Insert link" at bounding box center [146, 256] width 46 height 10
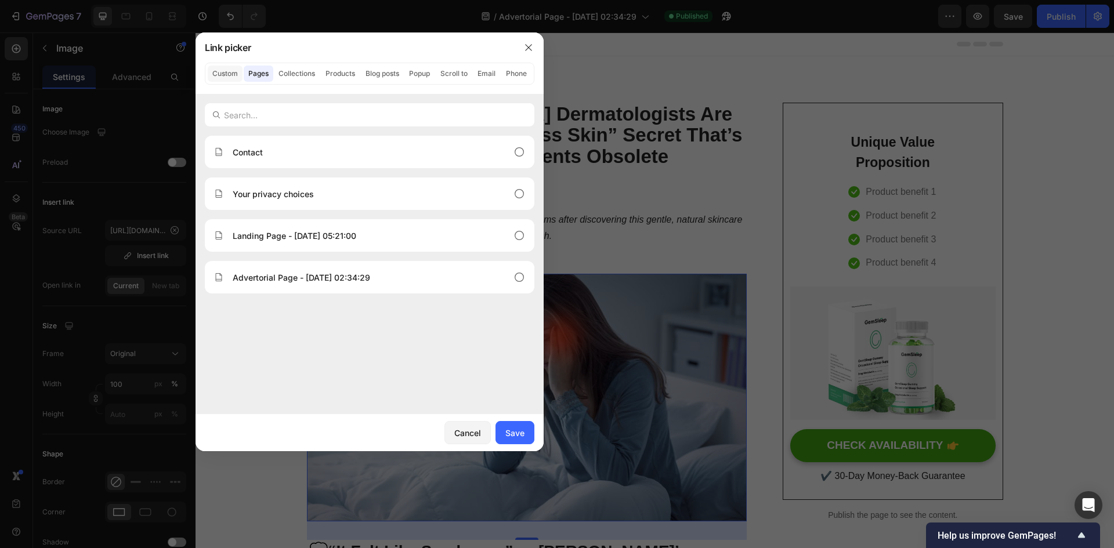
click at [231, 67] on button "Custom" at bounding box center [225, 74] width 35 height 16
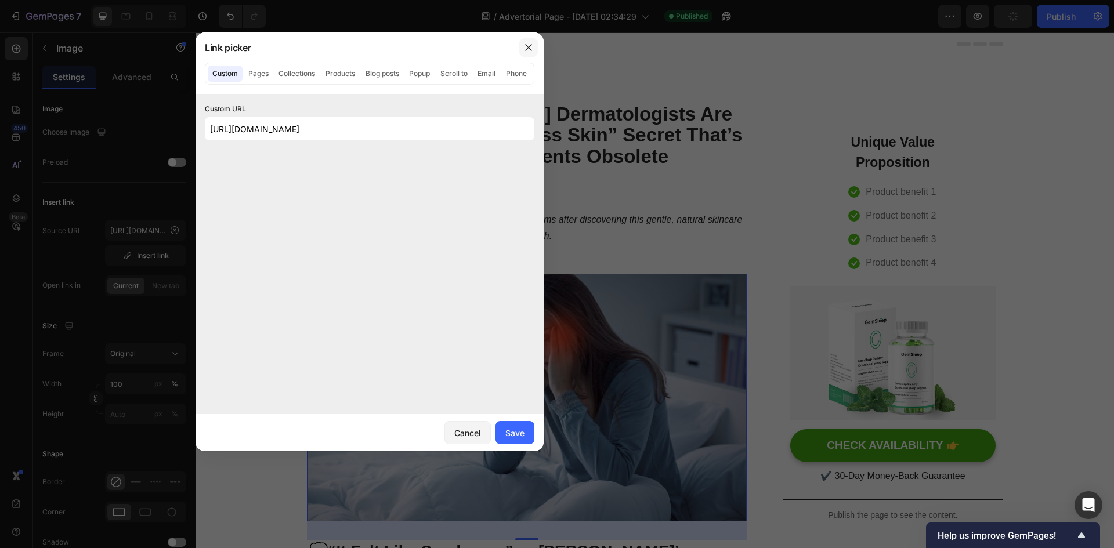
click at [533, 45] on icon "button" at bounding box center [528, 47] width 9 height 9
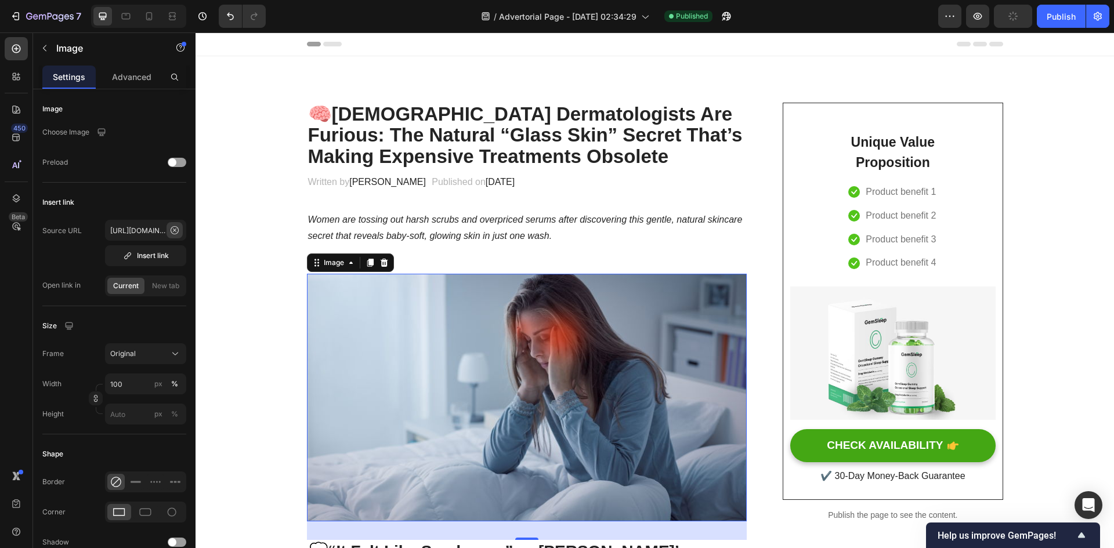
click at [173, 229] on icon at bounding box center [174, 230] width 9 height 9
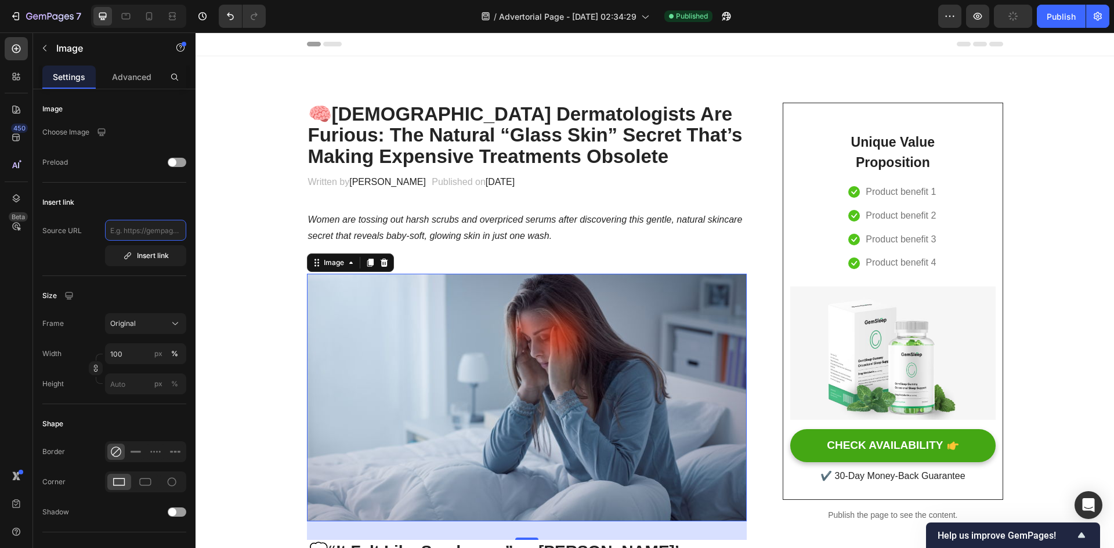
type input "https://chatgpt.com/s/m_68d99472a2188191902d7596e8656b71"
click at [69, 270] on div "Insert link Source URL https://chatgpt.com/s/m_68d99472a2188191902d7596e8656b71…" at bounding box center [114, 234] width 144 height 84
click at [50, 23] on button "7" at bounding box center [46, 16] width 82 height 23
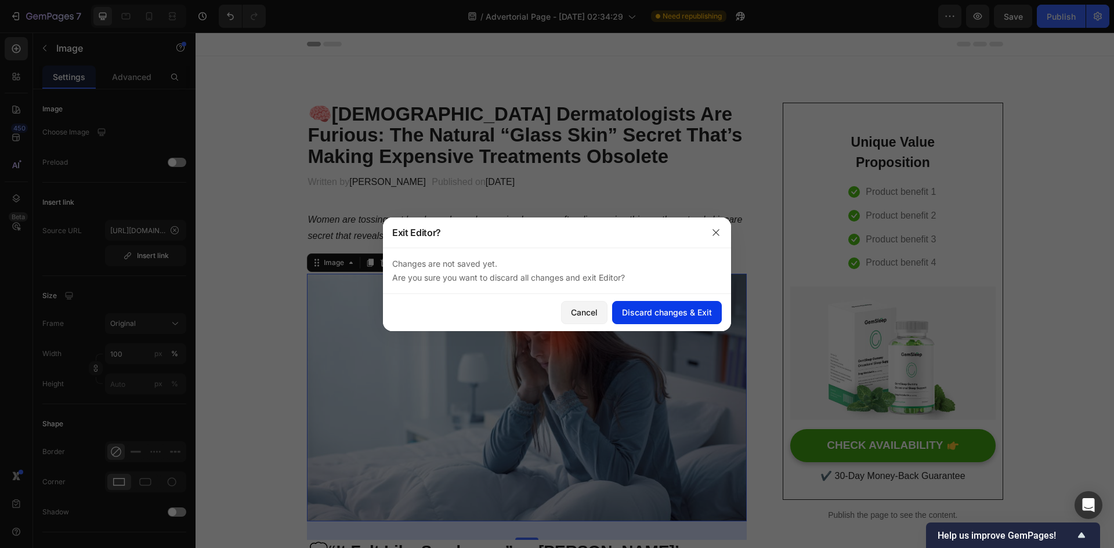
click at [642, 309] on div "Discard changes & Exit" at bounding box center [667, 312] width 90 height 12
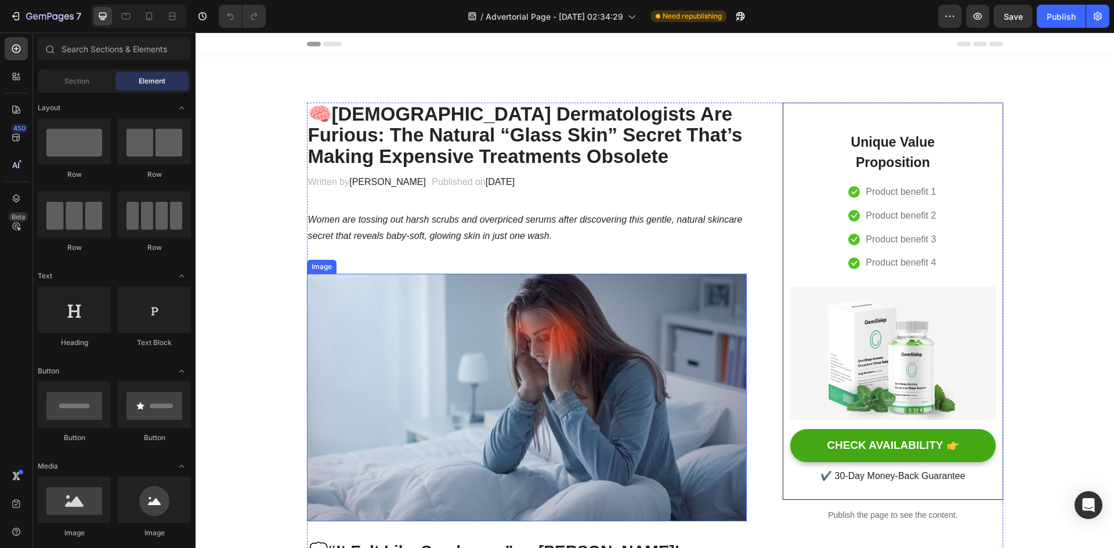
click at [622, 323] on img at bounding box center [527, 398] width 441 height 248
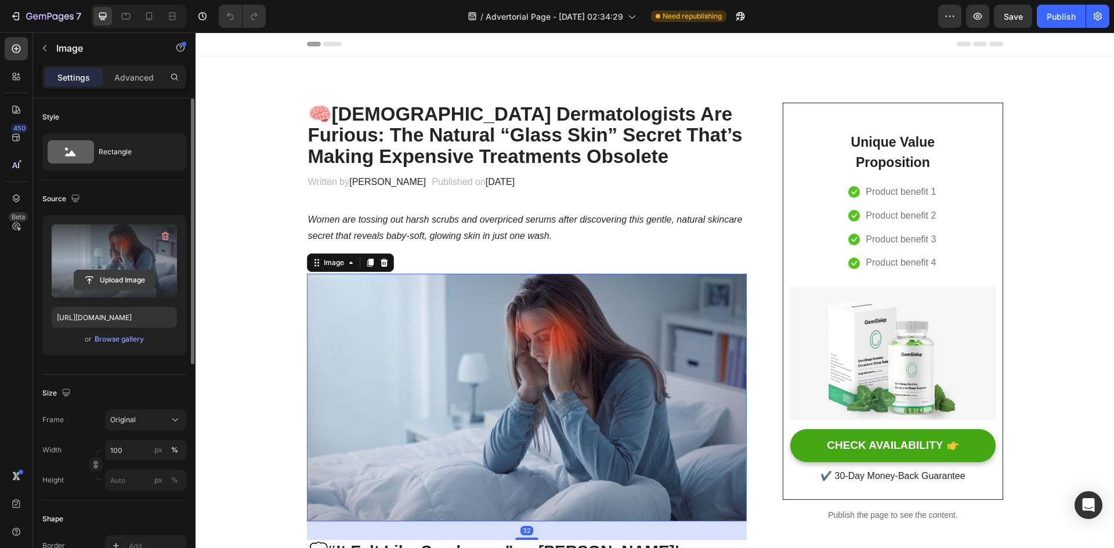
click at [120, 280] on input "file" at bounding box center [114, 280] width 80 height 20
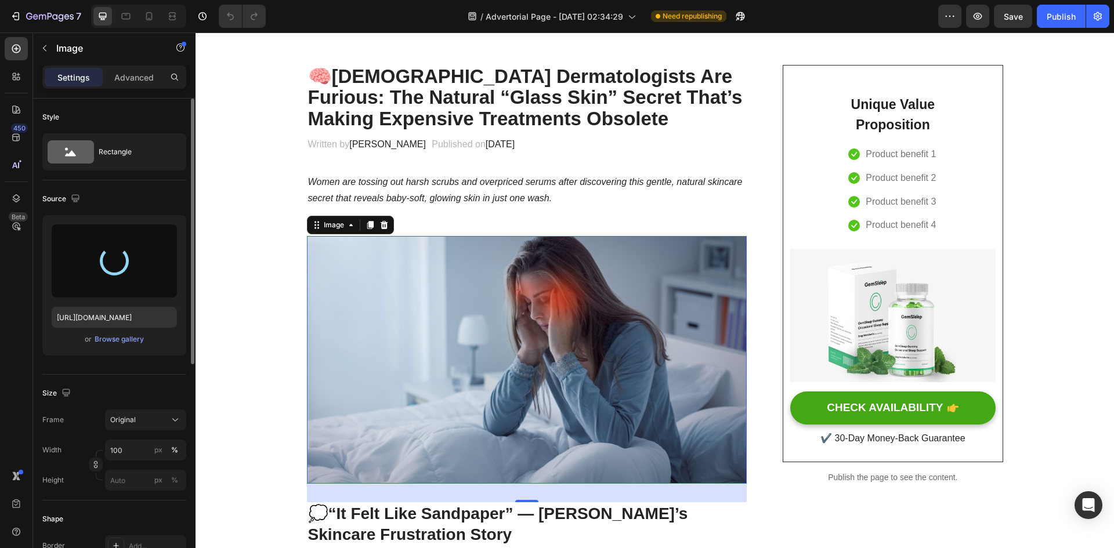
scroll to position [58, 0]
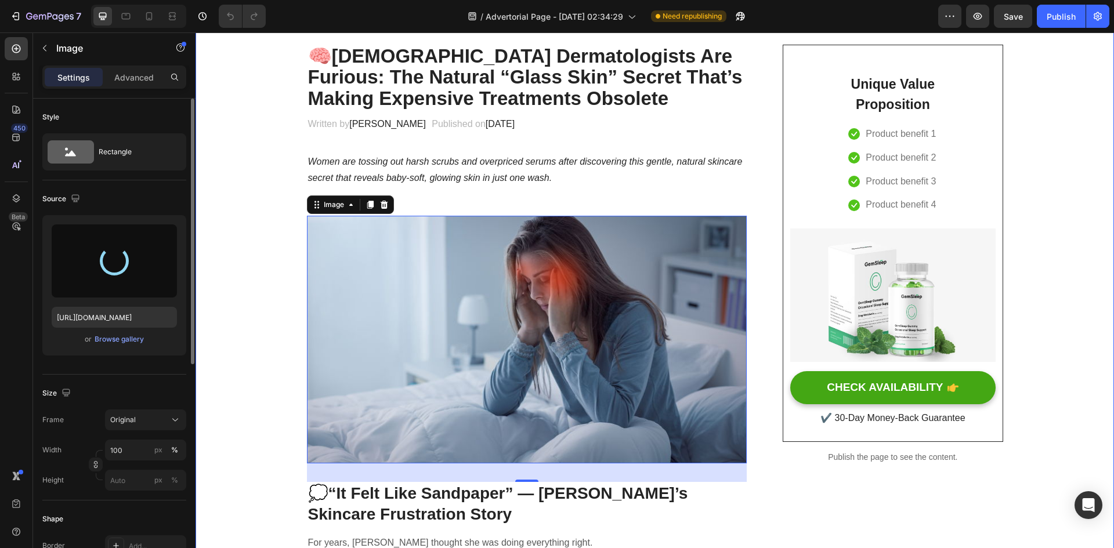
type input "[URL][DOMAIN_NAME]"
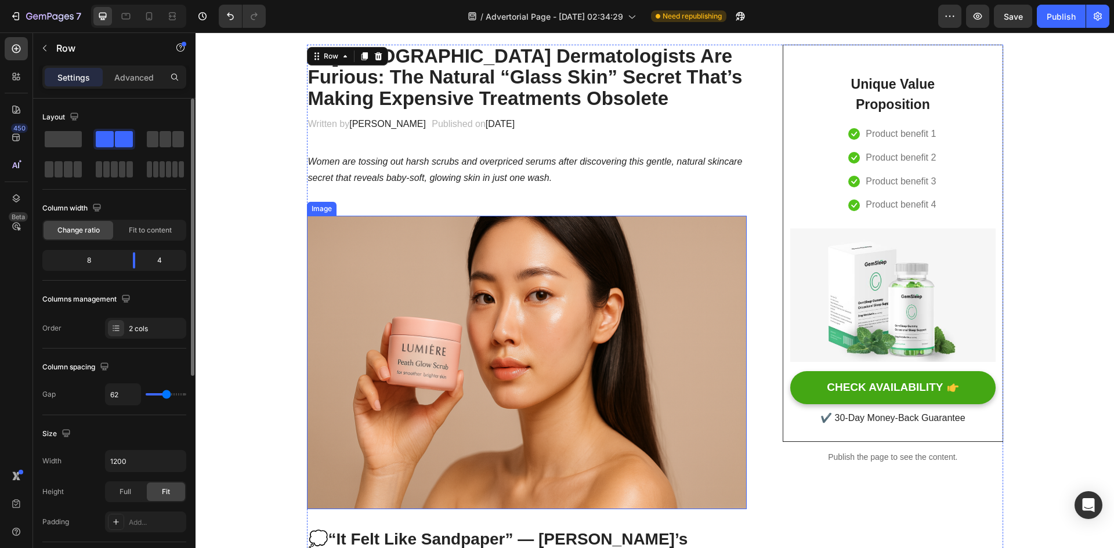
click at [378, 256] on img at bounding box center [527, 363] width 441 height 294
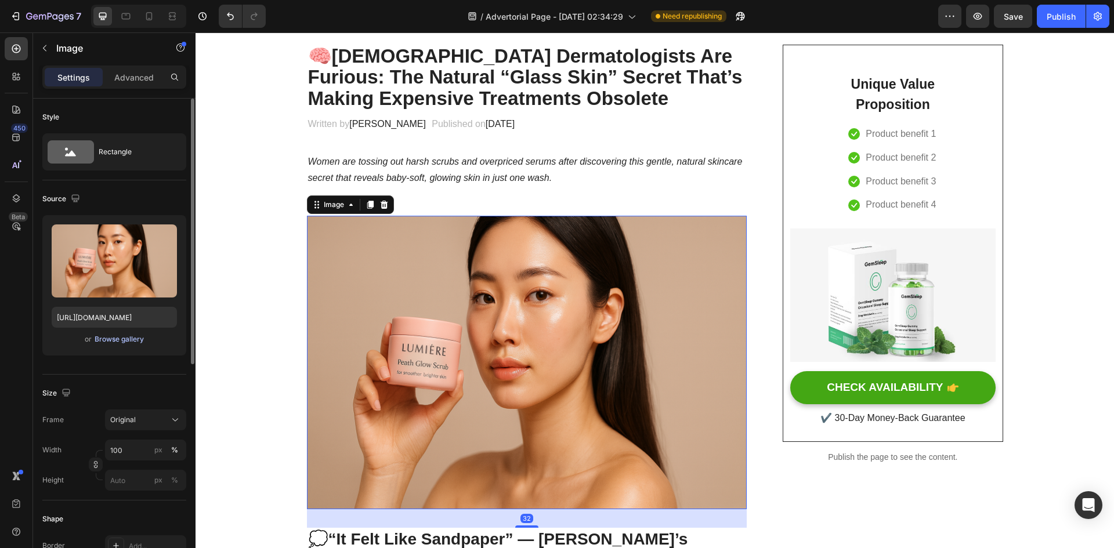
click at [122, 338] on div "Browse gallery" at bounding box center [119, 339] width 49 height 10
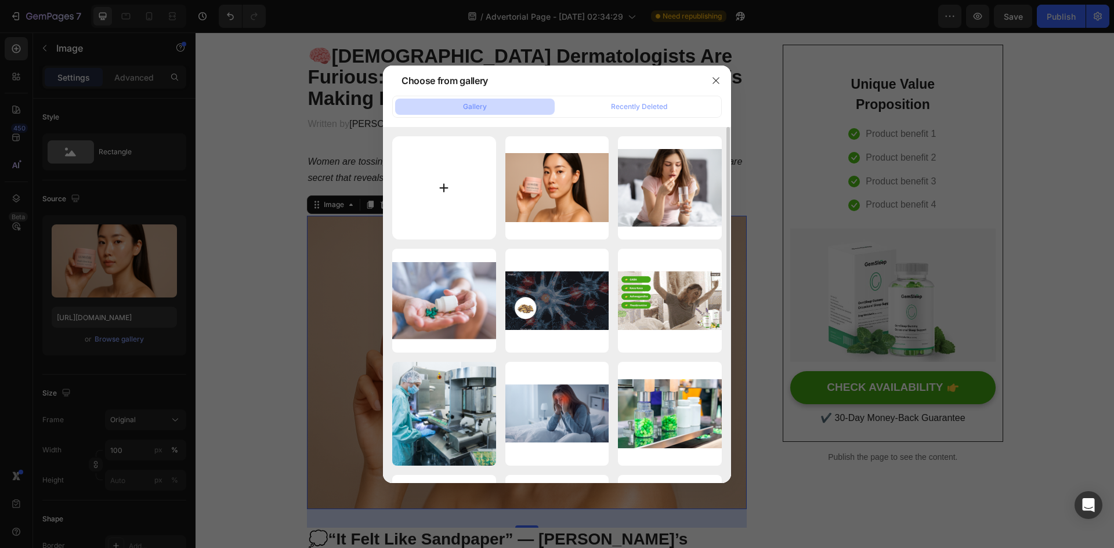
click at [424, 192] on input "file" at bounding box center [444, 188] width 104 height 104
type input "C:\fakepath\ChatGPT Image [DATE], 04_10_41 AM.png"
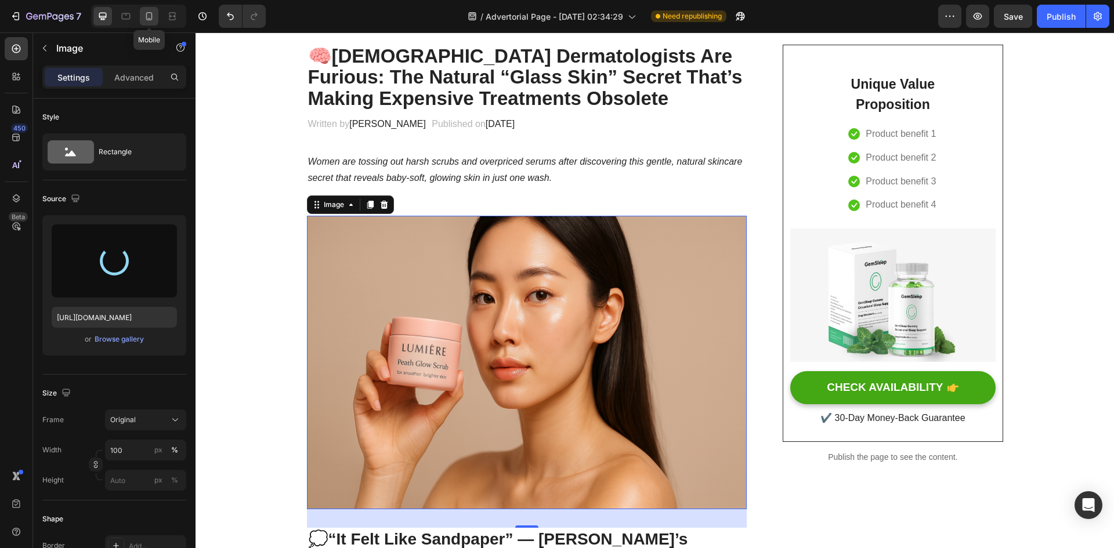
type input "[URL][DOMAIN_NAME]"
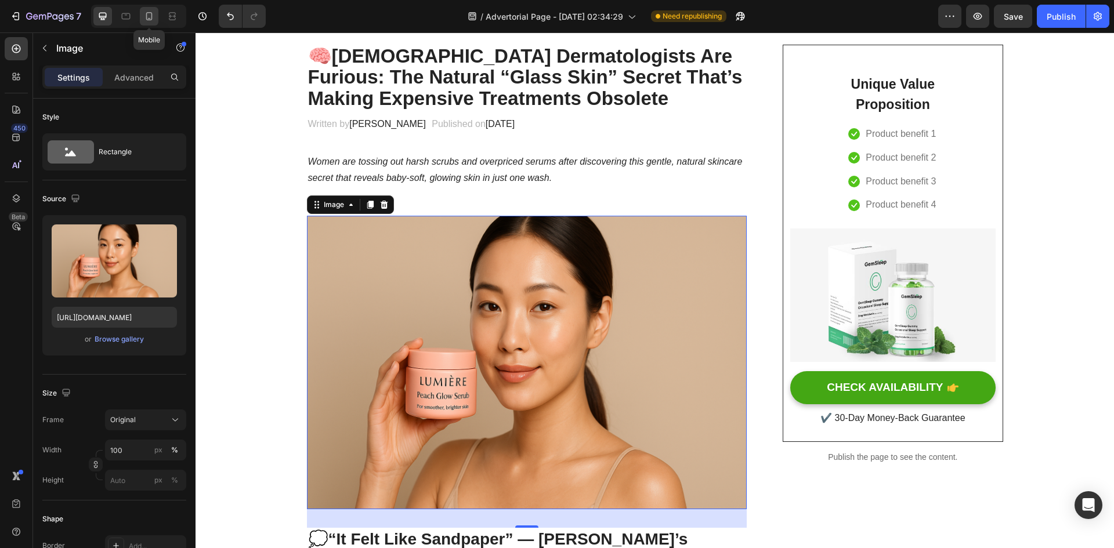
click at [149, 20] on icon at bounding box center [149, 16] width 6 height 8
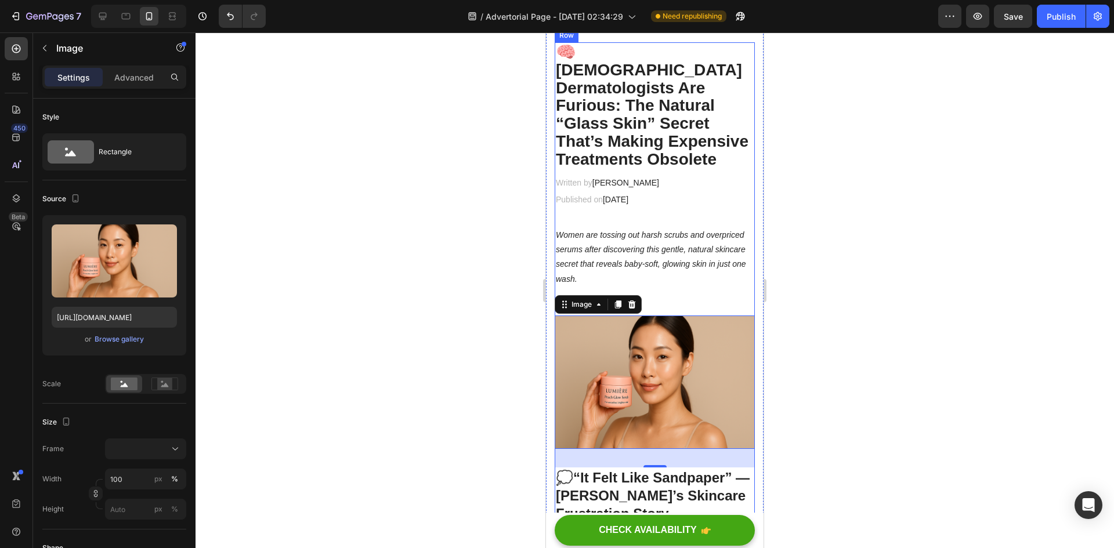
scroll to position [58, 0]
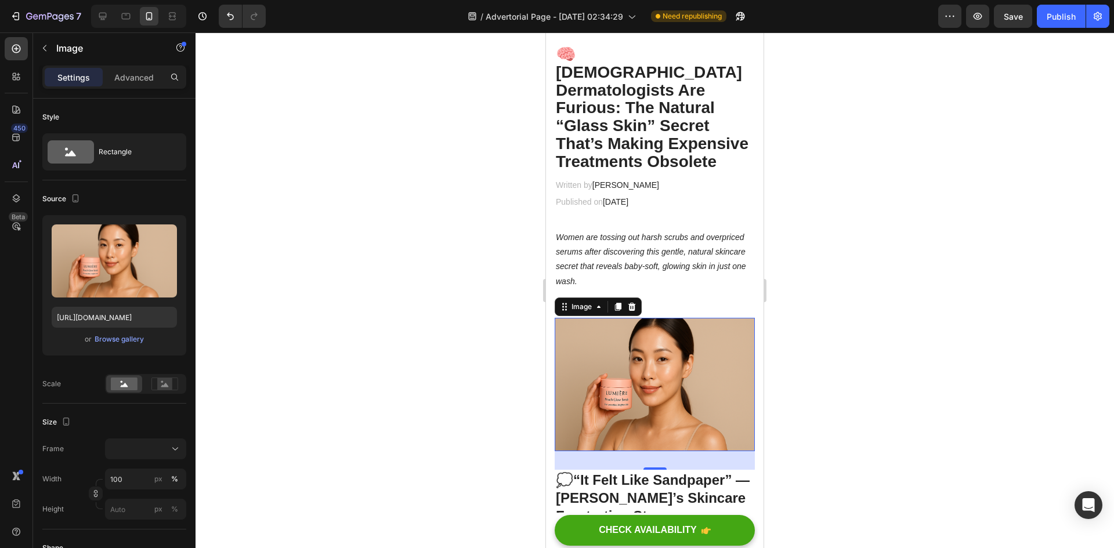
click at [806, 267] on div at bounding box center [655, 291] width 919 height 516
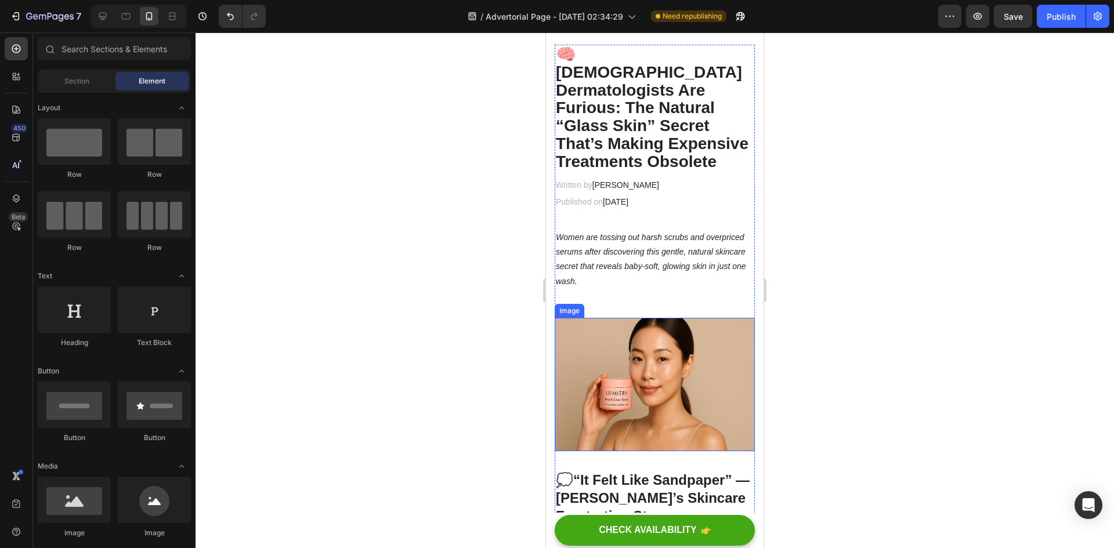
click at [666, 352] on img at bounding box center [655, 384] width 200 height 133
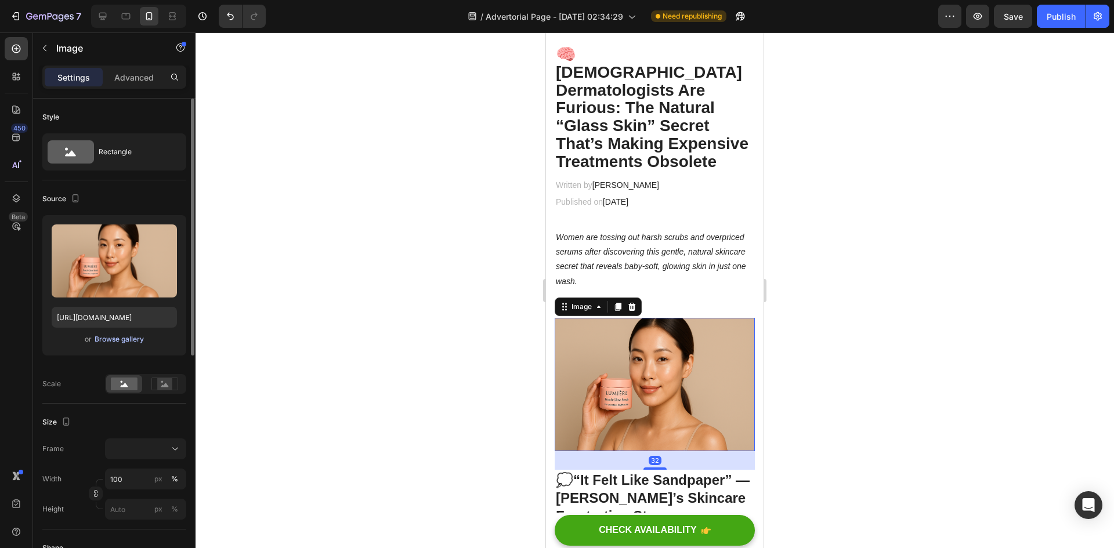
click at [124, 337] on div "Browse gallery" at bounding box center [119, 339] width 49 height 10
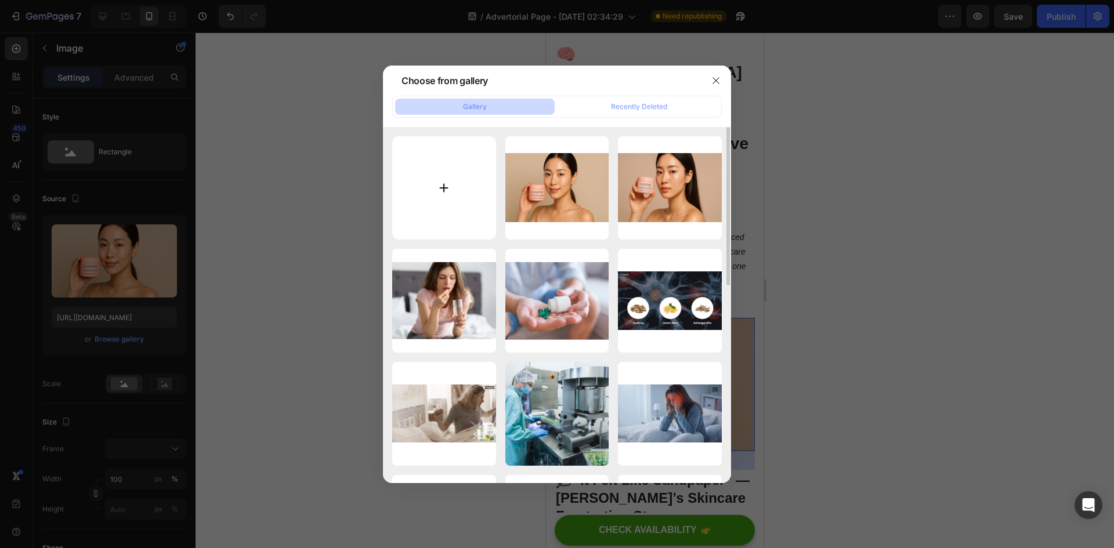
click at [464, 159] on input "file" at bounding box center [444, 188] width 104 height 104
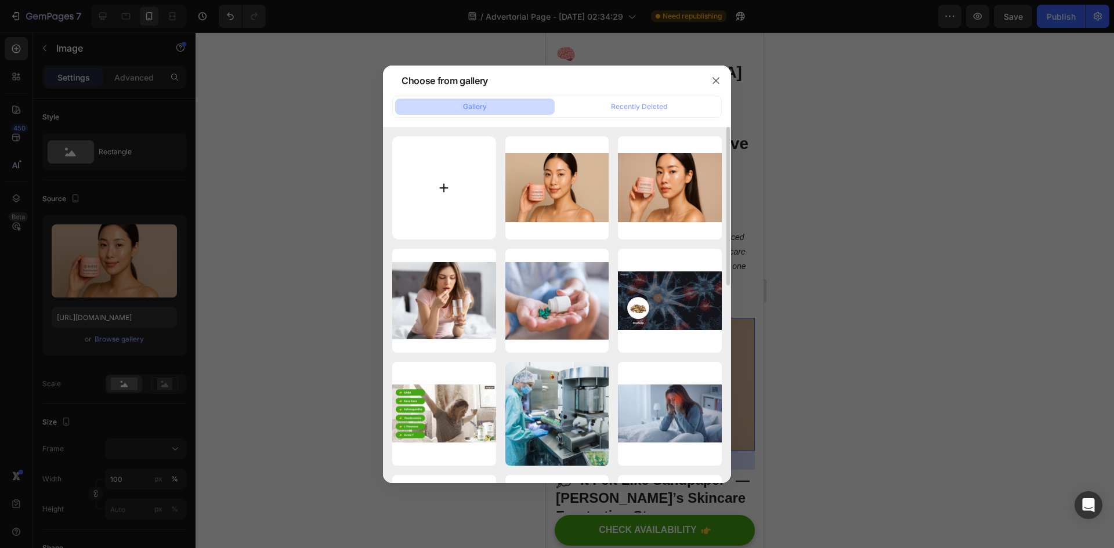
type input "C:\fakepath\ChatGPT Image [DATE], 04_14_23 AM.png"
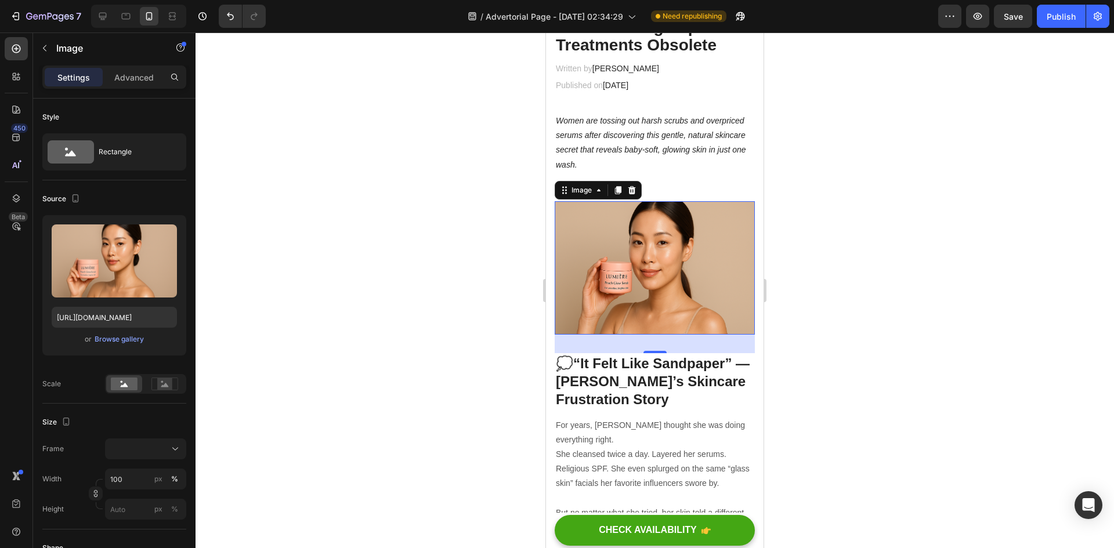
scroll to position [174, 0]
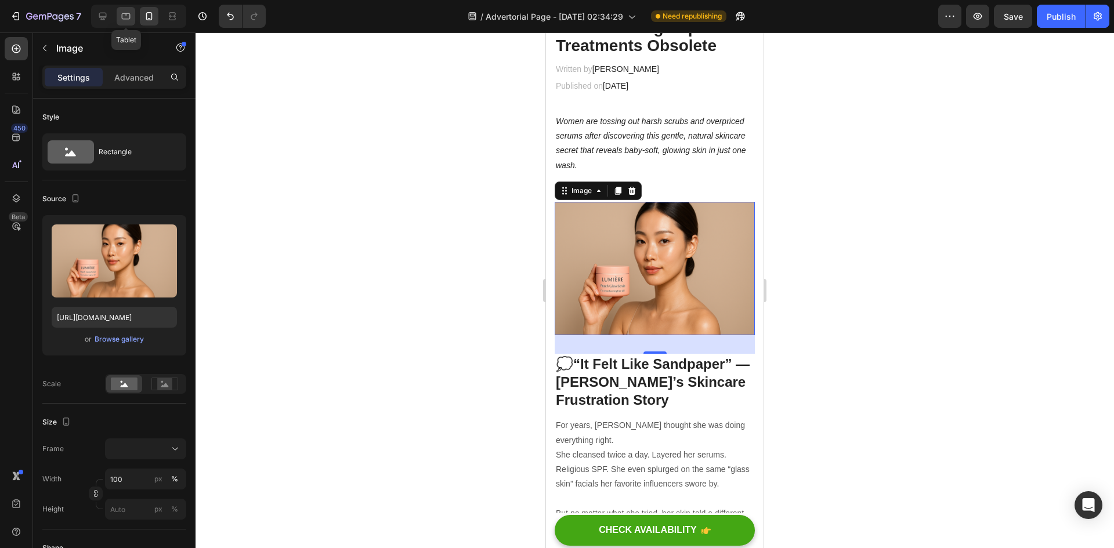
click at [122, 15] on icon at bounding box center [126, 16] width 9 height 6
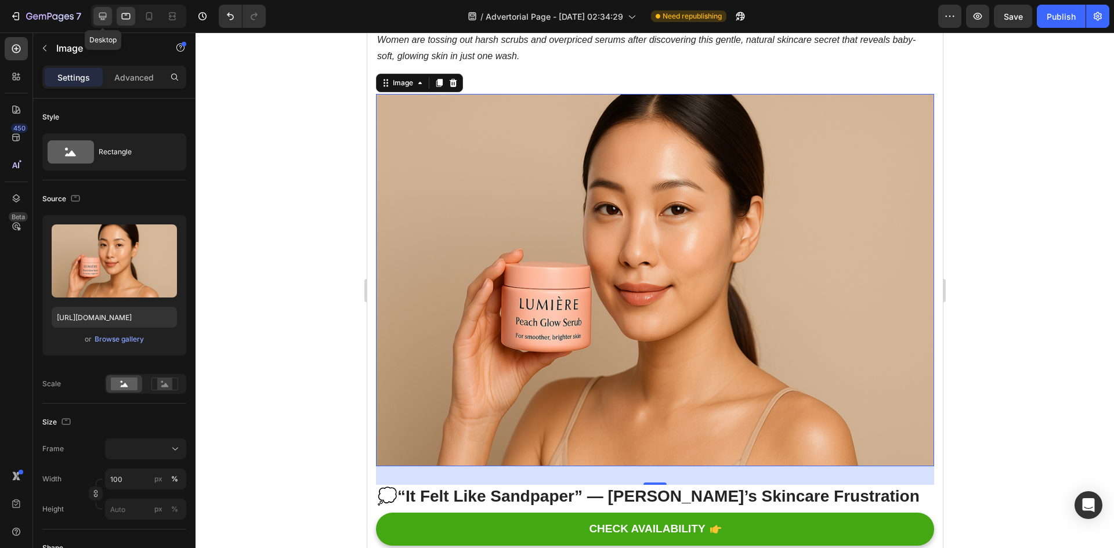
click at [109, 15] on div at bounding box center [102, 16] width 19 height 19
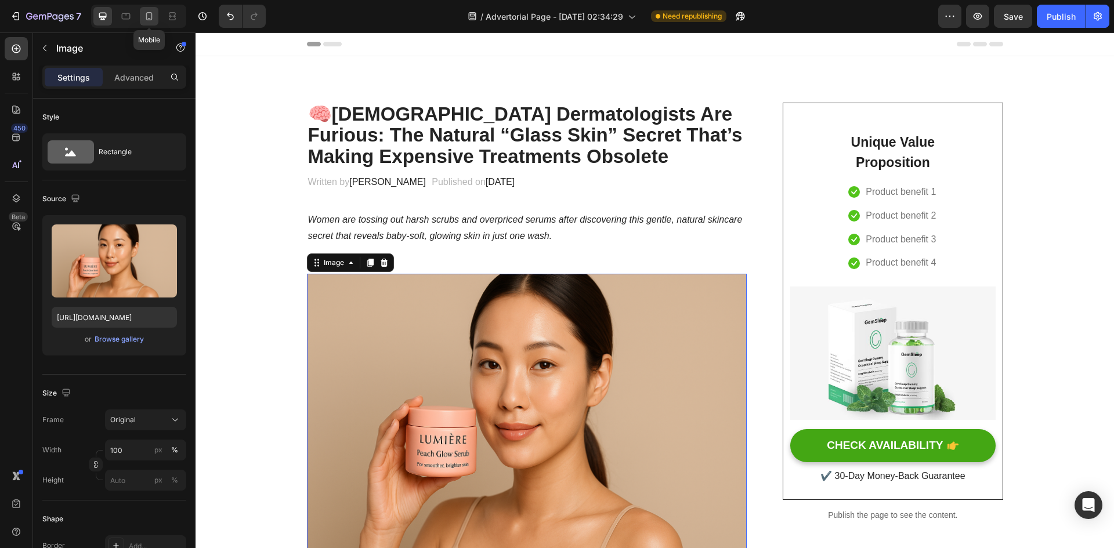
click at [150, 16] on icon at bounding box center [149, 16] width 12 height 12
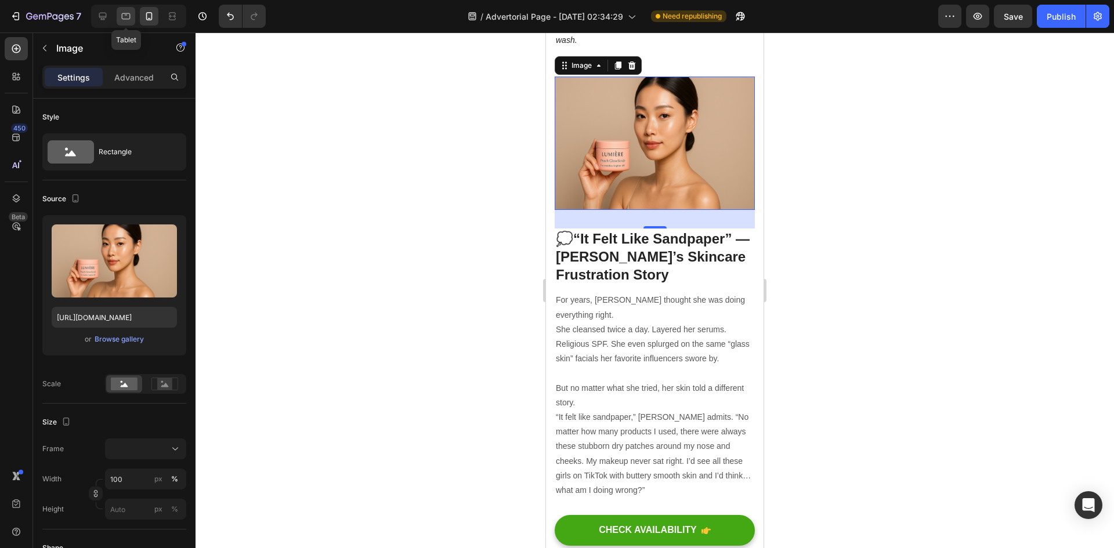
scroll to position [303, 0]
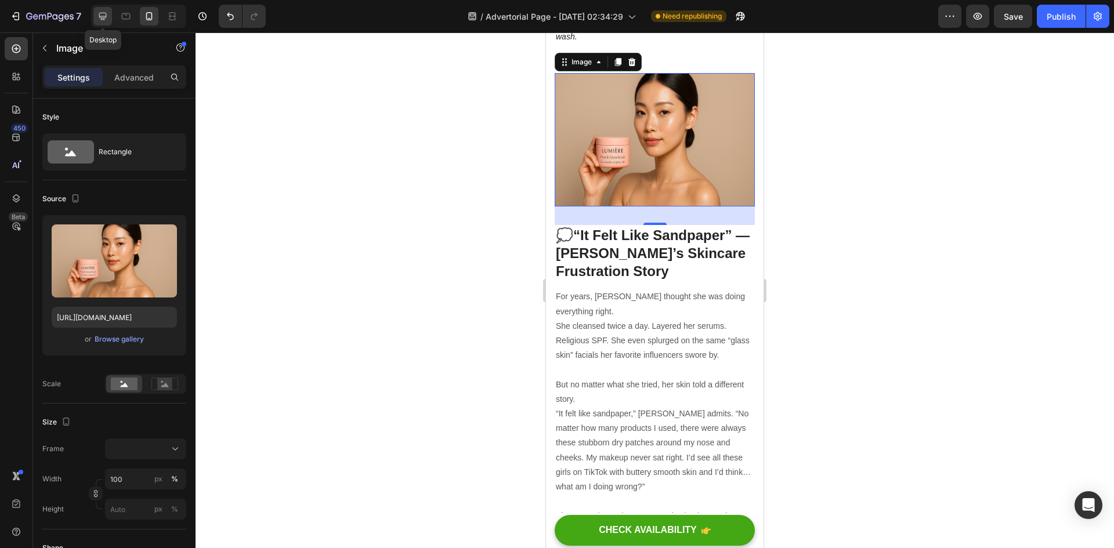
click at [109, 11] on icon at bounding box center [103, 16] width 12 height 12
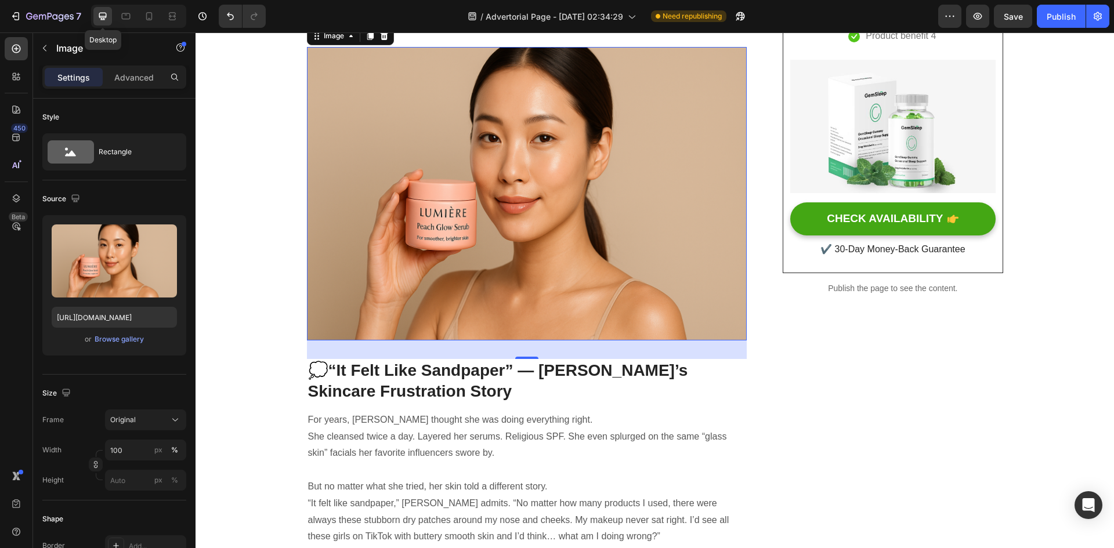
scroll to position [201, 0]
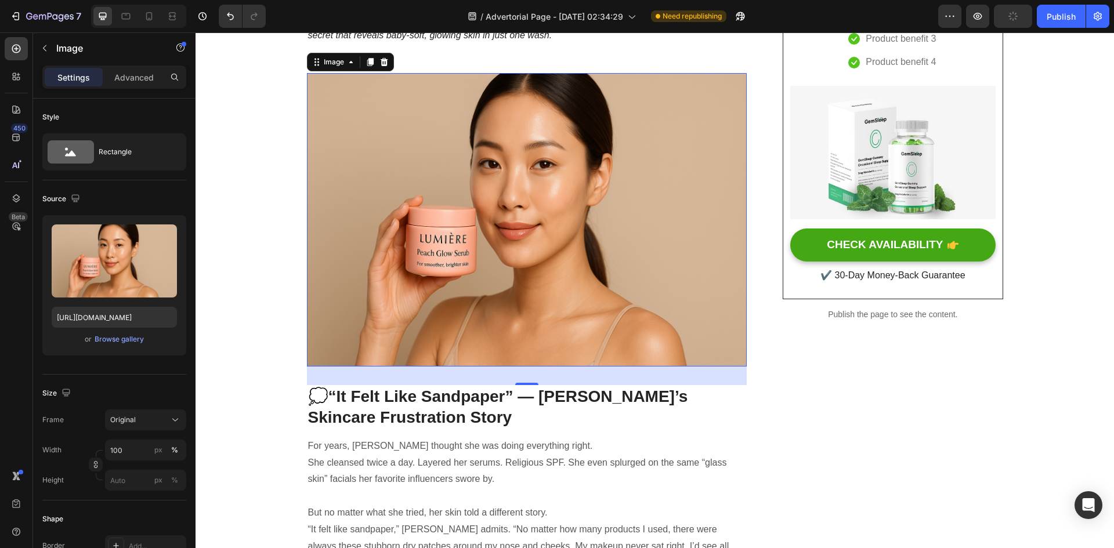
click at [533, 260] on img at bounding box center [527, 220] width 441 height 294
click at [234, 18] on icon "Undo/Redo" at bounding box center [231, 16] width 12 height 12
click at [150, 18] on icon at bounding box center [149, 18] width 3 height 1
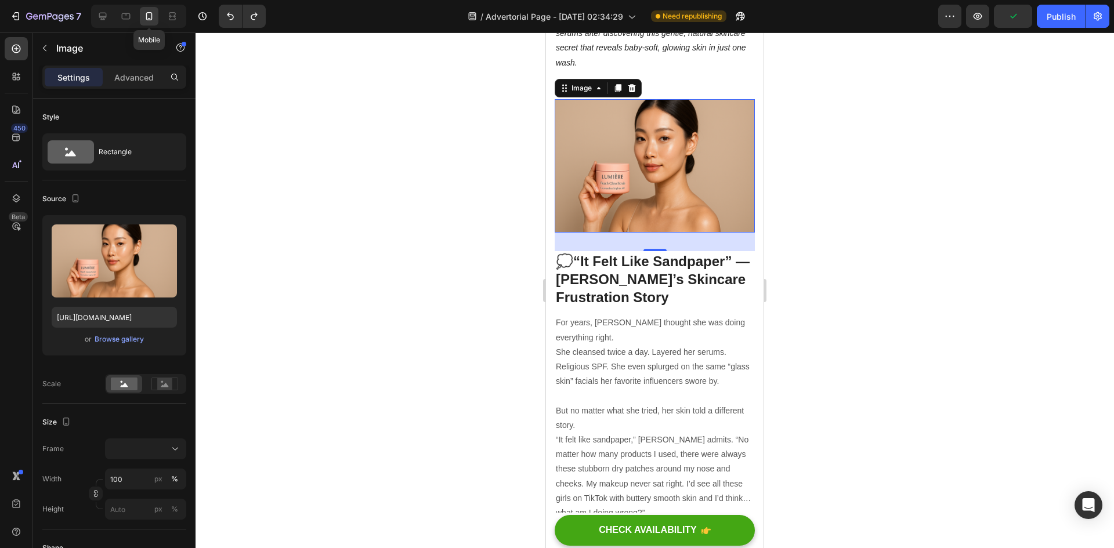
scroll to position [303, 0]
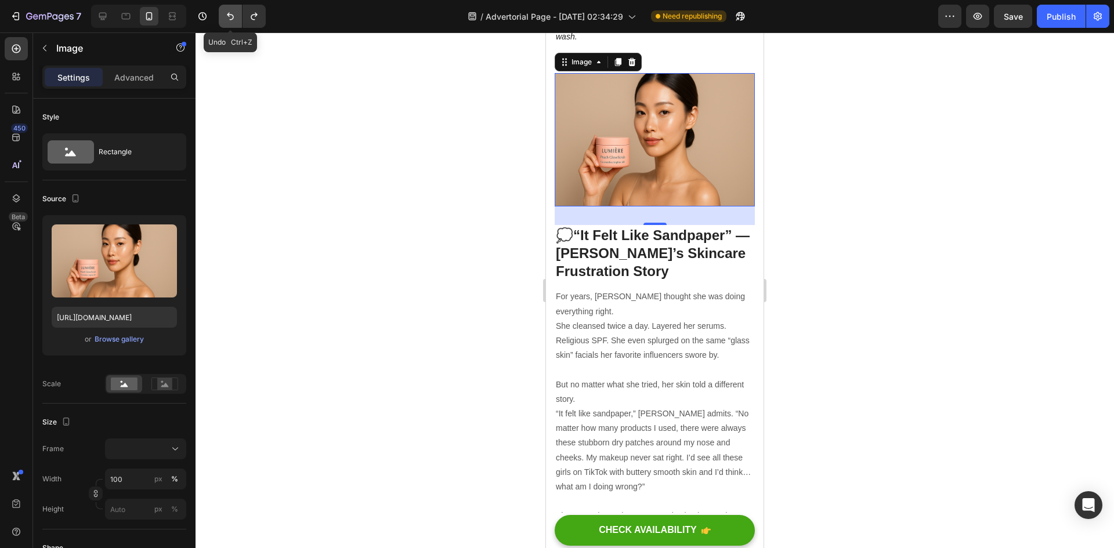
click at [232, 16] on icon "Undo/Redo" at bounding box center [231, 16] width 12 height 12
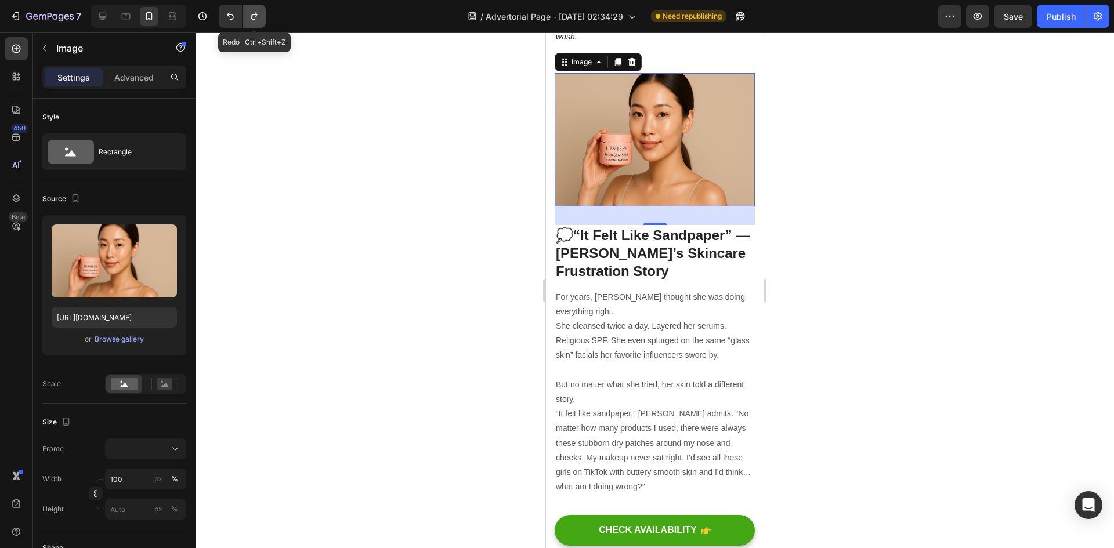
click at [258, 15] on icon "Undo/Redo" at bounding box center [254, 16] width 12 height 12
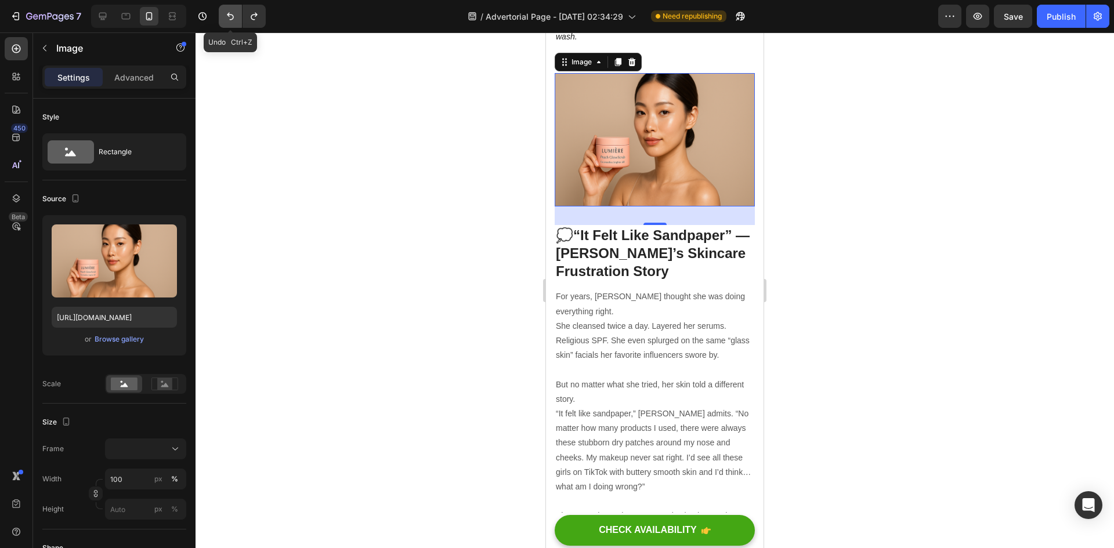
click at [237, 16] on button "Undo/Redo" at bounding box center [230, 16] width 23 height 23
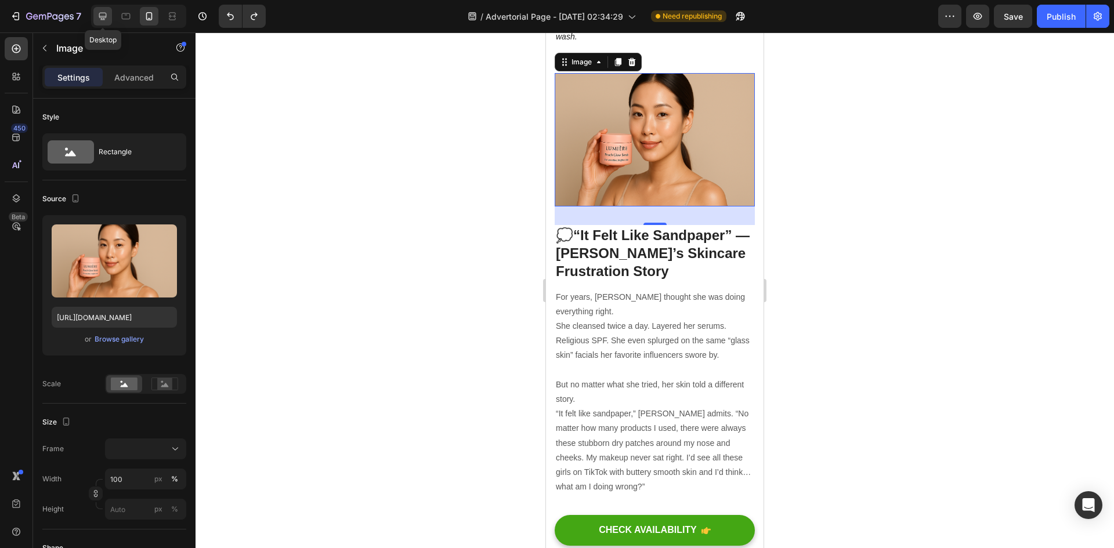
click at [104, 13] on icon at bounding box center [103, 17] width 8 height 8
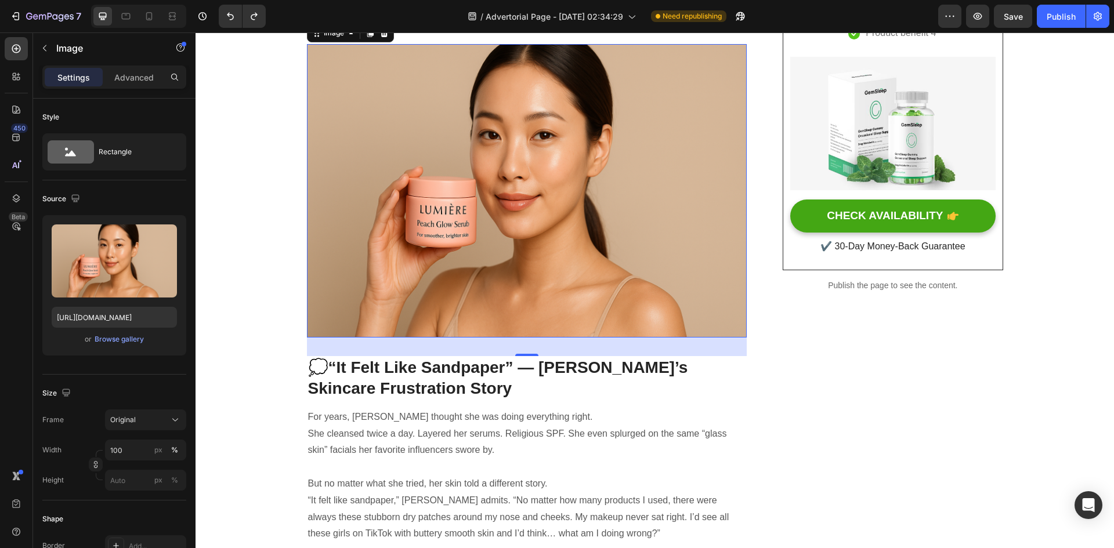
scroll to position [201, 0]
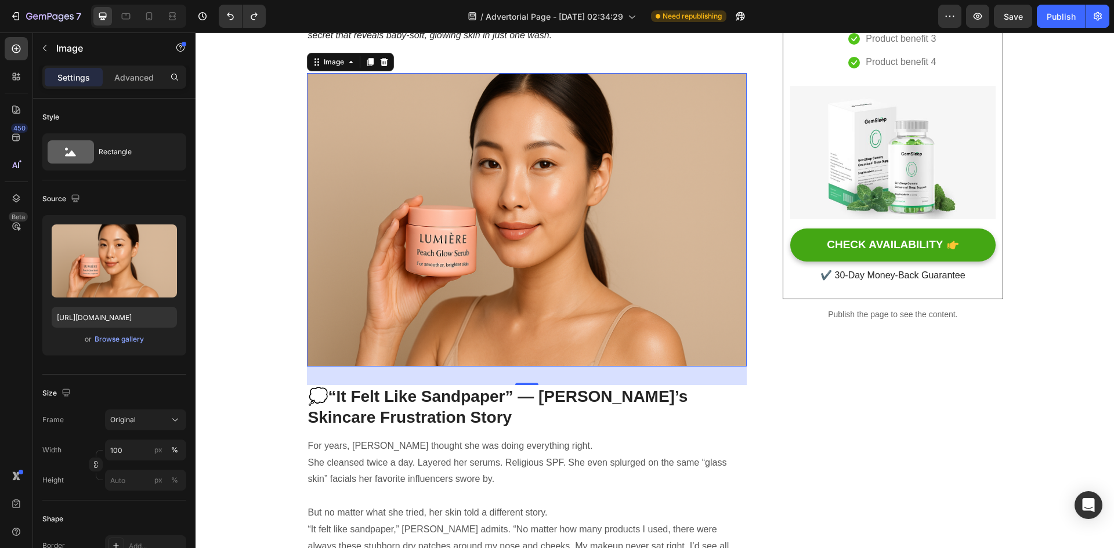
click at [556, 183] on img at bounding box center [527, 220] width 441 height 294
click at [125, 338] on div "Browse gallery" at bounding box center [119, 339] width 49 height 10
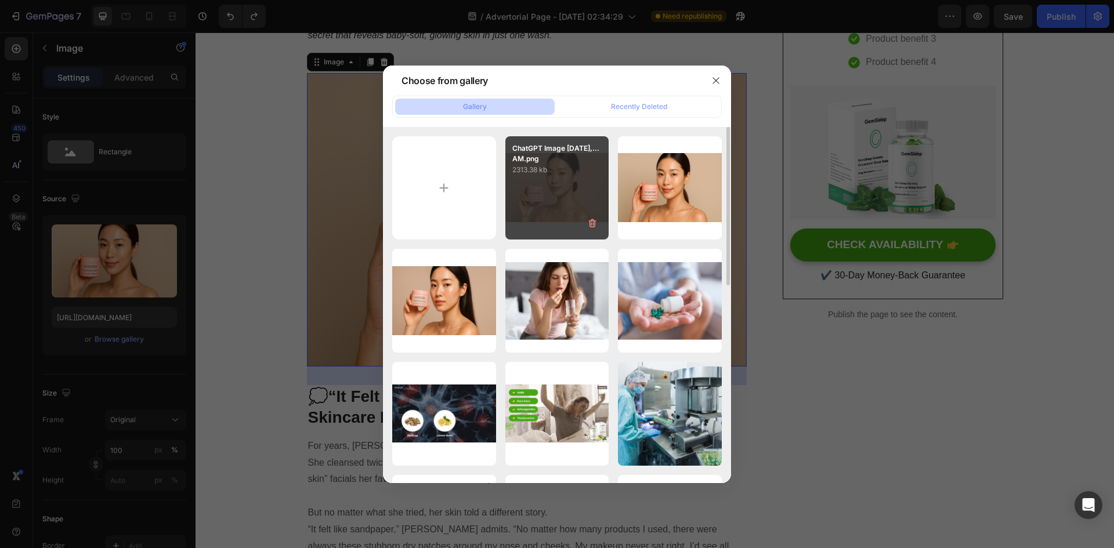
click at [531, 184] on div "ChatGPT Image Sep 29,...AM.png 2313.38 kb" at bounding box center [558, 188] width 104 height 104
type input "https://cdn.shopify.com/s/files/1/0762/3449/0084/files/gempages_584848590682194…"
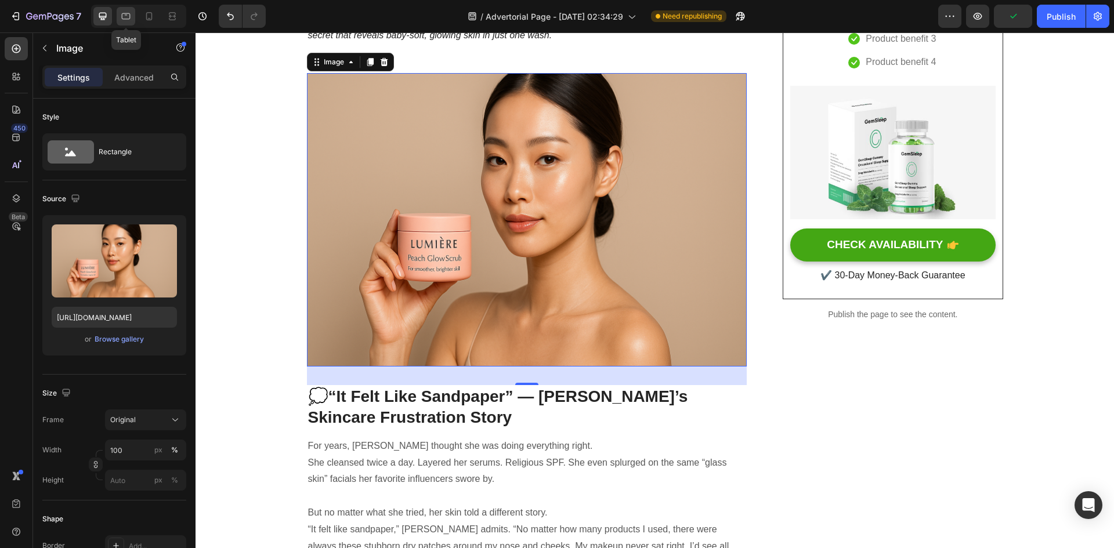
click at [132, 15] on div at bounding box center [126, 16] width 19 height 19
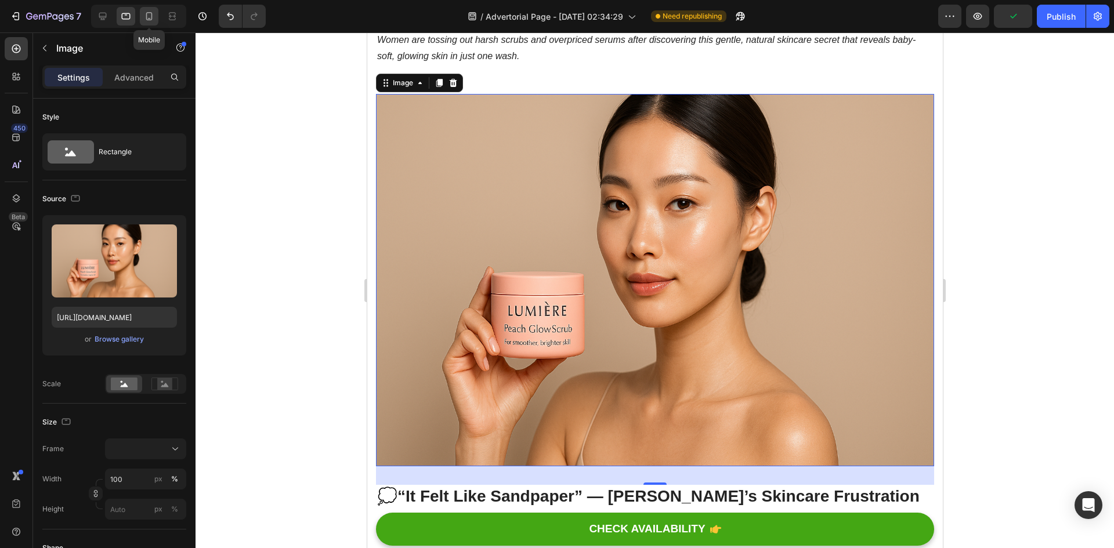
click at [156, 16] on div at bounding box center [149, 16] width 19 height 19
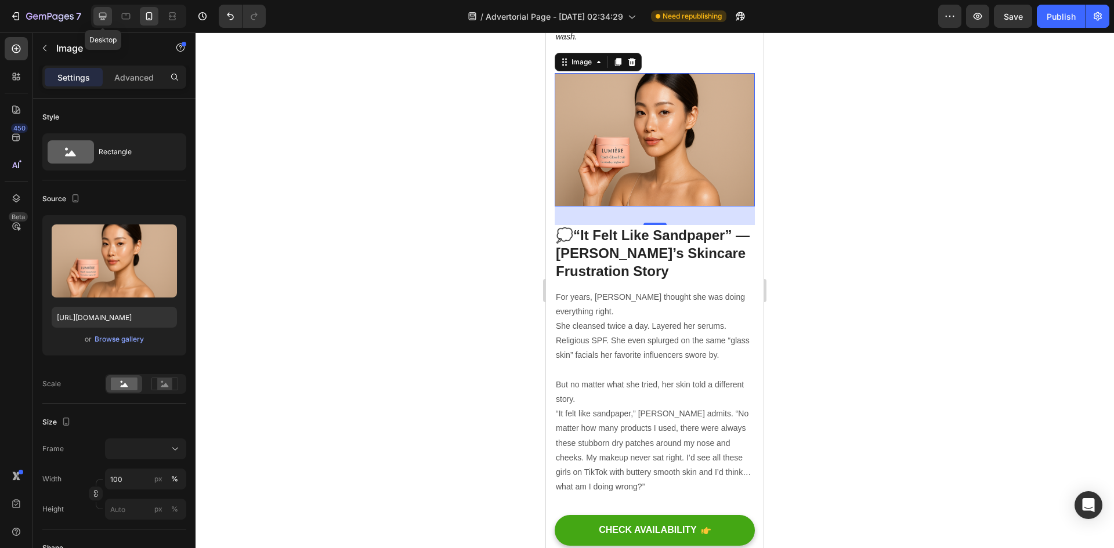
click at [98, 8] on div at bounding box center [102, 16] width 19 height 19
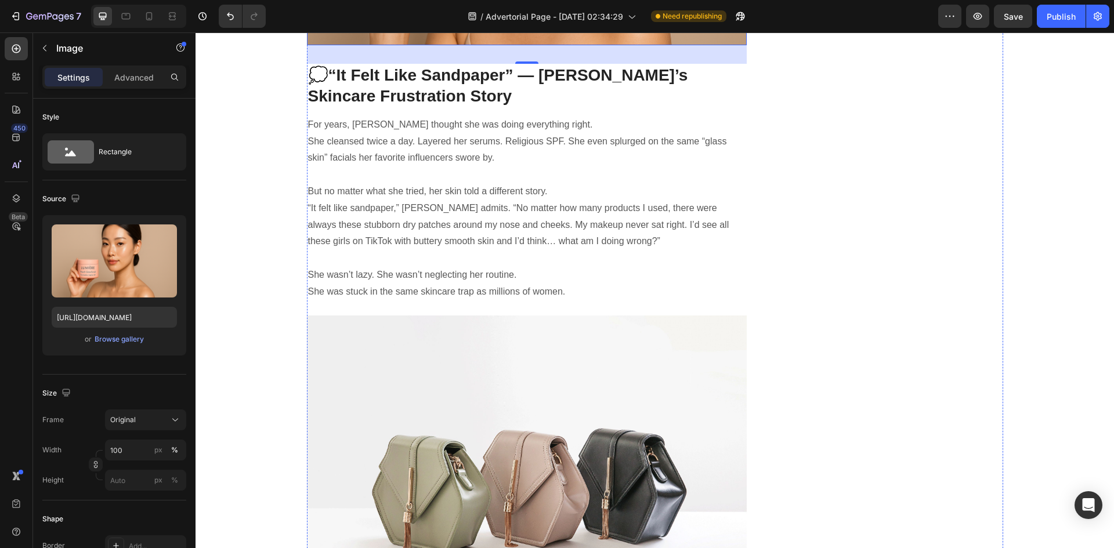
scroll to position [813, 0]
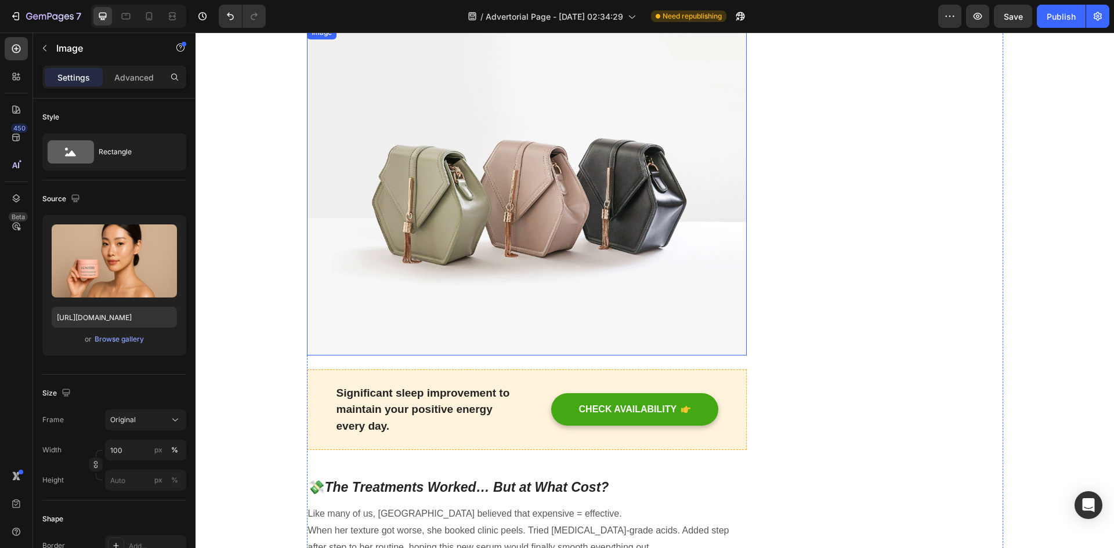
click at [615, 186] on img at bounding box center [527, 191] width 441 height 330
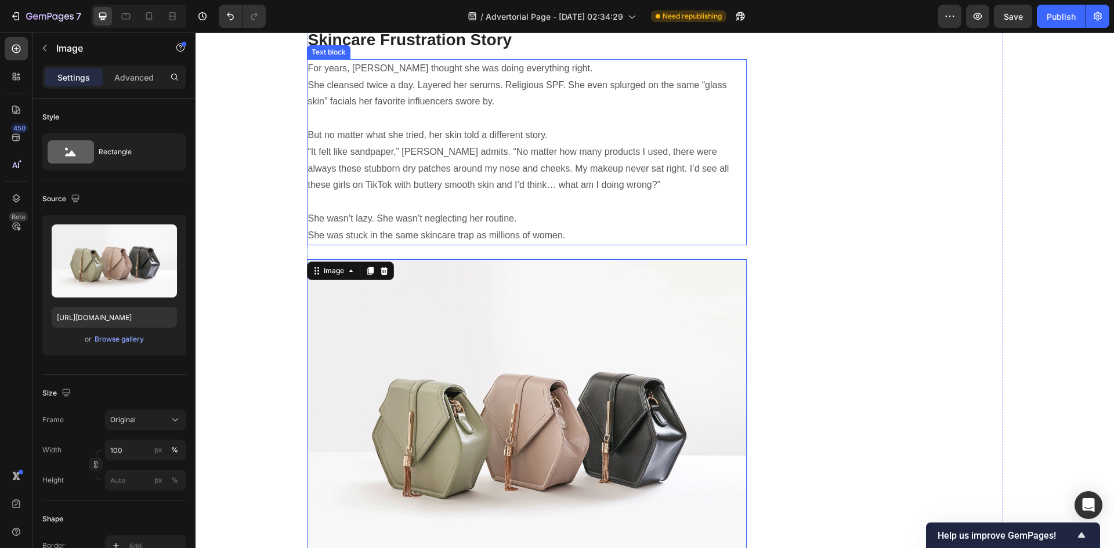
scroll to position [580, 0]
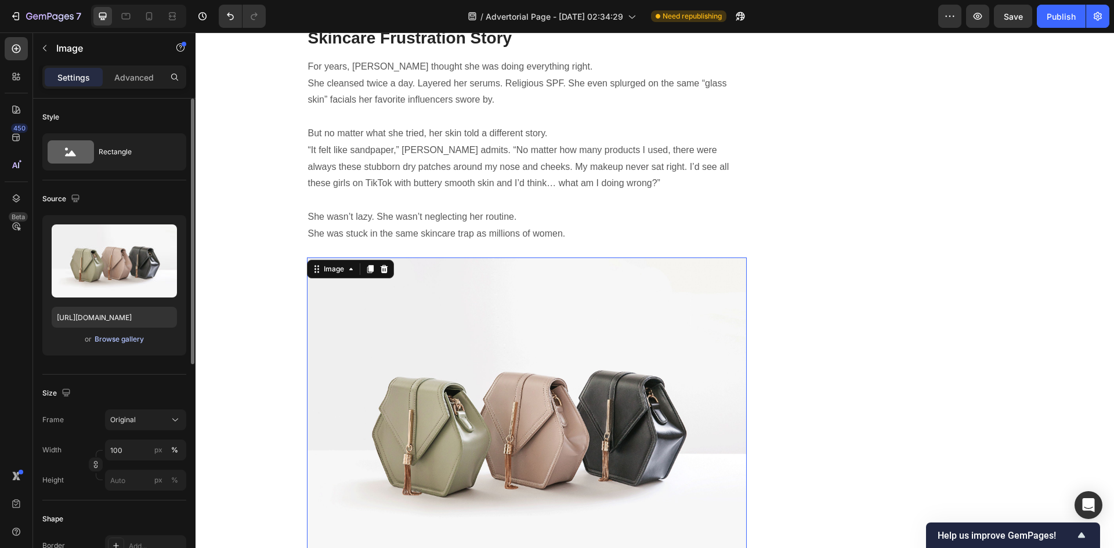
click at [128, 337] on div "Browse gallery" at bounding box center [119, 339] width 49 height 10
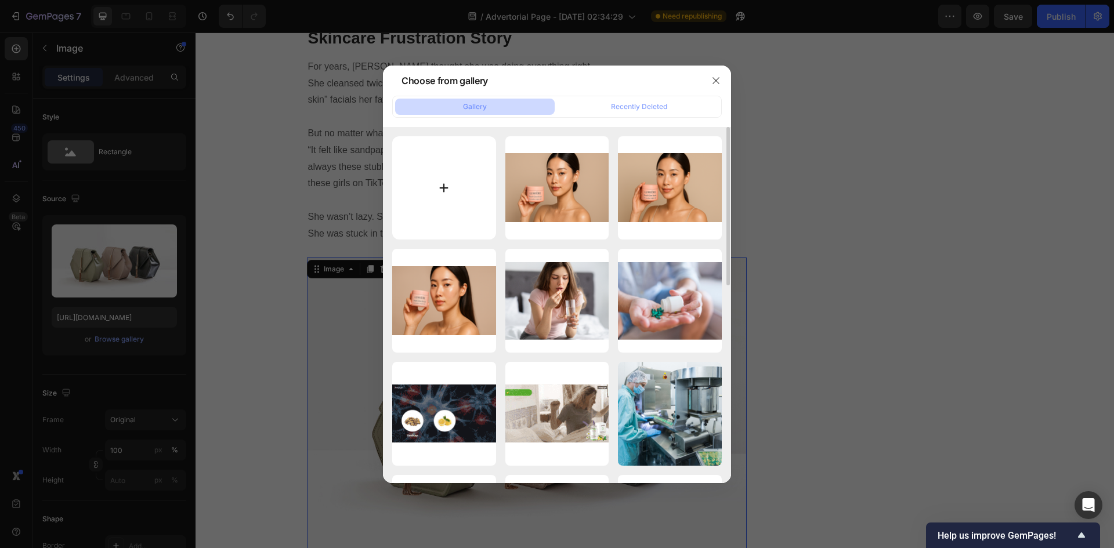
click at [421, 194] on input "file" at bounding box center [444, 188] width 104 height 104
type input "C:\fakepath\ChatGPT Image Sep 29, 2025, 04_22_15 AM.png"
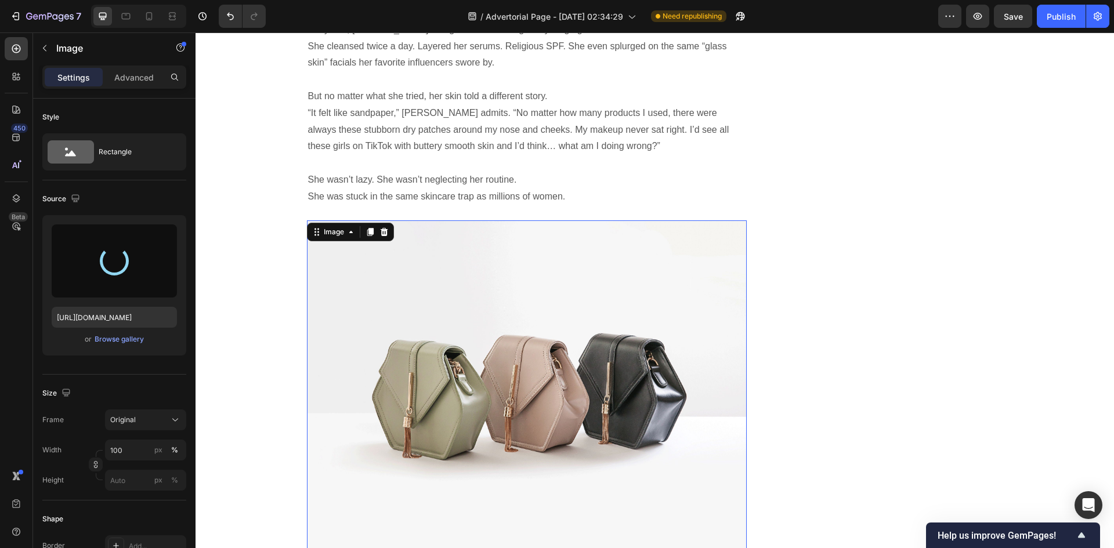
scroll to position [638, 0]
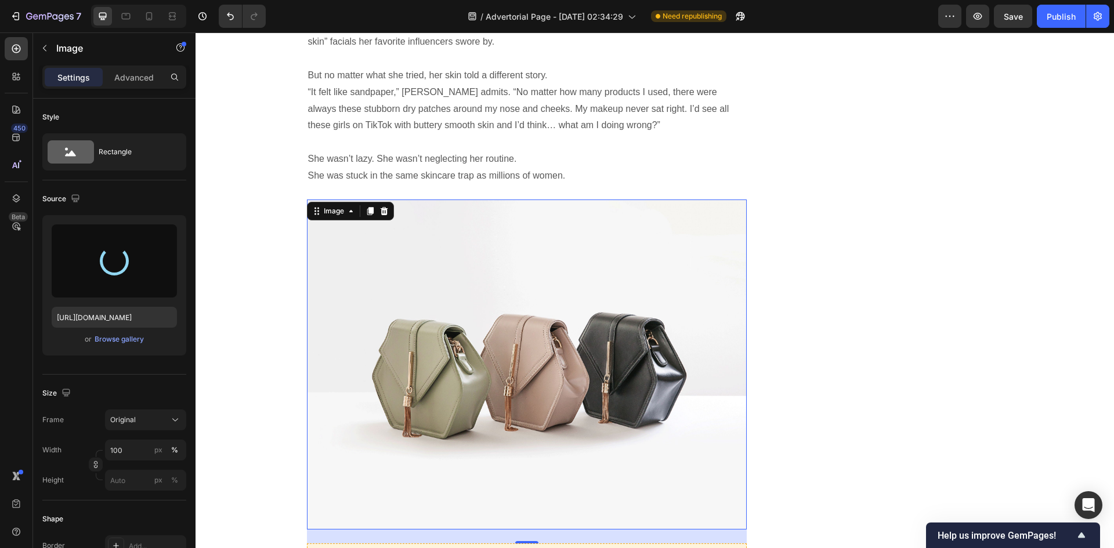
type input "https://cdn.shopify.com/s/files/1/0762/3449/0084/files/gempages_584848590682194…"
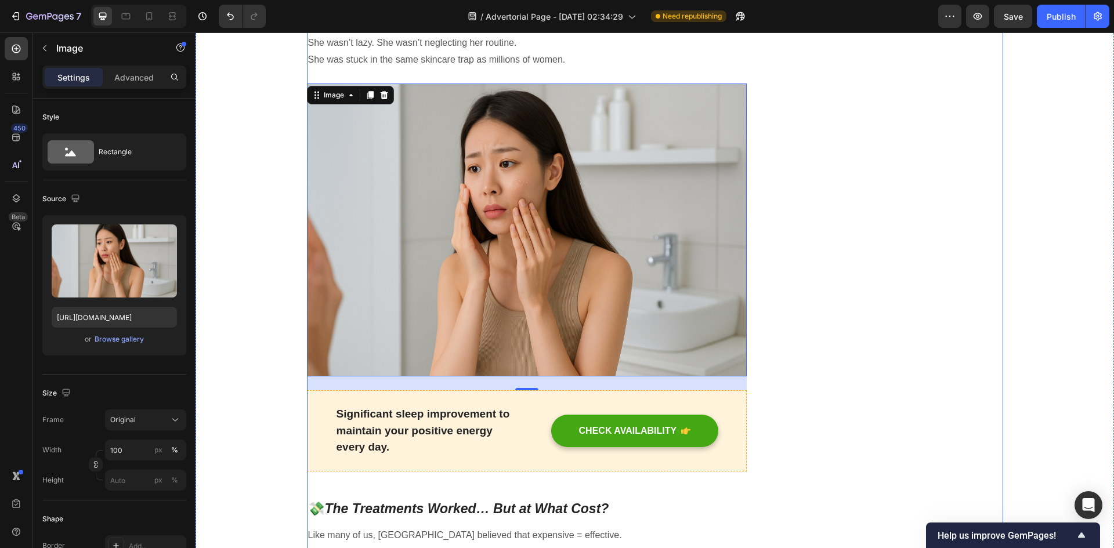
scroll to position [871, 0]
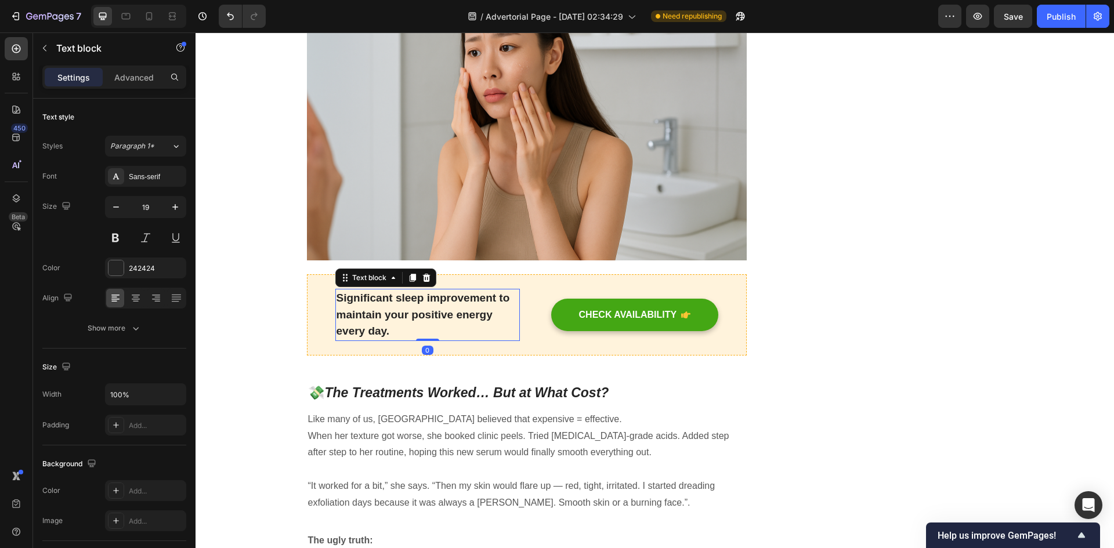
click at [478, 306] on p "Significant sleep improvement to maintain your positive energy every day." at bounding box center [428, 315] width 182 height 50
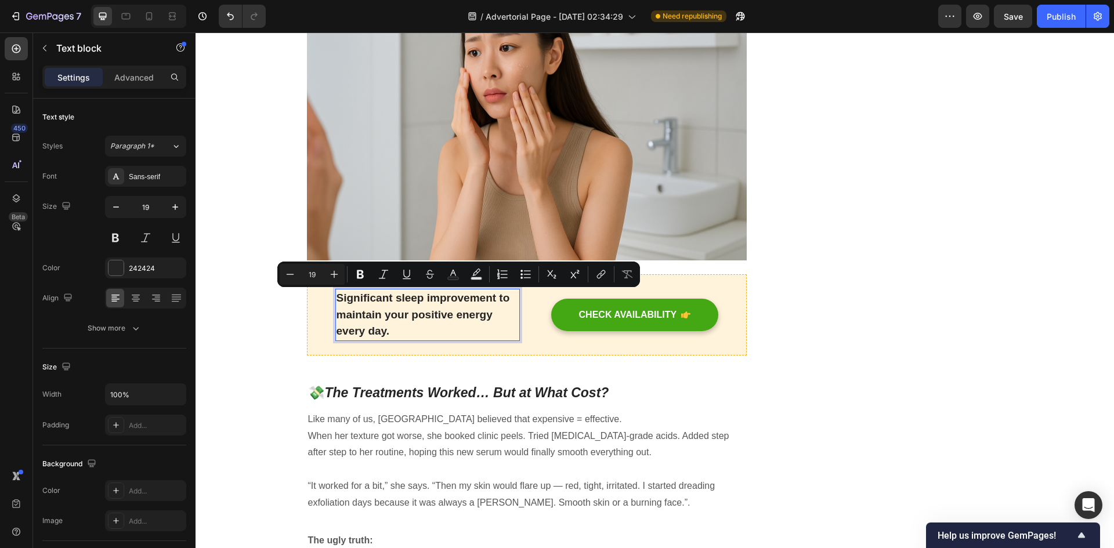
click at [478, 311] on p "Significant sleep improvement to maintain your positive energy every day." at bounding box center [428, 315] width 182 height 50
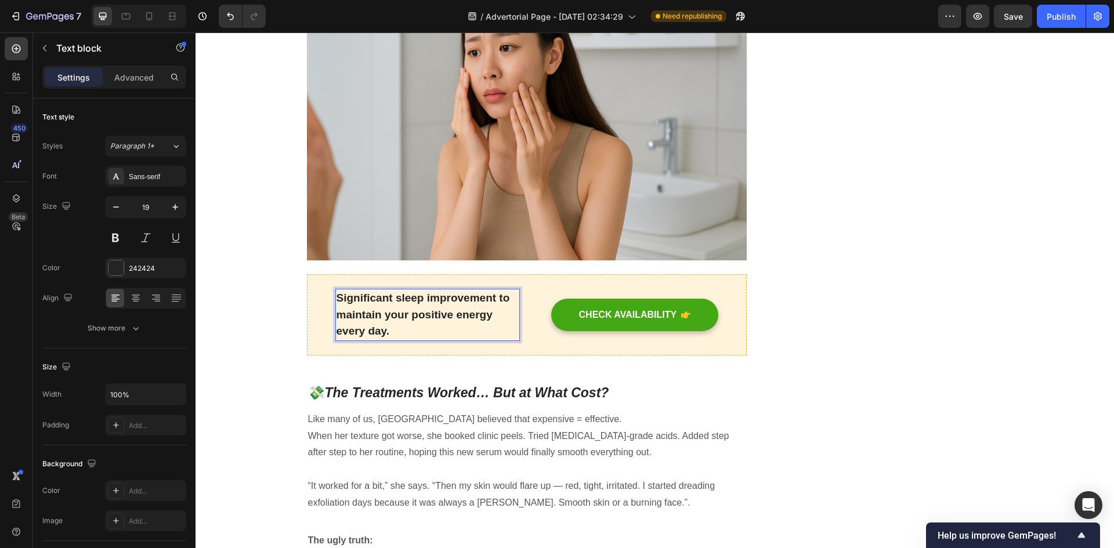
click at [489, 313] on p "Significant sleep improvement to maintain your positive energy every day." at bounding box center [428, 315] width 182 height 50
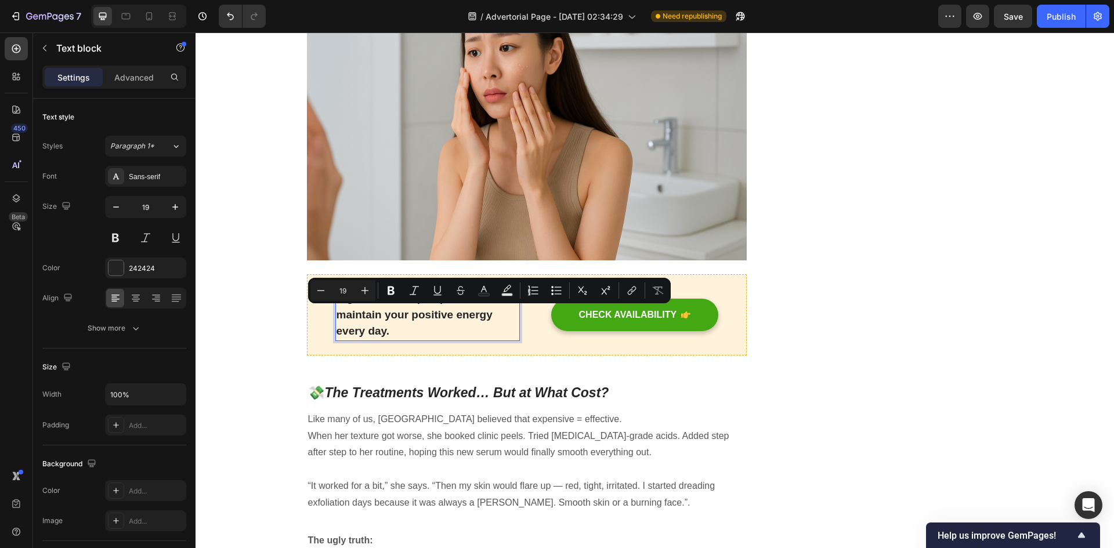
click at [489, 315] on p "Significant sleep improvement to maintain your positive energy every day." at bounding box center [428, 315] width 182 height 50
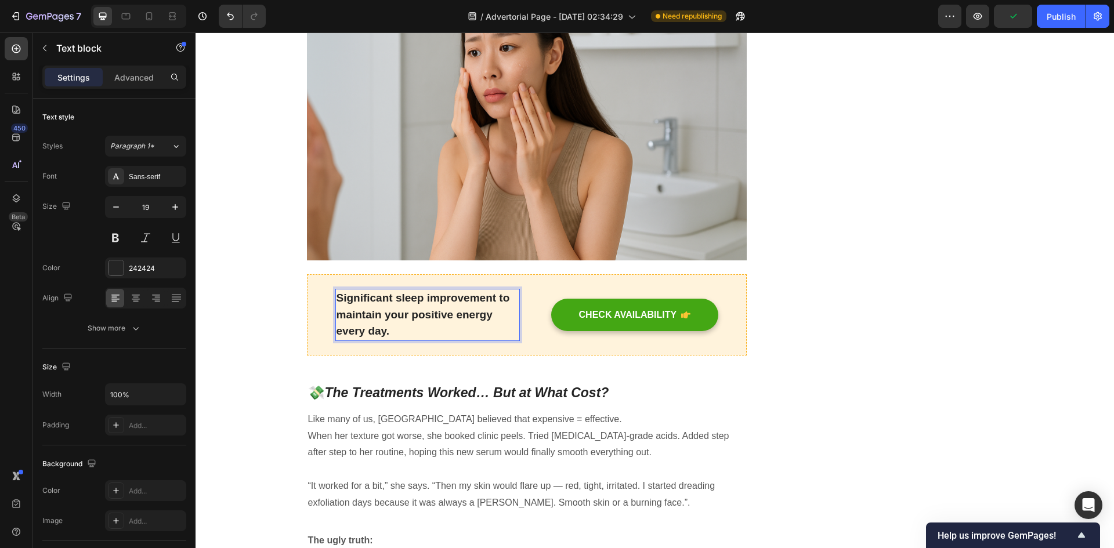
click at [421, 328] on p "Significant sleep improvement to maintain your positive energy every day." at bounding box center [428, 315] width 182 height 50
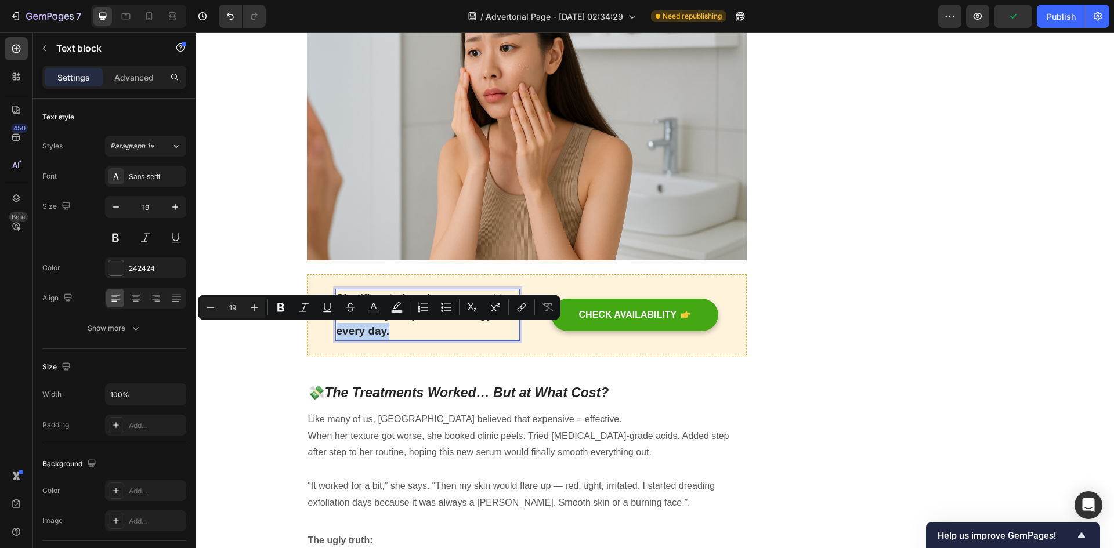
click at [421, 327] on p "Significant sleep improvement to maintain your positive energy every day." at bounding box center [428, 315] width 182 height 50
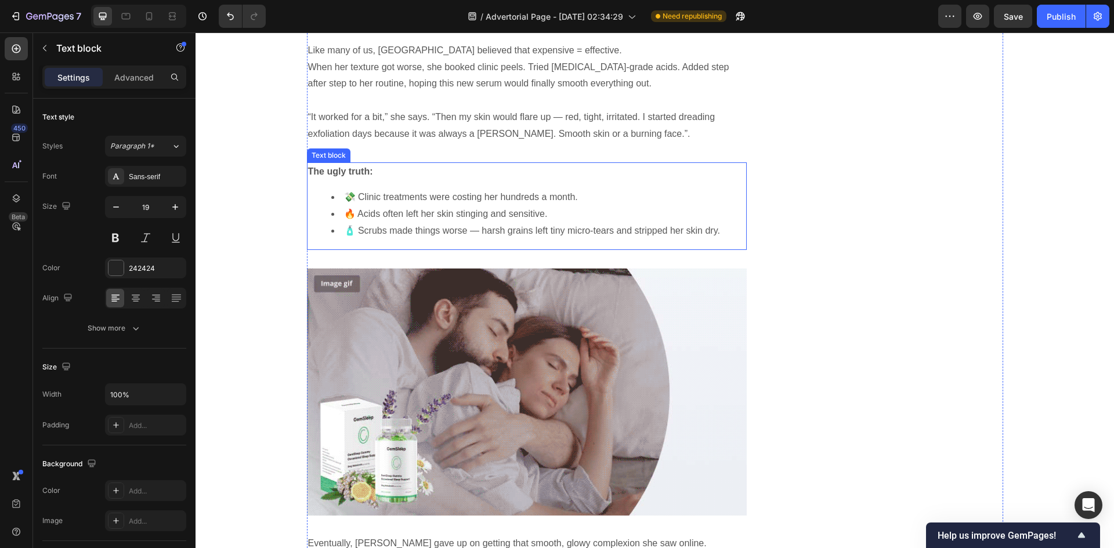
scroll to position [1277, 0]
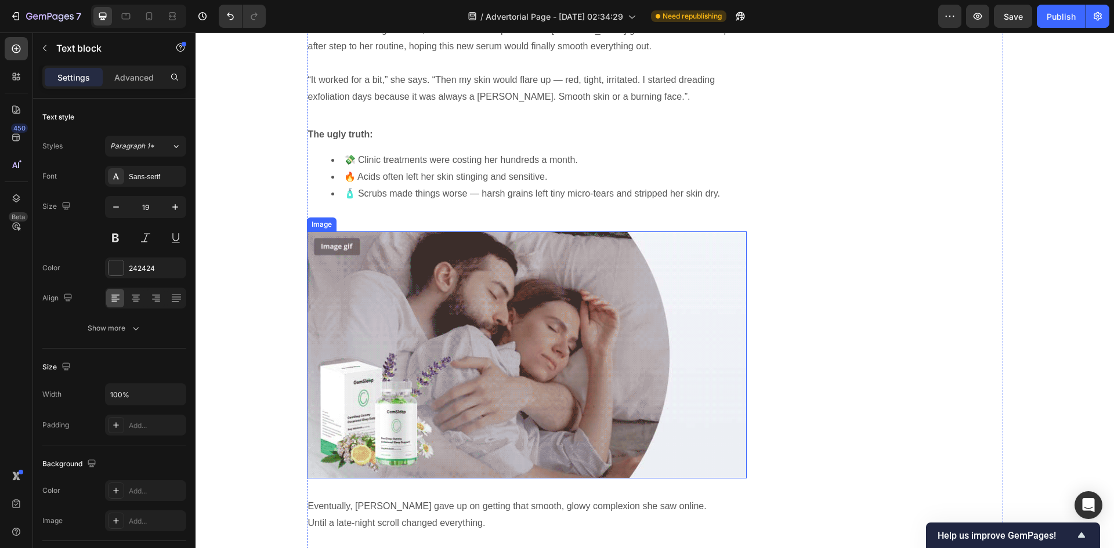
click at [417, 279] on img at bounding box center [527, 356] width 441 height 248
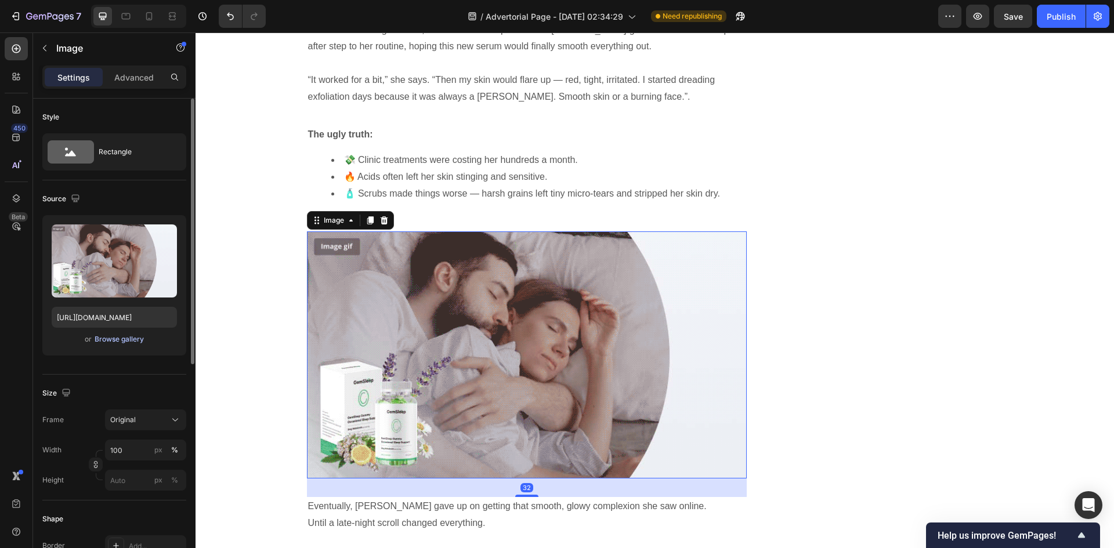
click at [131, 338] on div "Browse gallery" at bounding box center [119, 339] width 49 height 10
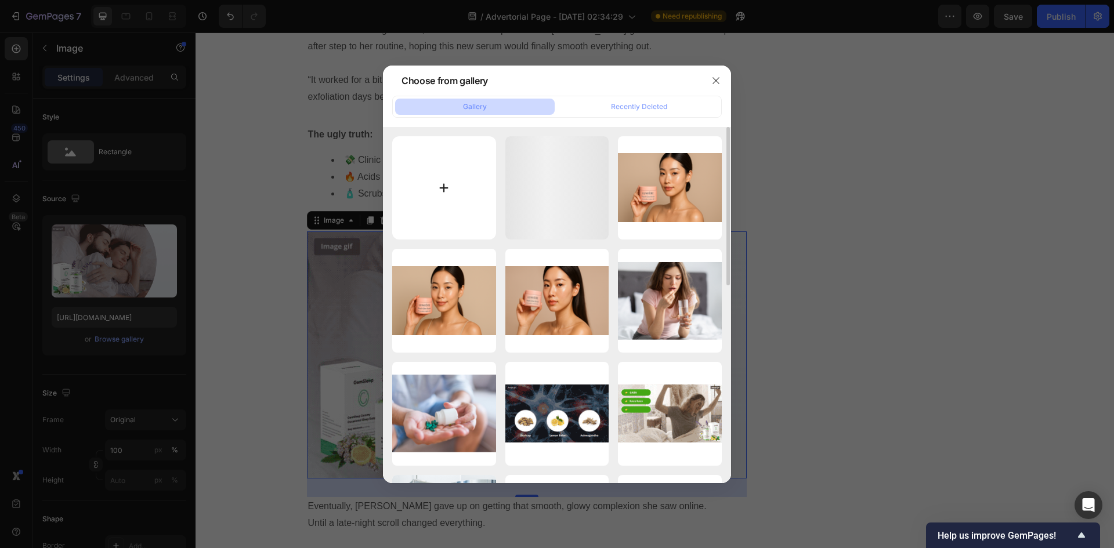
click at [421, 185] on input "file" at bounding box center [444, 188] width 104 height 104
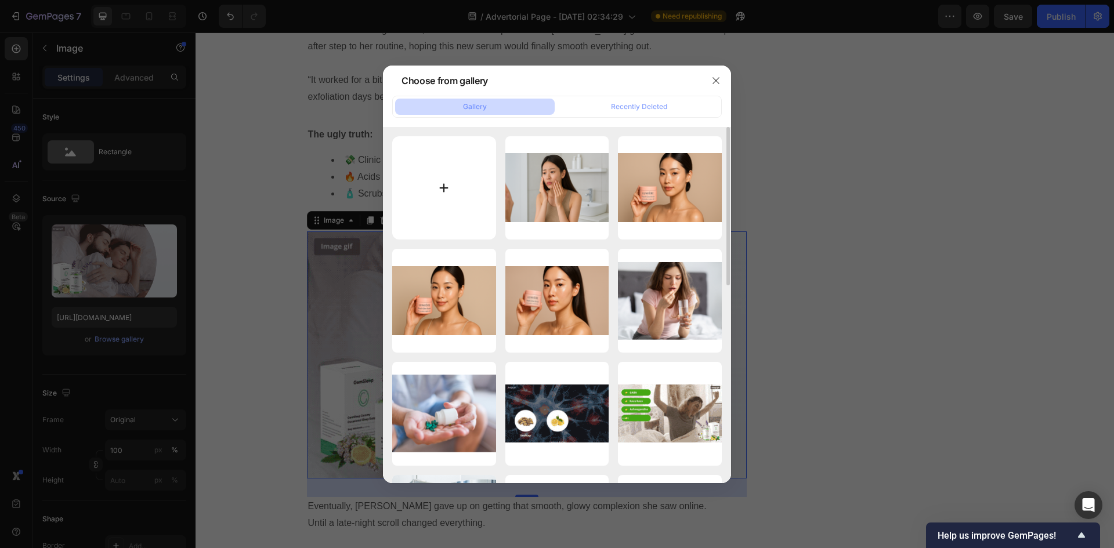
type input "C:\fakepath\ChatGPT Image Sep 29, 2025, 04_31_10 AM.png"
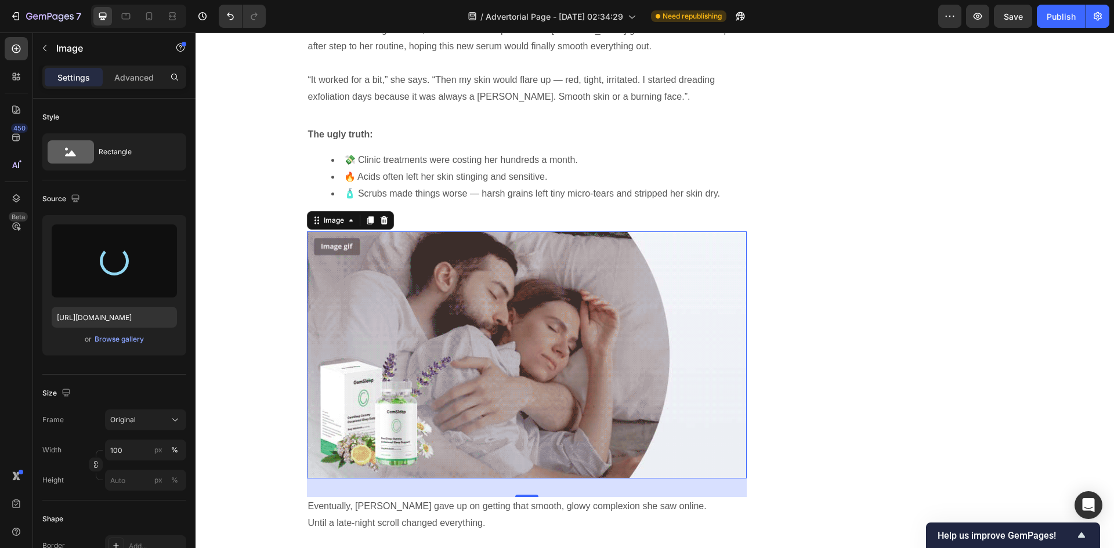
type input "https://cdn.shopify.com/s/files/1/0762/3449/0084/files/gempages_584848590682194…"
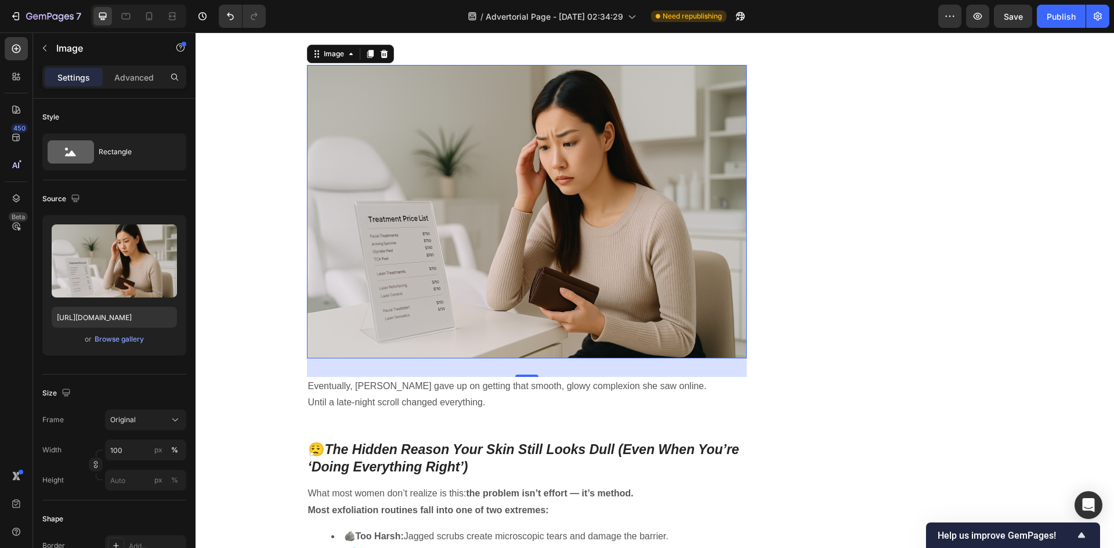
scroll to position [1451, 0]
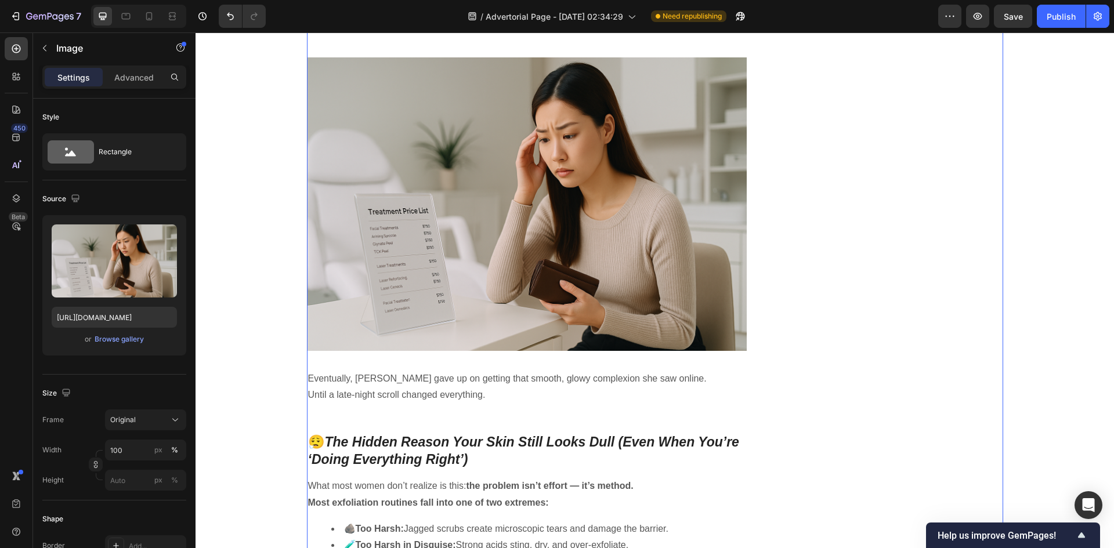
click at [800, 267] on div "Unique Value Proposition Heading Icon Product benefit 1 Text block Icon Product…" at bounding box center [893, 487] width 220 height 3670
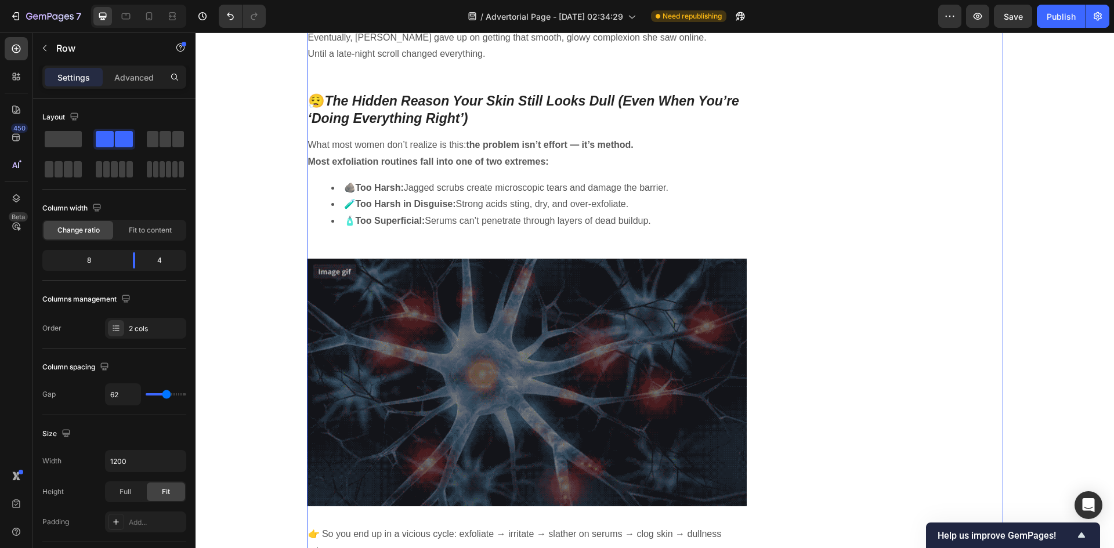
scroll to position [1915, 0]
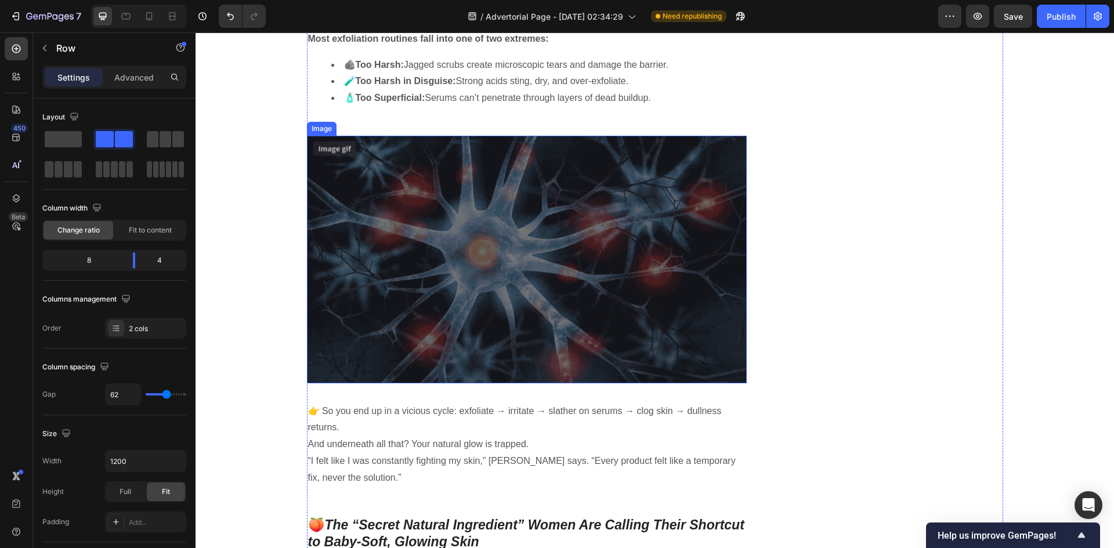
click at [468, 282] on img at bounding box center [527, 260] width 441 height 248
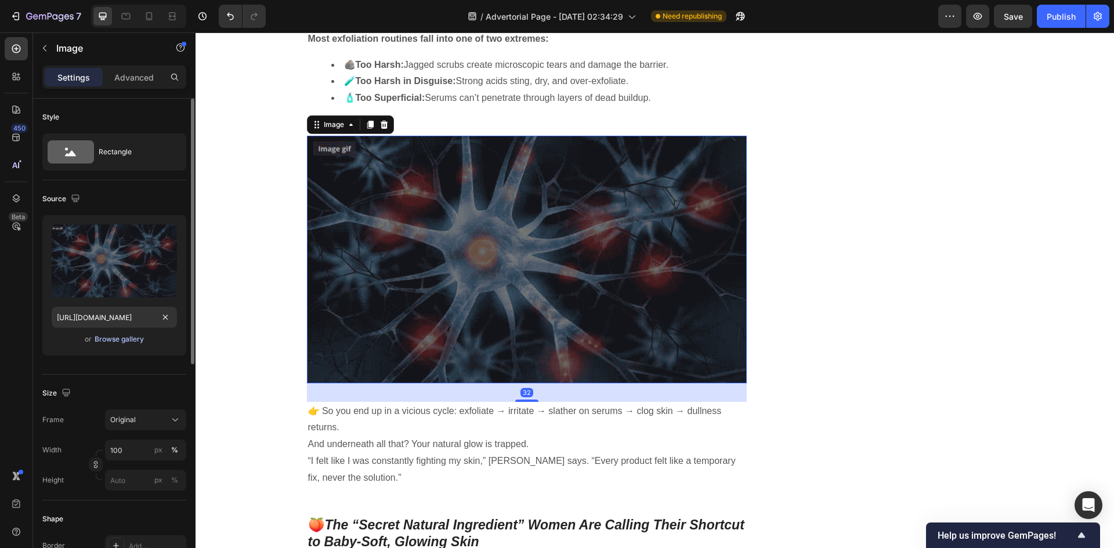
click at [120, 343] on div "Browse gallery" at bounding box center [119, 339] width 49 height 10
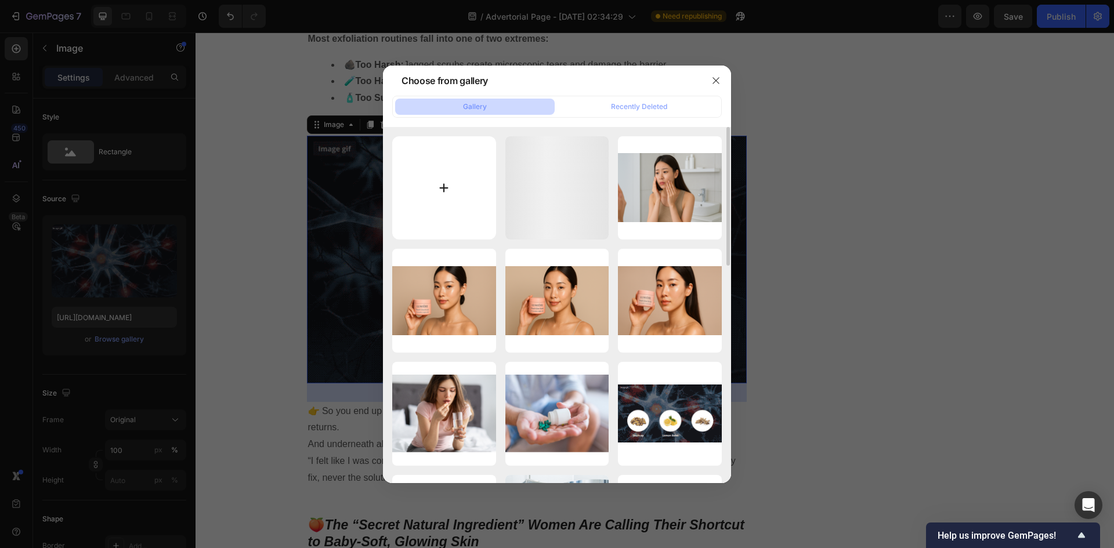
click at [478, 193] on input "file" at bounding box center [444, 188] width 104 height 104
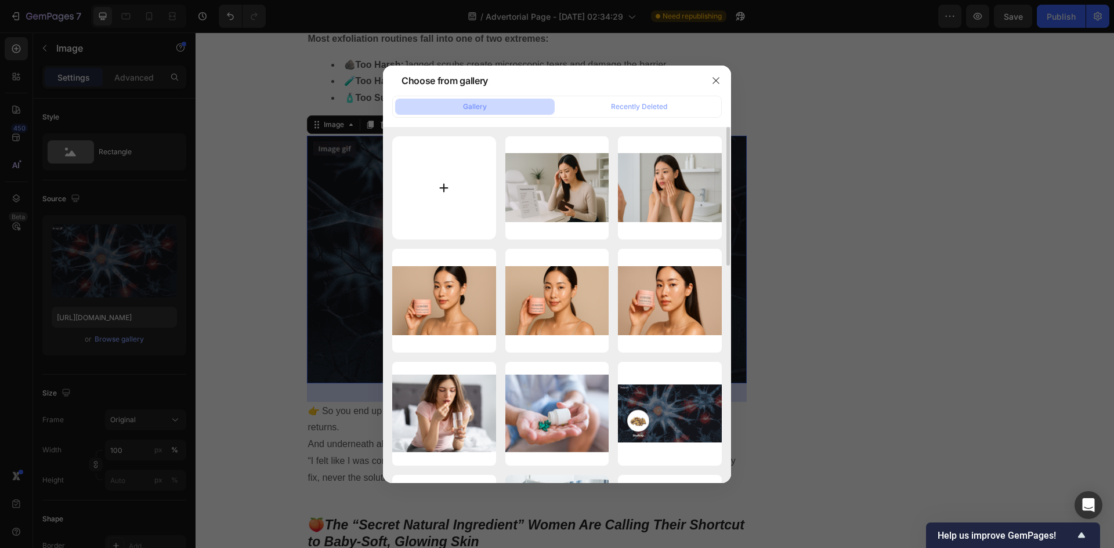
type input "C:\fakepath\ChatGPT Image Sep 29, 2025, 04_42_23 AM.png"
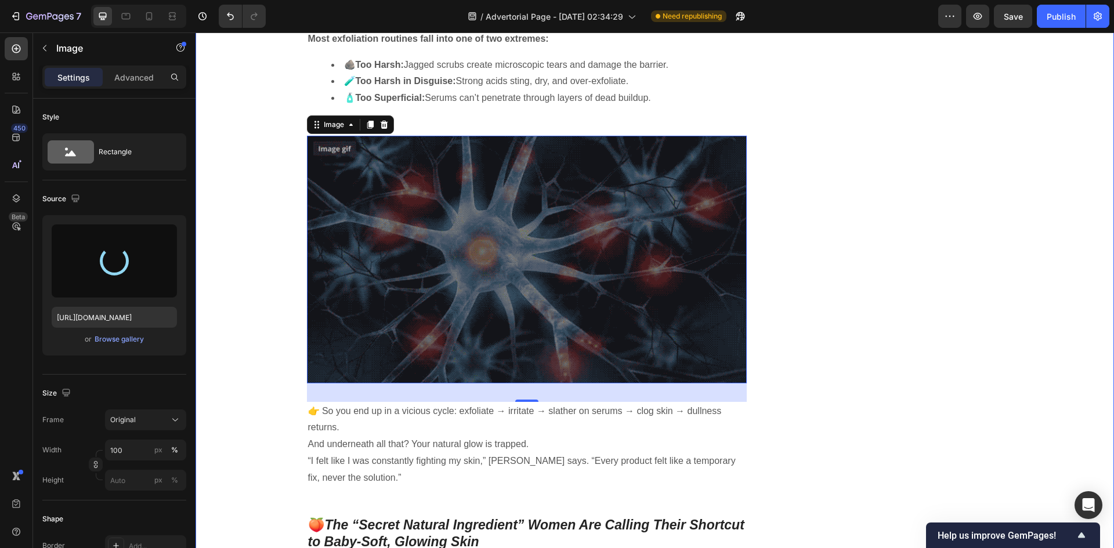
type input "https://cdn.shopify.com/s/files/1/0762/3449/0084/files/gempages_584848590682194…"
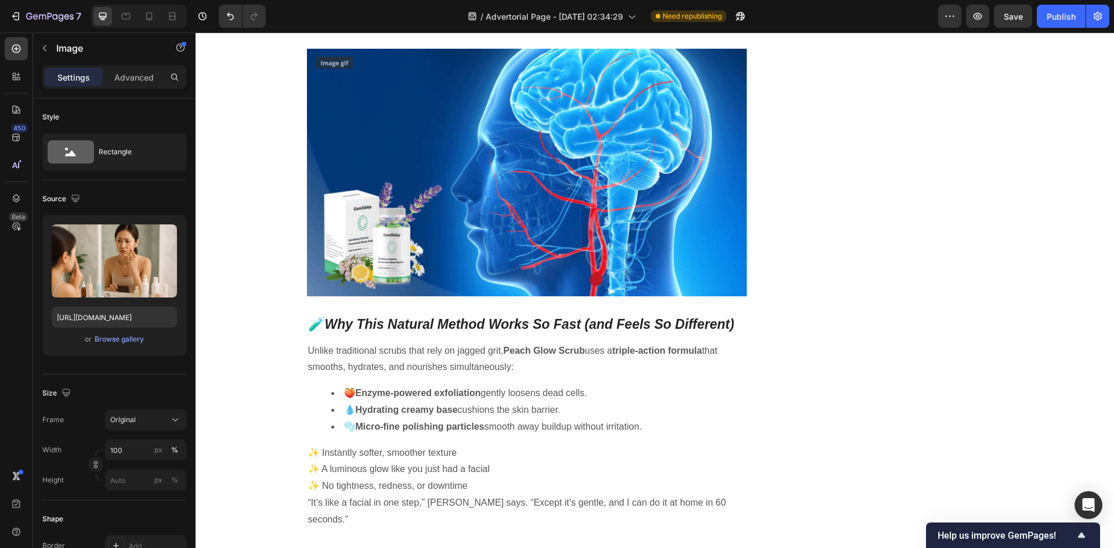
scroll to position [2438, 0]
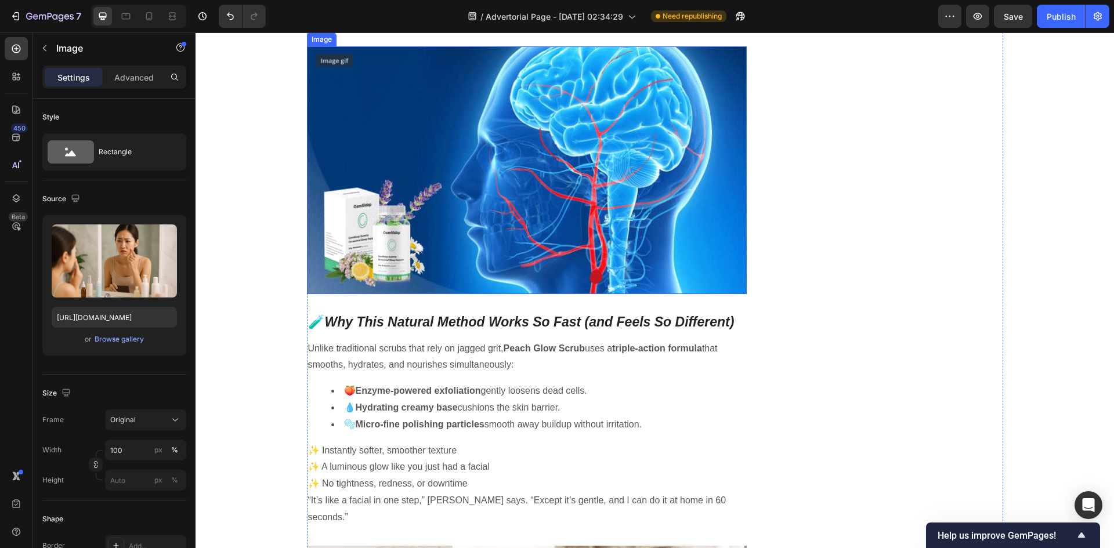
click at [498, 294] on img at bounding box center [527, 170] width 441 height 248
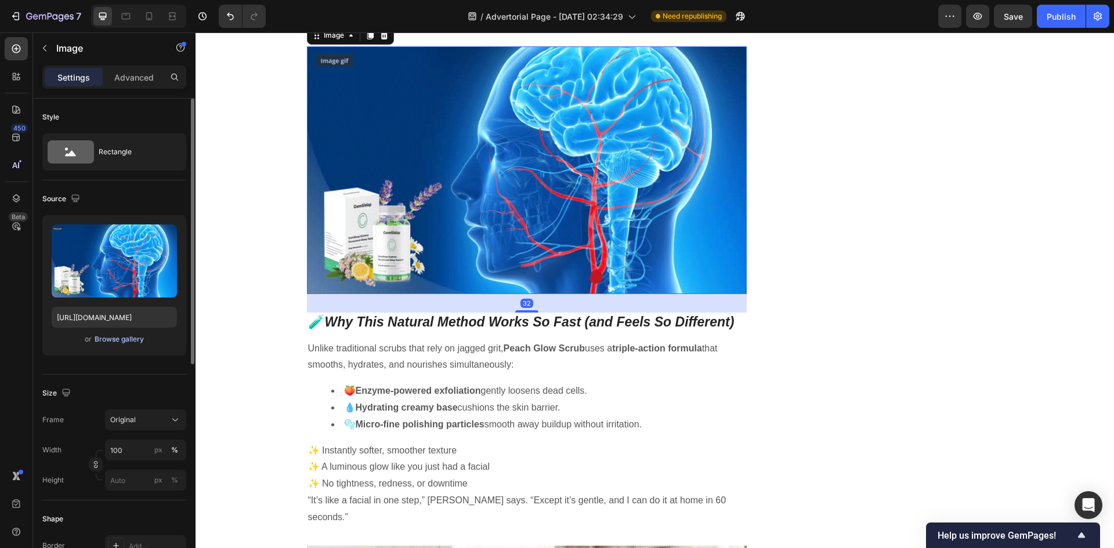
click at [116, 343] on div "Browse gallery" at bounding box center [119, 339] width 49 height 10
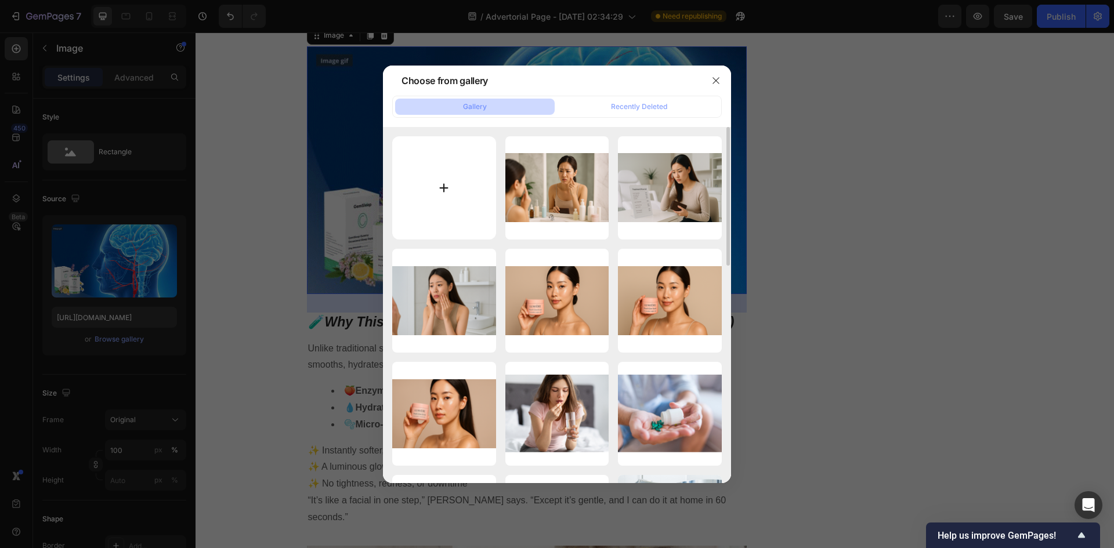
click at [423, 202] on input "file" at bounding box center [444, 188] width 104 height 104
type input "C:\fakepath\ChatGPT Image Sep 29, 2025, 05_02_38 AM.png"
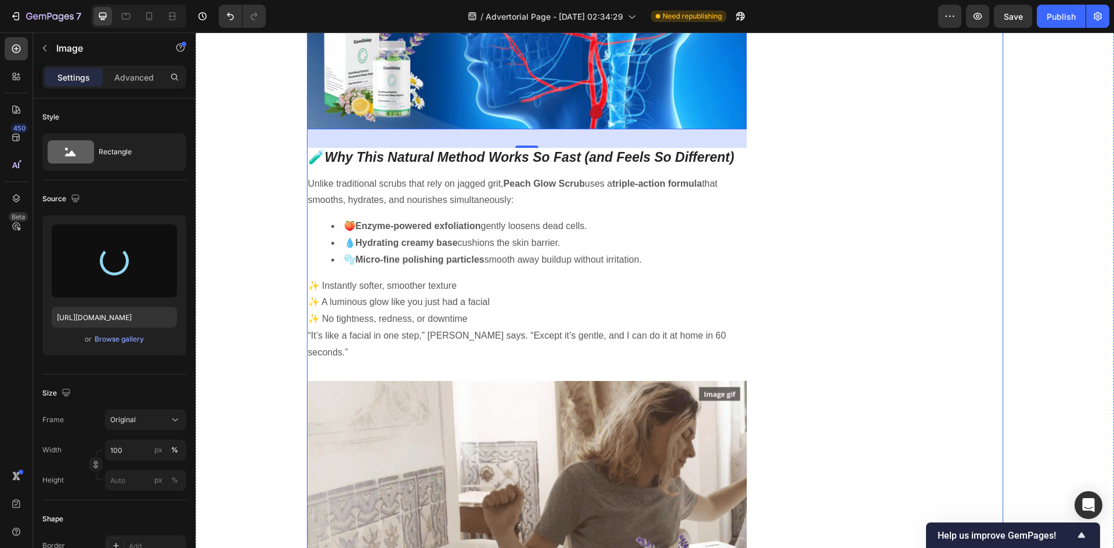
scroll to position [2612, 0]
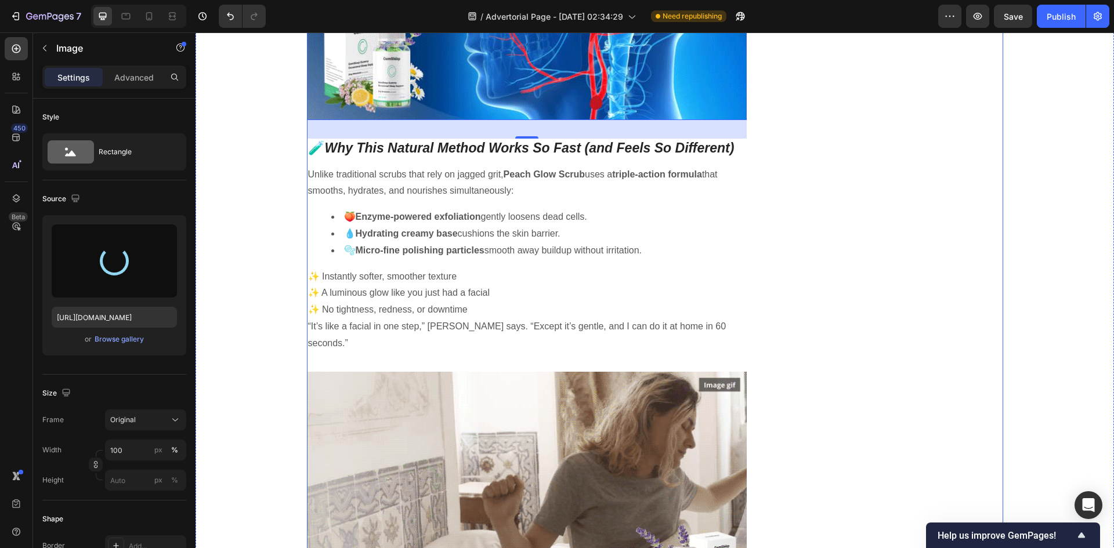
type input "https://cdn.shopify.com/s/files/1/0762/3449/0084/files/gempages_584848590682194…"
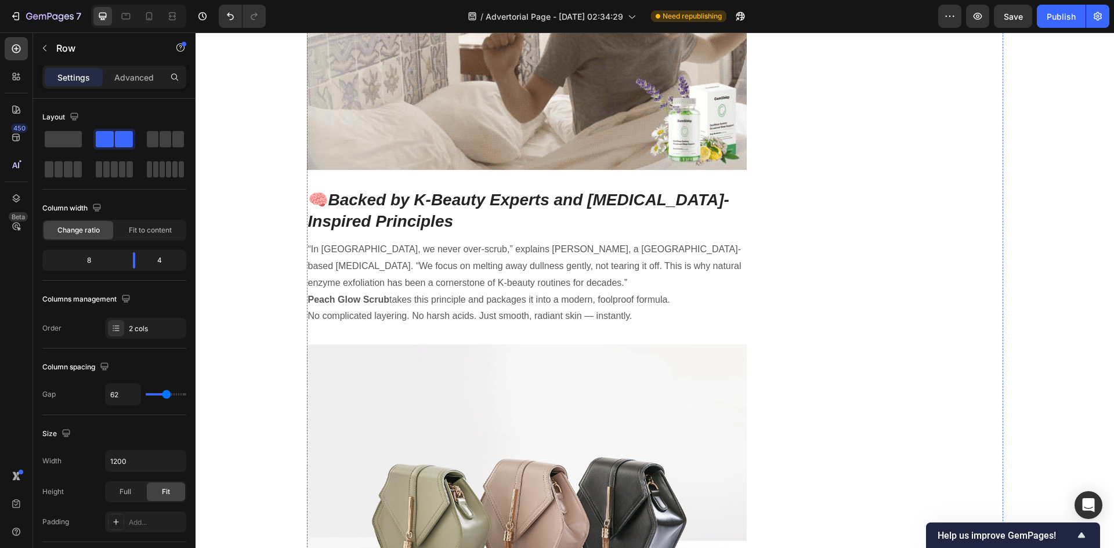
scroll to position [3134, 0]
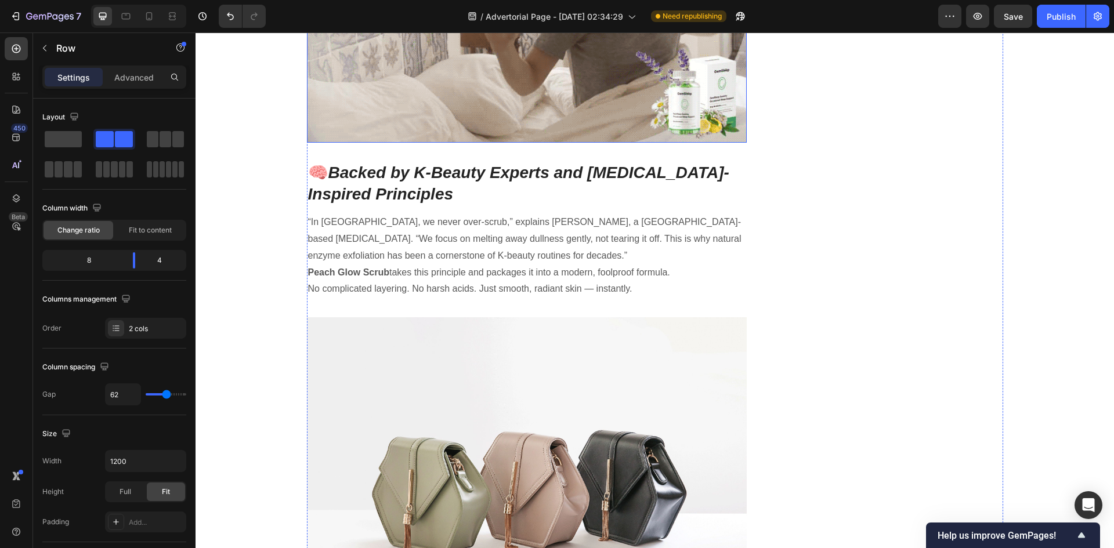
click at [535, 143] on img at bounding box center [527, 20] width 441 height 248
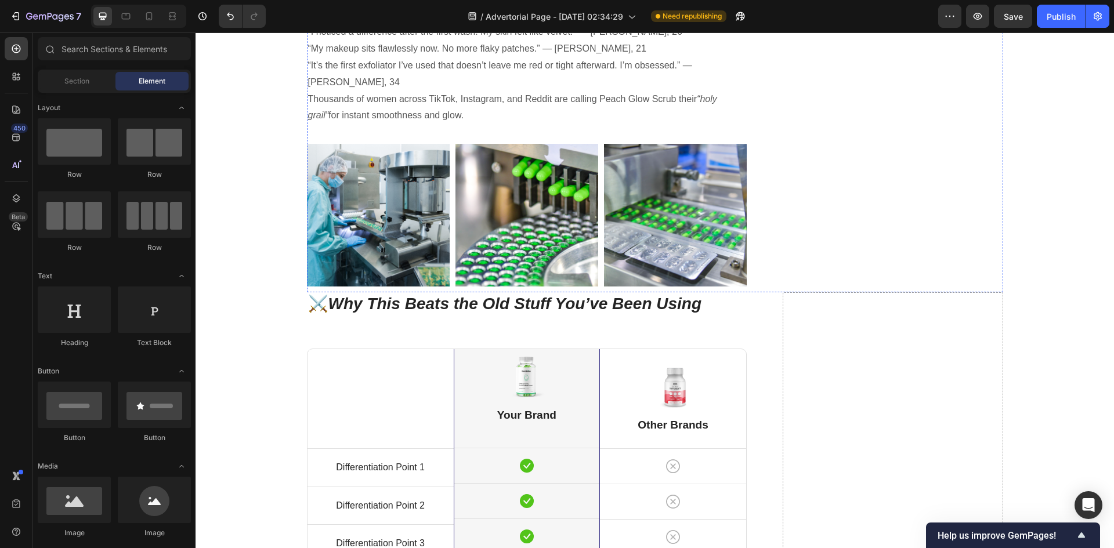
scroll to position [3714, 0]
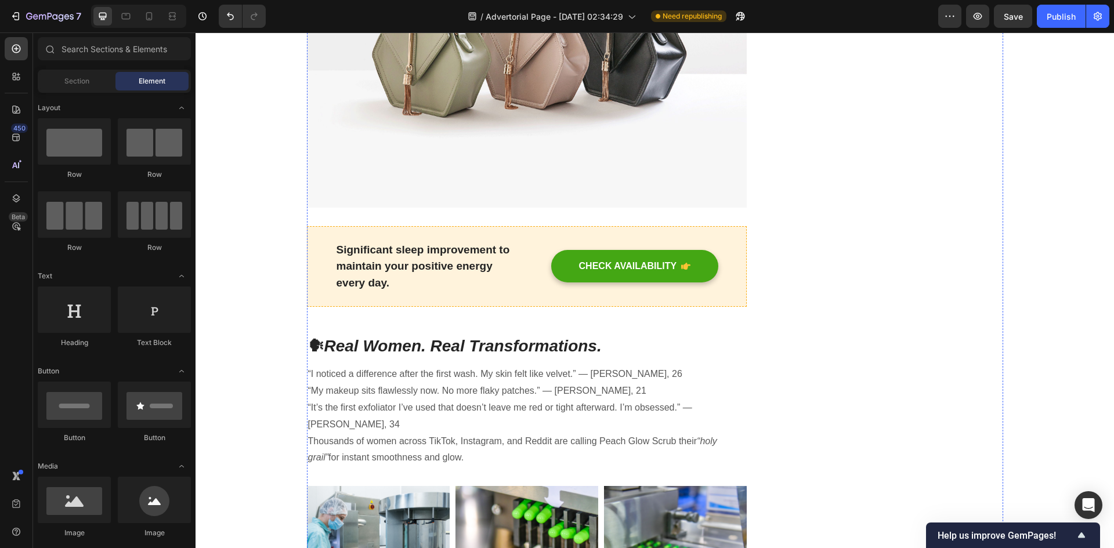
click at [512, 202] on img at bounding box center [527, 43] width 441 height 330
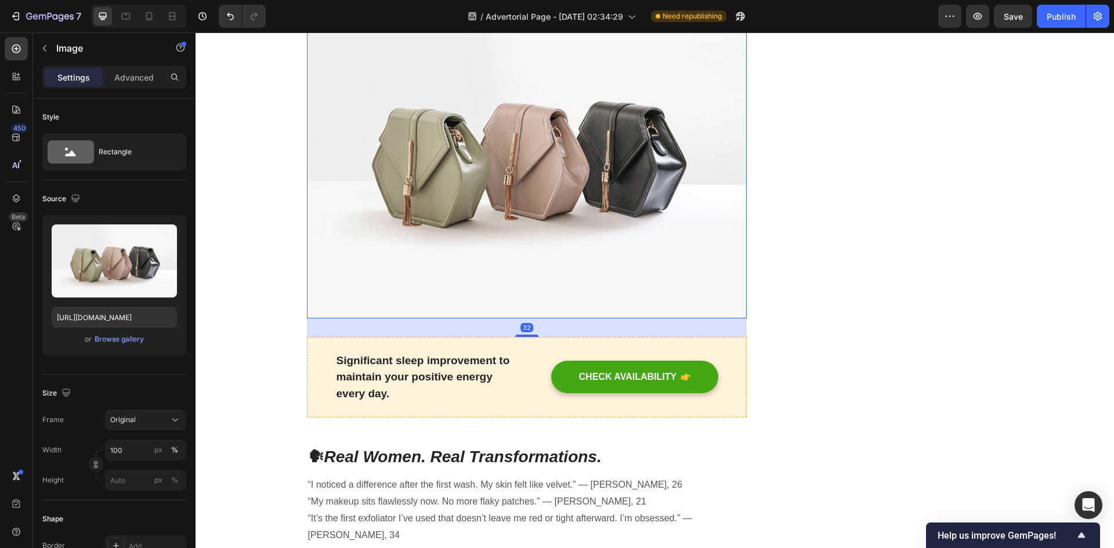
scroll to position [3192, 0]
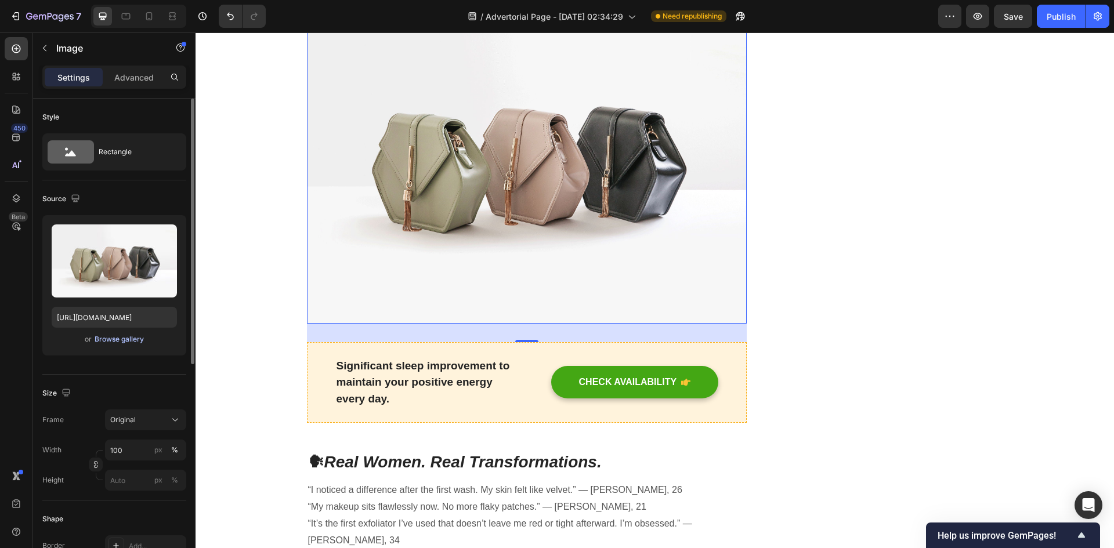
click at [125, 338] on div "Browse gallery" at bounding box center [119, 339] width 49 height 10
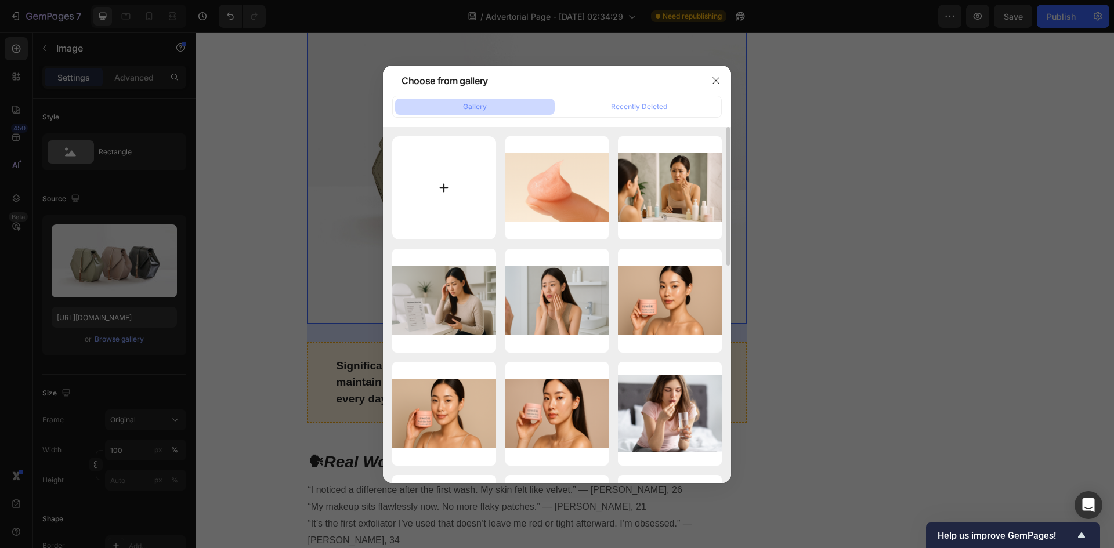
click at [454, 184] on input "file" at bounding box center [444, 188] width 104 height 104
type input "C:\fakepath\ChatGPT Image Sep 29, 2025, 05_17_55 AM.png"
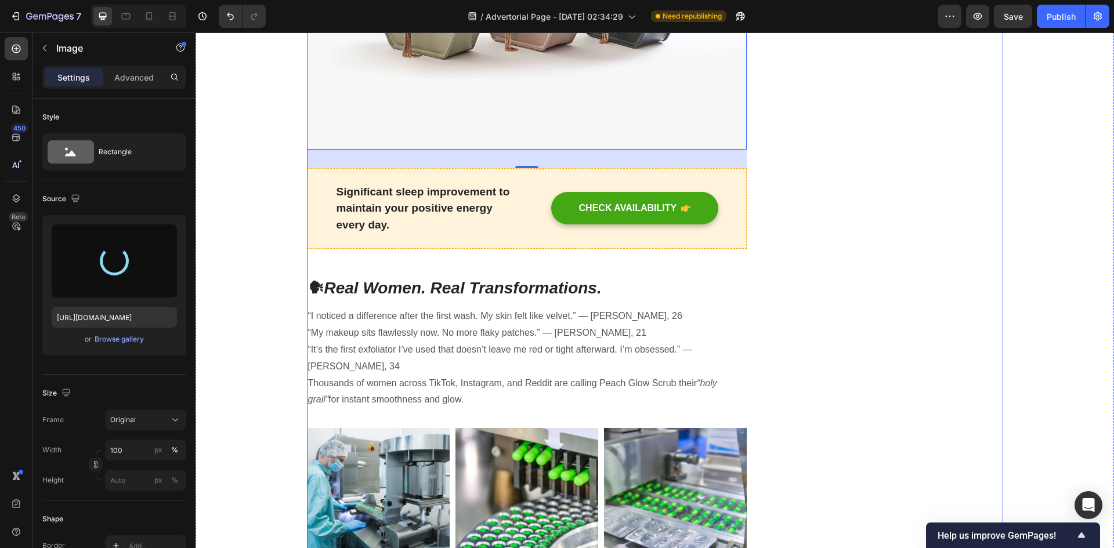
type input "https://cdn.shopify.com/s/files/1/0762/3449/0084/files/gempages_584848590682194…"
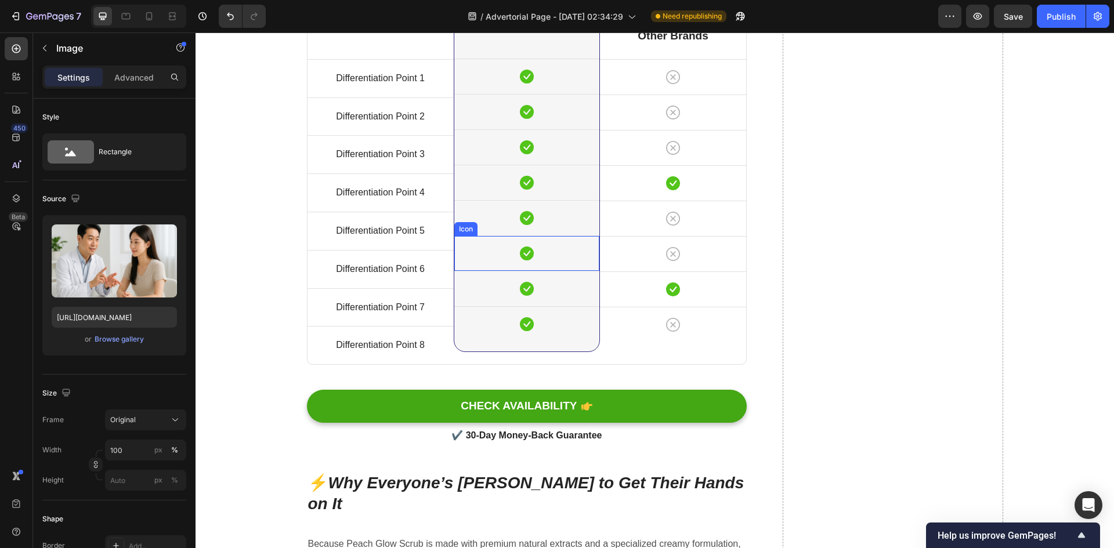
scroll to position [3735, 0]
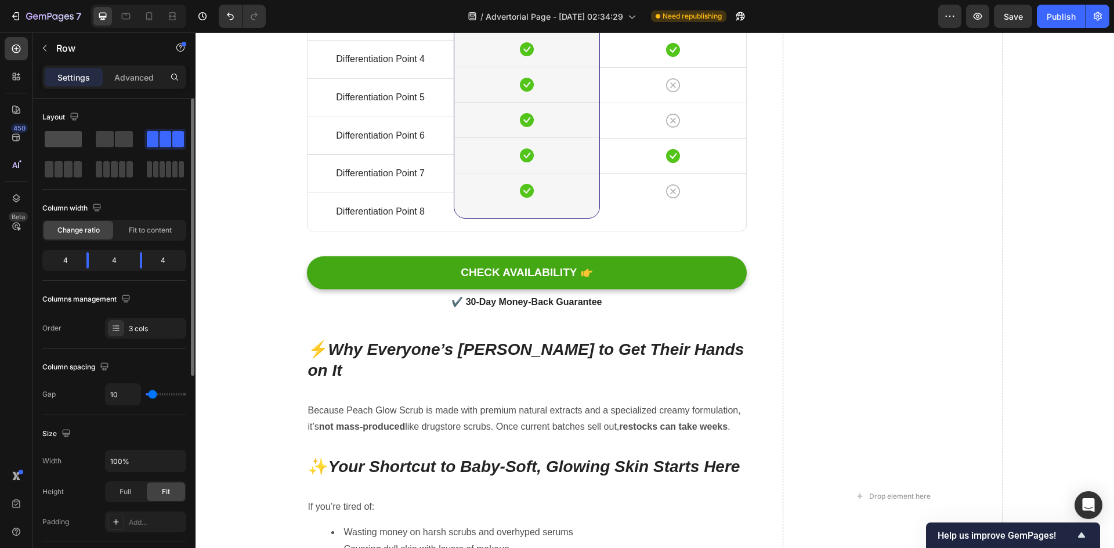
click at [65, 131] on span at bounding box center [63, 139] width 37 height 16
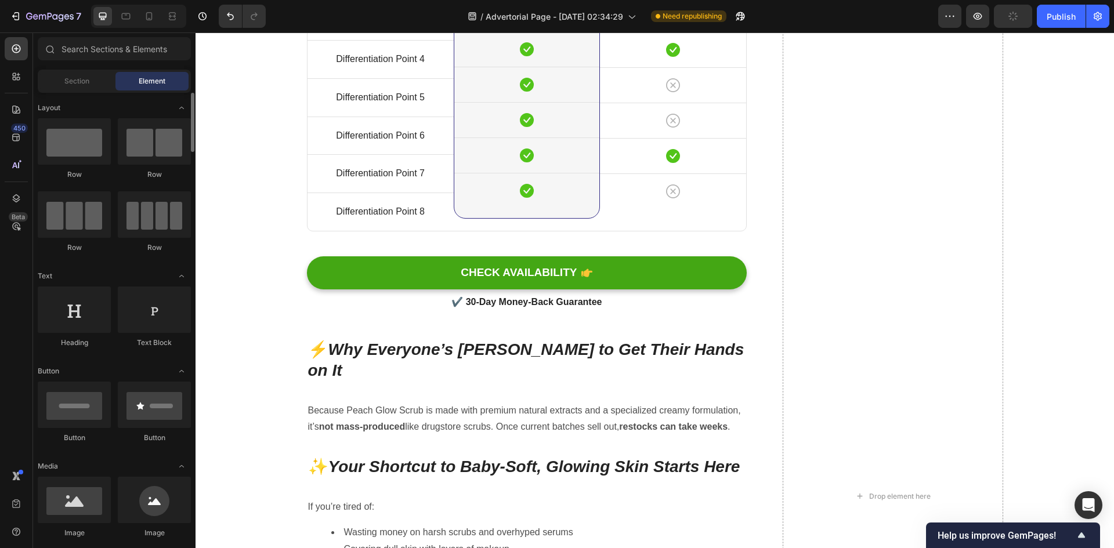
scroll to position [116, 0]
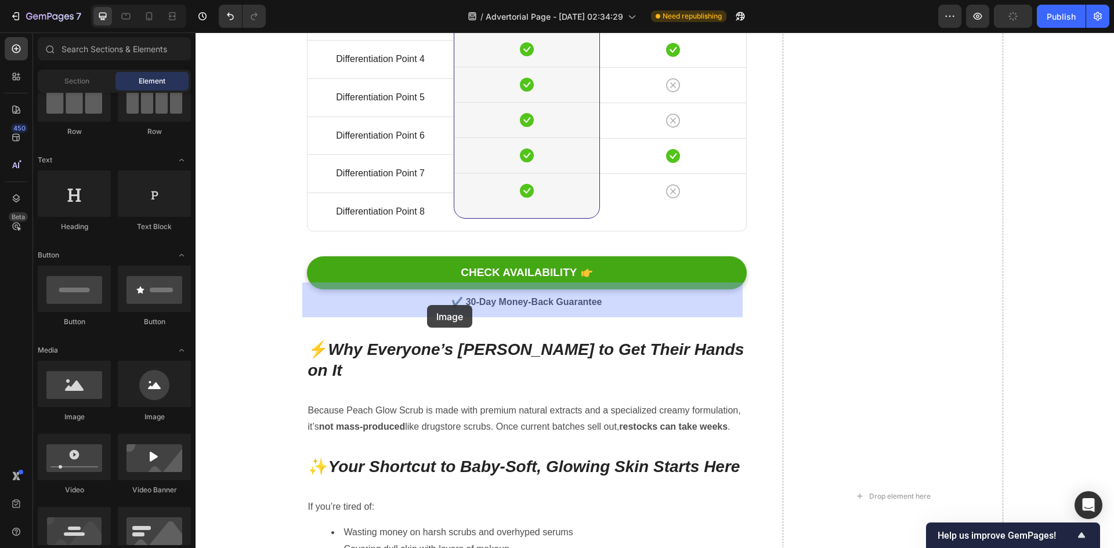
drag, startPoint x: 280, startPoint y: 424, endPoint x: 425, endPoint y: 307, distance: 186.1
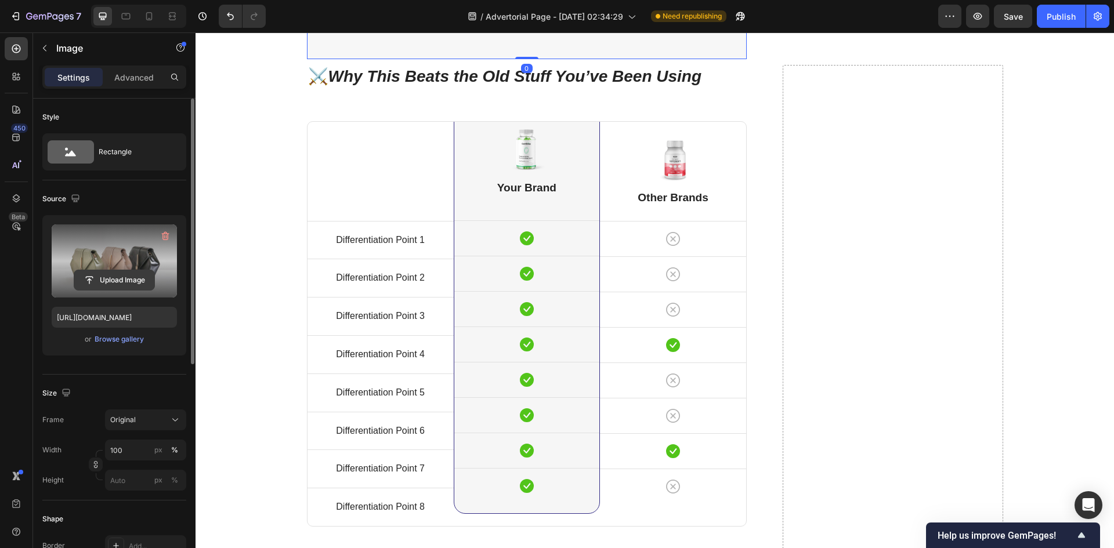
click at [120, 282] on input "file" at bounding box center [114, 280] width 80 height 20
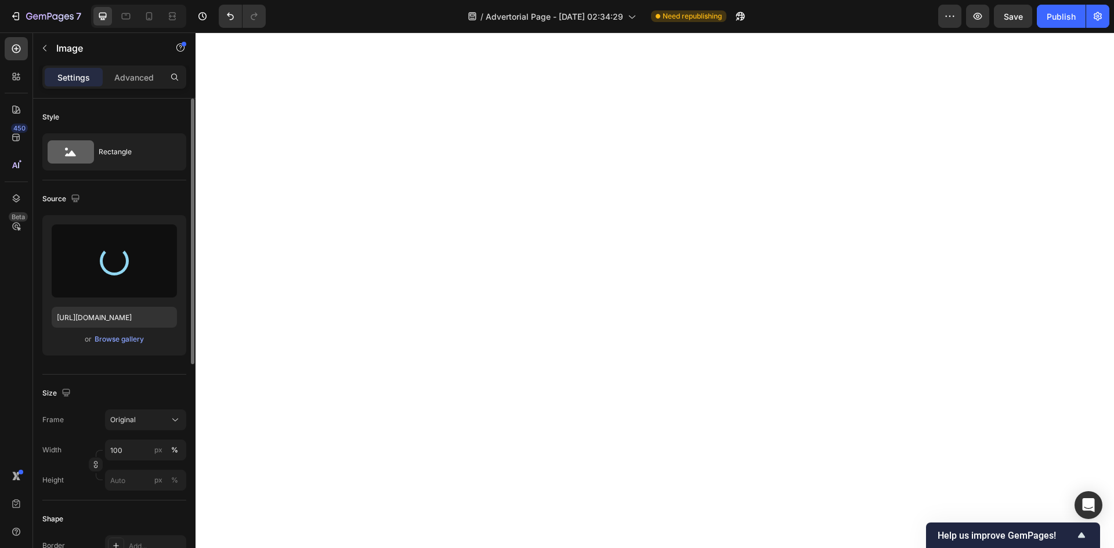
scroll to position [3793, 0]
type input "https://cdn.shopify.com/s/files/1/0762/3449/0084/files/gempages_584848590682194…"
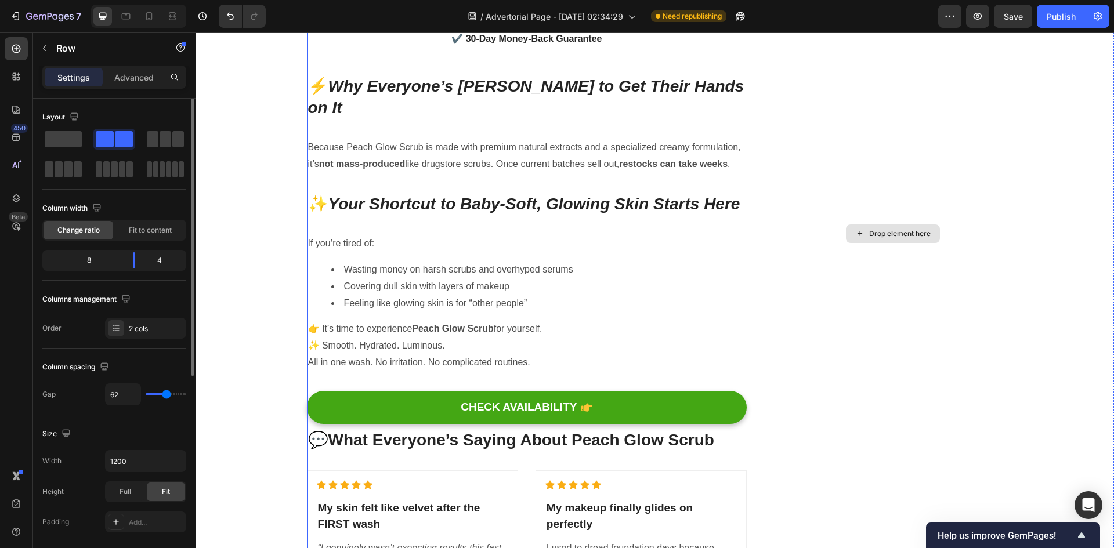
scroll to position [4258, 0]
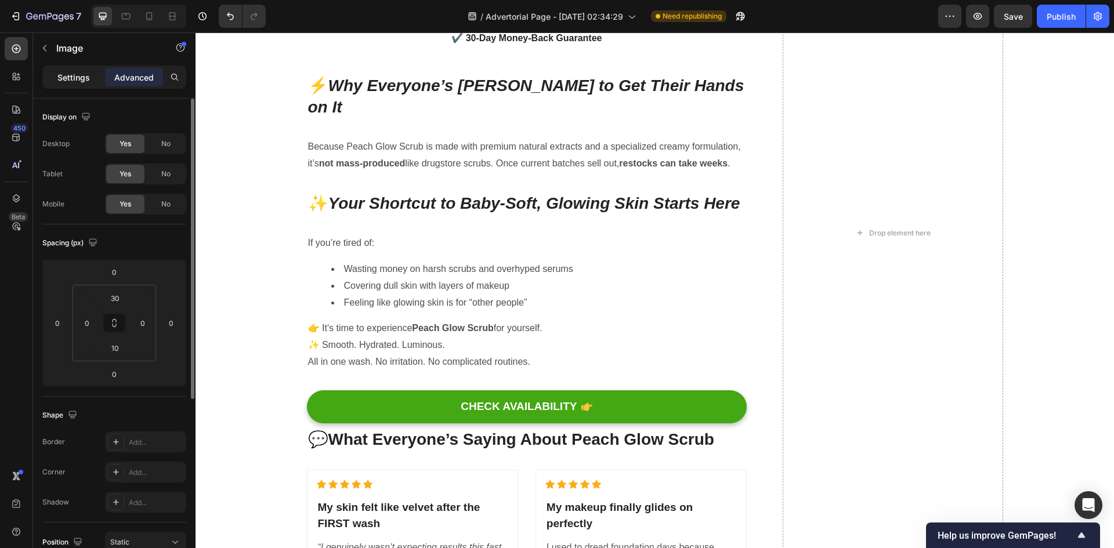
click at [74, 79] on p "Settings" at bounding box center [73, 77] width 33 height 12
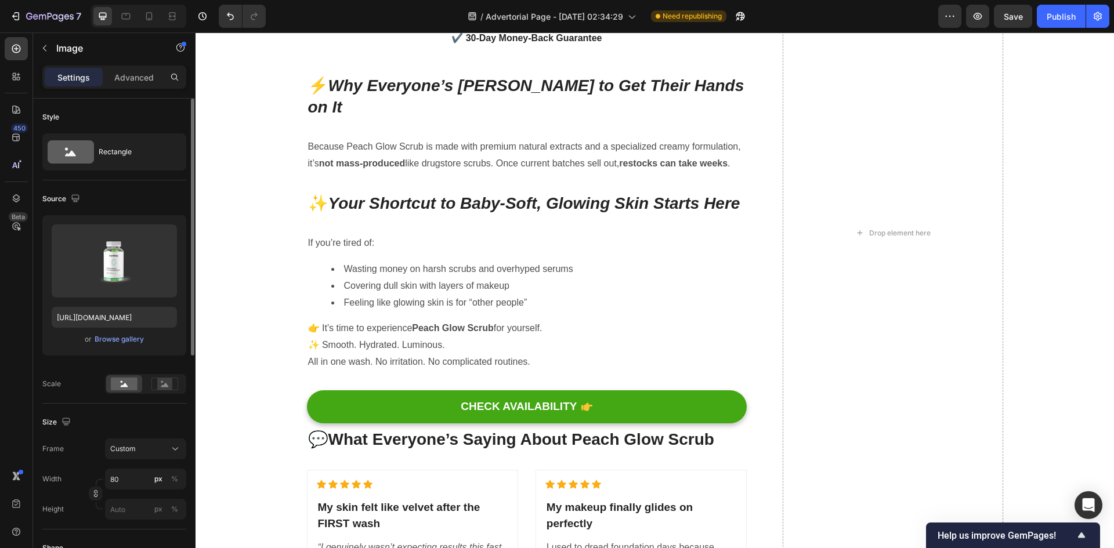
scroll to position [116, 0]
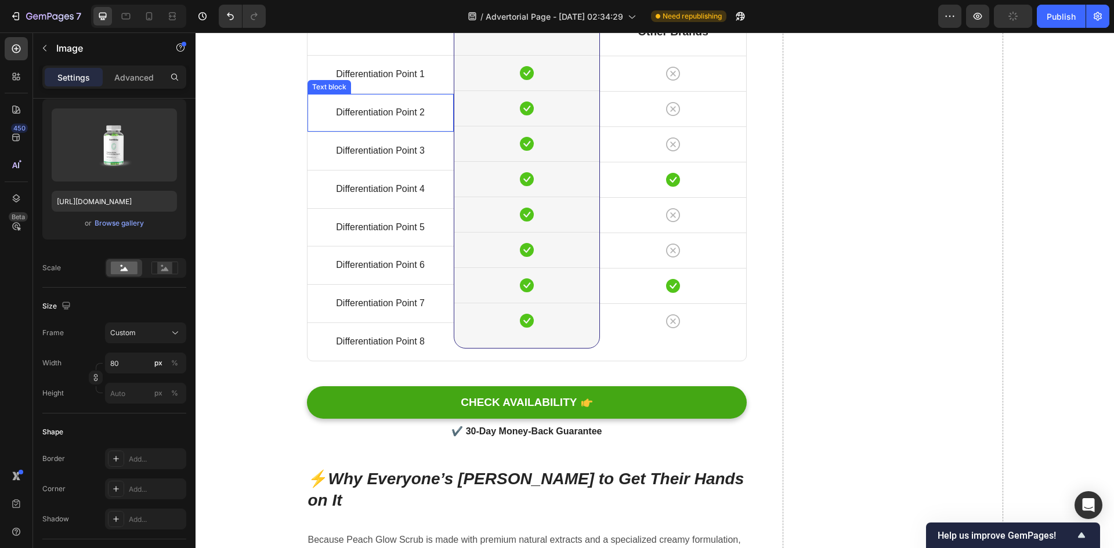
scroll to position [4142, 0]
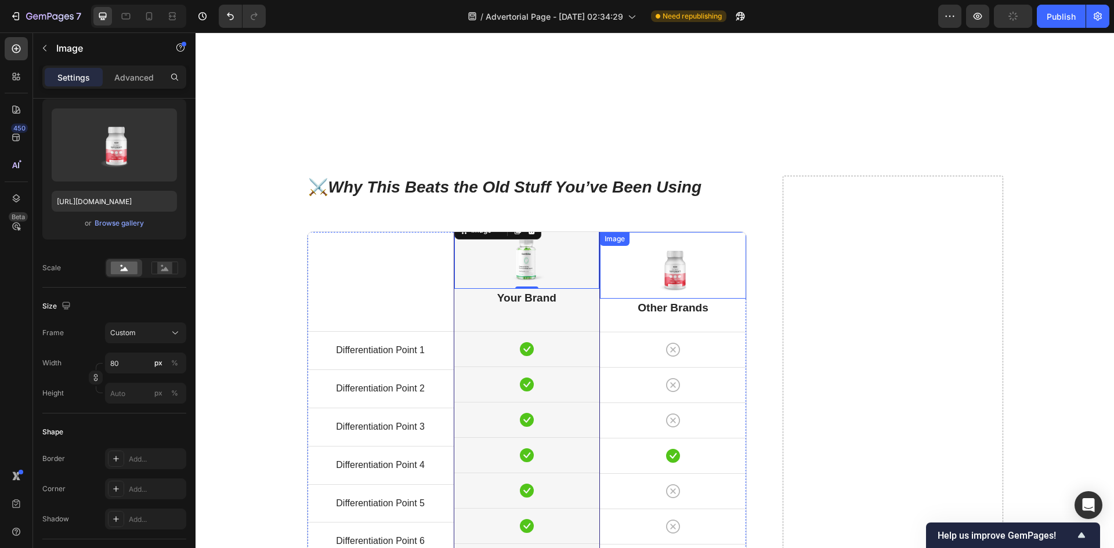
click at [643, 269] on div at bounding box center [673, 269] width 146 height 47
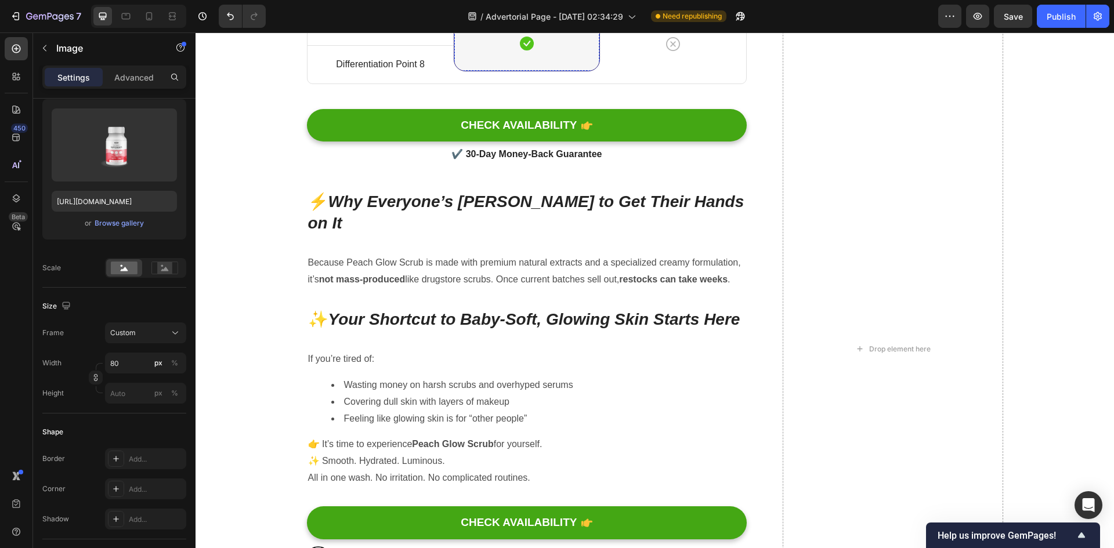
click at [125, 223] on div "Browse gallery" at bounding box center [119, 223] width 49 height 10
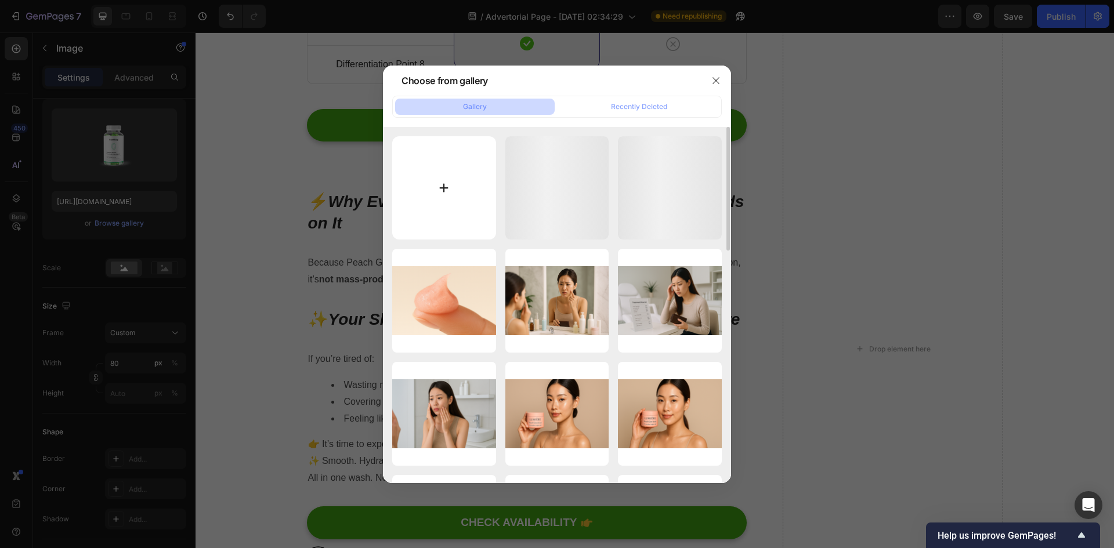
click at [453, 194] on input "file" at bounding box center [444, 188] width 104 height 104
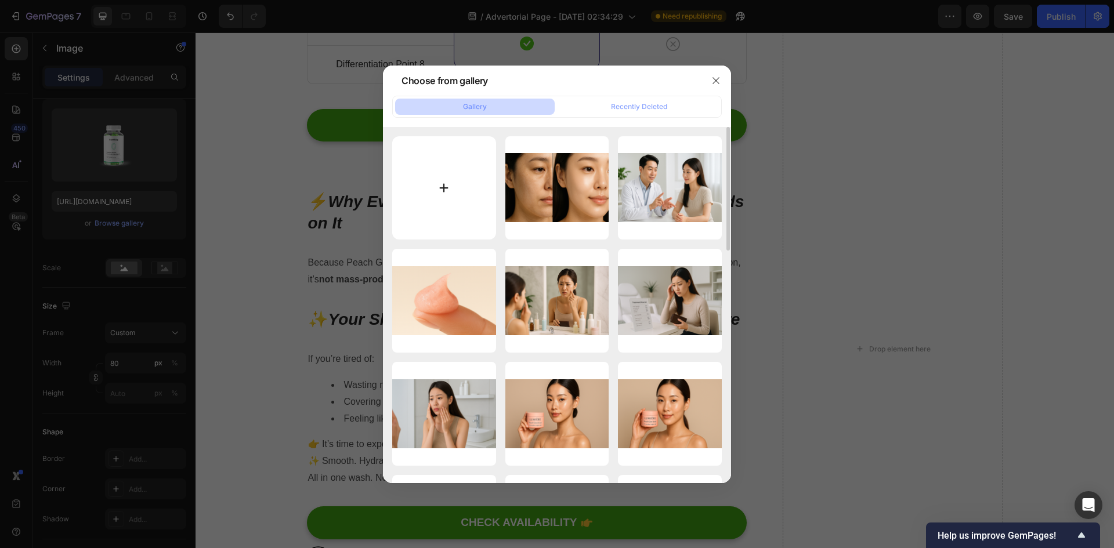
type input "C:\fakepath\ChatGPT Image Sep 29, 2025, 05_25_13 AM.png"
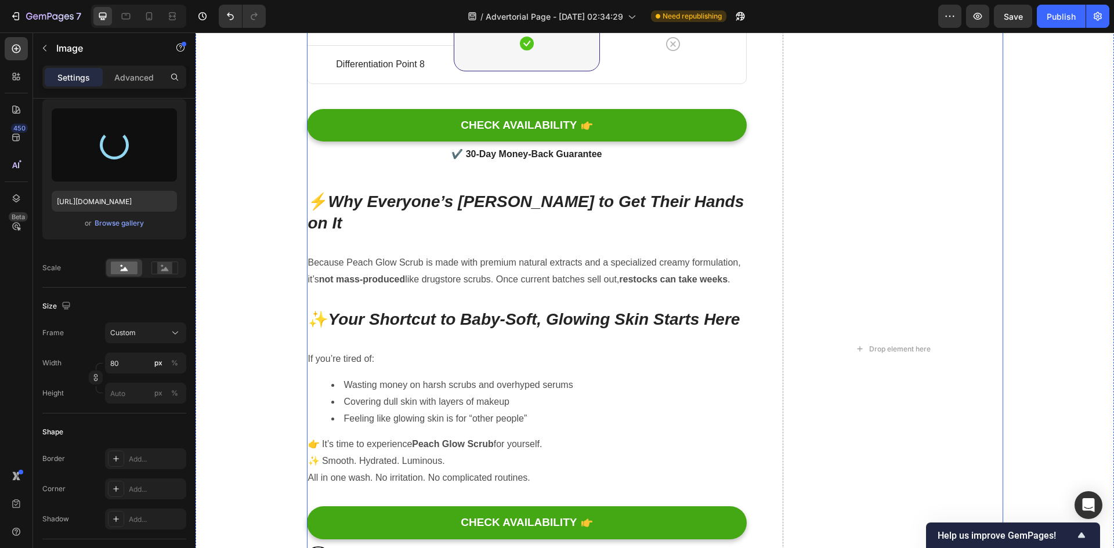
type input "https://cdn.shopify.com/s/files/1/0762/3449/0084/files/gempages_584848590682194…"
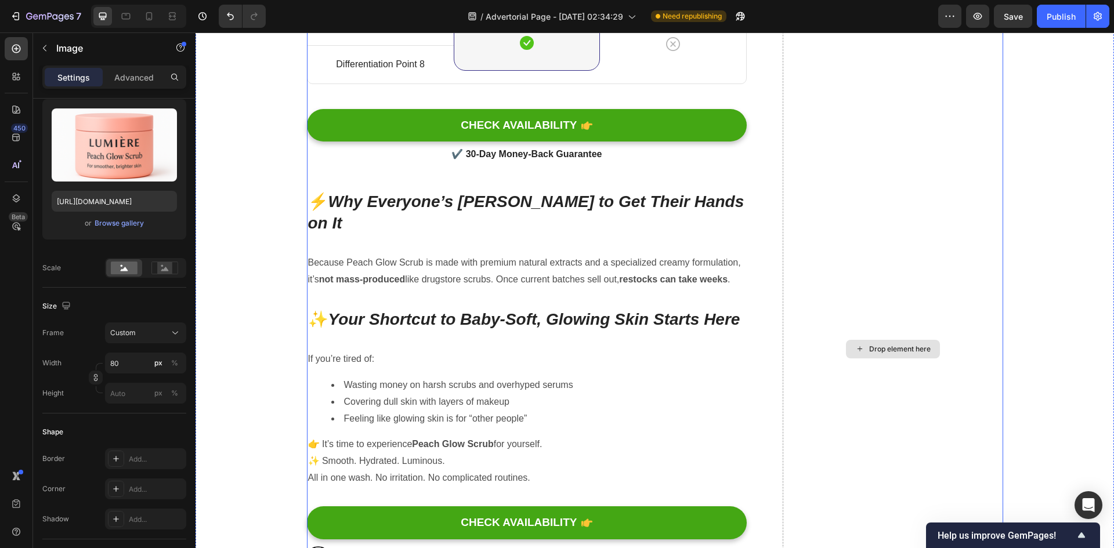
click at [753, 252] on div "⚔️ Why This Beats the Old Stuff You’ve Been Using Heading Title Line Differenti…" at bounding box center [655, 349] width 696 height 1454
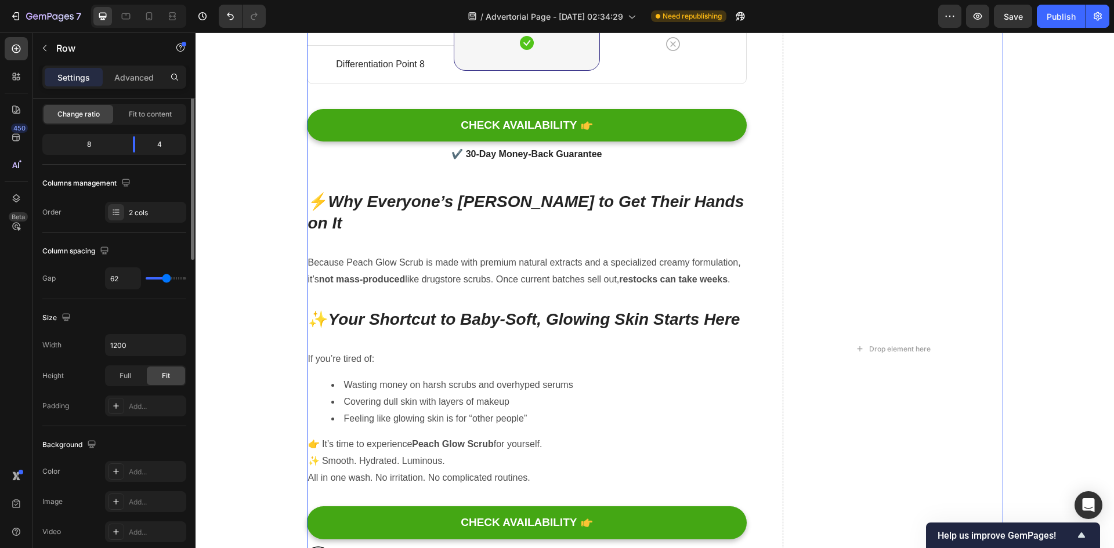
scroll to position [0, 0]
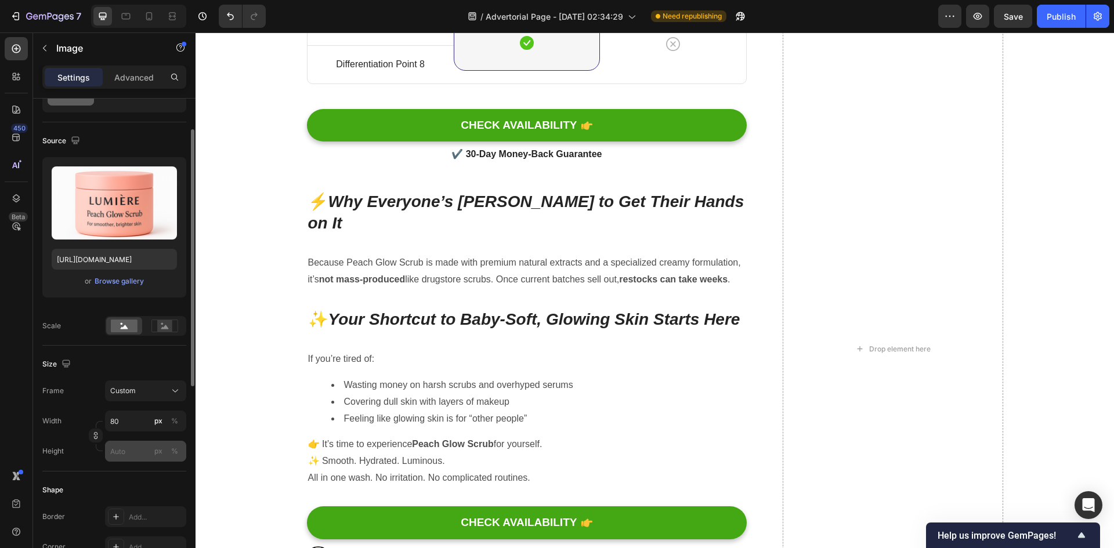
scroll to position [116, 0]
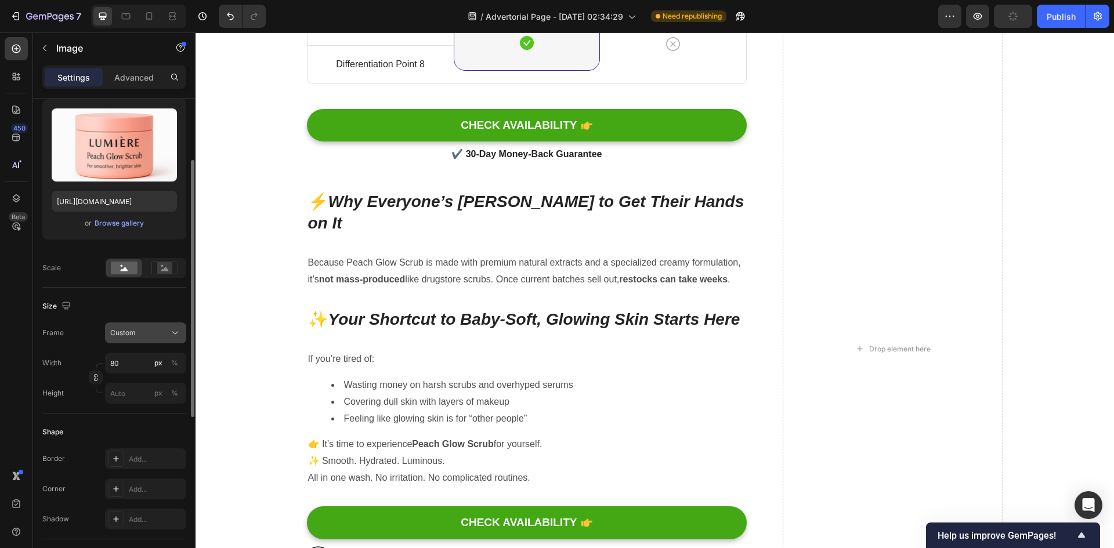
click at [146, 339] on div "Custom" at bounding box center [145, 333] width 71 height 12
click at [146, 336] on div "Custom" at bounding box center [138, 333] width 57 height 10
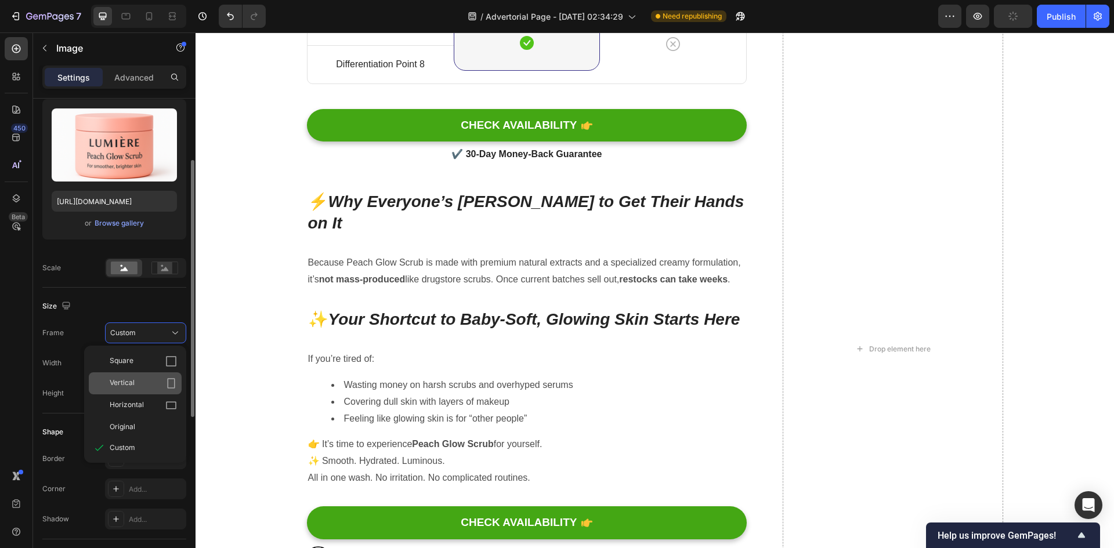
click at [134, 384] on span "Vertical" at bounding box center [122, 384] width 25 height 12
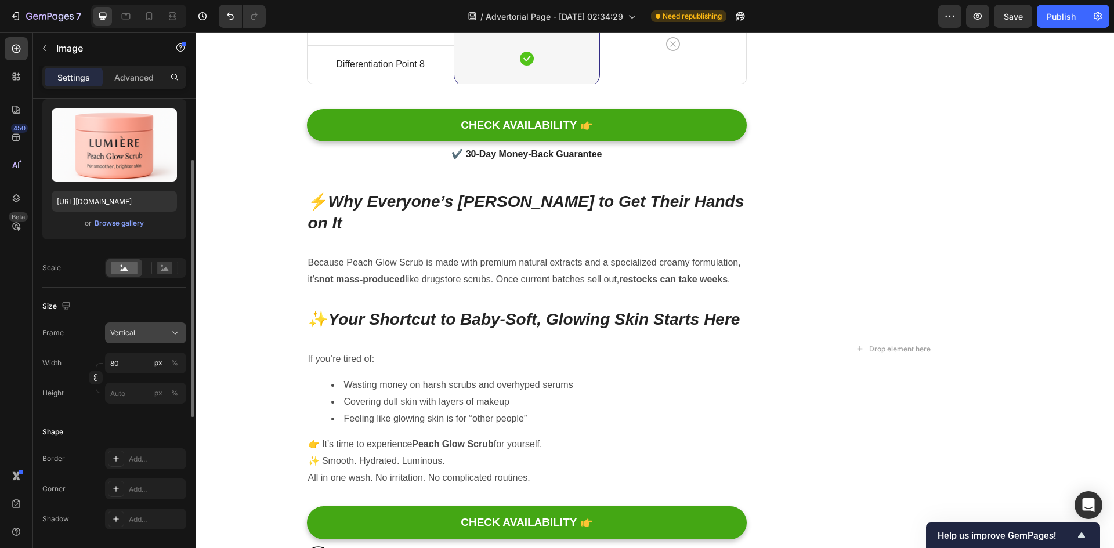
click at [153, 336] on div "Vertical" at bounding box center [138, 333] width 57 height 10
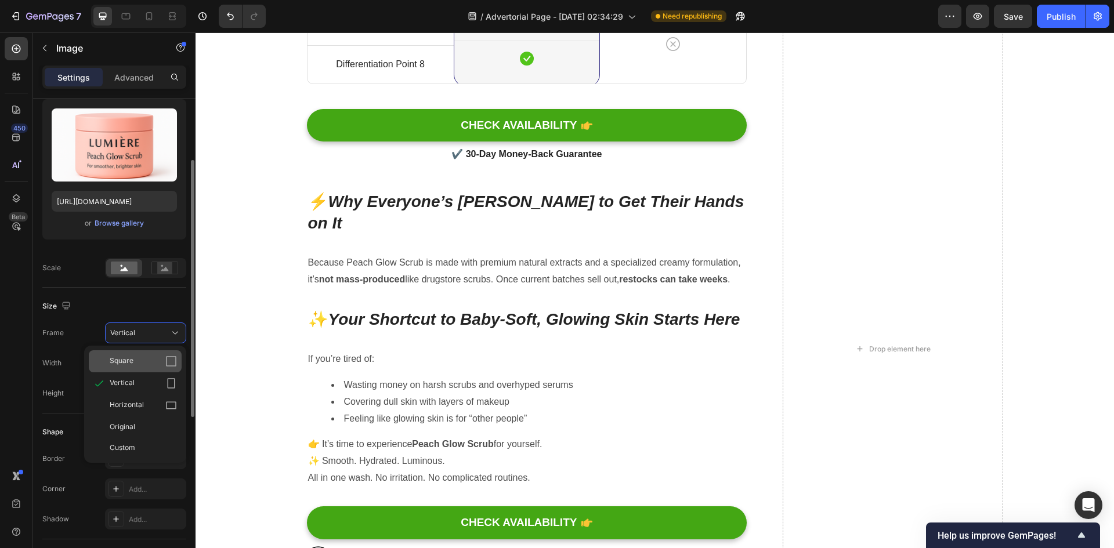
click at [153, 360] on div "Square" at bounding box center [143, 362] width 67 height 12
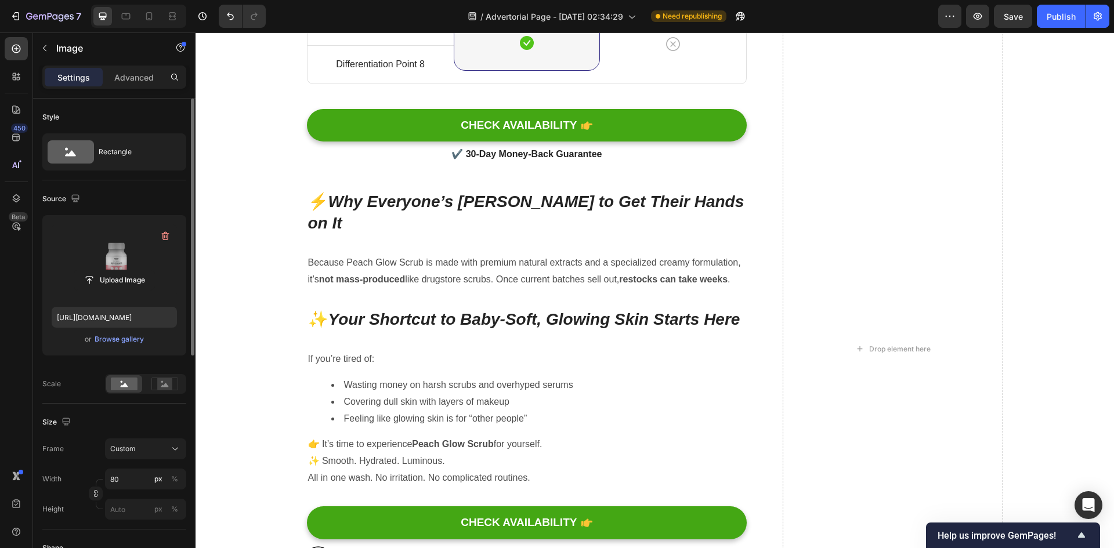
click at [120, 250] on label at bounding box center [114, 261] width 125 height 73
click at [120, 270] on input "file" at bounding box center [114, 280] width 80 height 20
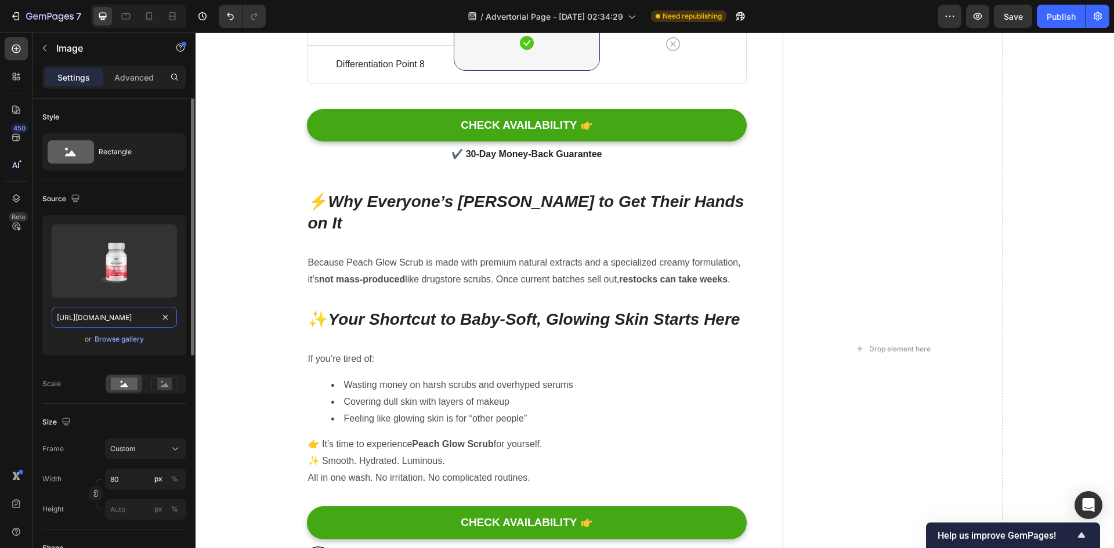
click at [151, 315] on input "https://ucarecdn.com/54886698-8f95-4854-ae37-b3e089371154/-/format/auto/" at bounding box center [114, 317] width 125 height 21
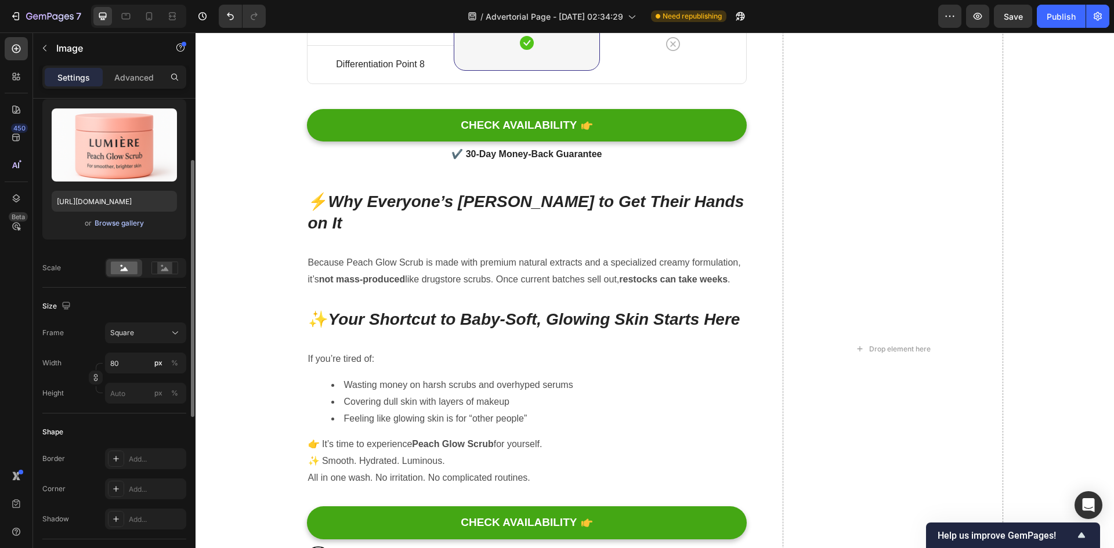
click at [125, 226] on div "Browse gallery" at bounding box center [119, 223] width 49 height 10
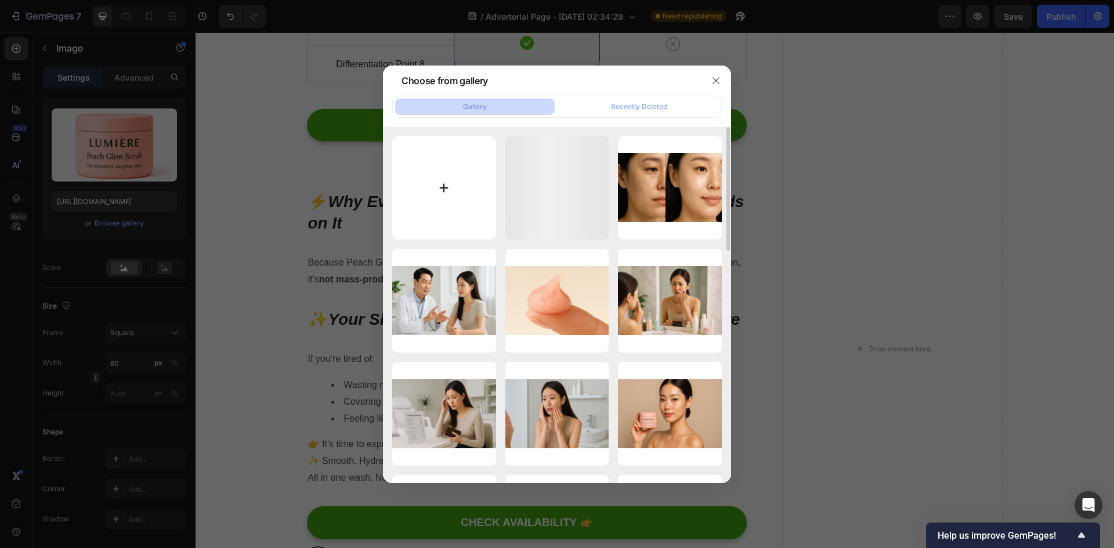
click at [468, 189] on input "file" at bounding box center [444, 188] width 104 height 104
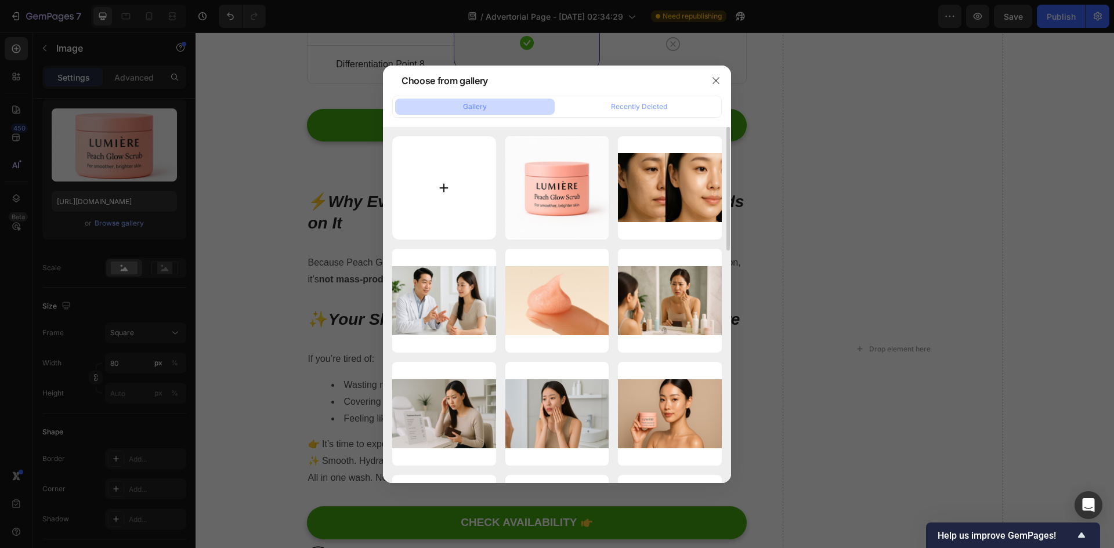
type input "C:\fakepath\lumiere_peach_glow_scrub_81x80.png"
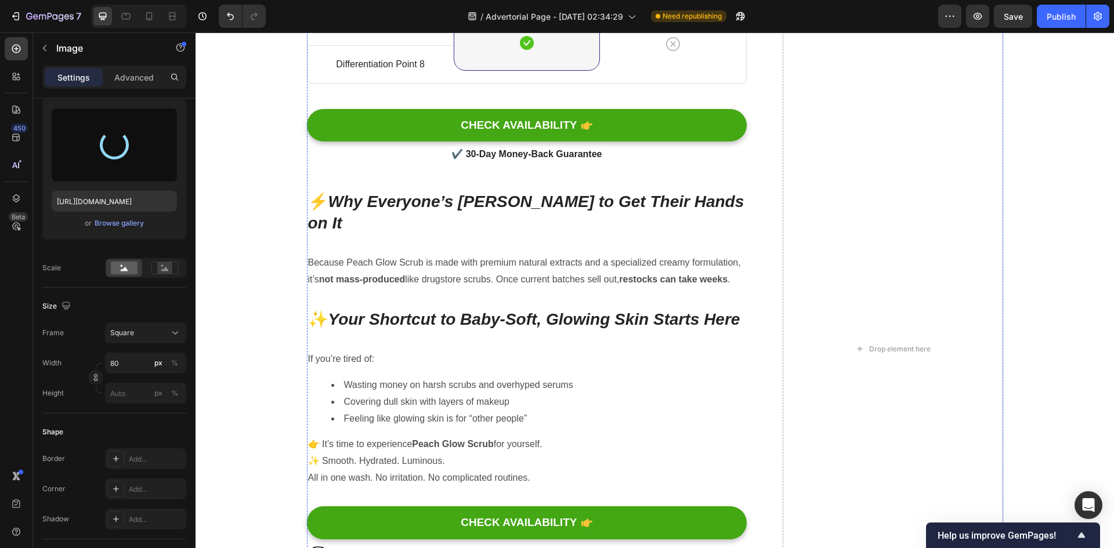
type input "https://cdn.shopify.com/s/files/1/0762/3449/0084/files/gempages_584848590682194…"
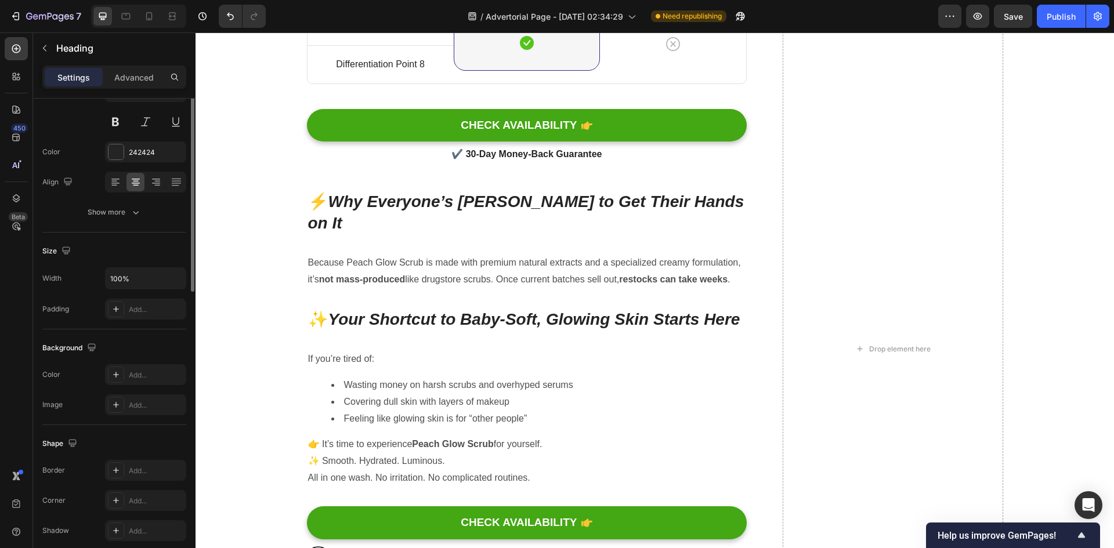
scroll to position [0, 0]
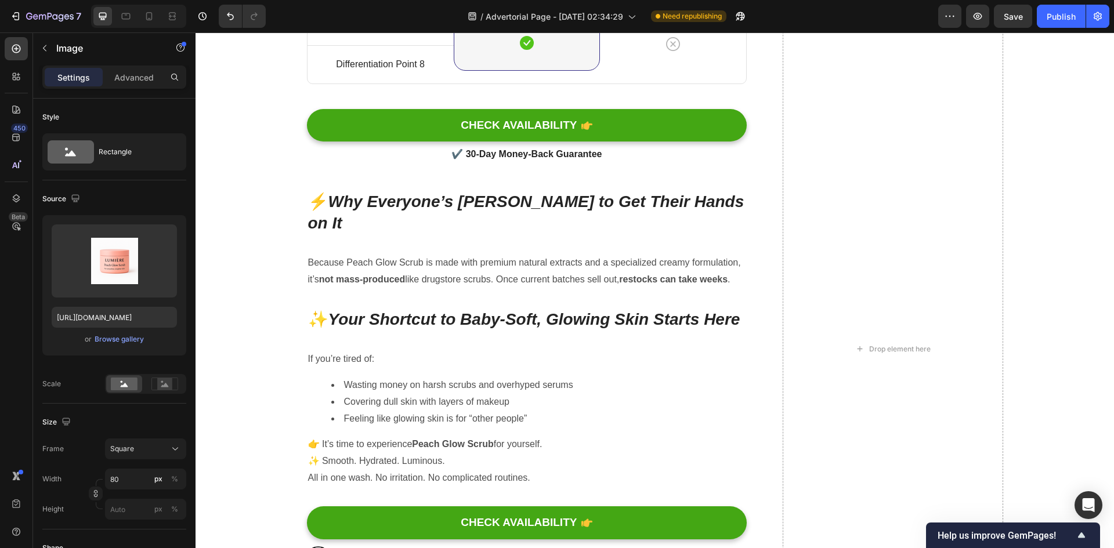
click at [124, 339] on div "Browse gallery" at bounding box center [119, 339] width 49 height 10
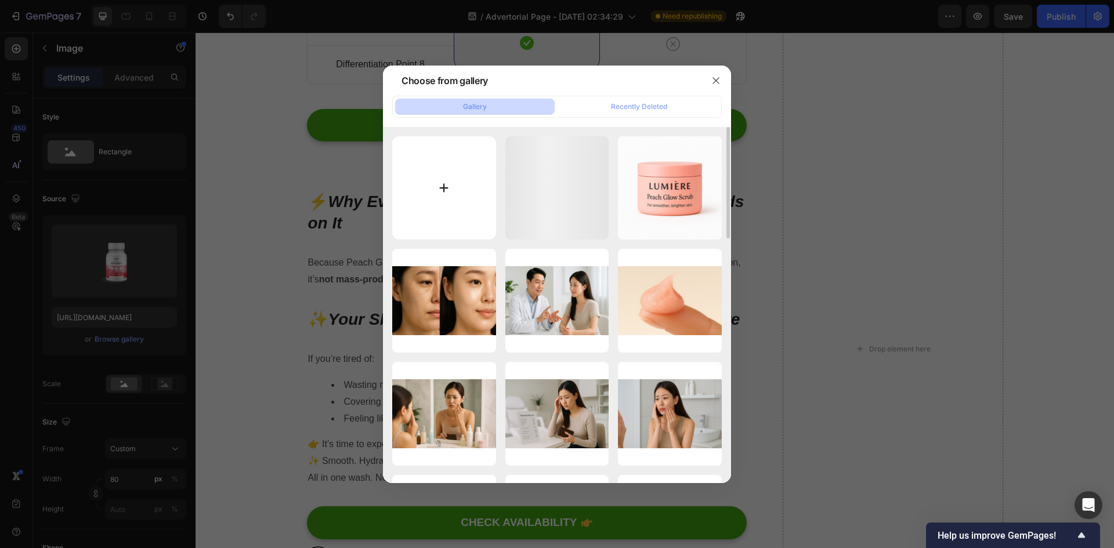
click at [444, 189] on input "file" at bounding box center [444, 188] width 104 height 104
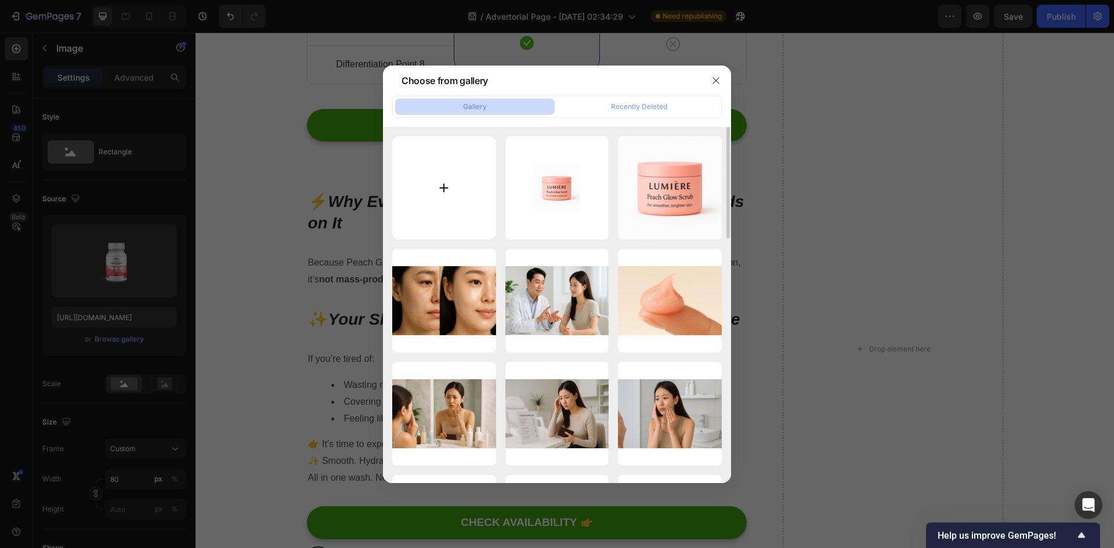
type input "C:\fakepath\ChatGPT Image Sep 29, 2025, 05_35_09 AM.png"
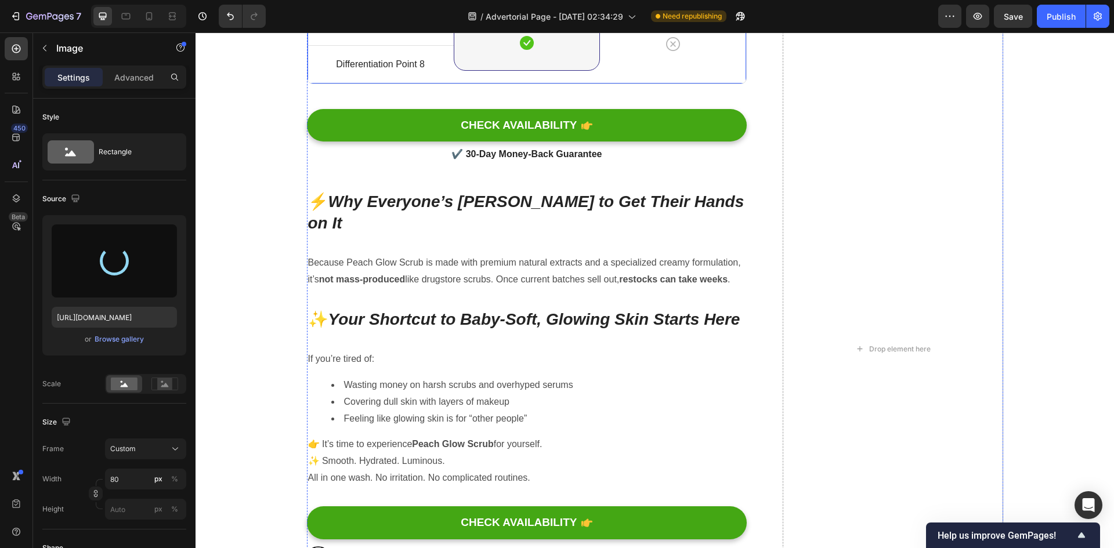
type input "https://cdn.shopify.com/s/files/1/0762/3449/0084/files/gempages_584848590682194…"
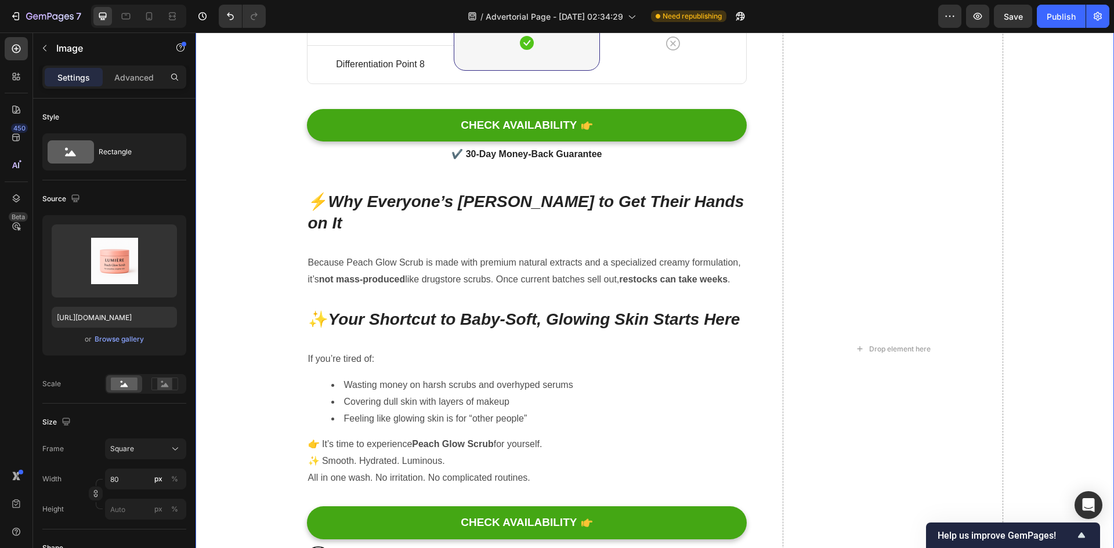
click at [288, 266] on div "⚔️ Why This Beats the Old Stuff You’ve Been Using Heading Title Line Differenti…" at bounding box center [654, 363] width 901 height 1482
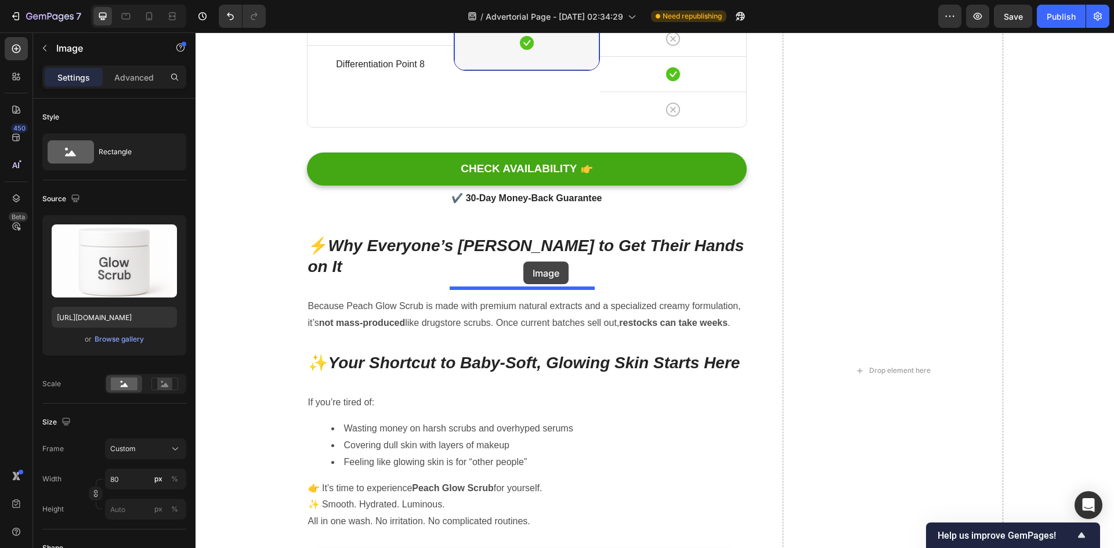
drag, startPoint x: 664, startPoint y: 333, endPoint x: 524, endPoint y: 262, distance: 157.6
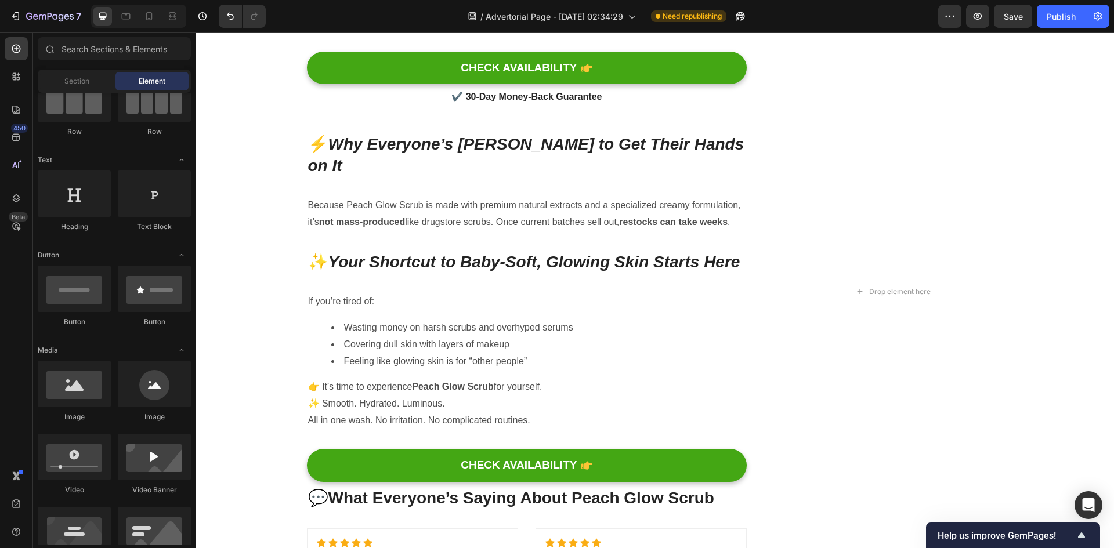
scroll to position [4200, 0]
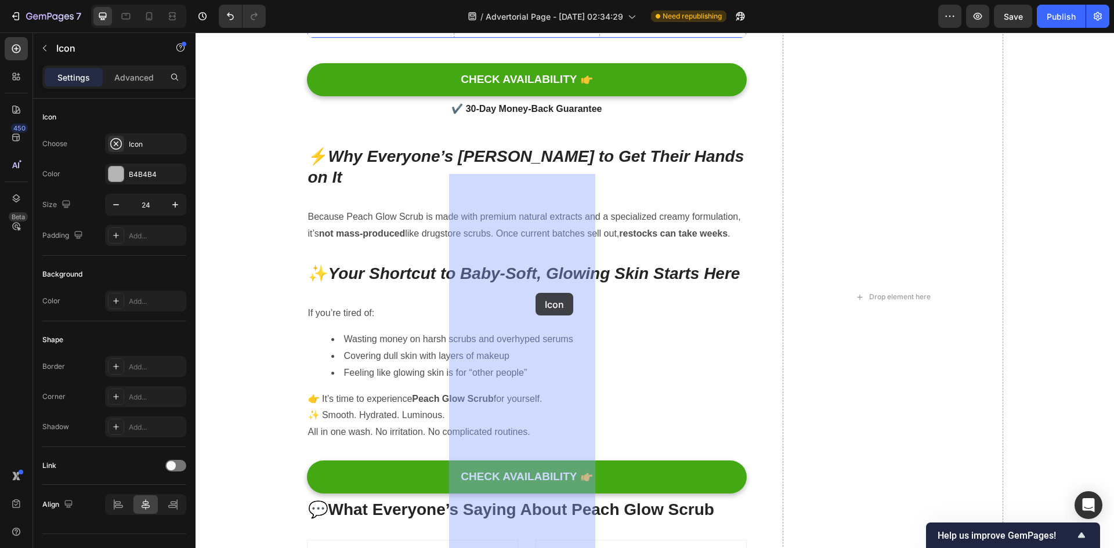
drag, startPoint x: 638, startPoint y: 330, endPoint x: 536, endPoint y: 293, distance: 109.0
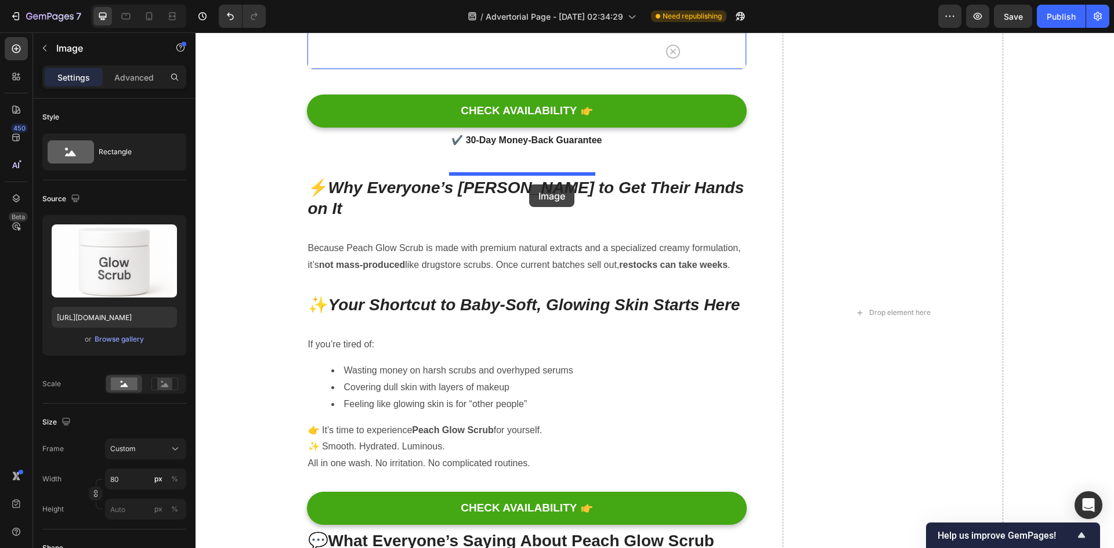
drag, startPoint x: 695, startPoint y: 272, endPoint x: 529, endPoint y: 185, distance: 187.2
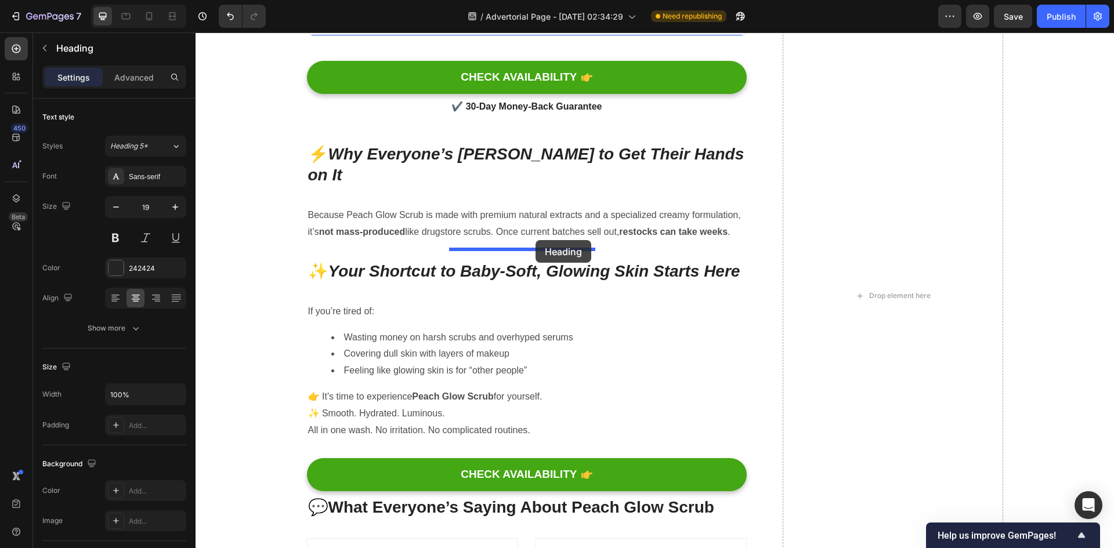
drag, startPoint x: 681, startPoint y: 284, endPoint x: 536, endPoint y: 240, distance: 151.7
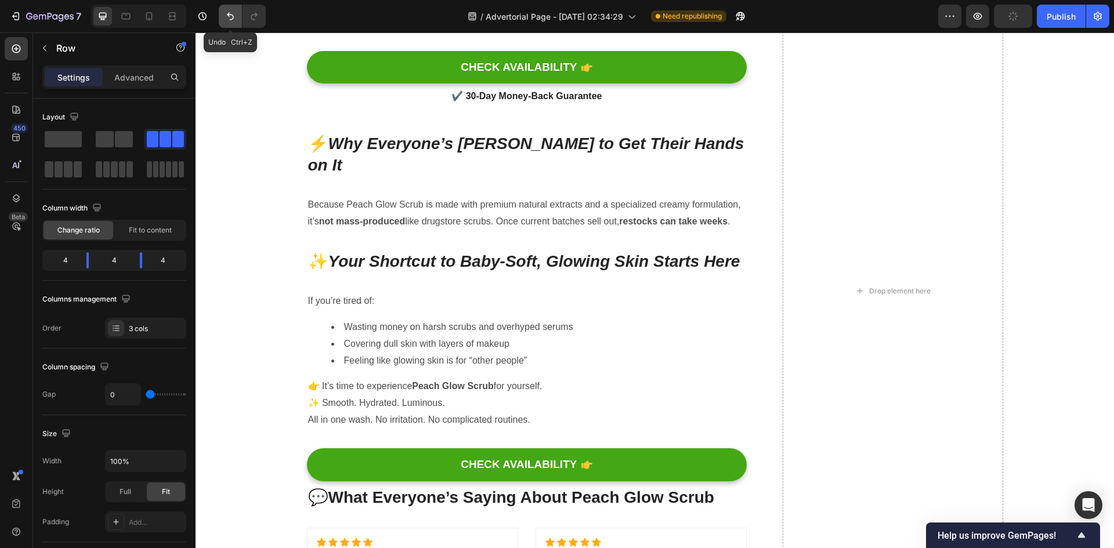
click at [234, 20] on icon "Undo/Redo" at bounding box center [231, 16] width 12 height 12
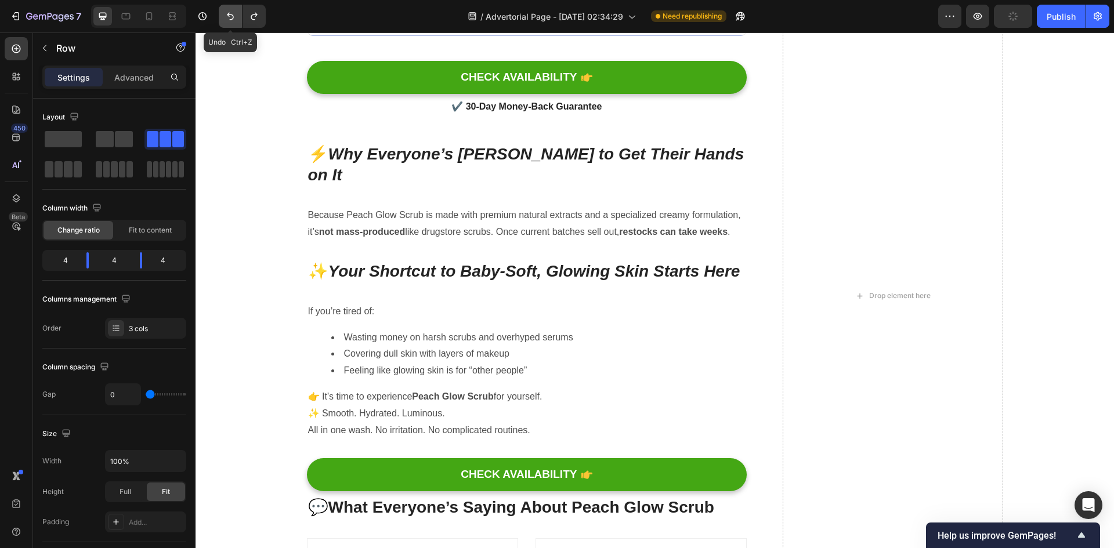
click at [234, 20] on icon "Undo/Redo" at bounding box center [231, 16] width 12 height 12
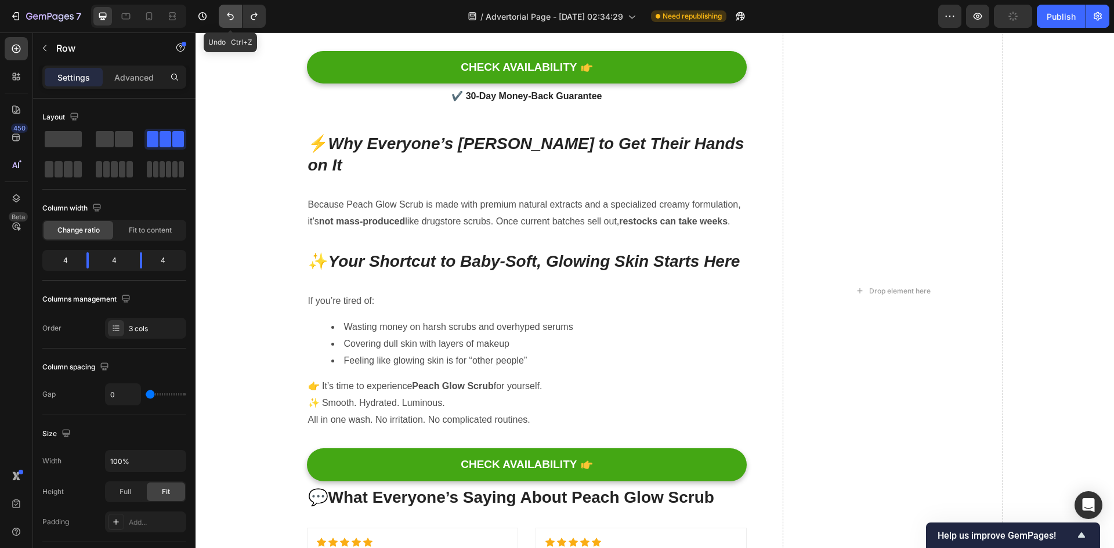
click at [234, 20] on icon "Undo/Redo" at bounding box center [231, 16] width 12 height 12
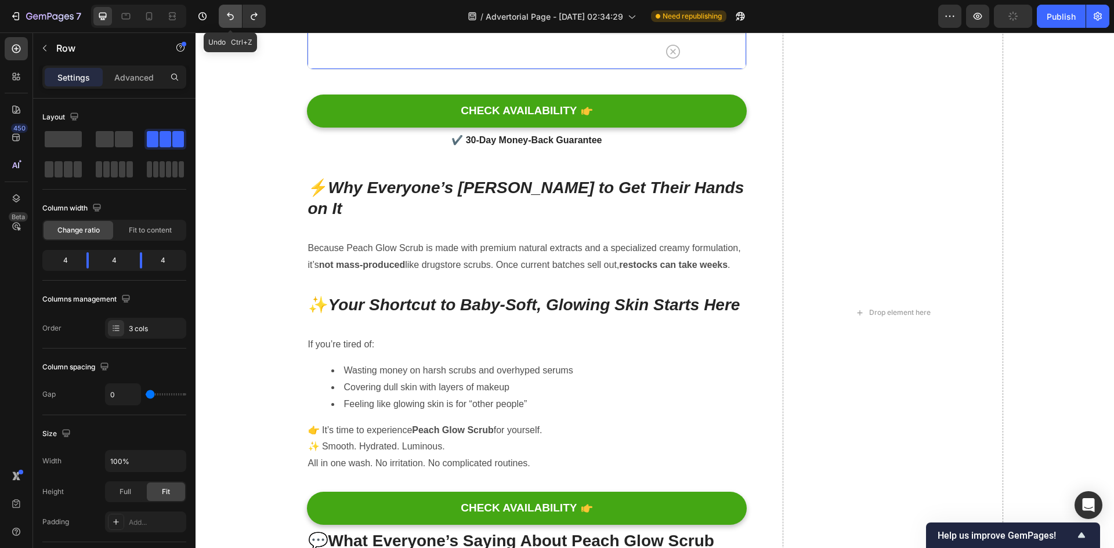
click at [234, 20] on icon "Undo/Redo" at bounding box center [231, 16] width 12 height 12
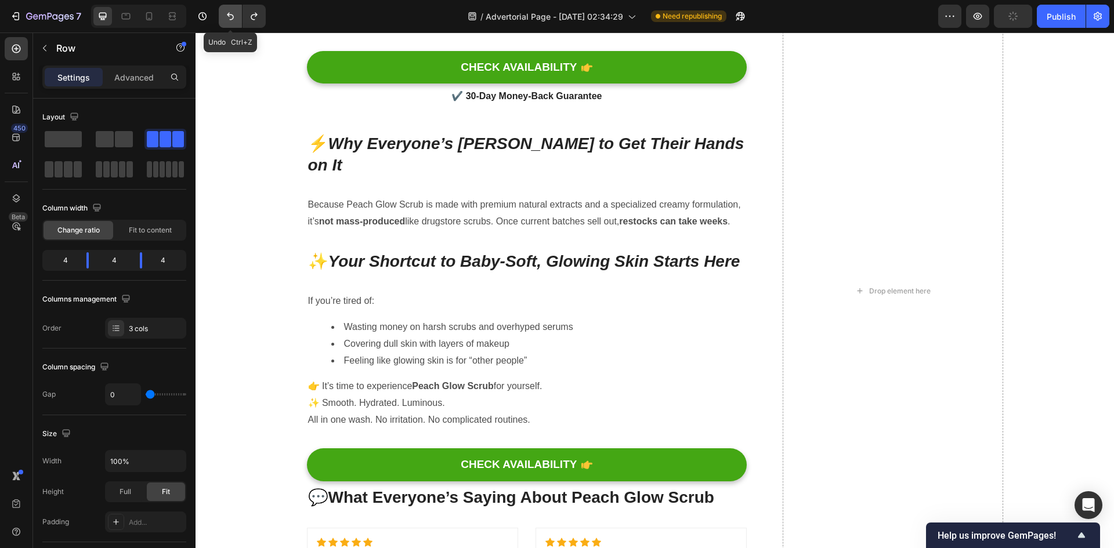
click at [234, 20] on icon "Undo/Redo" at bounding box center [231, 16] width 12 height 12
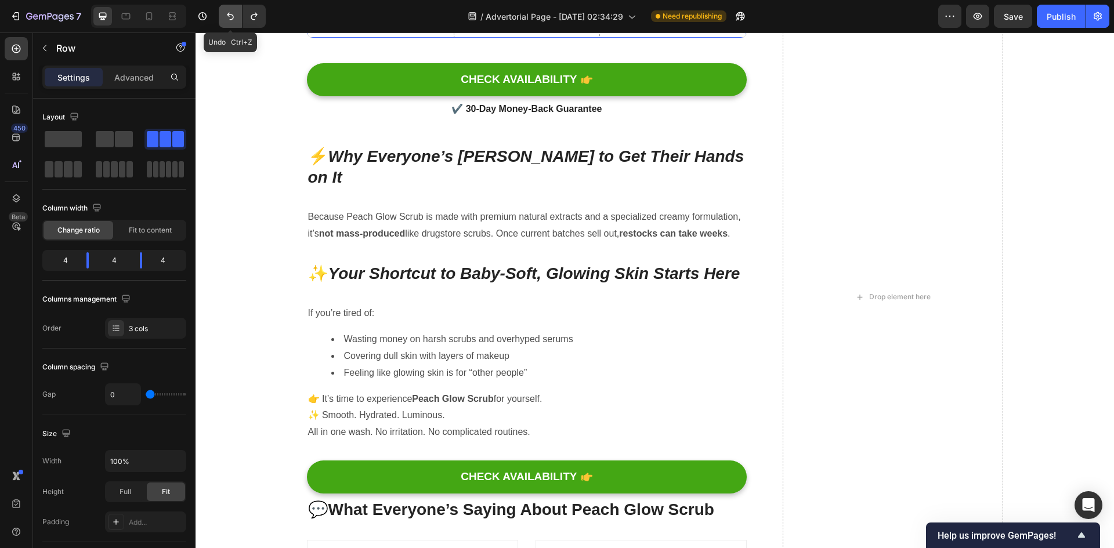
click at [234, 20] on icon "Undo/Redo" at bounding box center [231, 16] width 12 height 12
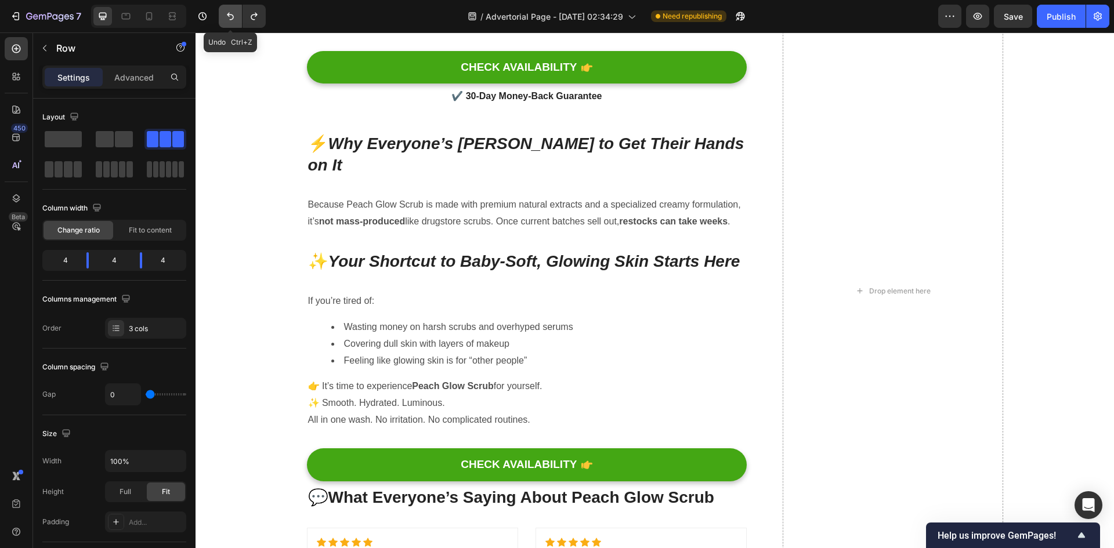
click at [234, 20] on icon "Undo/Redo" at bounding box center [231, 16] width 12 height 12
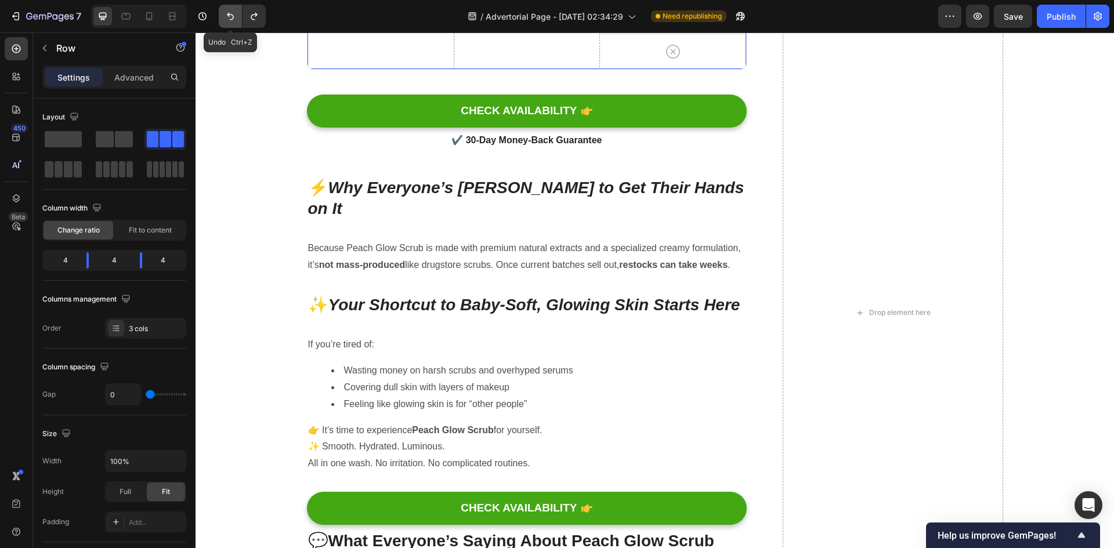
click at [234, 20] on icon "Undo/Redo" at bounding box center [231, 16] width 12 height 12
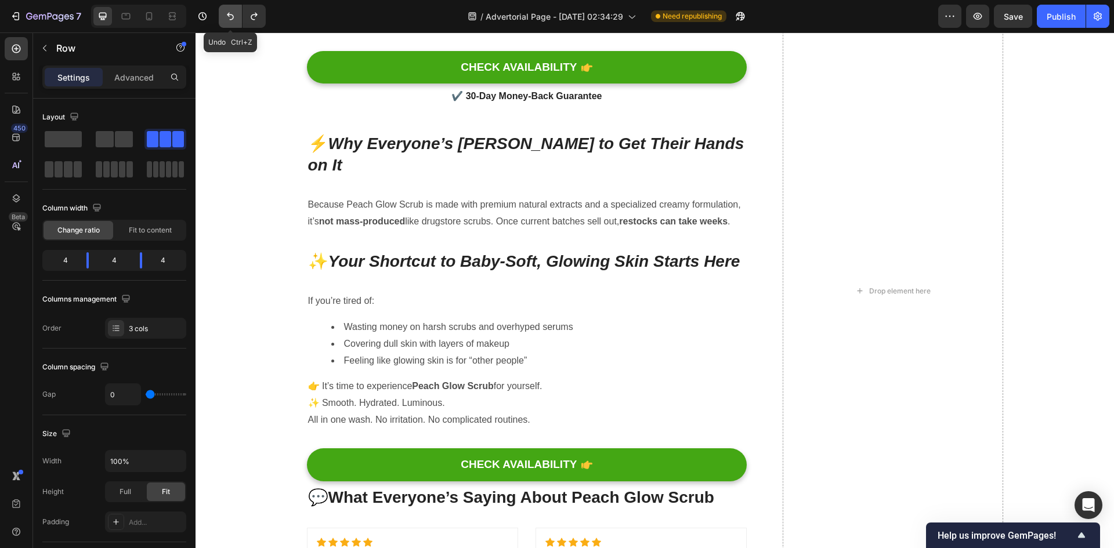
click at [234, 20] on icon "Undo/Redo" at bounding box center [231, 16] width 12 height 12
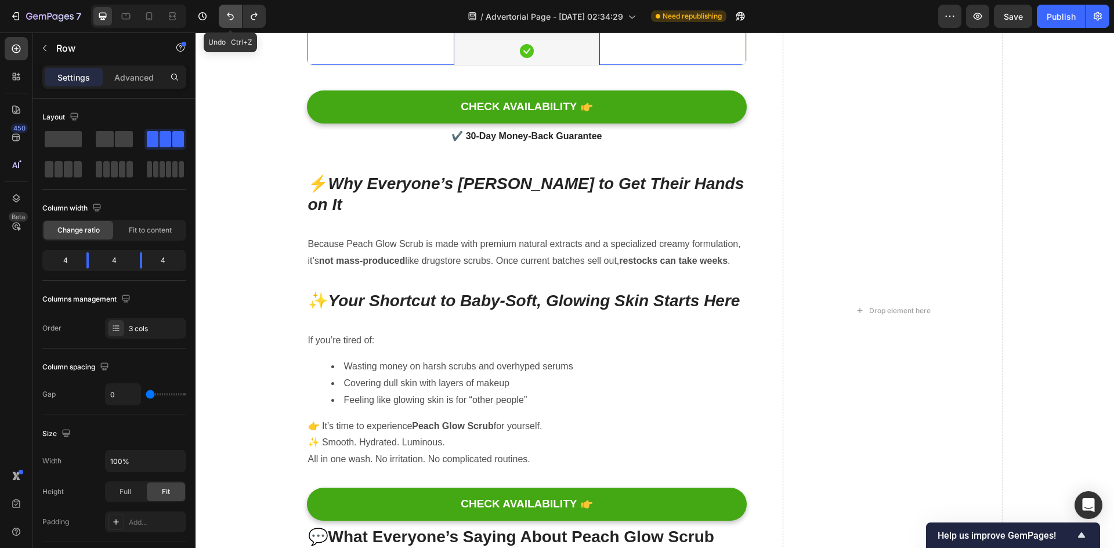
click at [234, 20] on icon "Undo/Redo" at bounding box center [231, 16] width 12 height 12
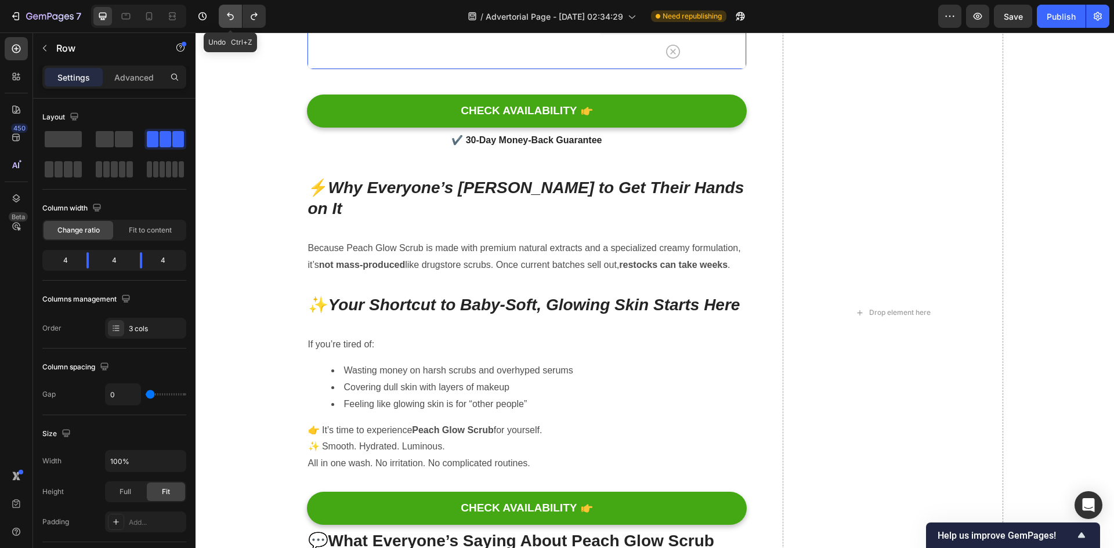
click at [234, 20] on icon "Undo/Redo" at bounding box center [231, 16] width 12 height 12
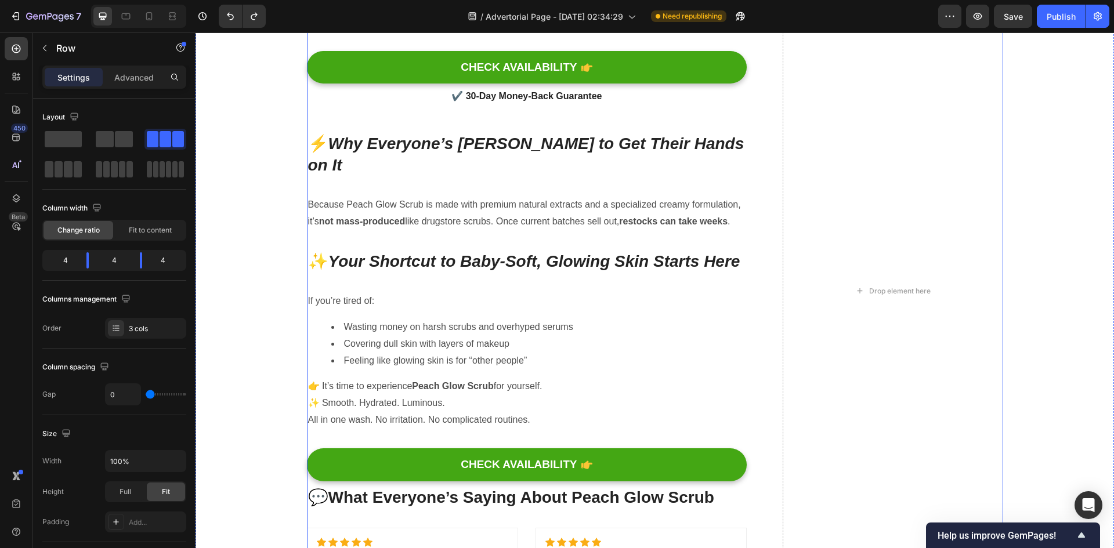
click at [752, 240] on div "⚔️ Why This Beats the Old Stuff You’ve Been Using Heading Title Line Differenti…" at bounding box center [655, 291] width 696 height 1454
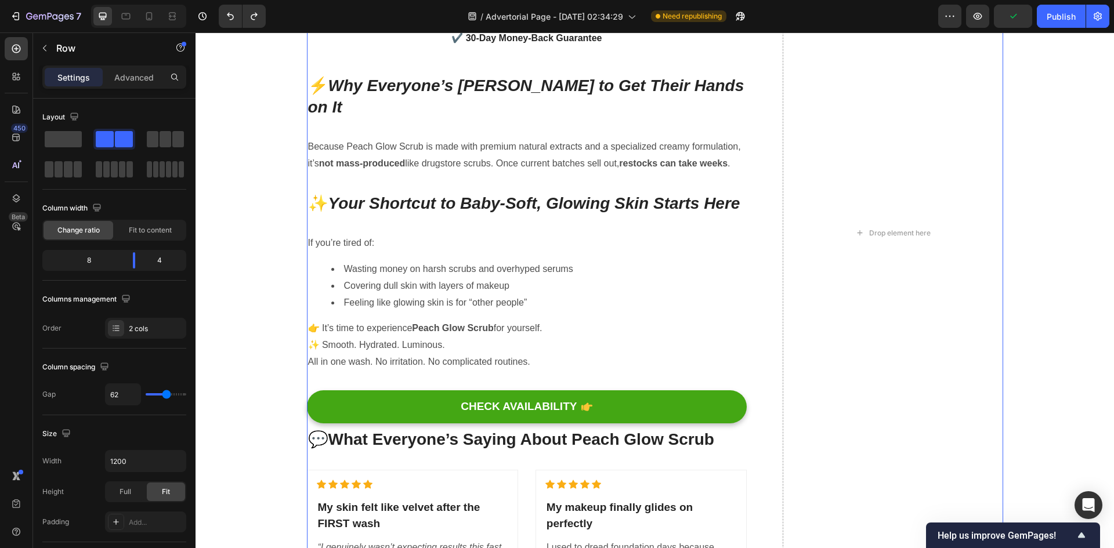
scroll to position [4374, 0]
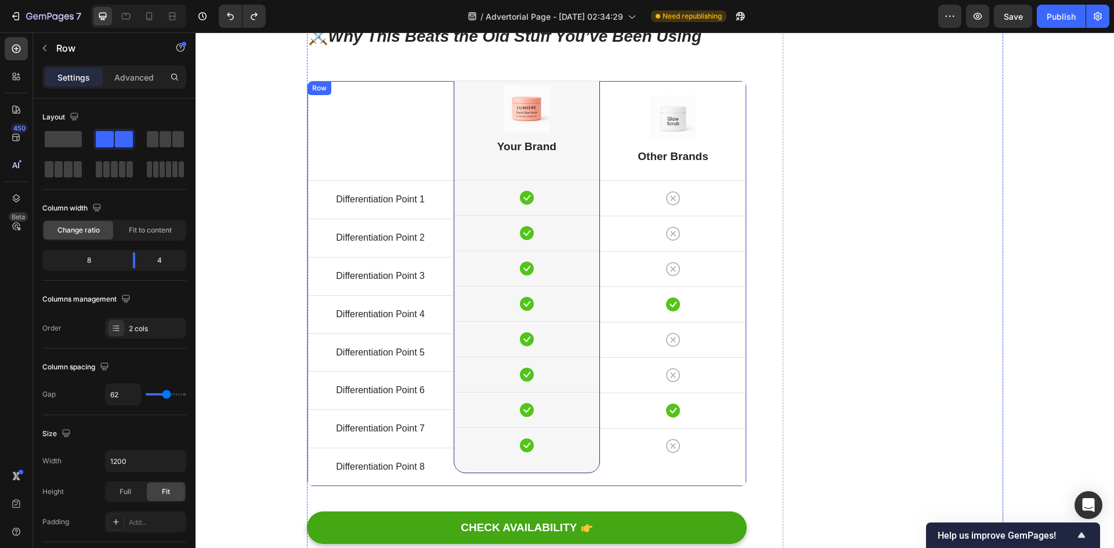
scroll to position [4142, 0]
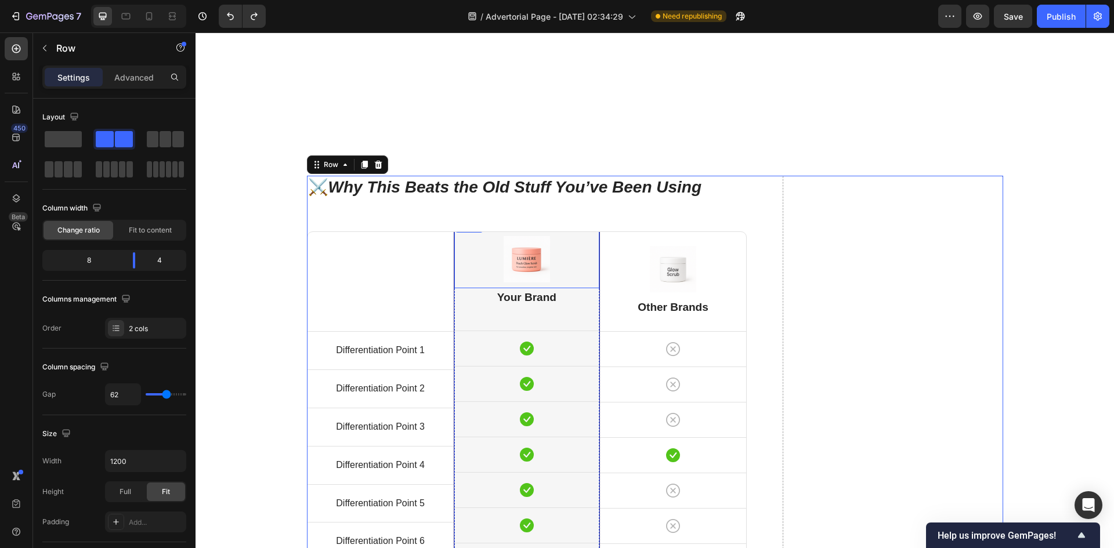
click at [418, 272] on div "Title Line Differentiation Point 1 Text block Row Differentiation Point 2 Text …" at bounding box center [381, 434] width 146 height 405
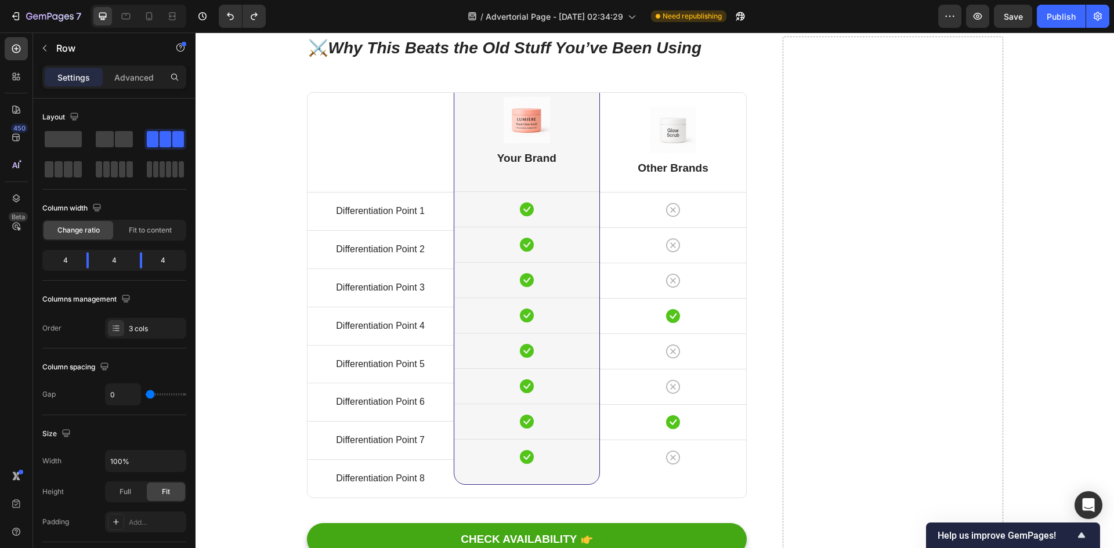
scroll to position [4261, 0]
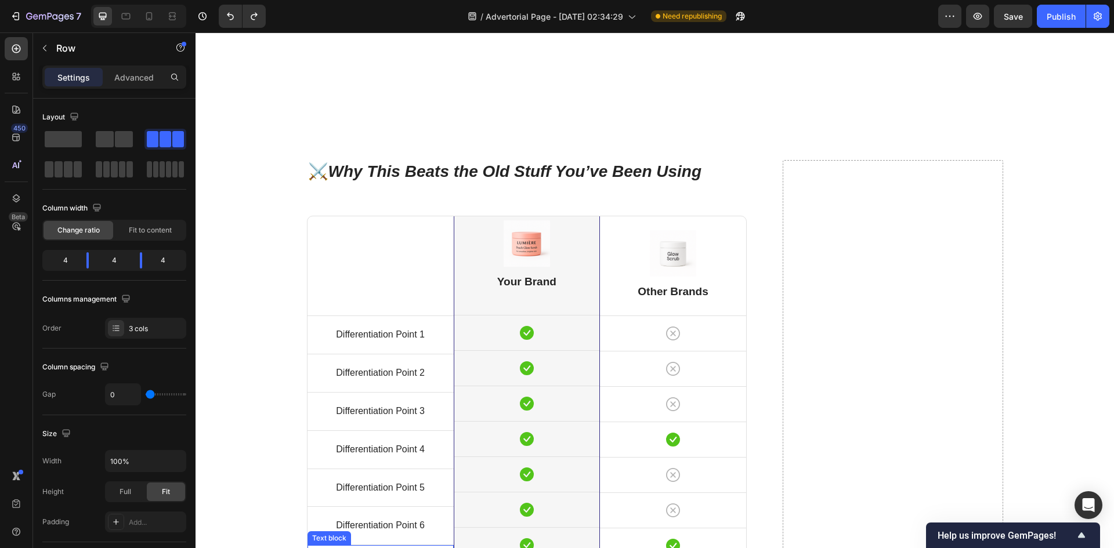
scroll to position [4145, 0]
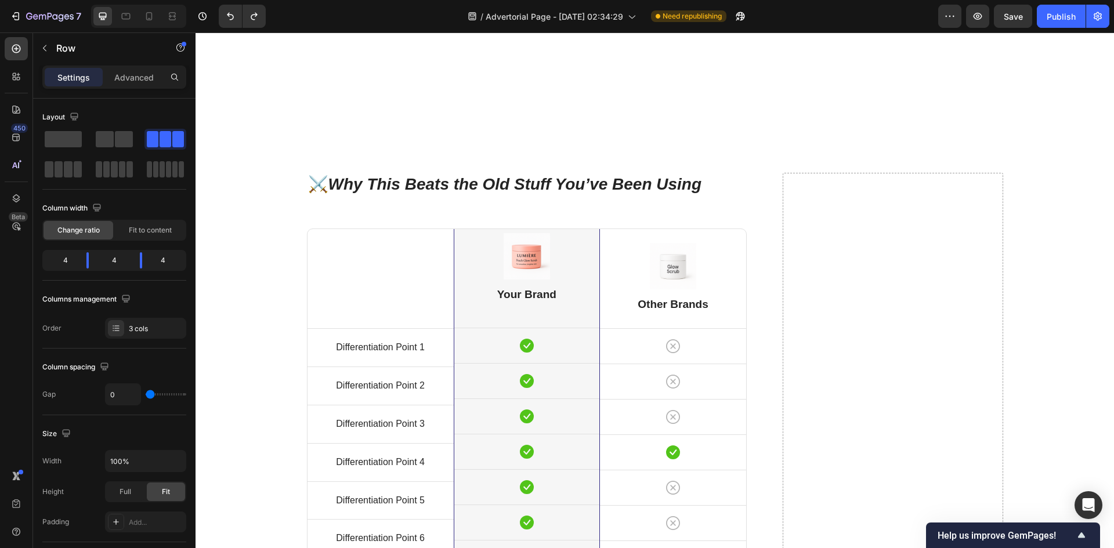
click at [400, 254] on div "Title Line Differentiation Point 1 Text block Row Differentiation Point 2 Text …" at bounding box center [381, 431] width 146 height 405
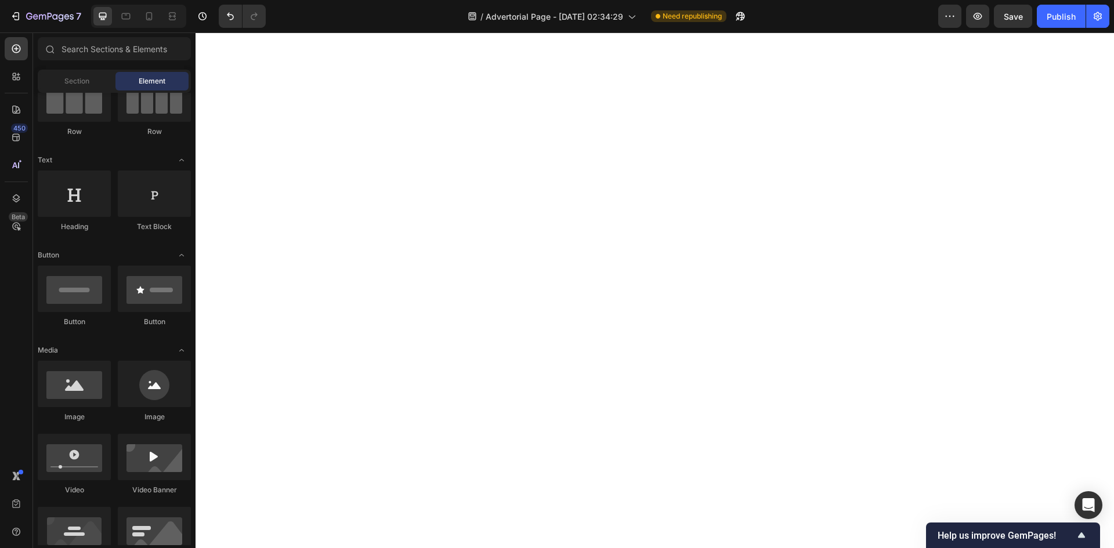
scroll to position [3952, 0]
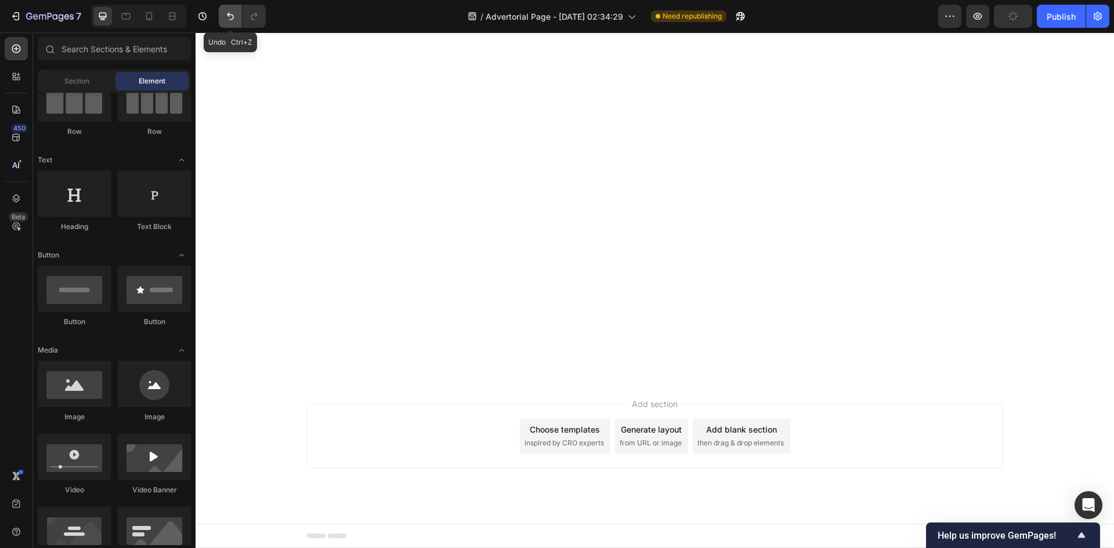
click at [234, 20] on icon "Undo/Redo" at bounding box center [231, 16] width 12 height 12
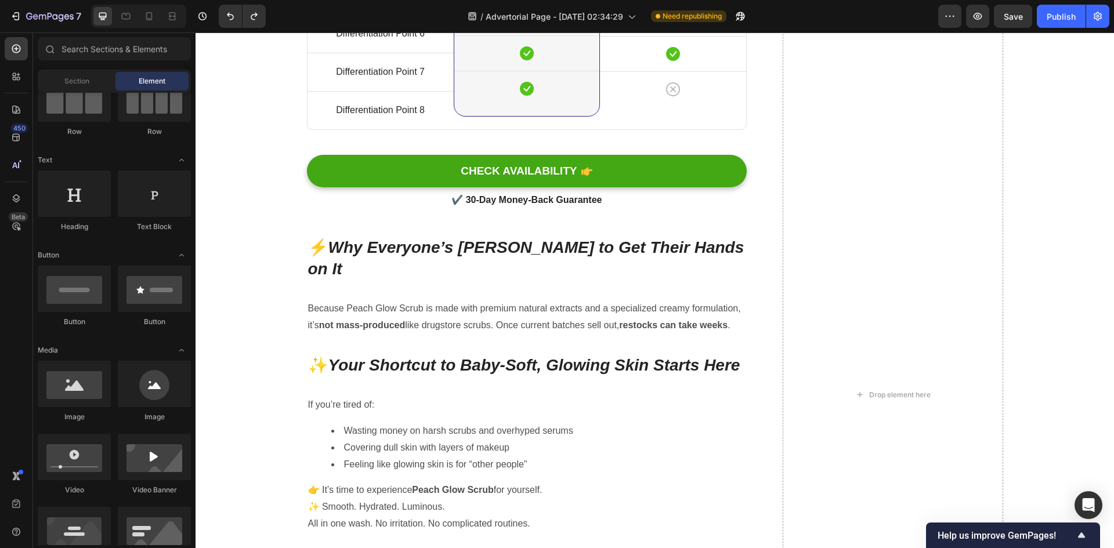
scroll to position [4649, 0]
click at [730, 355] on h2 "✨ Your Shortcut to Baby-Soft, Glowing Skin Starts Here" at bounding box center [527, 366] width 441 height 23
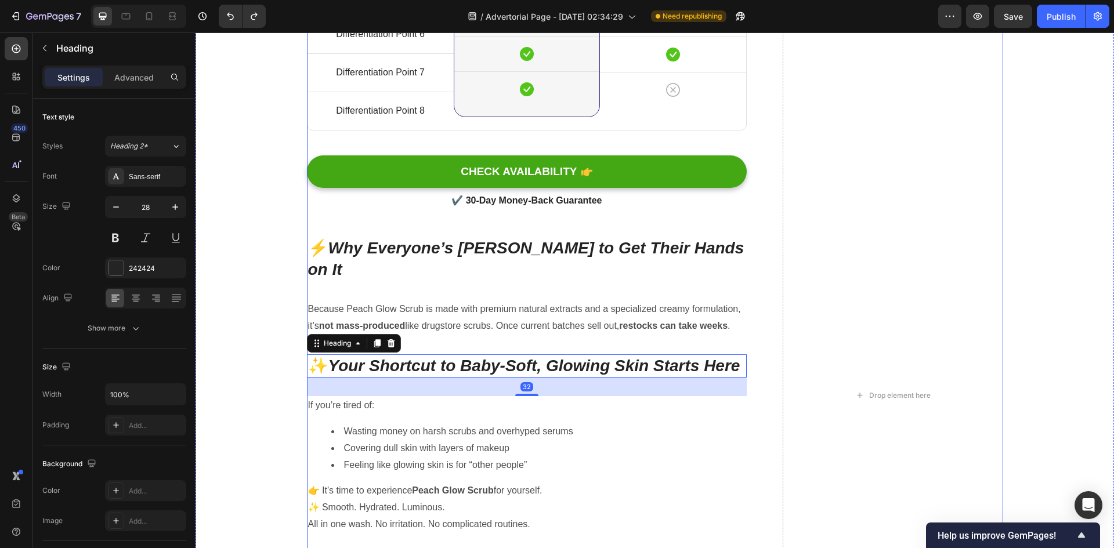
click at [742, 309] on div "Because Peach Glow Scrub is made with premium natural extracts and a specialize…" at bounding box center [527, 318] width 441 height 36
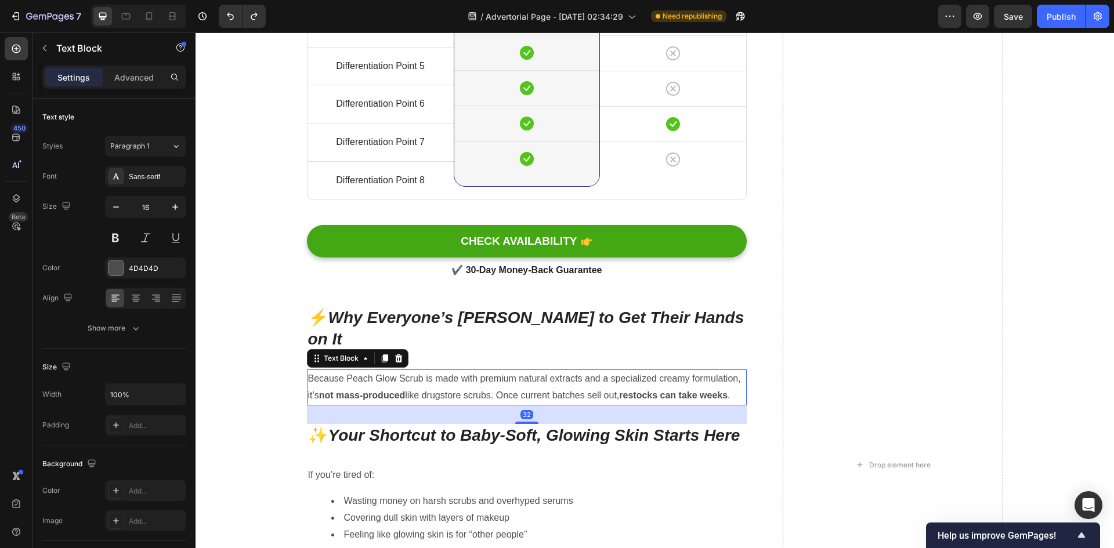
scroll to position [4417, 0]
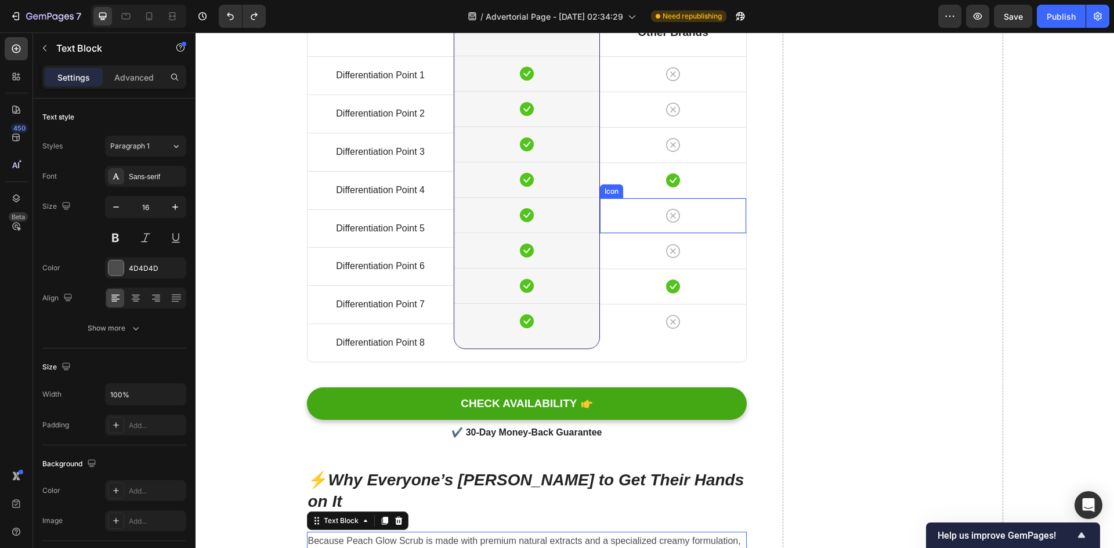
click at [625, 231] on div "Icon" at bounding box center [673, 215] width 146 height 35
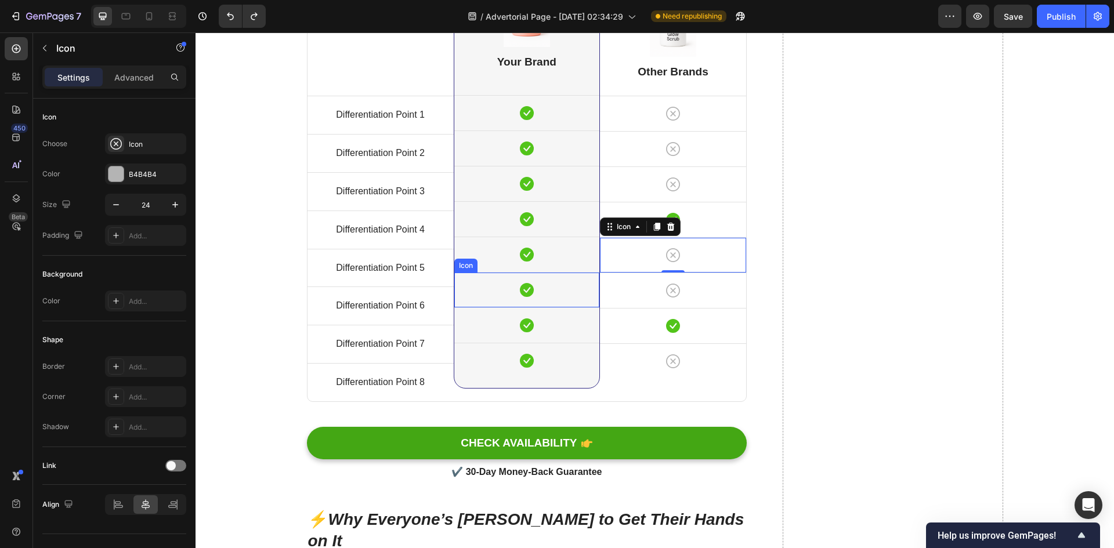
scroll to position [4185, 0]
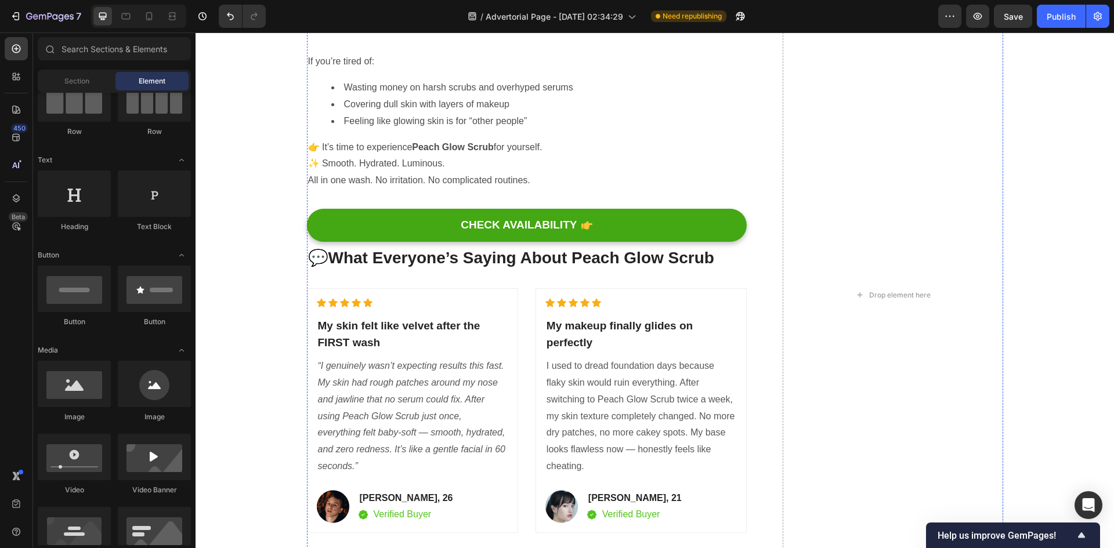
scroll to position [4243, 0]
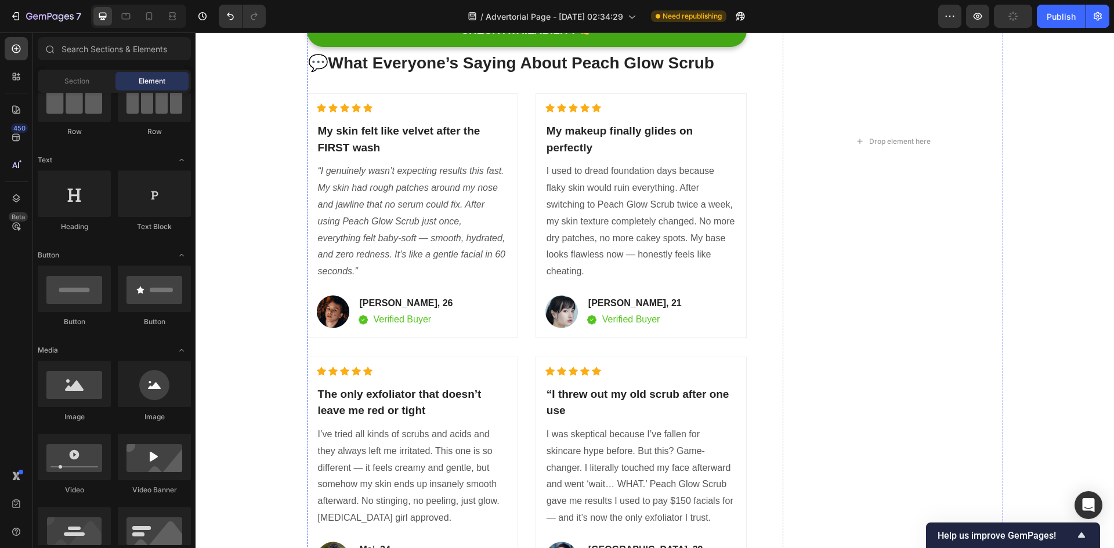
scroll to position [4707, 0]
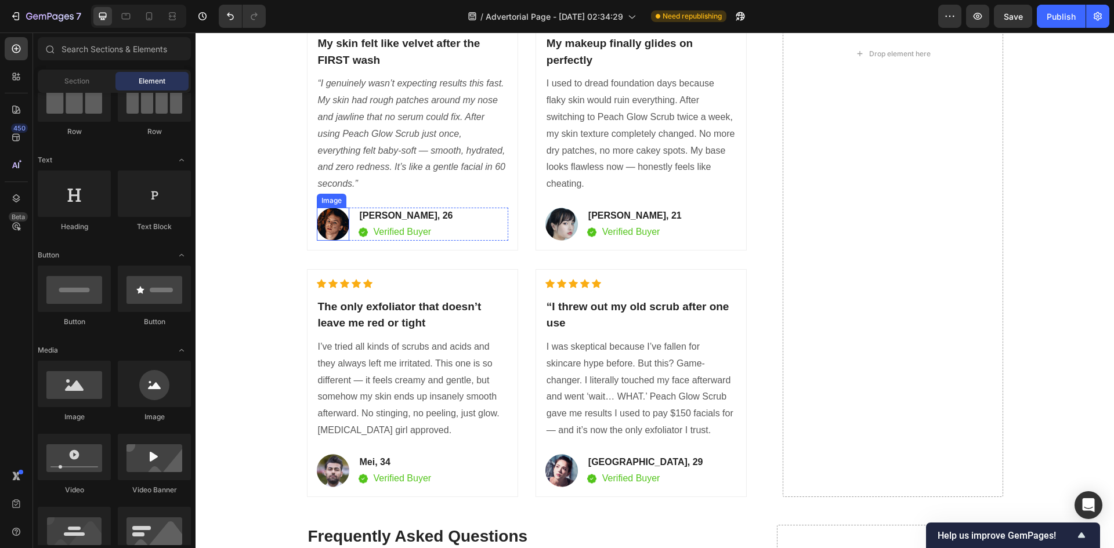
click at [330, 230] on img at bounding box center [333, 224] width 33 height 33
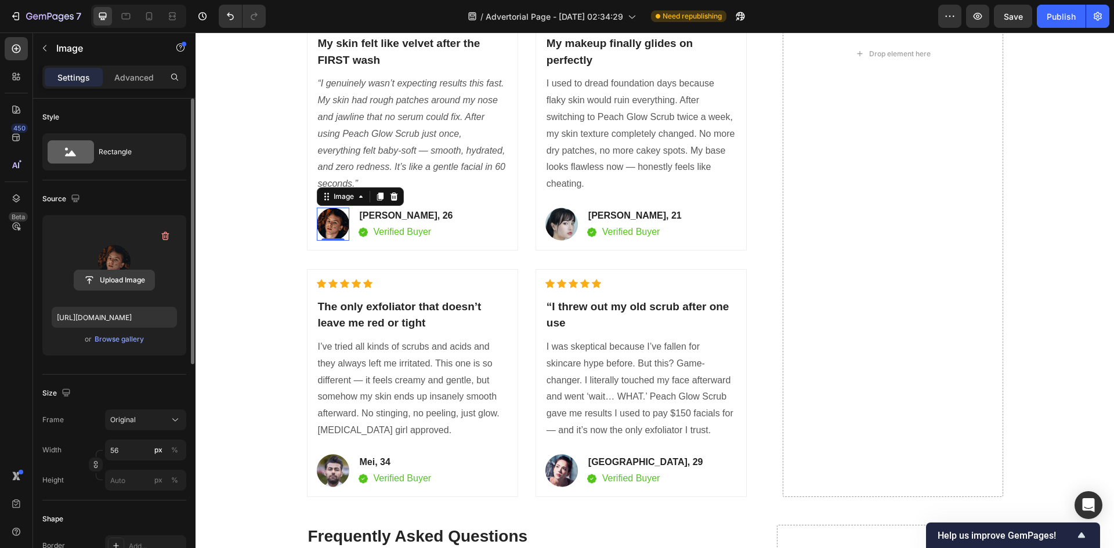
click at [120, 275] on input "file" at bounding box center [114, 280] width 80 height 20
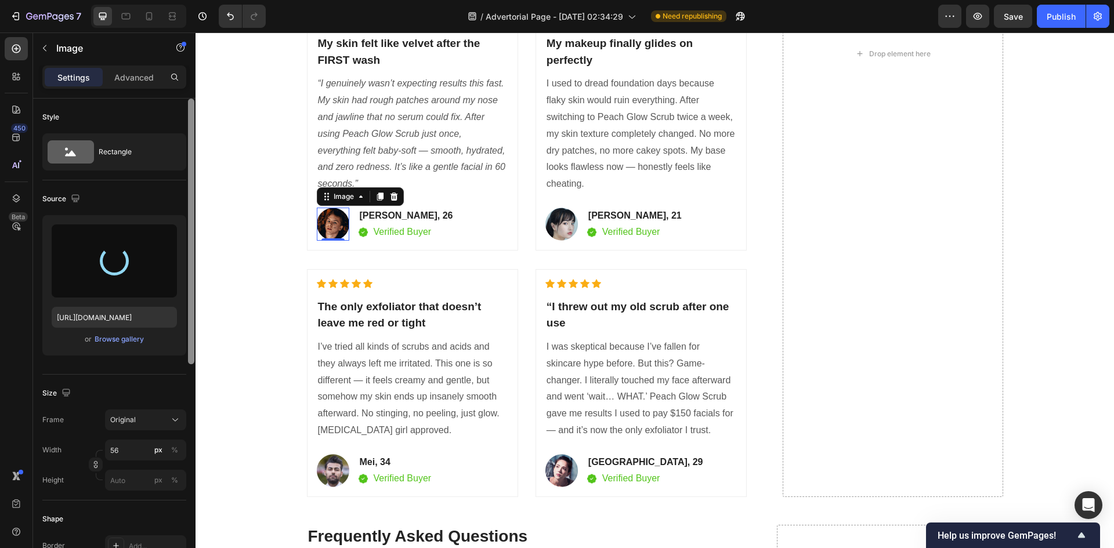
type input "https://cdn.shopify.com/s/files/1/0762/3449/0084/files/gempages_584848590682194…"
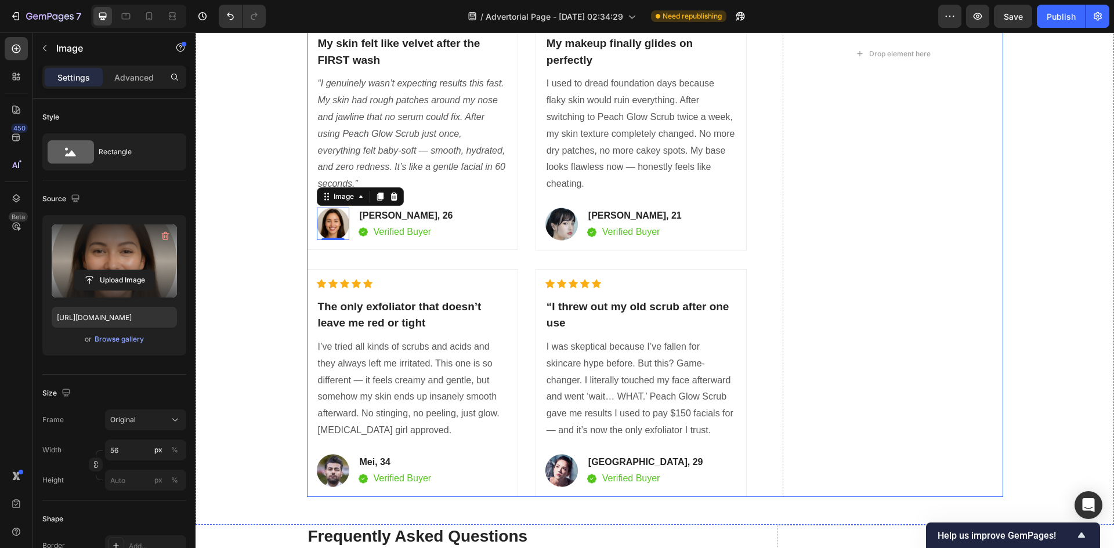
click at [456, 261] on div "⚡ Why Everyone’s Rushing to Get Their Hands on It Heading Because Peach Glow Sc…" at bounding box center [527, 54] width 441 height 887
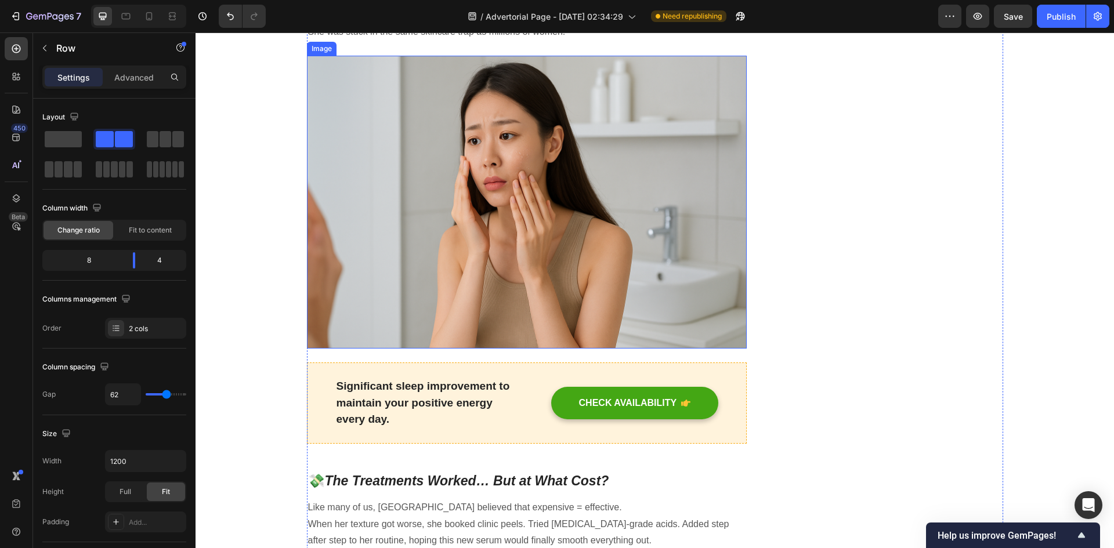
scroll to position [871, 0]
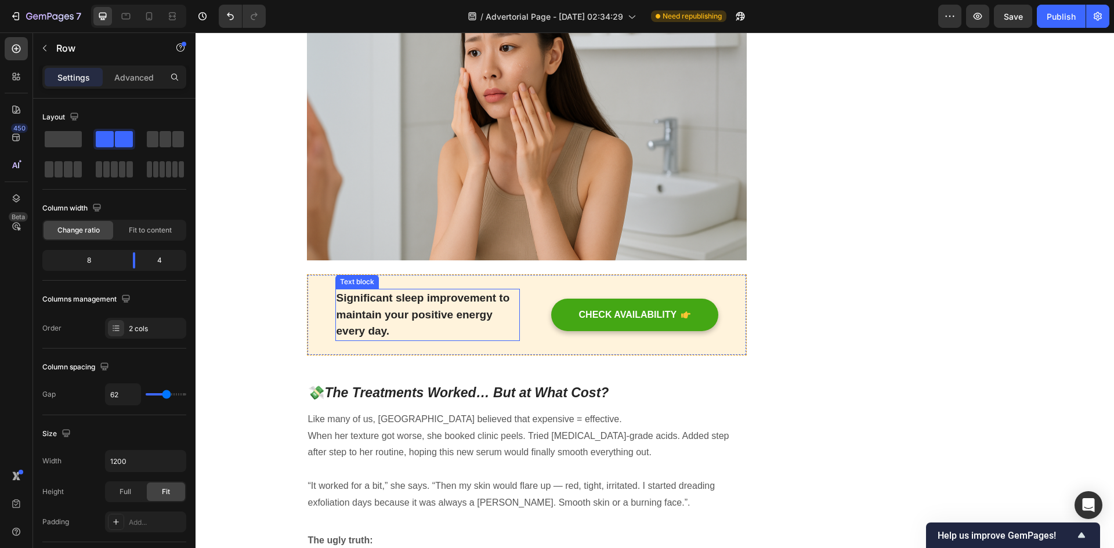
click at [467, 306] on p "Significant sleep improvement to maintain your positive energy every day." at bounding box center [428, 315] width 182 height 50
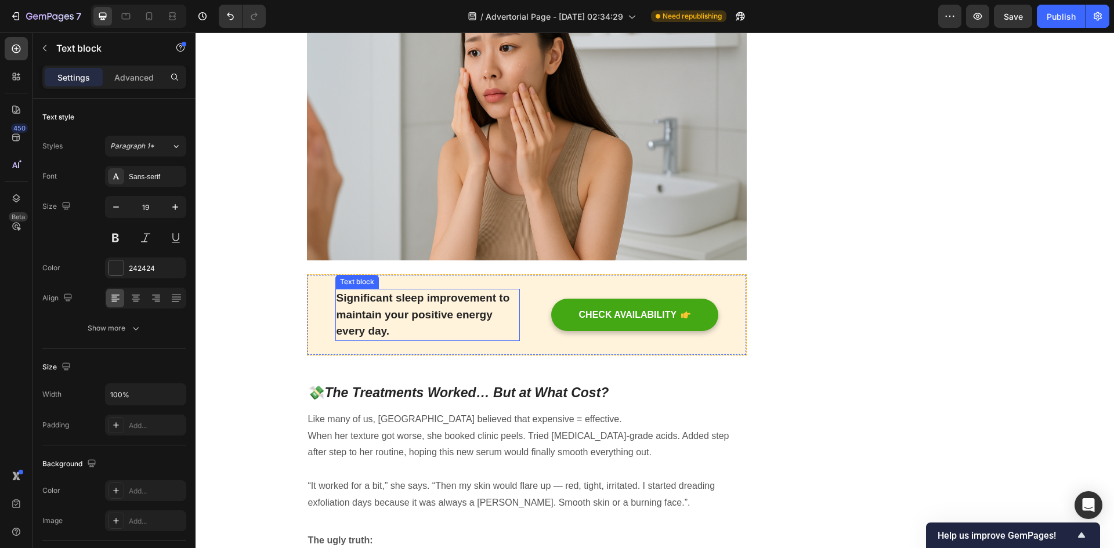
click at [467, 306] on p "Significant sleep improvement to maintain your positive energy every day." at bounding box center [428, 315] width 182 height 50
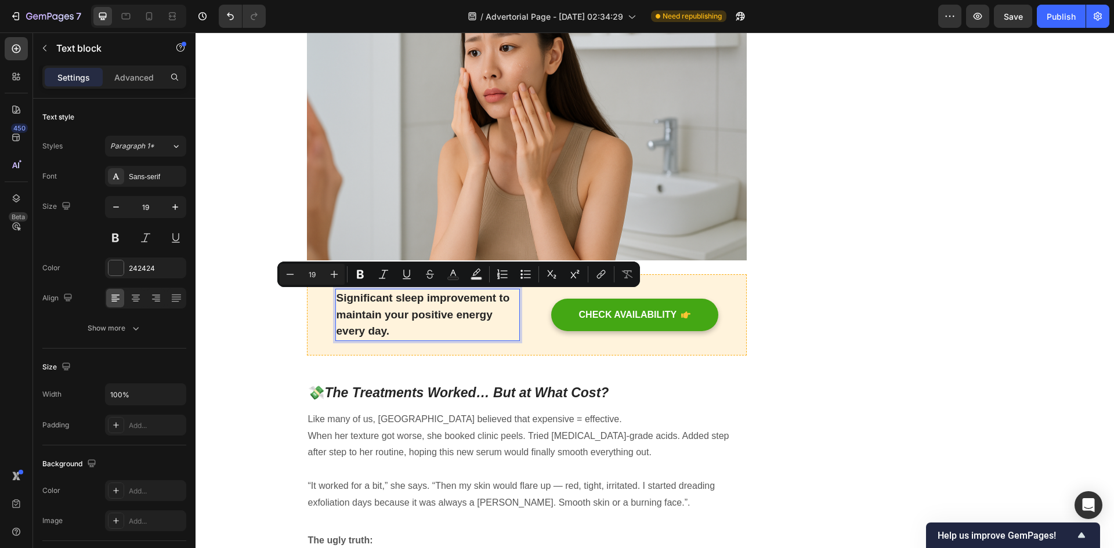
click at [463, 317] on p "Significant sleep improvement to maintain your positive energy every day." at bounding box center [428, 315] width 182 height 50
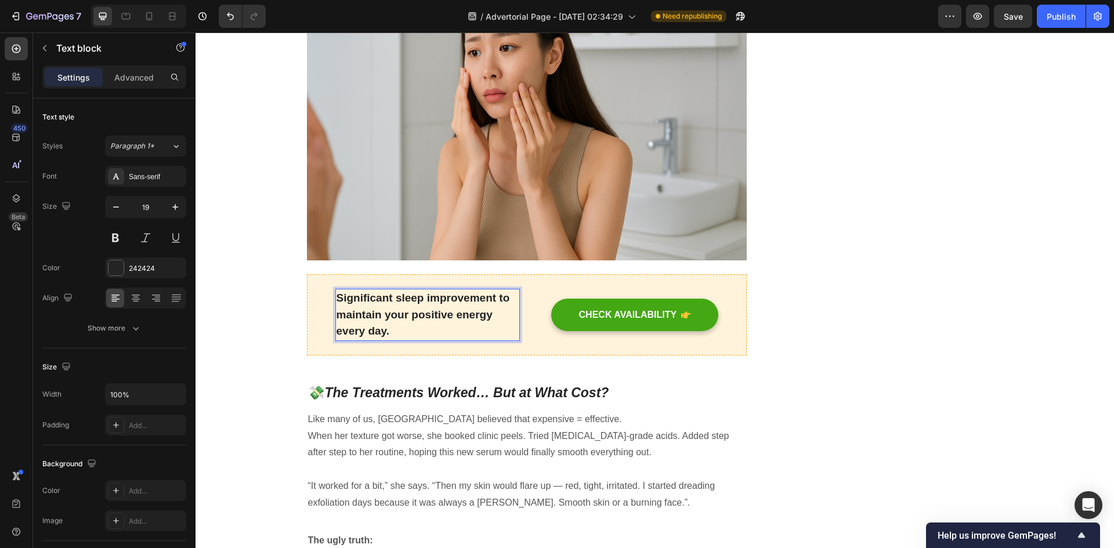
click at [463, 317] on p "Significant sleep improvement to maintain your positive energy every day." at bounding box center [428, 315] width 182 height 50
click at [453, 324] on p "Significant sleep improvement to maintain your positive energy every day." at bounding box center [428, 315] width 182 height 50
click at [409, 327] on p "Significant sleep improvement to maintain your positive energy every day." at bounding box center [428, 315] width 182 height 50
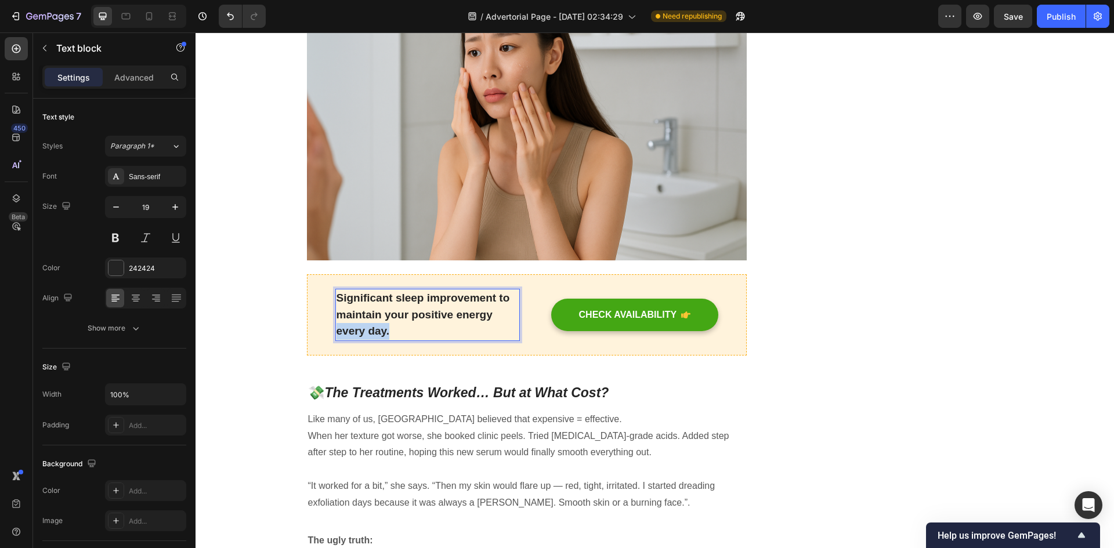
click at [409, 327] on p "Significant sleep improvement to maintain your positive energy every day." at bounding box center [428, 315] width 182 height 50
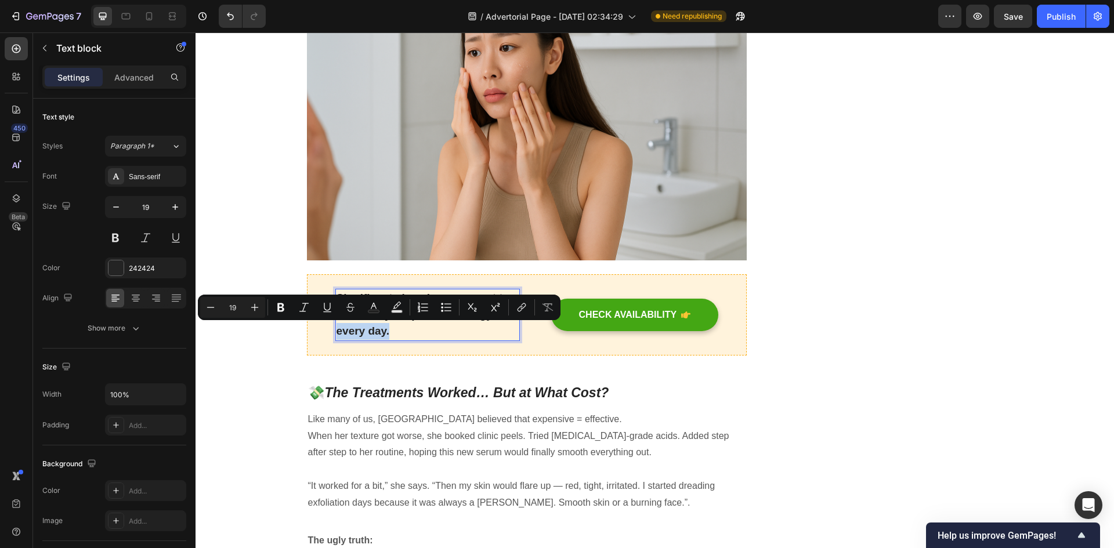
click at [401, 327] on p "Significant sleep improvement to maintain your positive energy every day." at bounding box center [428, 315] width 182 height 50
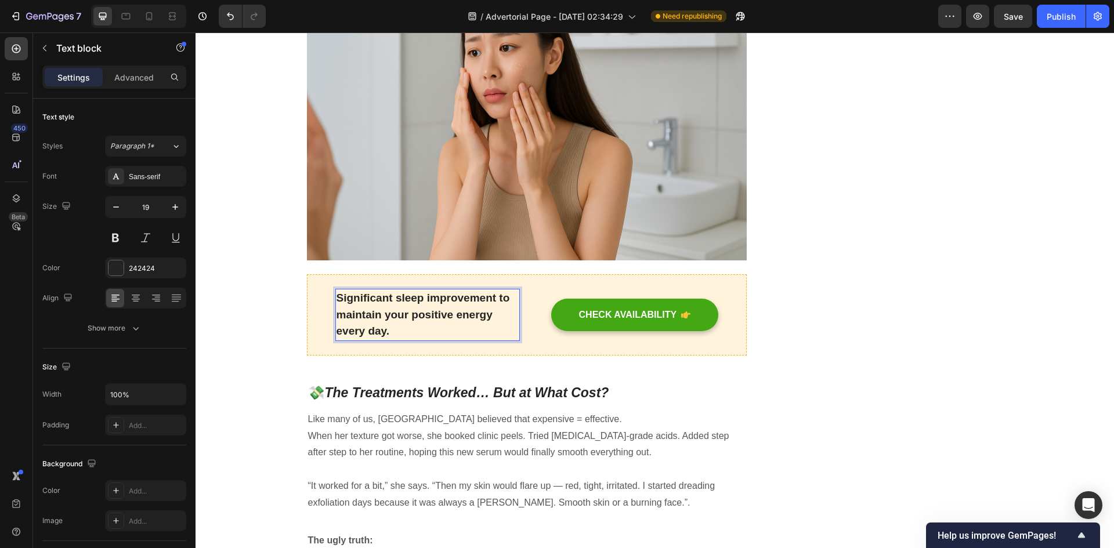
click at [401, 327] on p "Significant sleep improvement to maintain your positive energy every day." at bounding box center [428, 315] width 182 height 50
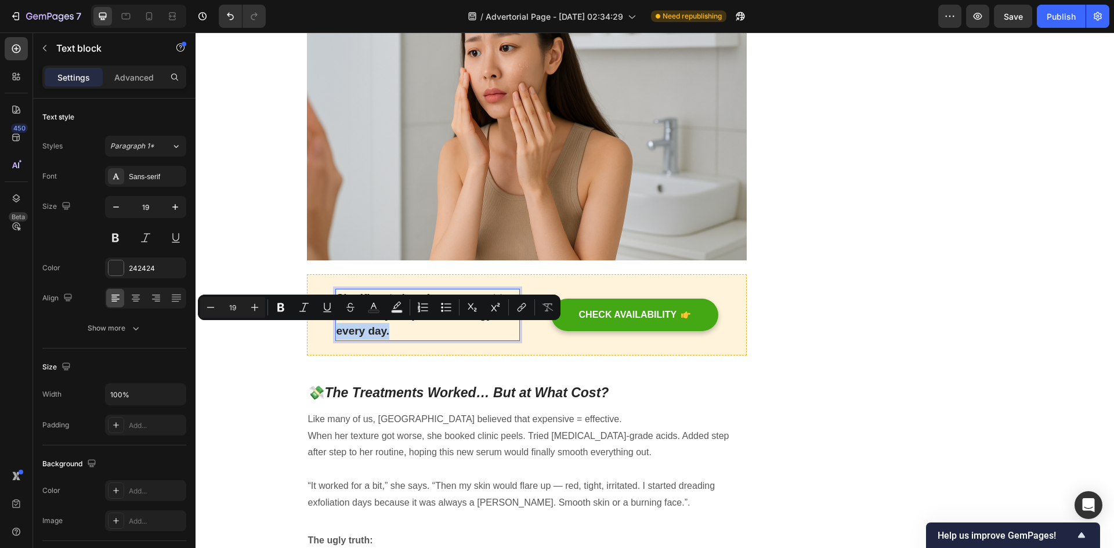
click at [398, 327] on p "Significant sleep improvement to maintain your positive energy every day." at bounding box center [428, 315] width 182 height 50
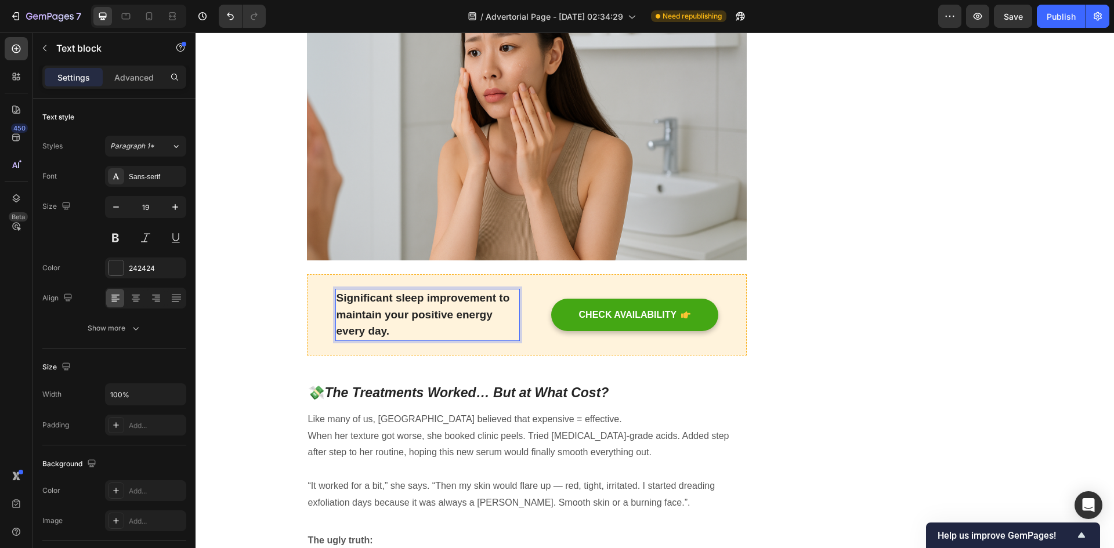
click at [337, 297] on p "Significant sleep improvement to maintain your positive energy every day." at bounding box center [428, 315] width 182 height 50
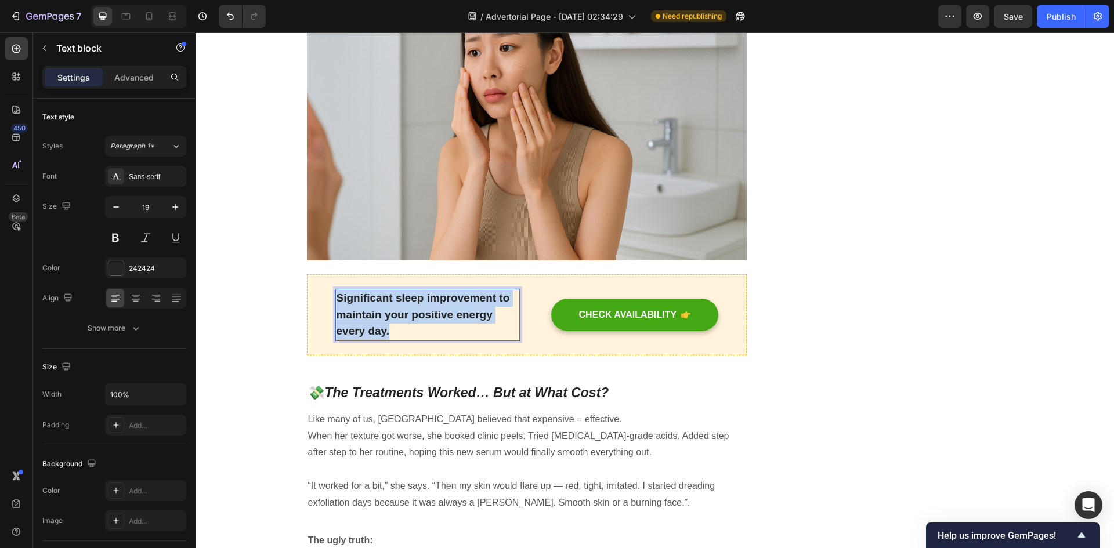
drag, startPoint x: 335, startPoint y: 297, endPoint x: 392, endPoint y: 333, distance: 67.5
click at [392, 333] on p "Significant sleep improvement to maintain your positive energy every day." at bounding box center [428, 315] width 182 height 50
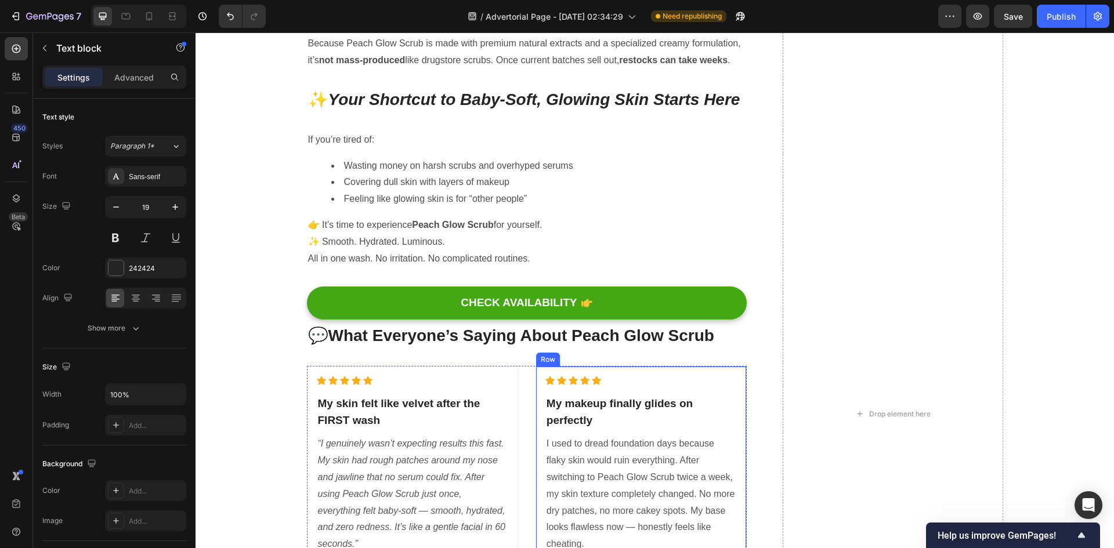
type input "16"
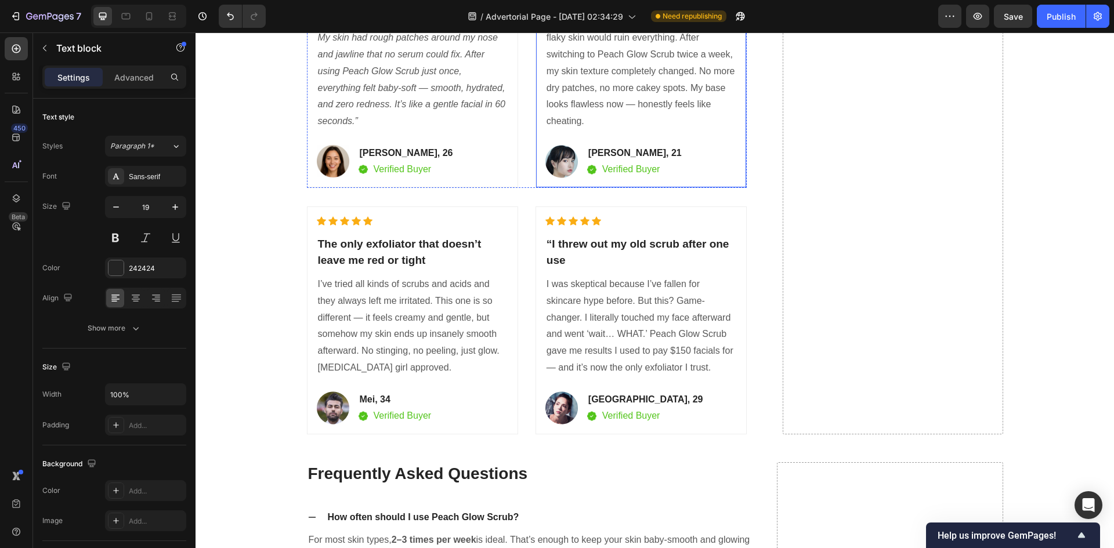
scroll to position [4759, 0]
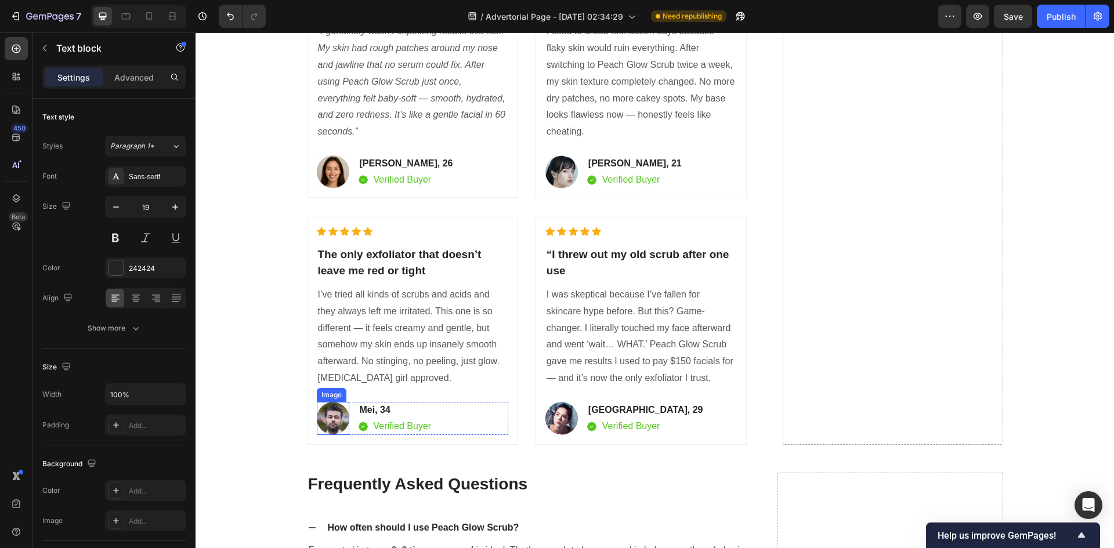
click at [333, 418] on img at bounding box center [333, 418] width 33 height 33
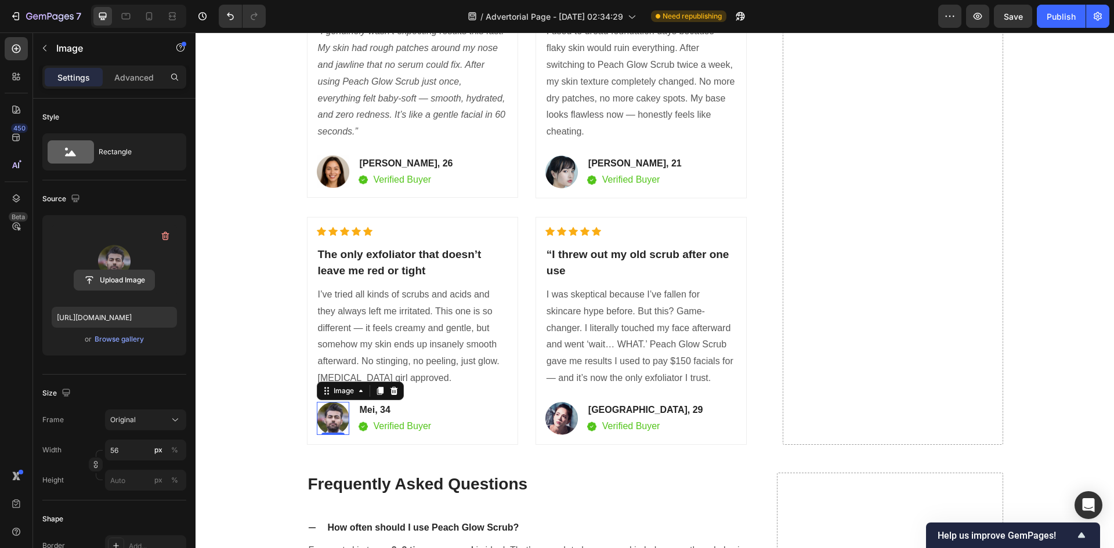
click at [102, 275] on input "file" at bounding box center [114, 280] width 80 height 20
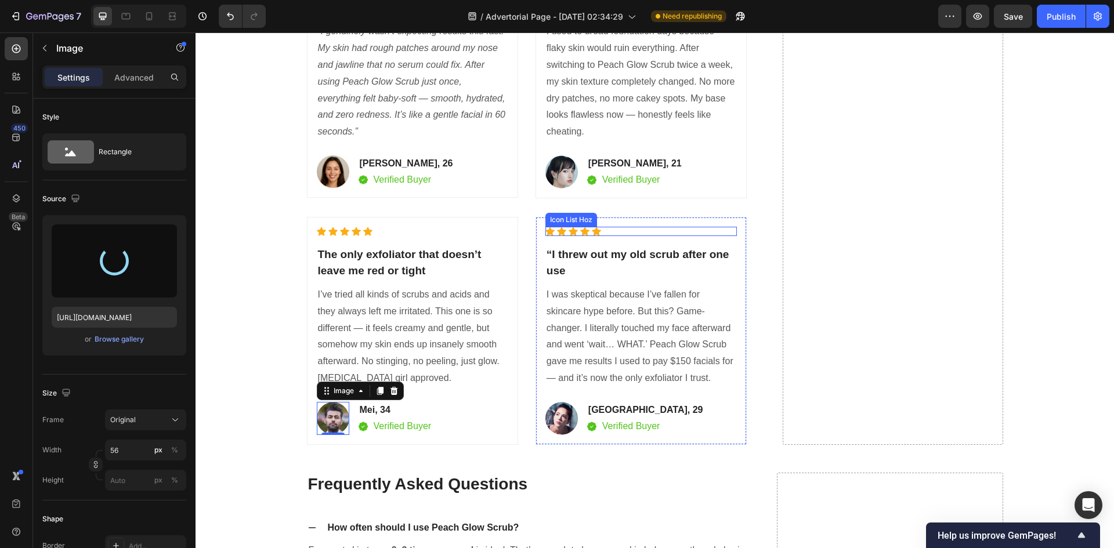
type input "https://cdn.shopify.com/s/files/1/0762/3449/0084/files/gempages_584848590682194…"
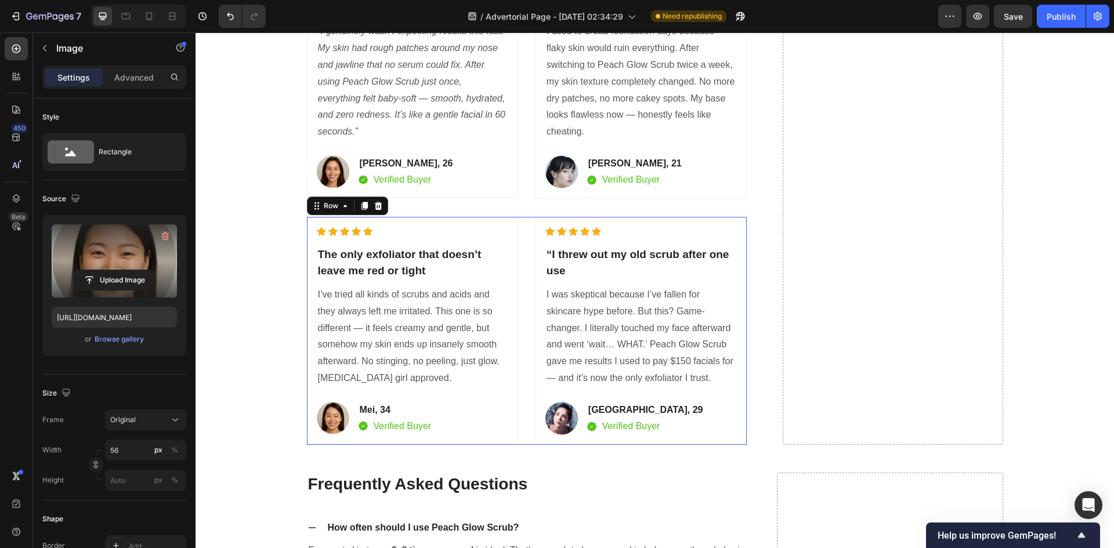
click at [519, 278] on div "Icon Icon Icon Icon Icon Icon List Hoz The only exfoliator that doesn’t leave m…" at bounding box center [527, 331] width 441 height 228
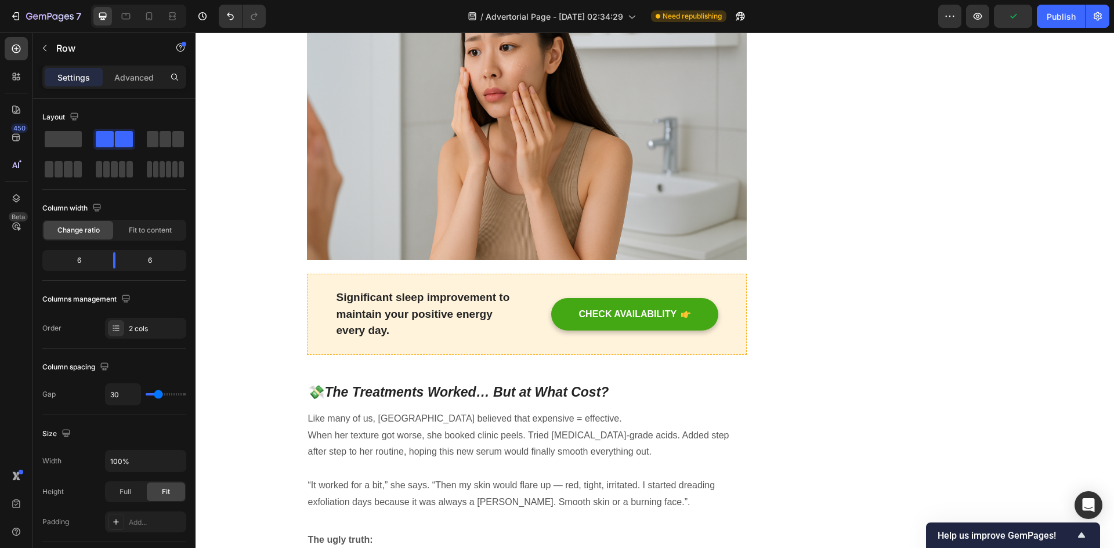
scroll to position [987, 0]
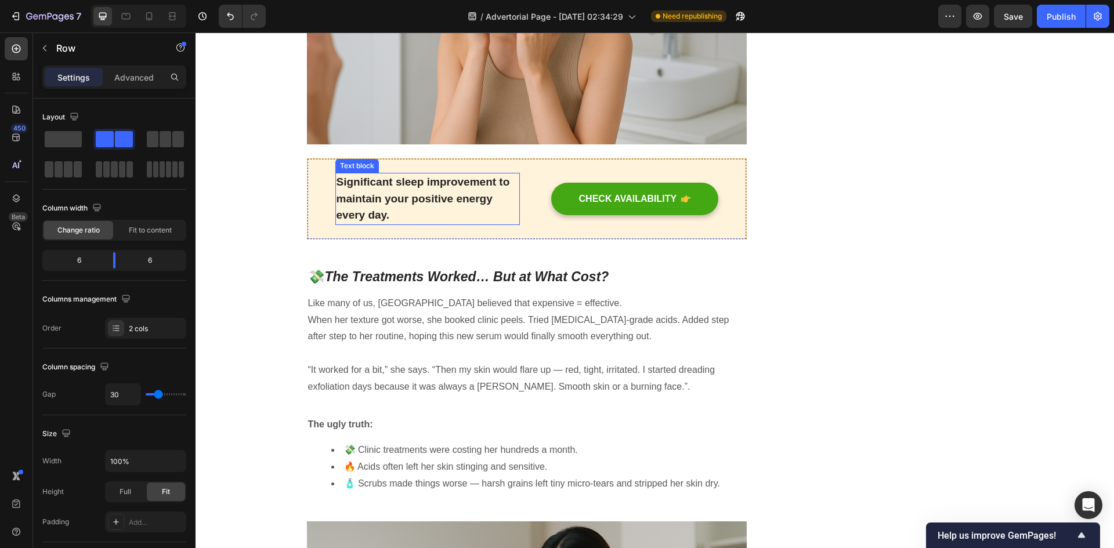
click at [429, 193] on p "Significant sleep improvement to maintain your positive energy every day." at bounding box center [428, 199] width 182 height 50
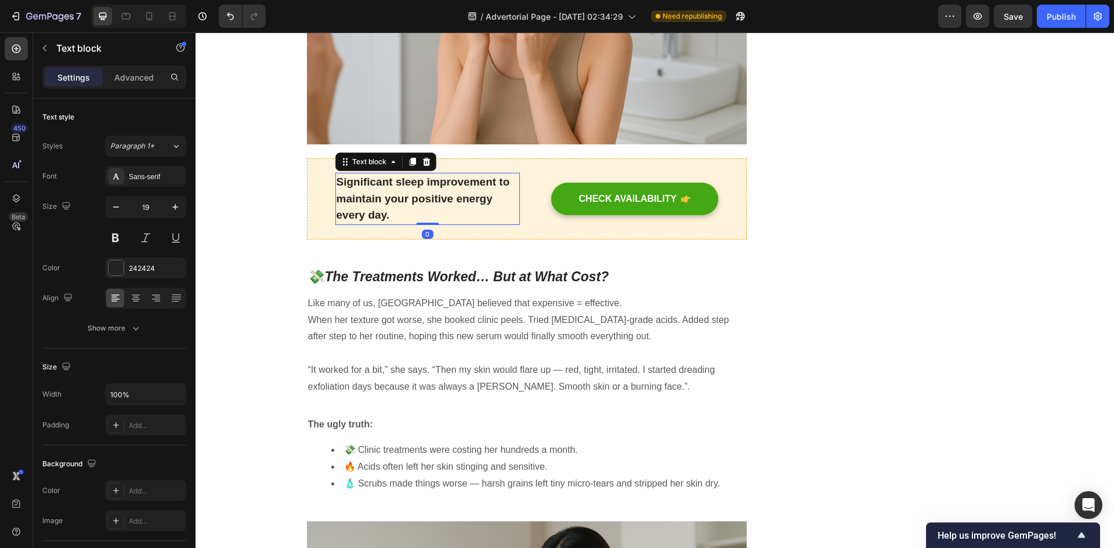
click at [429, 193] on p "Significant sleep improvement to maintain your positive energy every day." at bounding box center [428, 199] width 182 height 50
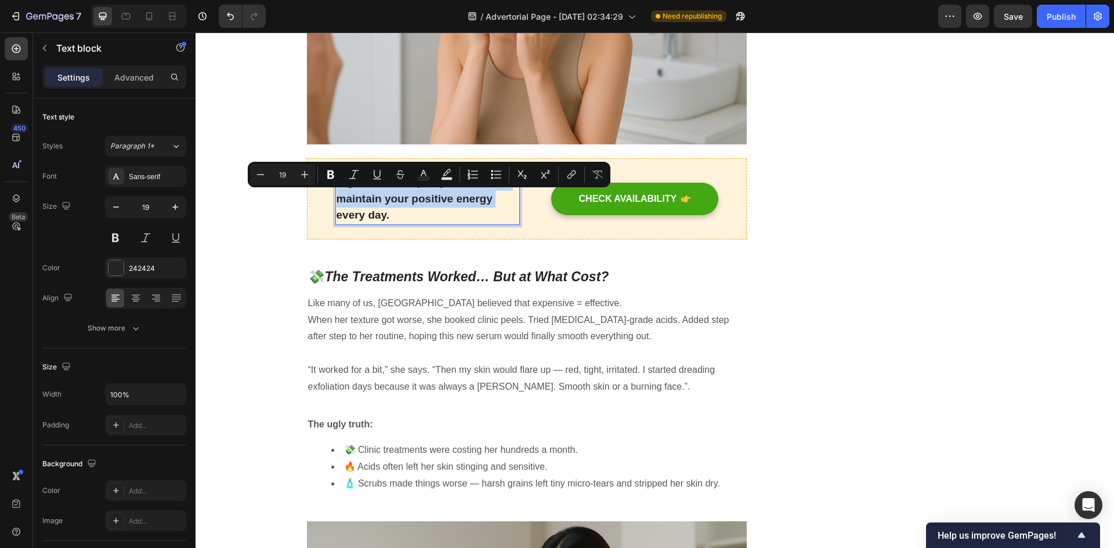
click at [429, 193] on p "Significant sleep improvement to maintain your positive energy every day." at bounding box center [428, 199] width 182 height 50
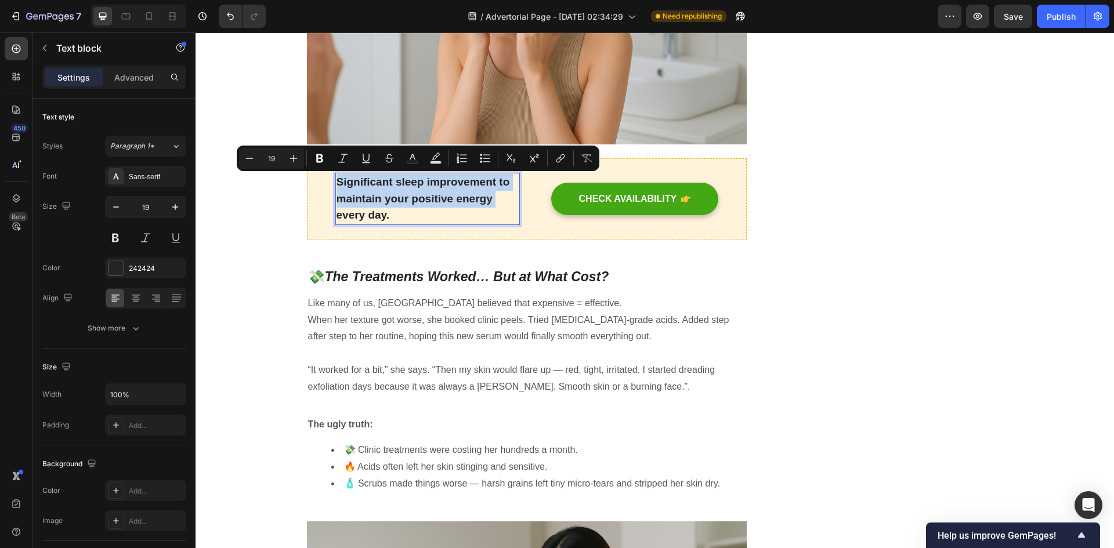
click at [427, 198] on p "Significant sleep improvement to maintain your positive energy every day." at bounding box center [428, 199] width 182 height 50
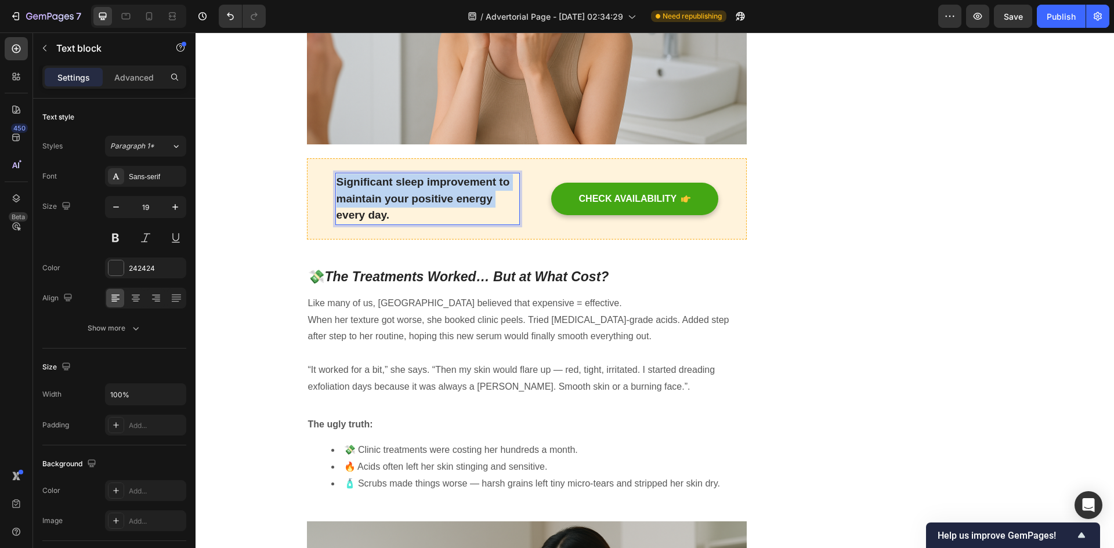
click at [427, 198] on p "Significant sleep improvement to maintain your positive energy every day." at bounding box center [428, 199] width 182 height 50
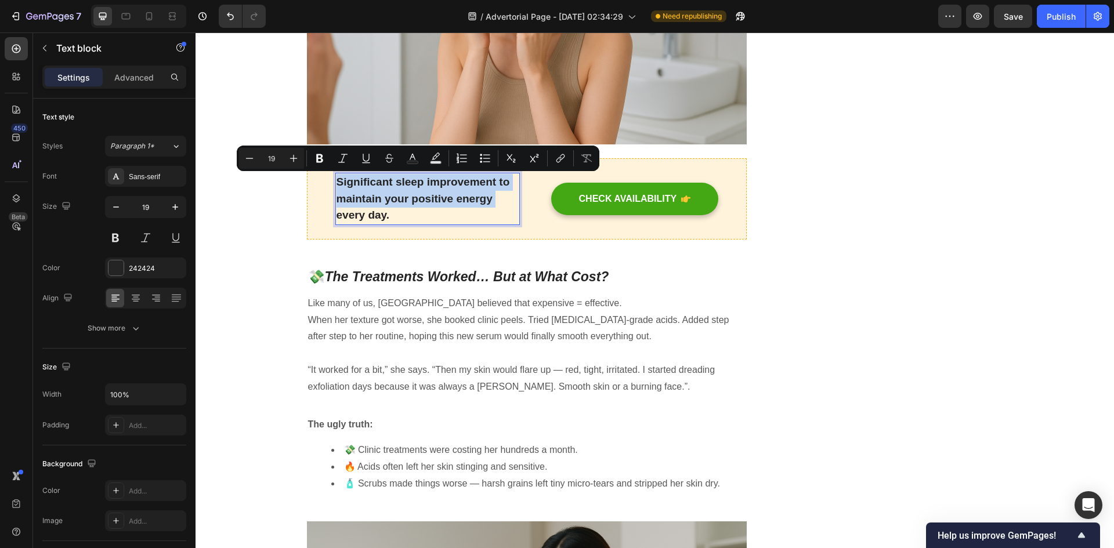
click at [427, 198] on p "Significant sleep improvement to maintain your positive energy every day." at bounding box center [428, 199] width 182 height 50
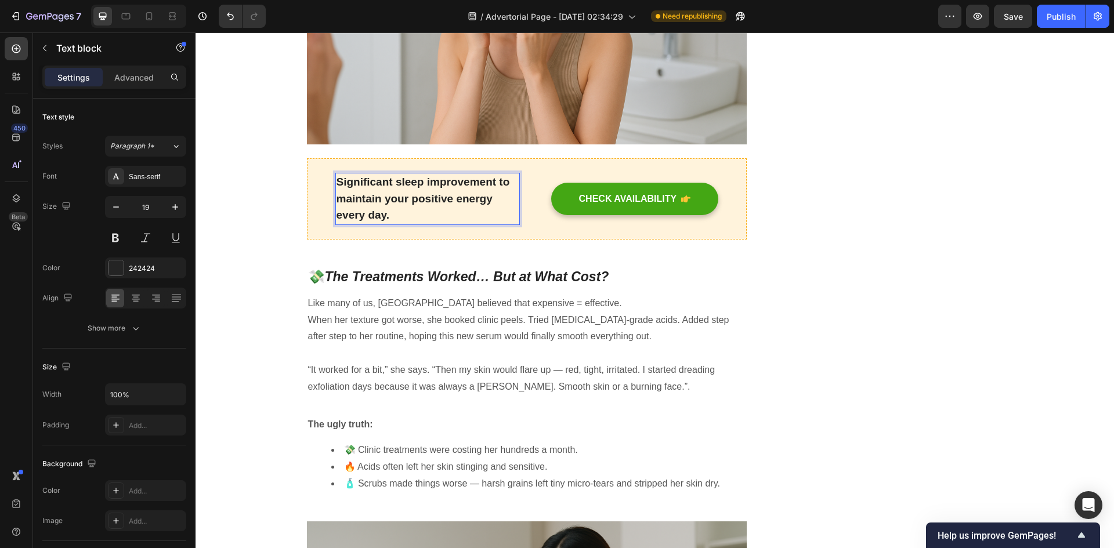
click at [391, 212] on p "Significant sleep improvement to maintain your positive energy every day." at bounding box center [428, 199] width 182 height 50
click at [337, 179] on p "Significant sleep improvement to maintain your positive energy every day." at bounding box center [428, 199] width 182 height 50
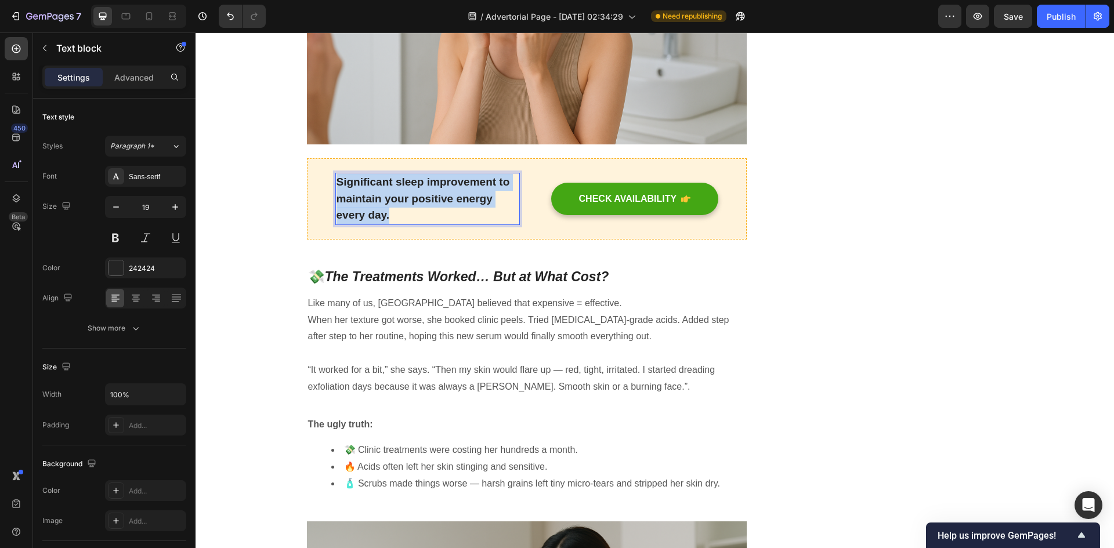
drag, startPoint x: 335, startPoint y: 179, endPoint x: 391, endPoint y: 211, distance: 64.5
click at [391, 211] on p "Significant sleep improvement to maintain your positive energy every day." at bounding box center [428, 199] width 182 height 50
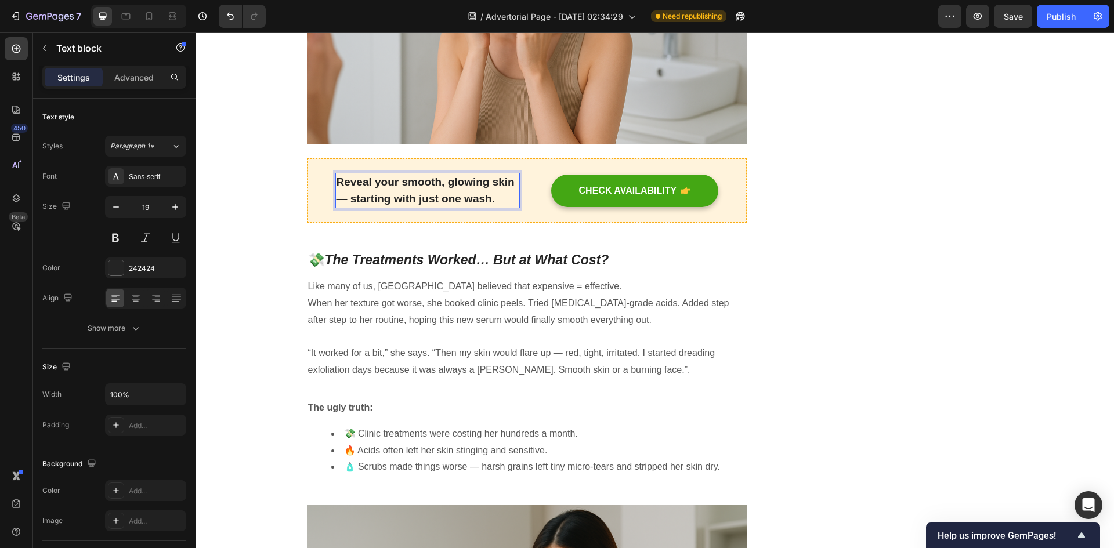
click at [348, 197] on p "Reveal your smooth, glowing skin — starting with just one wash." at bounding box center [428, 190] width 182 height 33
click at [479, 204] on p "Reveal your smooth, glowing skin starting with just one wash." at bounding box center [428, 190] width 182 height 33
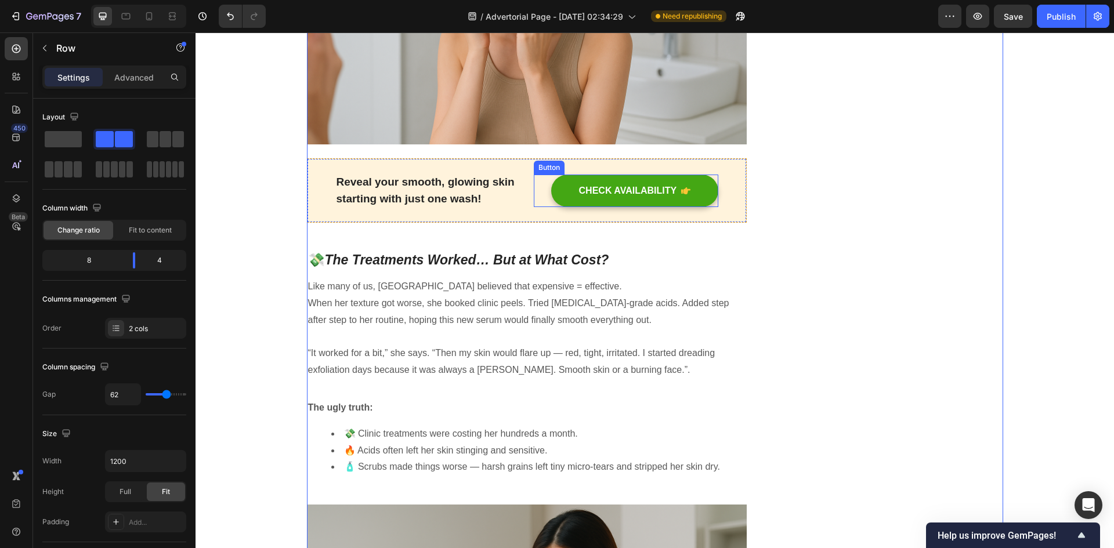
click at [543, 190] on div "CHECK AVAILABILITY Button" at bounding box center [626, 191] width 185 height 33
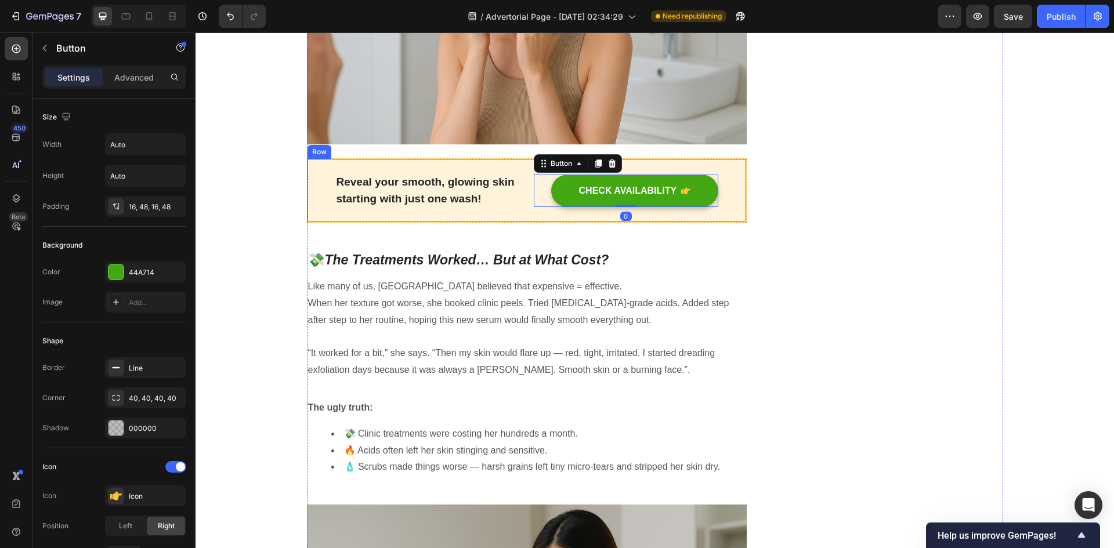
click at [517, 192] on div "Reveal your smooth, glowing skin starting with just one wash! Text block CHECK …" at bounding box center [527, 190] width 441 height 64
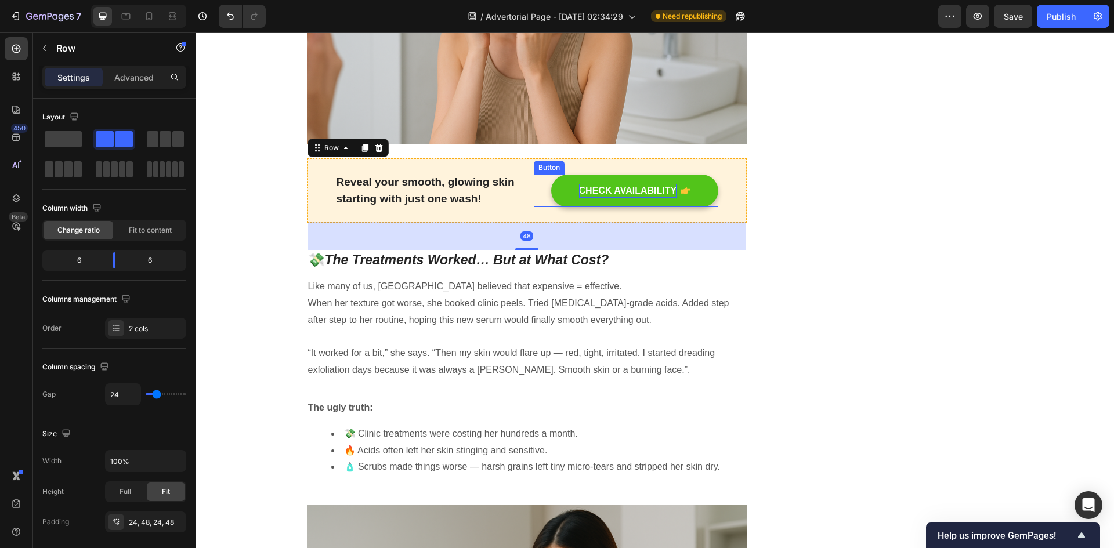
click at [584, 189] on div "CHECK AVAILABILITY" at bounding box center [628, 191] width 98 height 14
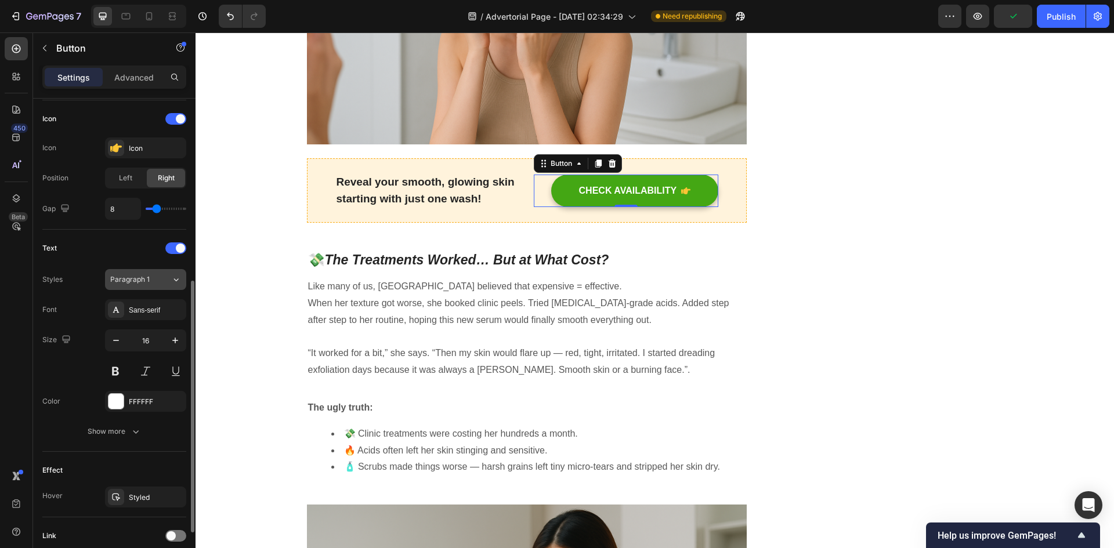
scroll to position [441, 0]
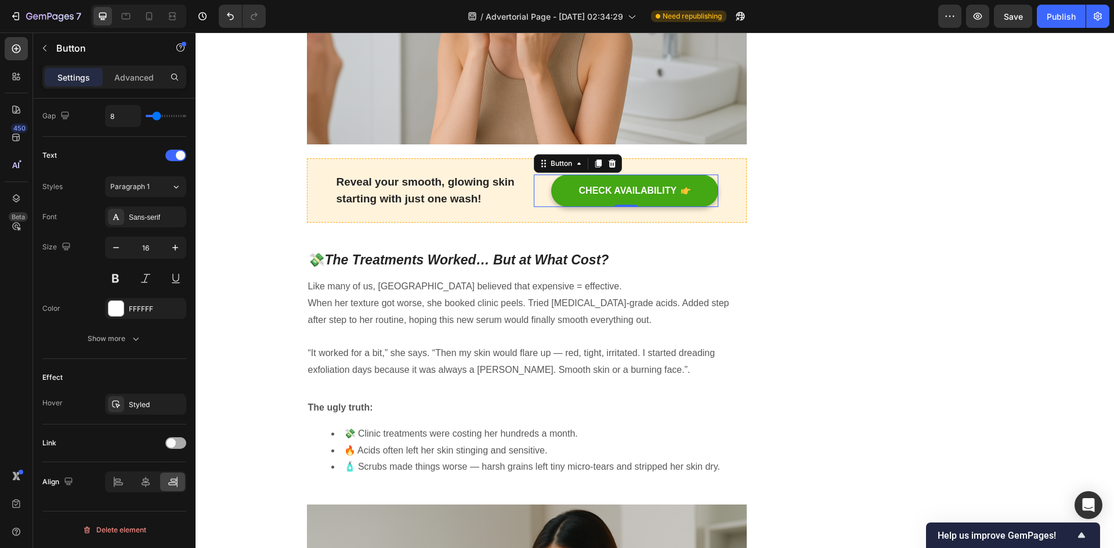
click at [173, 444] on span at bounding box center [171, 443] width 9 height 9
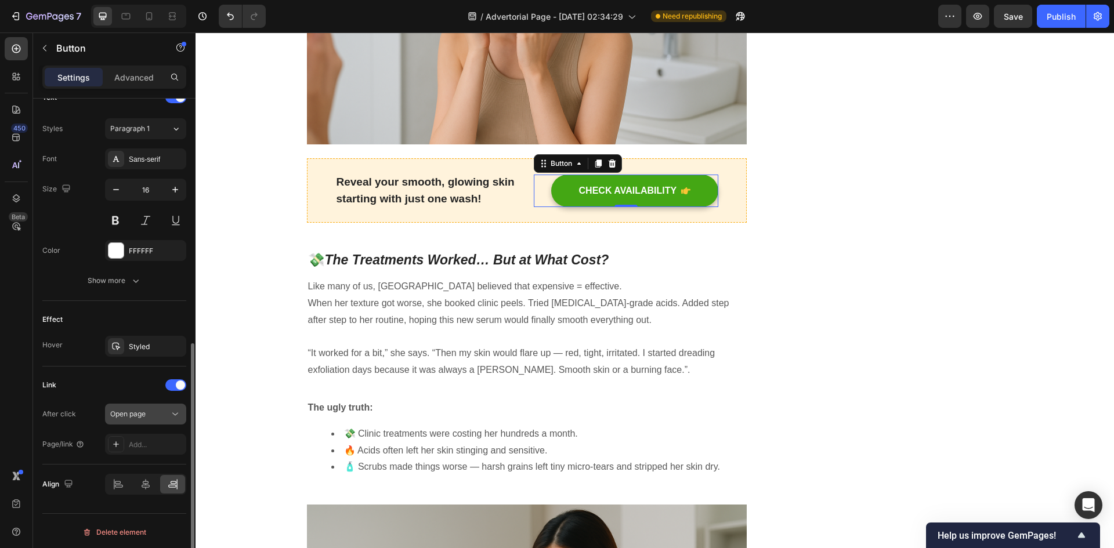
click at [158, 419] on div "Open page" at bounding box center [139, 414] width 59 height 10
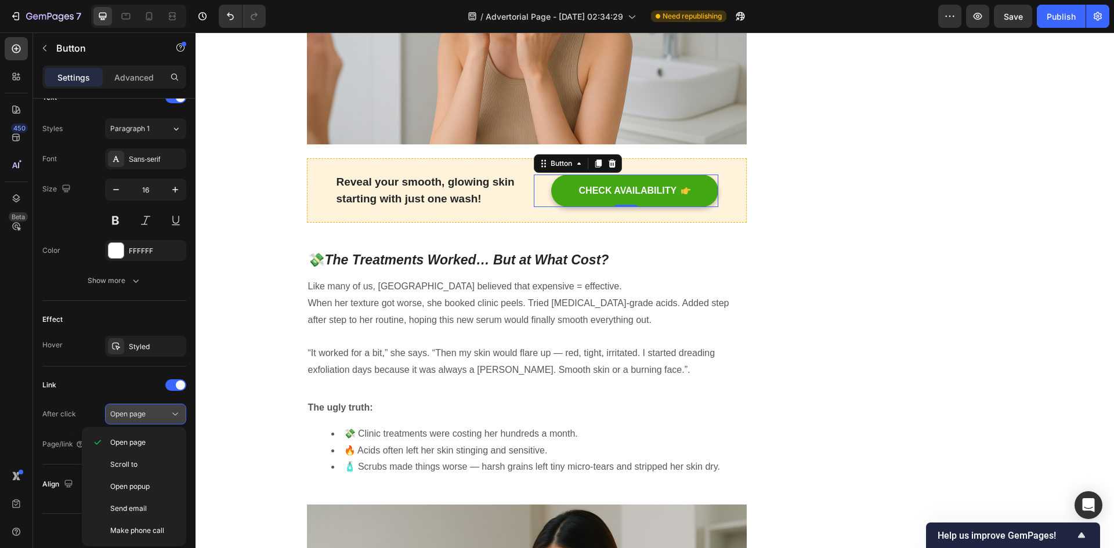
click at [157, 419] on div "Open page" at bounding box center [139, 414] width 59 height 10
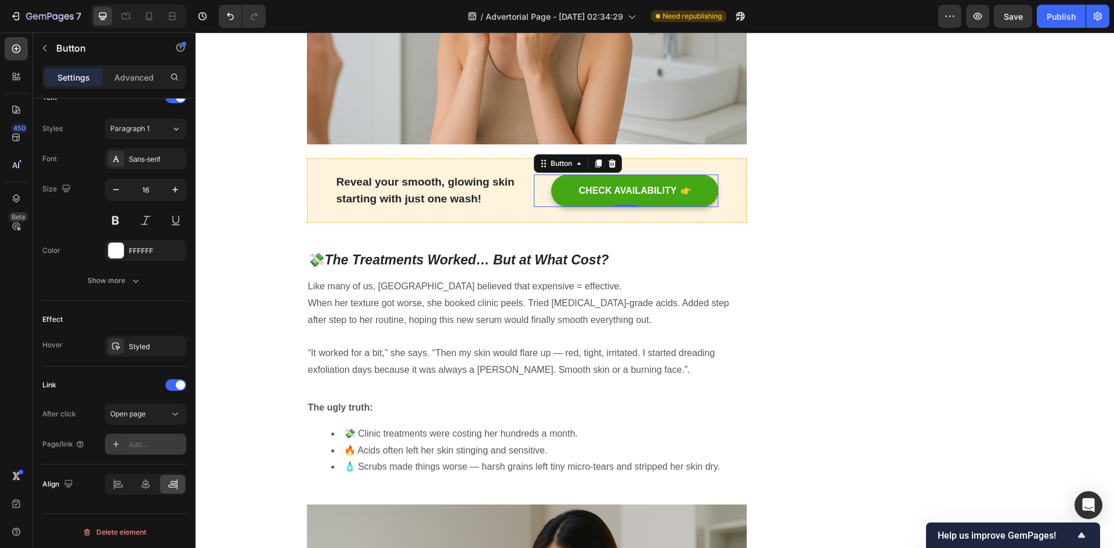
click at [156, 440] on div "Add..." at bounding box center [156, 445] width 55 height 10
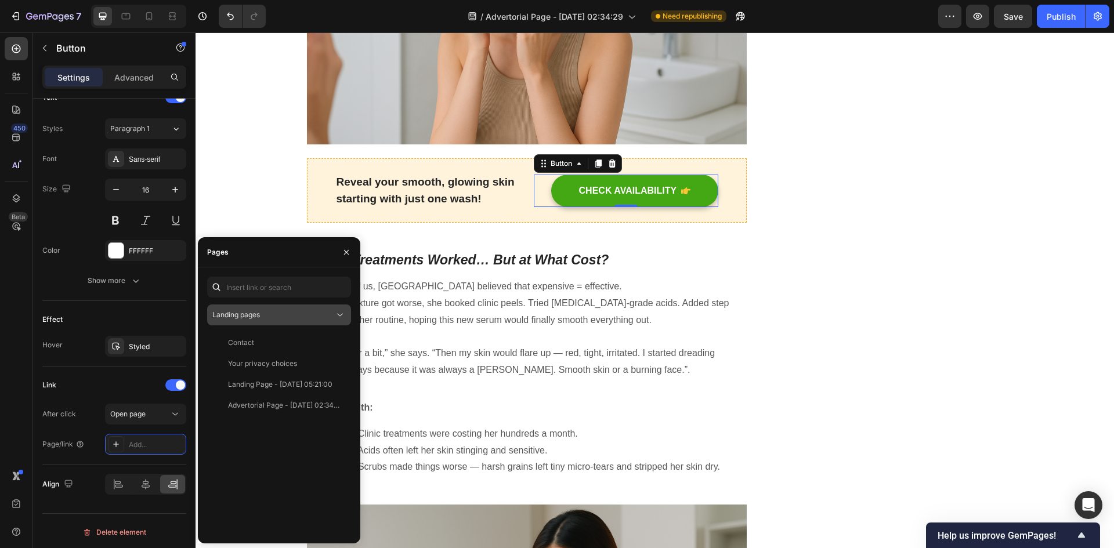
click at [279, 313] on div "Landing pages" at bounding box center [273, 315] width 122 height 10
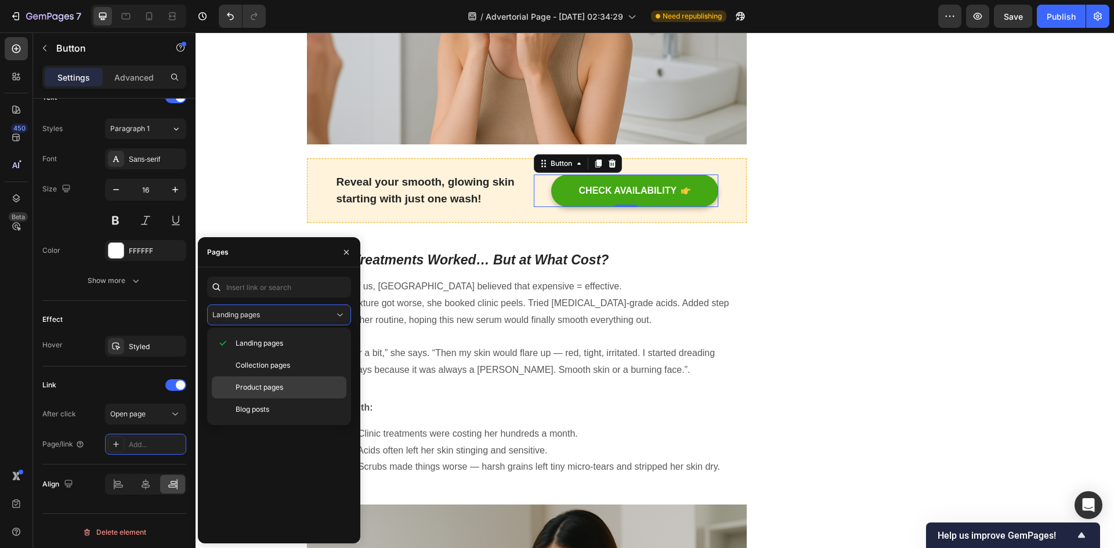
click at [266, 385] on span "Product pages" at bounding box center [260, 387] width 48 height 10
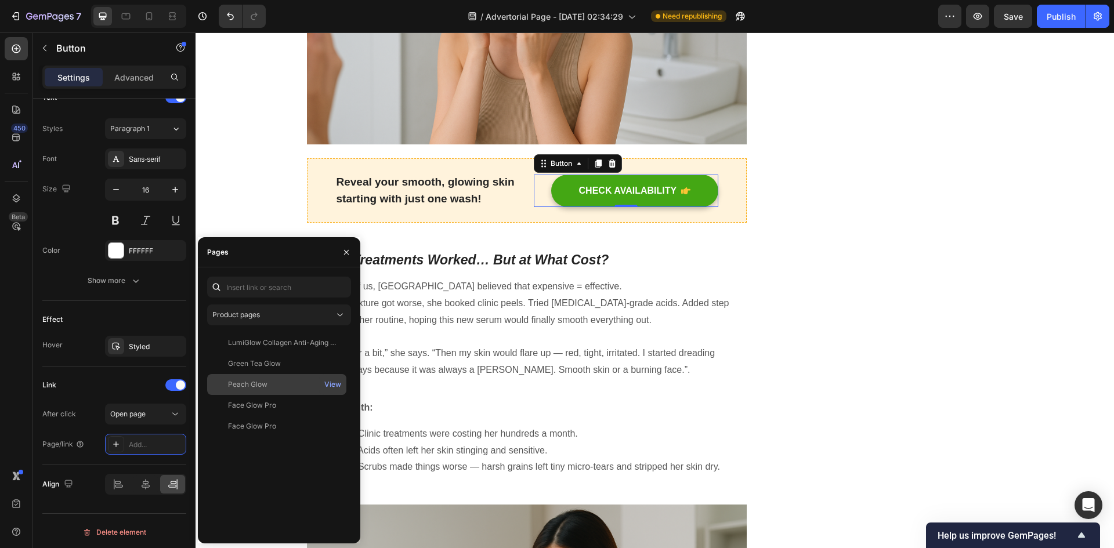
click at [281, 380] on div "Peach Glow" at bounding box center [277, 385] width 130 height 10
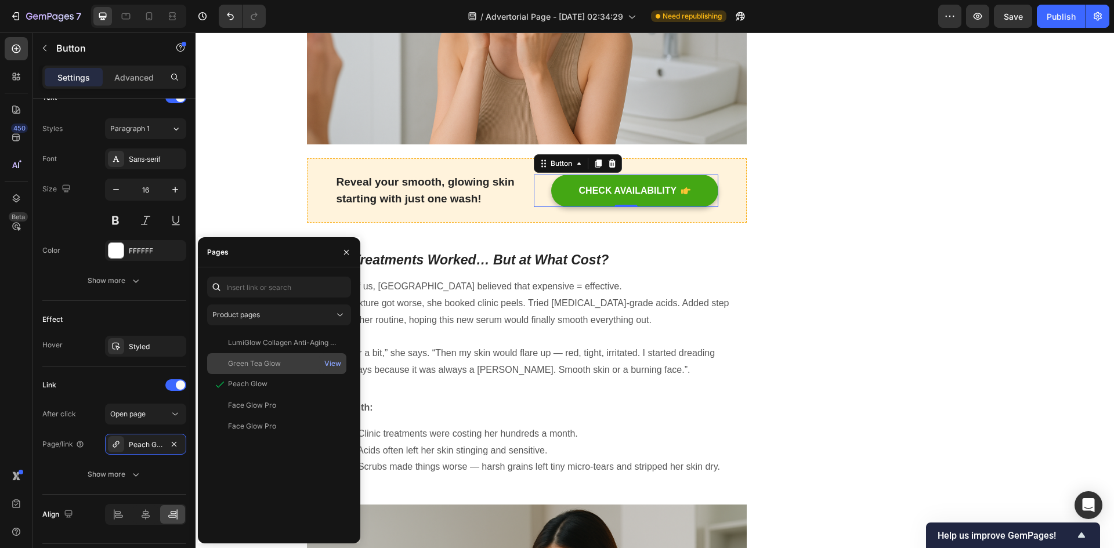
click at [285, 363] on div "Green Tea Glow" at bounding box center [277, 364] width 130 height 10
click at [287, 344] on div "LumiGlow Collagen Anti-Aging Gummies" at bounding box center [283, 343] width 111 height 10
click at [278, 381] on div "Peach Glow" at bounding box center [277, 385] width 130 height 10
click at [300, 309] on div "Product pages" at bounding box center [278, 315] width 133 height 12
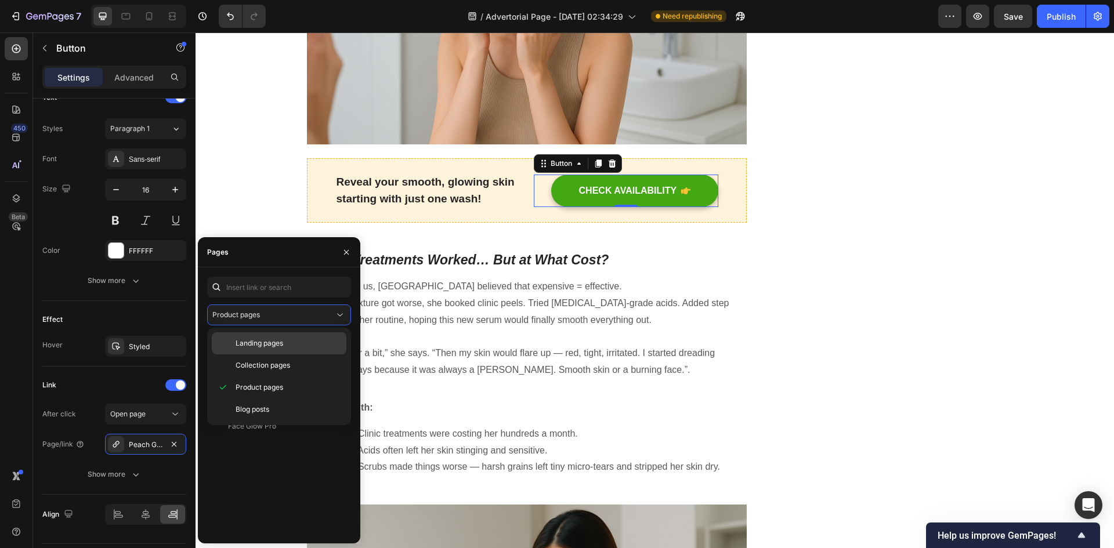
click at [291, 341] on p "Landing pages" at bounding box center [289, 343] width 106 height 10
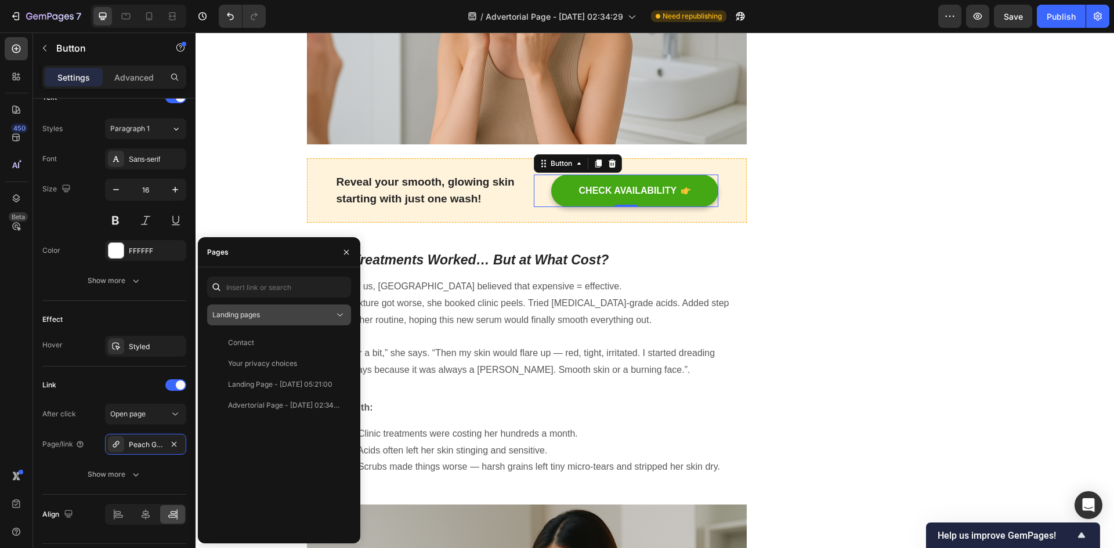
click at [301, 313] on div "Landing pages" at bounding box center [273, 315] width 122 height 10
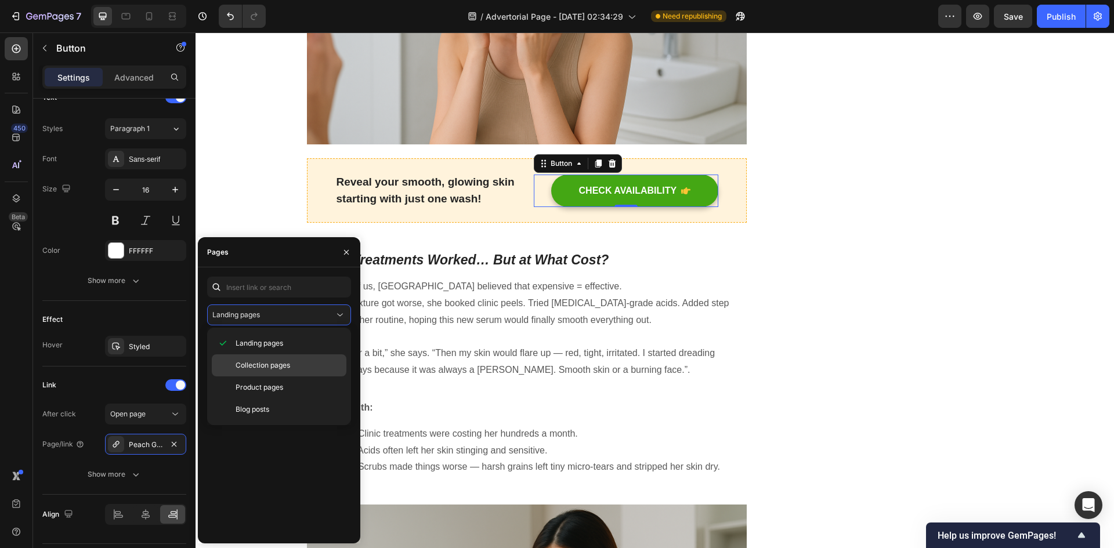
click at [290, 361] on span "Collection pages" at bounding box center [263, 365] width 55 height 10
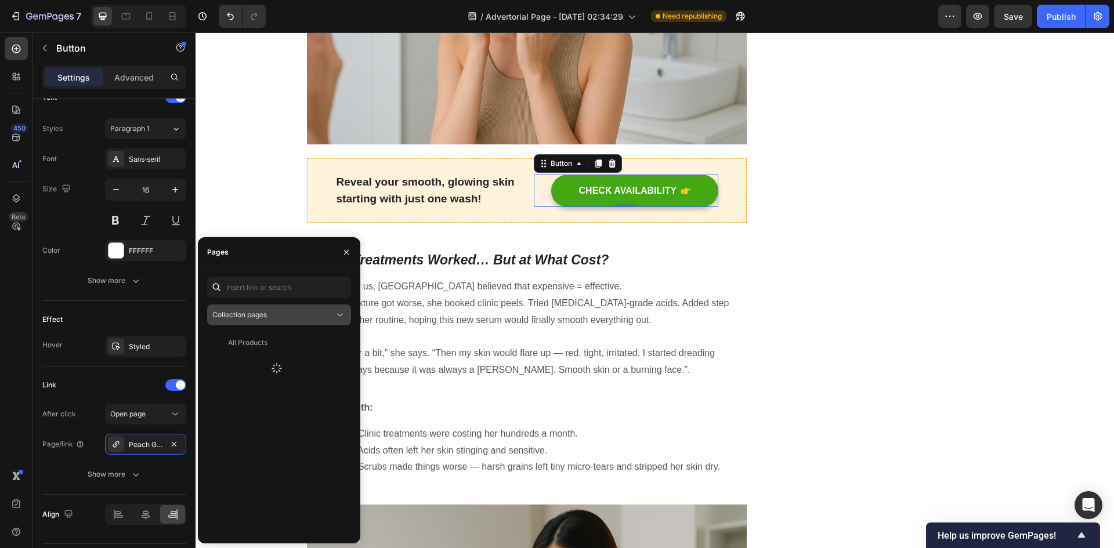
click at [296, 319] on div "Collection pages" at bounding box center [273, 315] width 122 height 10
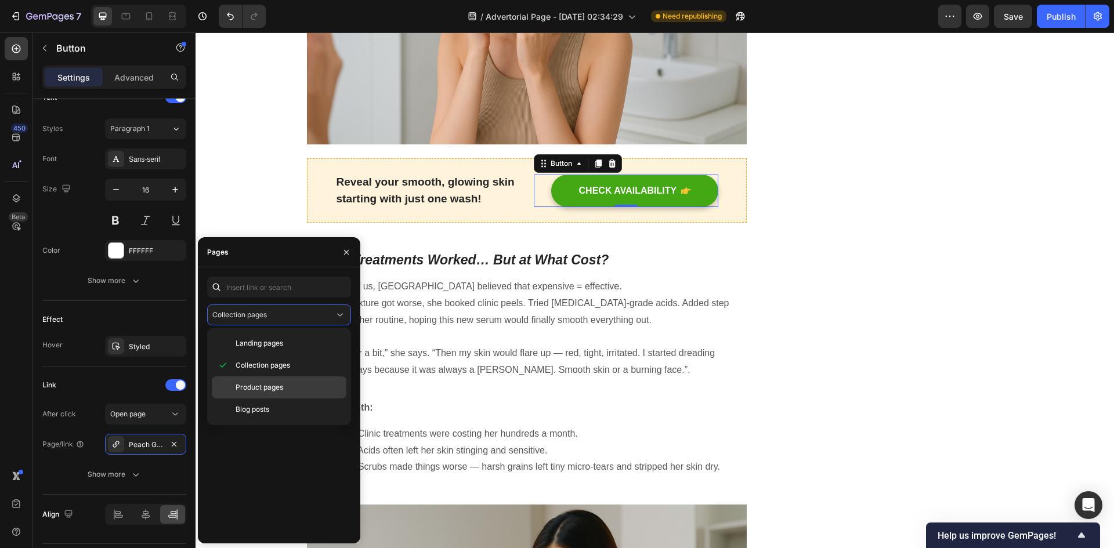
click at [284, 382] on p "Product pages" at bounding box center [289, 387] width 106 height 10
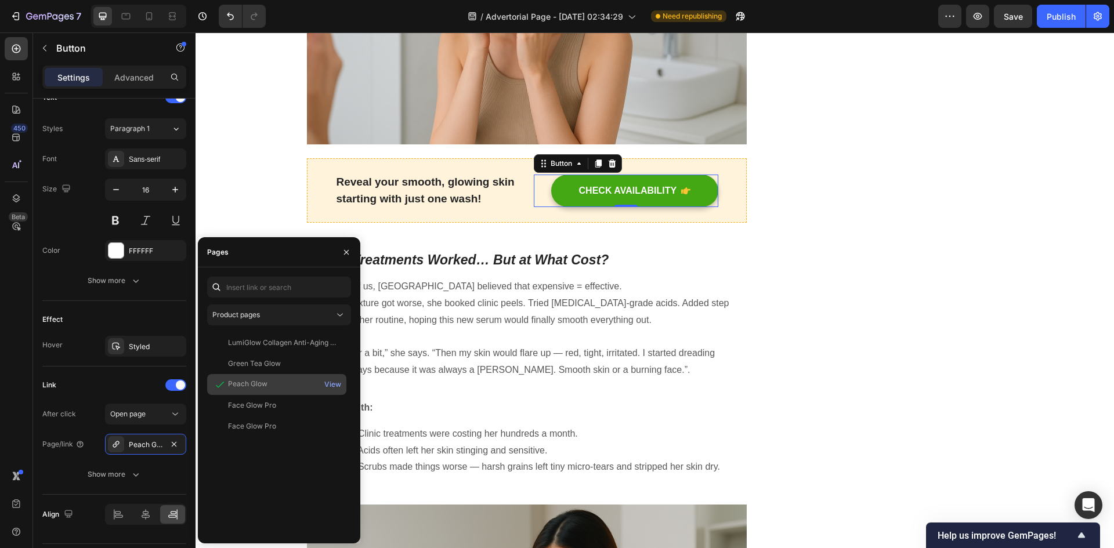
click at [284, 380] on div "Peach Glow" at bounding box center [277, 385] width 130 height 12
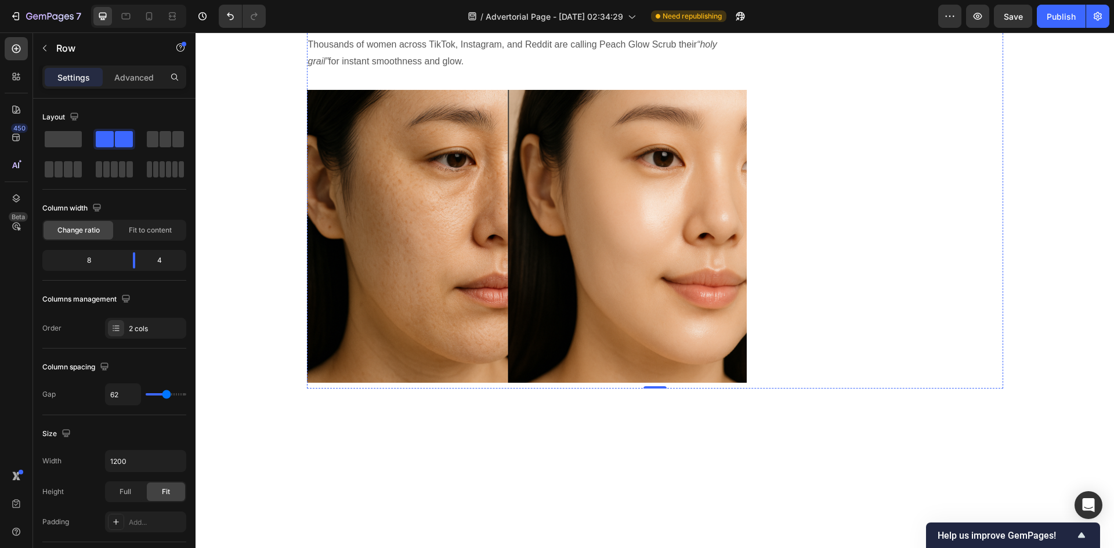
scroll to position [3598, 0]
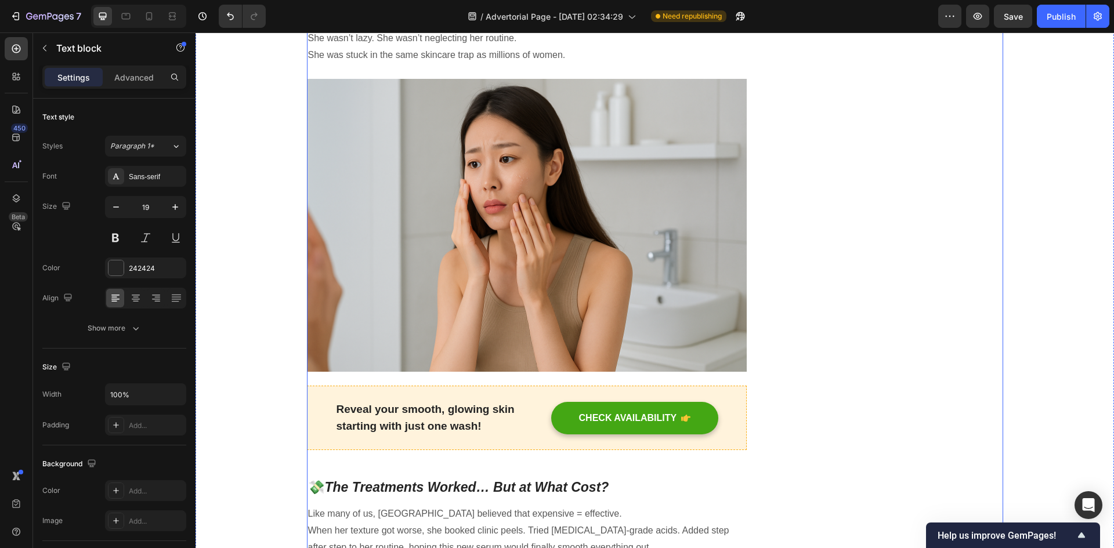
scroll to position [755, 0]
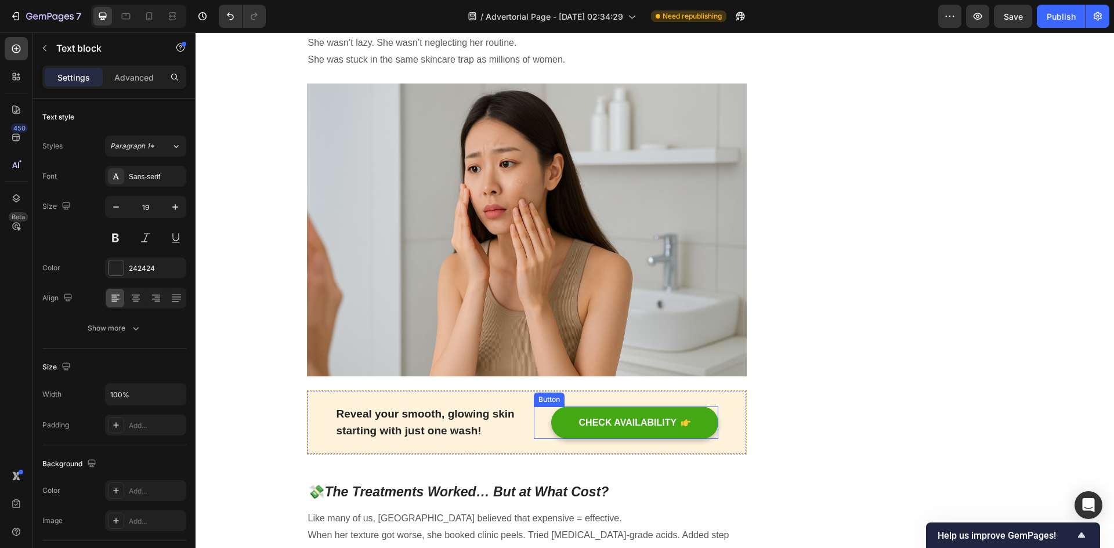
click at [534, 411] on div "CHECK AVAILABILITY Button" at bounding box center [626, 423] width 185 height 33
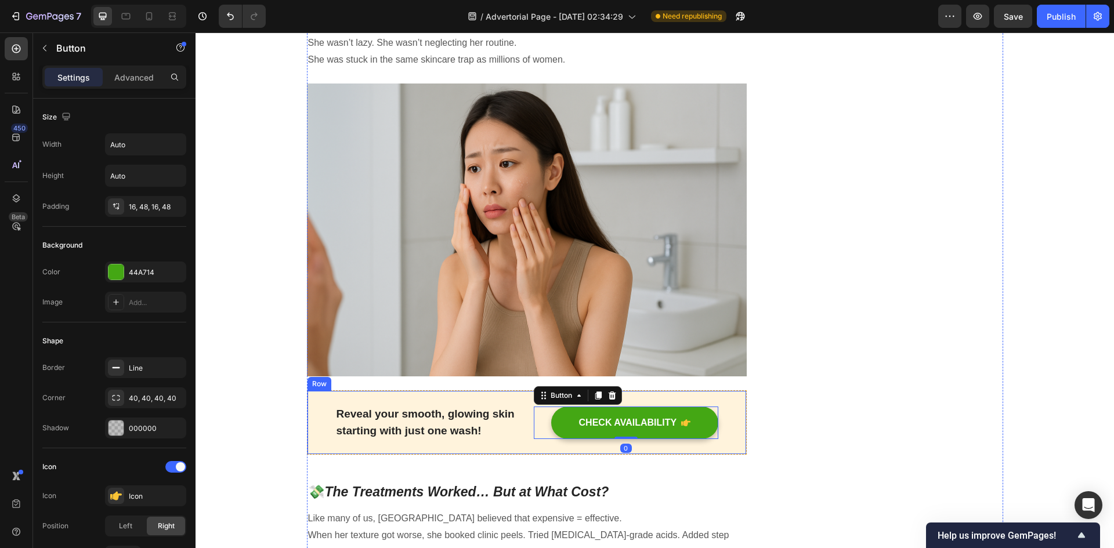
click at [515, 413] on div "Reveal your smooth, glowing skin starting with just one wash!" at bounding box center [427, 422] width 185 height 35
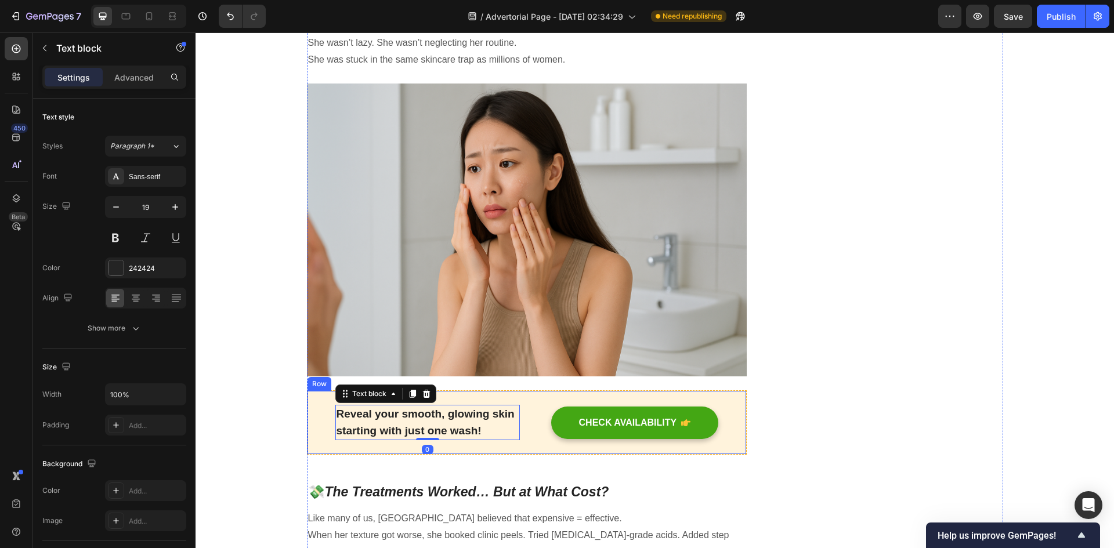
click at [524, 413] on div "Reveal your smooth, glowing skin starting with just one wash! Text block 0 CHEC…" at bounding box center [527, 423] width 441 height 64
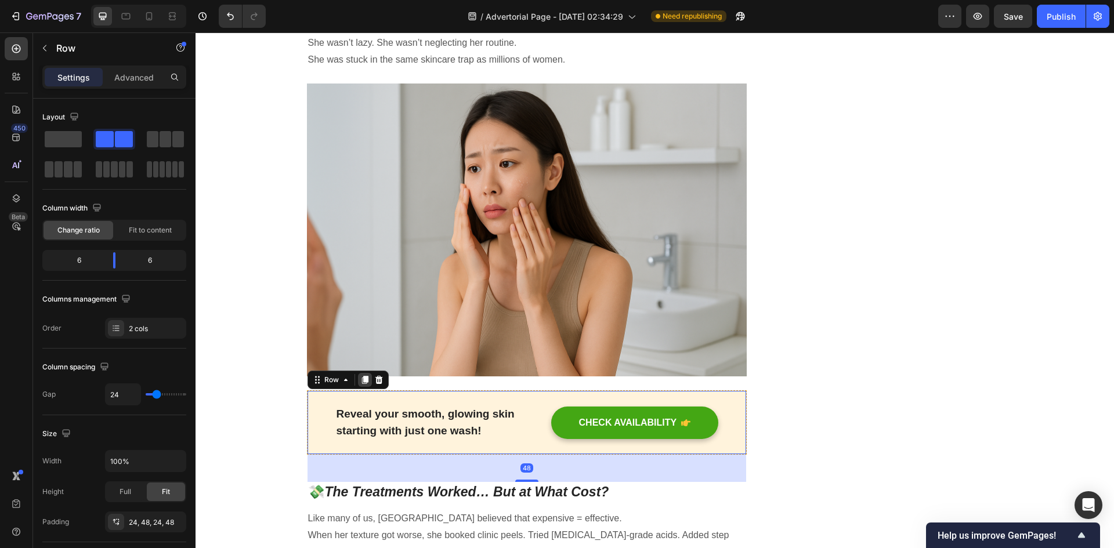
click at [362, 381] on icon at bounding box center [365, 381] width 6 height 8
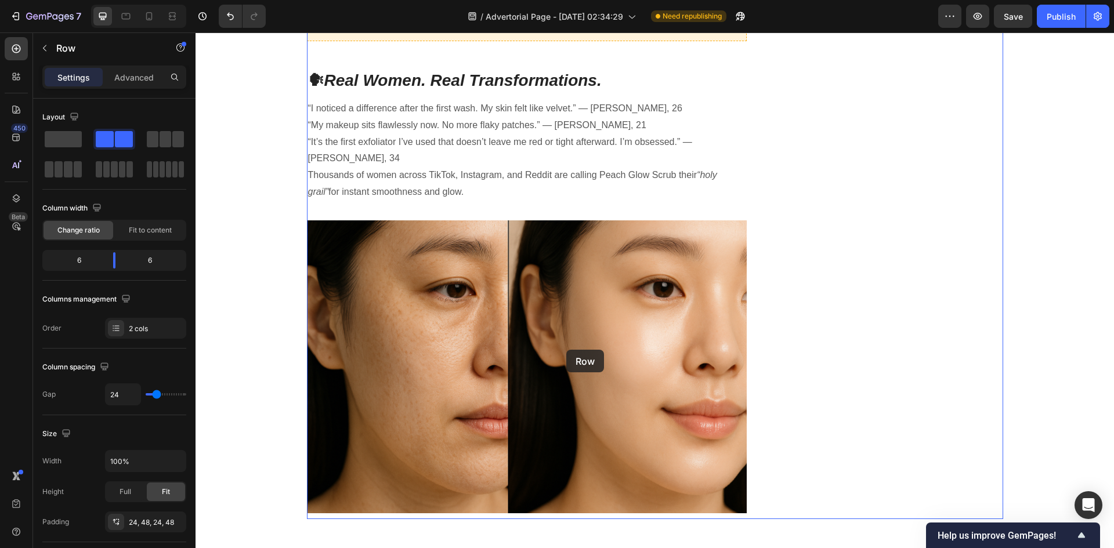
scroll to position [3482, 0]
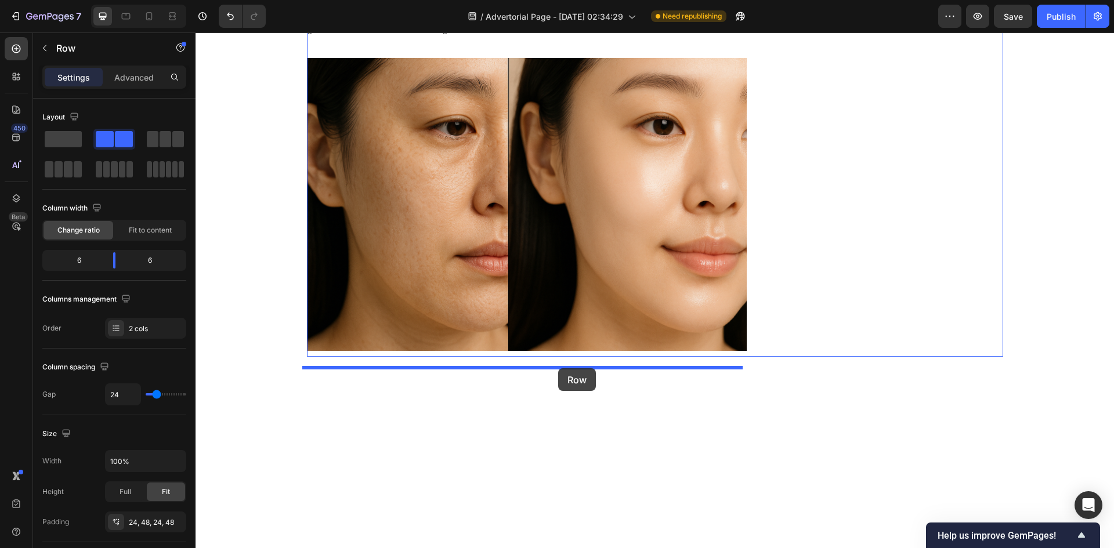
drag, startPoint x: 518, startPoint y: 223, endPoint x: 558, endPoint y: 369, distance: 151.1
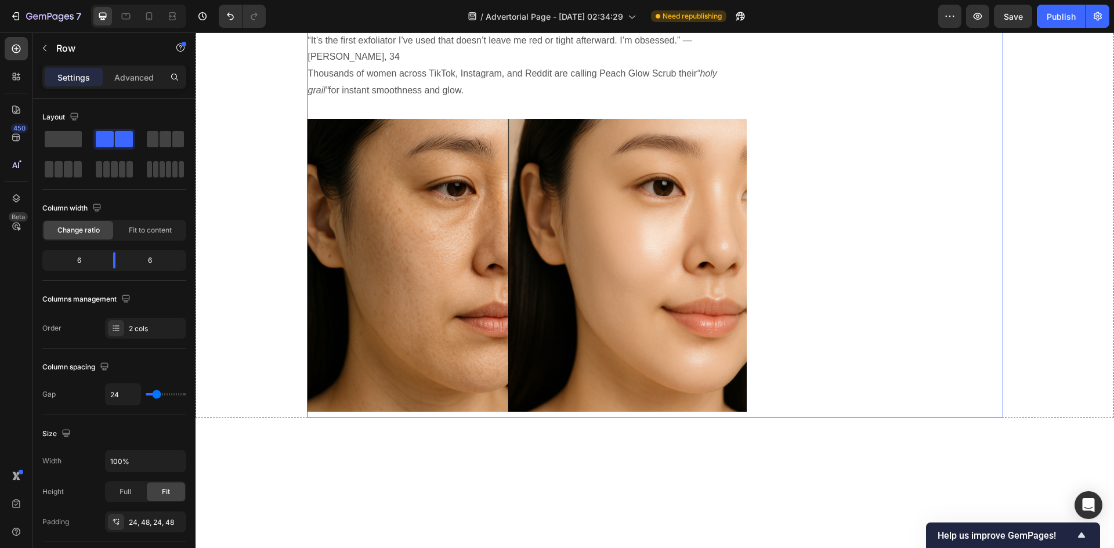
scroll to position [3448, 0]
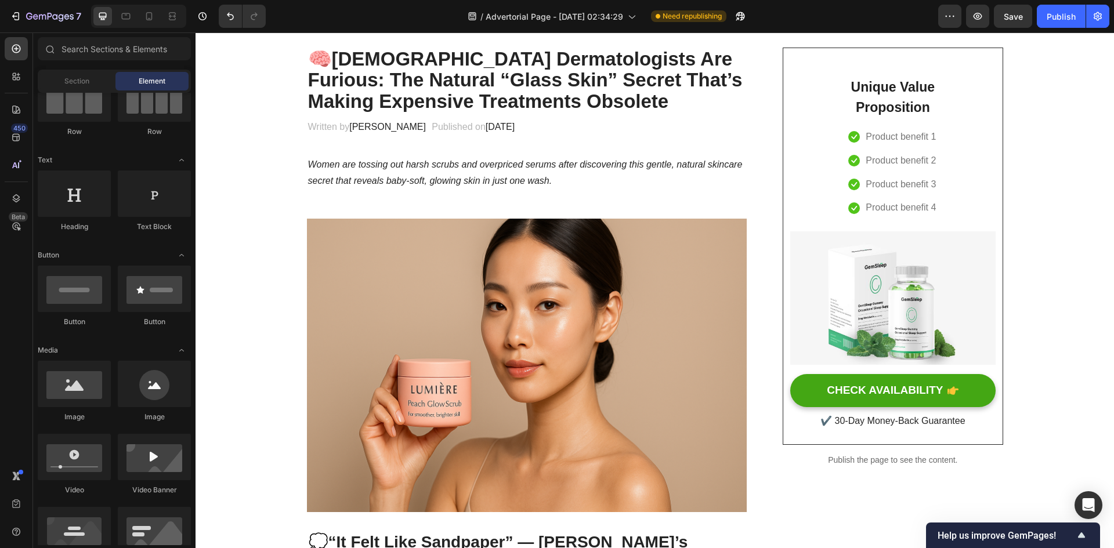
scroll to position [34, 0]
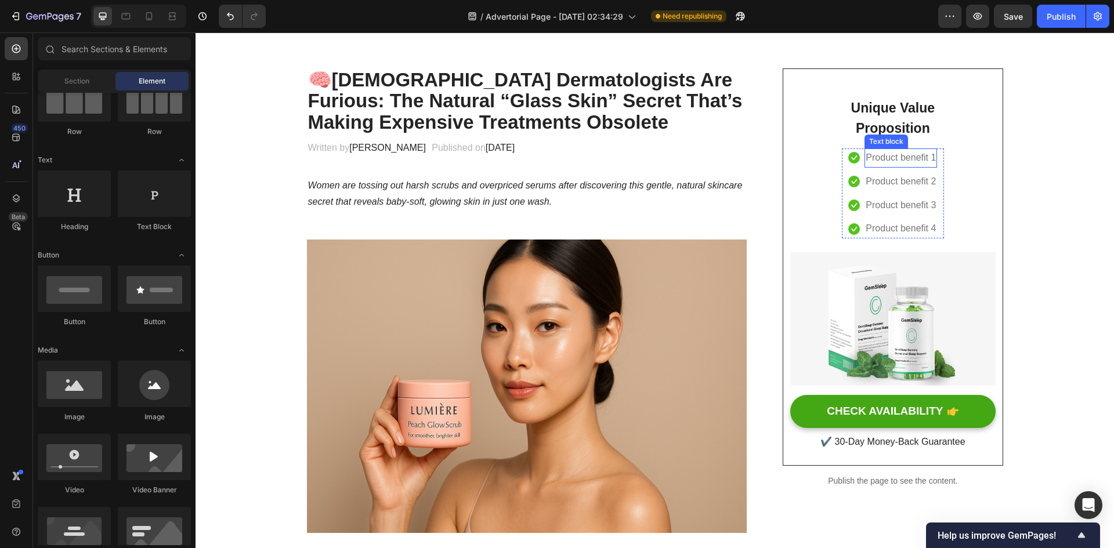
click at [915, 157] on p "Product benefit 1" at bounding box center [901, 158] width 70 height 17
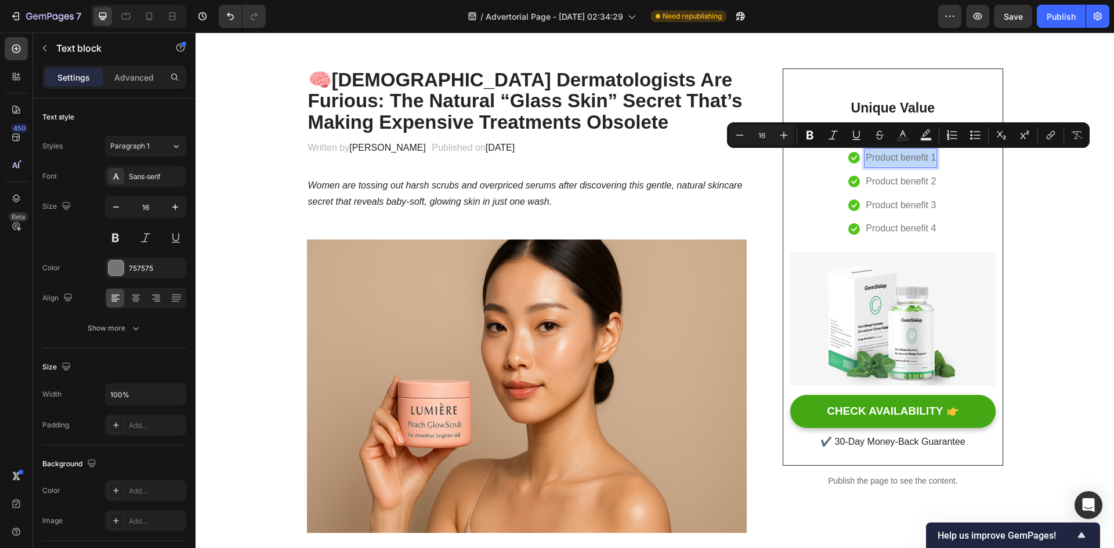
click at [915, 157] on p "Product benefit 1" at bounding box center [901, 158] width 70 height 17
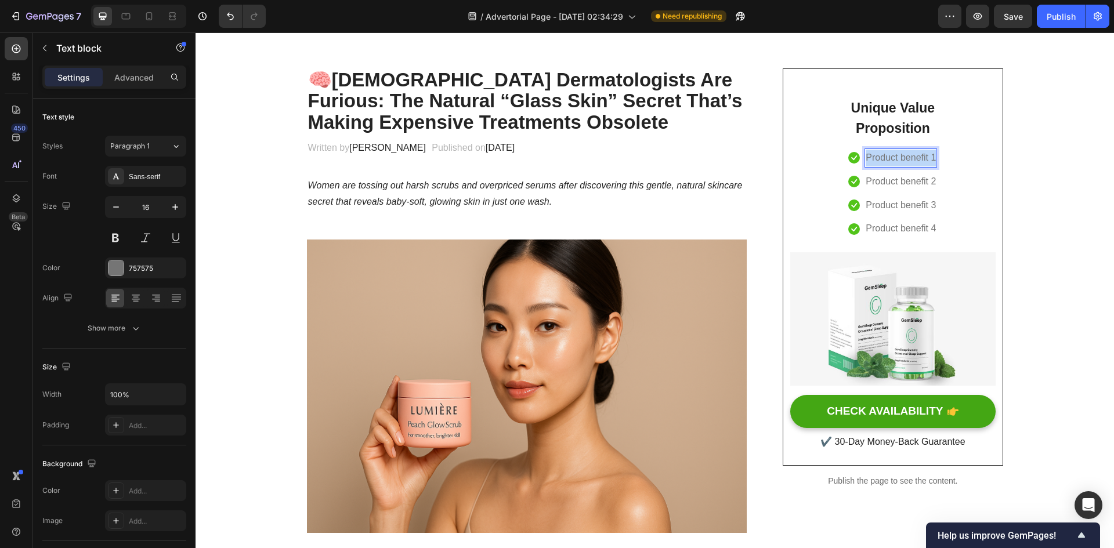
click at [915, 157] on p "Product benefit 1" at bounding box center [901, 158] width 70 height 17
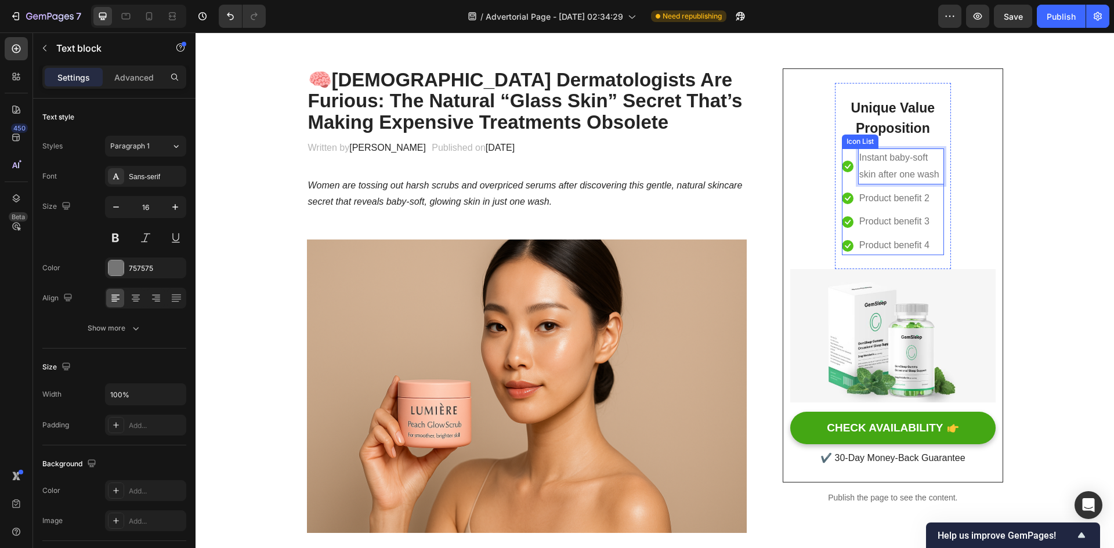
click at [919, 196] on p "Product benefit 2" at bounding box center [895, 198] width 70 height 17
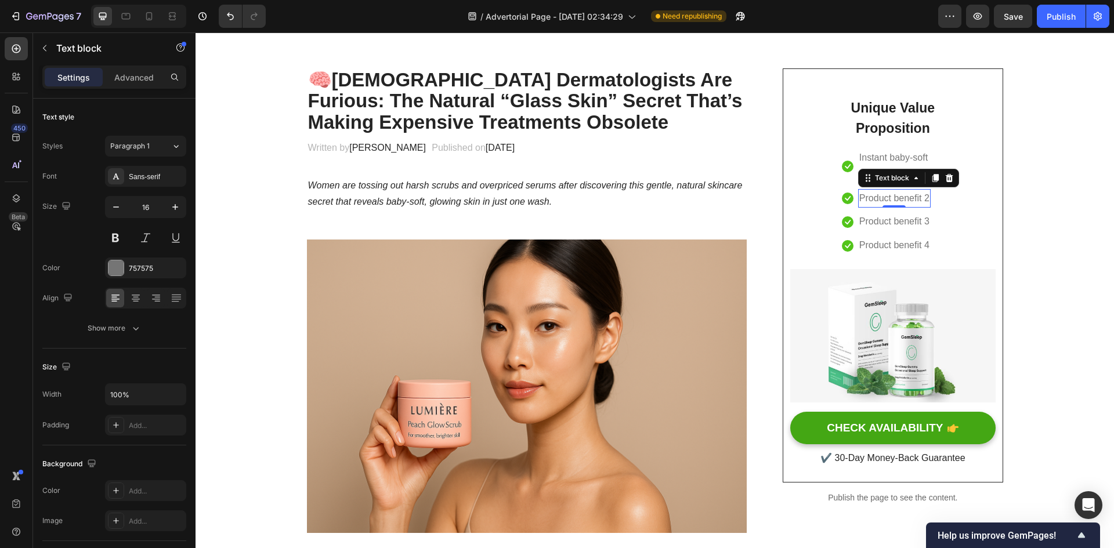
click at [919, 196] on p "Product benefit 2" at bounding box center [895, 198] width 70 height 17
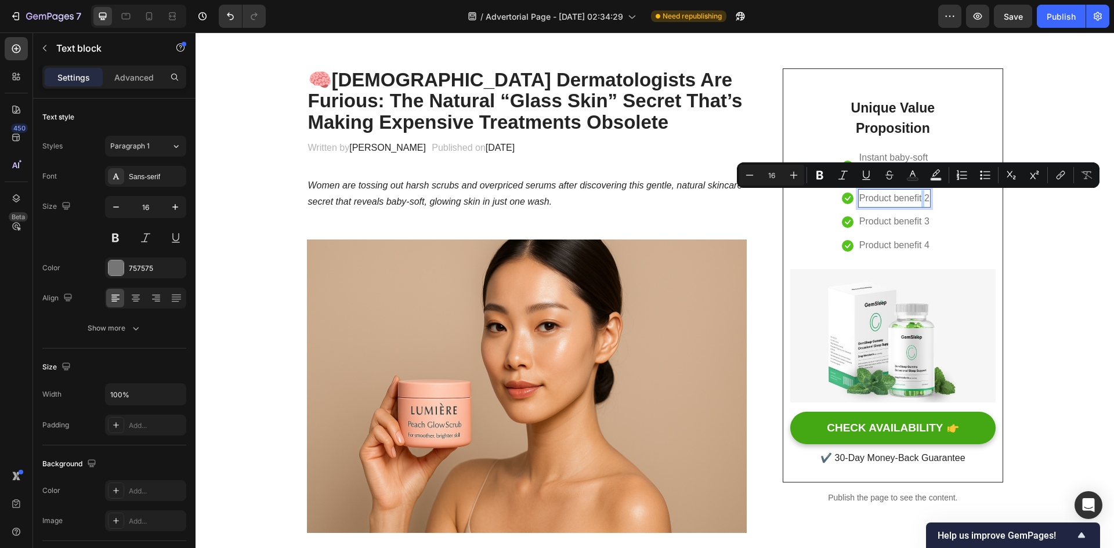
click at [919, 196] on p "Product benefit 2" at bounding box center [895, 198] width 70 height 17
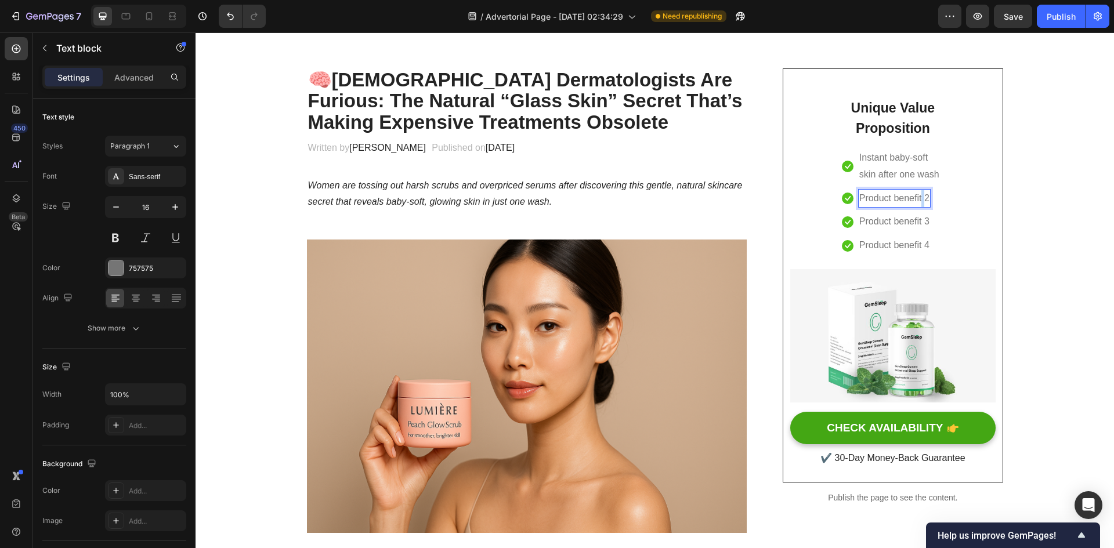
click at [919, 196] on p "Product benefit 2" at bounding box center [895, 198] width 70 height 17
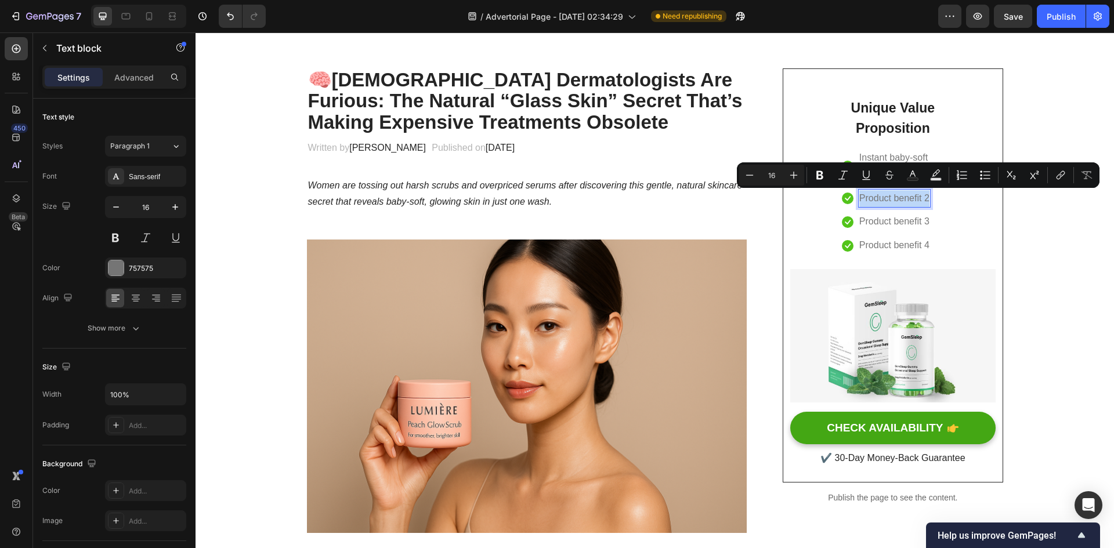
click at [919, 196] on p "Product benefit 2" at bounding box center [895, 198] width 70 height 17
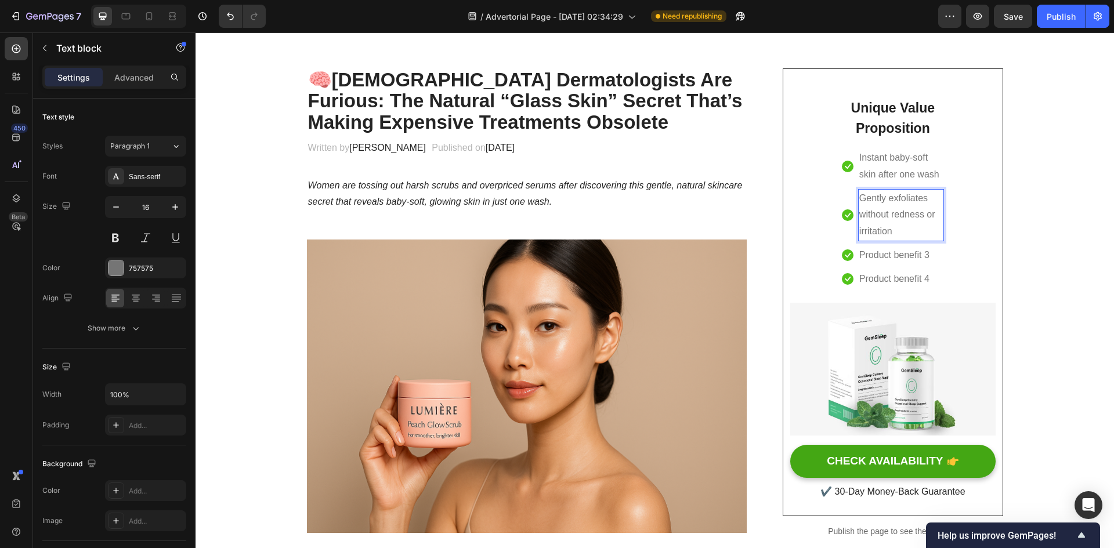
click at [919, 168] on p "Instant baby-soft skin after one wash" at bounding box center [902, 167] width 84 height 34
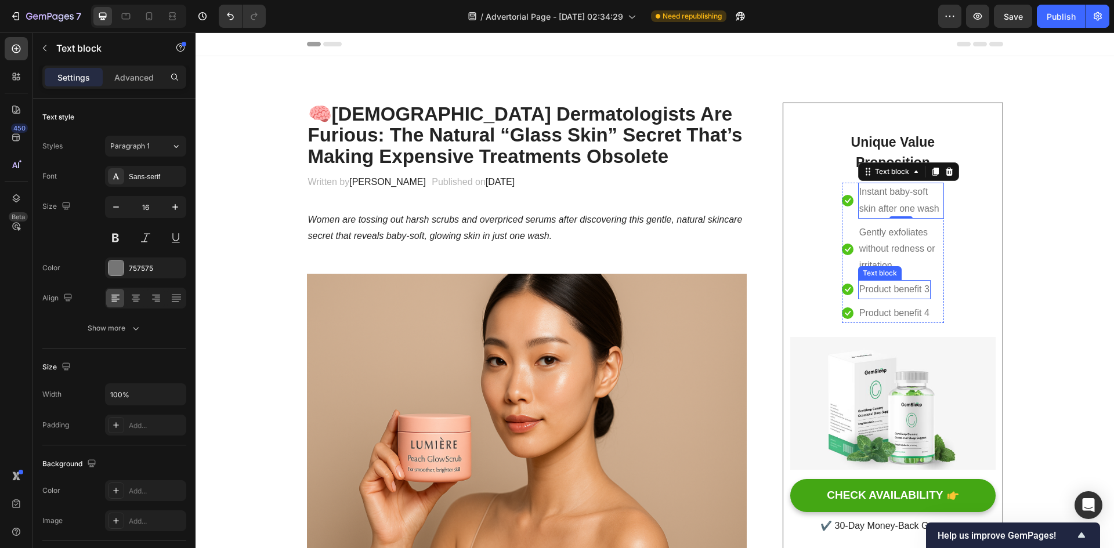
scroll to position [34, 0]
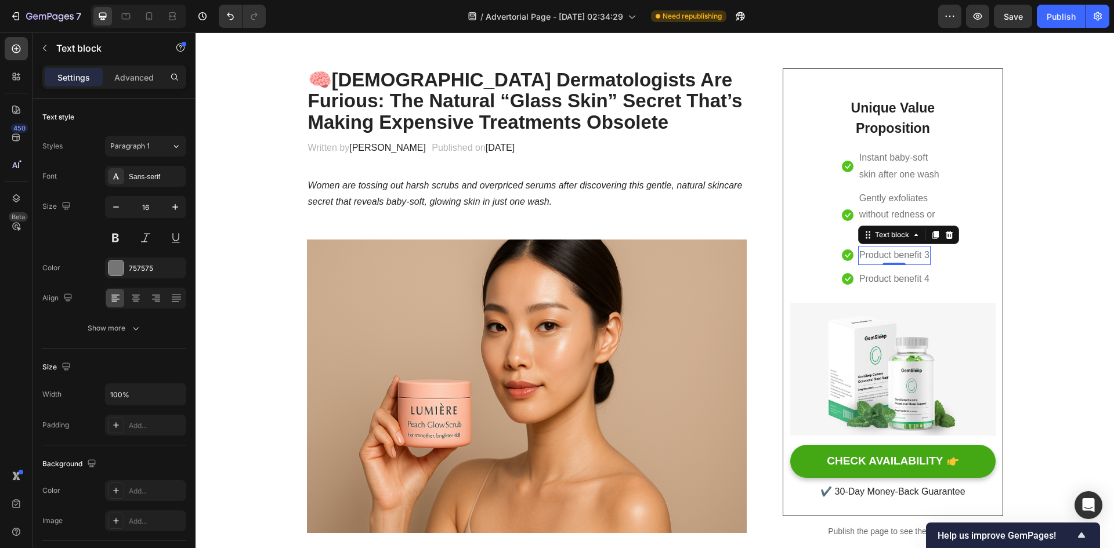
click at [902, 258] on p "Product benefit 3" at bounding box center [895, 255] width 70 height 17
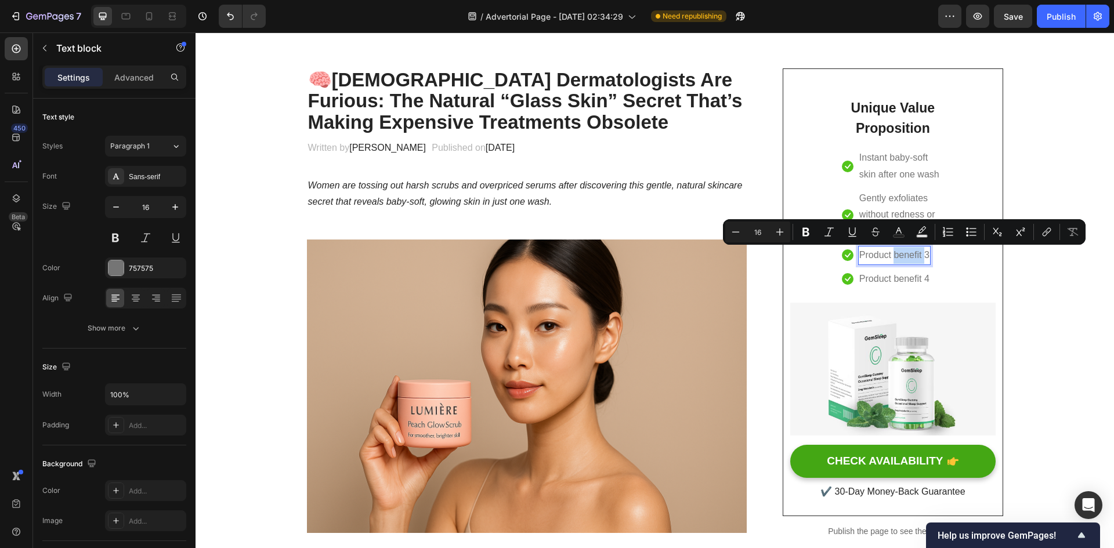
click at [902, 258] on p "Product benefit 3" at bounding box center [895, 255] width 70 height 17
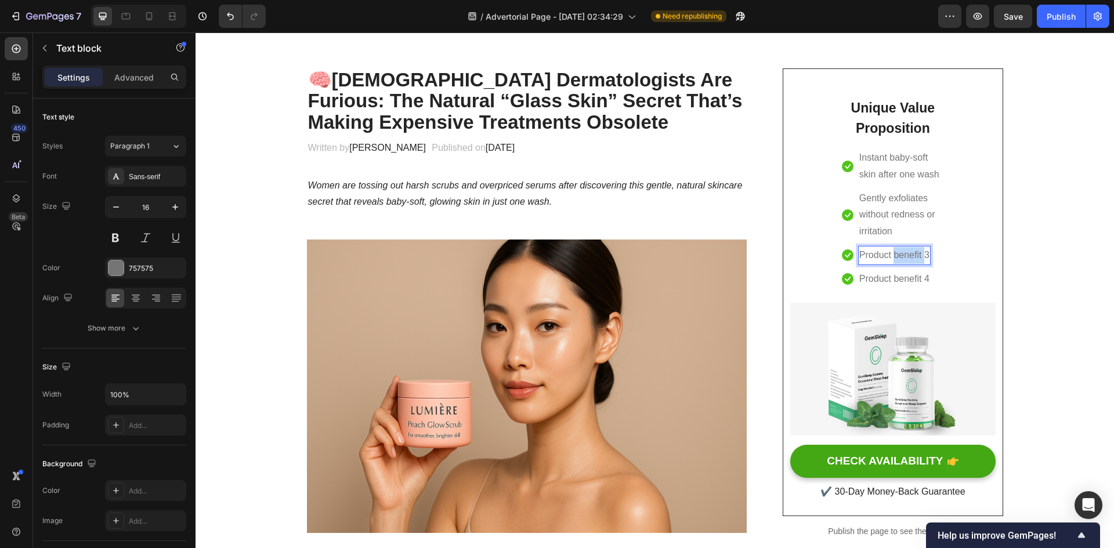
click at [902, 258] on p "Product benefit 3" at bounding box center [895, 255] width 70 height 17
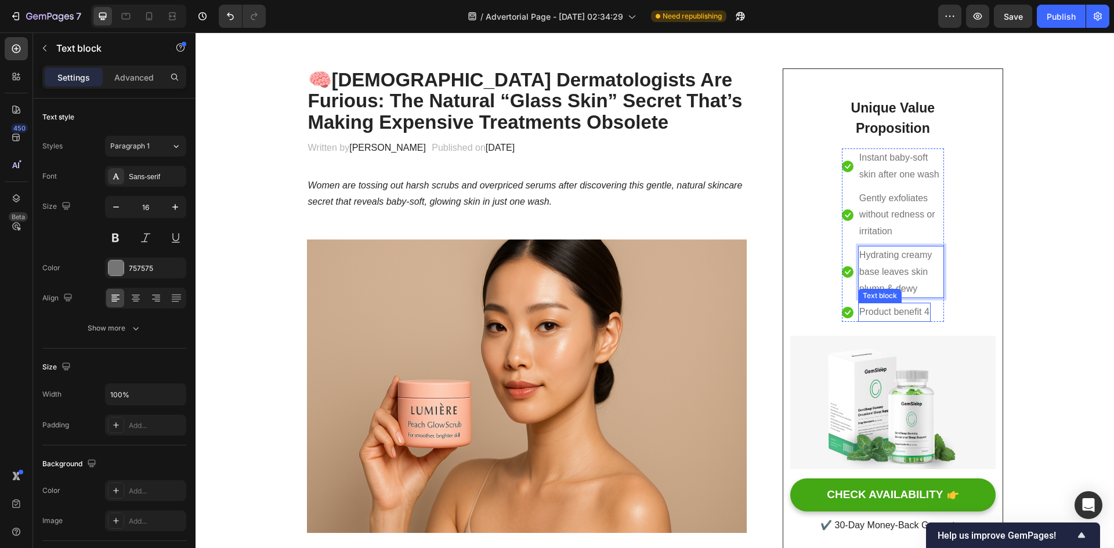
click at [906, 311] on p "Product benefit 4" at bounding box center [895, 312] width 70 height 17
click at [904, 315] on p "Product benefit 4" at bounding box center [895, 312] width 70 height 17
click at [908, 312] on p "Product benefit 4" at bounding box center [895, 312] width 70 height 17
click at [909, 312] on p "Product benefit 4" at bounding box center [895, 312] width 70 height 17
click at [910, 312] on p "Product benefit 4" at bounding box center [895, 312] width 70 height 17
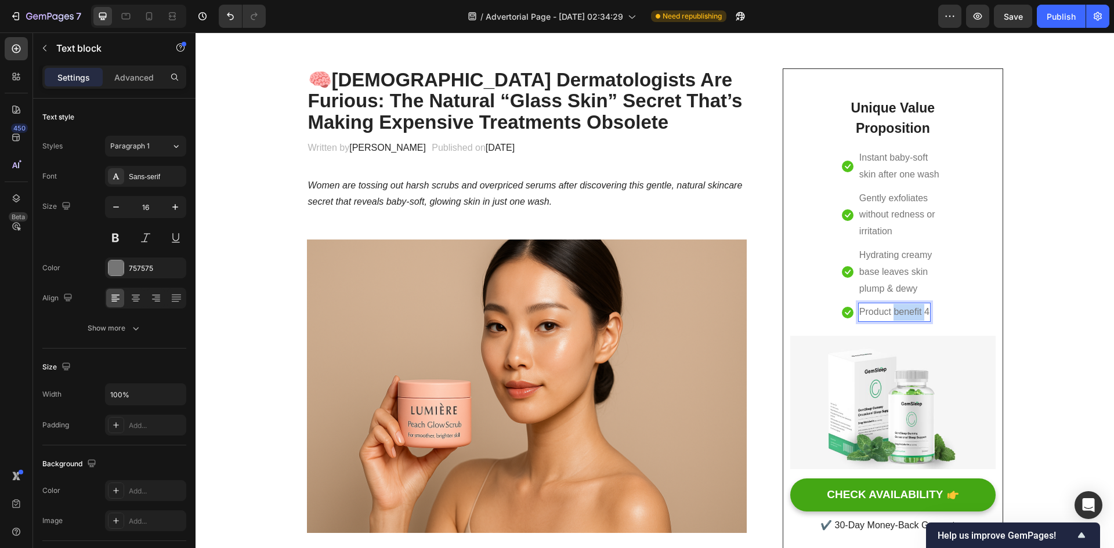
click at [910, 312] on p "Product benefit 4" at bounding box center [895, 312] width 70 height 17
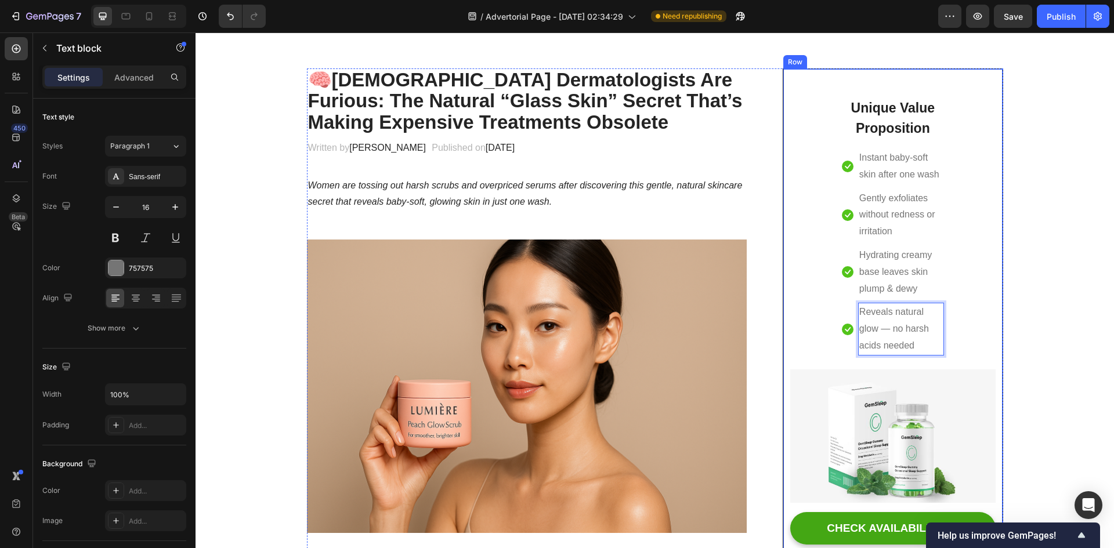
click at [955, 410] on img at bounding box center [892, 436] width 205 height 133
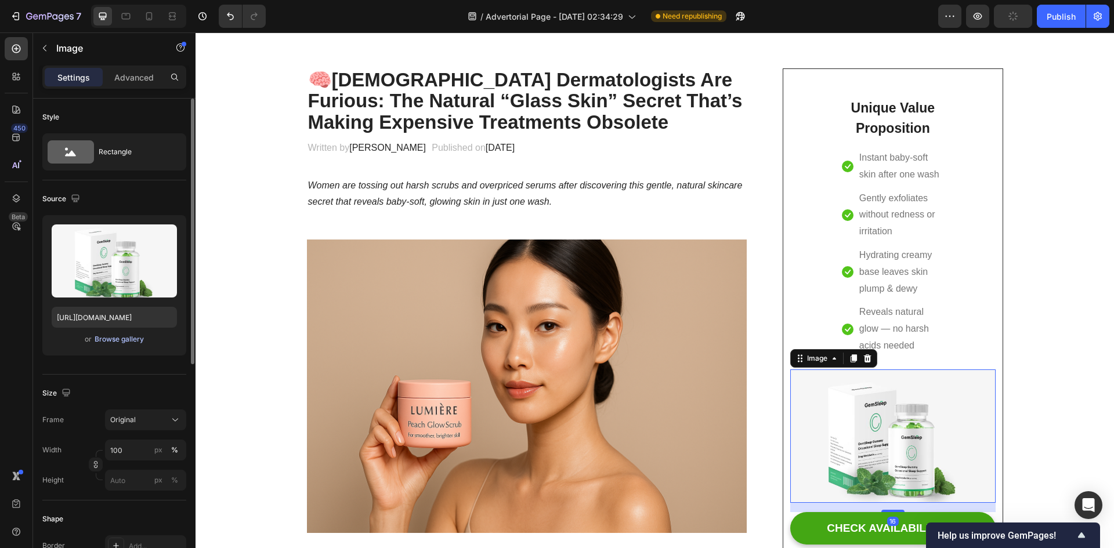
click at [117, 344] on div "Browse gallery" at bounding box center [119, 339] width 49 height 10
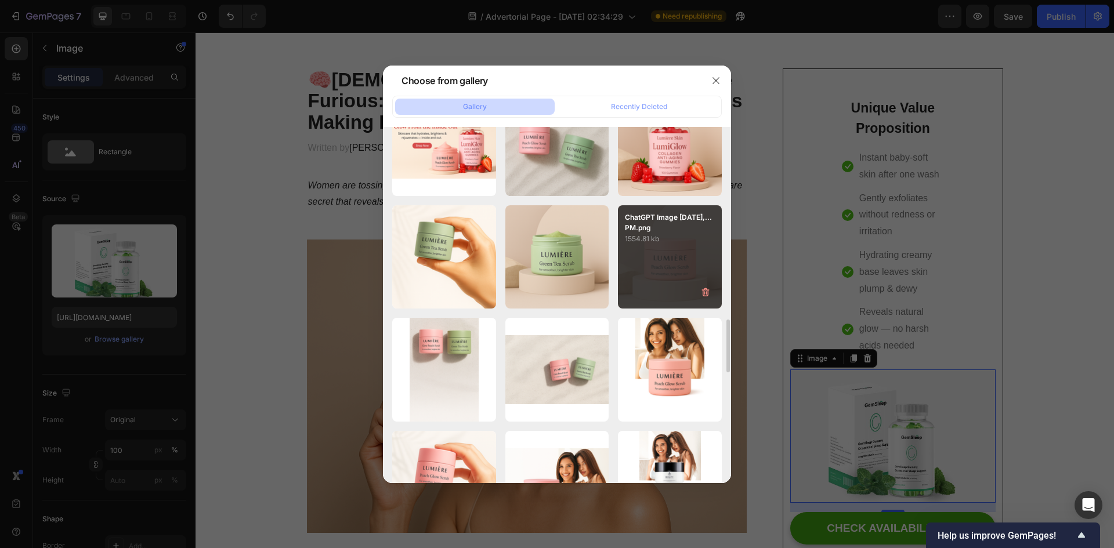
scroll to position [1229, 0]
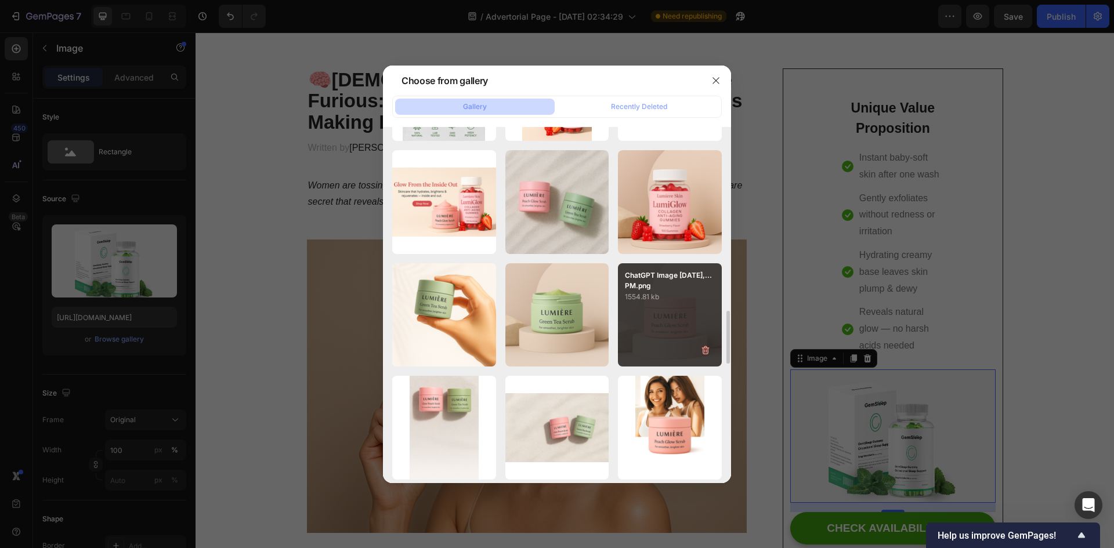
click at [663, 307] on div "ChatGPT Image [DATE],...PM.png 1554.81 kb" at bounding box center [670, 315] width 104 height 104
type input "[URL][DOMAIN_NAME]"
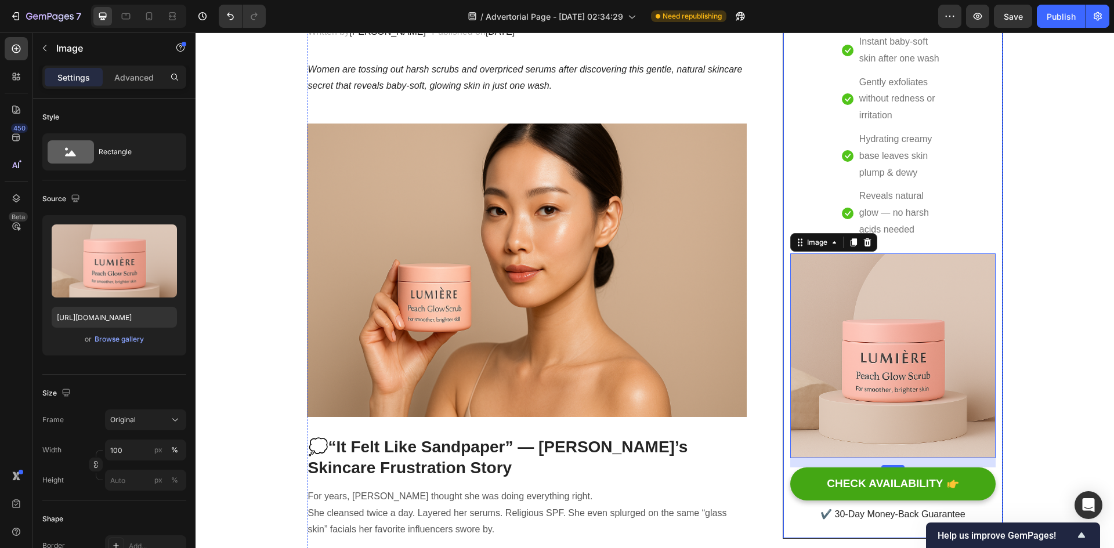
scroll to position [0, 0]
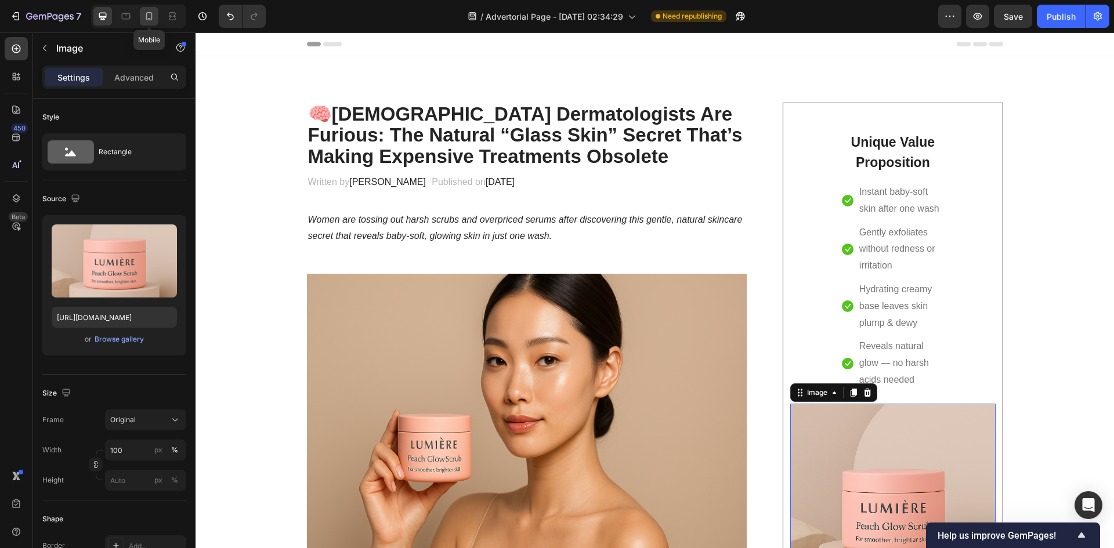
click at [149, 16] on icon at bounding box center [149, 16] width 12 height 12
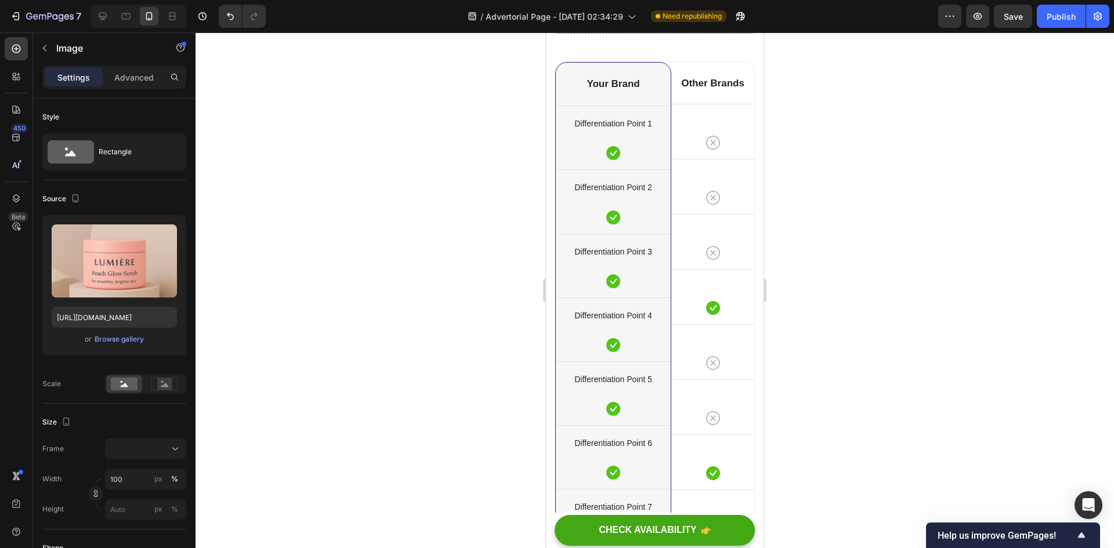
scroll to position [5340, 0]
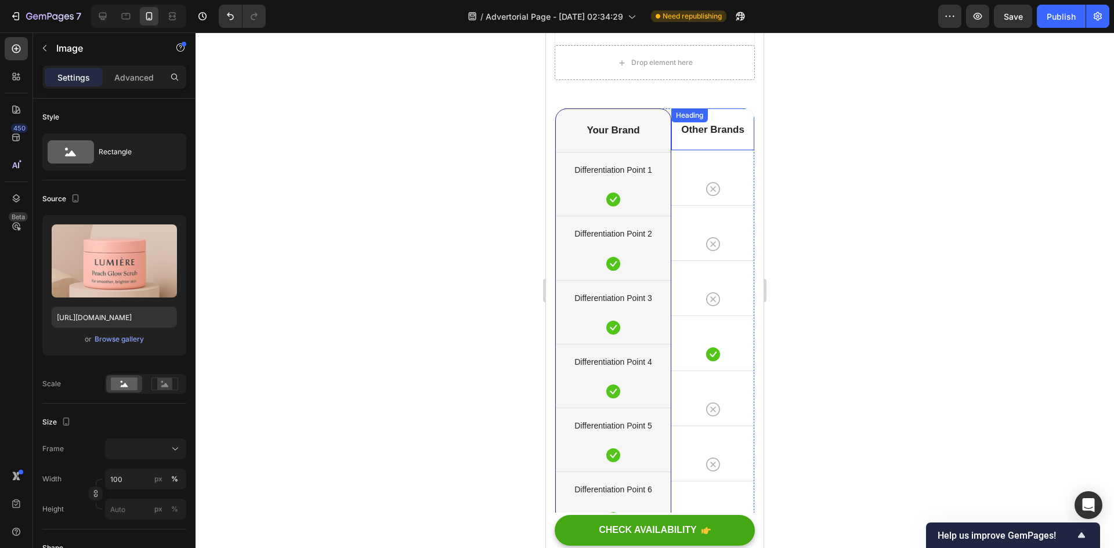
click at [658, 137] on p "Your Brand" at bounding box center [613, 130] width 113 height 13
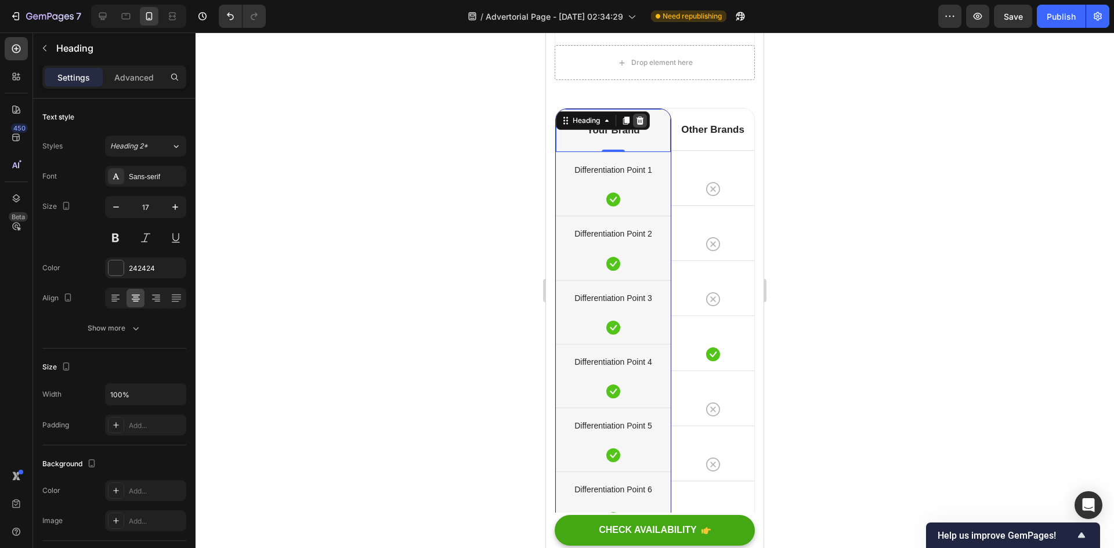
click at [638, 125] on icon at bounding box center [640, 120] width 9 height 9
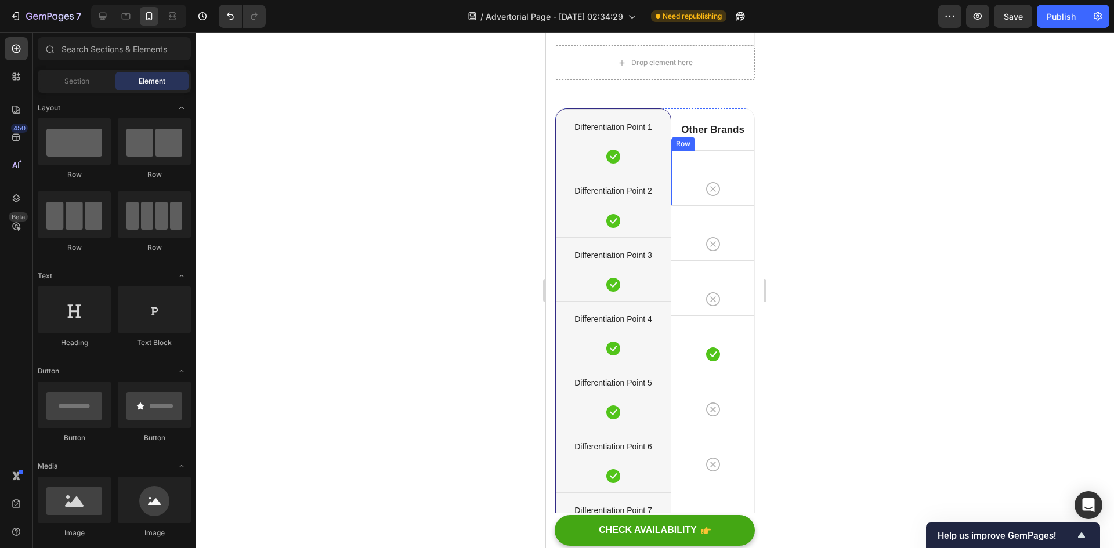
click at [727, 205] on div "Icon Row" at bounding box center [713, 177] width 83 height 55
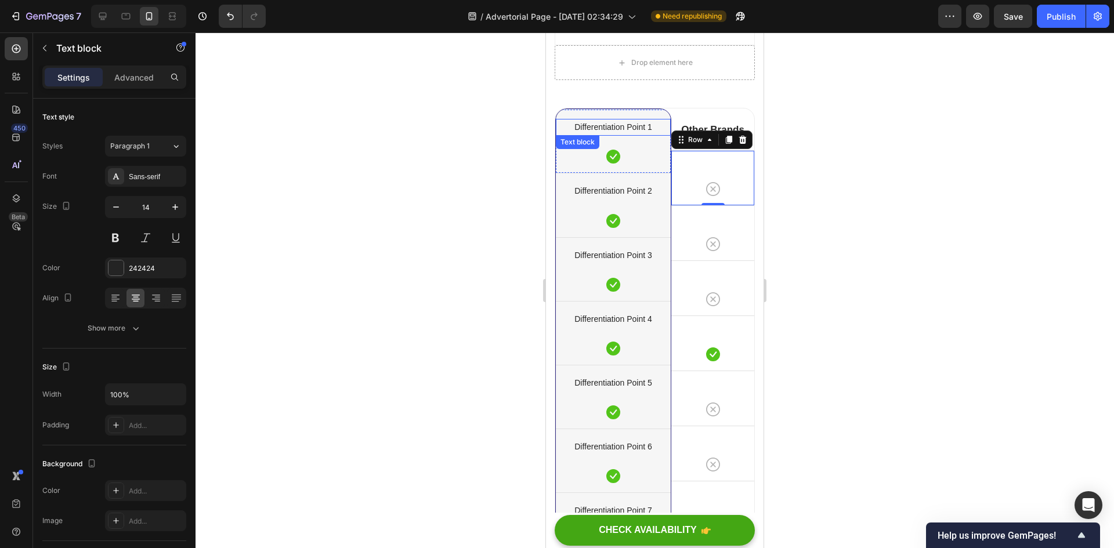
click at [641, 135] on p "Differentiation Point 1" at bounding box center [613, 127] width 113 height 15
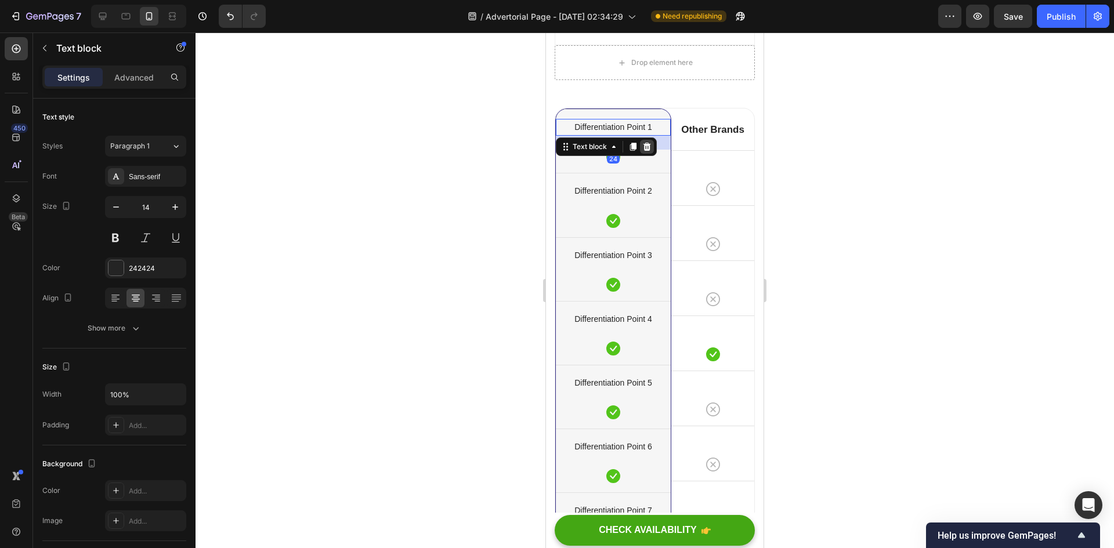
click at [653, 154] on div at bounding box center [647, 147] width 14 height 14
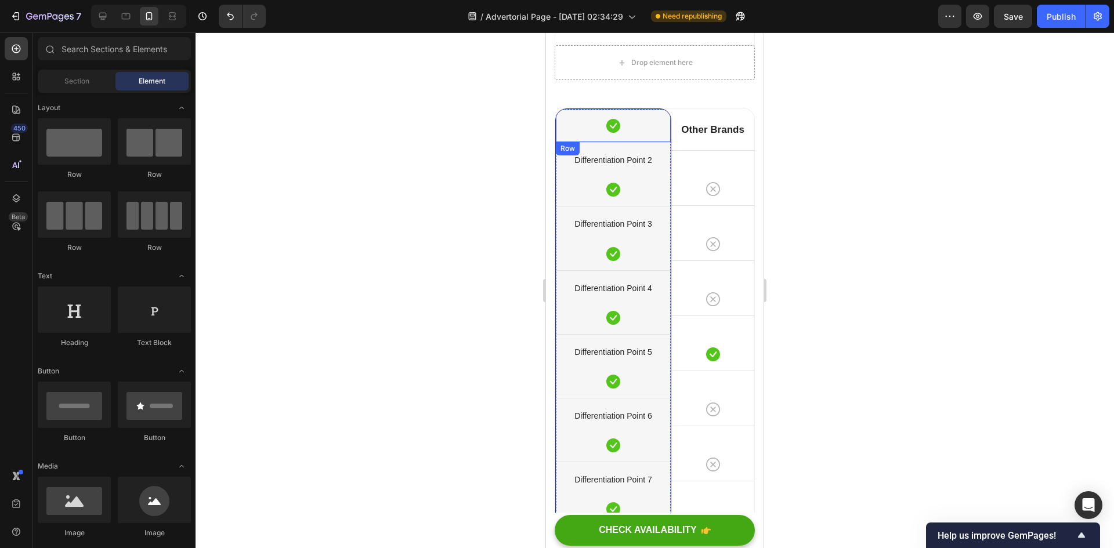
click at [652, 142] on div "Icon Row" at bounding box center [613, 125] width 115 height 33
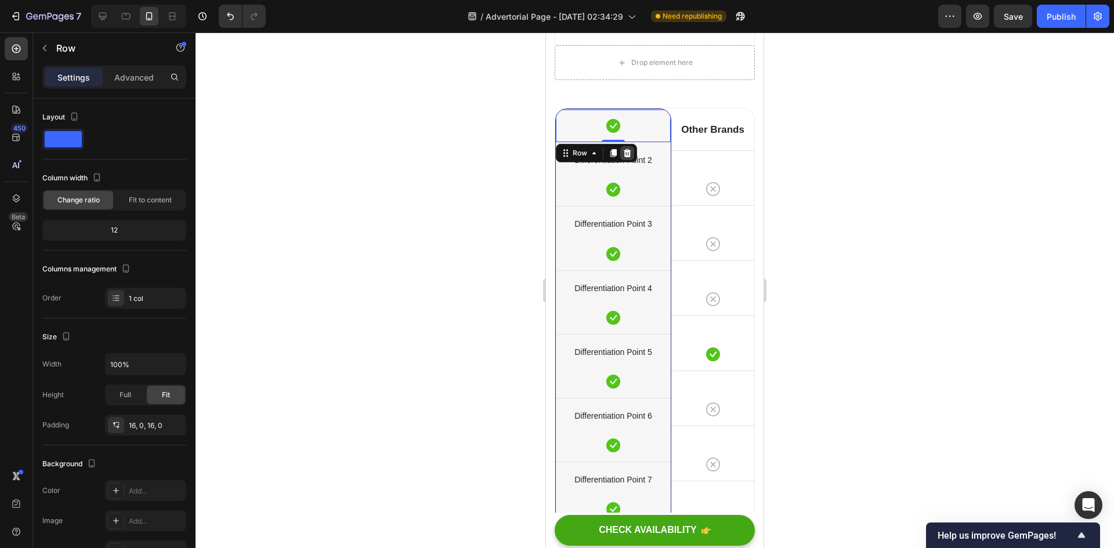
click at [624, 160] on div at bounding box center [627, 153] width 14 height 14
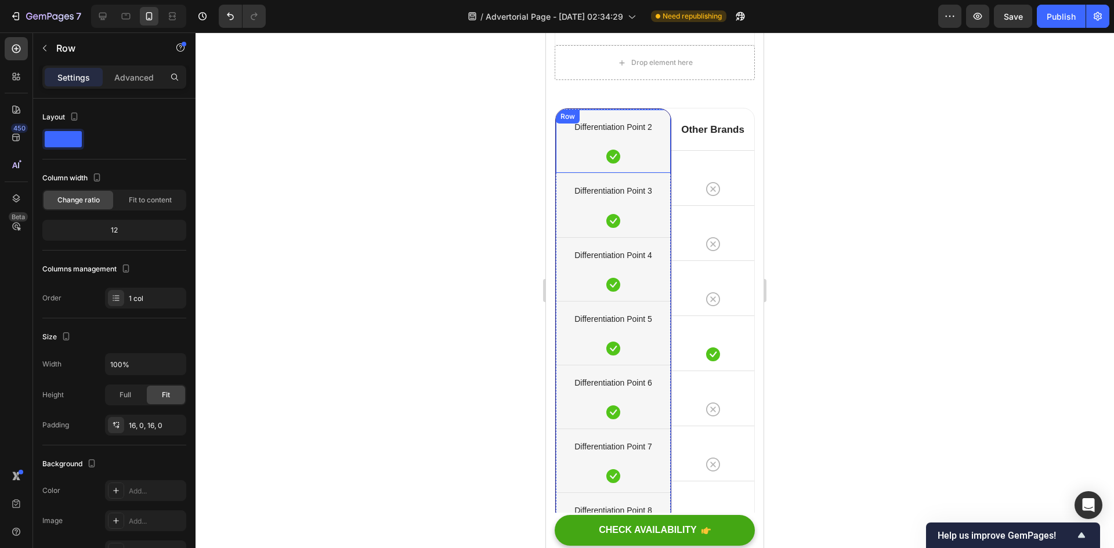
click at [567, 173] on div "Differentiation Point 2 Text block Icon Row" at bounding box center [613, 141] width 115 height 64
click at [627, 125] on icon at bounding box center [628, 121] width 8 height 8
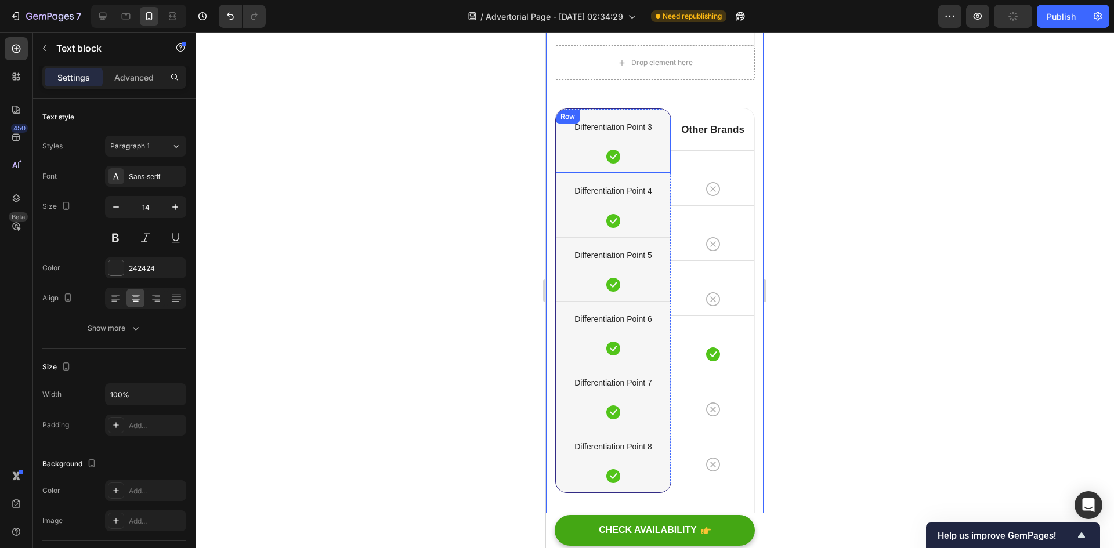
click at [617, 135] on p "Differentiation Point 3" at bounding box center [613, 127] width 113 height 15
click at [623, 173] on div "Differentiation Point 3 Text block 24 Icon Row" at bounding box center [613, 141] width 115 height 64
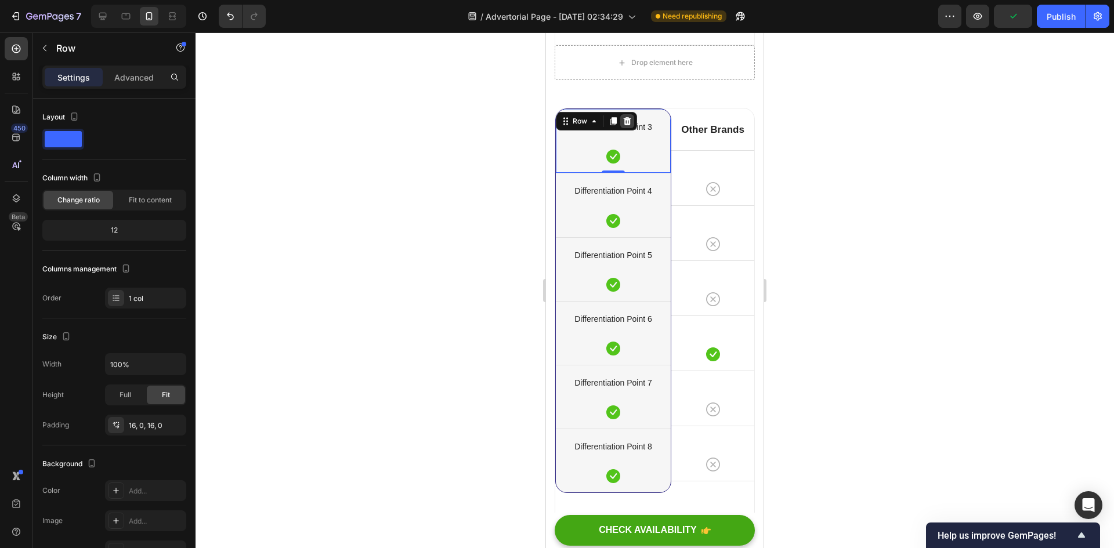
click at [631, 126] on icon at bounding box center [627, 121] width 9 height 9
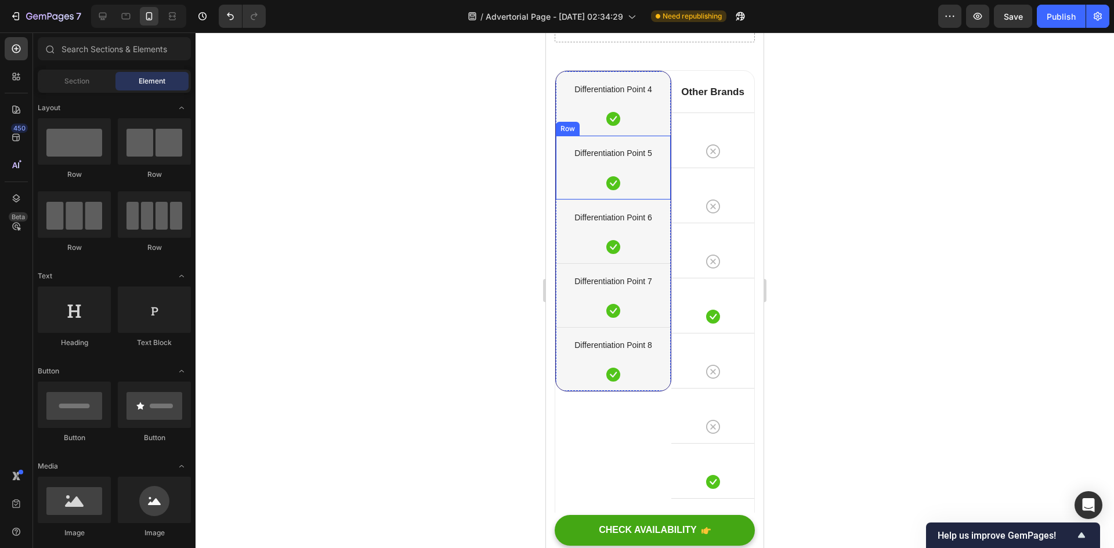
scroll to position [5398, 0]
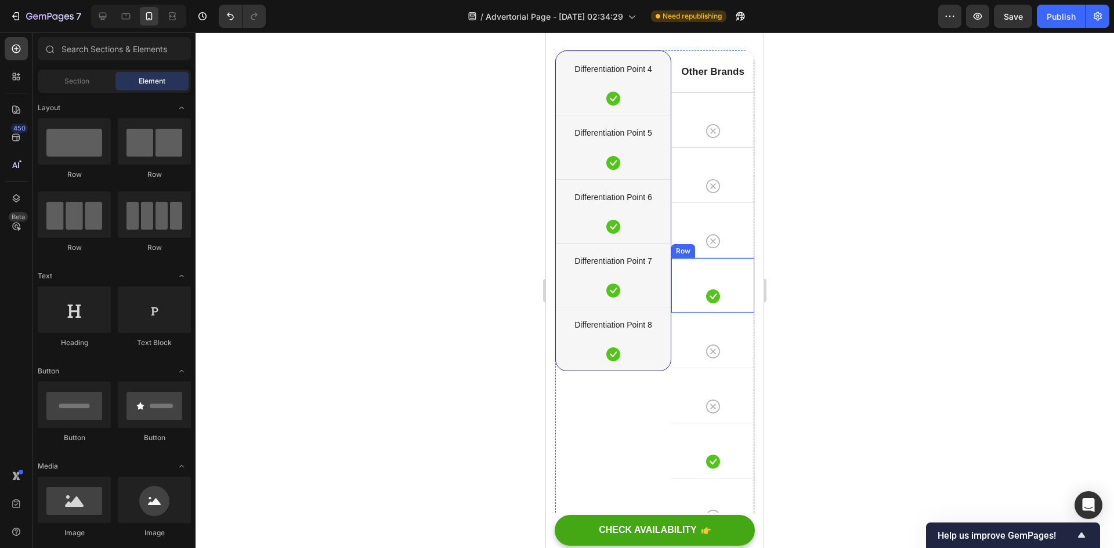
click at [741, 313] on div "Icon Row" at bounding box center [713, 285] width 83 height 55
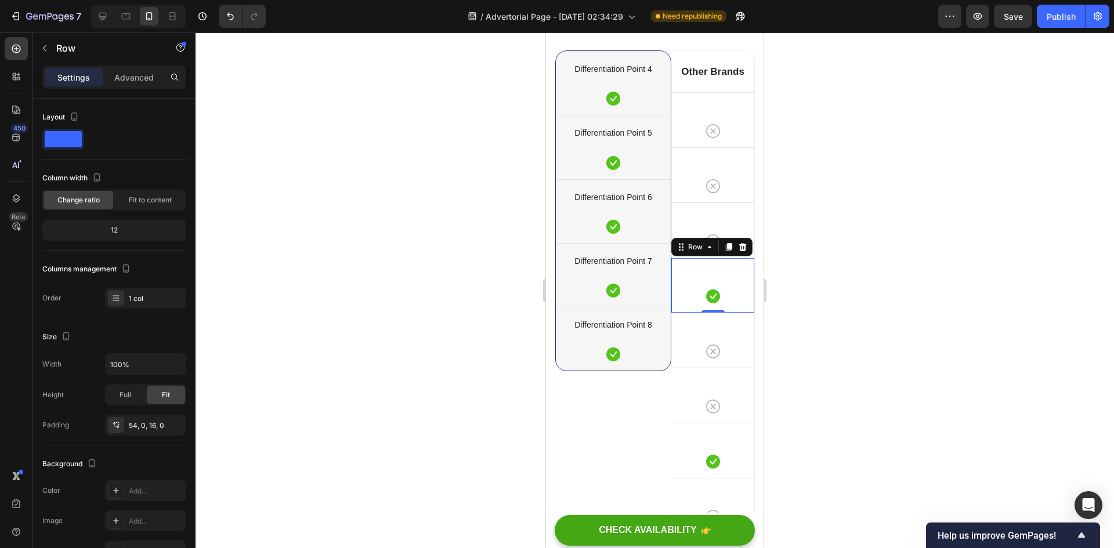
click at [732, 304] on div "Icon" at bounding box center [713, 297] width 83 height 14
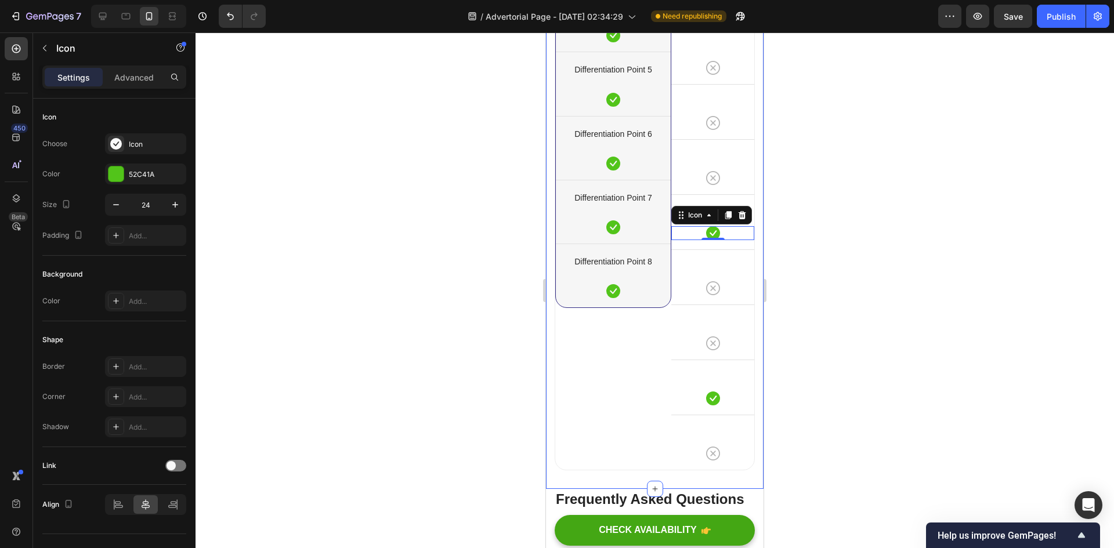
scroll to position [5630, 0]
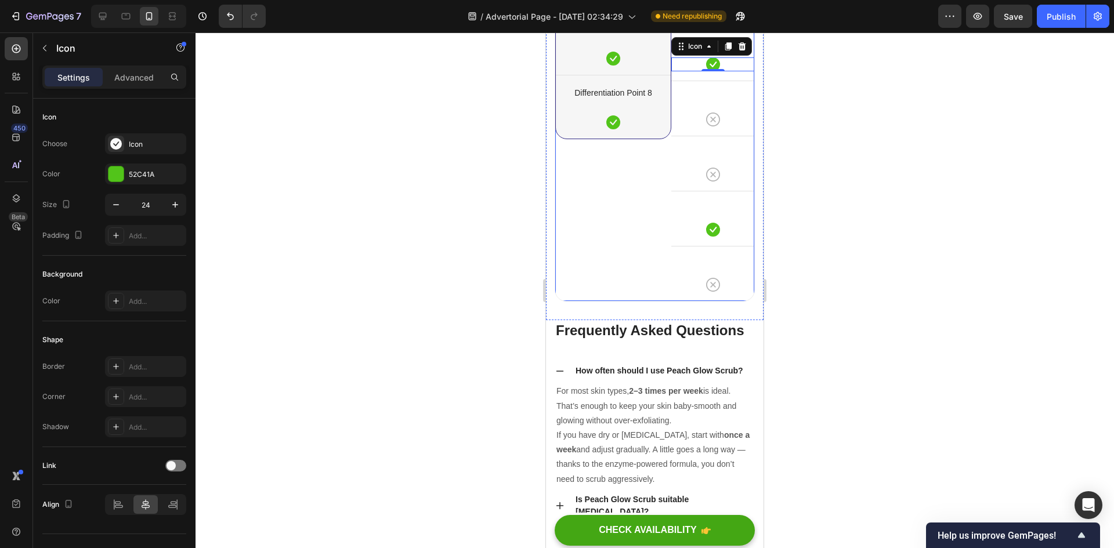
click at [630, 299] on div "Differentiation Point 4 Text block Icon Row Differentiation Point 5 Text block …" at bounding box center [613, 59] width 116 height 483
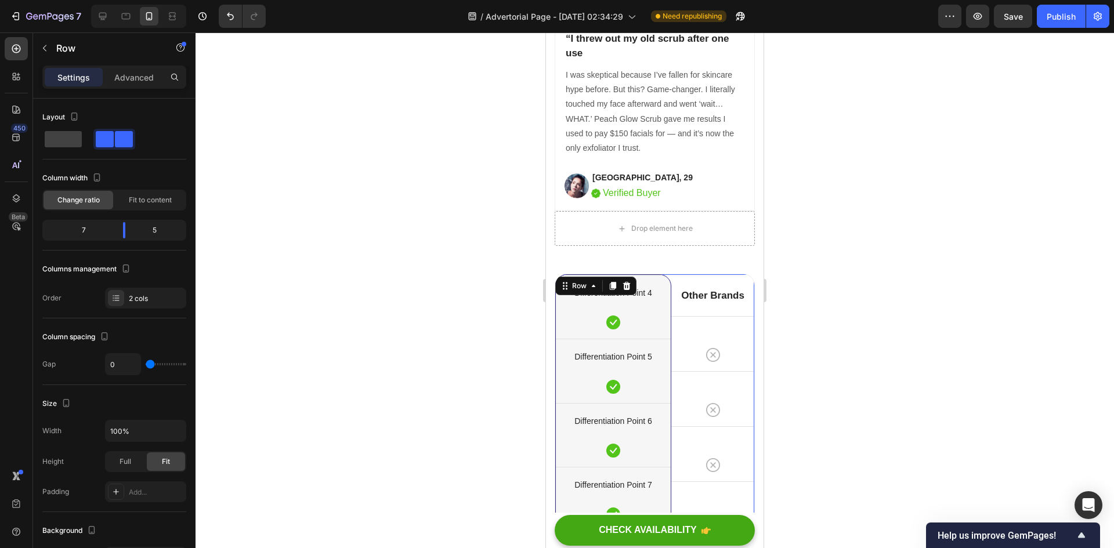
scroll to position [5165, 0]
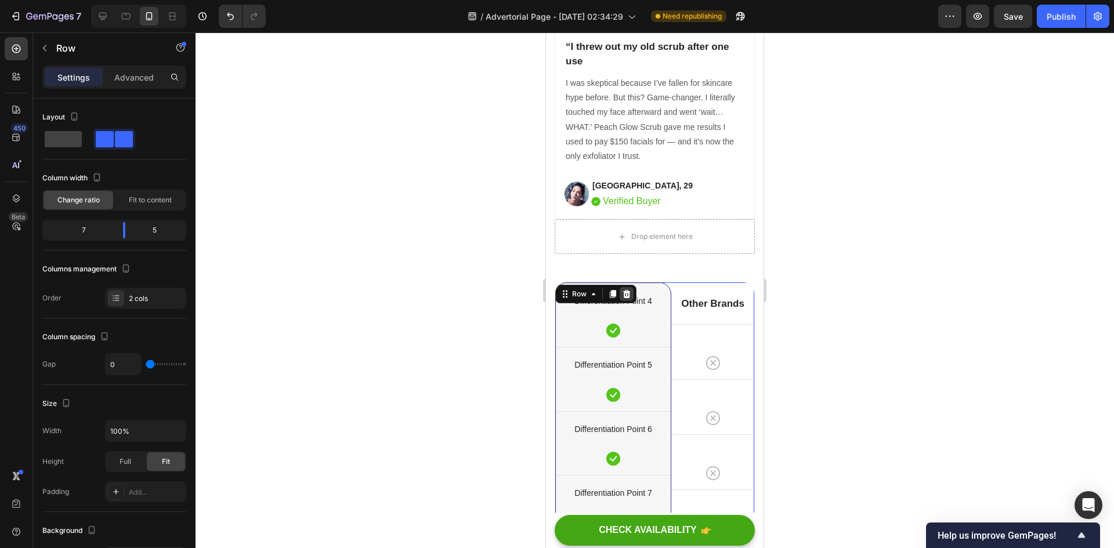
click at [629, 298] on icon at bounding box center [627, 294] width 8 height 8
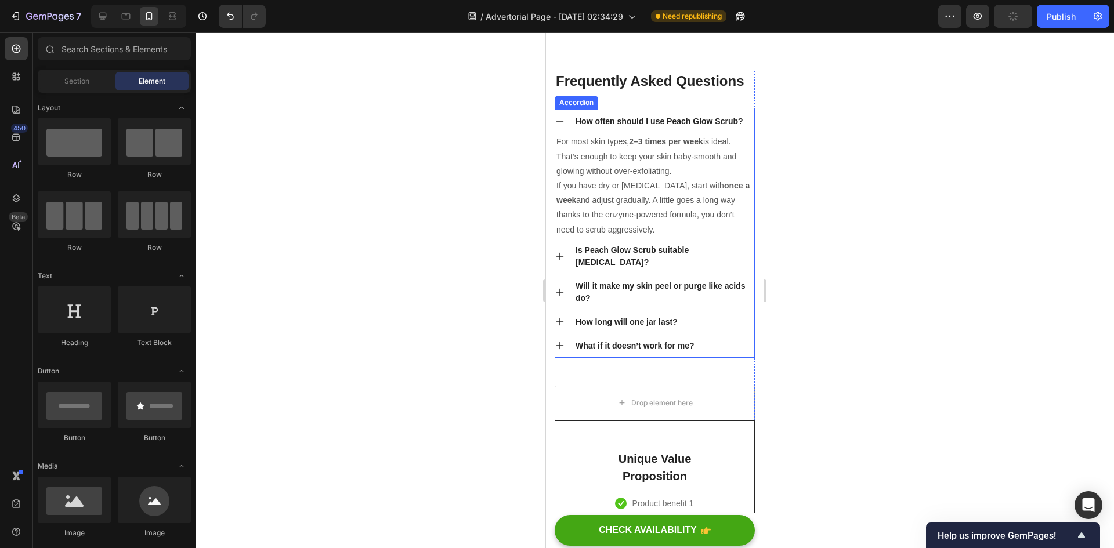
scroll to position [5456, 0]
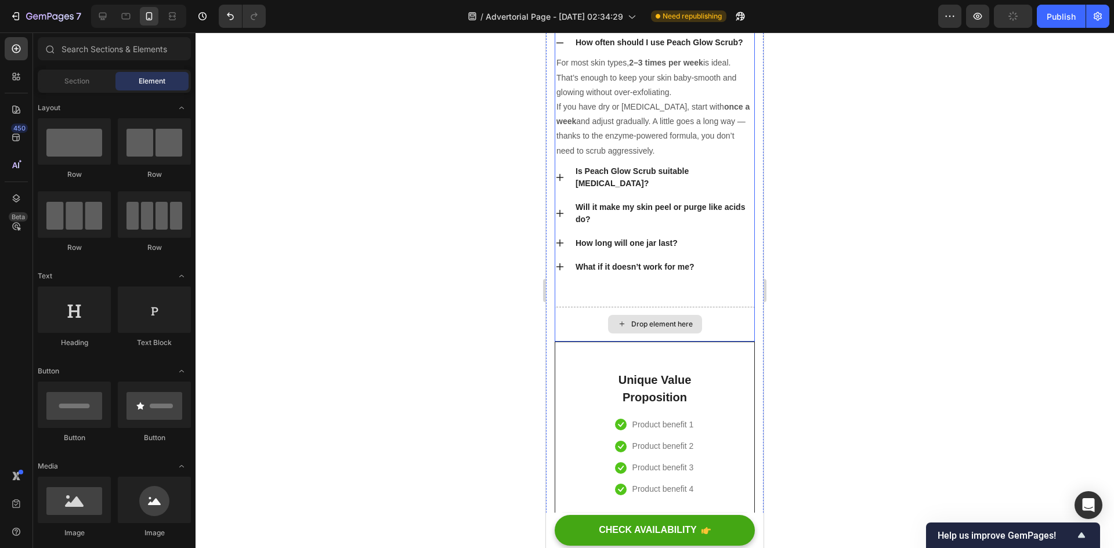
click at [719, 342] on div "Drop element here" at bounding box center [655, 324] width 200 height 35
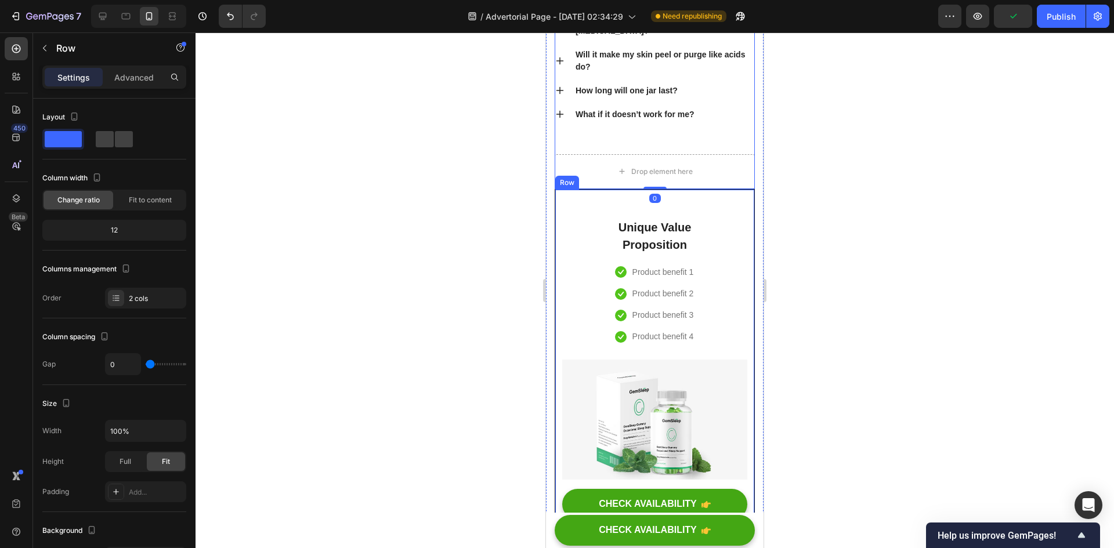
scroll to position [5688, 0]
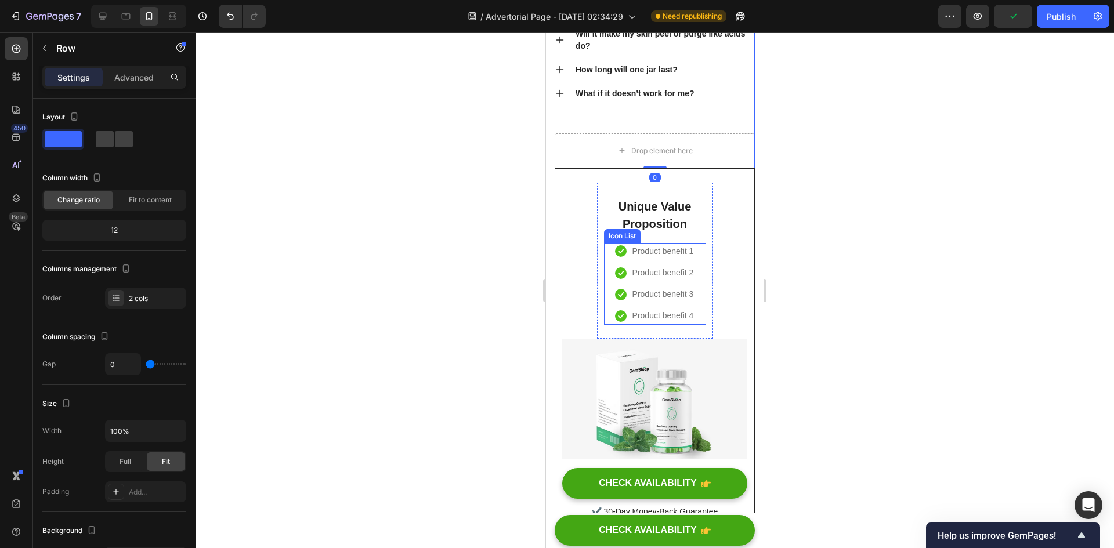
click at [693, 262] on div "Icon Product benefit 1 Text block Icon Product benefit 2 Text block Icon Produc…" at bounding box center [655, 284] width 102 height 82
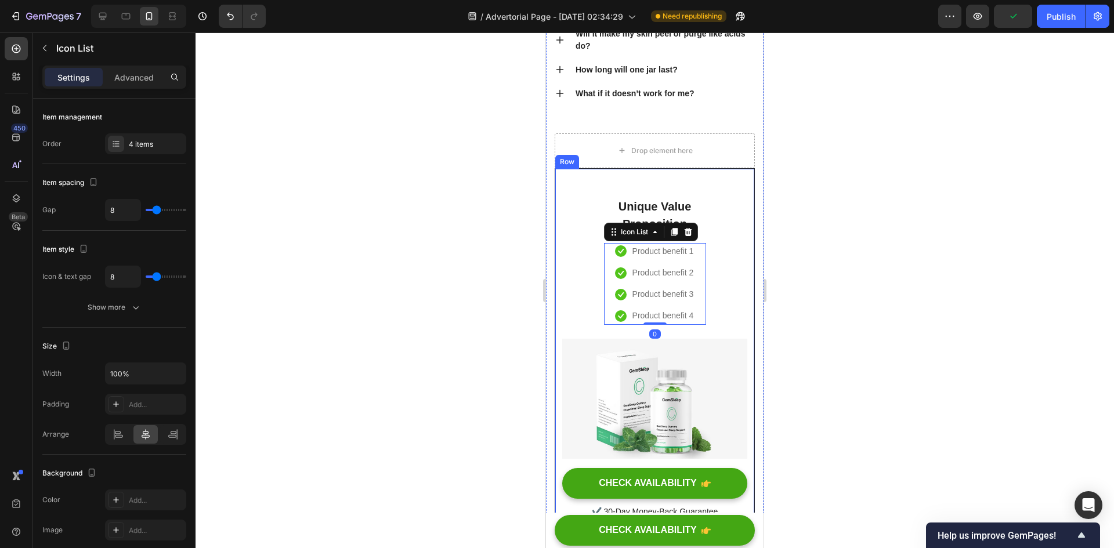
click at [726, 264] on div "Unique Value Proposition Heading Icon Product benefit 1 Text block Icon Product…" at bounding box center [654, 391] width 185 height 416
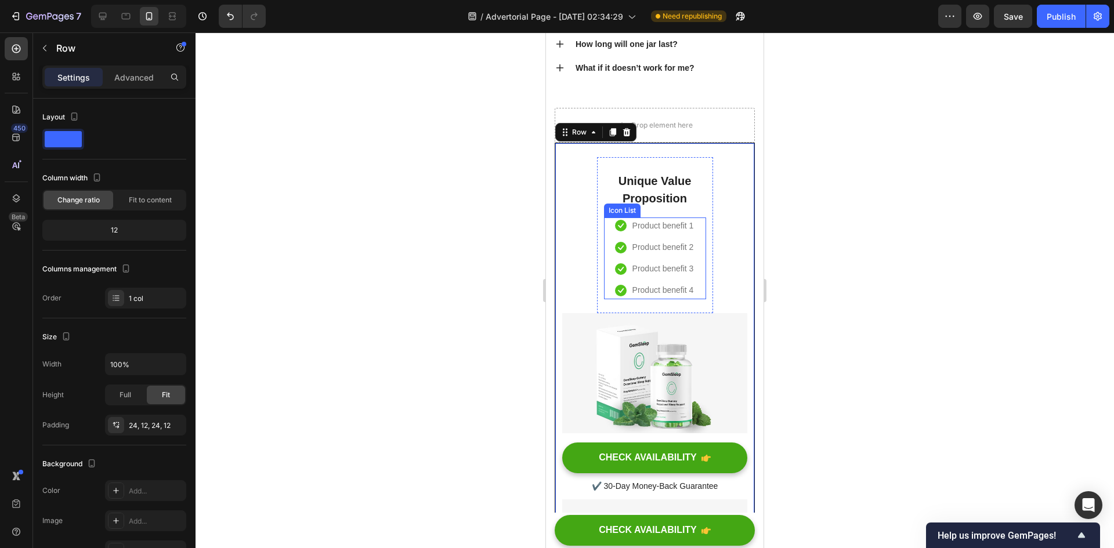
scroll to position [5589, 0]
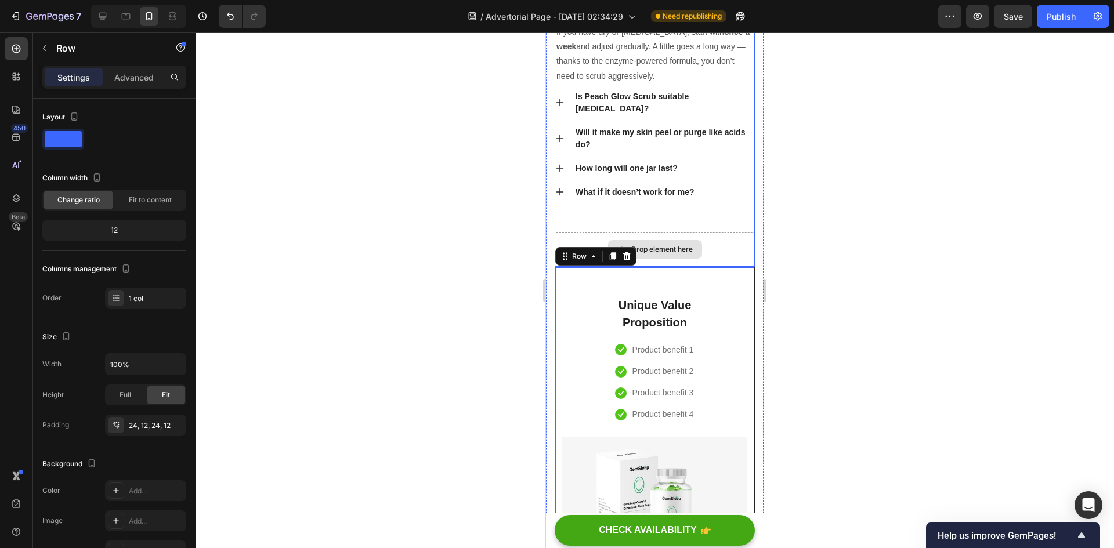
click at [717, 240] on div "Drop element here" at bounding box center [655, 249] width 200 height 35
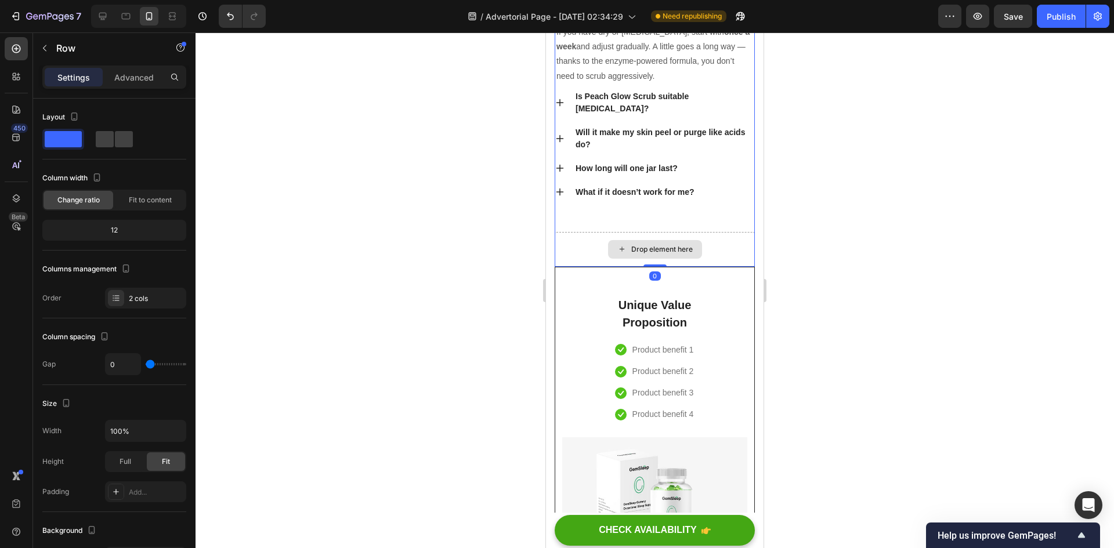
click at [710, 245] on div "Drop element here" at bounding box center [655, 249] width 200 height 35
click at [591, 246] on div "Drop element here" at bounding box center [655, 249] width 200 height 35
click at [587, 248] on div "Drop element here" at bounding box center [655, 249] width 200 height 35
drag, startPoint x: 649, startPoint y: 266, endPoint x: 649, endPoint y: 245, distance: 20.9
click at [649, 245] on div "Frequently Asked Questions Heading How often should I use Peach Glow Scrub? For…" at bounding box center [655, 92] width 200 height 350
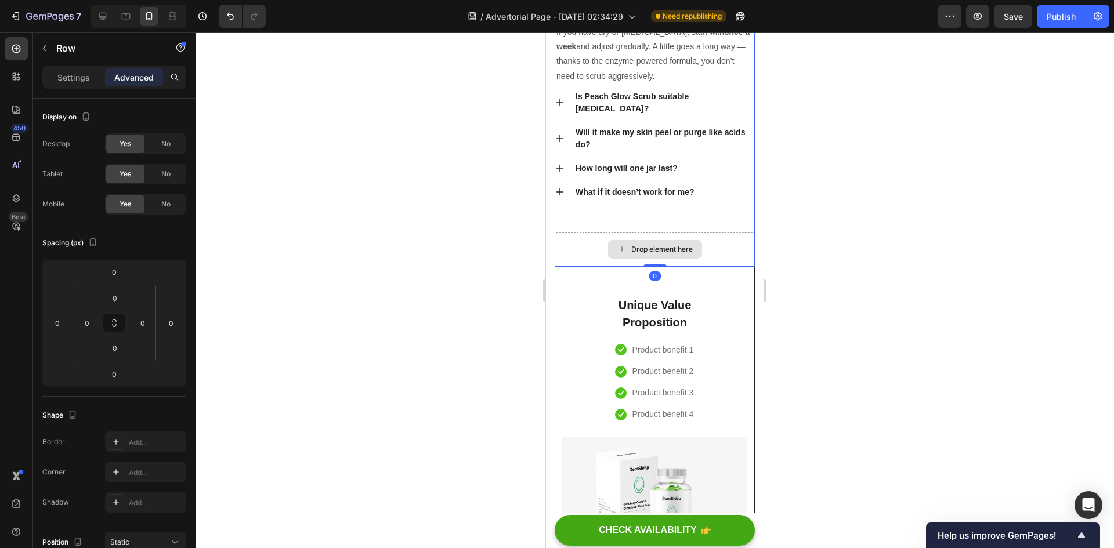
click at [579, 248] on div "Drop element here" at bounding box center [655, 249] width 200 height 35
click at [712, 253] on div "Drop element here" at bounding box center [655, 249] width 200 height 35
click at [725, 221] on div "Frequently Asked Questions Heading How often should I use Peach Glow Scrub? For…" at bounding box center [655, 74] width 200 height 315
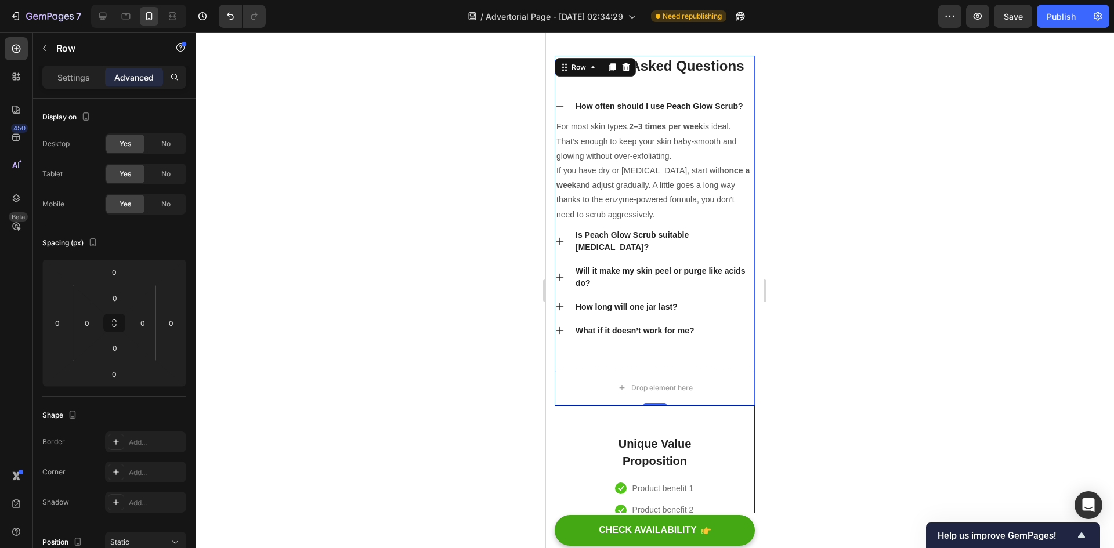
scroll to position [5415, 0]
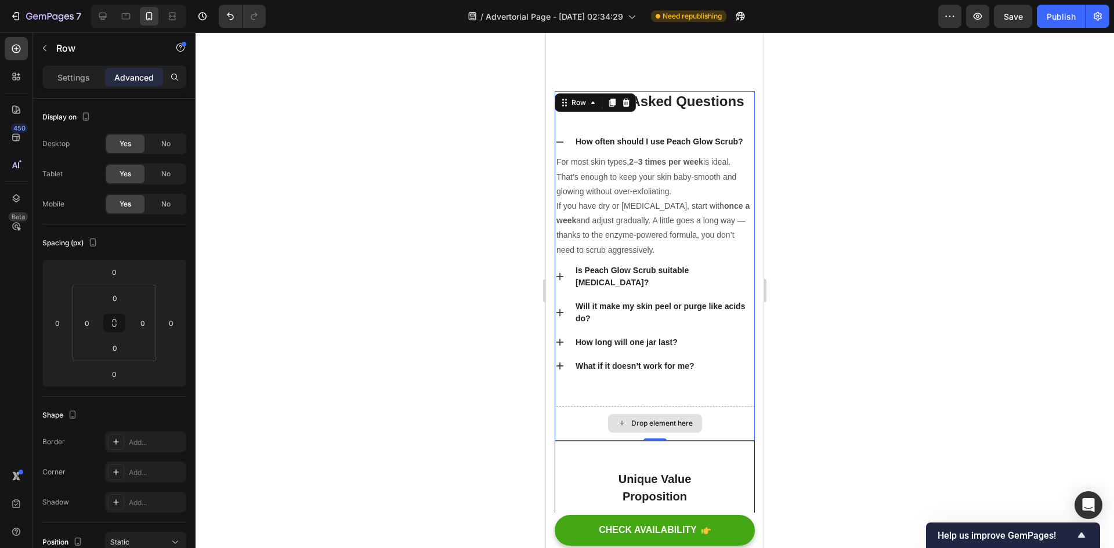
click at [667, 417] on div "Drop element here" at bounding box center [655, 423] width 94 height 19
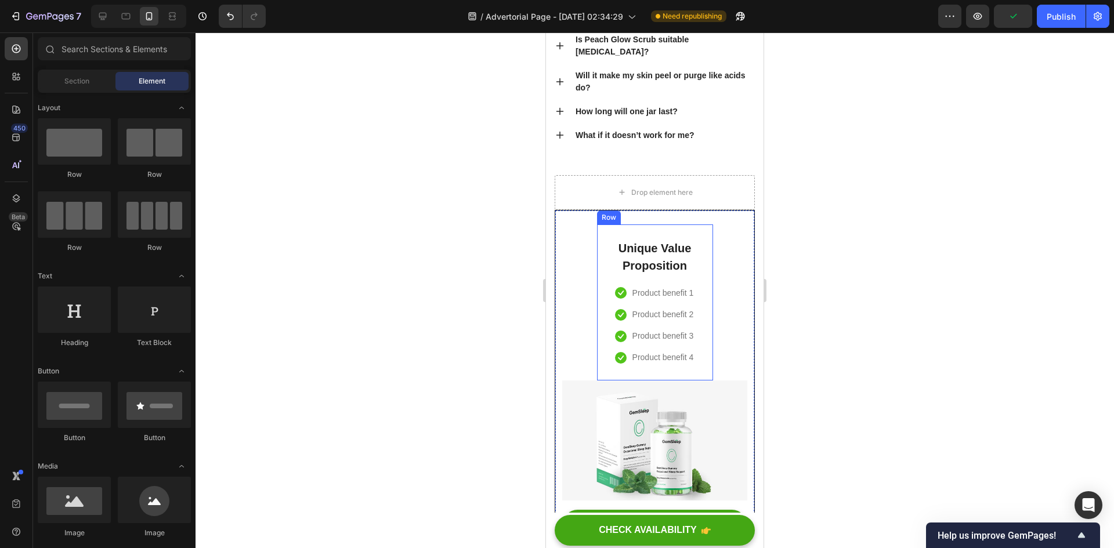
scroll to position [5647, 0]
click at [731, 323] on div "Unique Value Proposition Heading Icon Product benefit 1 Text block Icon Product…" at bounding box center [654, 431] width 185 height 416
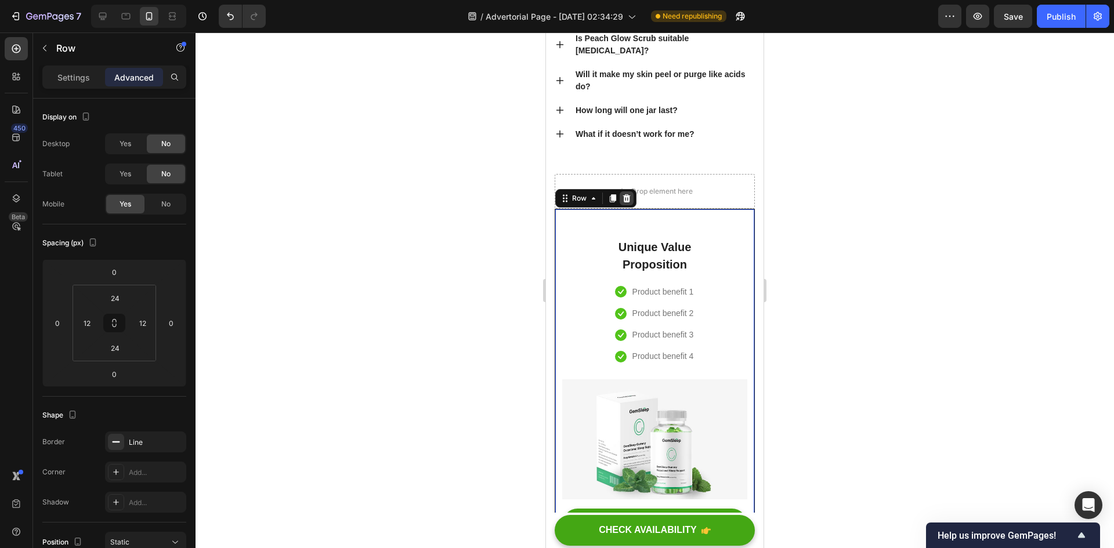
click at [629, 196] on icon at bounding box center [627, 198] width 8 height 8
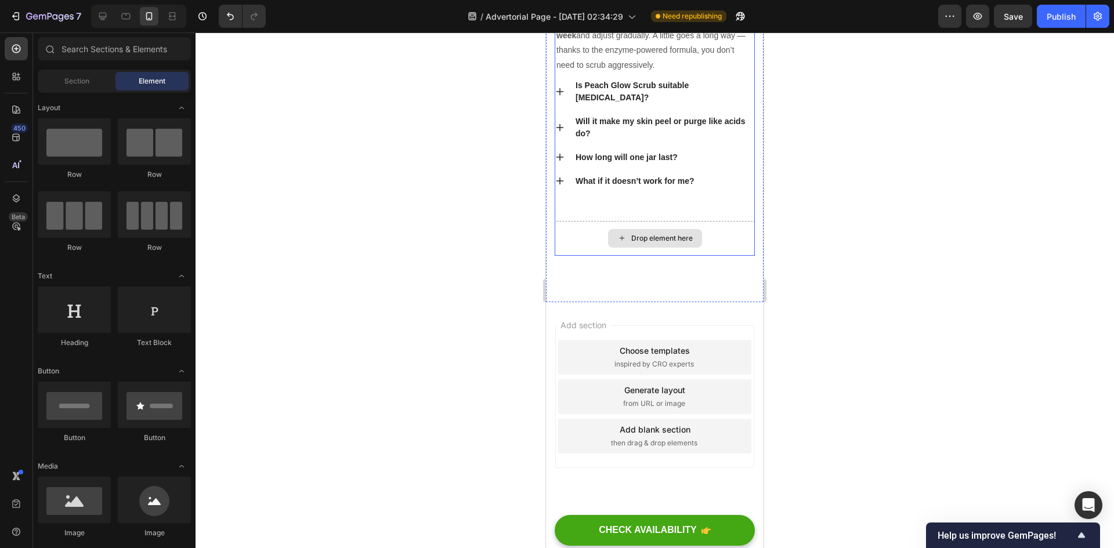
click at [687, 237] on div "Drop element here" at bounding box center [662, 238] width 62 height 9
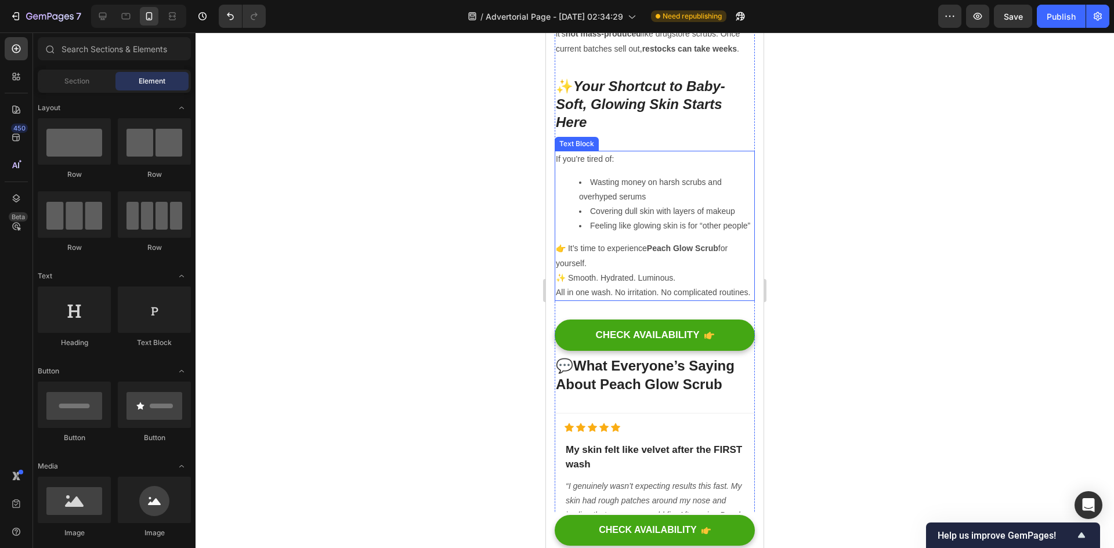
scroll to position [4149, 0]
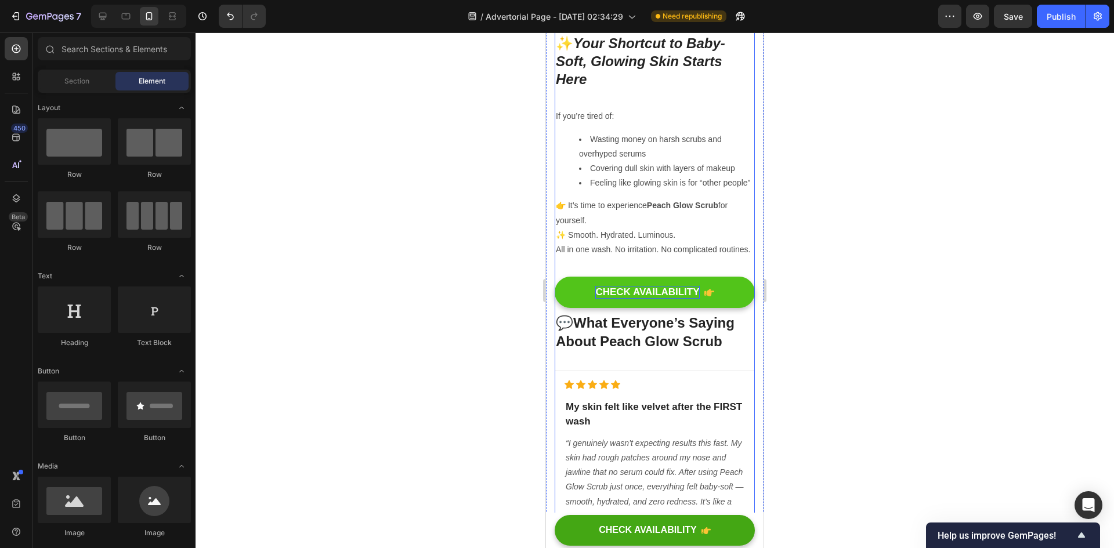
click at [693, 299] on div "CHECK AVAILABILITY" at bounding box center [647, 292] width 104 height 13
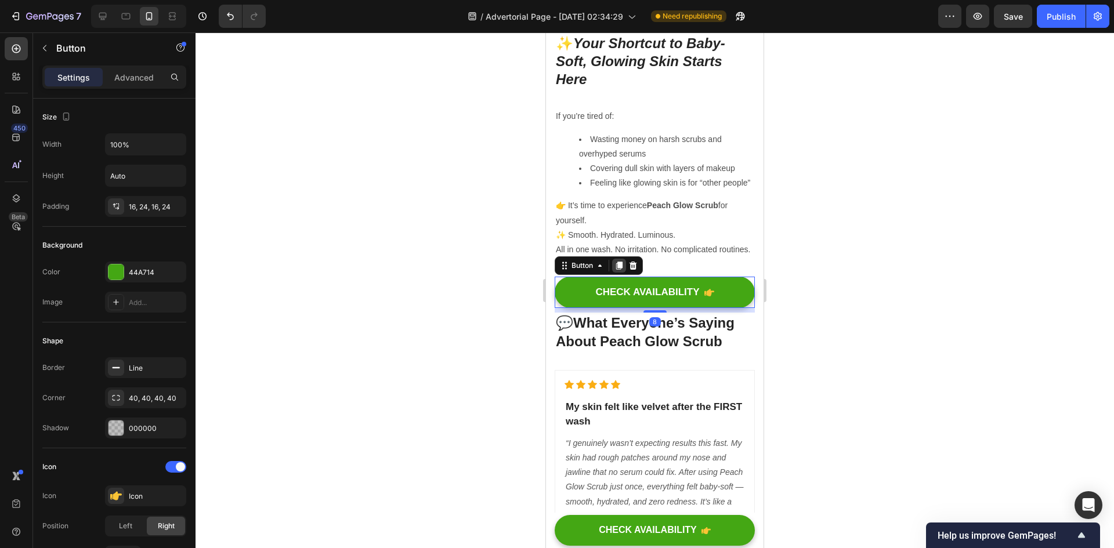
click at [622, 270] on icon at bounding box center [619, 266] width 6 height 8
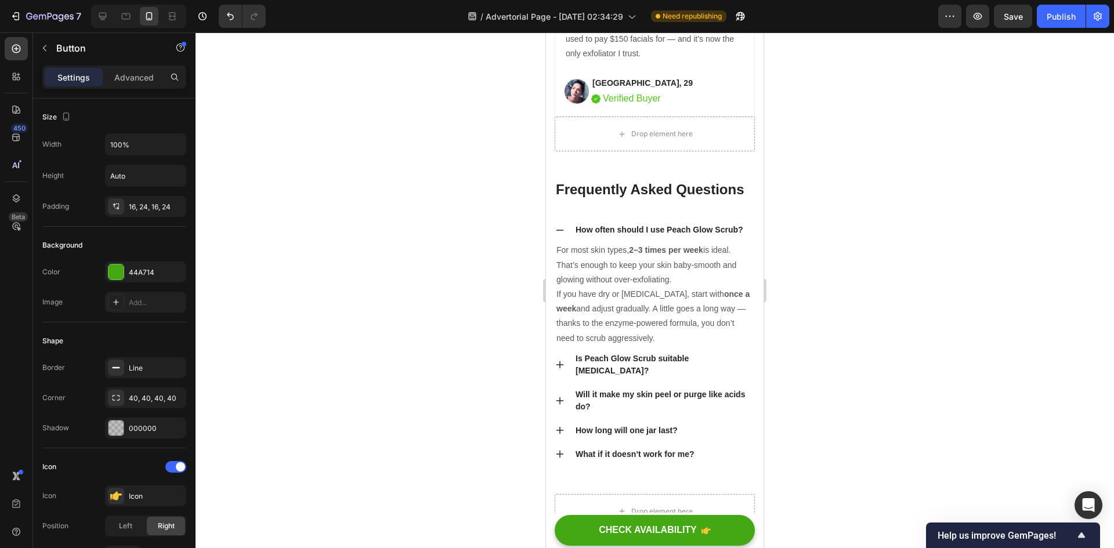
scroll to position [5310, 0]
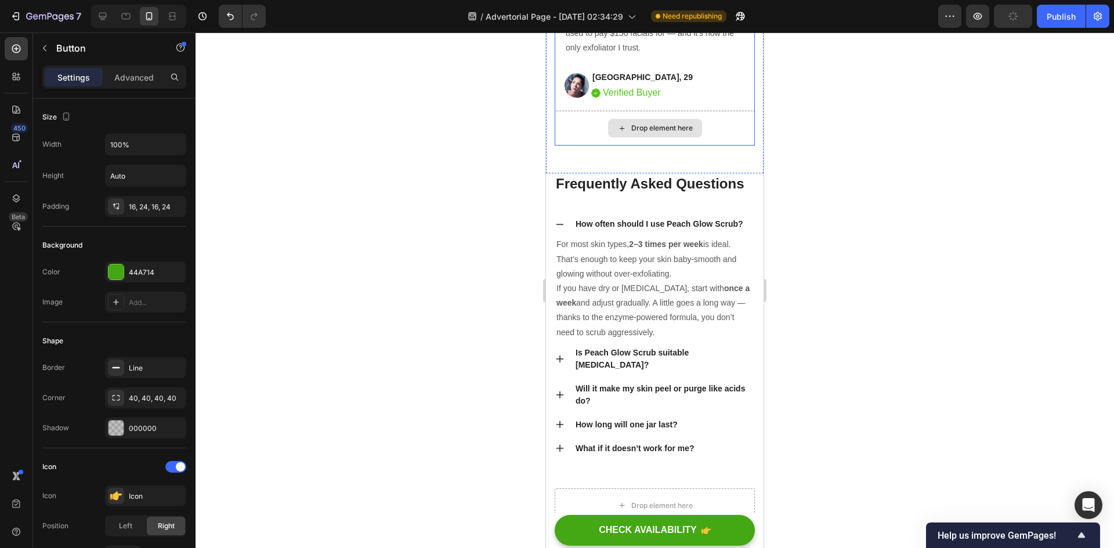
click at [696, 138] on div "Drop element here" at bounding box center [655, 128] width 94 height 19
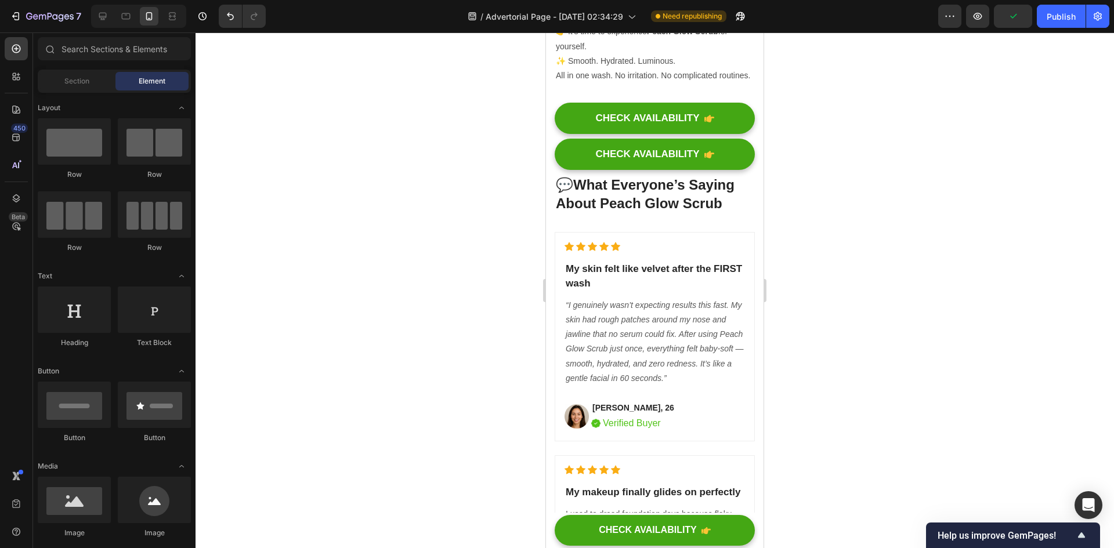
scroll to position [4265, 0]
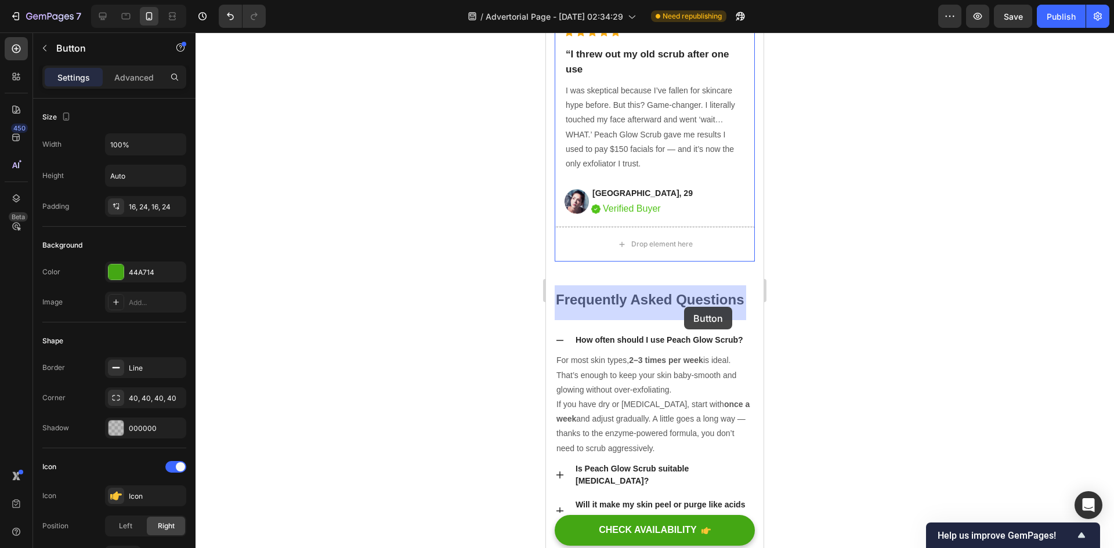
drag, startPoint x: 702, startPoint y: 259, endPoint x: 684, endPoint y: 306, distance: 49.6
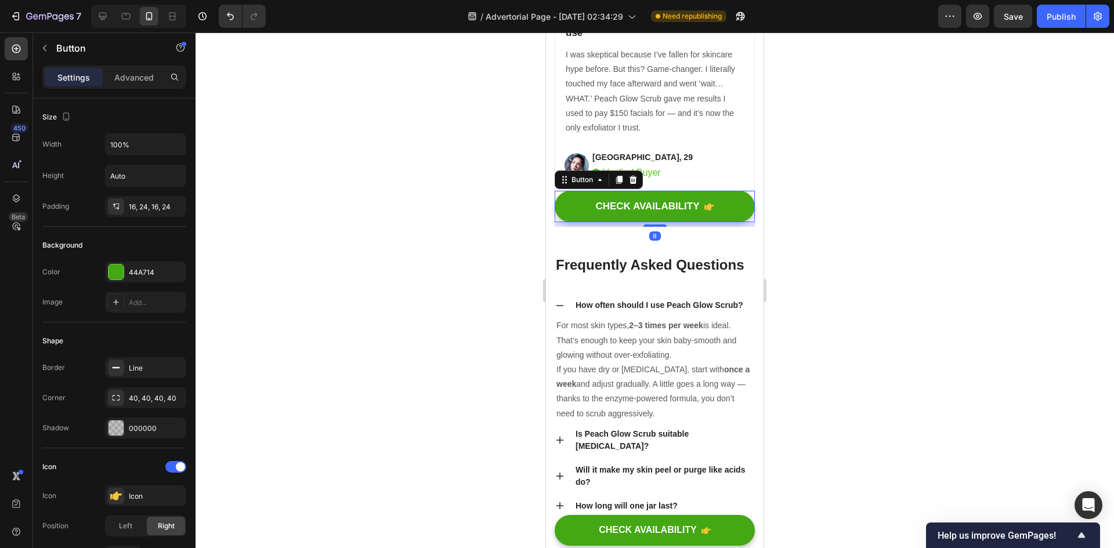
scroll to position [5158, 0]
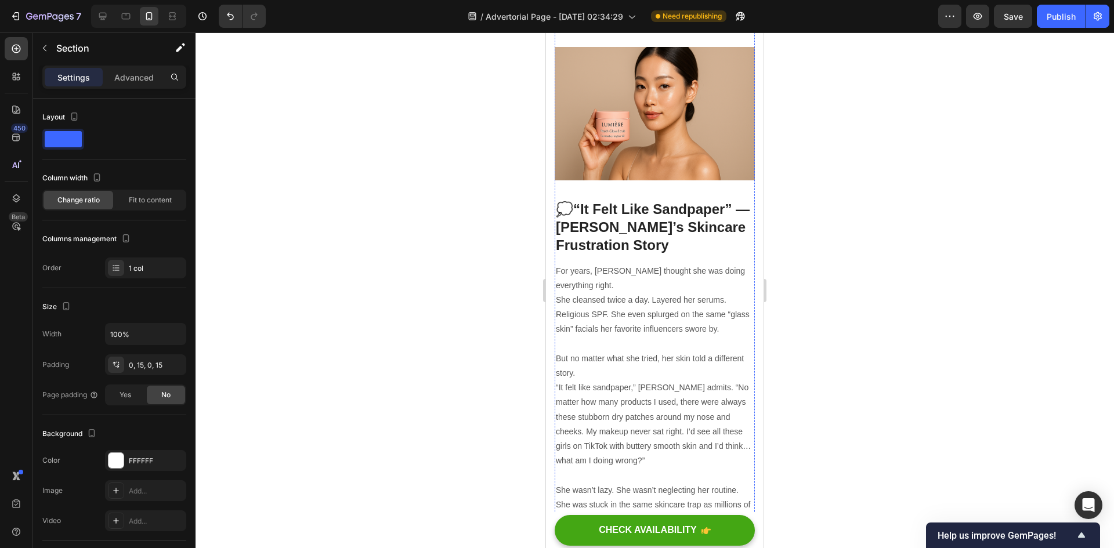
scroll to position [146, 0]
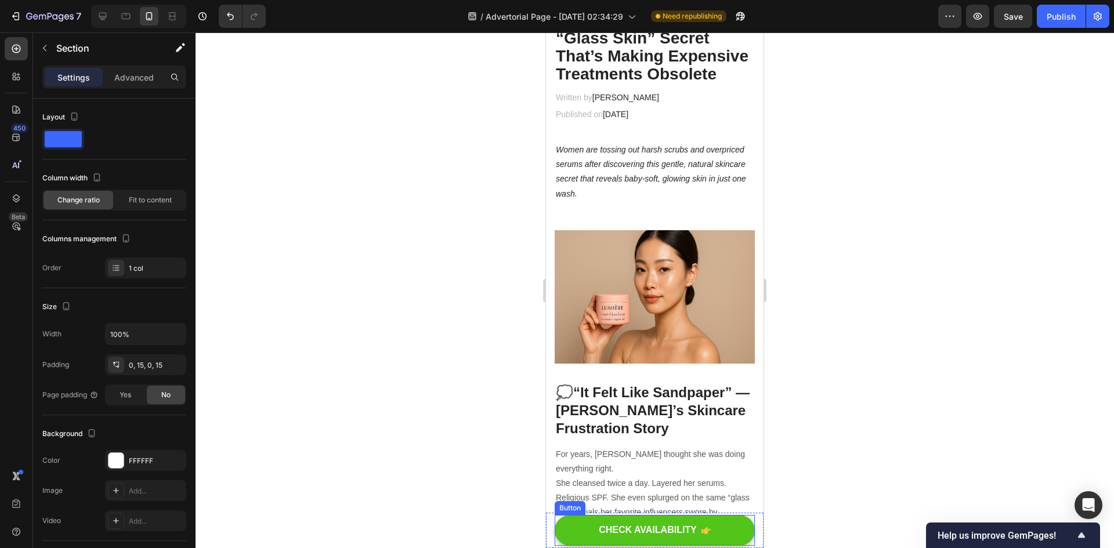
click at [706, 530] on icon "CHECK AVAILABILITY" at bounding box center [706, 530] width 9 height 9
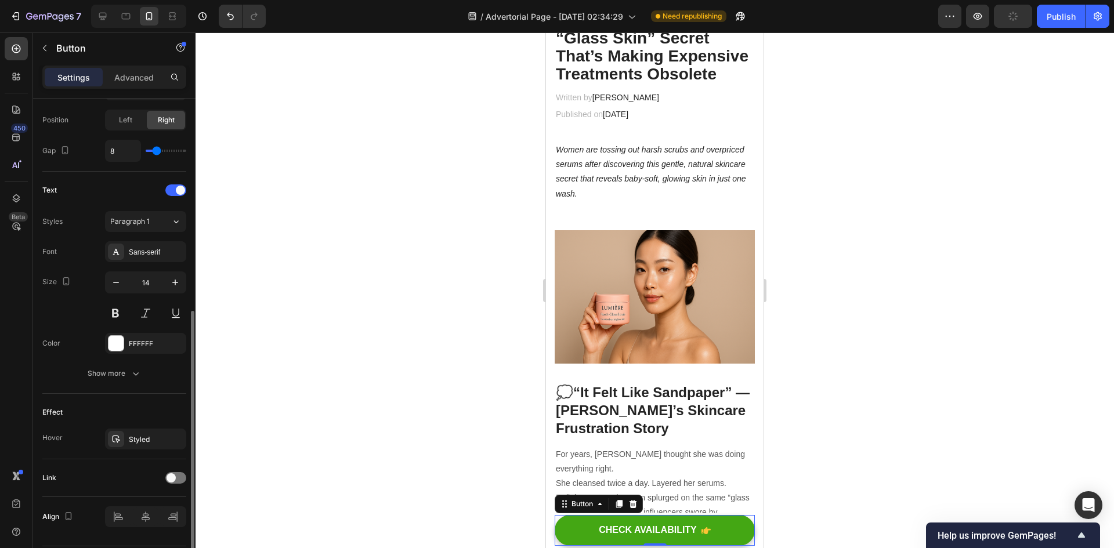
scroll to position [441, 0]
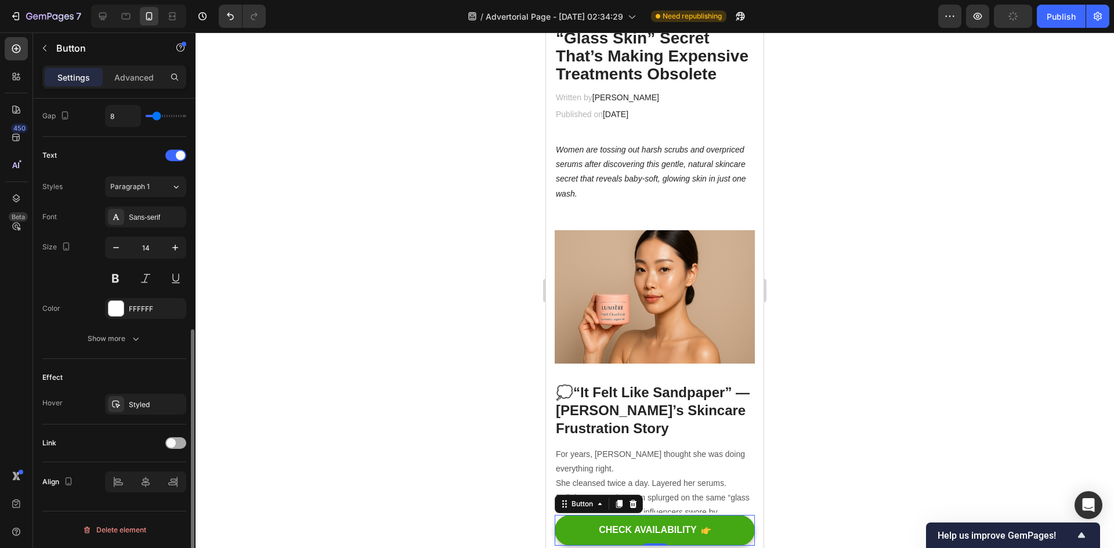
click at [171, 443] on span at bounding box center [171, 443] width 9 height 9
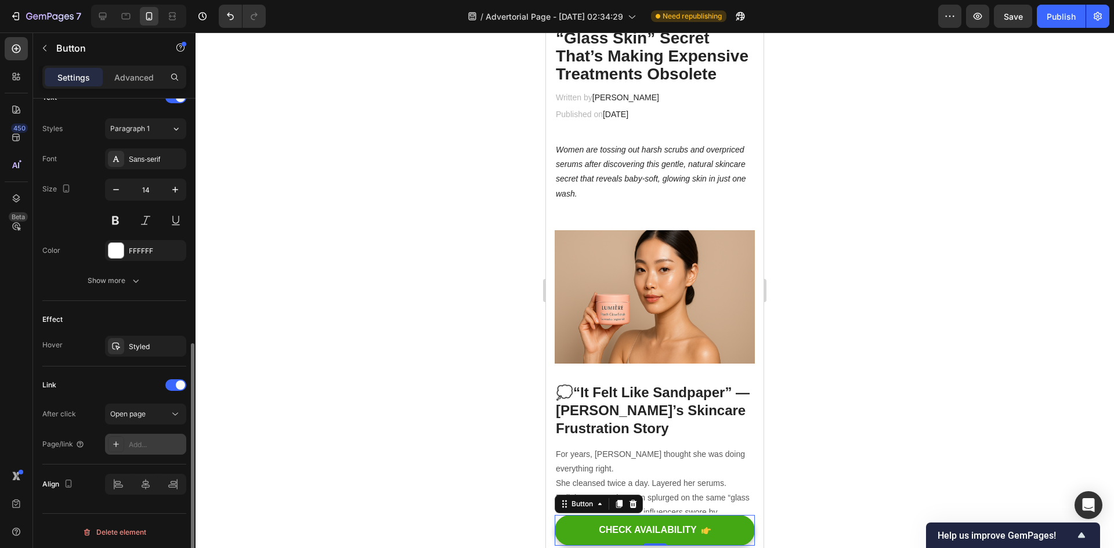
click at [156, 447] on div "Add..." at bounding box center [156, 445] width 55 height 10
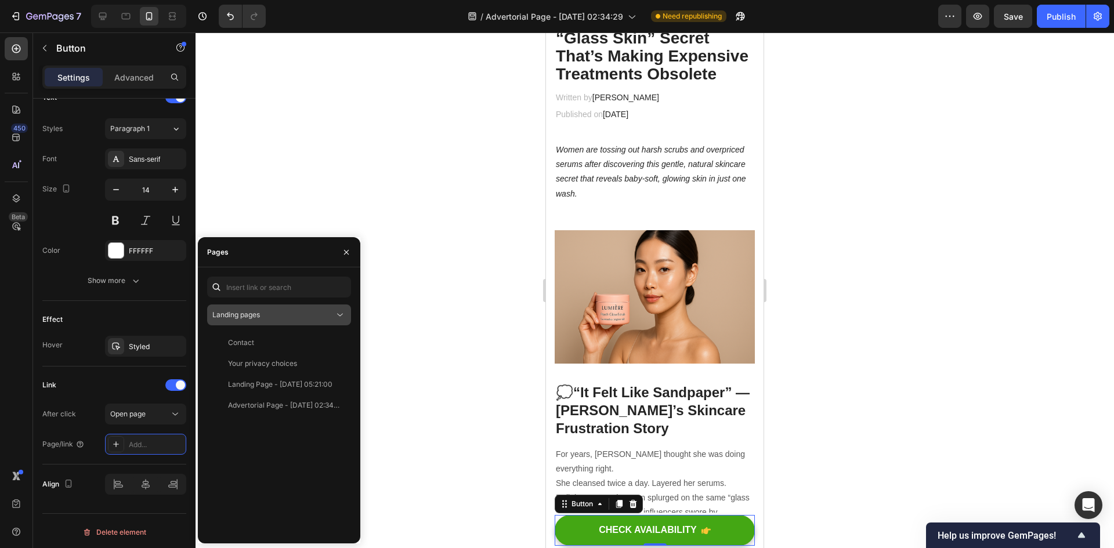
click at [293, 313] on div "Landing pages" at bounding box center [273, 315] width 122 height 10
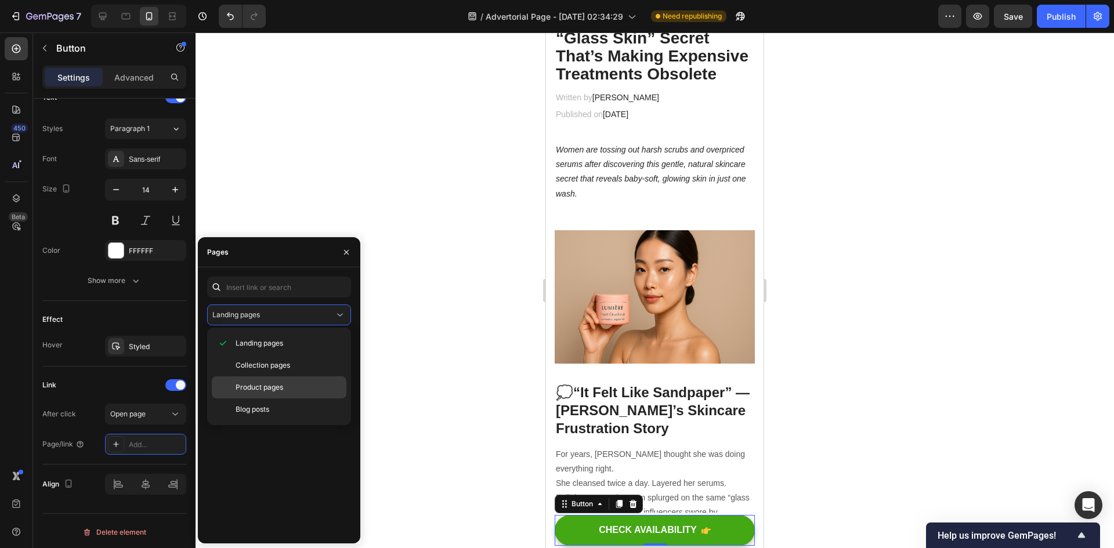
click at [281, 382] on div "Product pages" at bounding box center [279, 388] width 135 height 22
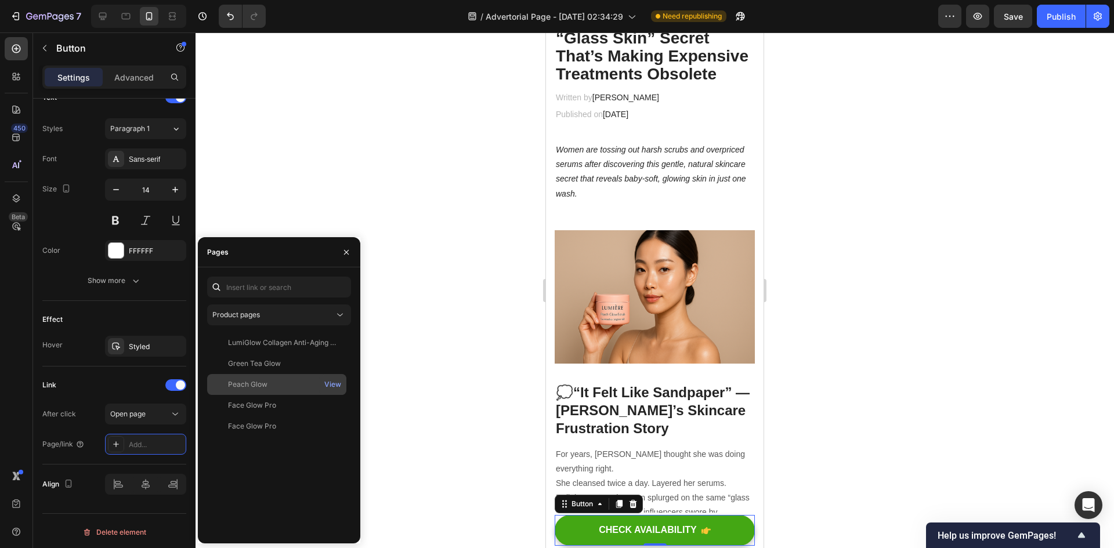
click at [279, 382] on div "Peach Glow" at bounding box center [277, 385] width 130 height 10
click at [324, 382] on div "View" at bounding box center [332, 385] width 17 height 10
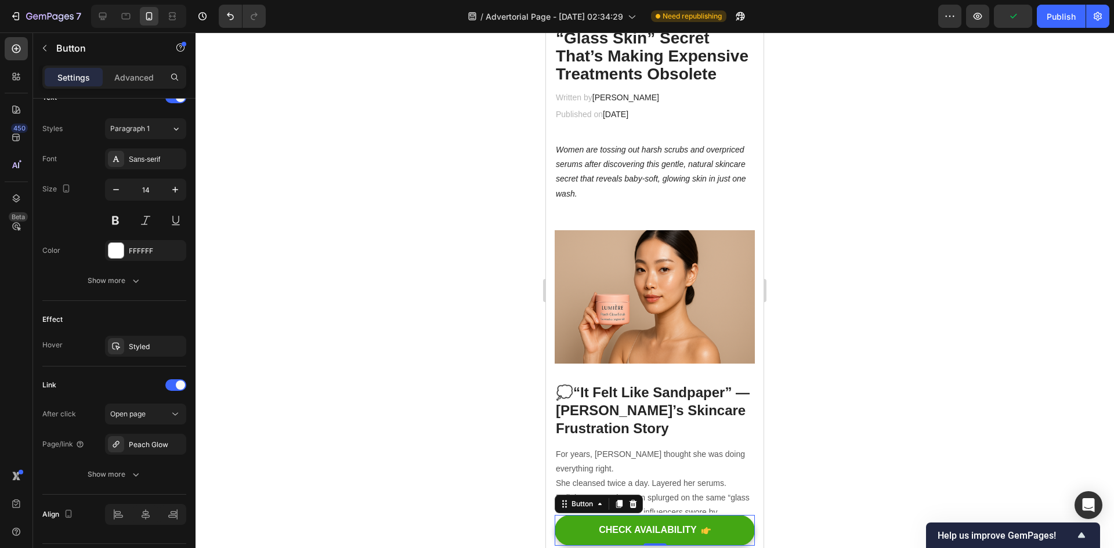
click at [464, 411] on div at bounding box center [655, 291] width 919 height 516
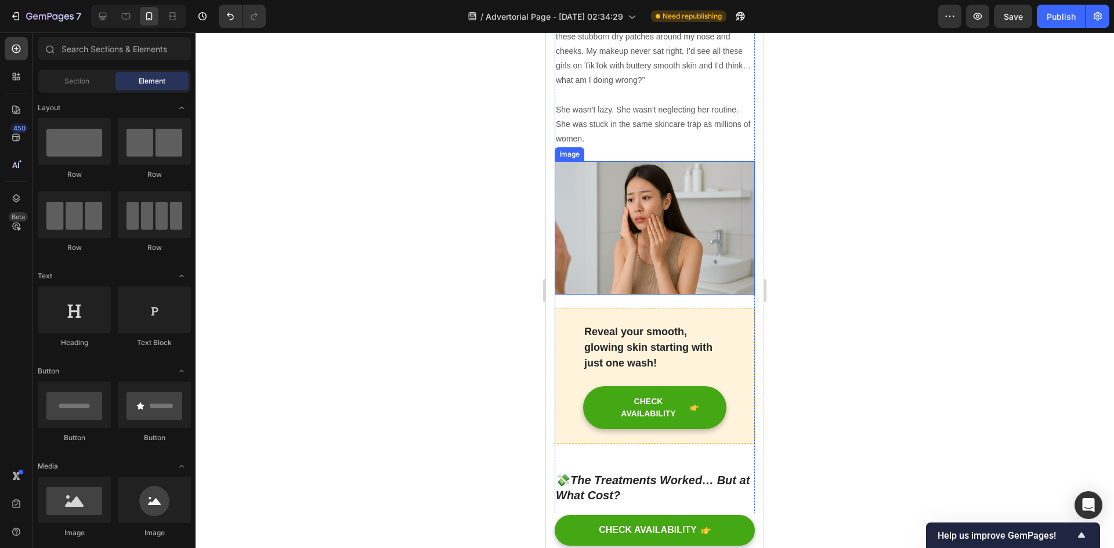
scroll to position [813, 0]
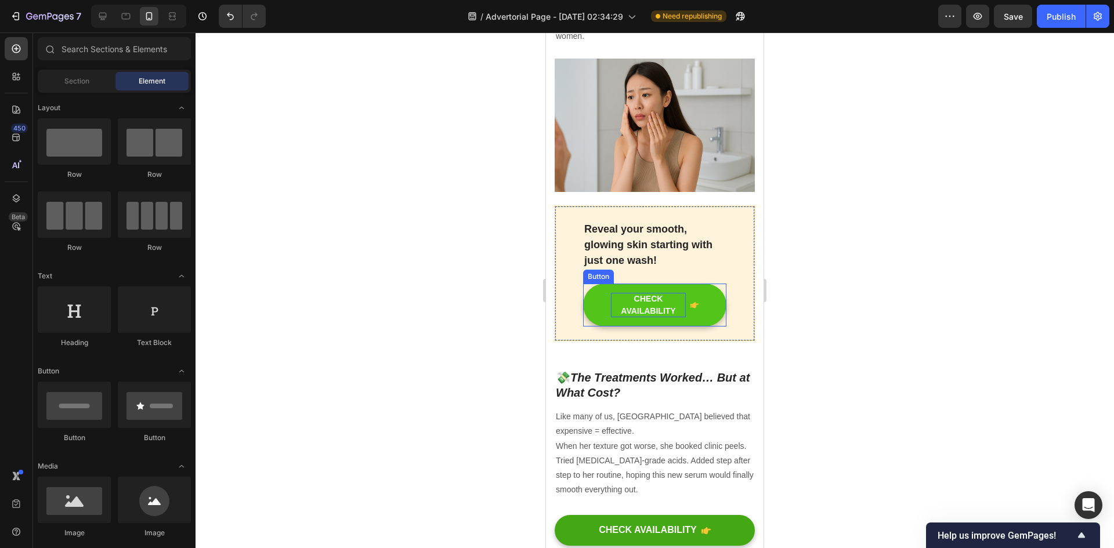
click at [659, 297] on div "CHECK AVAILABILITY" at bounding box center [648, 305] width 75 height 24
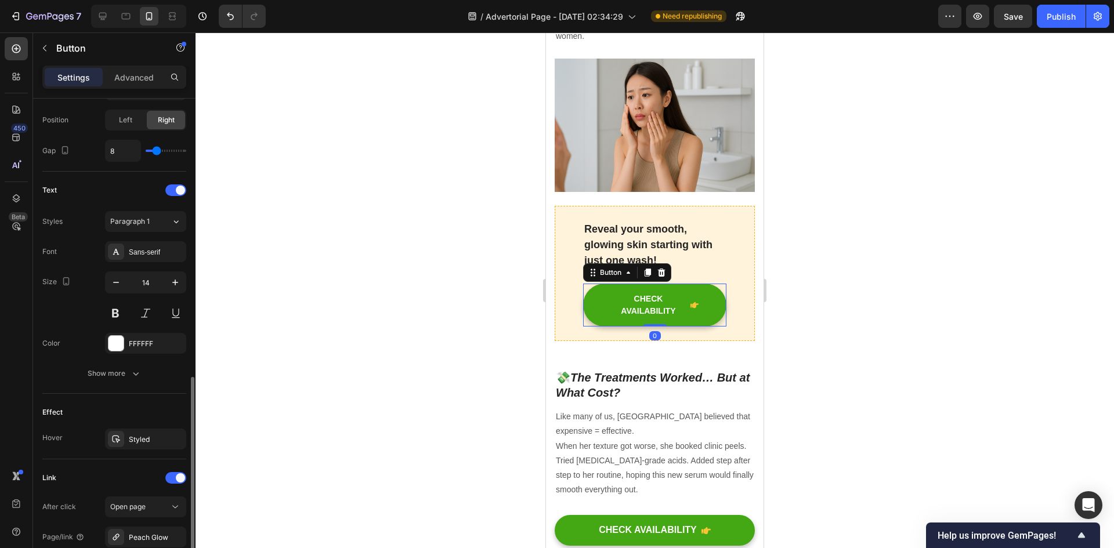
scroll to position [532, 0]
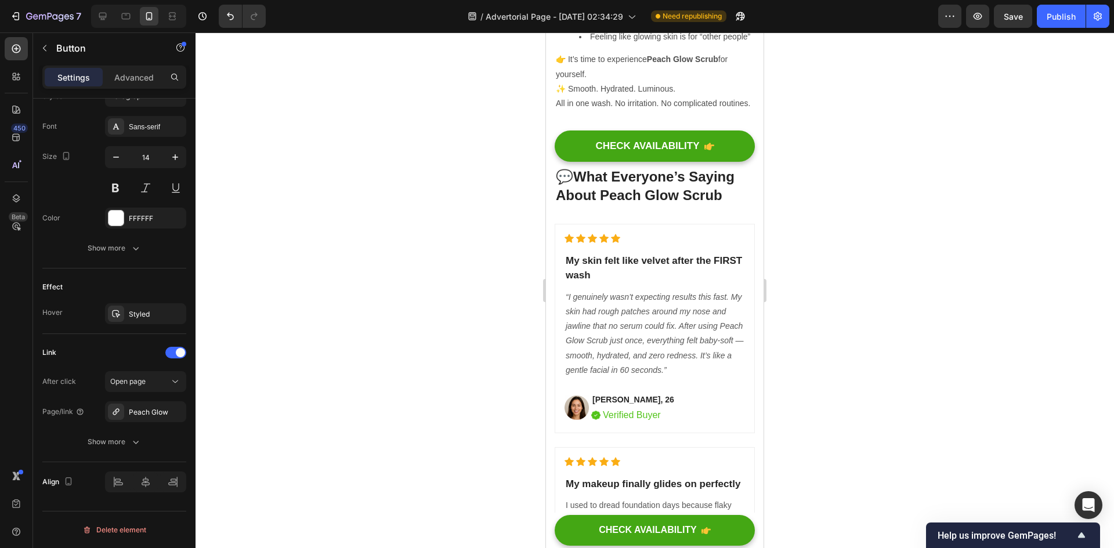
scroll to position [4411, 0]
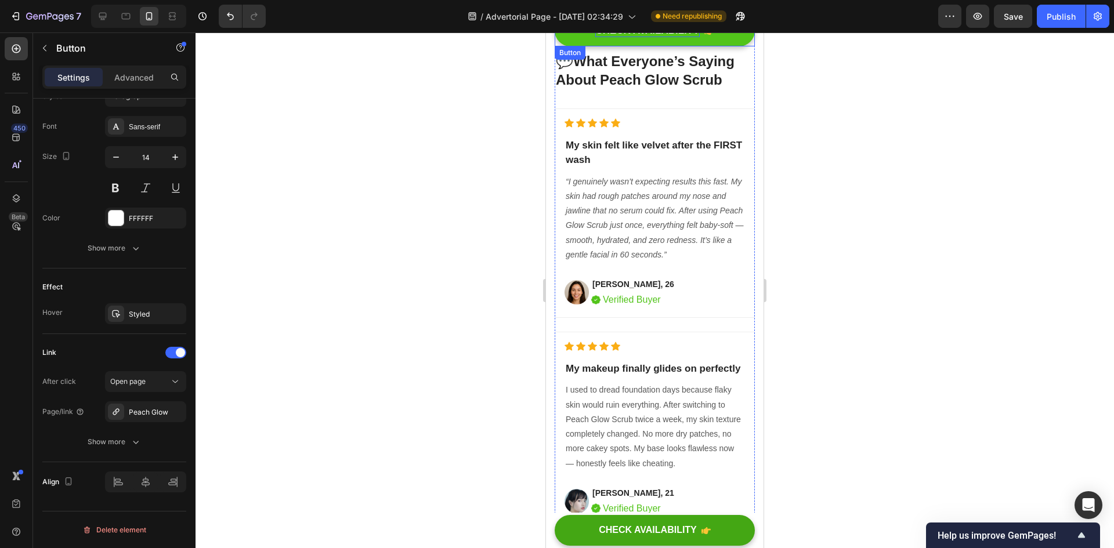
click at [680, 37] on div "CHECK AVAILABILITY" at bounding box center [647, 30] width 104 height 13
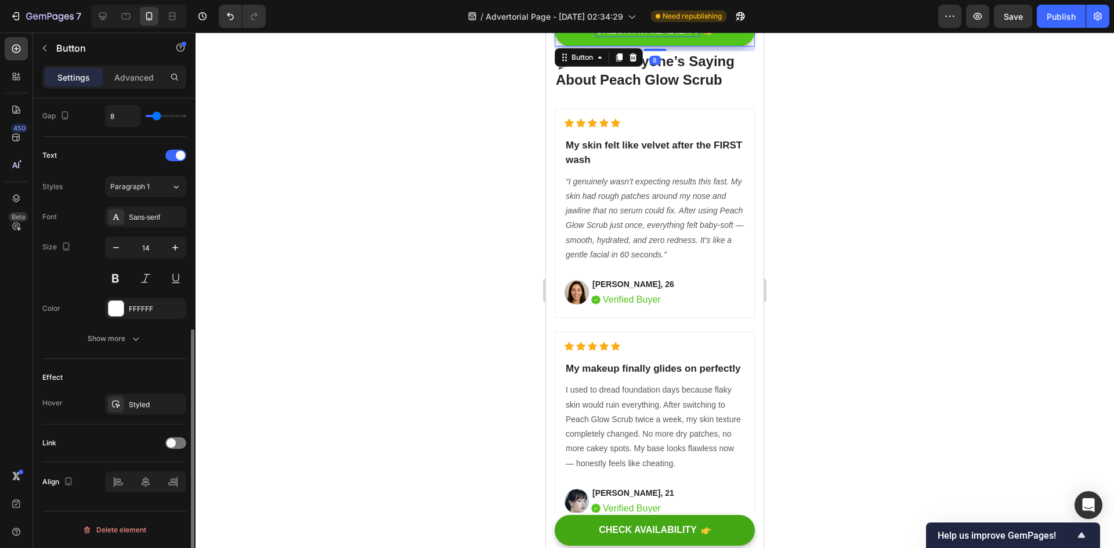
scroll to position [441, 0]
click at [156, 439] on div "Link" at bounding box center [114, 443] width 144 height 19
click at [171, 443] on span at bounding box center [171, 443] width 9 height 9
click at [163, 489] on div "After click Open page Page/link Add..." at bounding box center [114, 487] width 144 height 51
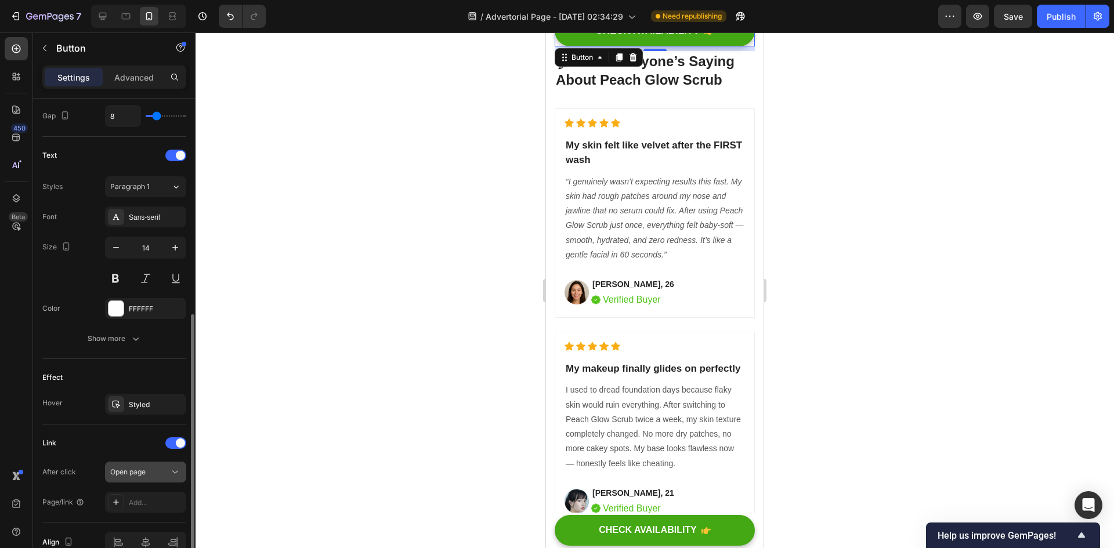
click at [164, 476] on div "Open page" at bounding box center [139, 472] width 59 height 10
click at [166, 490] on div "After click Open page Page/link Add..." at bounding box center [114, 487] width 144 height 51
click at [165, 498] on div "Add..." at bounding box center [156, 503] width 55 height 10
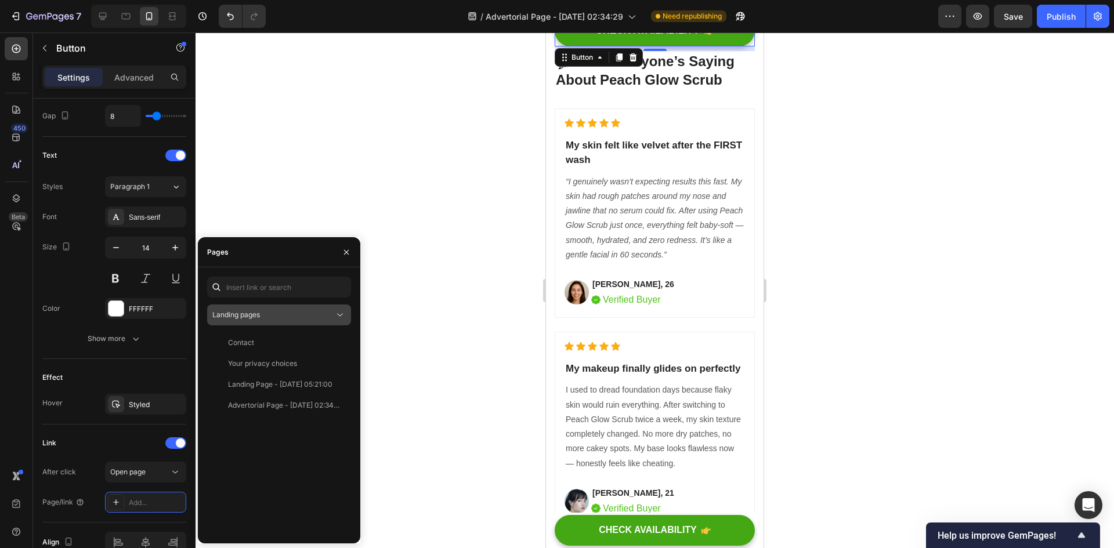
click at [283, 319] on div "Landing pages" at bounding box center [273, 315] width 122 height 10
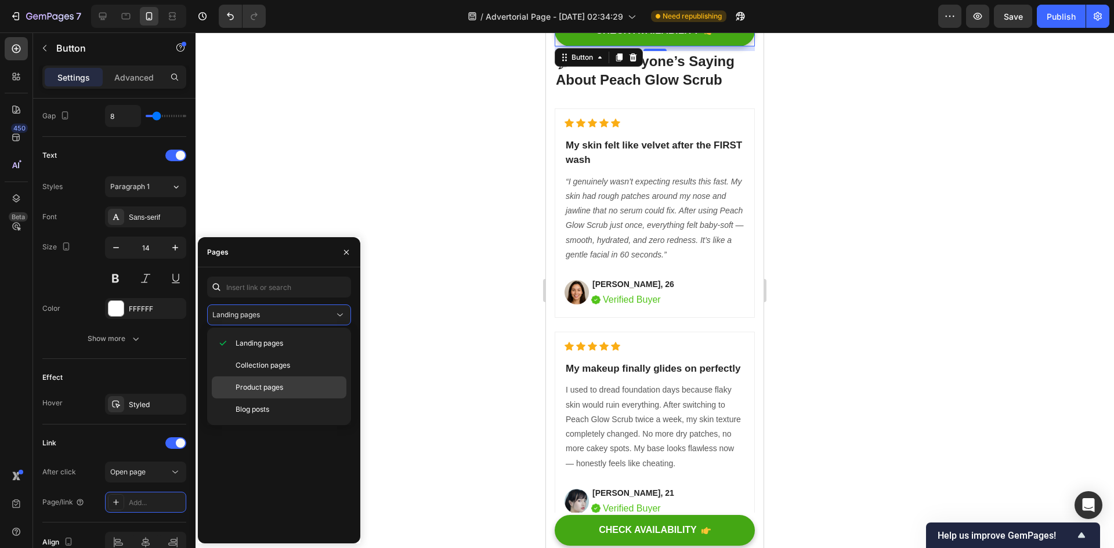
click at [275, 387] on span "Product pages" at bounding box center [260, 387] width 48 height 10
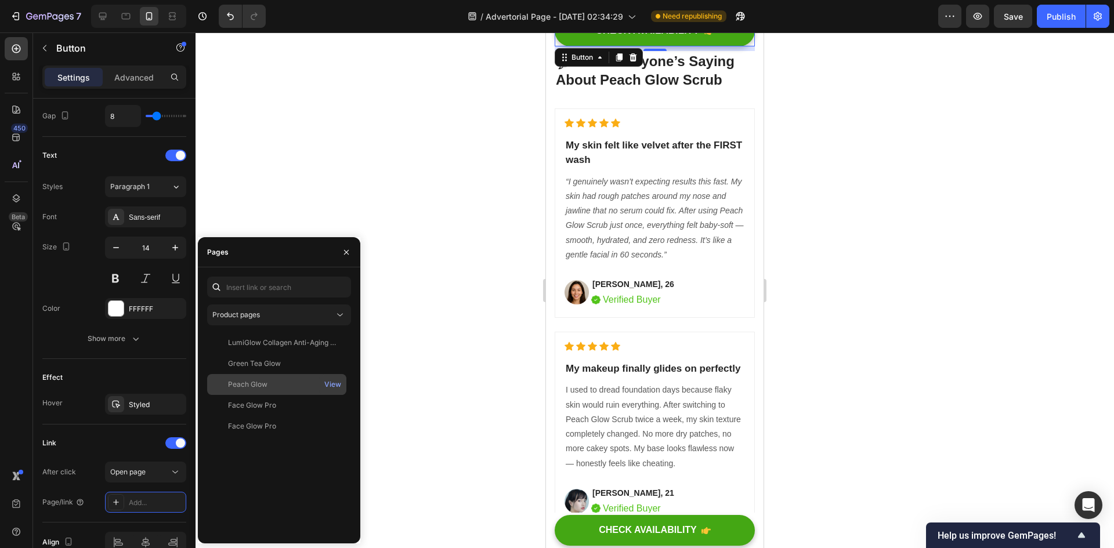
click at [281, 380] on div "Peach Glow" at bounding box center [277, 385] width 130 height 10
click at [345, 253] on icon "button" at bounding box center [346, 252] width 5 height 5
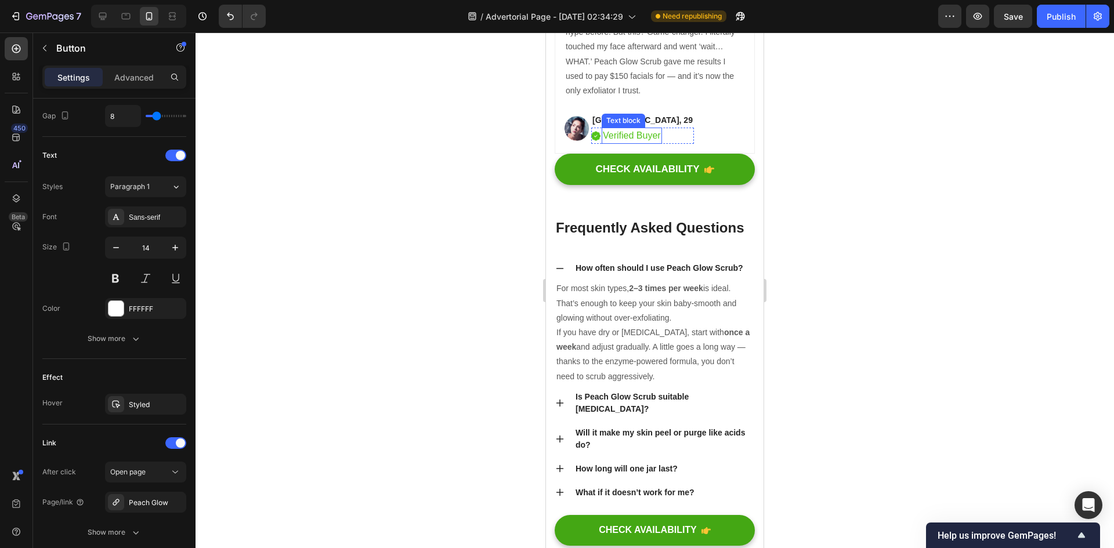
scroll to position [5340, 0]
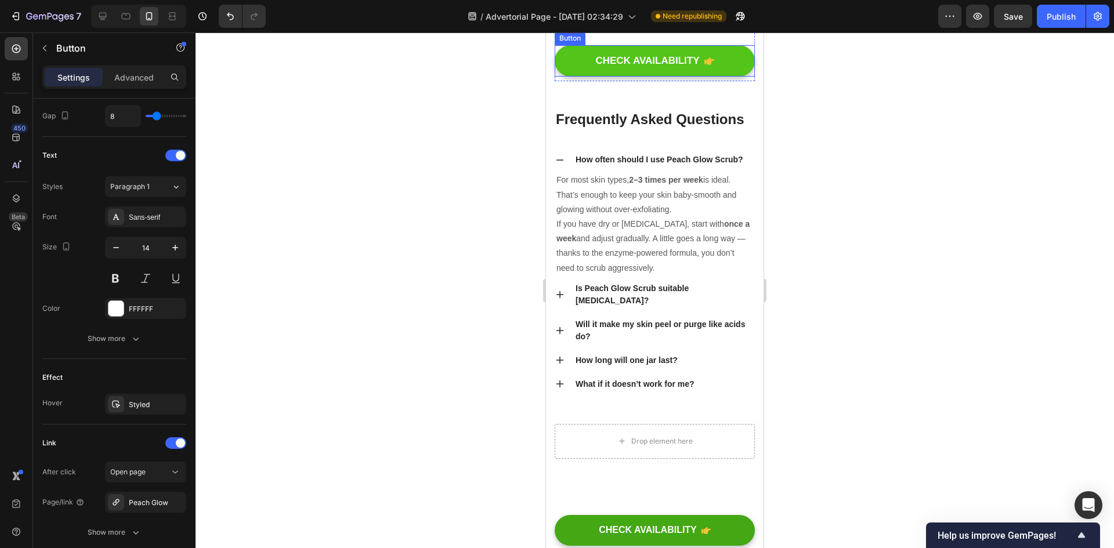
click at [671, 77] on button "CHECK AVAILABILITY" at bounding box center [655, 60] width 200 height 31
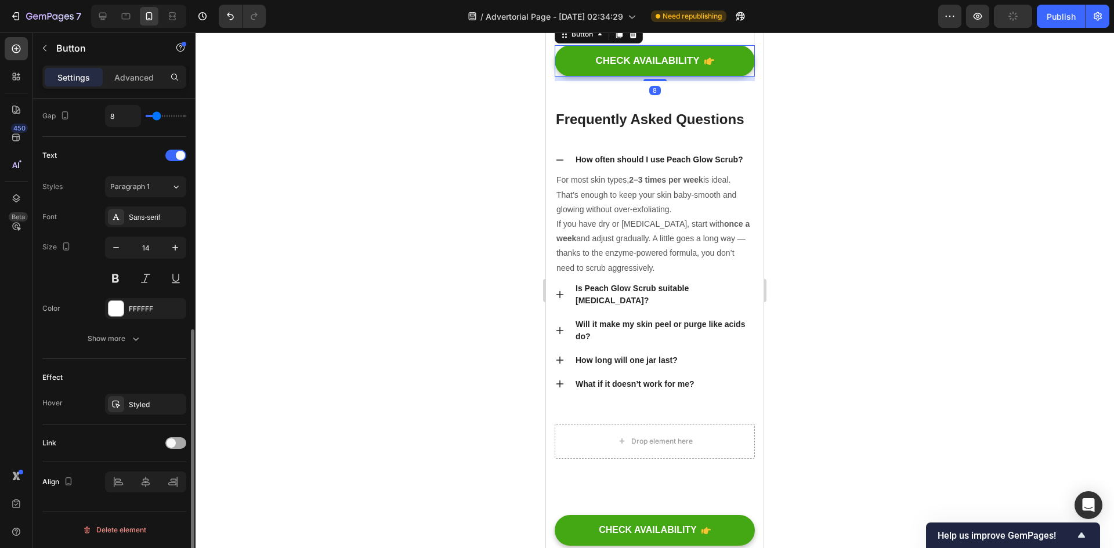
click at [172, 439] on span at bounding box center [171, 443] width 9 height 9
click at [157, 503] on div "Add..." at bounding box center [156, 503] width 55 height 10
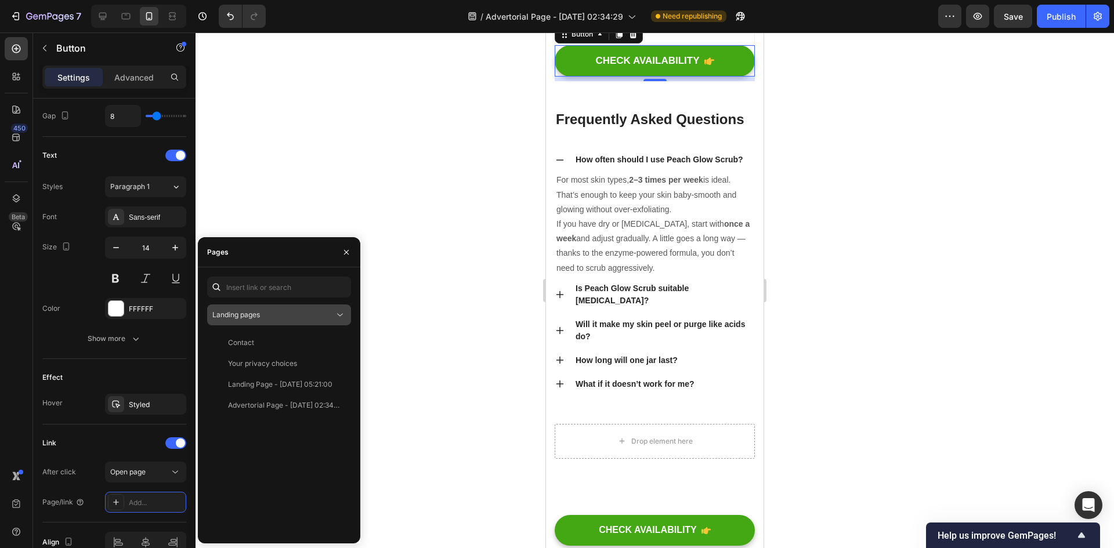
click at [297, 311] on div "Landing pages" at bounding box center [273, 315] width 122 height 10
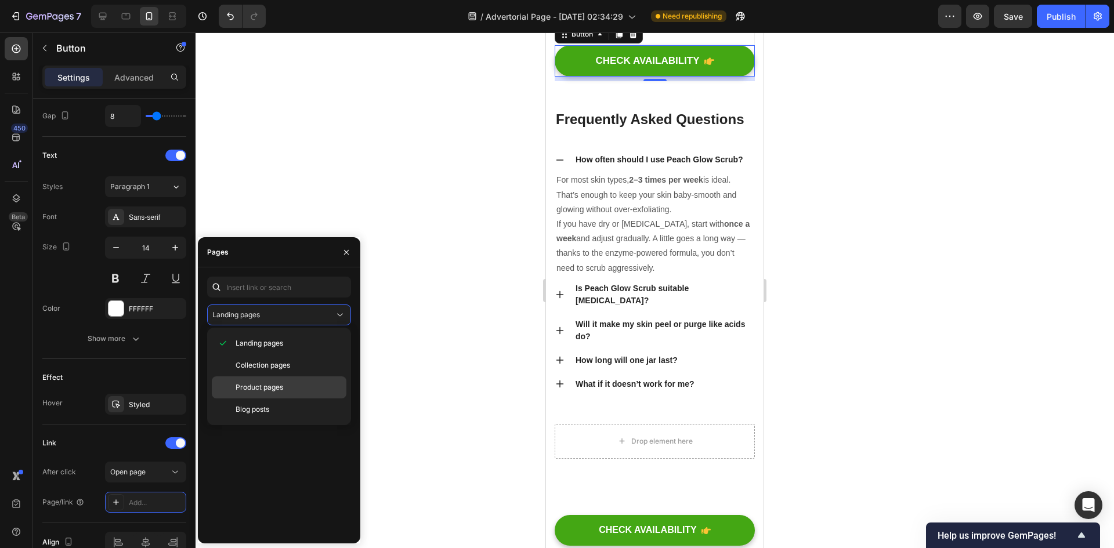
click at [270, 387] on span "Product pages" at bounding box center [260, 387] width 48 height 10
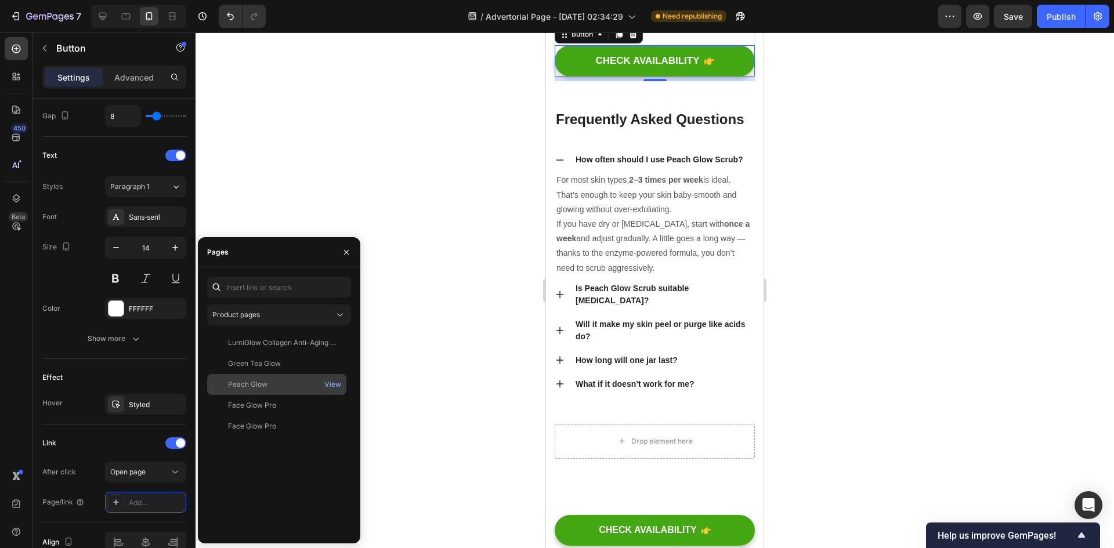
click at [291, 379] on div "Peach Glow View" at bounding box center [276, 384] width 139 height 21
click at [456, 395] on div at bounding box center [655, 291] width 919 height 516
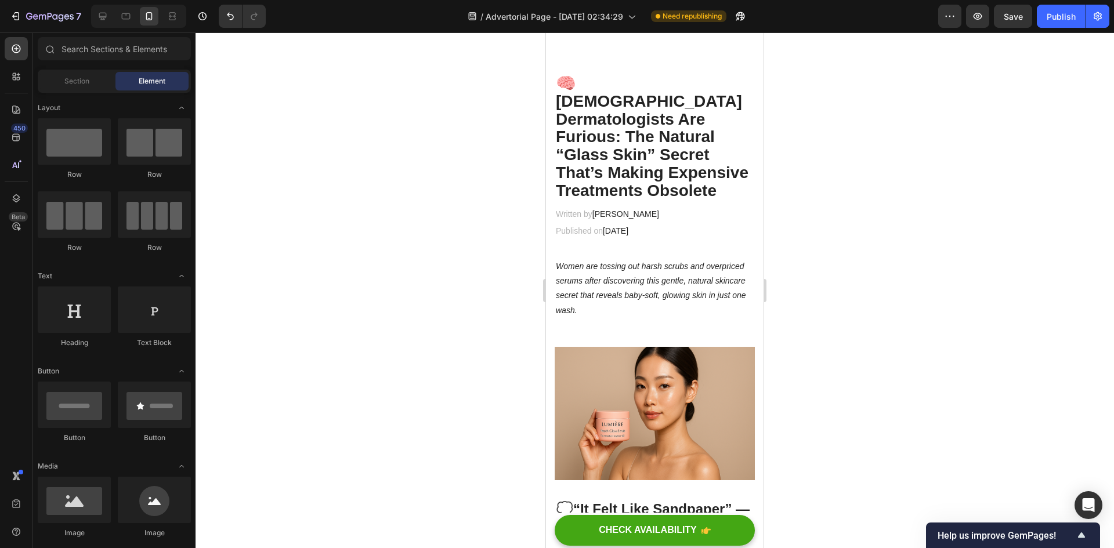
scroll to position [0, 0]
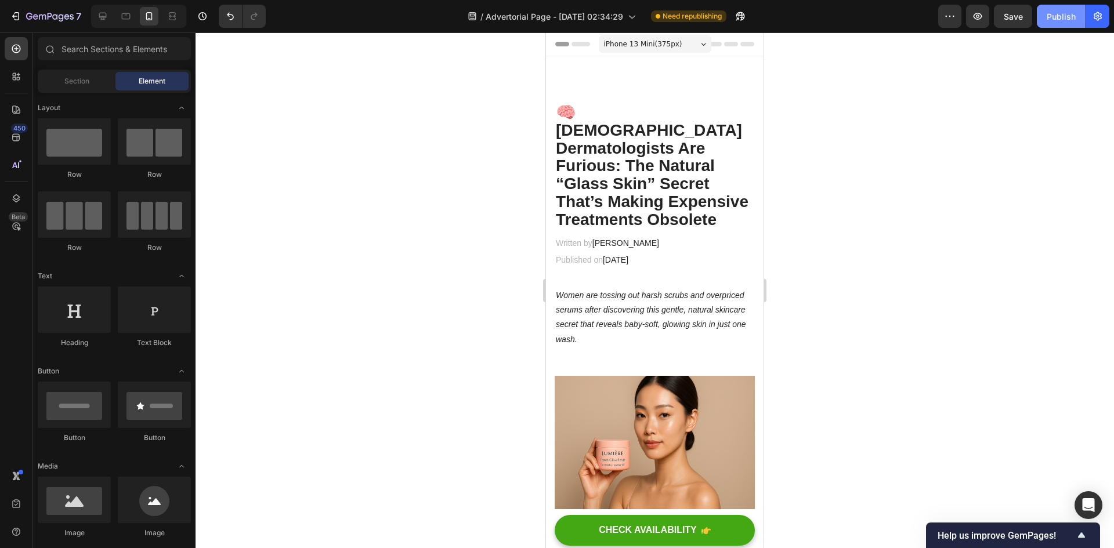
click at [1064, 17] on div "Publish" at bounding box center [1061, 16] width 29 height 12
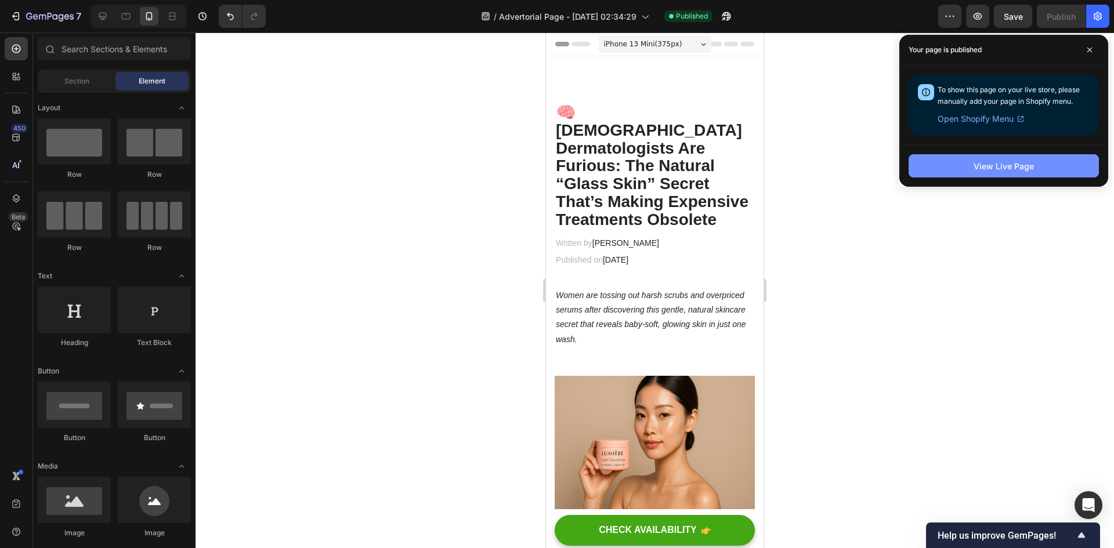
click at [985, 172] on div "View Live Page" at bounding box center [1004, 166] width 60 height 12
